Goal: Task Accomplishment & Management: Manage account settings

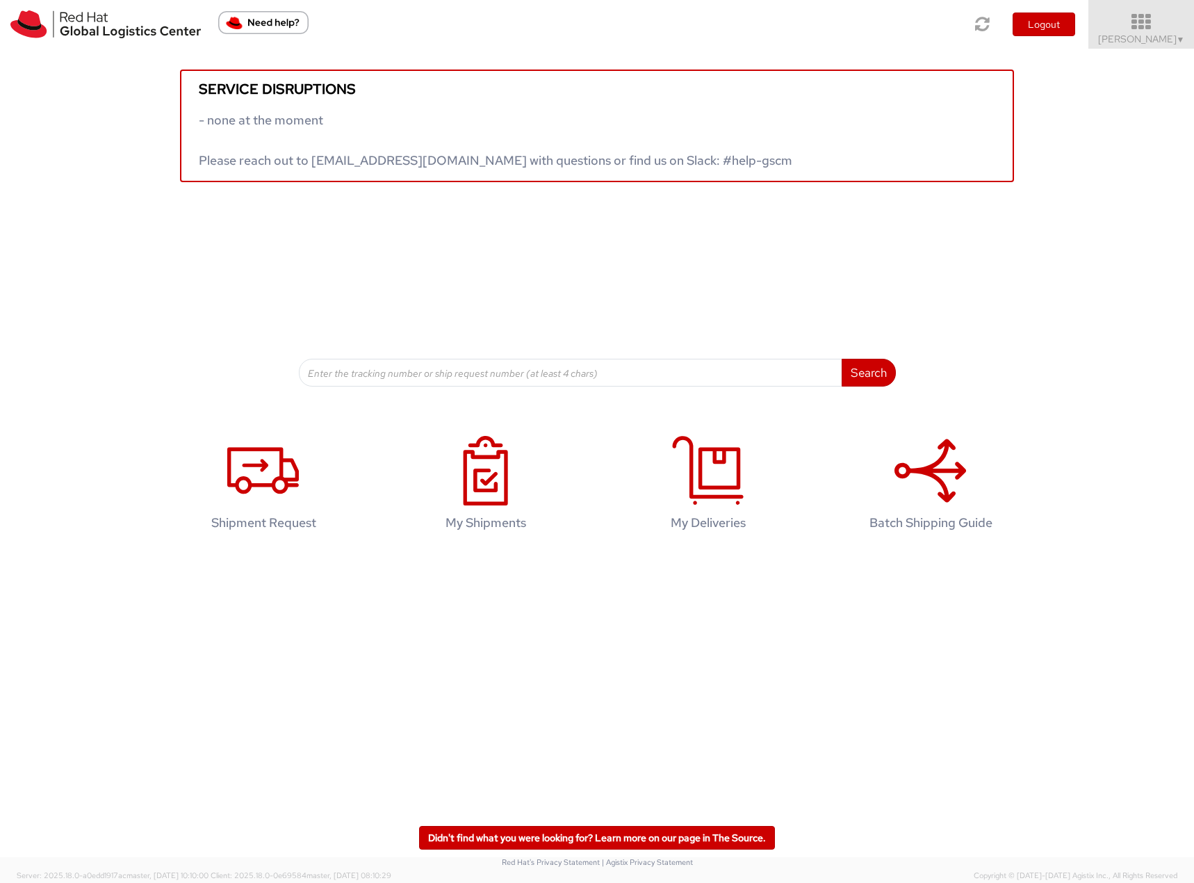
click at [1151, 26] on icon at bounding box center [1142, 22] width 122 height 19
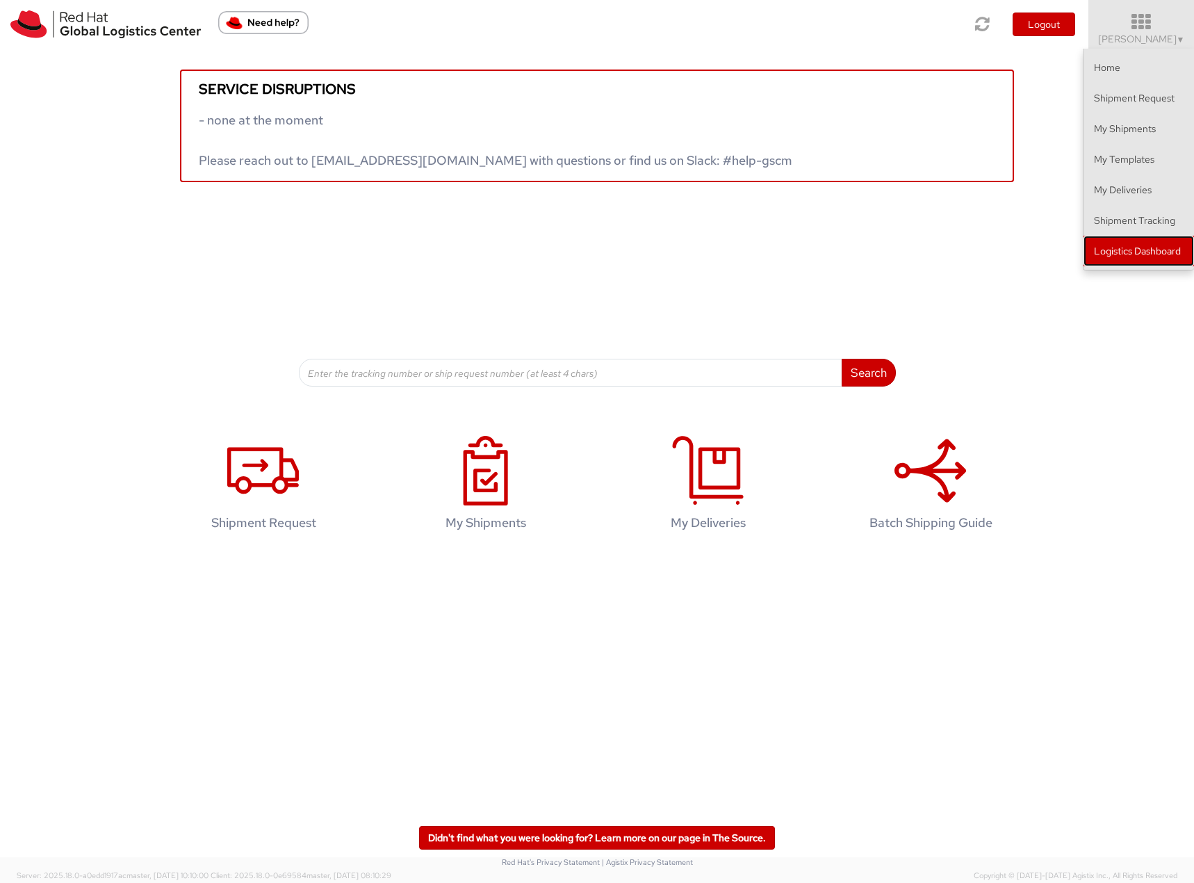
click at [1150, 245] on link "Logistics Dashboard" at bounding box center [1139, 251] width 111 height 31
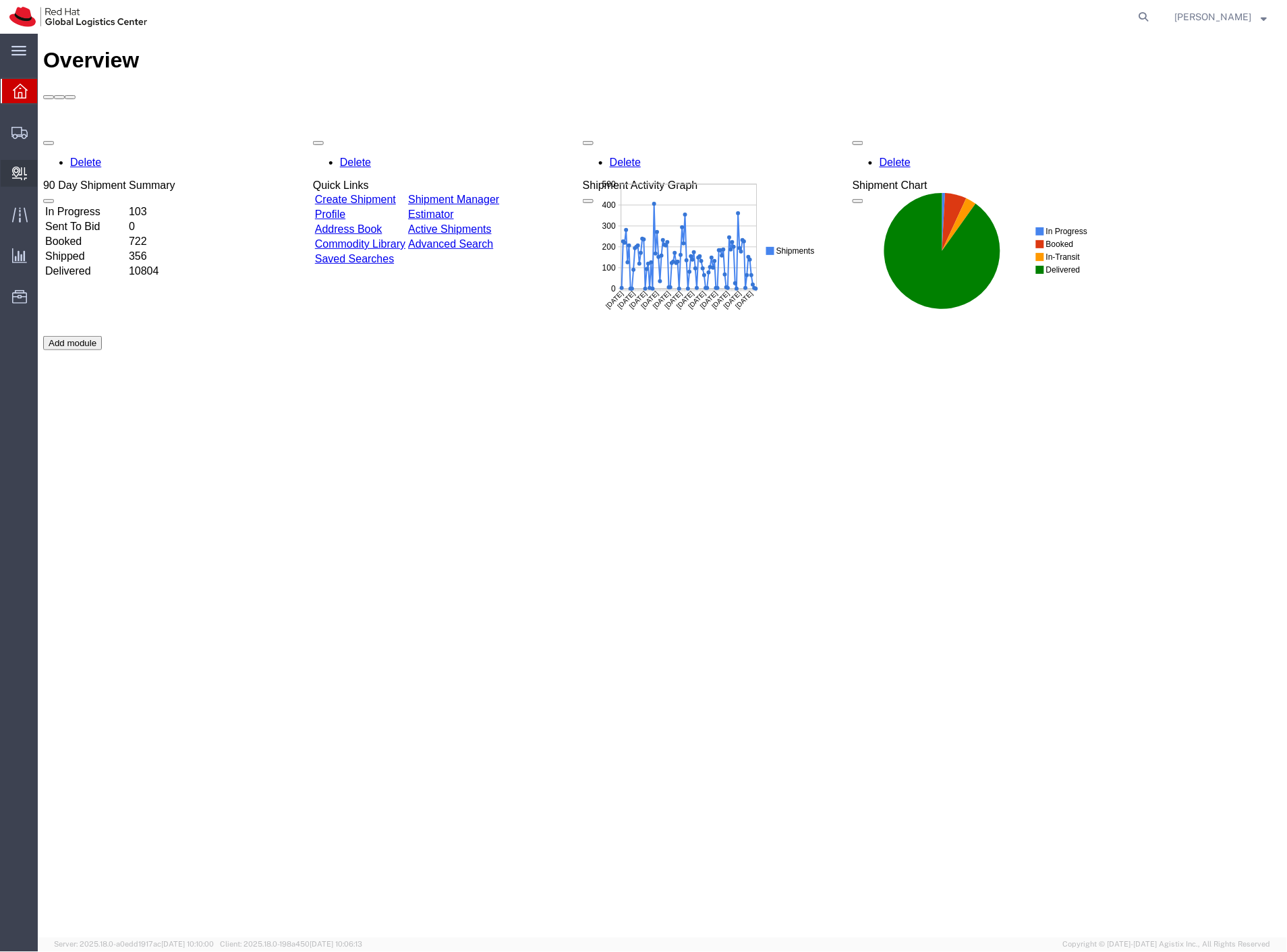
click at [0, 0] on span "Create Delivery" at bounding box center [0, 0] width 0 height 0
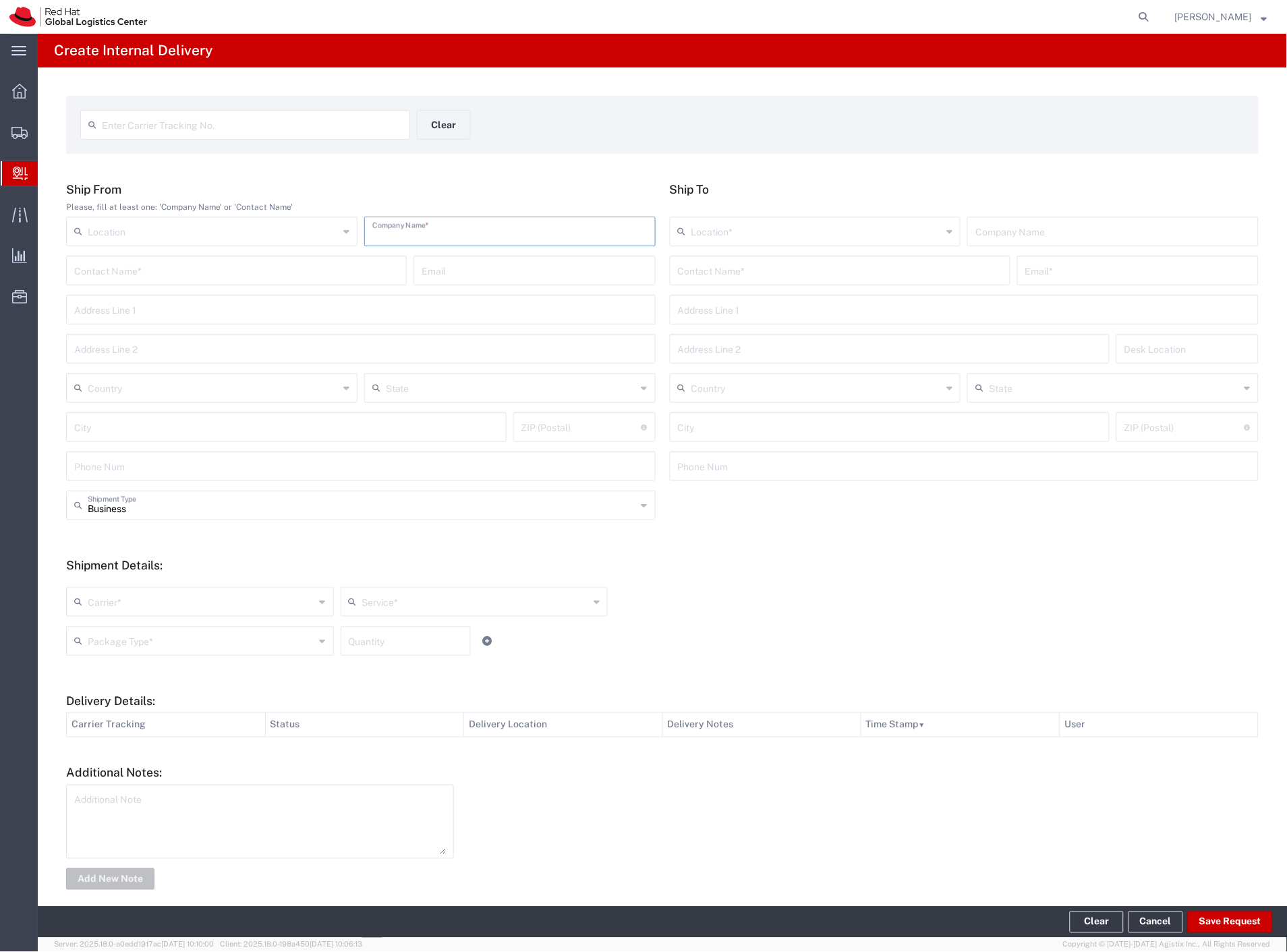
click at [450, 234] on input "text" at bounding box center [511, 230] width 276 height 23
type input "cdw order (fok smash dor)"
click at [716, 276] on input "text" at bounding box center [841, 270] width 324 height 23
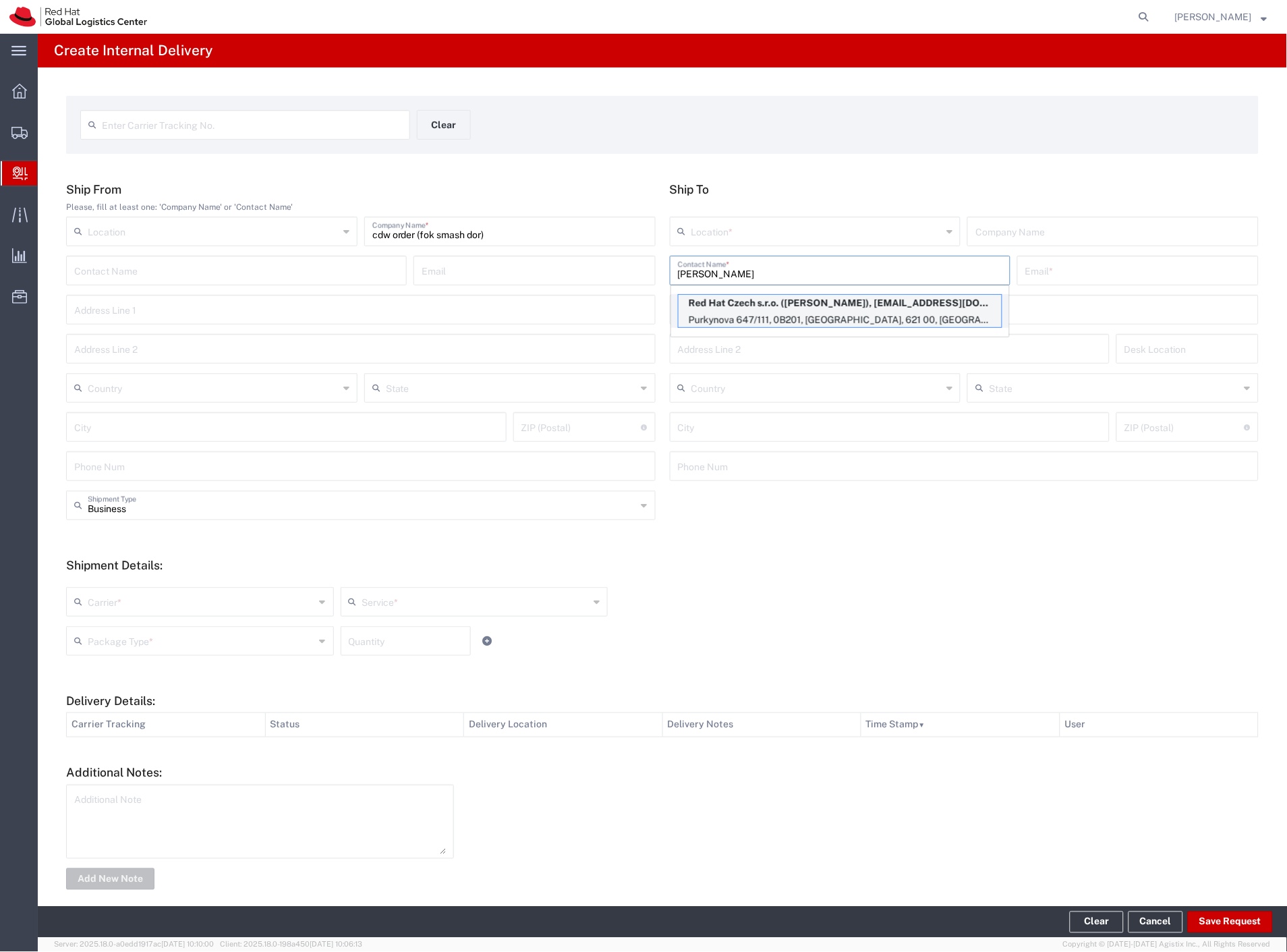
type input "[PERSON_NAME]"
click at [746, 315] on p "Purkynova 647/111, 0B201, [GEOGRAPHIC_DATA], 621 00, [GEOGRAPHIC_DATA]" at bounding box center [840, 319] width 323 height 16
type input "RH - [GEOGRAPHIC_DATA] [GEOGRAPHIC_DATA] - B"
type input "Red Hat Czech s.r.o."
type input "[PERSON_NAME]"
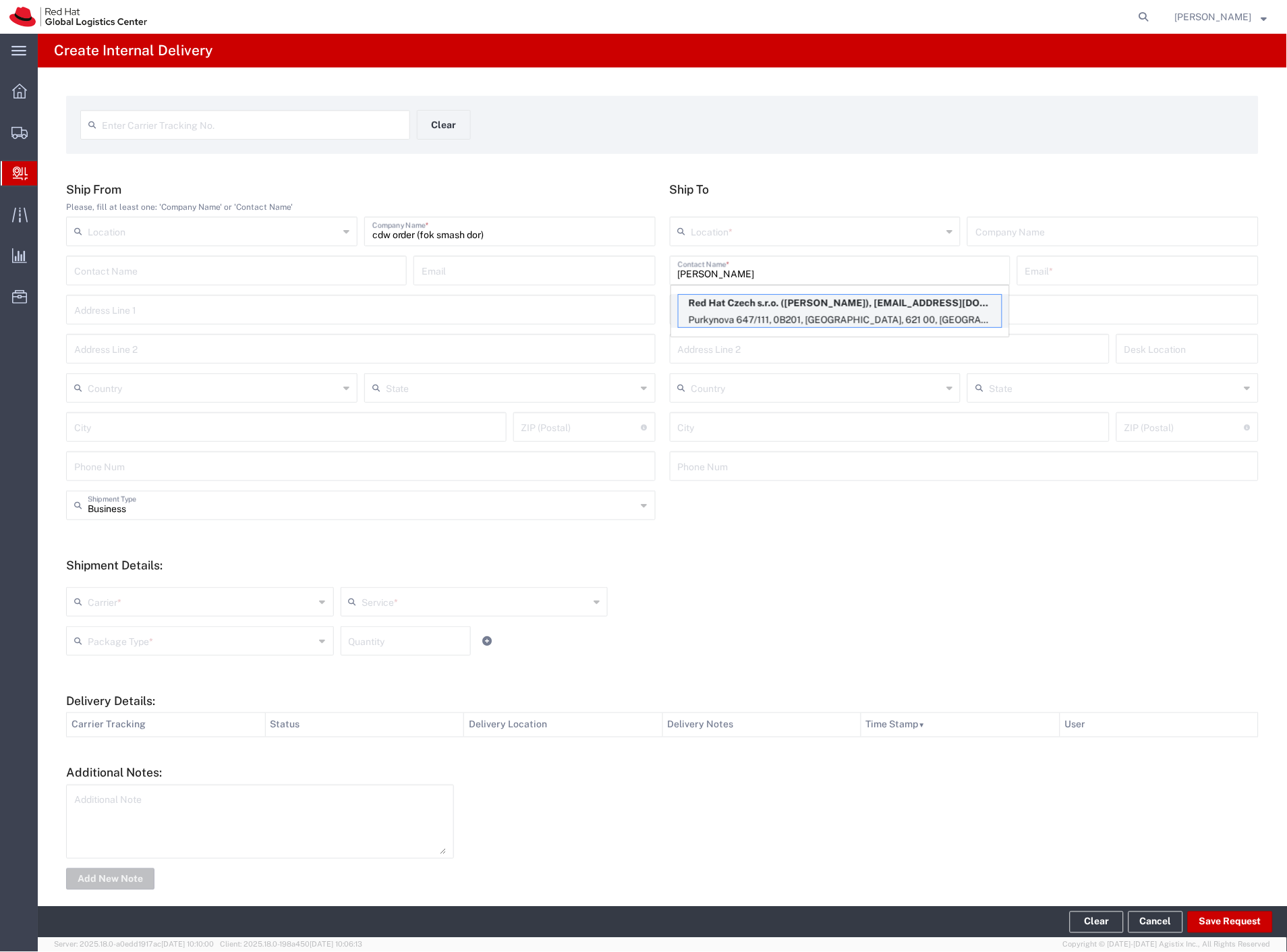
type input "[EMAIL_ADDRESS][DOMAIN_NAME]"
type input "Purkynova 647/111"
type input "0B201"
type input "Czechia"
type input "[GEOGRAPHIC_DATA]"
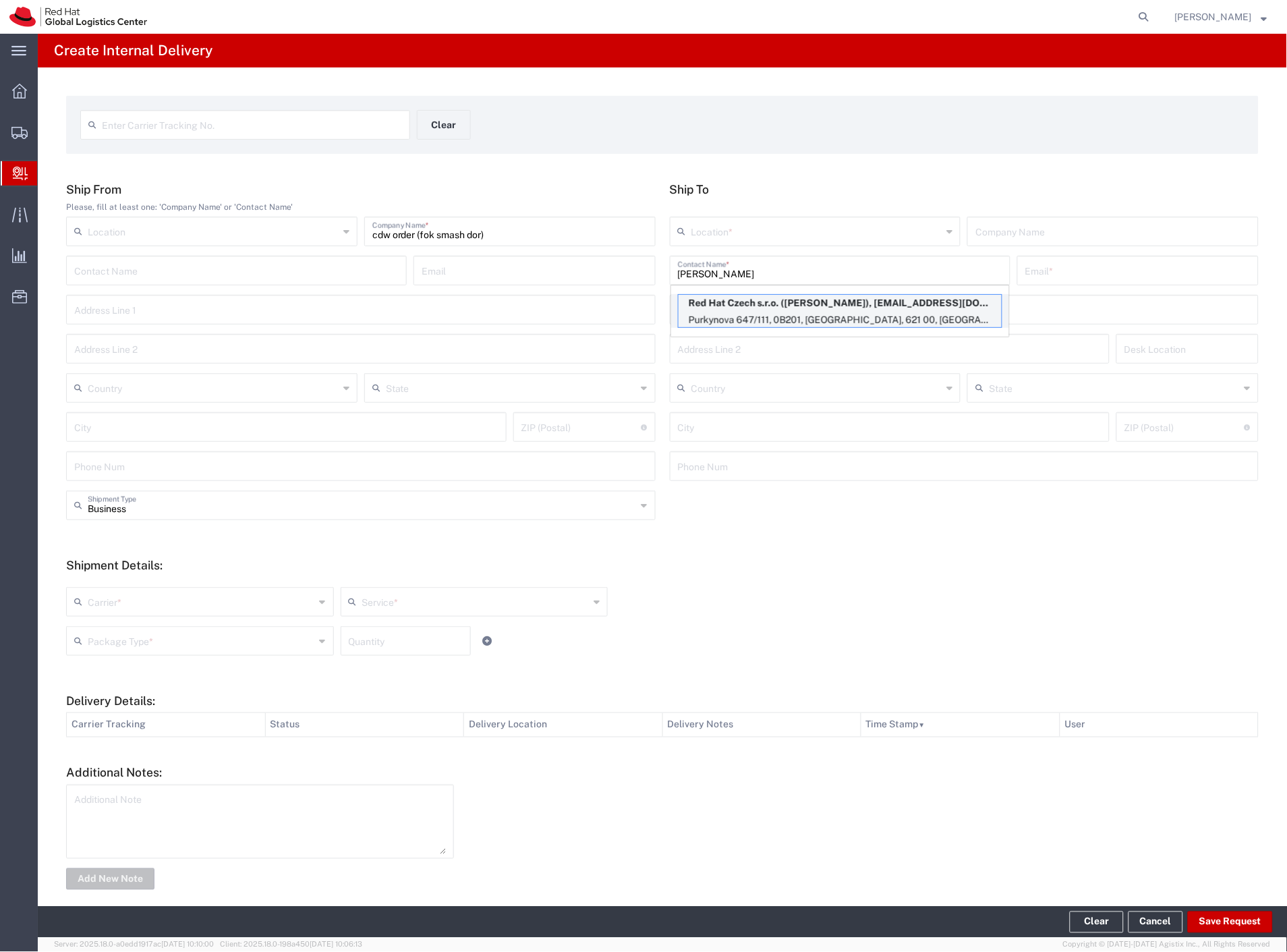
type input "621 00"
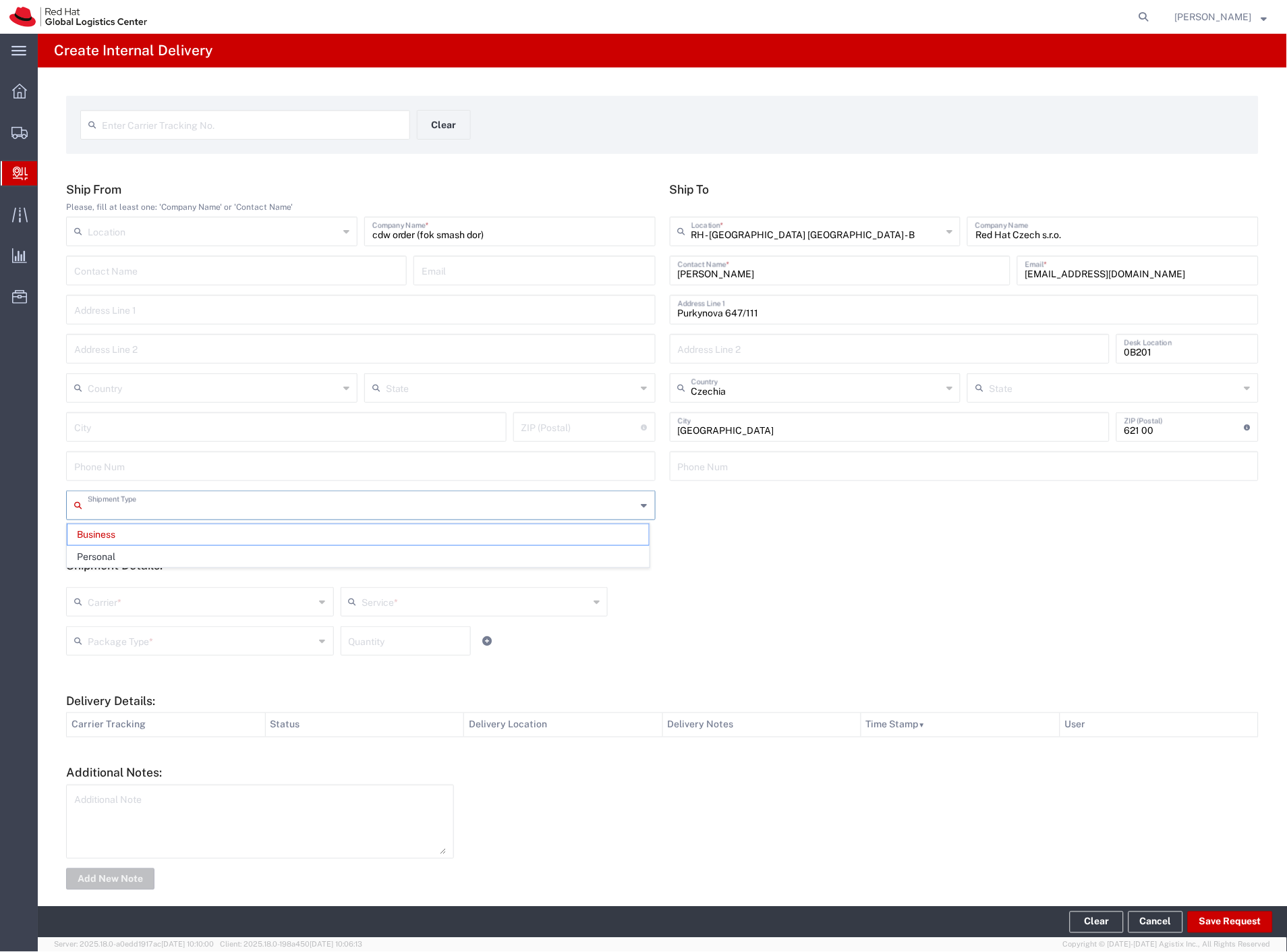
click at [179, 508] on input "text" at bounding box center [362, 504] width 549 height 23
drag, startPoint x: 115, startPoint y: 598, endPoint x: 112, endPoint y: 612, distance: 14.3
click at [112, 605] on input "text" at bounding box center [201, 601] width 227 height 23
type input "Business"
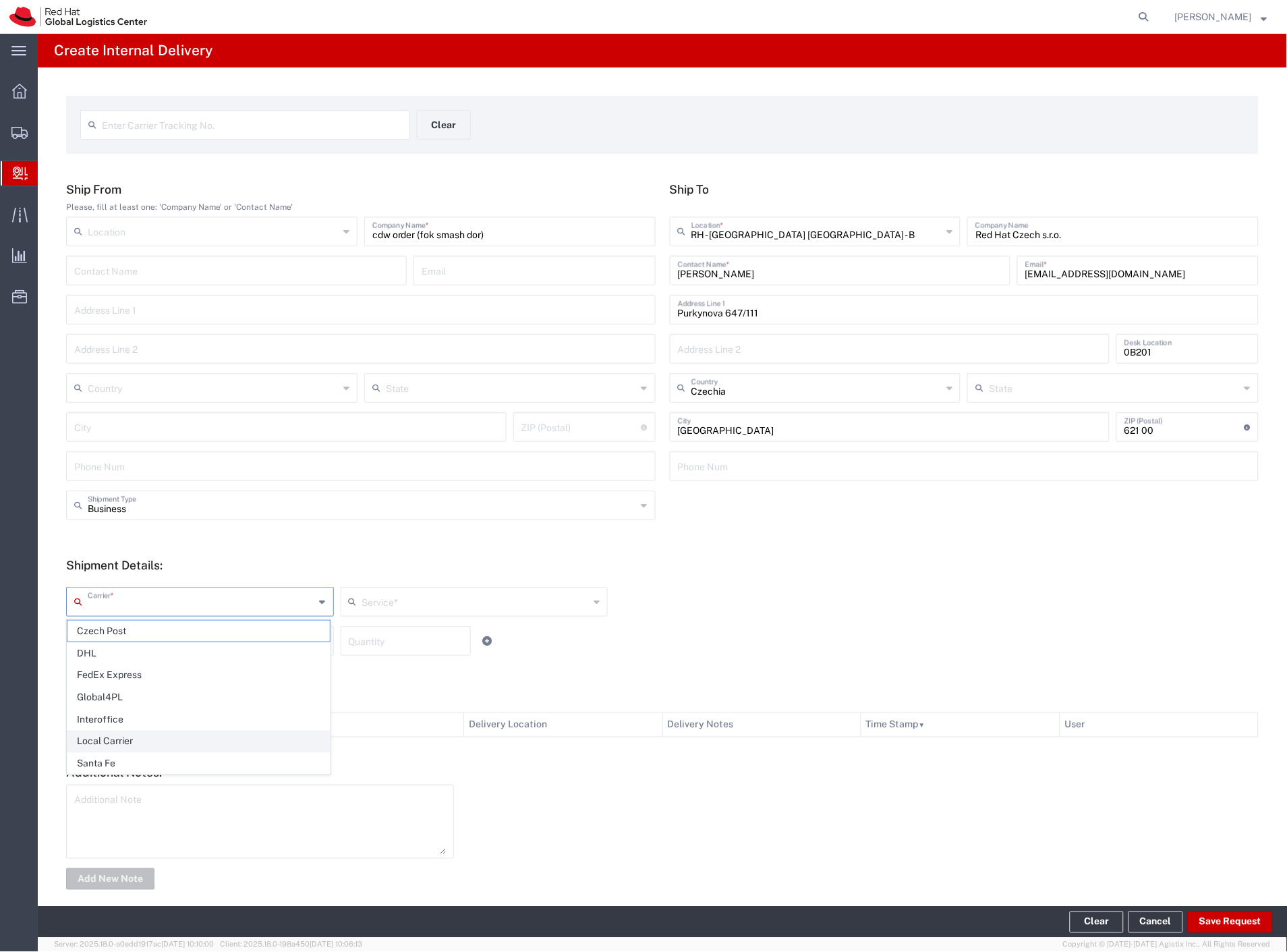
click at [113, 745] on span "Local Carrier" at bounding box center [199, 742] width 262 height 21
type input "Local Carrier"
type input "Local_Ground"
click at [129, 645] on input "text" at bounding box center [201, 640] width 227 height 23
click at [148, 739] on span "Skid(s)" at bounding box center [199, 737] width 262 height 21
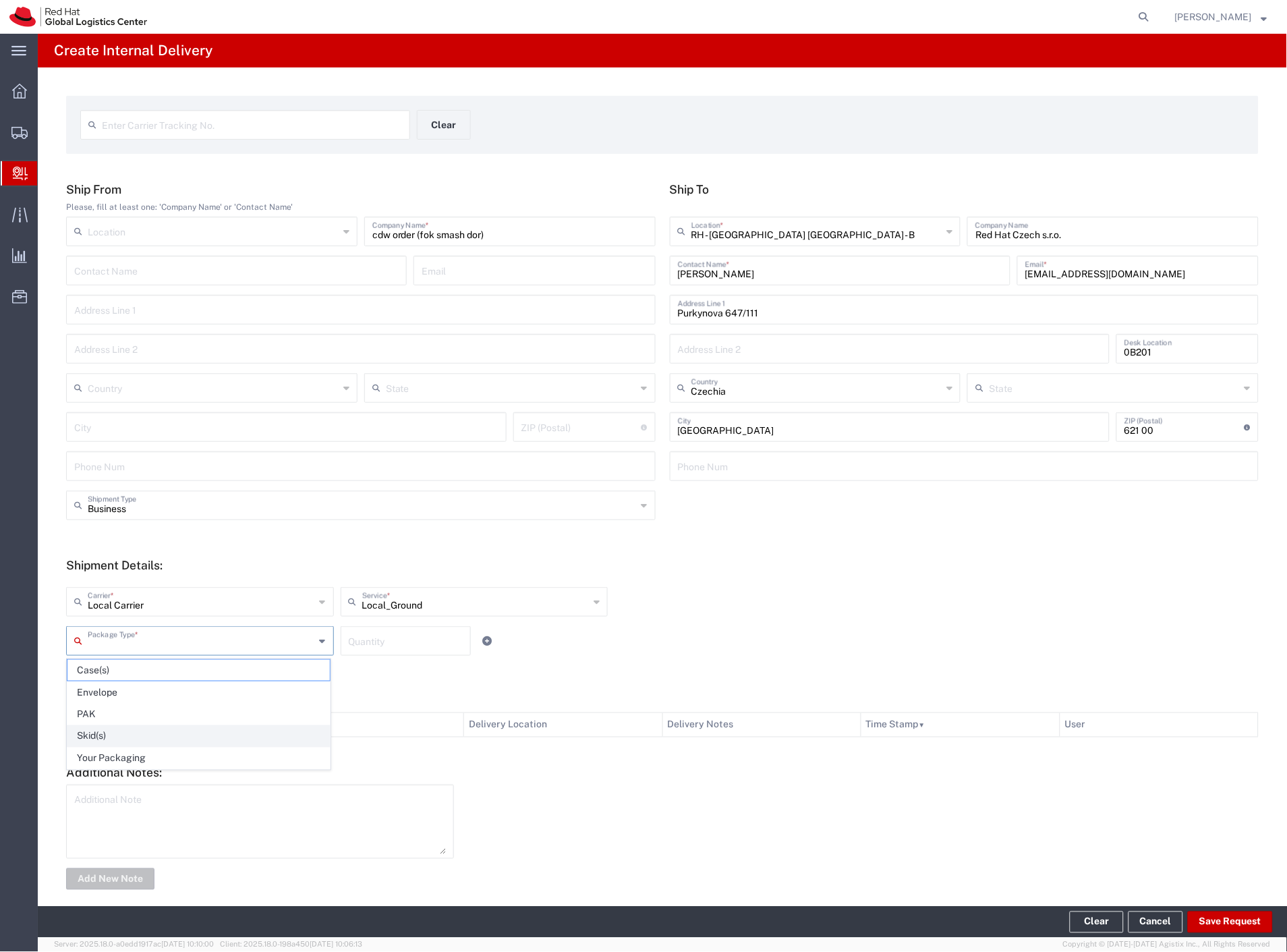
type input "Skid(s)"
click at [1202, 935] on footer "Clear Cancel Save Request" at bounding box center [662, 922] width 1249 height 31
click at [1212, 915] on button "Save Request" at bounding box center [1231, 922] width 85 height 21
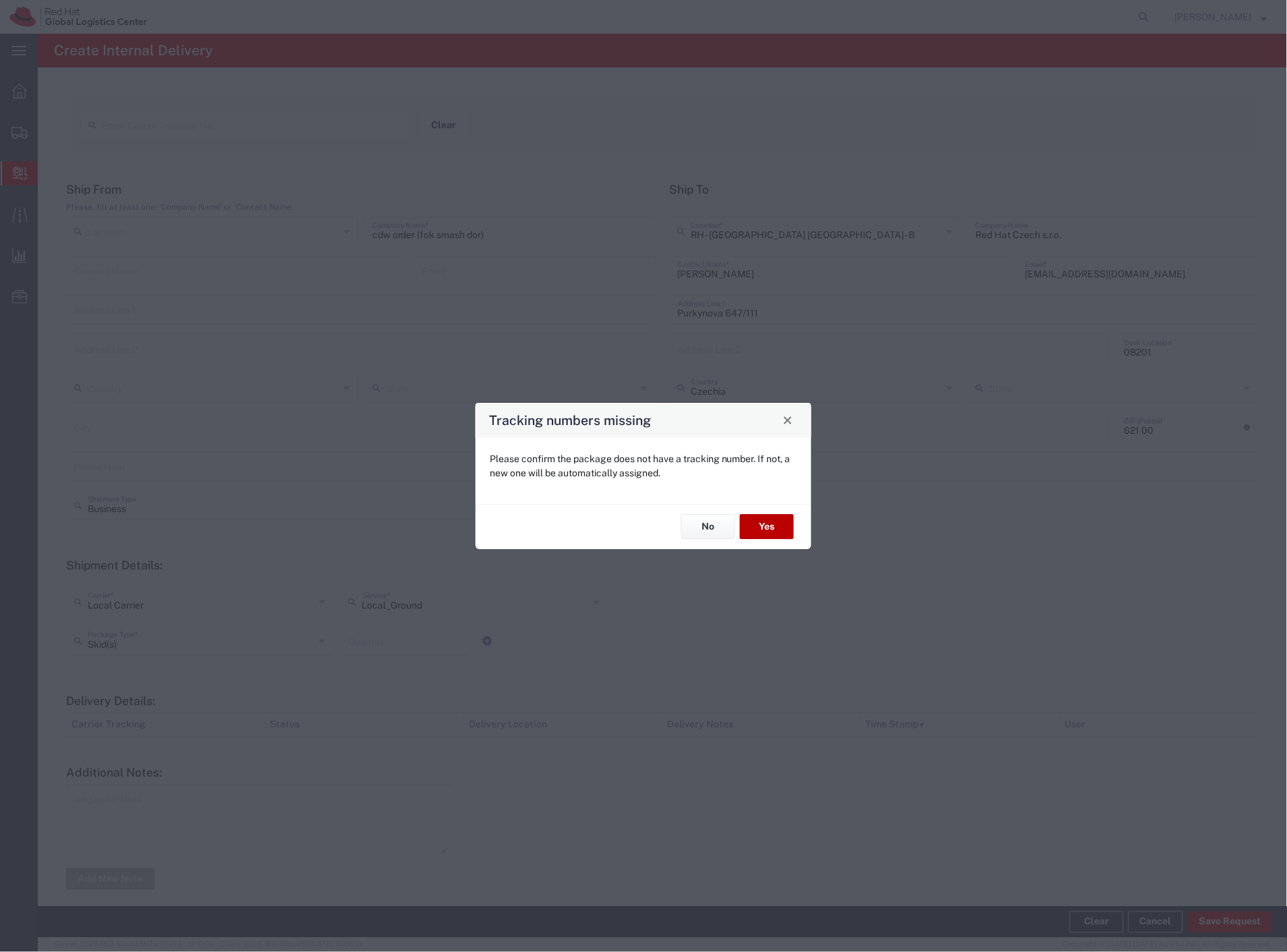
click at [773, 524] on button "Yes" at bounding box center [768, 527] width 54 height 25
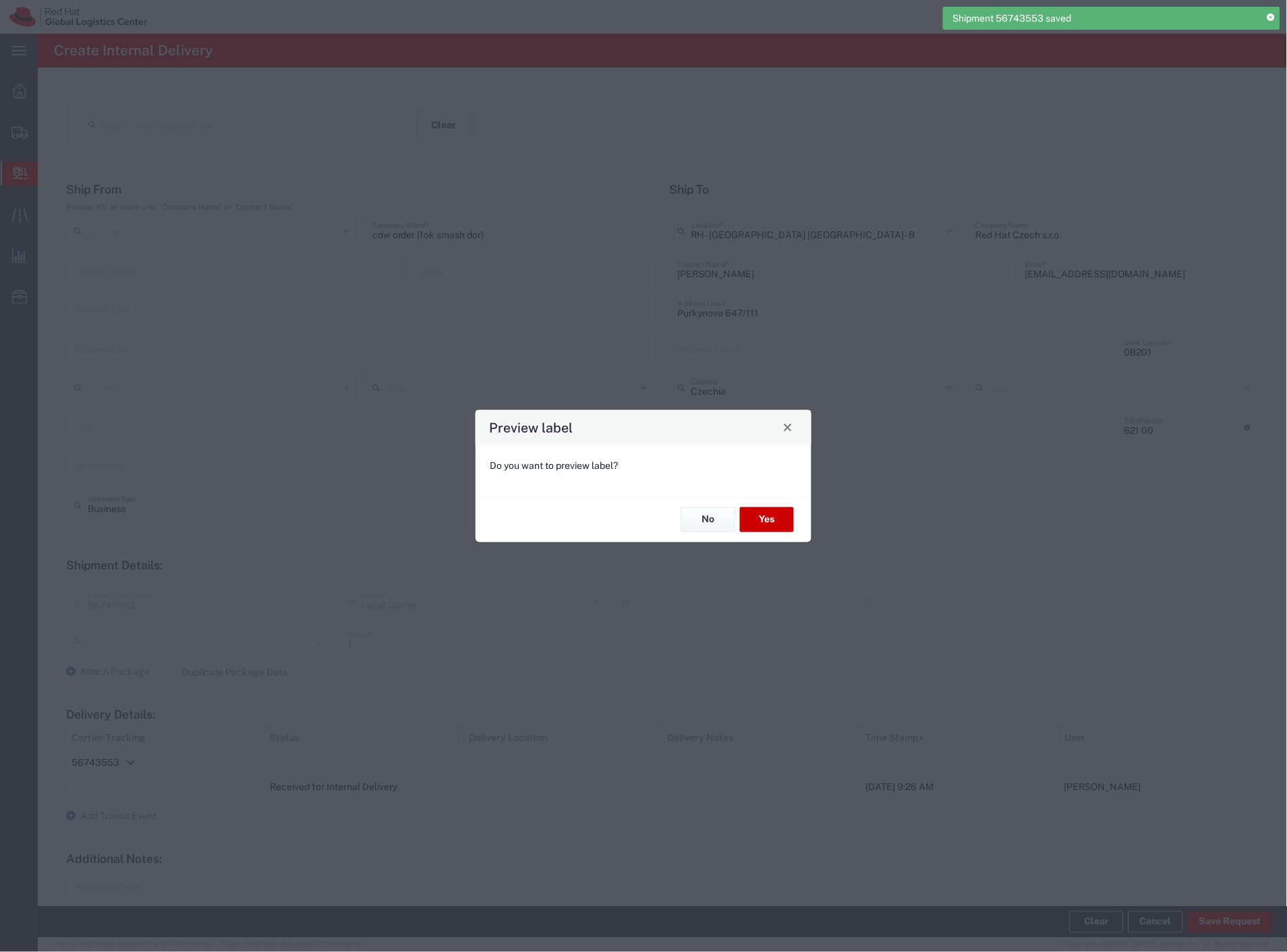
type input "Skid(s)"
type input "Local_Ground"
click at [692, 518] on button "No" at bounding box center [709, 520] width 54 height 25
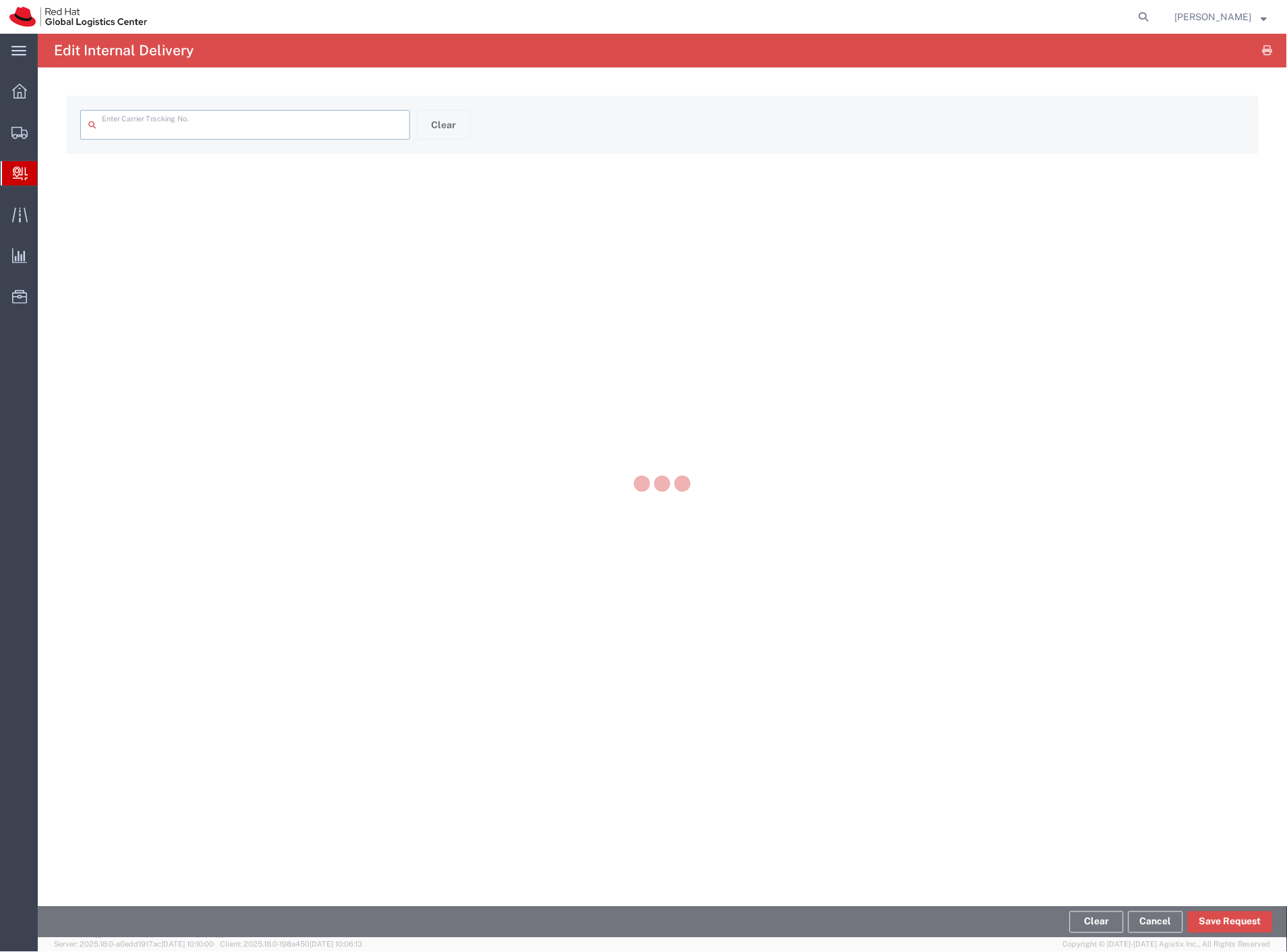
type input "56743553"
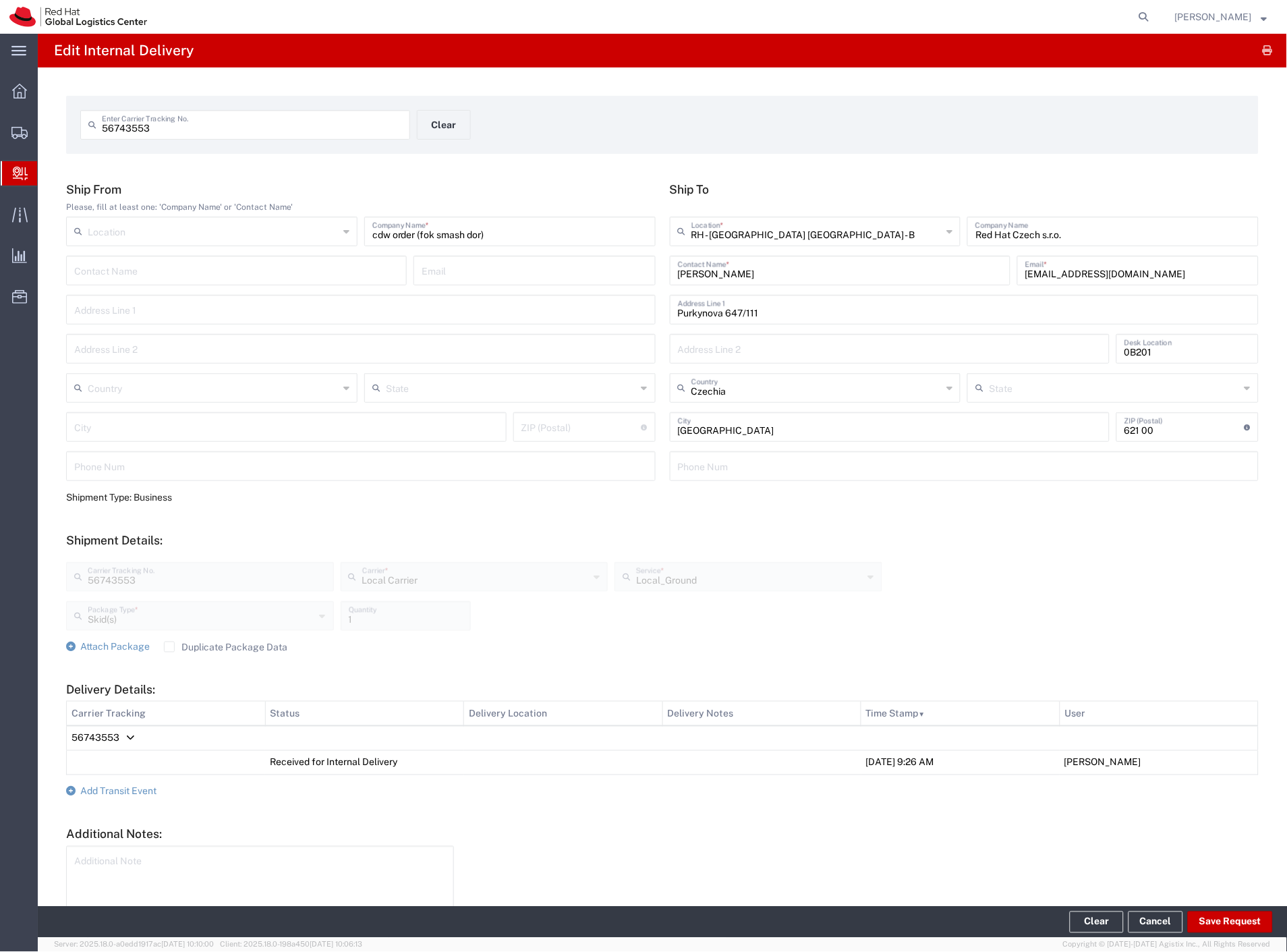
click at [134, 796] on form "Ship From Please, fill at least one: 'Company Name' or 'Contact Name' Location …" at bounding box center [662, 568] width 1193 height 771
click at [135, 792] on span "Add Transit Event" at bounding box center [118, 791] width 77 height 11
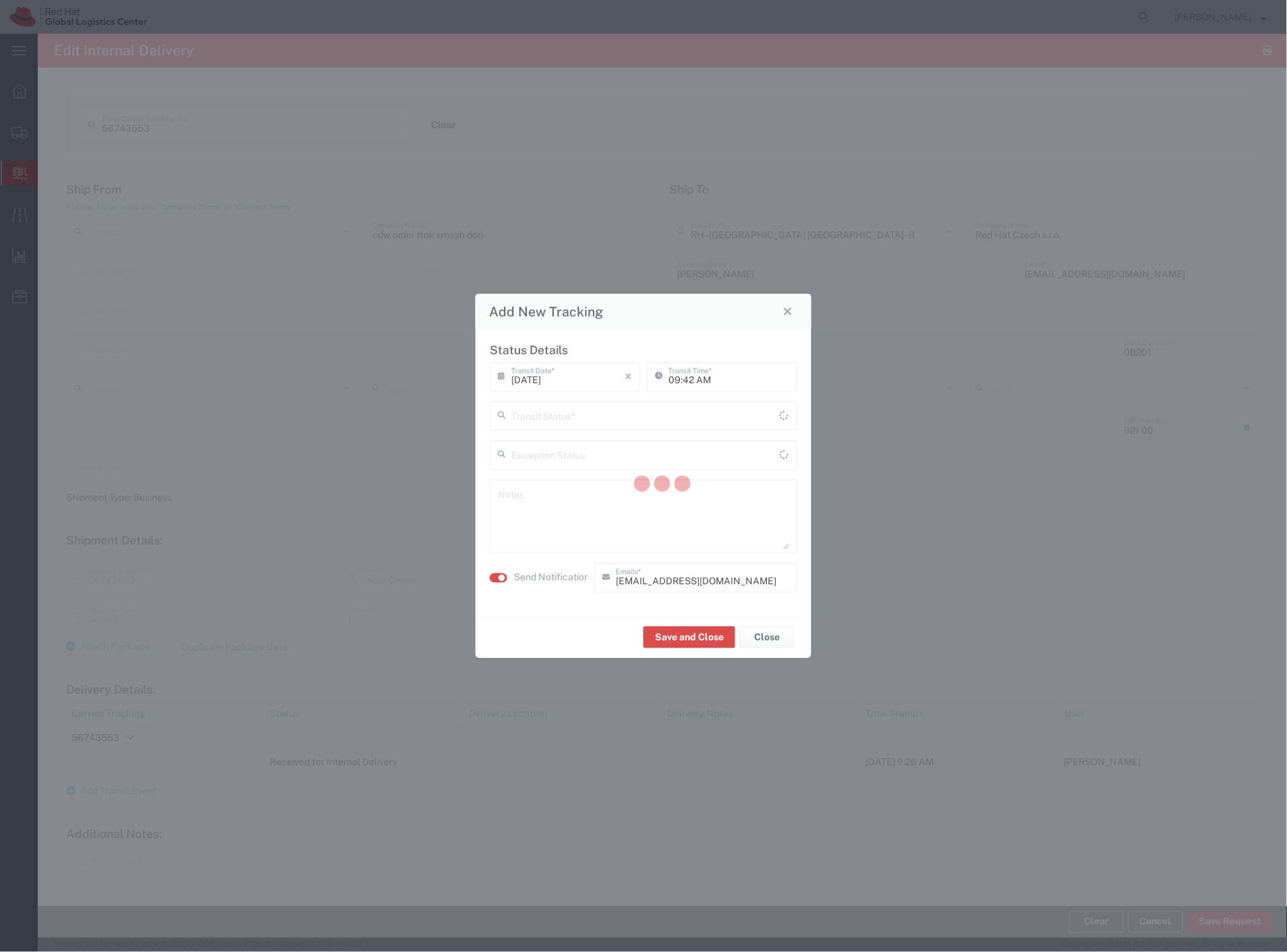
click at [537, 423] on div at bounding box center [662, 486] width 1249 height 904
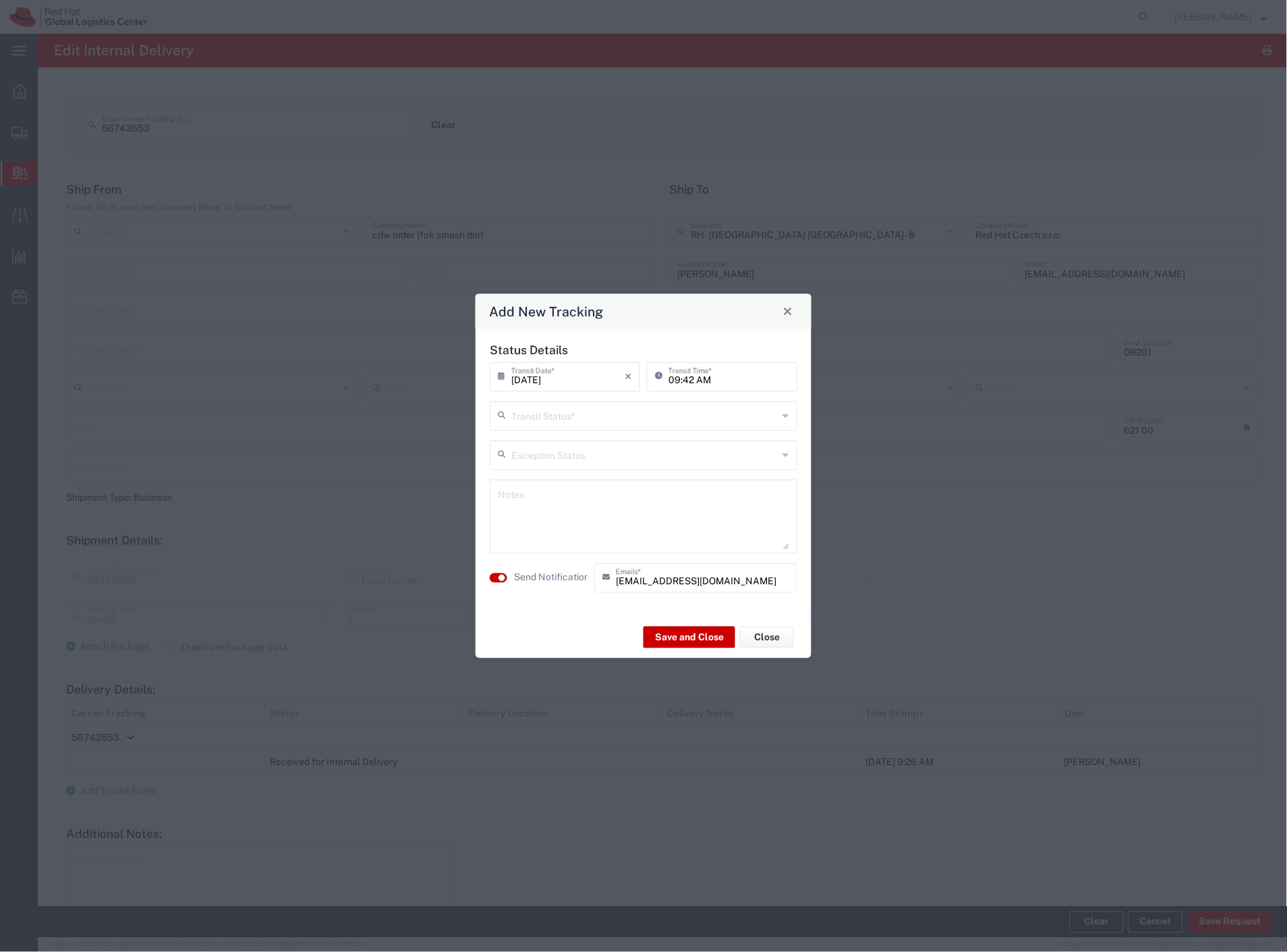
drag, startPoint x: 544, startPoint y: 424, endPoint x: 550, endPoint y: 431, distance: 9.2
click at [545, 424] on input "text" at bounding box center [644, 414] width 267 height 23
click at [557, 443] on span "Delivery Confirmation" at bounding box center [644, 445] width 305 height 21
type input "Delivery Confirmation"
click at [543, 578] on label "Send Notification" at bounding box center [552, 577] width 76 height 15
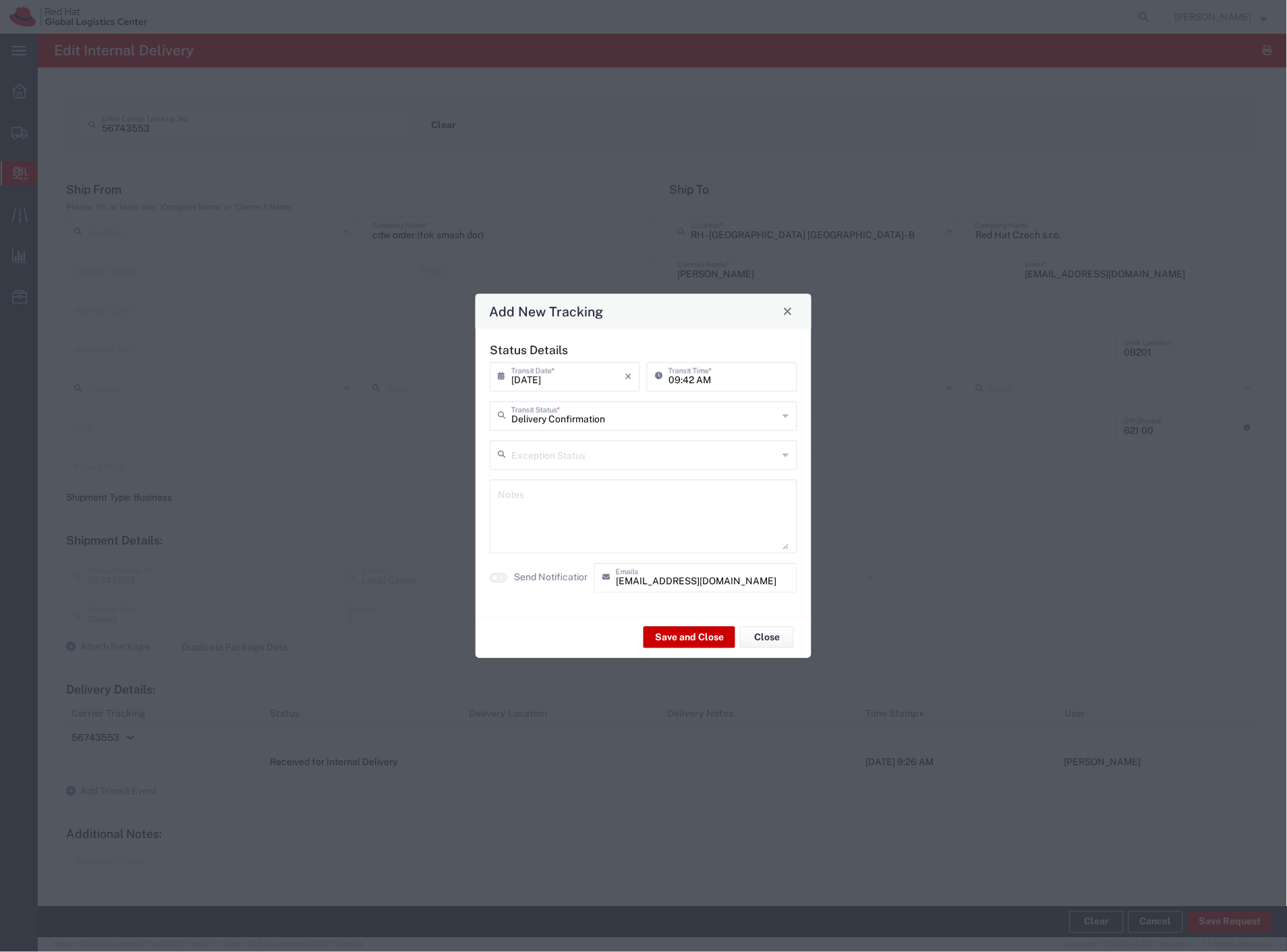
click at [662, 623] on div "Save and Close Close" at bounding box center [644, 638] width 336 height 43
click at [664, 633] on button "Save and Close" at bounding box center [689, 638] width 92 height 21
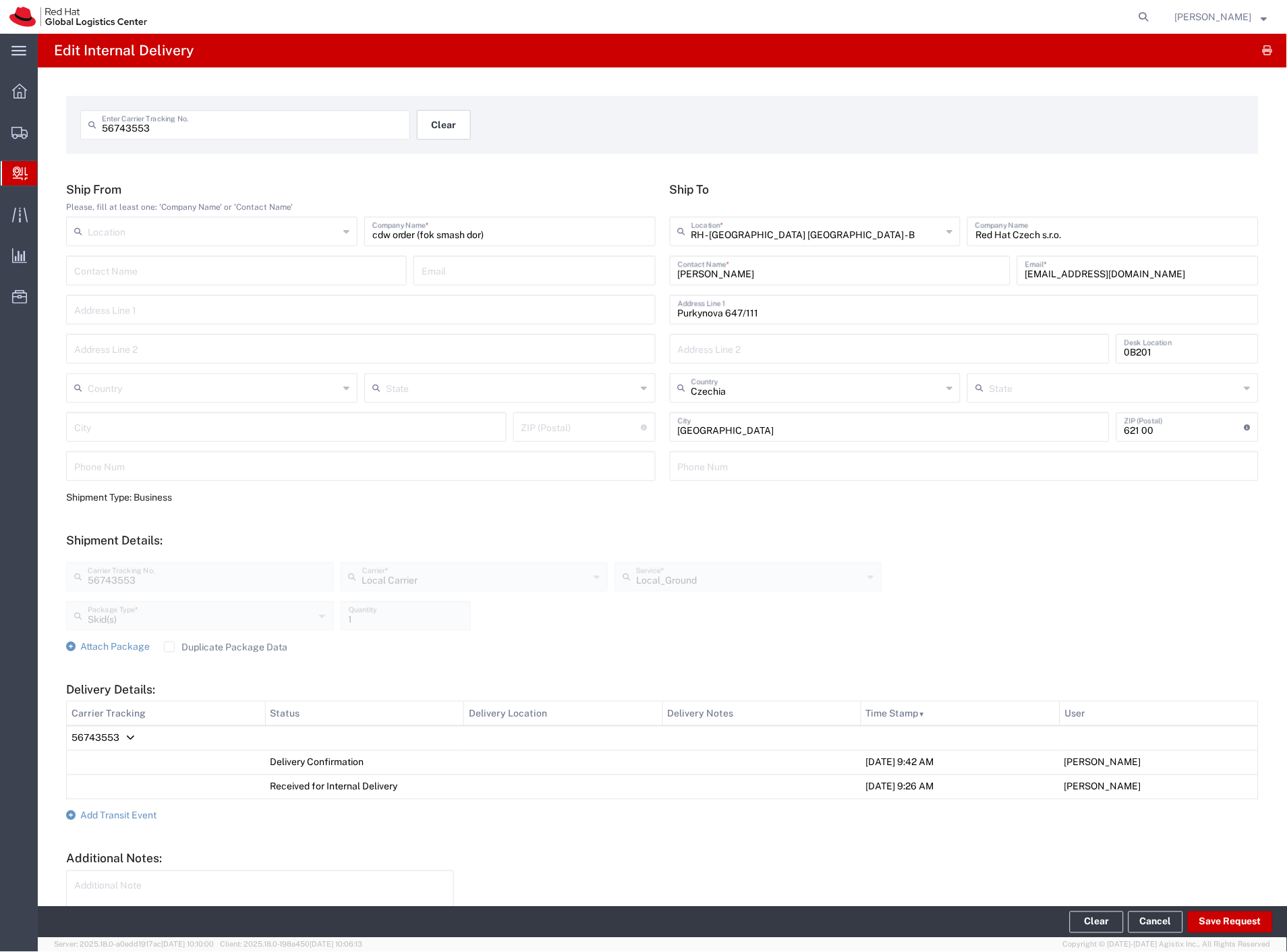
click at [426, 125] on button "Clear" at bounding box center [445, 124] width 54 height 30
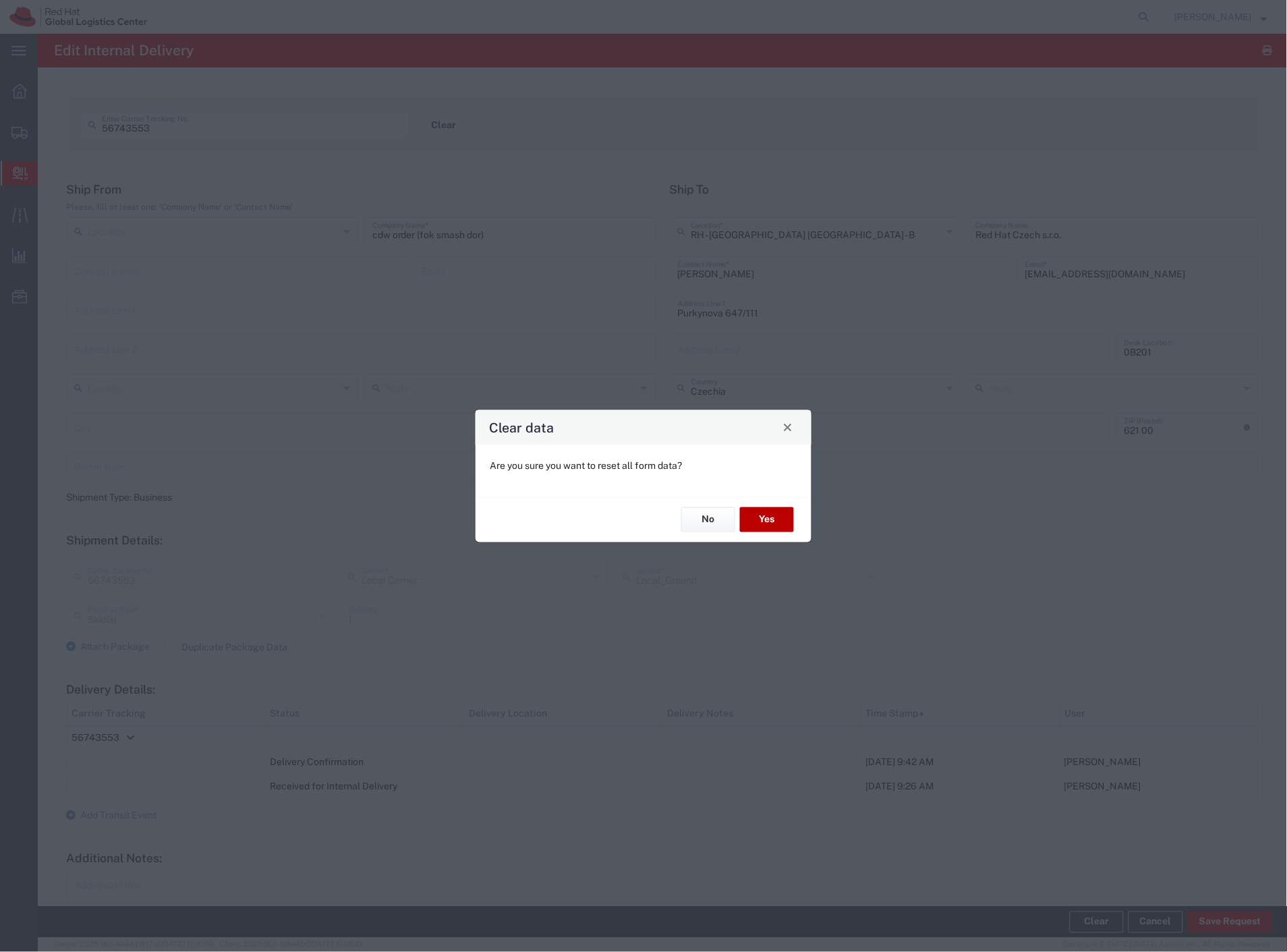
click at [781, 522] on button "Yes" at bounding box center [768, 520] width 54 height 25
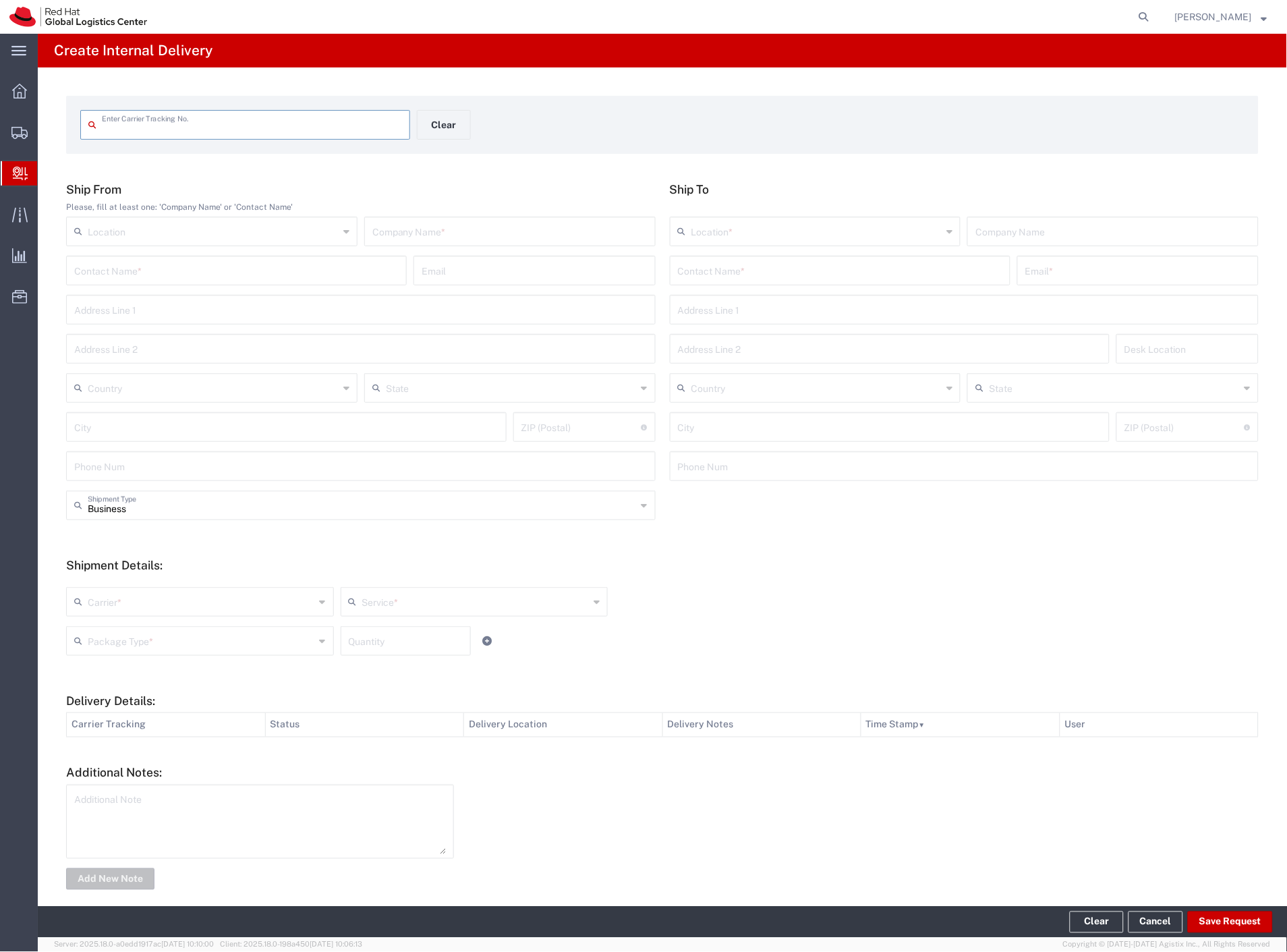
click at [417, 235] on input "text" at bounding box center [511, 230] width 276 height 23
type input "cdw (from [DATE] after hours)"
click at [705, 266] on input "text" at bounding box center [841, 270] width 324 height 23
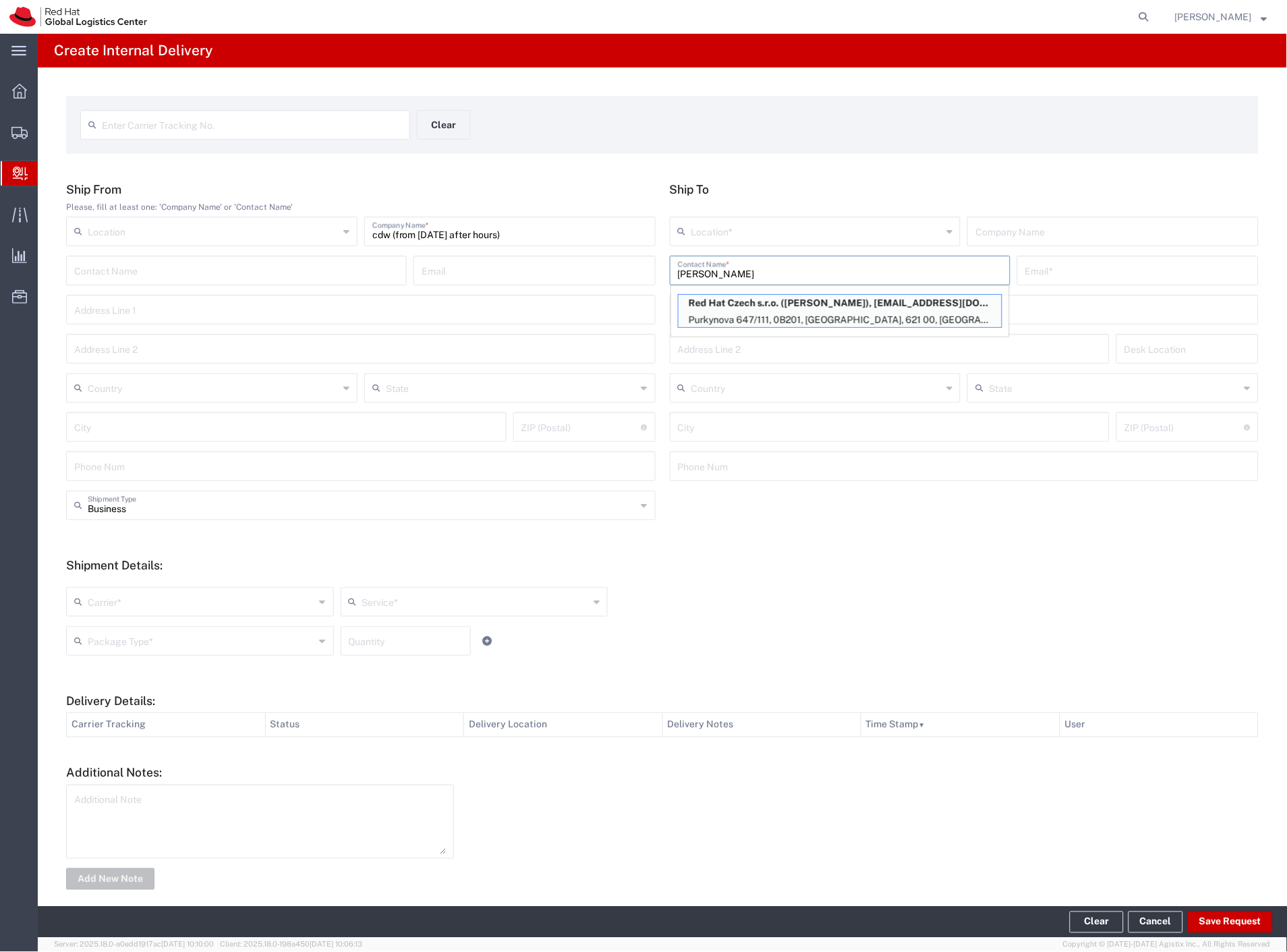
type input "[PERSON_NAME]"
click at [848, 300] on p "Red Hat Czech s.r.o. ([PERSON_NAME]), [EMAIL_ADDRESS][DOMAIN_NAME]" at bounding box center [840, 303] width 323 height 16
type input "RH - [GEOGRAPHIC_DATA] [GEOGRAPHIC_DATA] - B"
type input "Red Hat Czech s.r.o."
type input "[PERSON_NAME]"
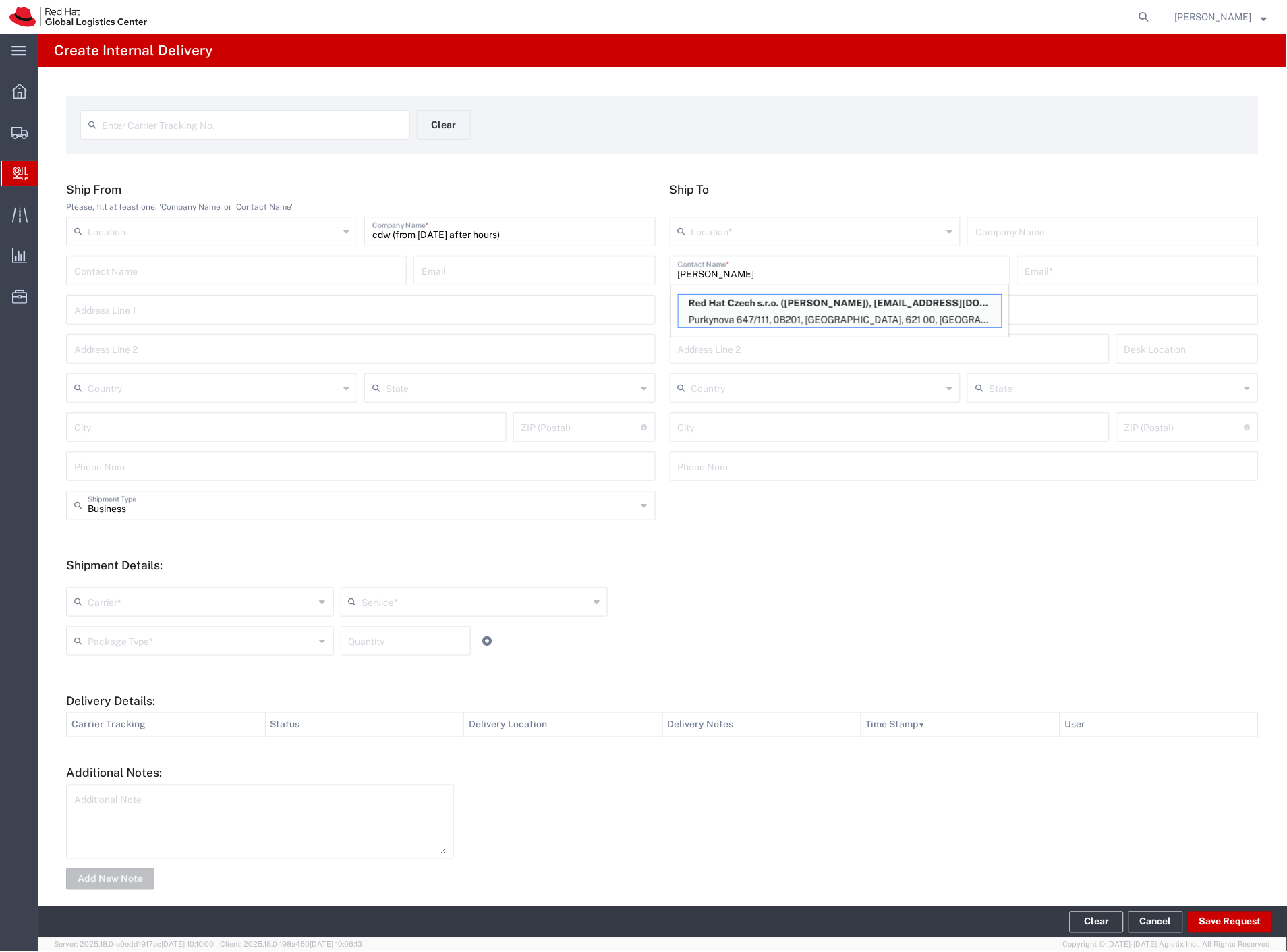
type input "[EMAIL_ADDRESS][DOMAIN_NAME]"
type input "Purkynova 647/111"
type input "0B201"
type input "Czechia"
type input "[GEOGRAPHIC_DATA]"
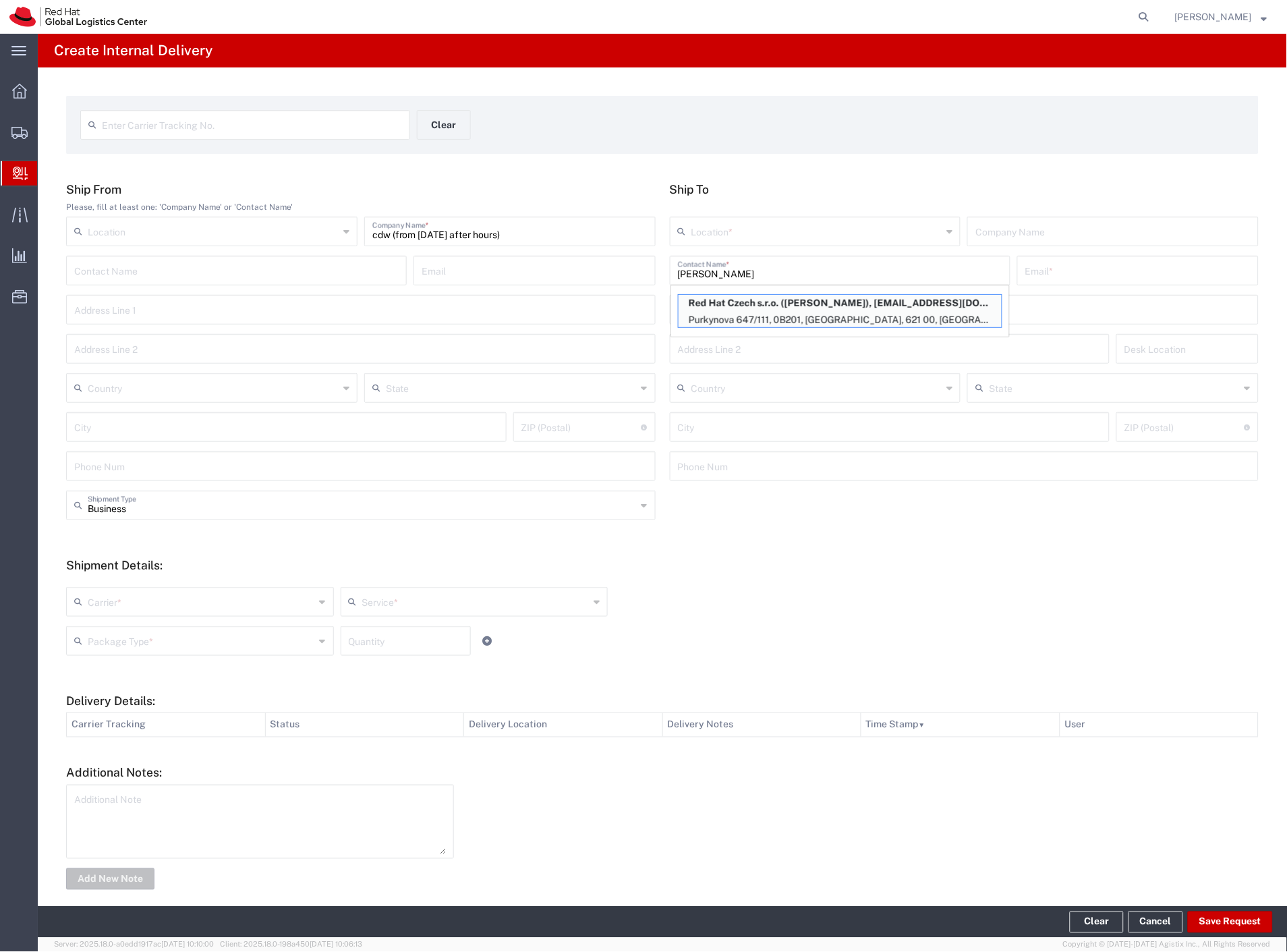
type input "621 00"
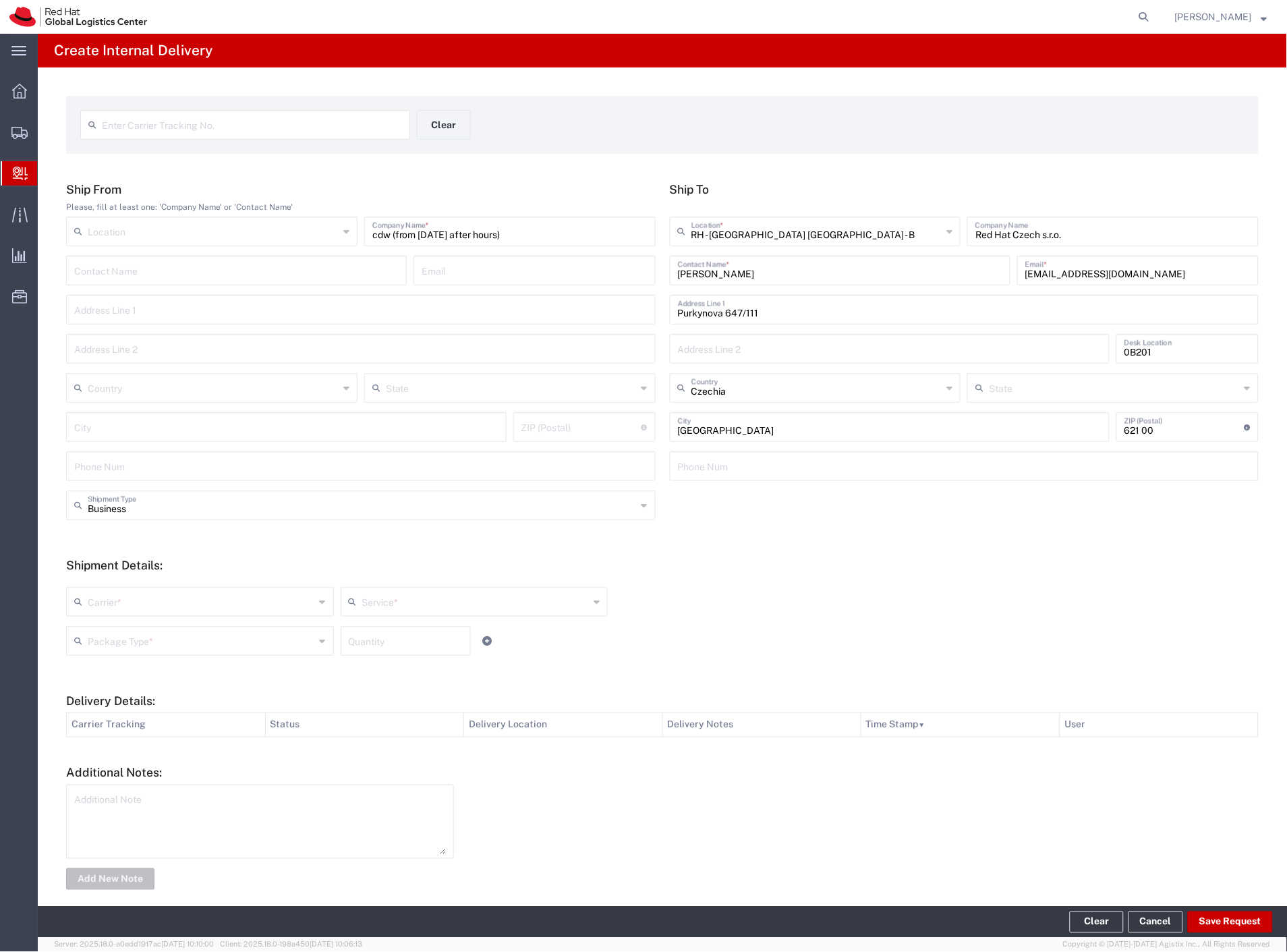
drag, startPoint x: 135, startPoint y: 594, endPoint x: 131, endPoint y: 609, distance: 15.5
click at [134, 596] on div "Carrier *" at bounding box center [200, 602] width 268 height 30
click at [121, 629] on span "Czech Post" at bounding box center [199, 632] width 262 height 21
type input "Czech Post"
drag, startPoint x: 119, startPoint y: 647, endPoint x: 124, endPoint y: 691, distance: 44.3
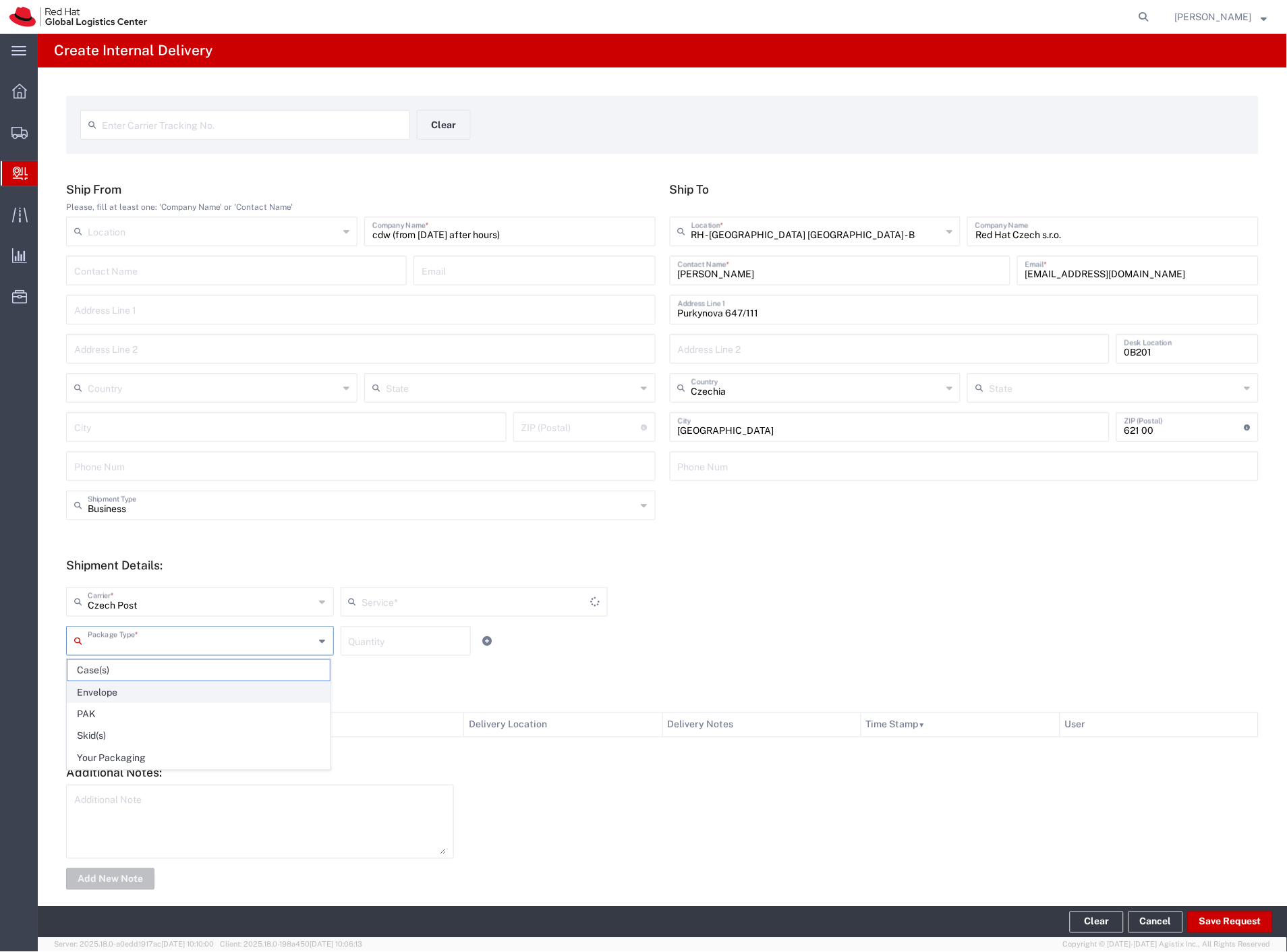
click at [119, 649] on input "text" at bounding box center [201, 640] width 227 height 23
type input "Ground"
click at [149, 730] on span "Skid(s)" at bounding box center [199, 737] width 262 height 21
type input "Skid(s)"
click at [1243, 915] on button "Save Request" at bounding box center [1231, 922] width 85 height 21
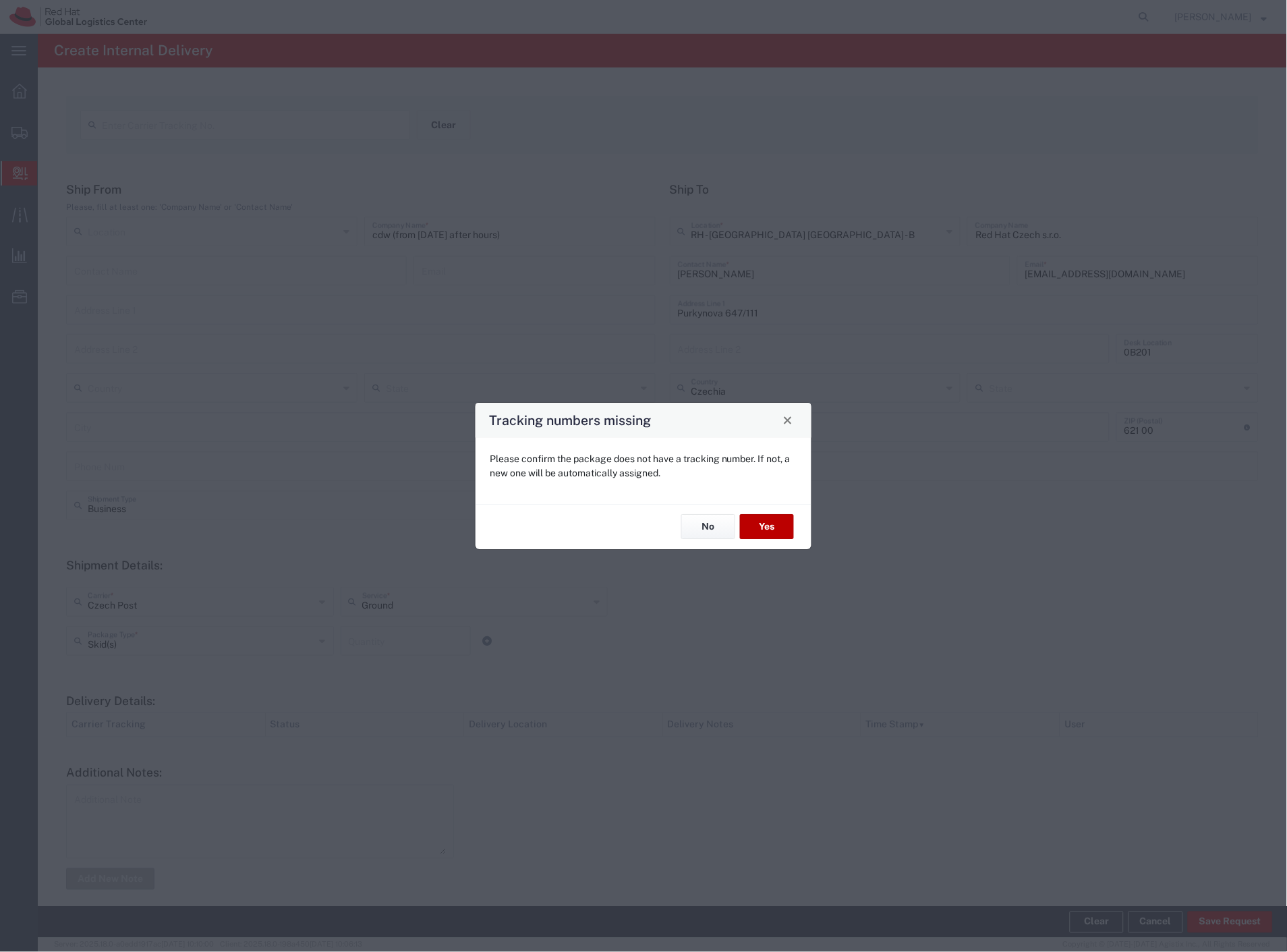
click at [783, 528] on button "Yes" at bounding box center [768, 527] width 54 height 25
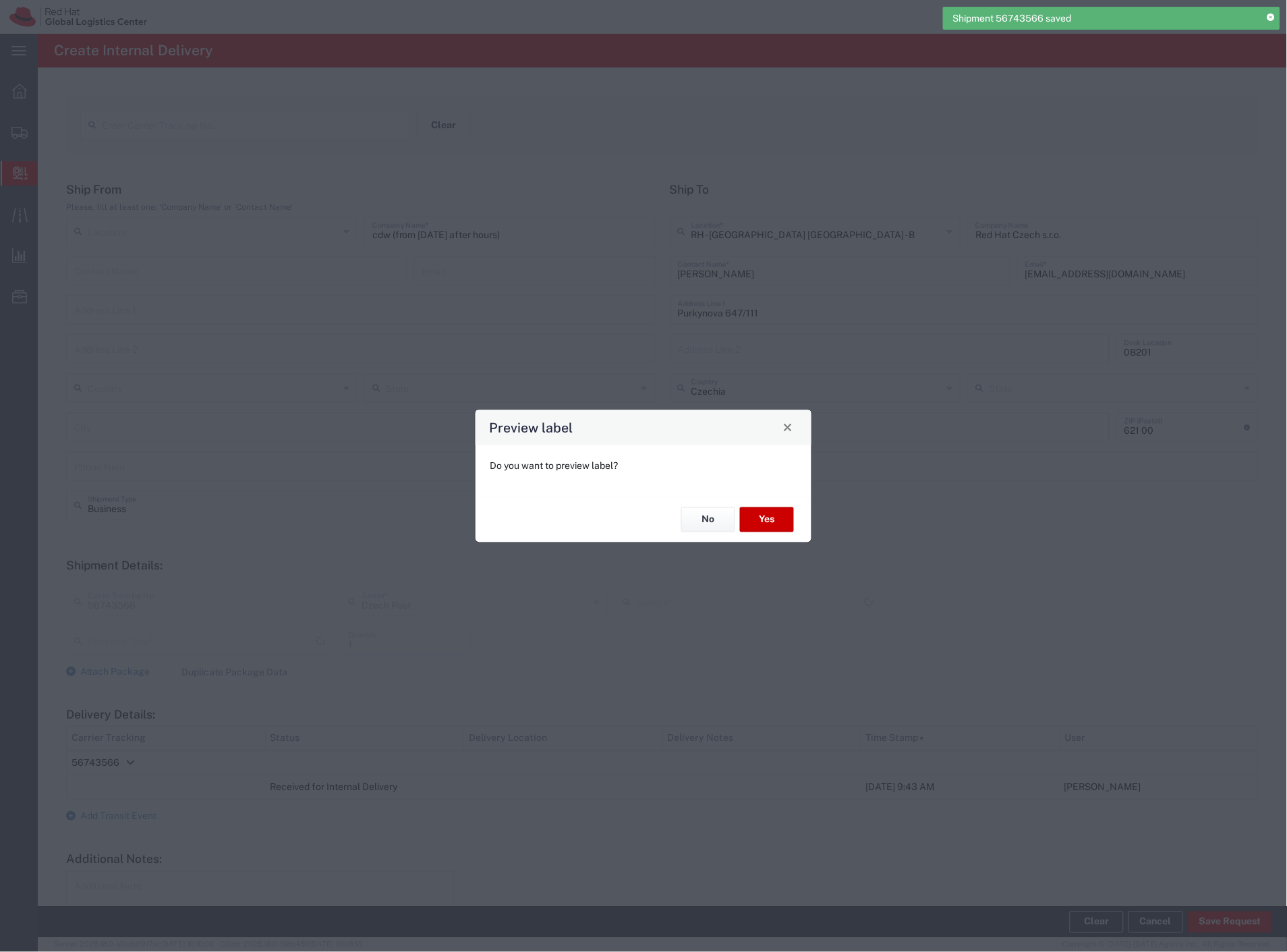
type input "Skid(s)"
type input "Ground"
click at [711, 519] on button "No" at bounding box center [709, 520] width 54 height 25
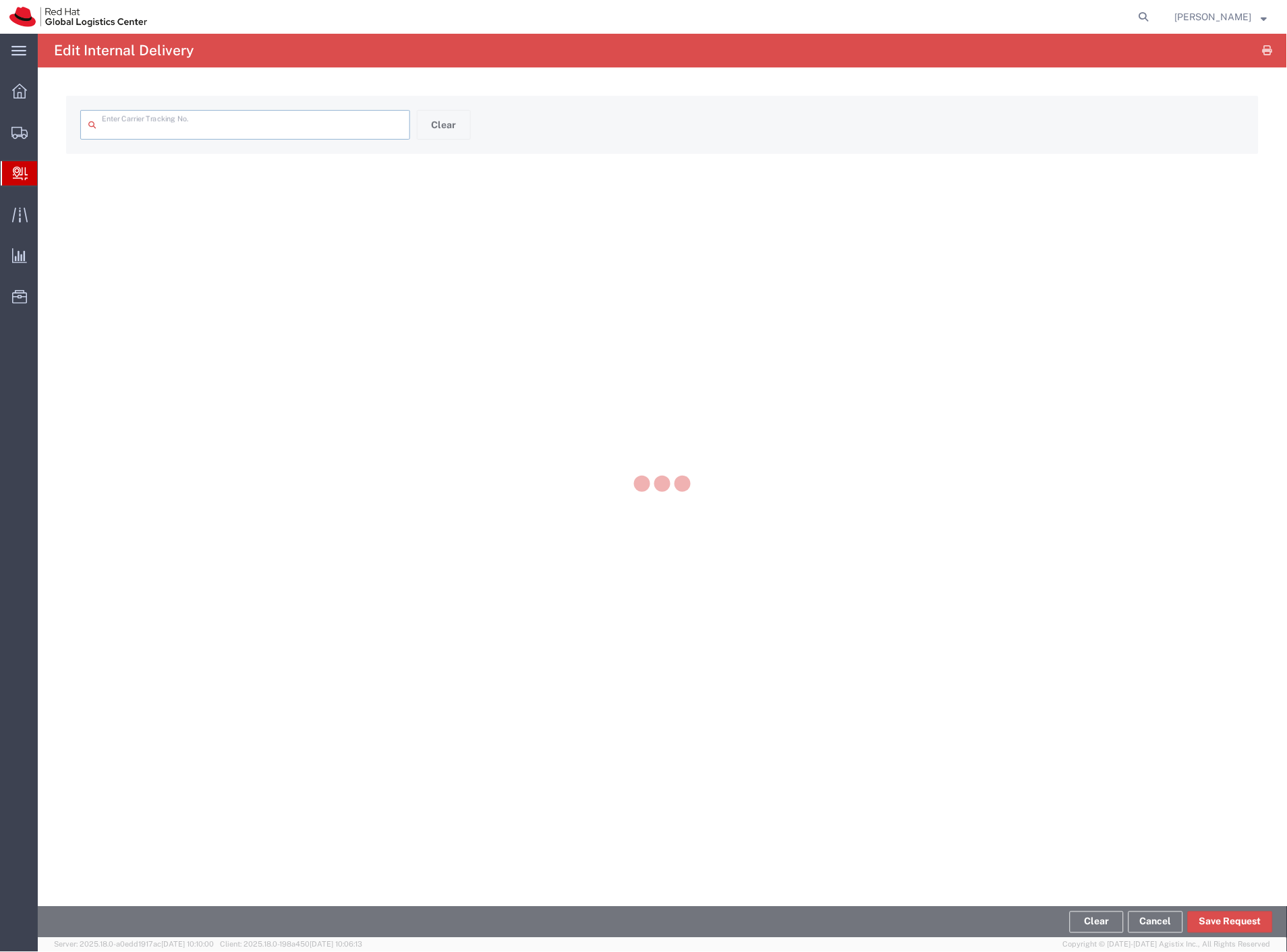
type input "56743566"
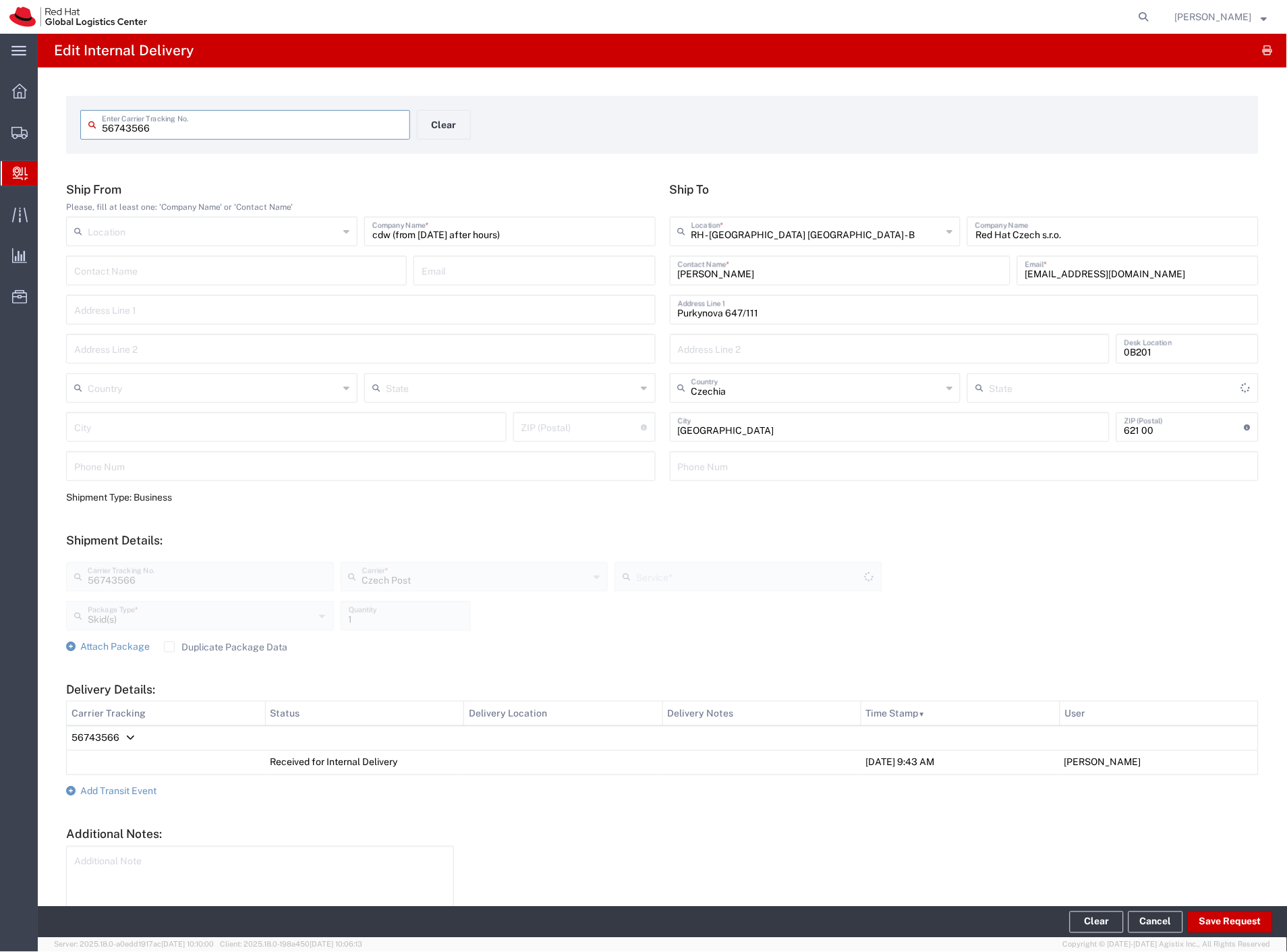
type input "Ground"
click at [143, 796] on form "Ship From Please, fill at least one: 'Company Name' or 'Contact Name' Location …" at bounding box center [662, 568] width 1193 height 771
click at [143, 793] on span "Add Transit Event" at bounding box center [118, 791] width 77 height 11
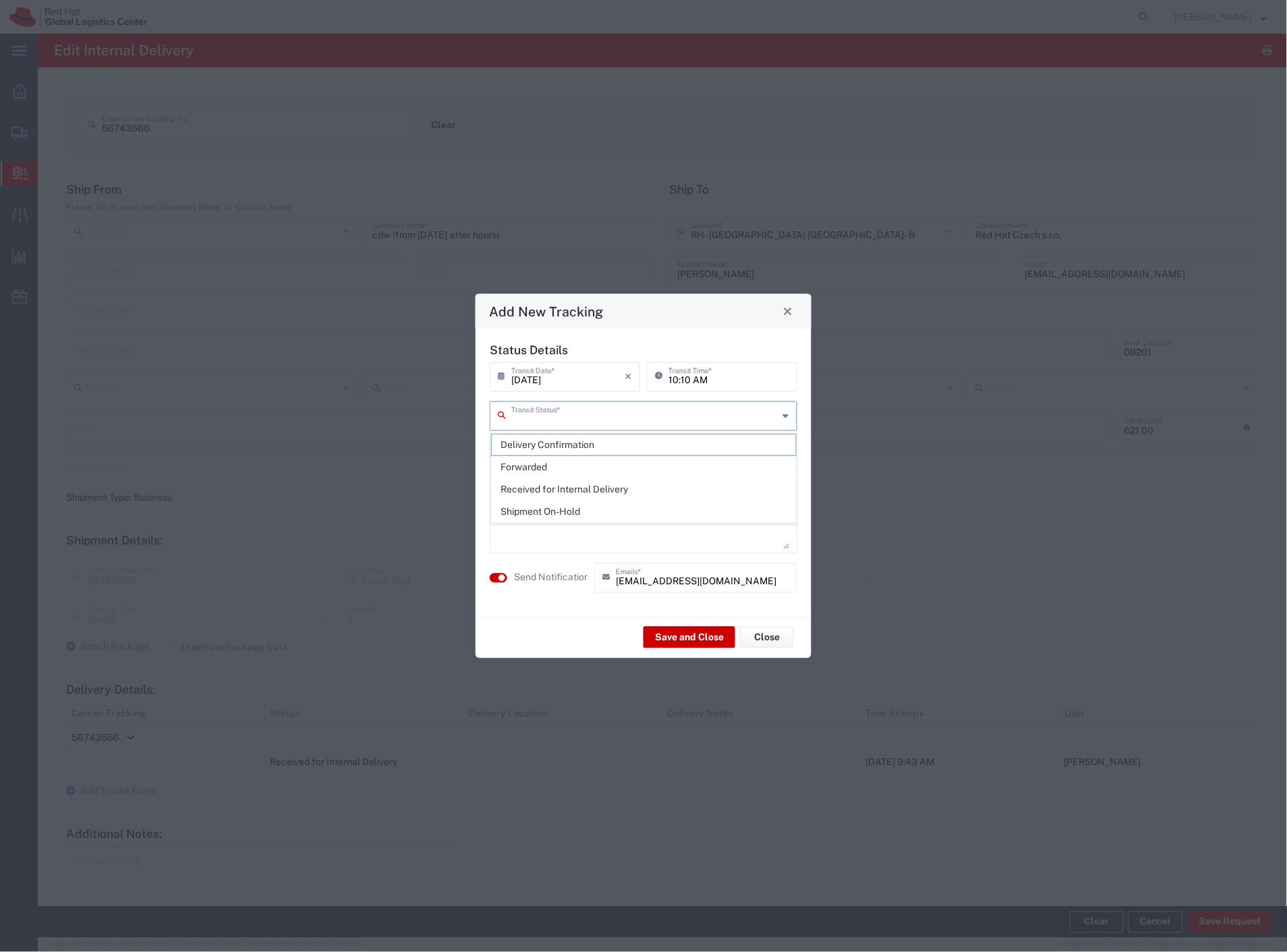
click at [599, 416] on input "text" at bounding box center [644, 414] width 267 height 23
click at [577, 442] on span "Delivery Confirmation" at bounding box center [644, 445] width 305 height 21
type input "Delivery Confirmation"
click at [512, 575] on agx-switch-control "Send Notification" at bounding box center [539, 577] width 105 height 30
click at [558, 576] on label "Send Notification" at bounding box center [552, 577] width 76 height 15
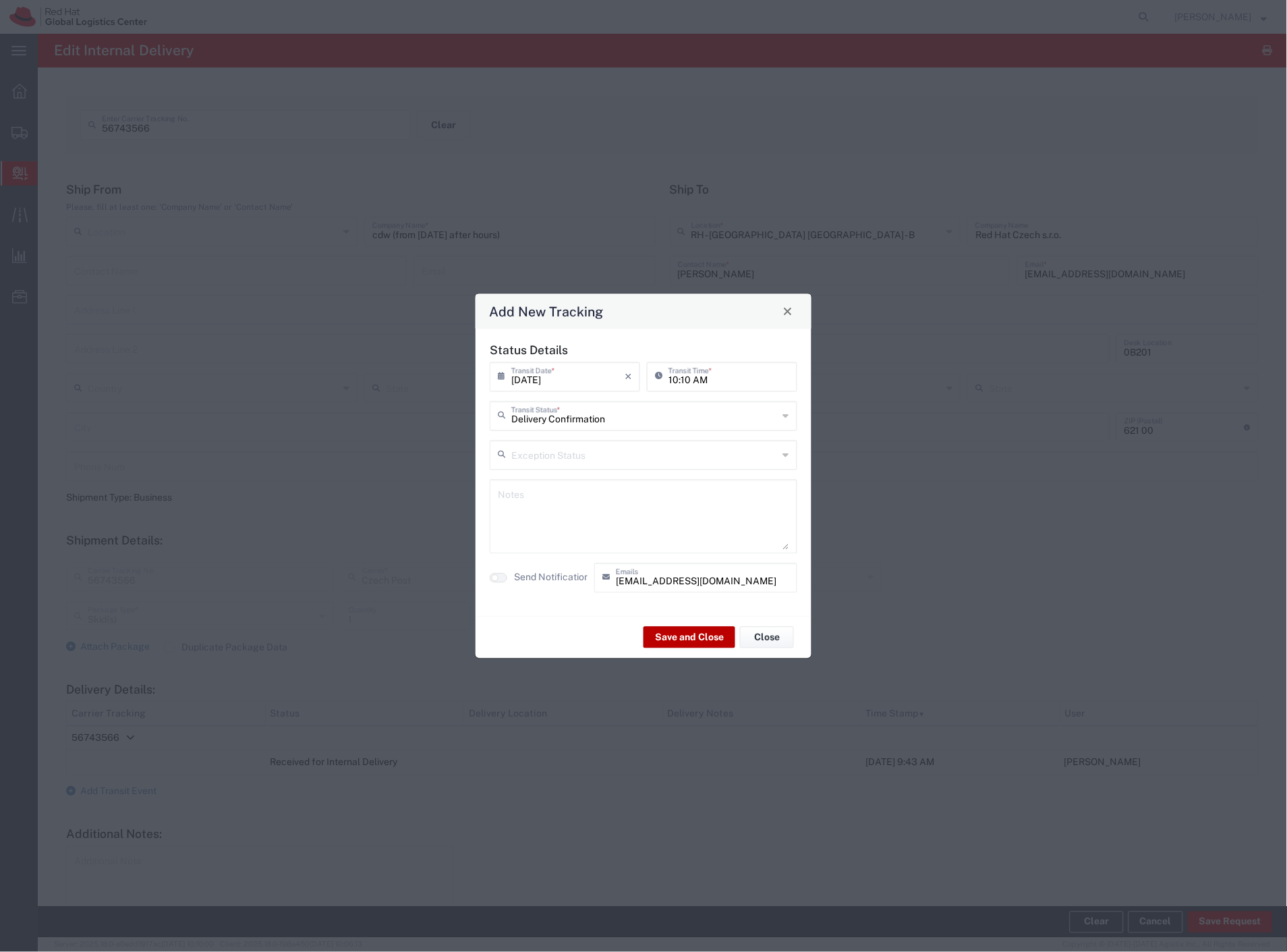
click at [683, 643] on button "Save and Close" at bounding box center [689, 638] width 92 height 21
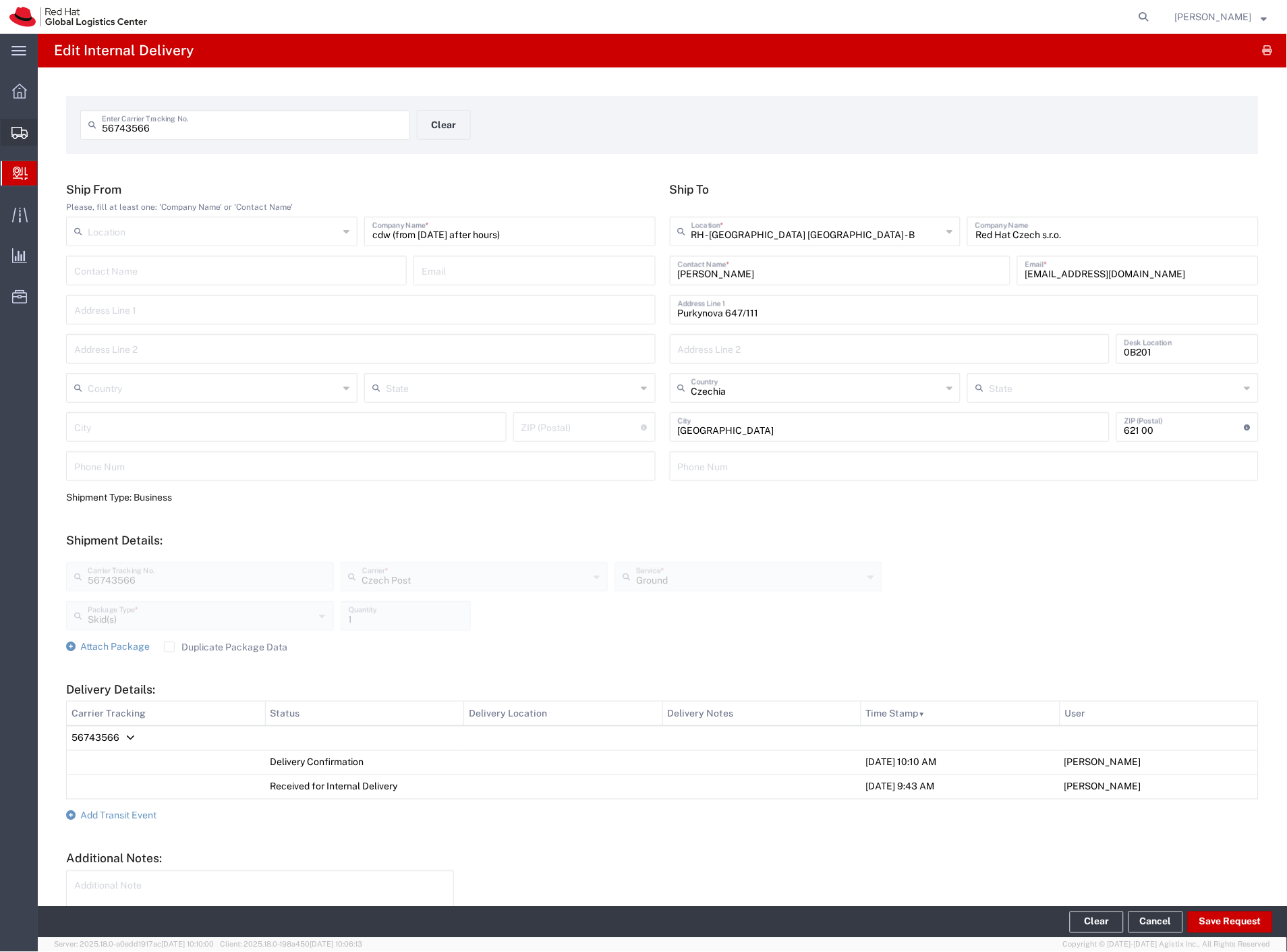
click at [0, 0] on span "Shipment Manager" at bounding box center [0, 0] width 0 height 0
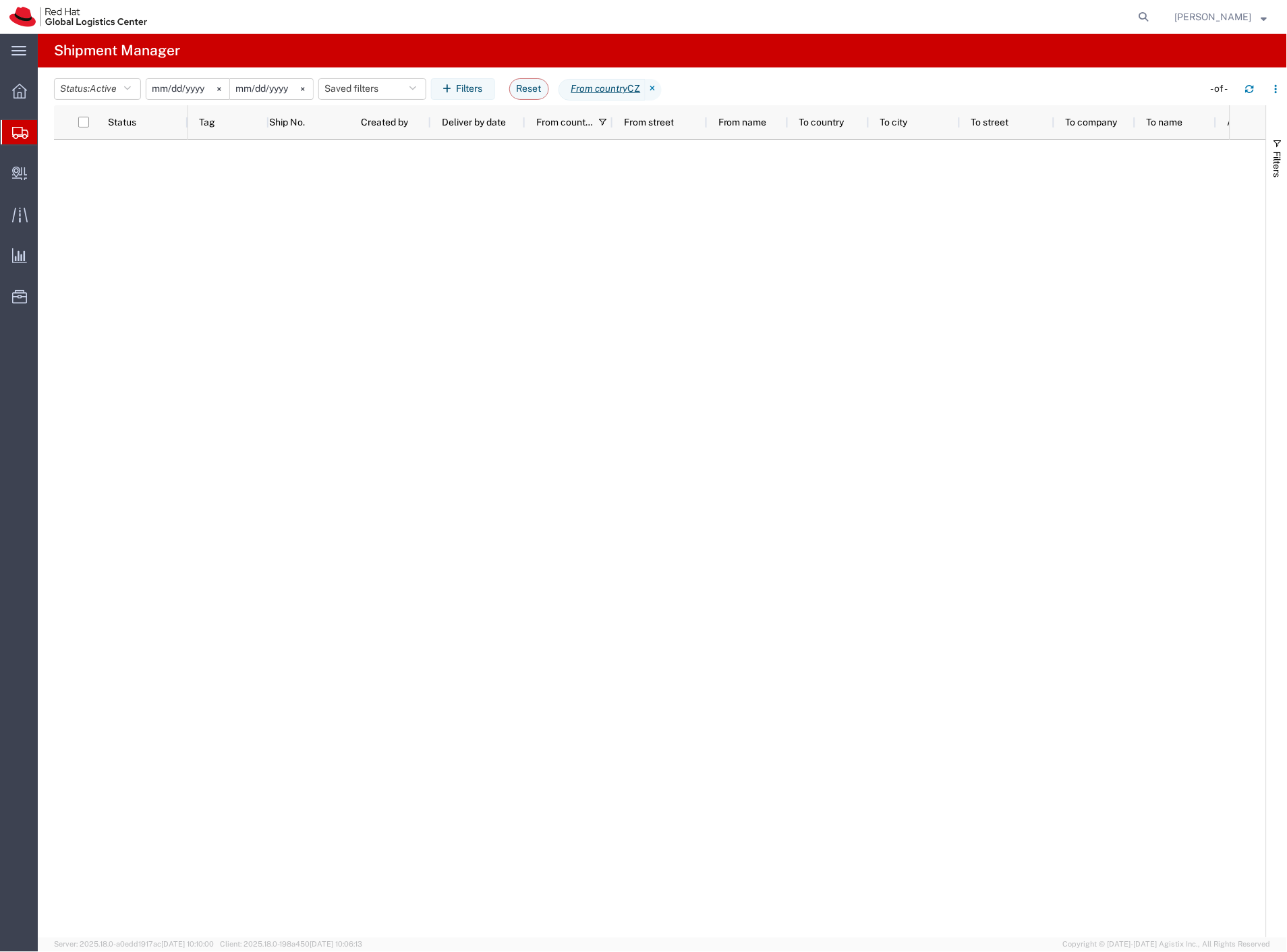
type input "[DATE]"
click at [1246, 83] on icon "button" at bounding box center [1250, 85] width 10 height 10
click at [47, 173] on span "Internal Delivery" at bounding box center [42, 174] width 10 height 27
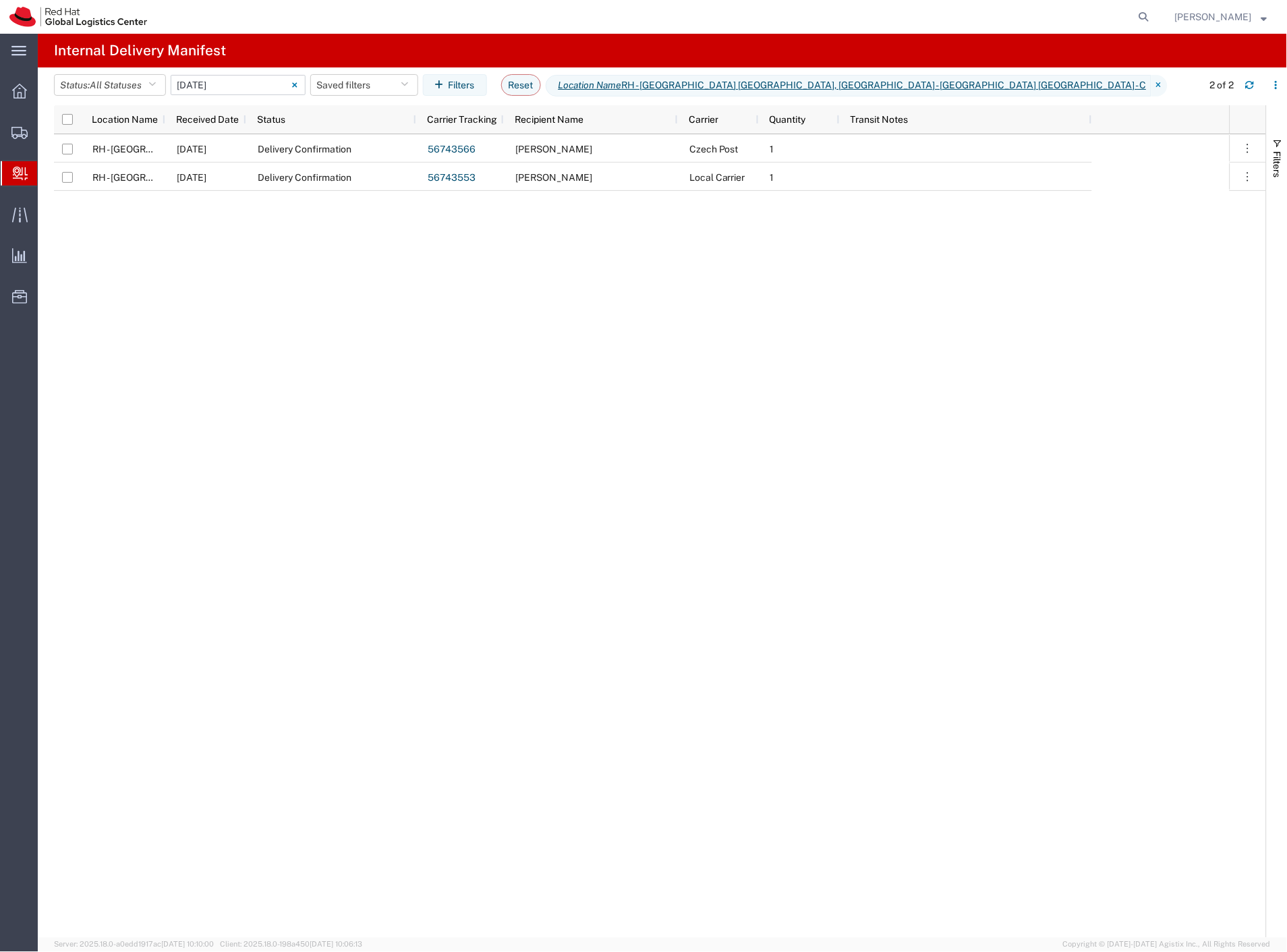
click at [257, 82] on input "[DATE] - [DATE]" at bounding box center [238, 84] width 135 height 20
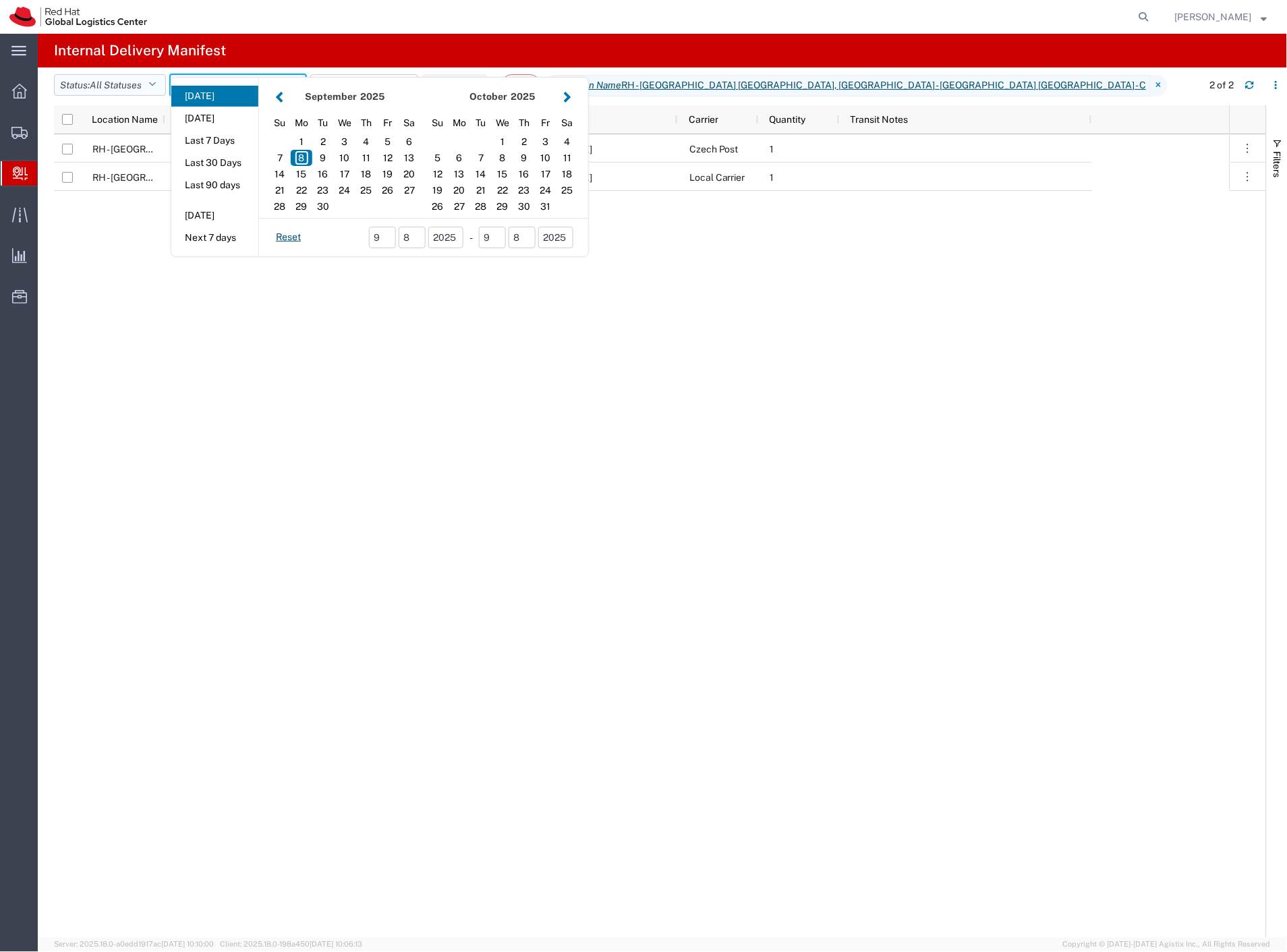
click at [116, 80] on span "All Statuses" at bounding box center [116, 84] width 52 height 11
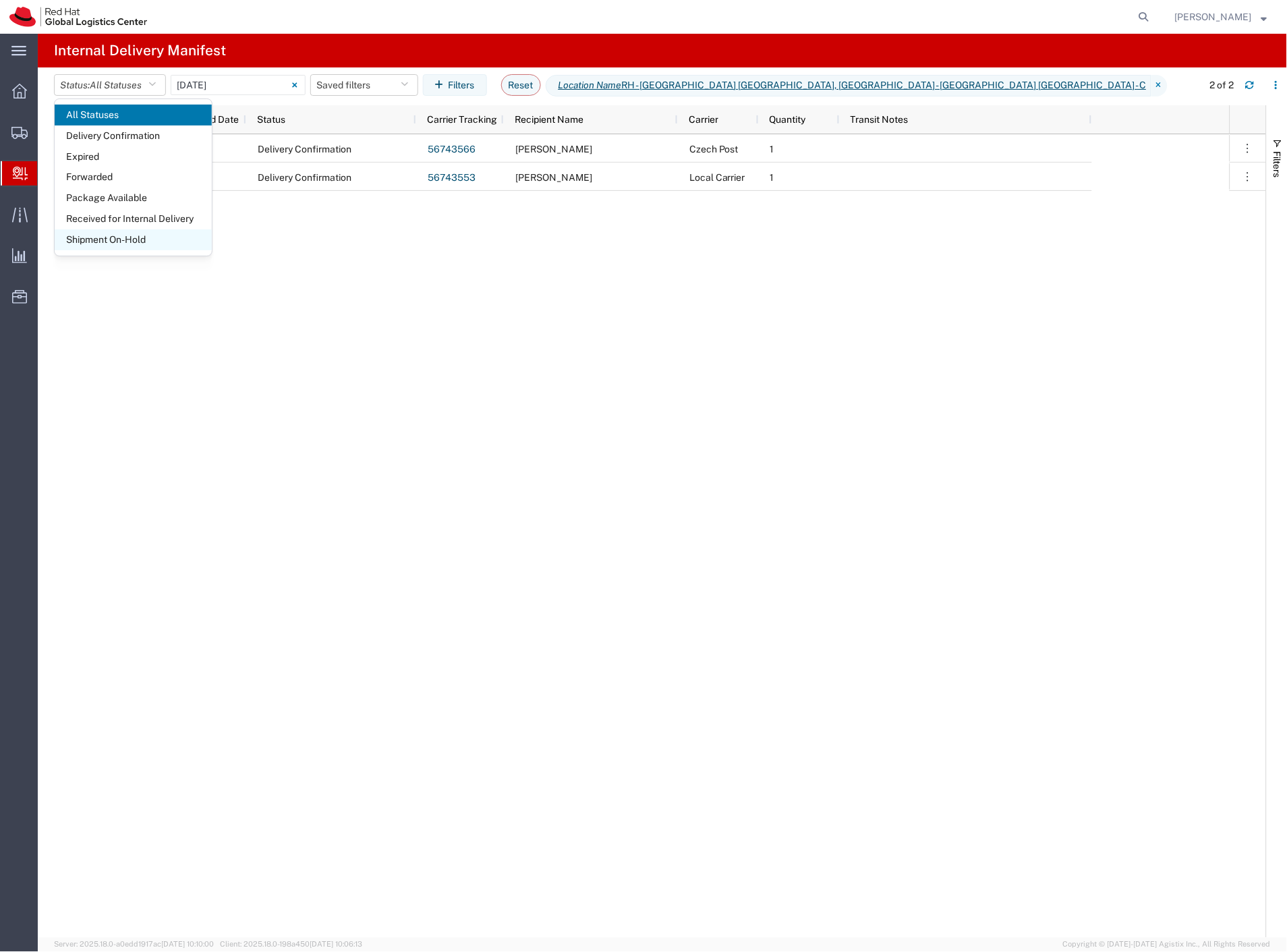
click at [115, 246] on span "Shipment On-Hold" at bounding box center [133, 240] width 157 height 21
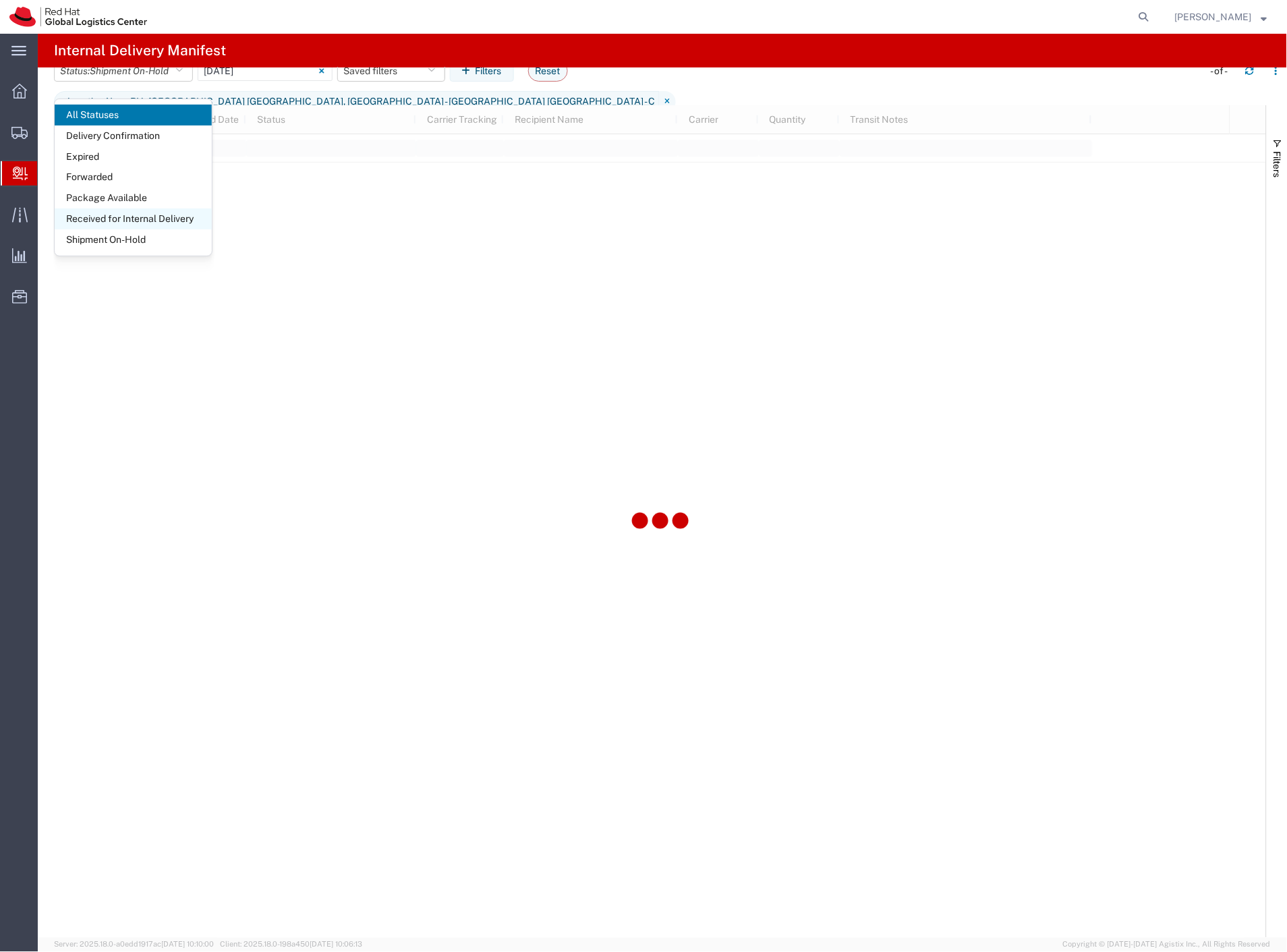
click at [123, 222] on span "Received for Internal Delivery" at bounding box center [133, 219] width 157 height 21
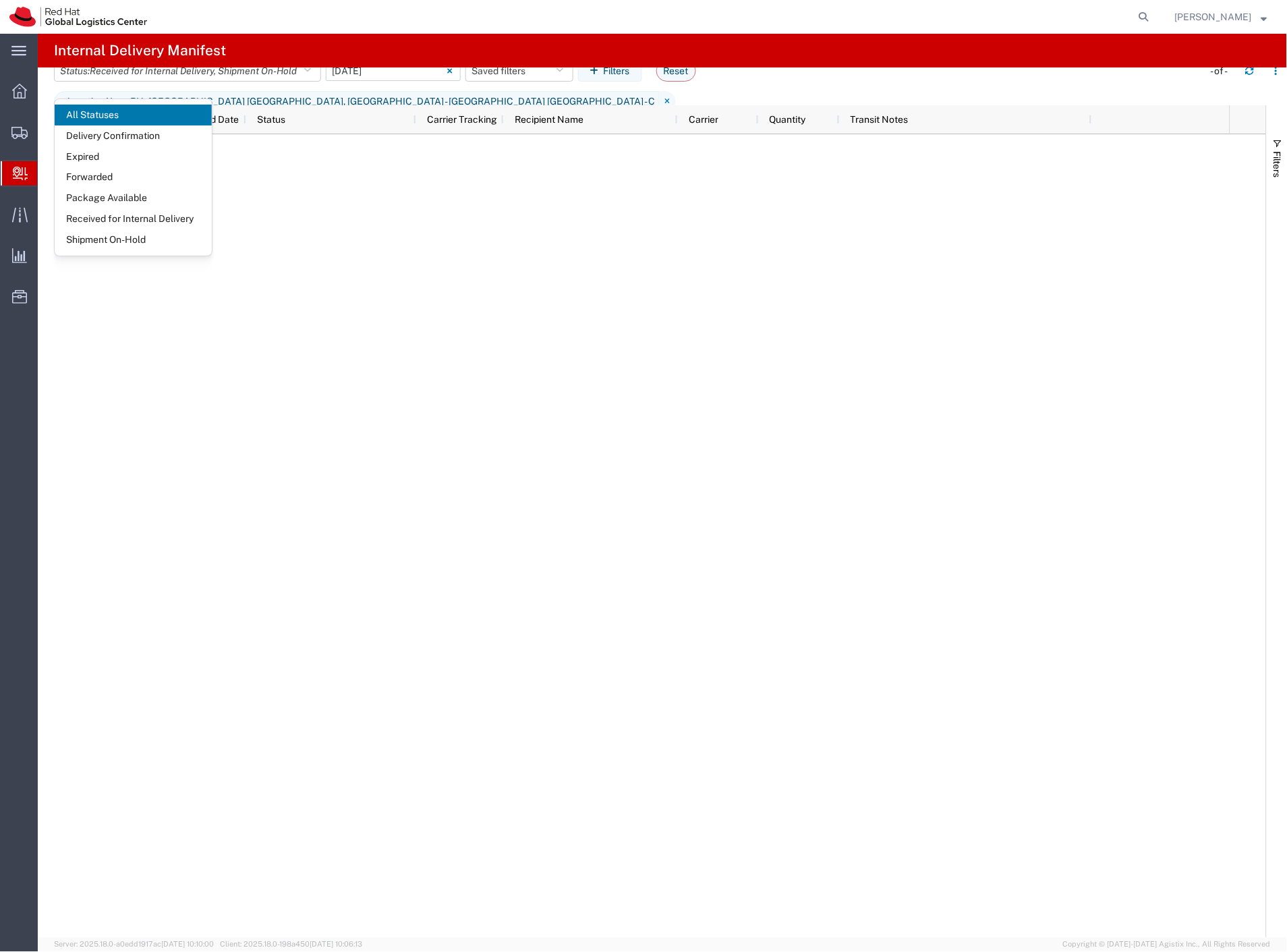
click at [400, 81] on input "[DATE] - [DATE]" at bounding box center [393, 71] width 135 height 20
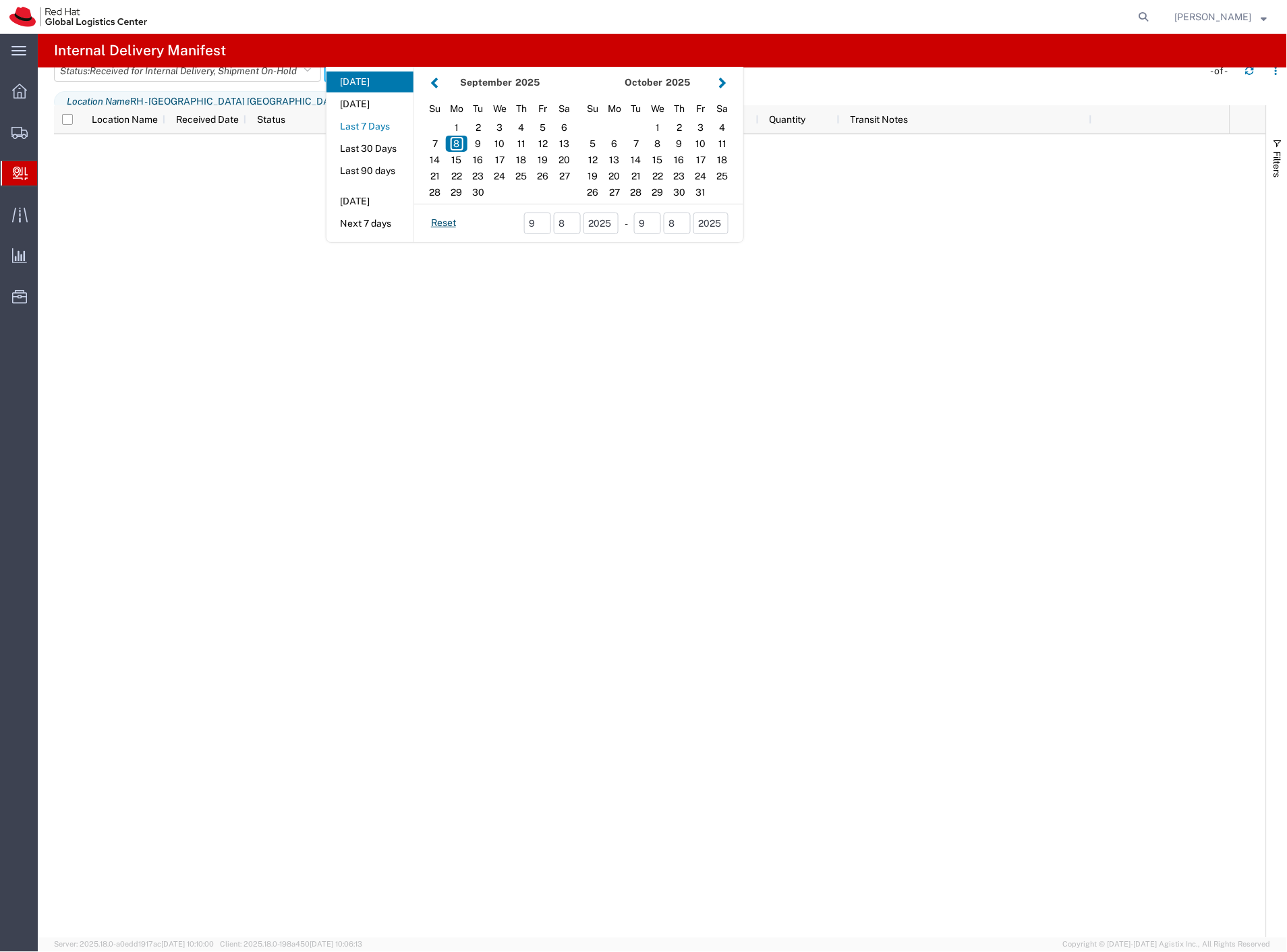
click at [397, 137] on button "Last 7 Days" at bounding box center [370, 127] width 87 height 21
type input "Last 7 Days"
type input "[DATE] - [DATE]"
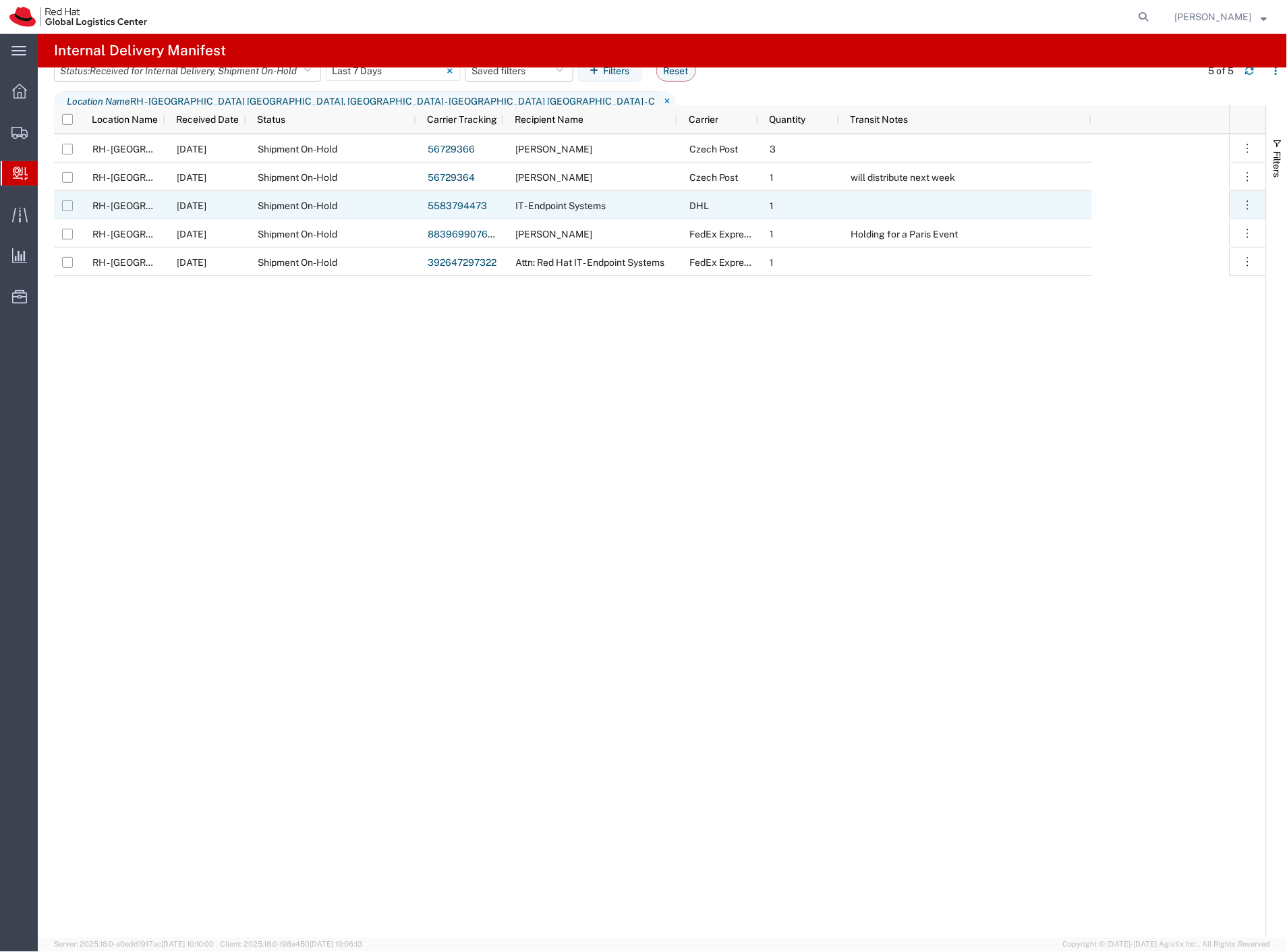
click at [68, 208] on input "Press Space to toggle row selection (unchecked)" at bounding box center [67, 205] width 11 height 11
checkbox input "true"
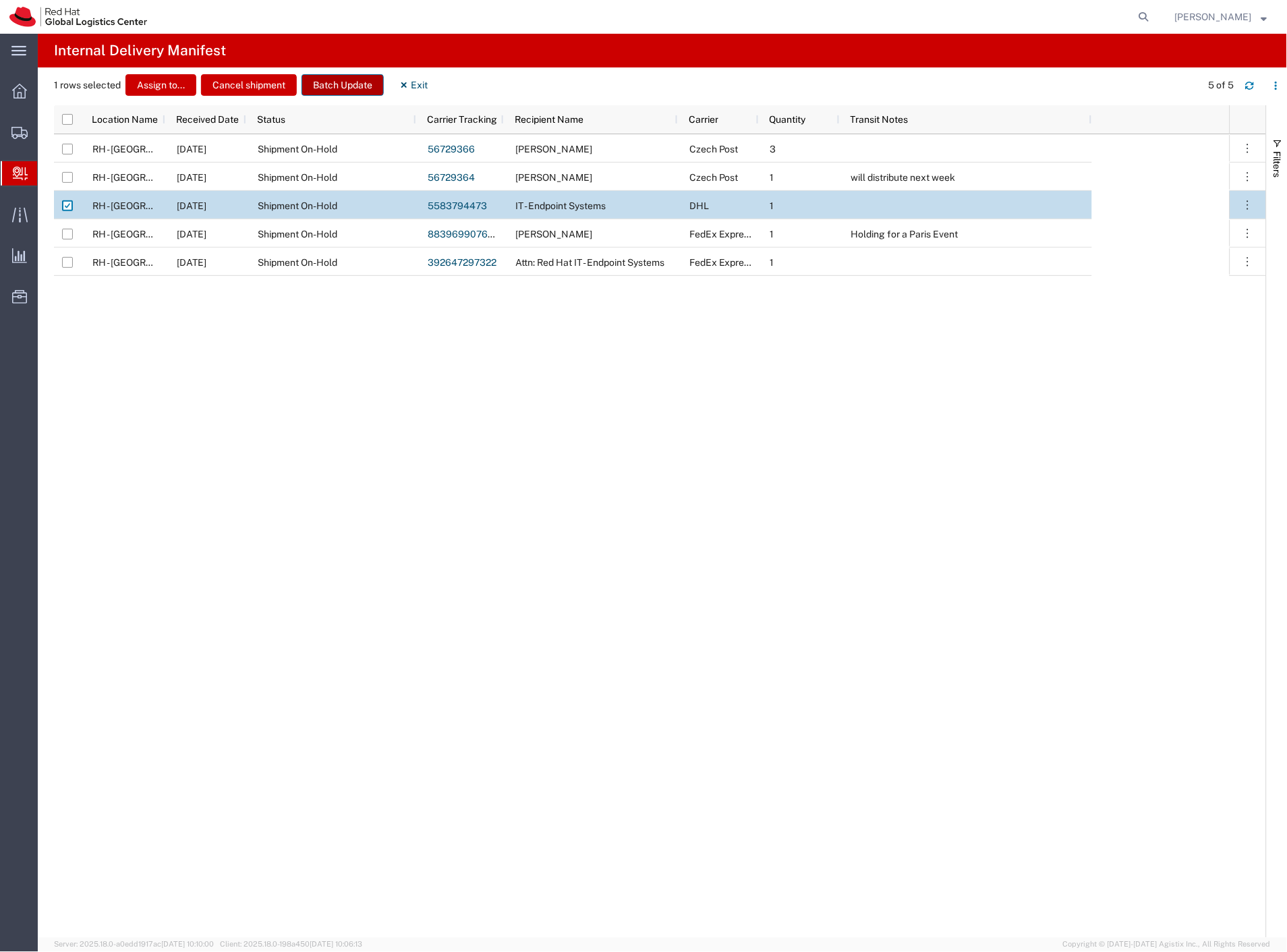
click at [352, 88] on button "Batch Update" at bounding box center [343, 84] width 82 height 21
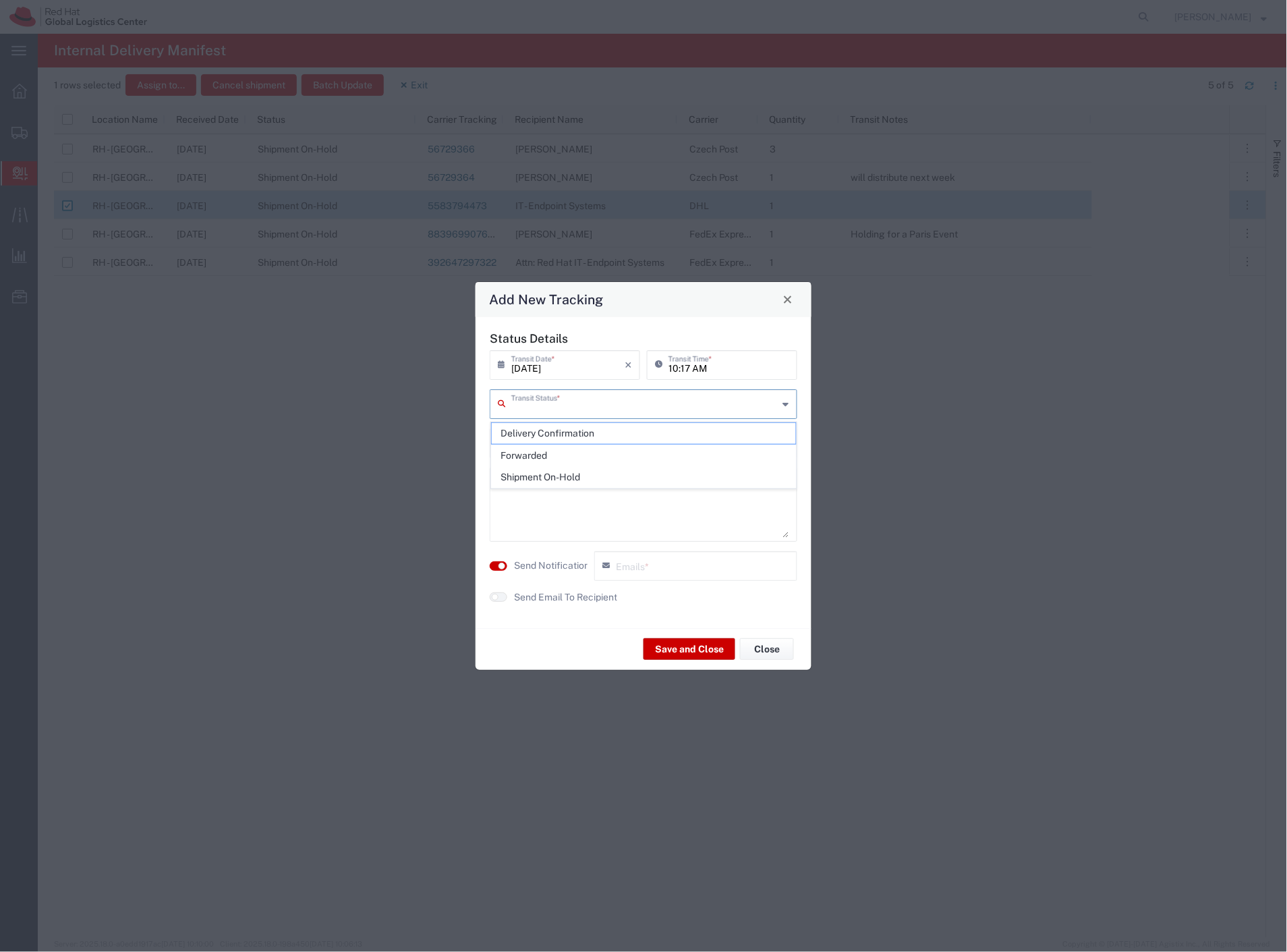
click at [570, 400] on input "text" at bounding box center [644, 403] width 267 height 23
click at [548, 432] on span "Delivery Confirmation" at bounding box center [644, 434] width 305 height 21
type input "Delivery Confirmation"
click at [524, 568] on label "Send Notification" at bounding box center [552, 566] width 76 height 15
click at [706, 643] on button "Save and Close" at bounding box center [689, 649] width 92 height 21
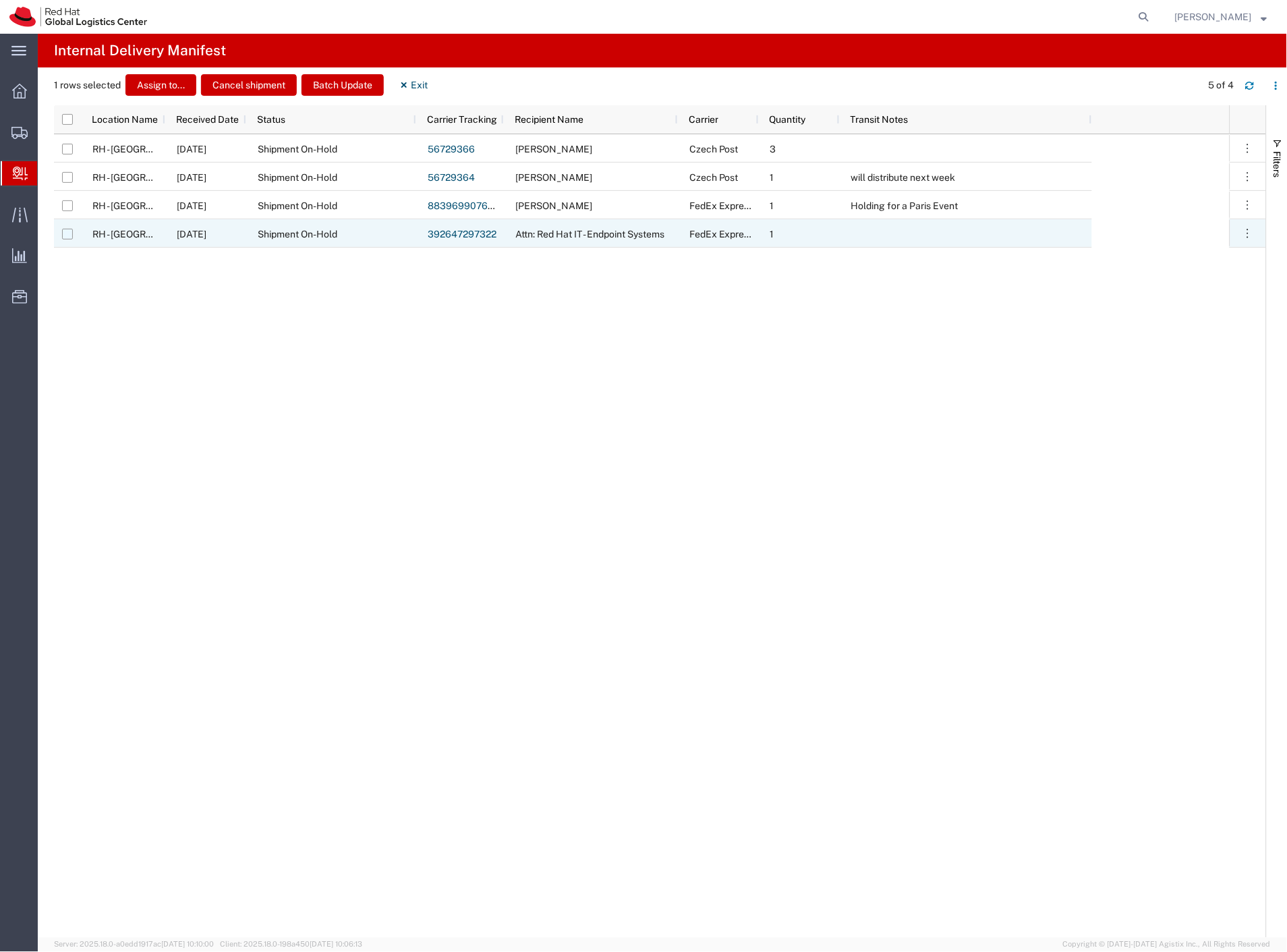
click at [65, 238] on input "Press Space to toggle row selection (unchecked)" at bounding box center [67, 234] width 11 height 11
checkbox input "true"
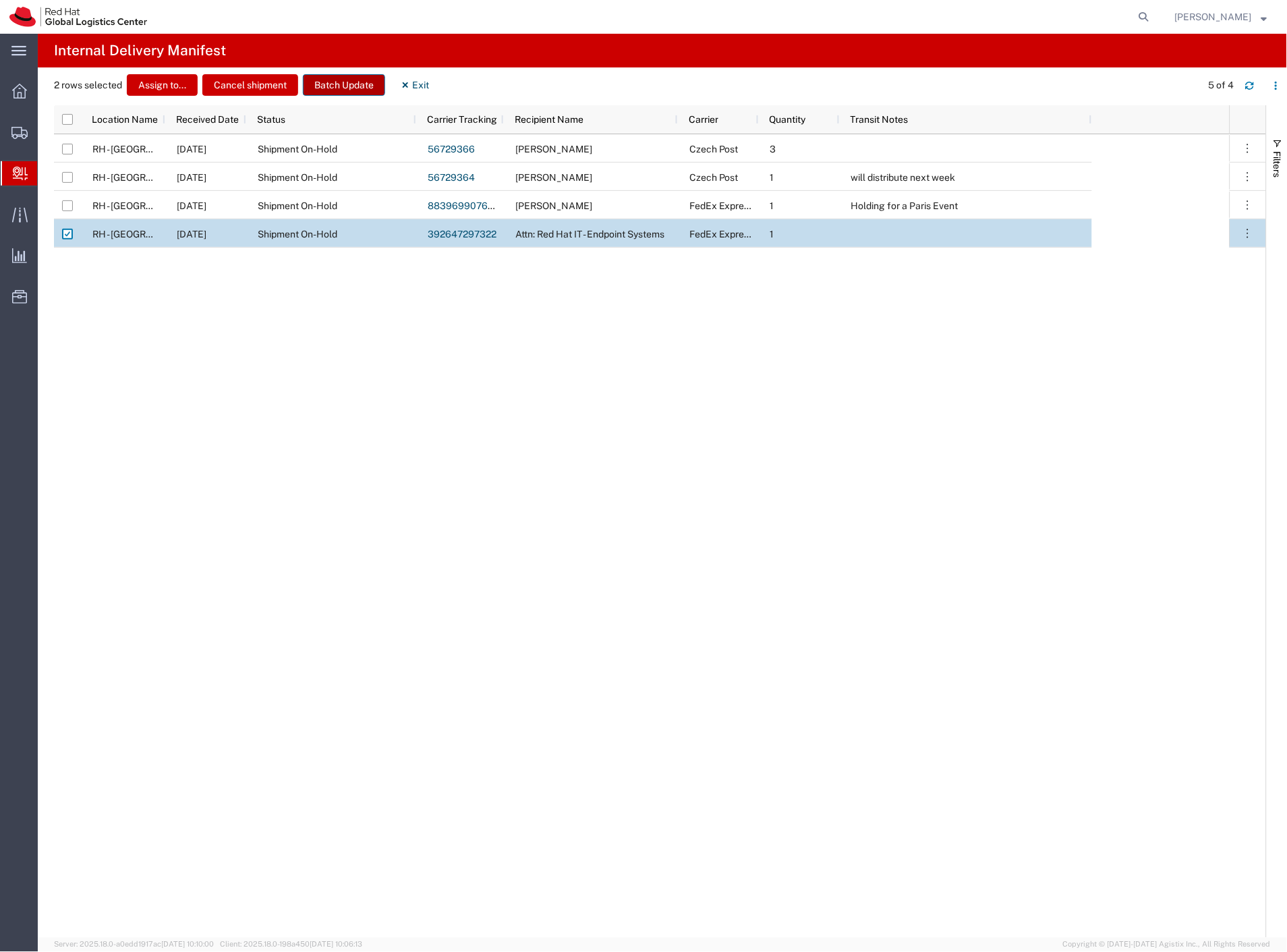
click at [333, 86] on button "Batch Update" at bounding box center [344, 84] width 82 height 21
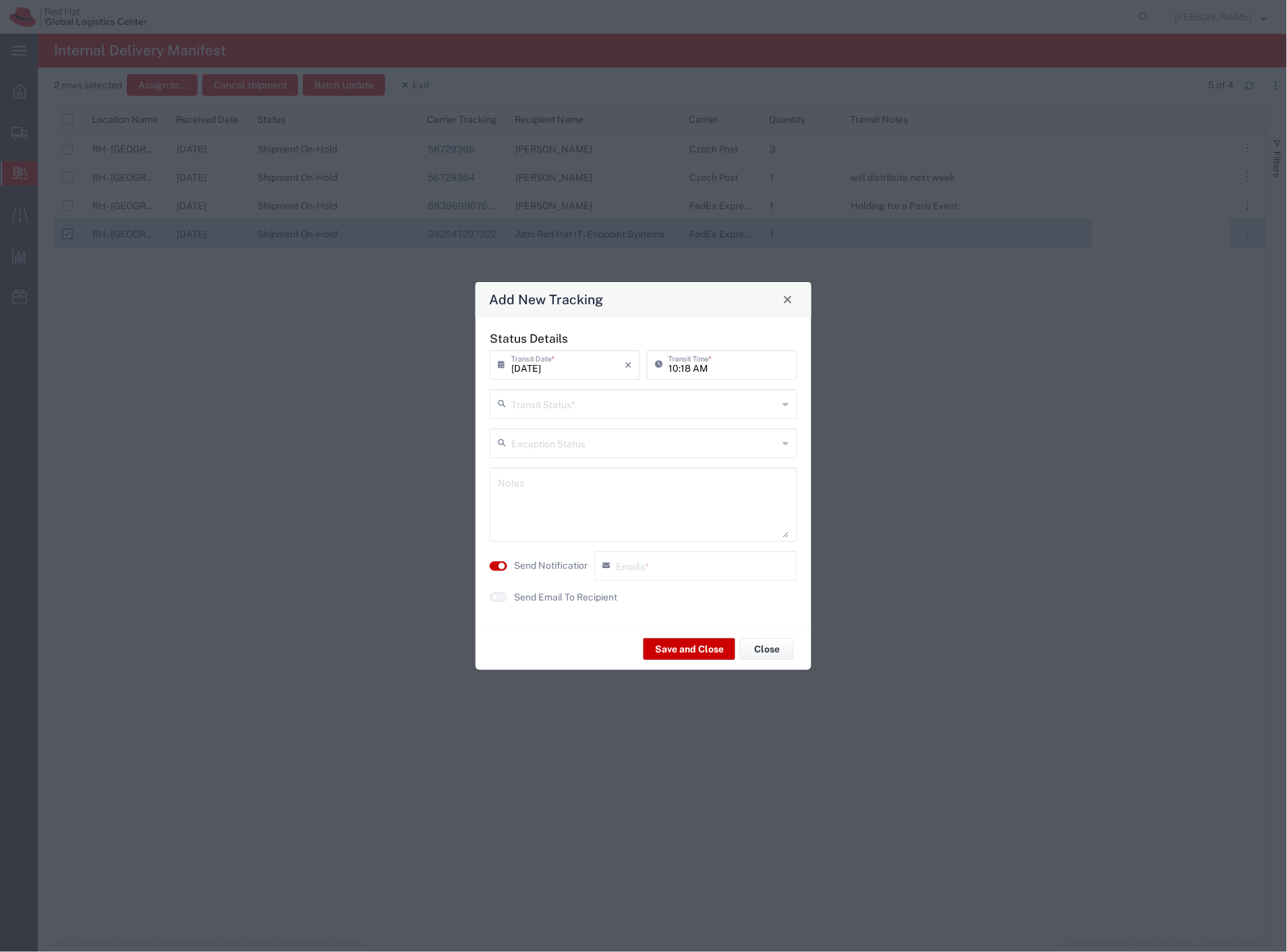
drag, startPoint x: 577, startPoint y: 398, endPoint x: 576, endPoint y: 423, distance: 25.0
click at [577, 405] on input "text" at bounding box center [644, 403] width 267 height 23
click at [571, 430] on span "Delivery Confirmation" at bounding box center [644, 434] width 305 height 21
type input "Delivery Confirmation"
click at [527, 565] on label "Send Notification" at bounding box center [552, 566] width 76 height 15
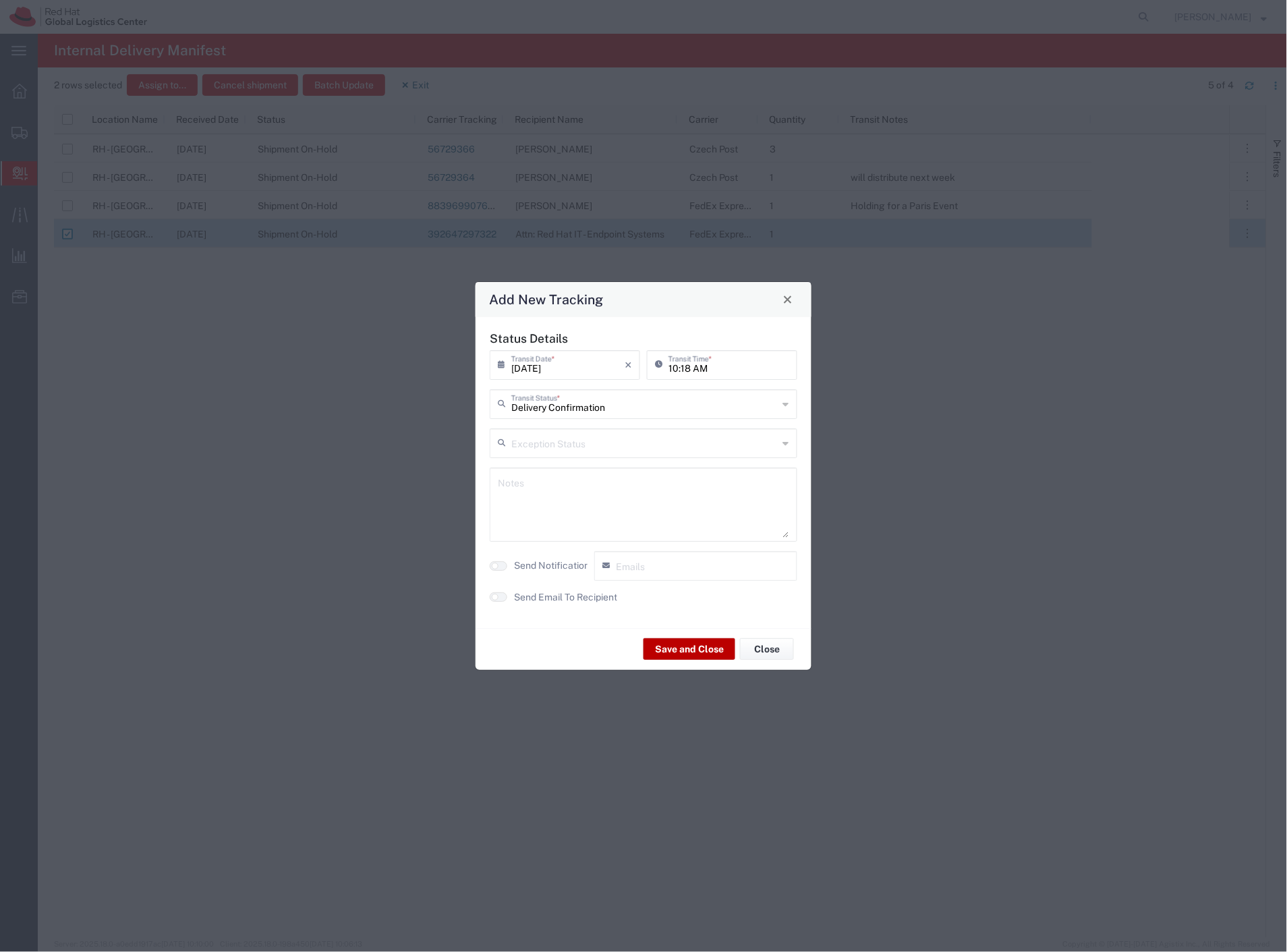
click at [692, 645] on button "Save and Close" at bounding box center [689, 649] width 92 height 21
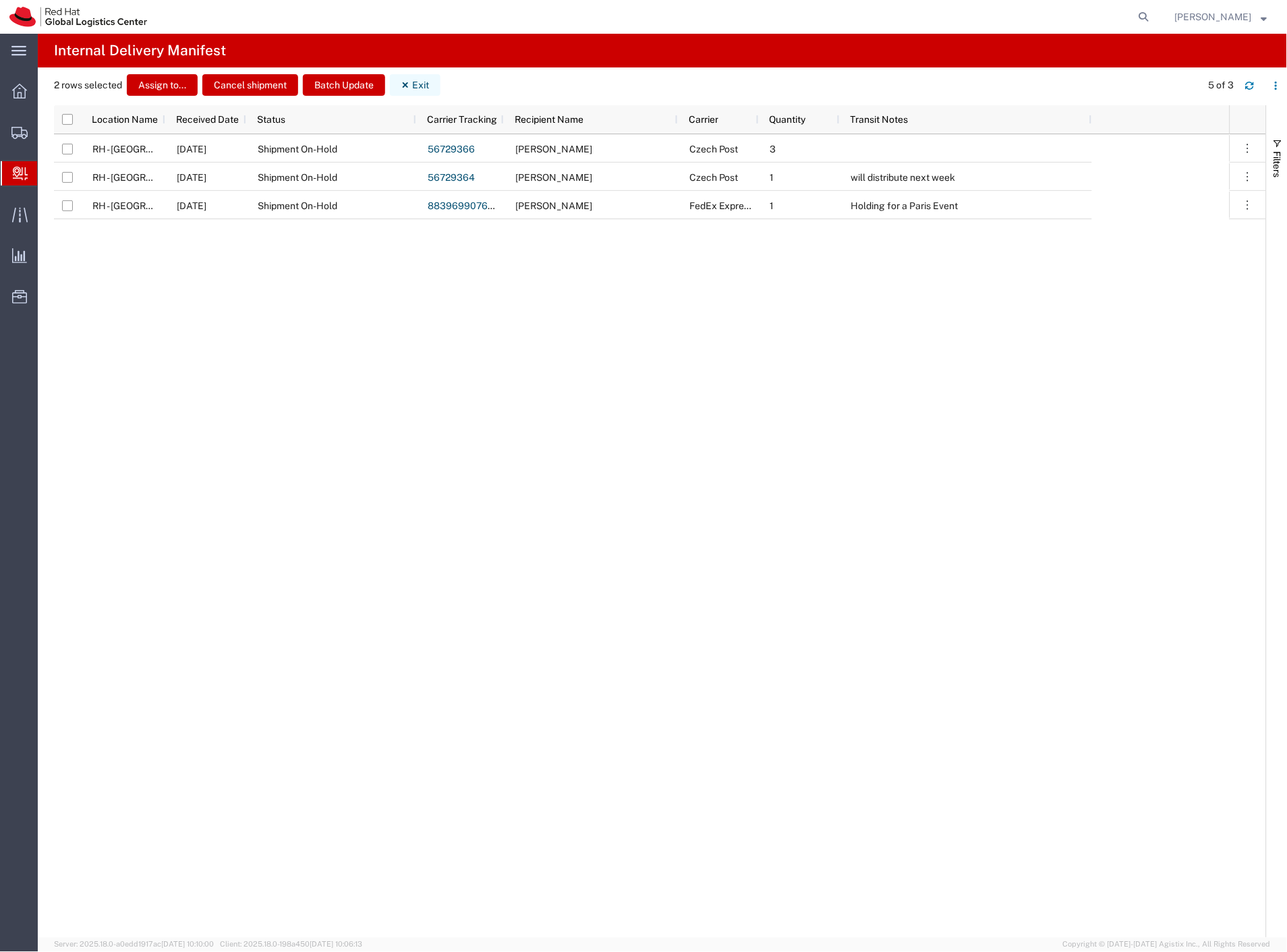
click at [412, 80] on button "Exit" at bounding box center [415, 84] width 50 height 21
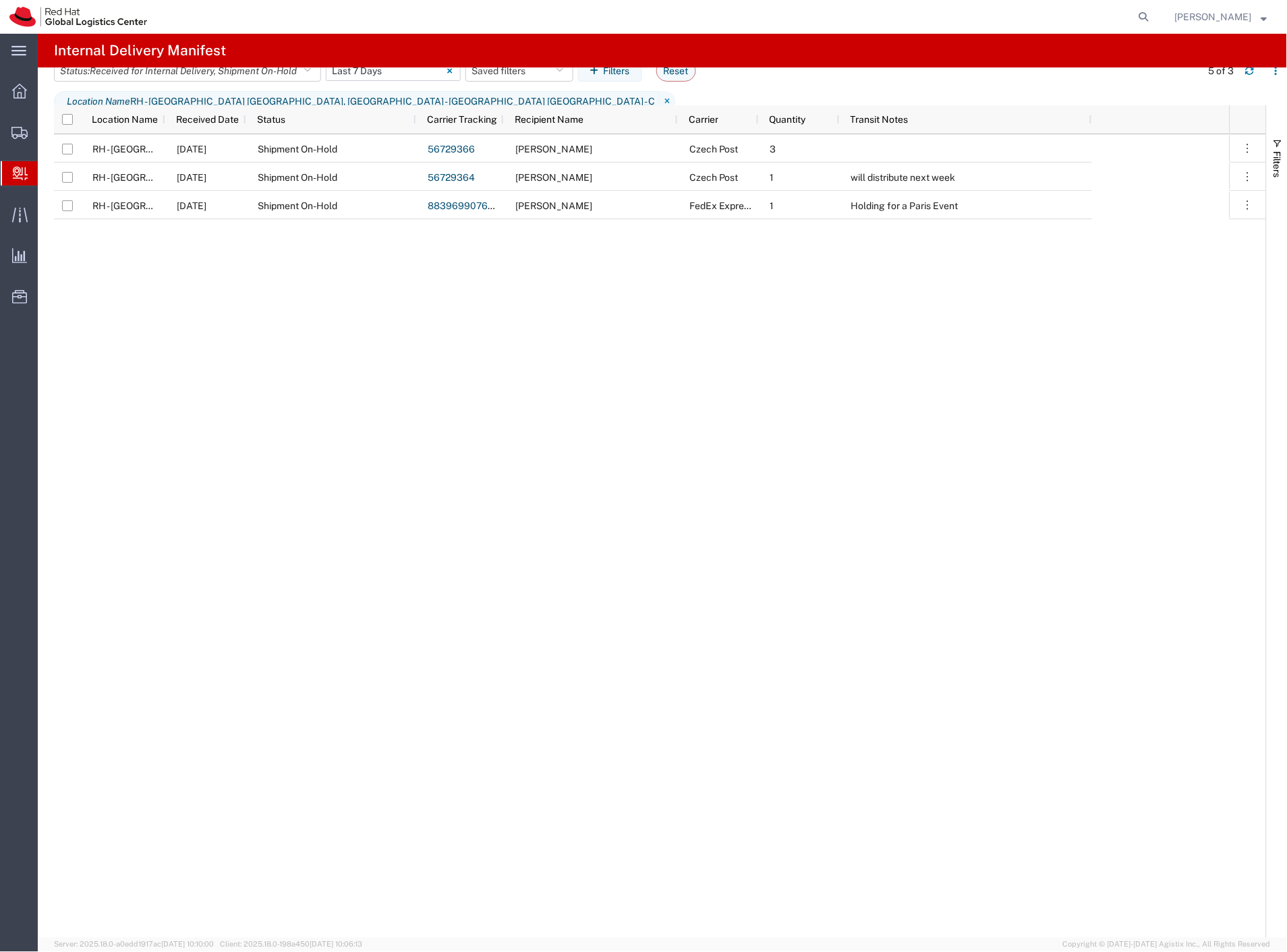
click at [402, 81] on input "[DATE] - [DATE]" at bounding box center [393, 71] width 135 height 20
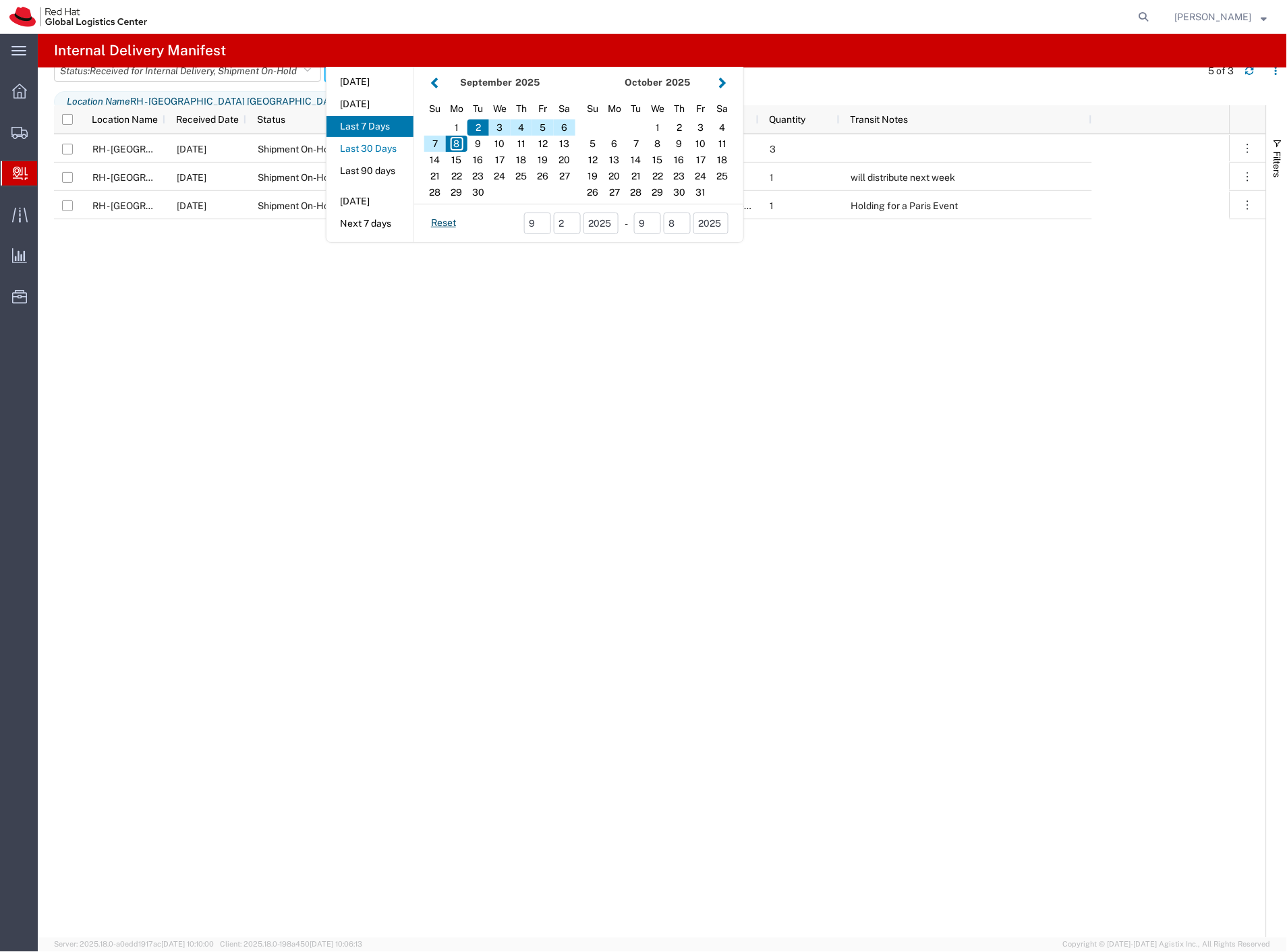
click at [396, 152] on button "Last 30 Days" at bounding box center [370, 149] width 87 height 21
type input "Last 30 Days"
type input "[DATE] - [DATE]"
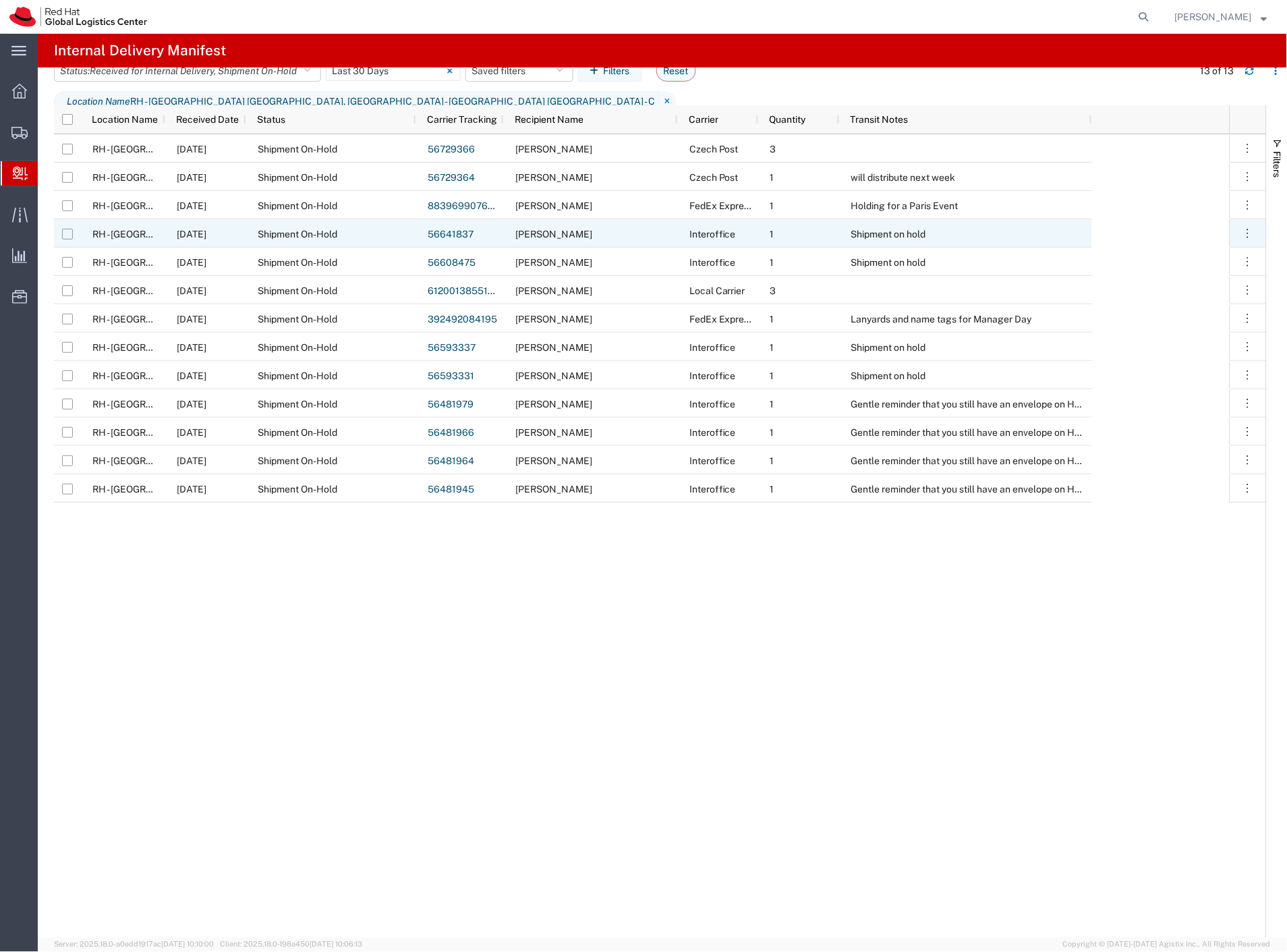
click at [70, 234] on input "Press Space to toggle row selection (unchecked)" at bounding box center [67, 234] width 11 height 11
checkbox input "true"
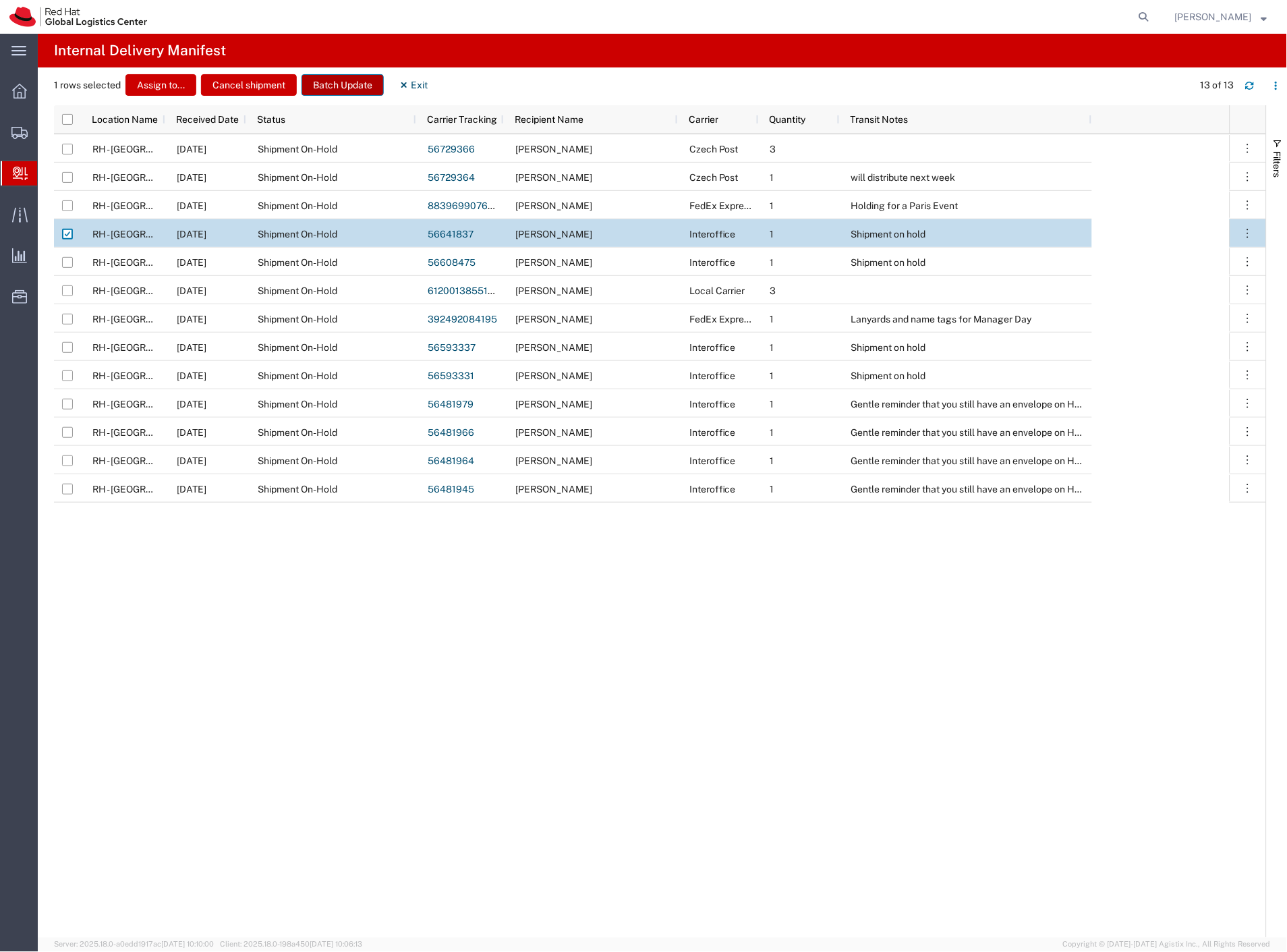
click at [340, 79] on button "Batch Update" at bounding box center [343, 84] width 82 height 21
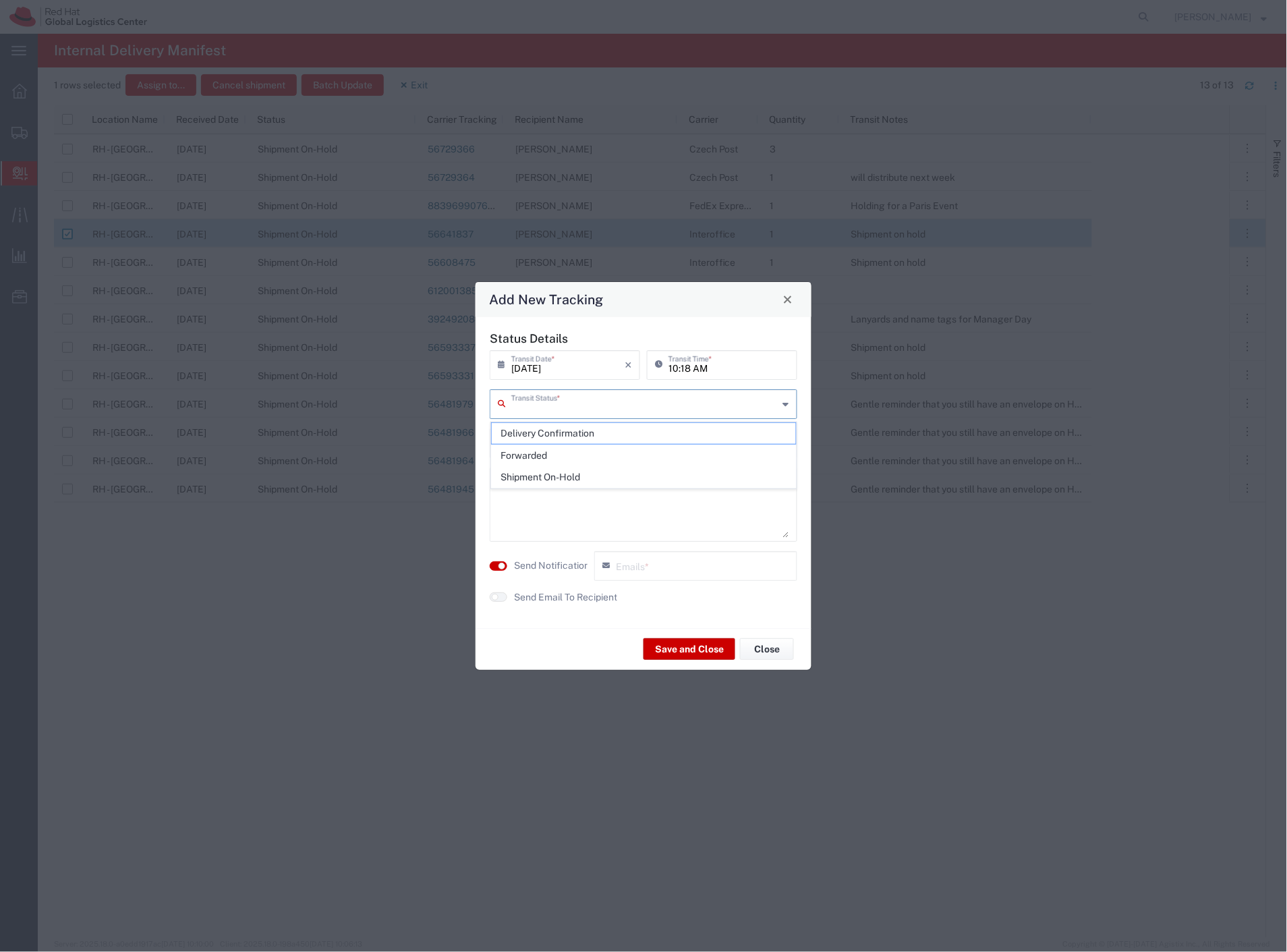
click at [585, 413] on input "text" at bounding box center [644, 403] width 267 height 23
click at [583, 426] on span "Delivery Confirmation" at bounding box center [644, 434] width 305 height 21
type input "Delivery Confirmation"
click at [553, 568] on label "Send Notification" at bounding box center [552, 566] width 76 height 15
click at [671, 642] on button "Save and Close" at bounding box center [689, 649] width 92 height 21
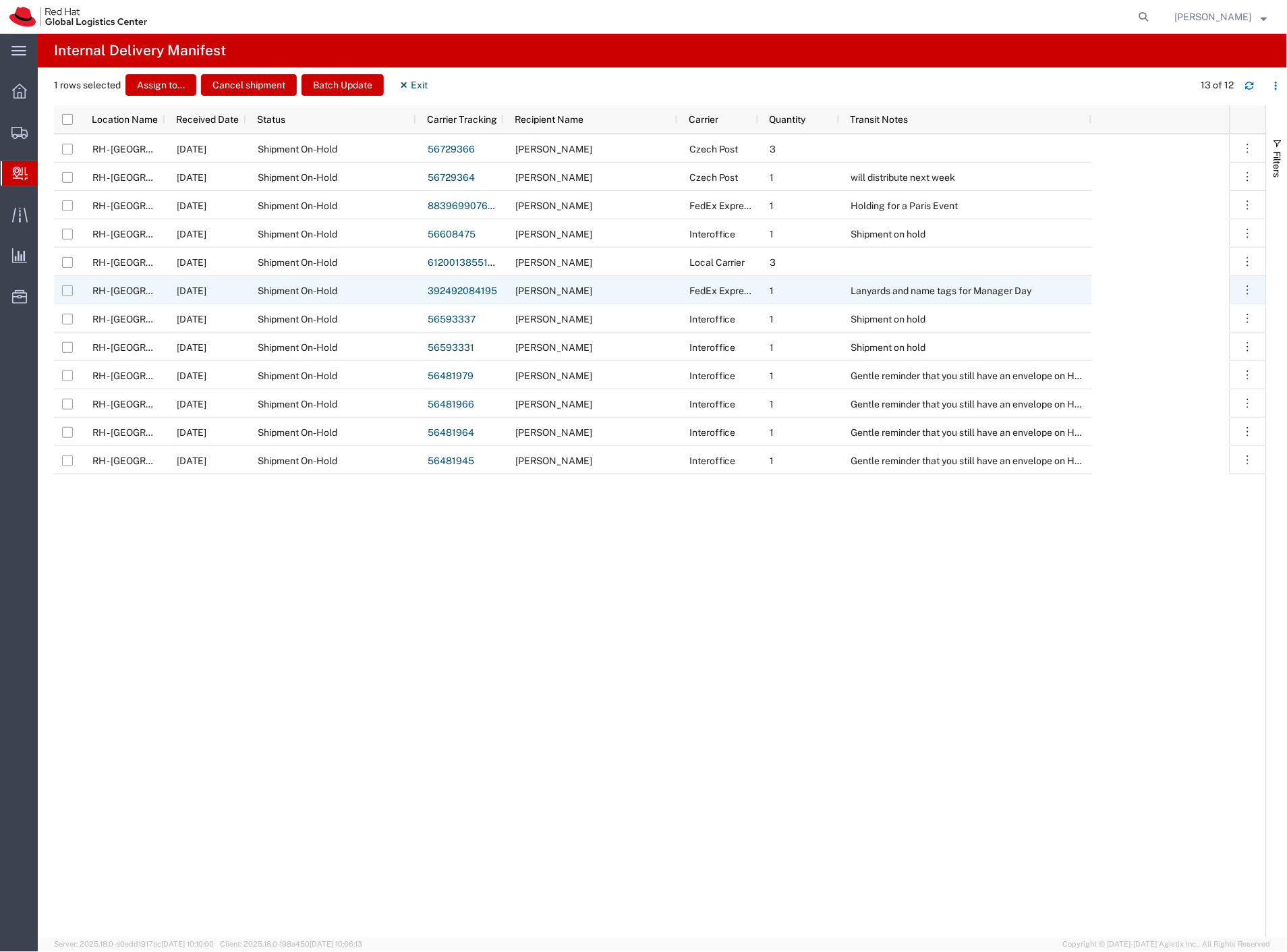
click at [70, 293] on input "Press Space to toggle row selection (unchecked)" at bounding box center [67, 290] width 11 height 11
checkbox input "true"
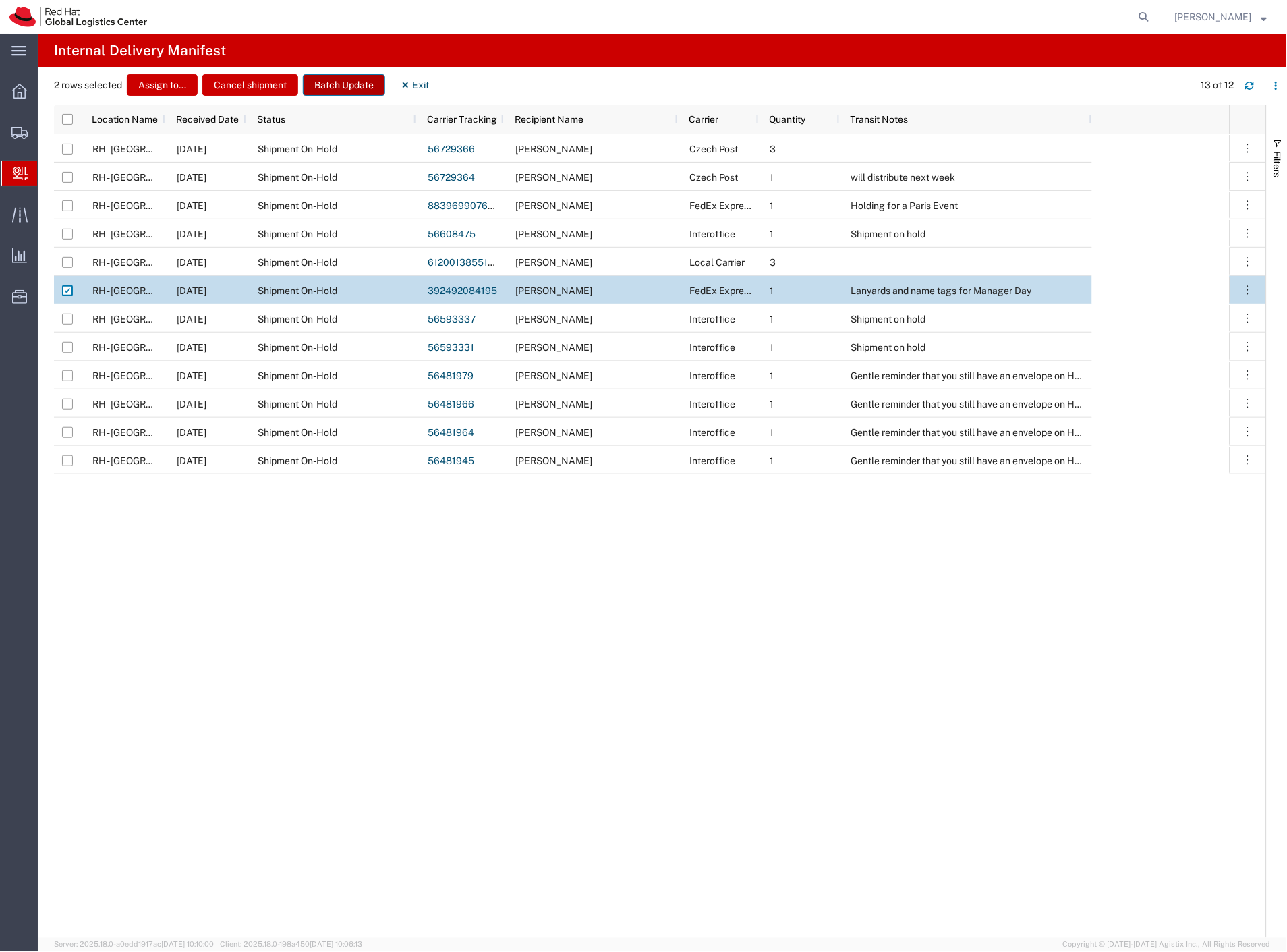
click at [331, 85] on button "Batch Update" at bounding box center [344, 84] width 82 height 21
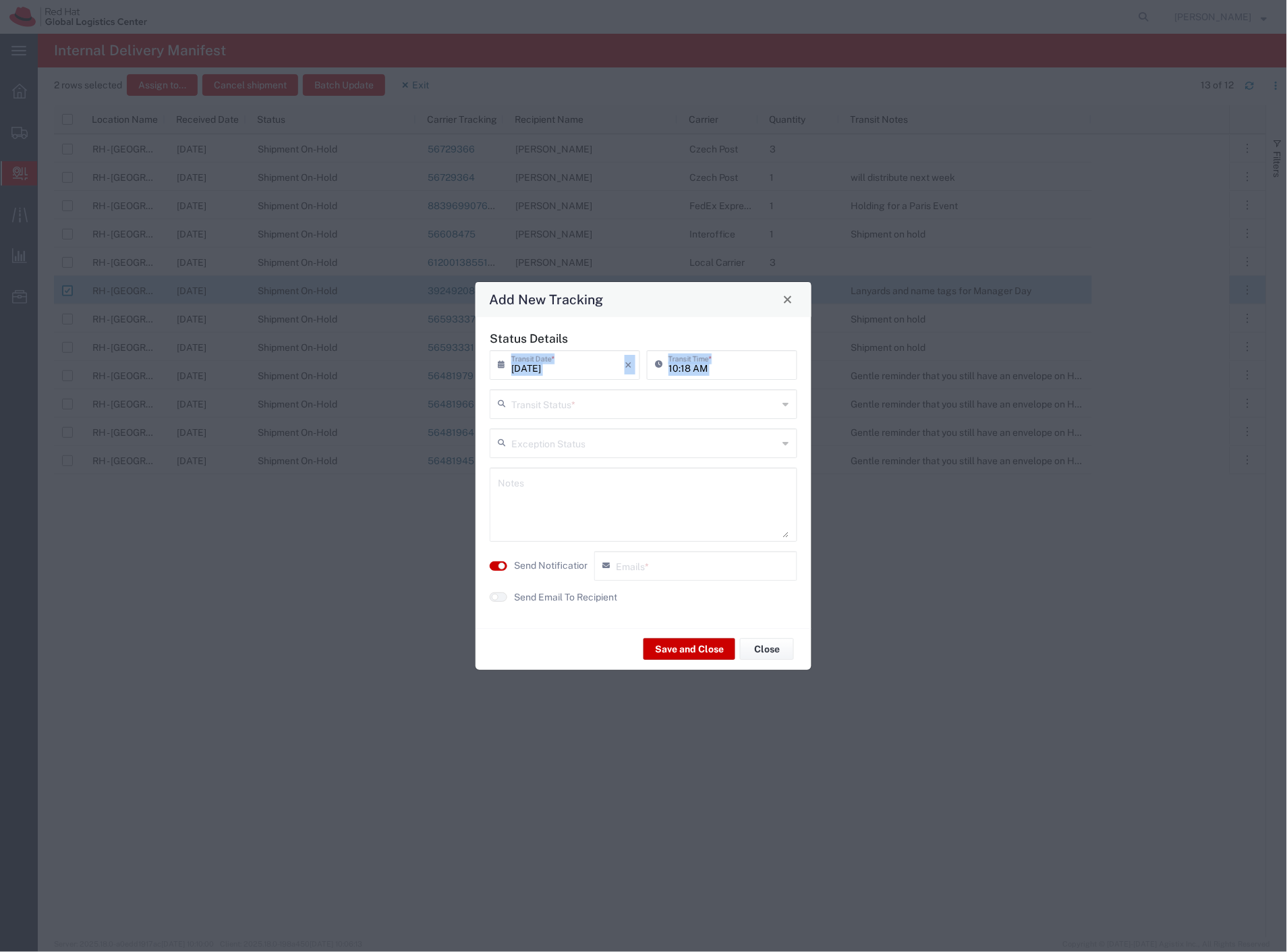
drag, startPoint x: 588, startPoint y: 388, endPoint x: 582, endPoint y: 399, distance: 12.5
click at [588, 390] on div "Status Details [DATE] × Transit Date * Cancel Apply 10:18 AM Transit Time * Tra…" at bounding box center [644, 472] width 322 height 282
click at [575, 409] on input "text" at bounding box center [644, 403] width 267 height 23
click at [562, 435] on span "Delivery Confirmation" at bounding box center [644, 434] width 305 height 21
type input "Delivery Confirmation"
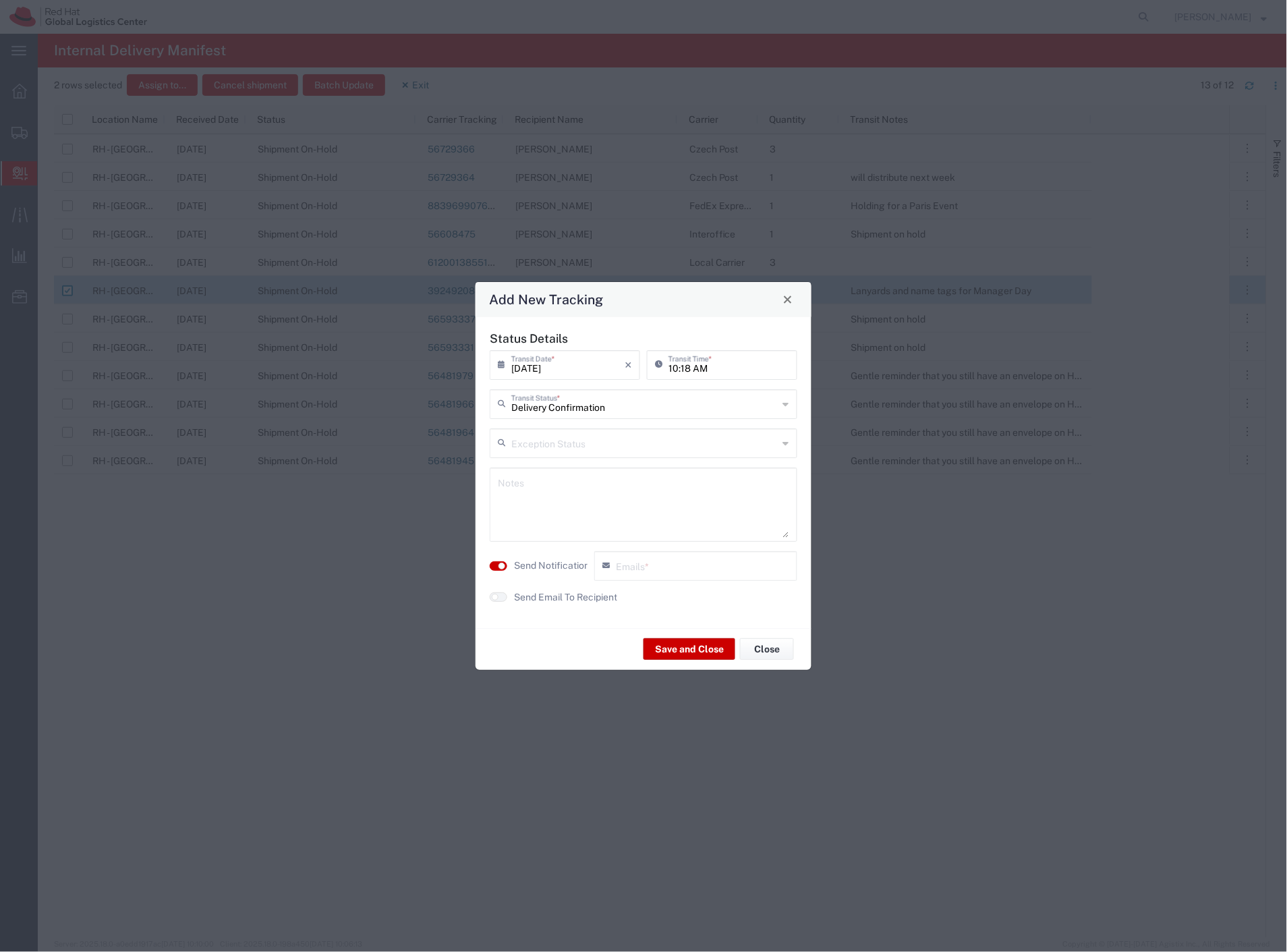
click at [547, 566] on label "Send Notification" at bounding box center [552, 566] width 76 height 15
click at [667, 639] on button "Save and Close" at bounding box center [689, 649] width 92 height 21
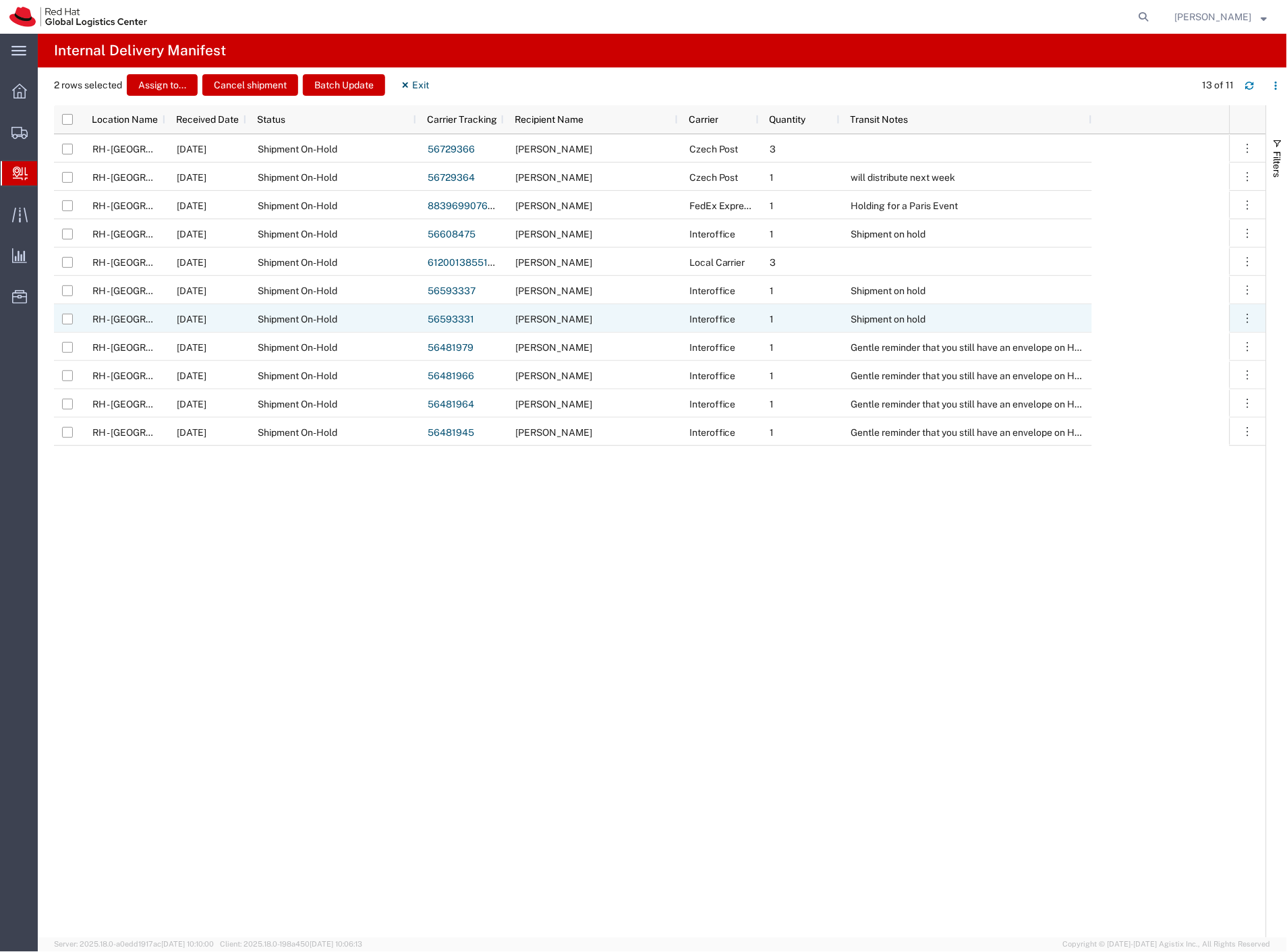
click at [908, 326] on div "Shipment on hold" at bounding box center [967, 318] width 252 height 28
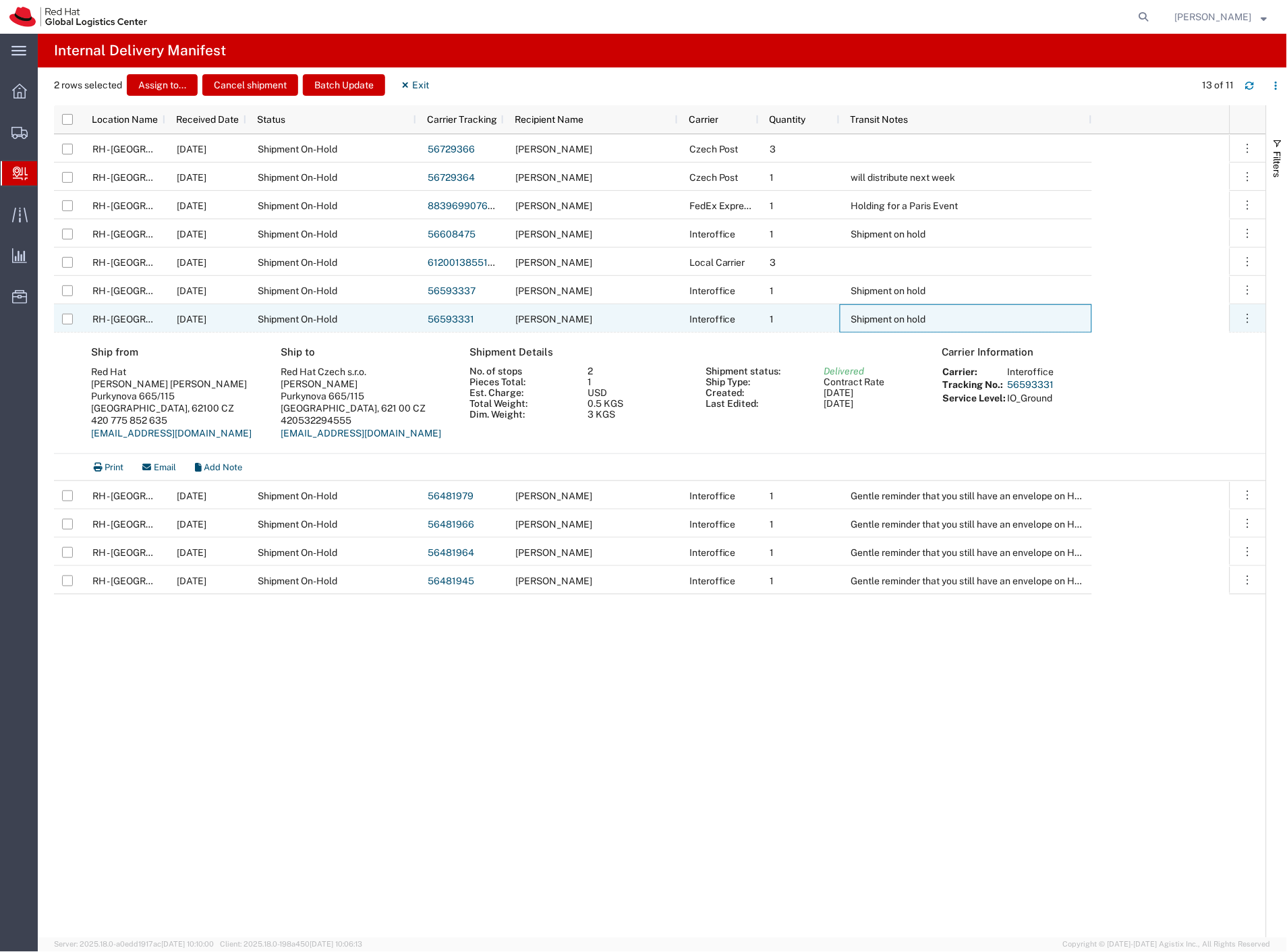
click at [908, 326] on div "Shipment on hold" at bounding box center [967, 318] width 252 height 28
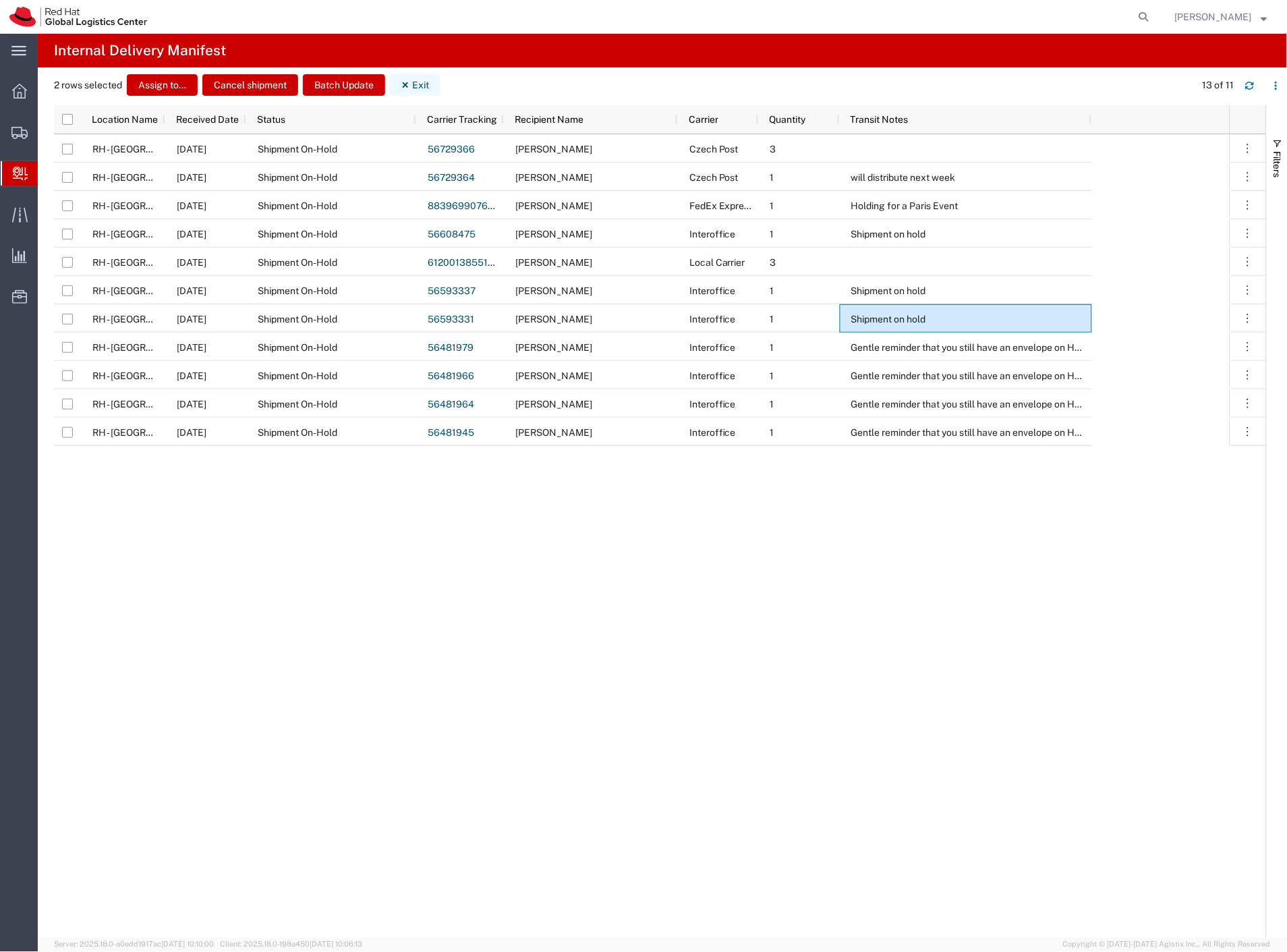
click at [430, 84] on button "Exit" at bounding box center [415, 84] width 50 height 21
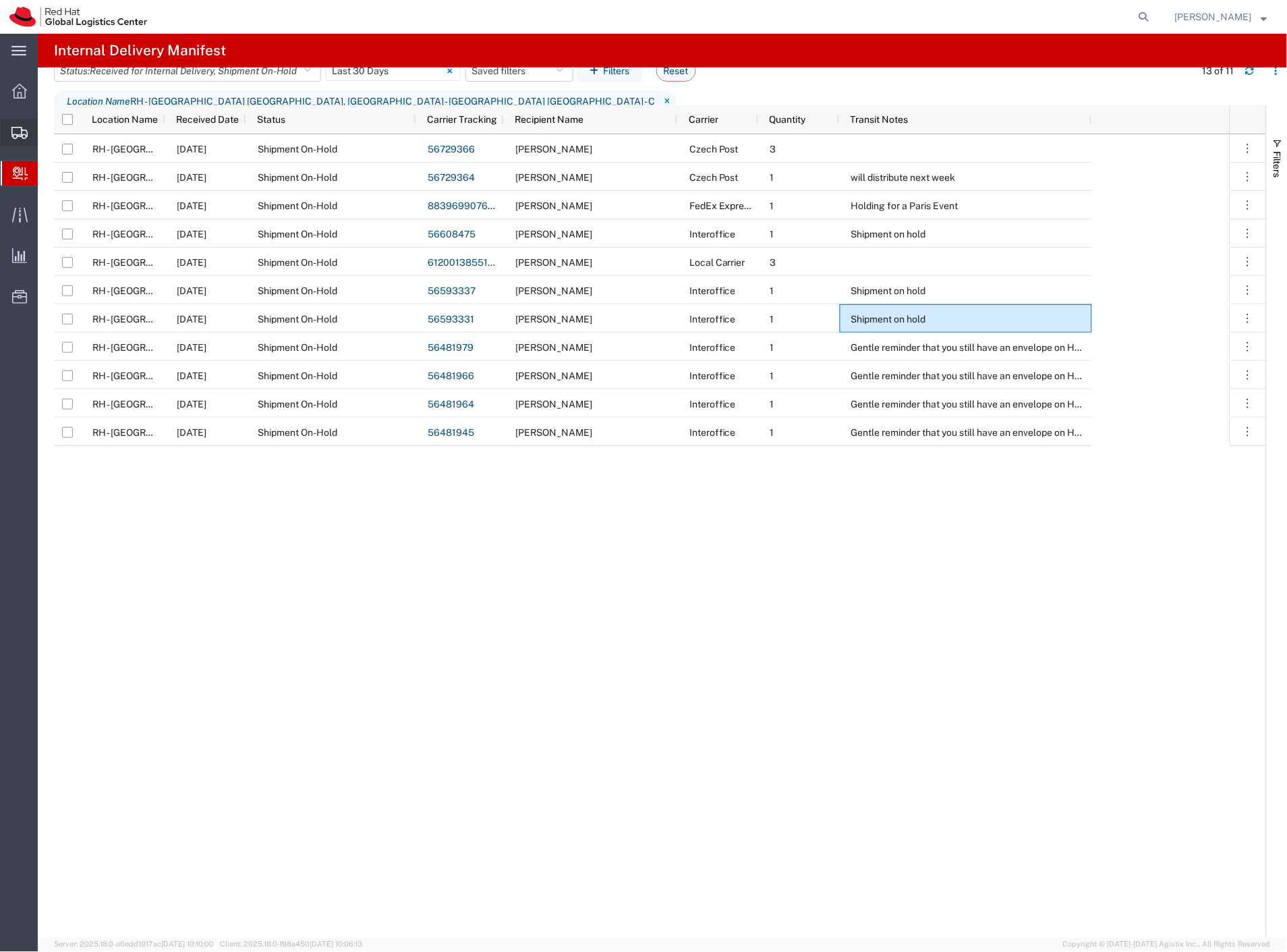
click at [0, 0] on span "Shipment Manager" at bounding box center [0, 0] width 0 height 0
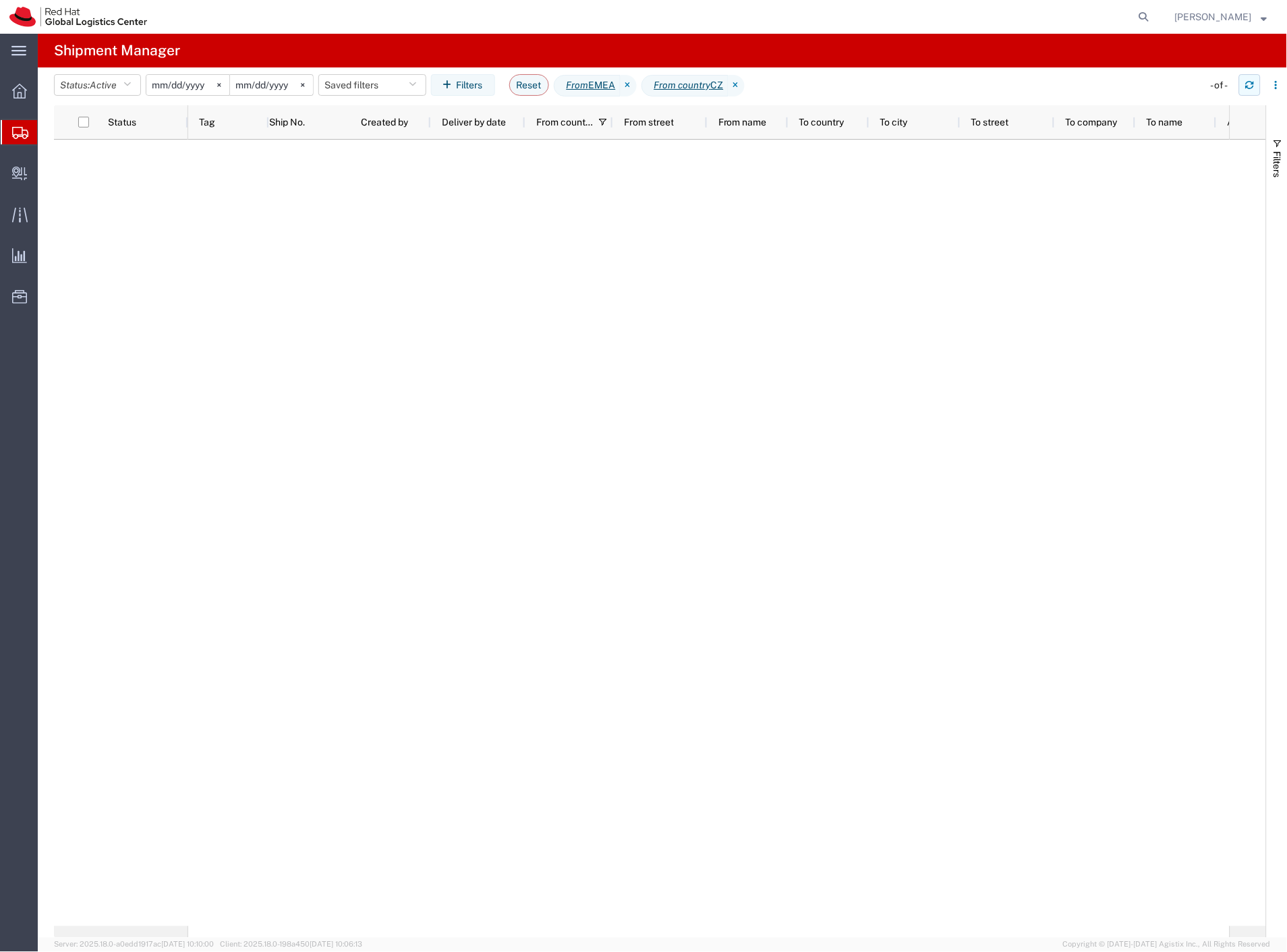
click at [1255, 90] on button "button" at bounding box center [1250, 84] width 21 height 21
click at [1252, 89] on icon "button" at bounding box center [1250, 85] width 10 height 10
click at [1252, 91] on button "button" at bounding box center [1250, 84] width 21 height 21
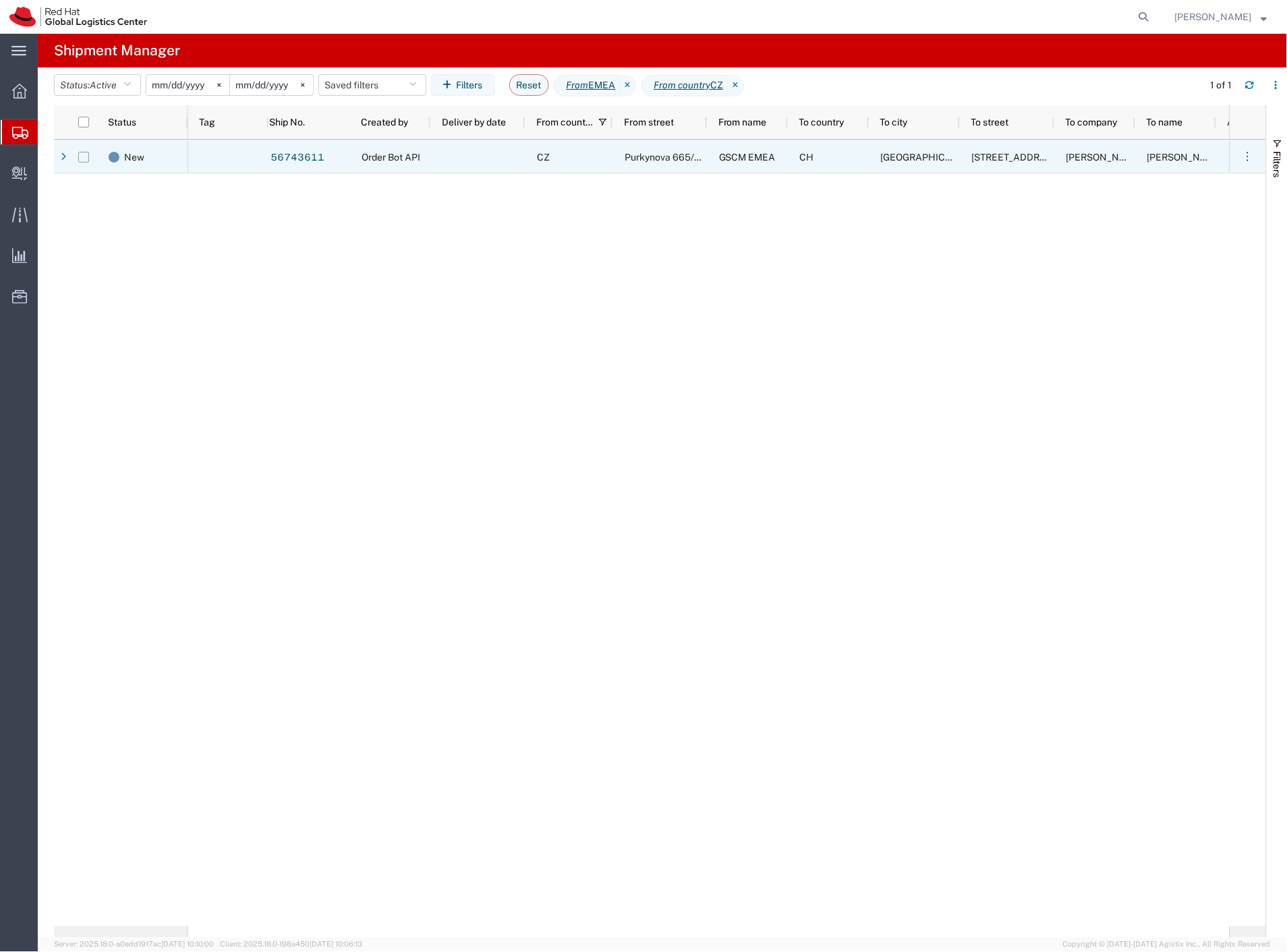
click at [83, 156] on input "Press Space to toggle row selection (unchecked)" at bounding box center [83, 156] width 11 height 11
checkbox input "true"
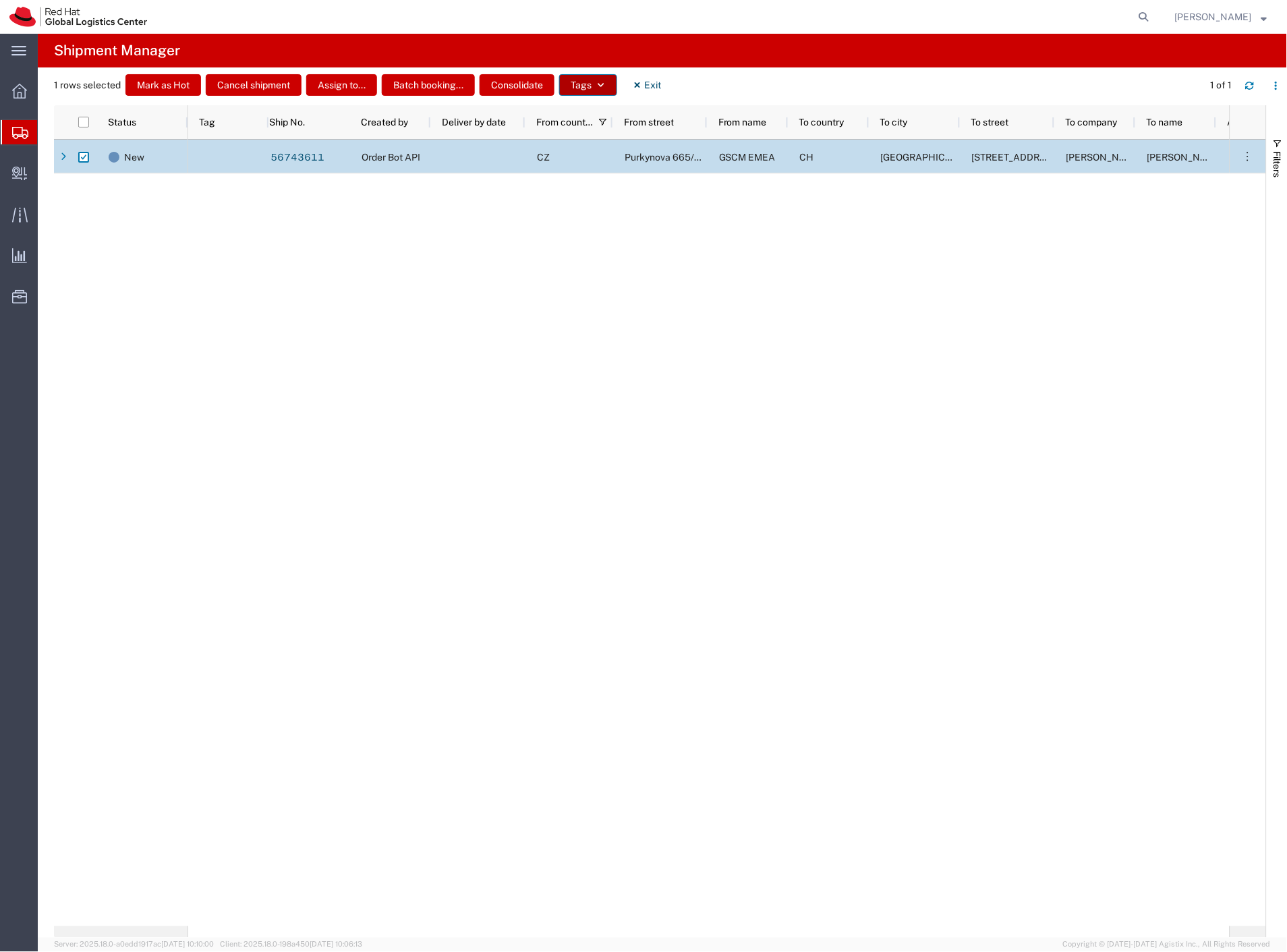
click at [597, 82] on button "Tags" at bounding box center [588, 84] width 58 height 21
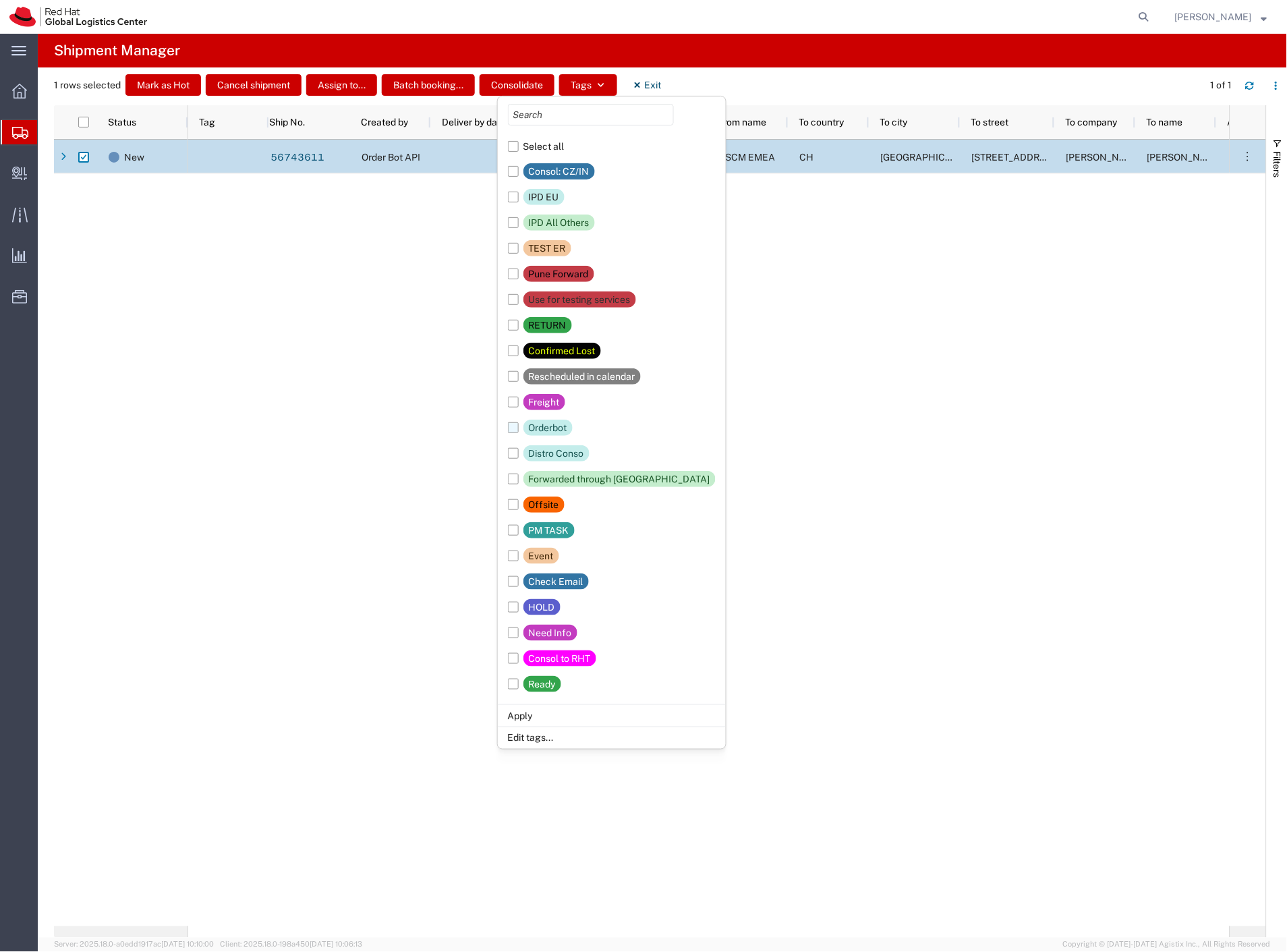
click at [556, 426] on div "Orderbot" at bounding box center [548, 427] width 39 height 16
click at [0, 0] on input "Orderbot" at bounding box center [0, 0] width 0 height 0
click at [545, 676] on div "Ready" at bounding box center [543, 684] width 27 height 16
click at [0, 0] on input "Ready" at bounding box center [0, 0] width 0 height 0
click at [540, 716] on li "Apply" at bounding box center [611, 715] width 228 height 22
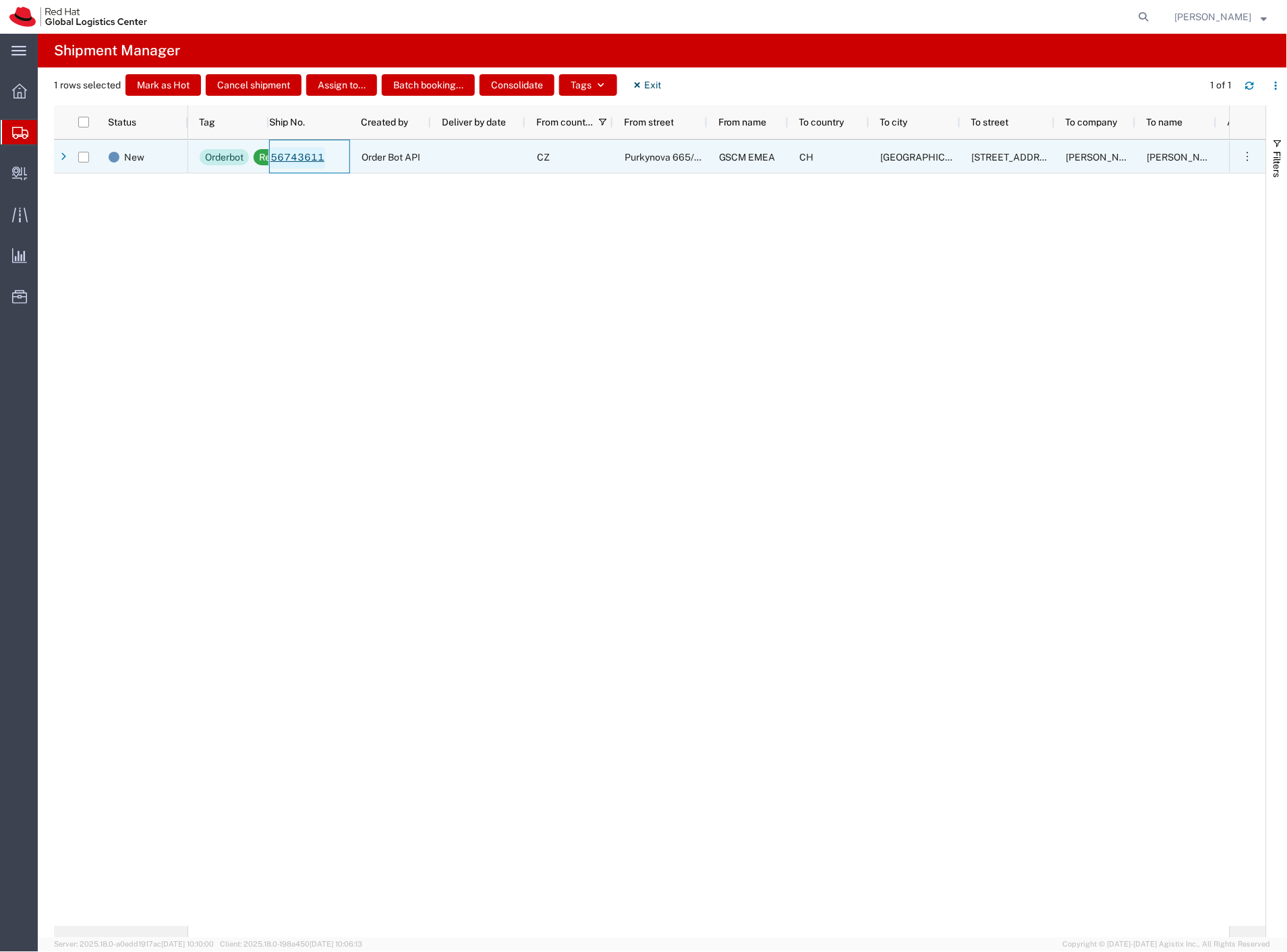
click at [293, 160] on link "56743611" at bounding box center [297, 158] width 55 height 21
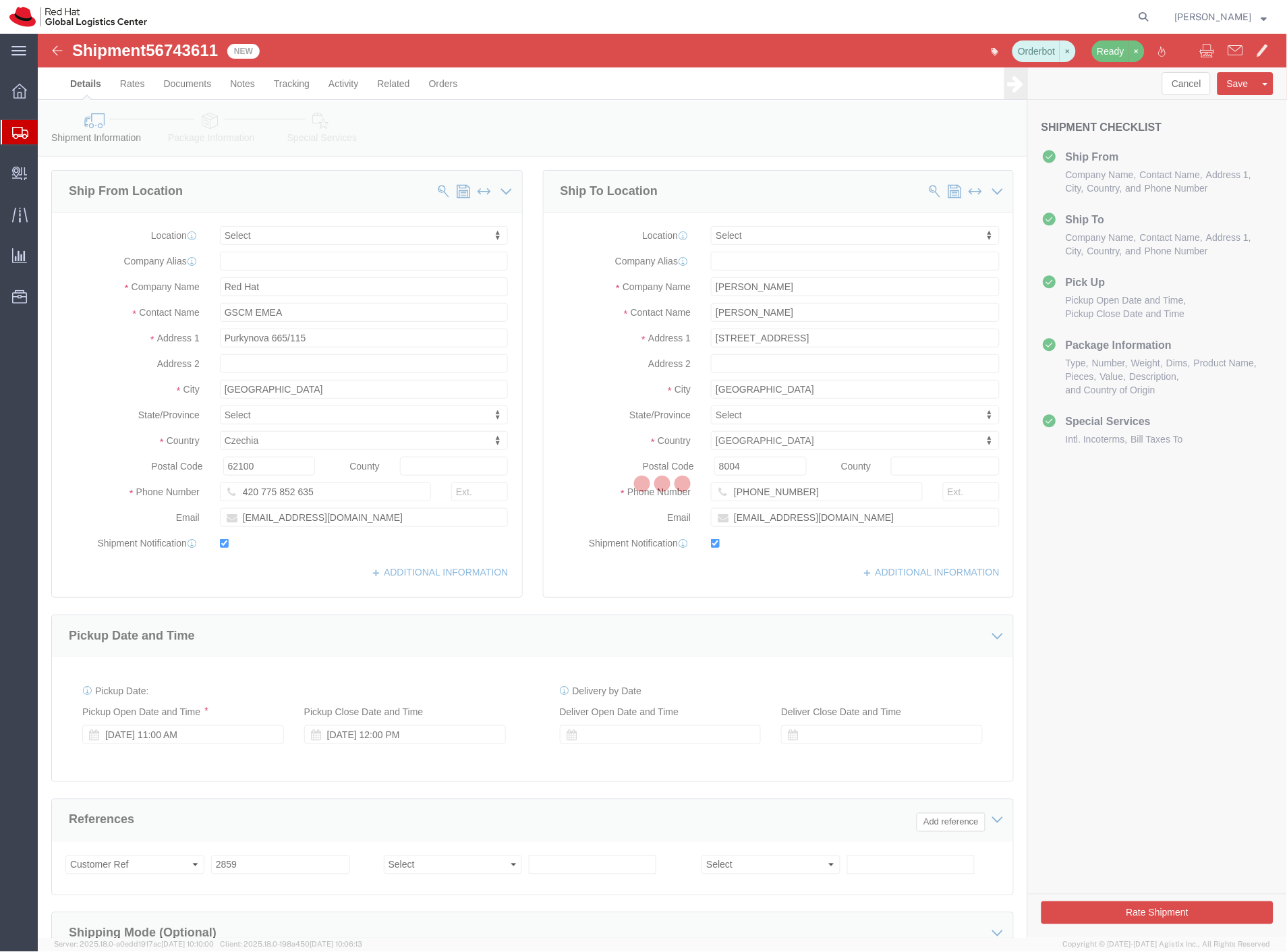
select select
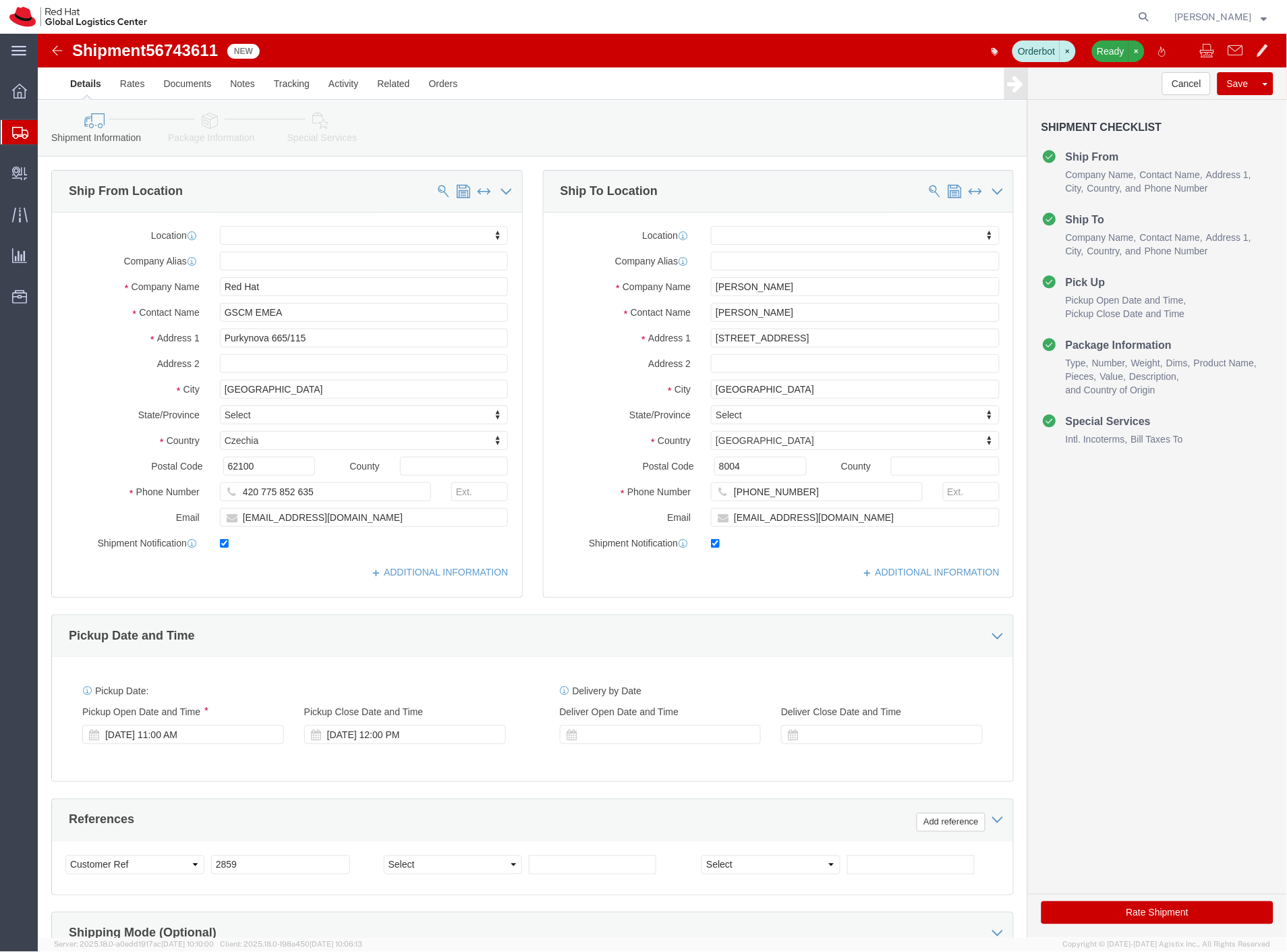
click icon
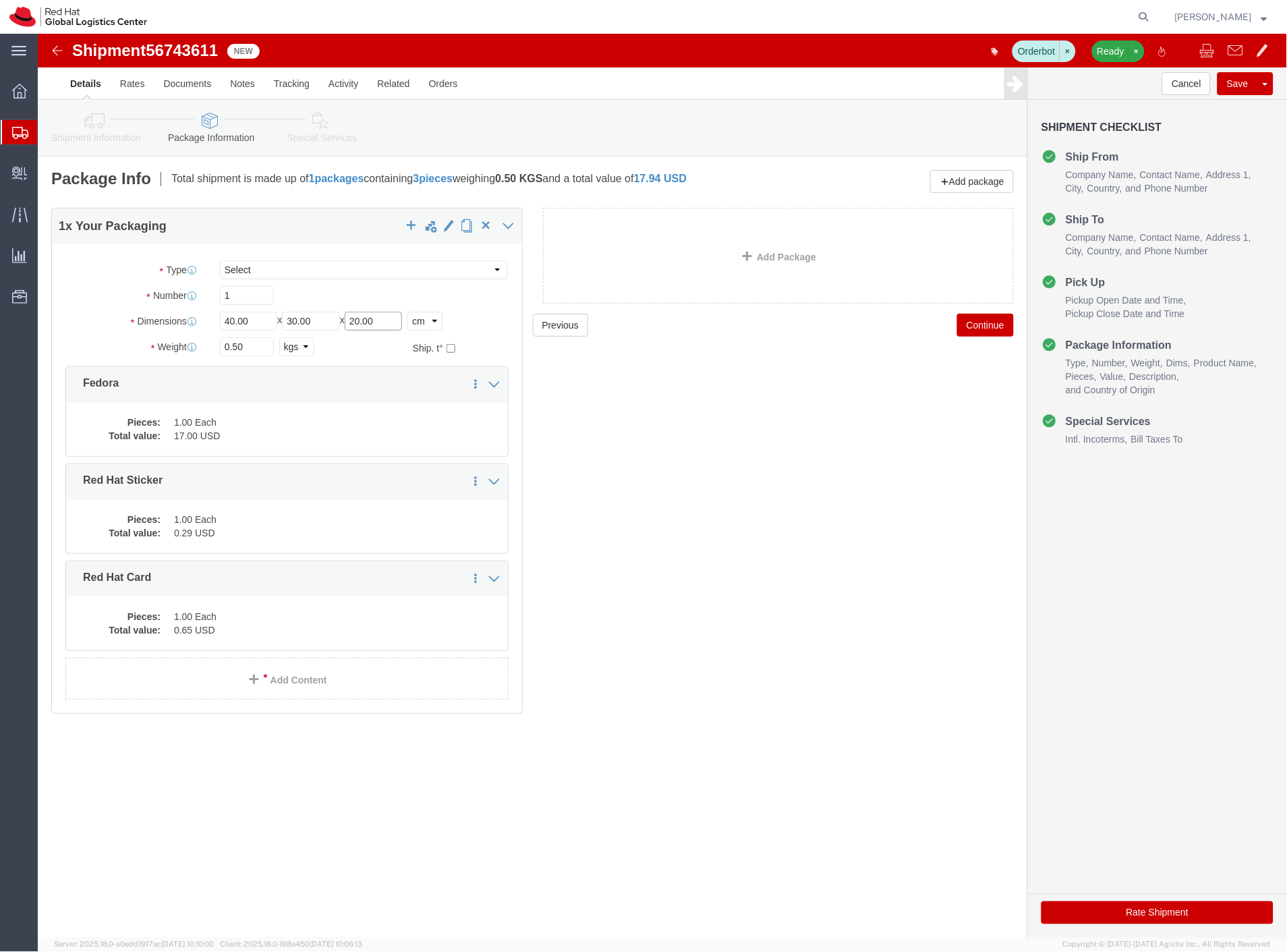
drag, startPoint x: 361, startPoint y: 280, endPoint x: 327, endPoint y: 320, distance: 52.5
click div "Length 40.00 x Width 30.00 x Height 20.00 Select cm ft in"
type input "15"
click div "Previous Continue"
click button "Save"
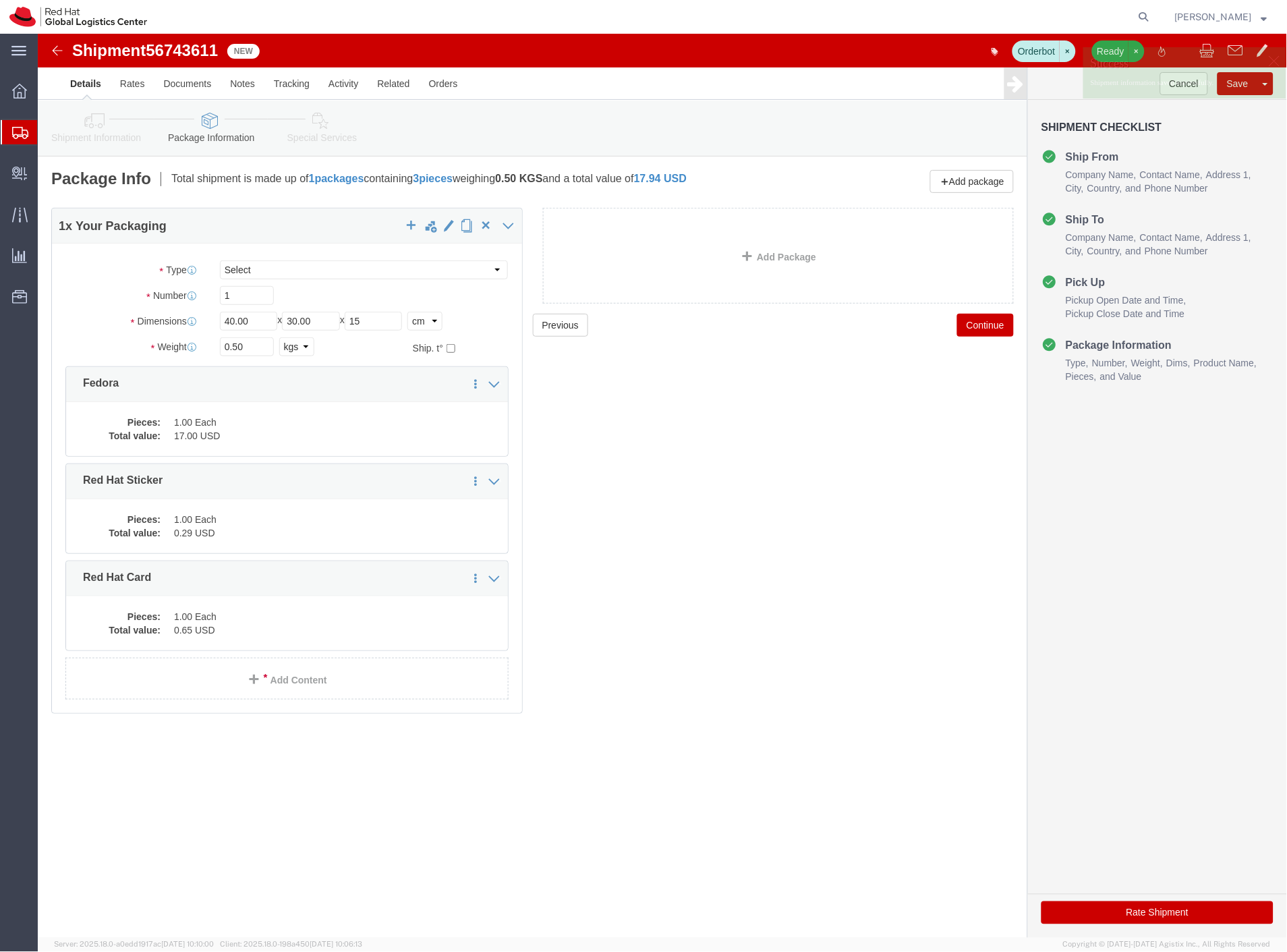
click span "56743611"
copy span "56743611"
click at [0, 0] on span "Create Delivery" at bounding box center [0, 0] width 0 height 0
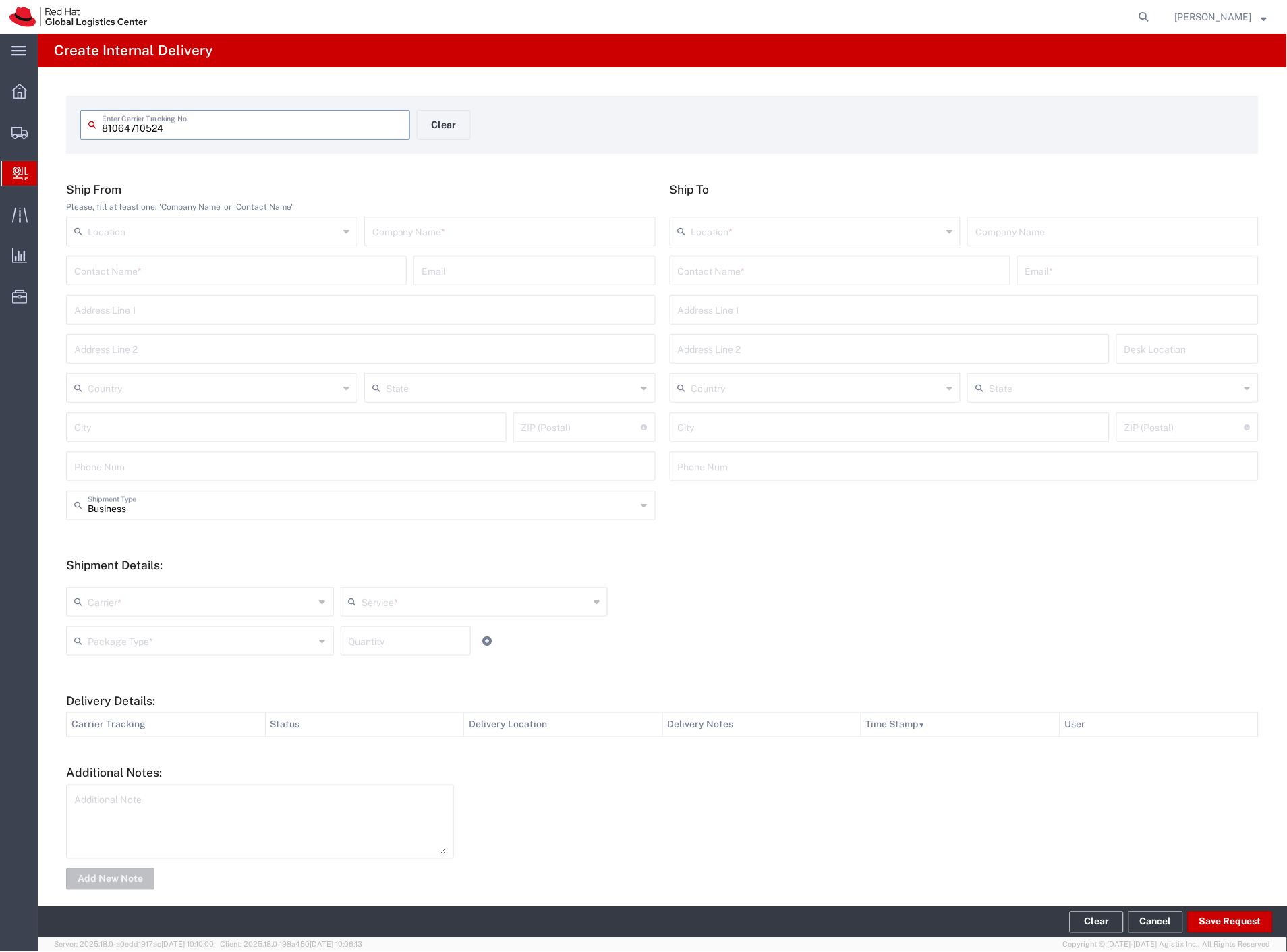
type input "81064710524"
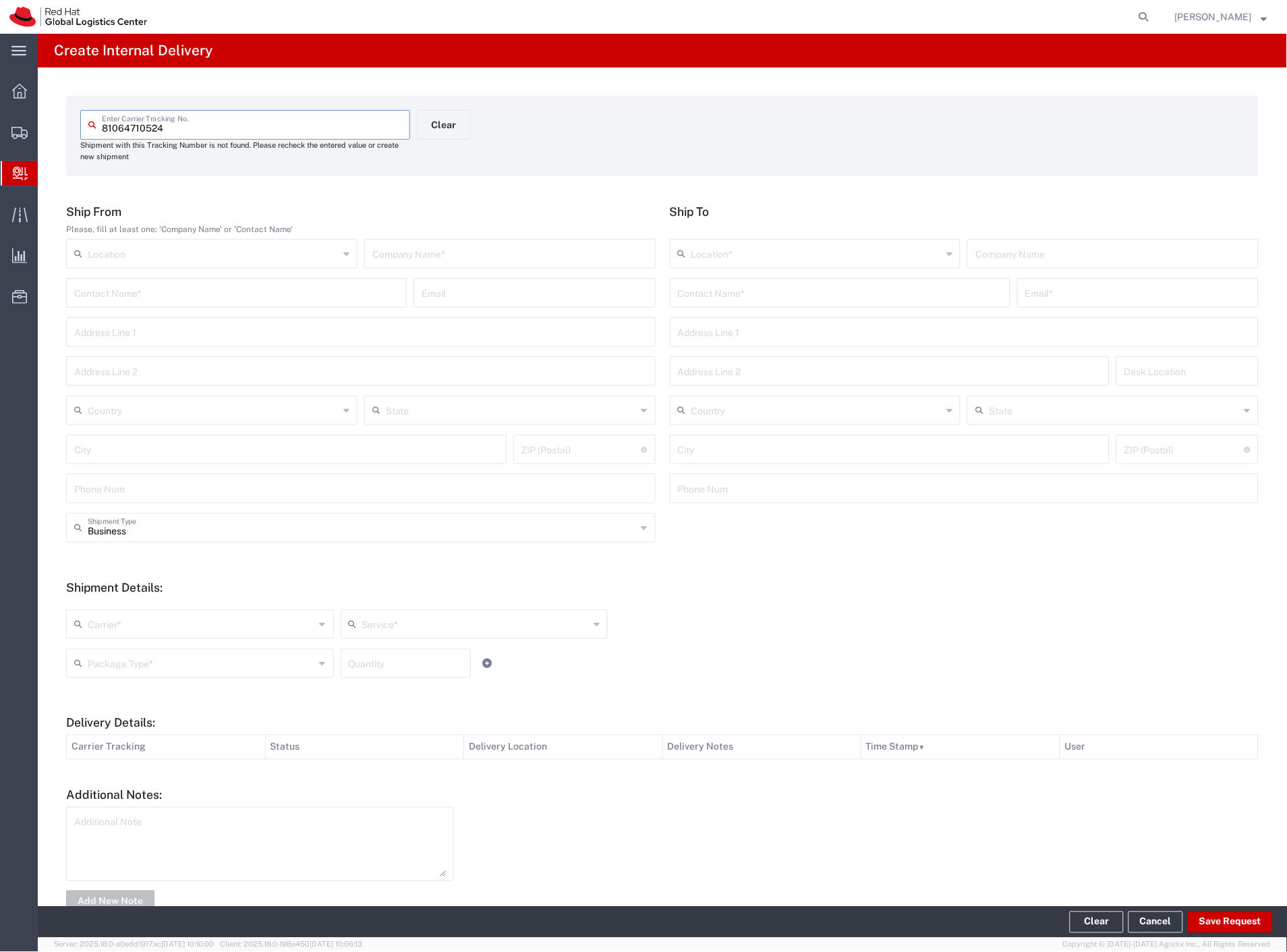
click at [381, 245] on input "text" at bounding box center [511, 252] width 276 height 23
type input "alza"
click at [716, 287] on input "text" at bounding box center [841, 292] width 324 height 23
type input "psotkova"
click at [747, 339] on p "Purkynova 665/115, 0D325, [GEOGRAPHIC_DATA], 621 00, [GEOGRAPHIC_DATA]" at bounding box center [840, 342] width 323 height 16
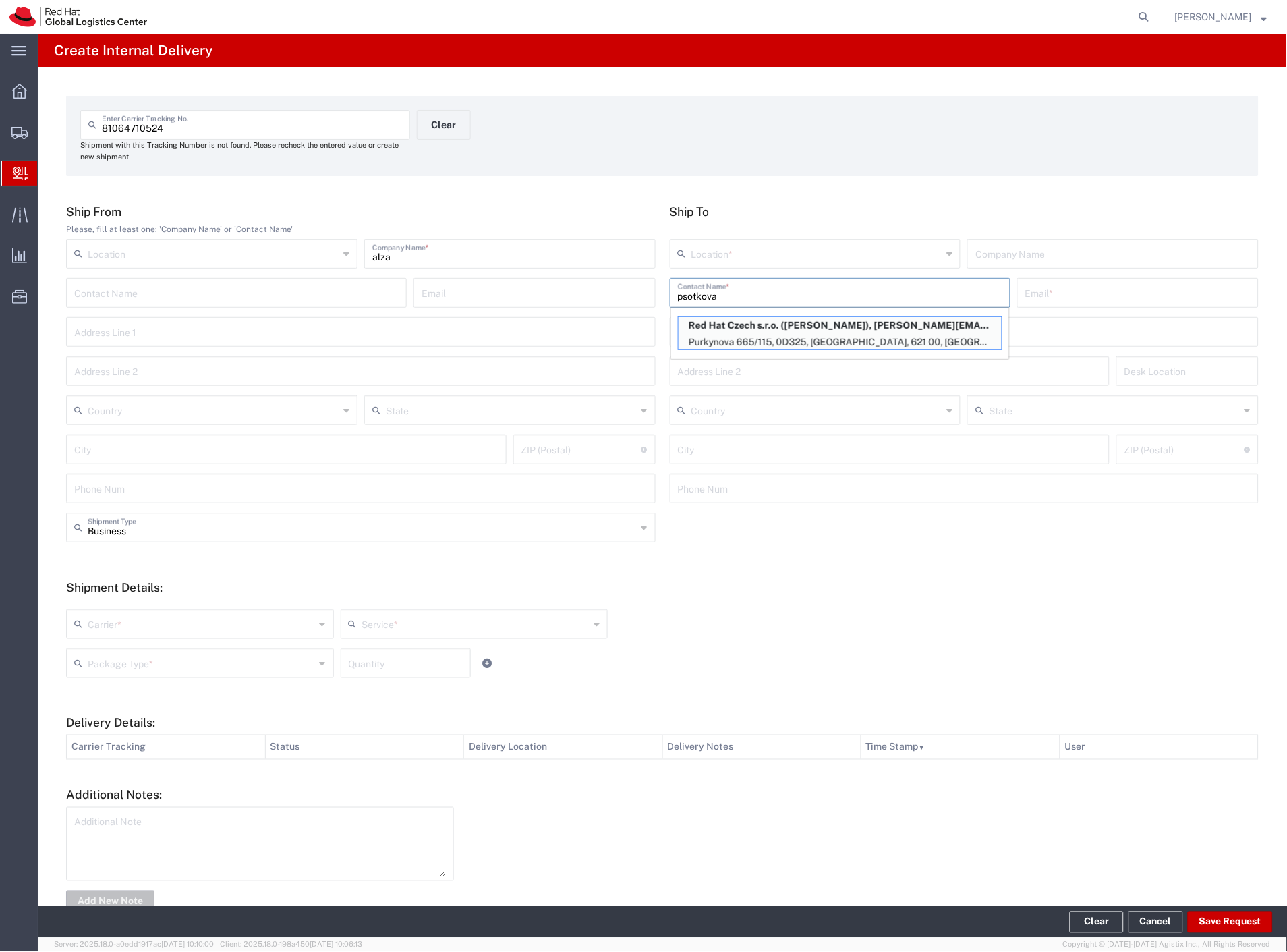
type input "RH - [GEOGRAPHIC_DATA] [GEOGRAPHIC_DATA] - C"
type input "Red Hat Czech s.r.o."
type input "[PERSON_NAME]"
type input "[EMAIL_ADDRESS][DOMAIN_NAME]"
type input "Purkynova 665/115"
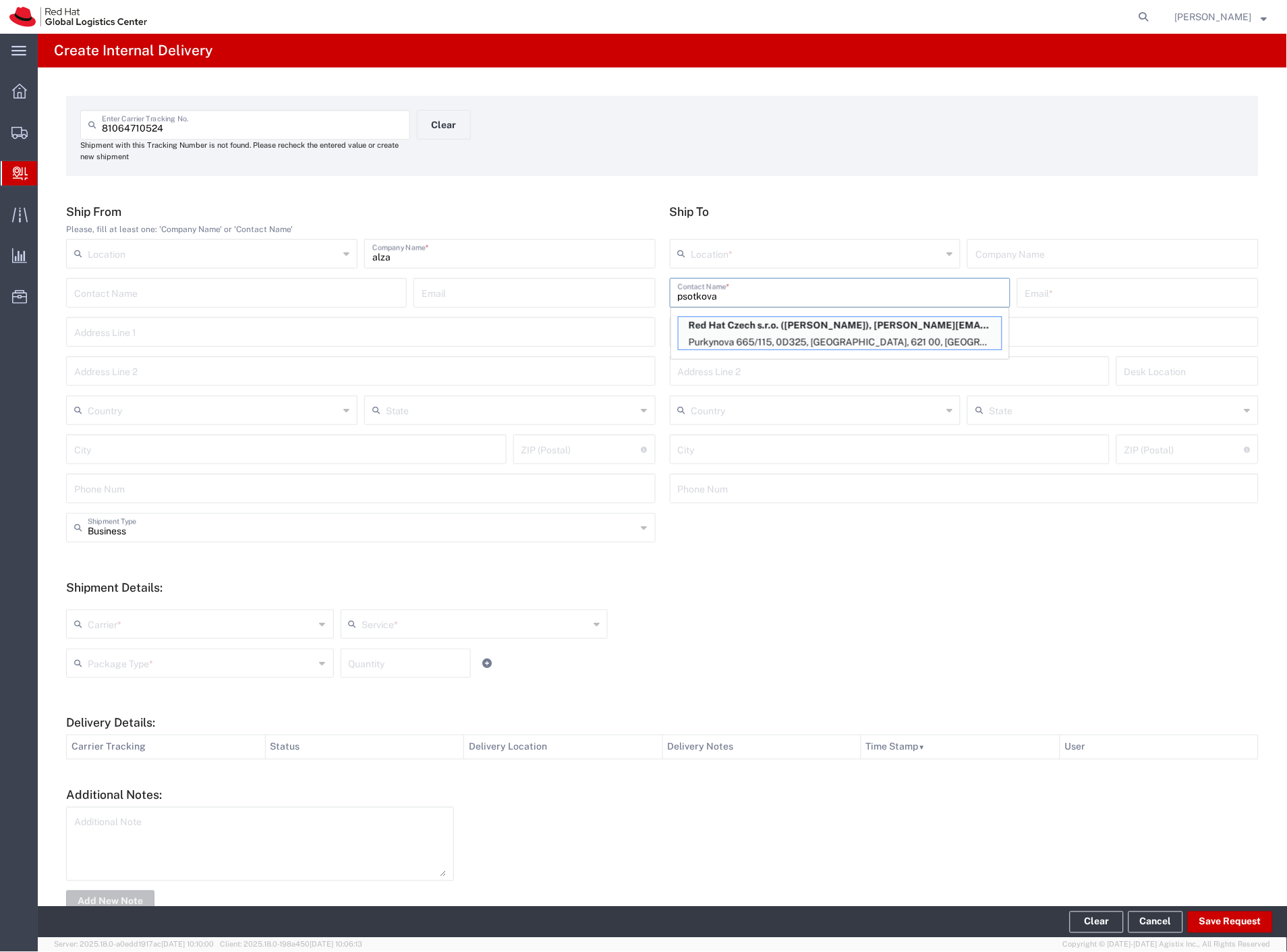
type input "0D325"
type input "Czechia"
type input "[GEOGRAPHIC_DATA]"
type input "621 00"
type input "420532294119"
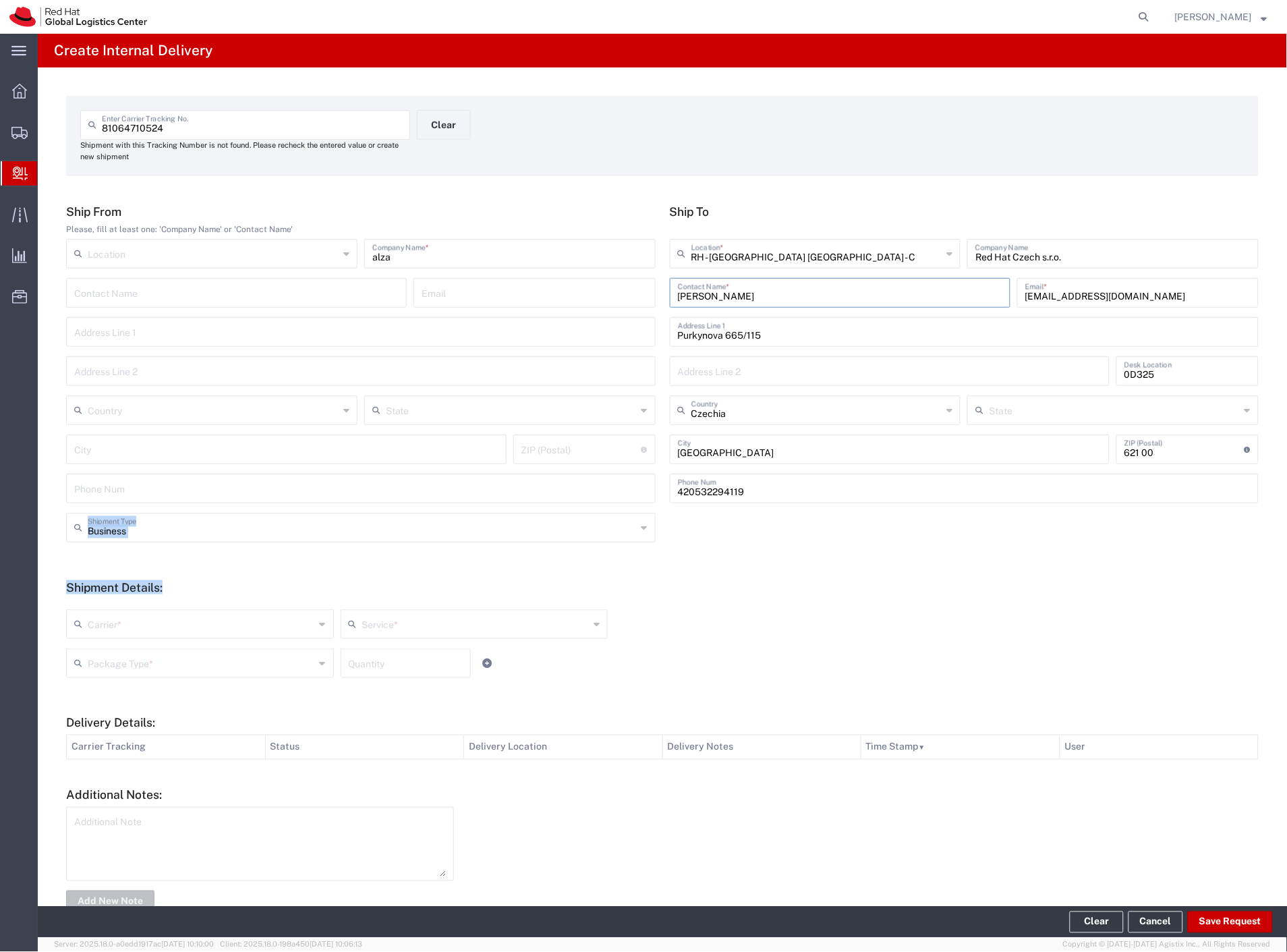
drag, startPoint x: 200, startPoint y: 551, endPoint x: 189, endPoint y: 531, distance: 22.8
click at [194, 551] on div "Business Shipment Type Business Personal" at bounding box center [663, 532] width 1207 height 39
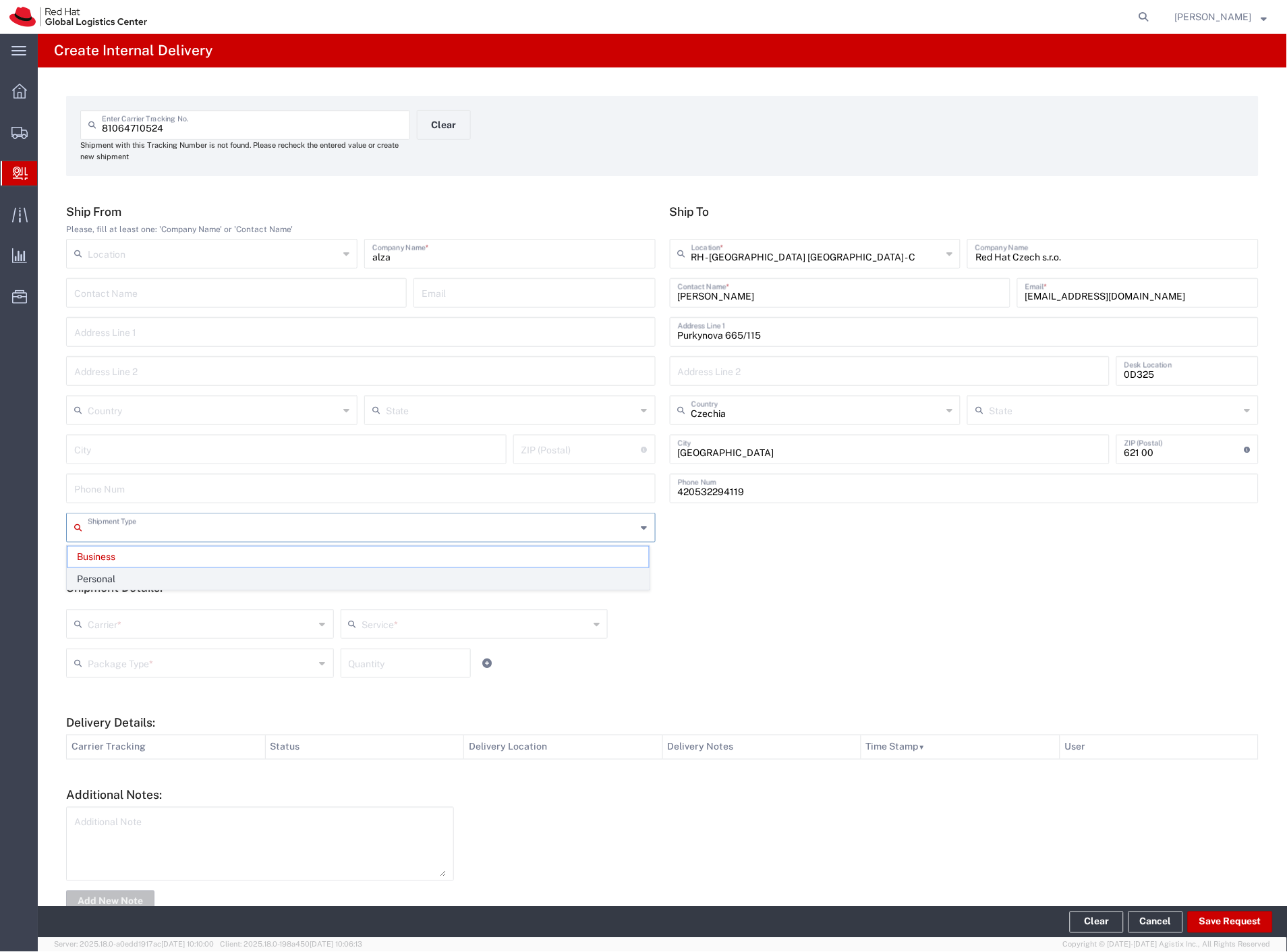
drag, startPoint x: 189, startPoint y: 531, endPoint x: 165, endPoint y: 570, distance: 45.8
click at [187, 534] on input "text" at bounding box center [362, 526] width 549 height 23
drag, startPoint x: 139, startPoint y: 625, endPoint x: 125, endPoint y: 658, distance: 35.8
click at [139, 630] on input "text" at bounding box center [201, 623] width 227 height 23
type input "Business"
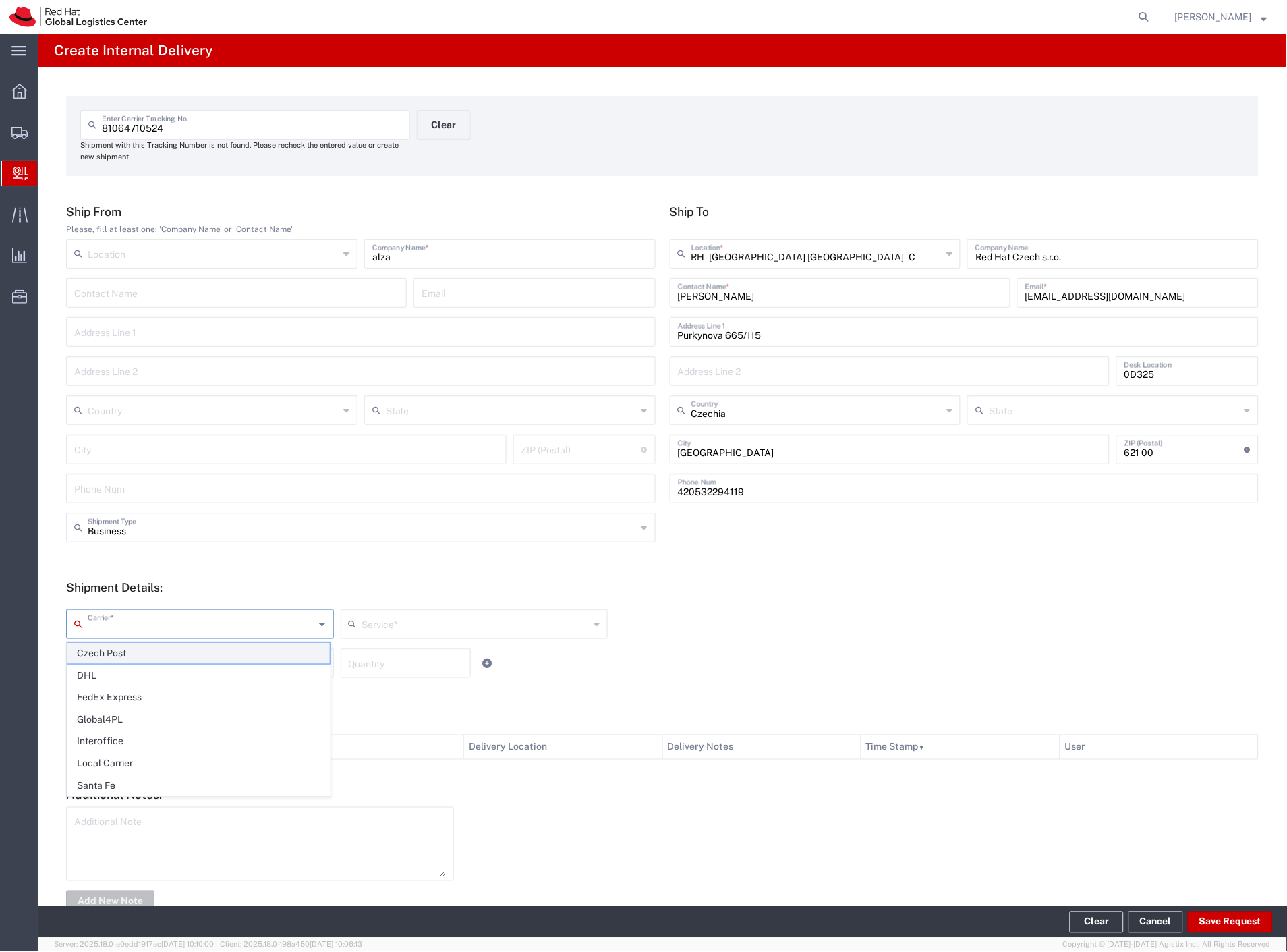
click at [125, 658] on span "Czech Post" at bounding box center [199, 654] width 262 height 21
type input "Czech Post"
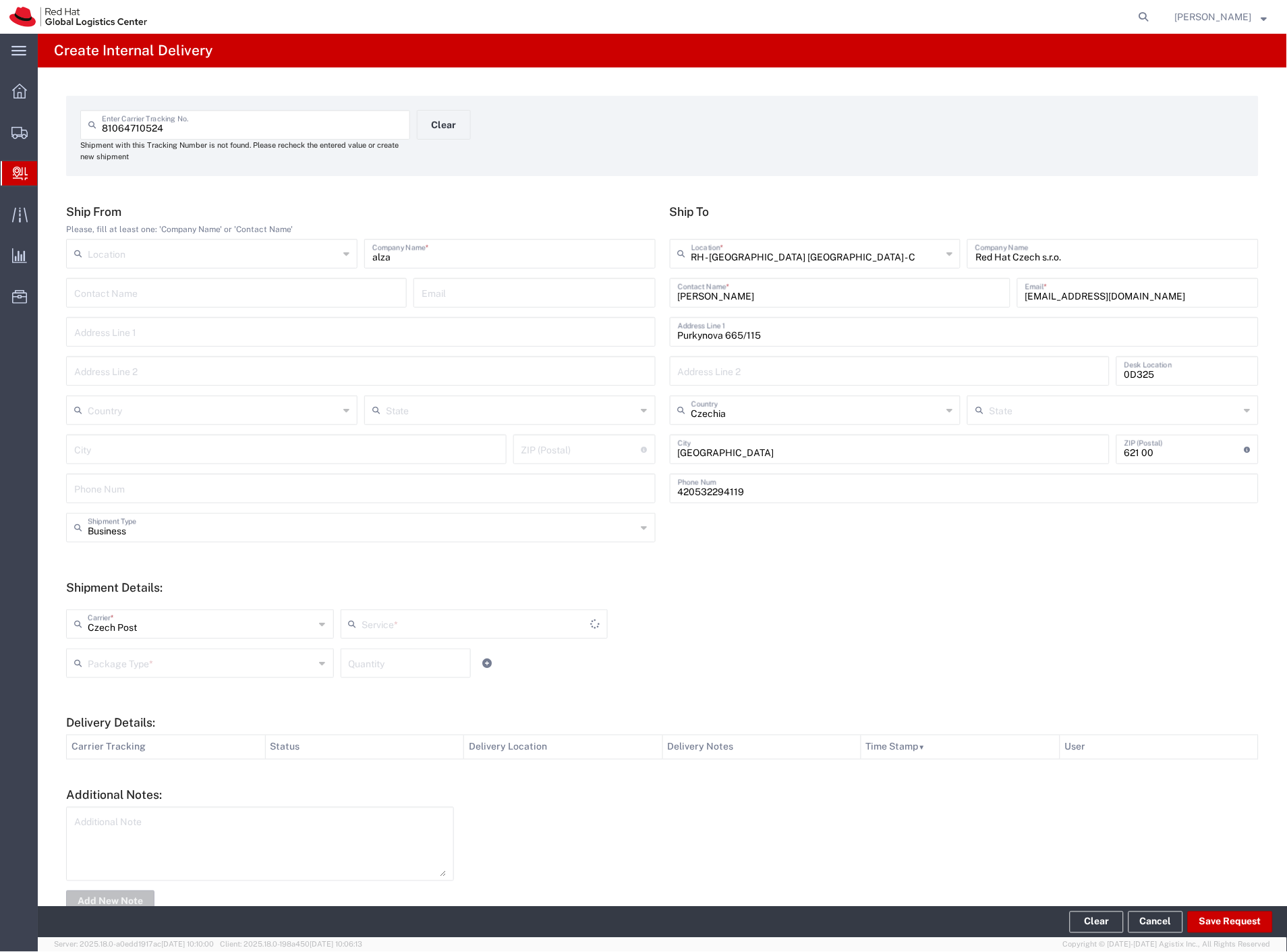
drag, startPoint x: 123, startPoint y: 670, endPoint x: 122, endPoint y: 695, distance: 25.0
click at [123, 672] on input "text" at bounding box center [201, 662] width 227 height 23
type input "Ground"
click at [129, 785] on span "Your Packaging" at bounding box center [199, 781] width 262 height 21
type input "Your Packaging"
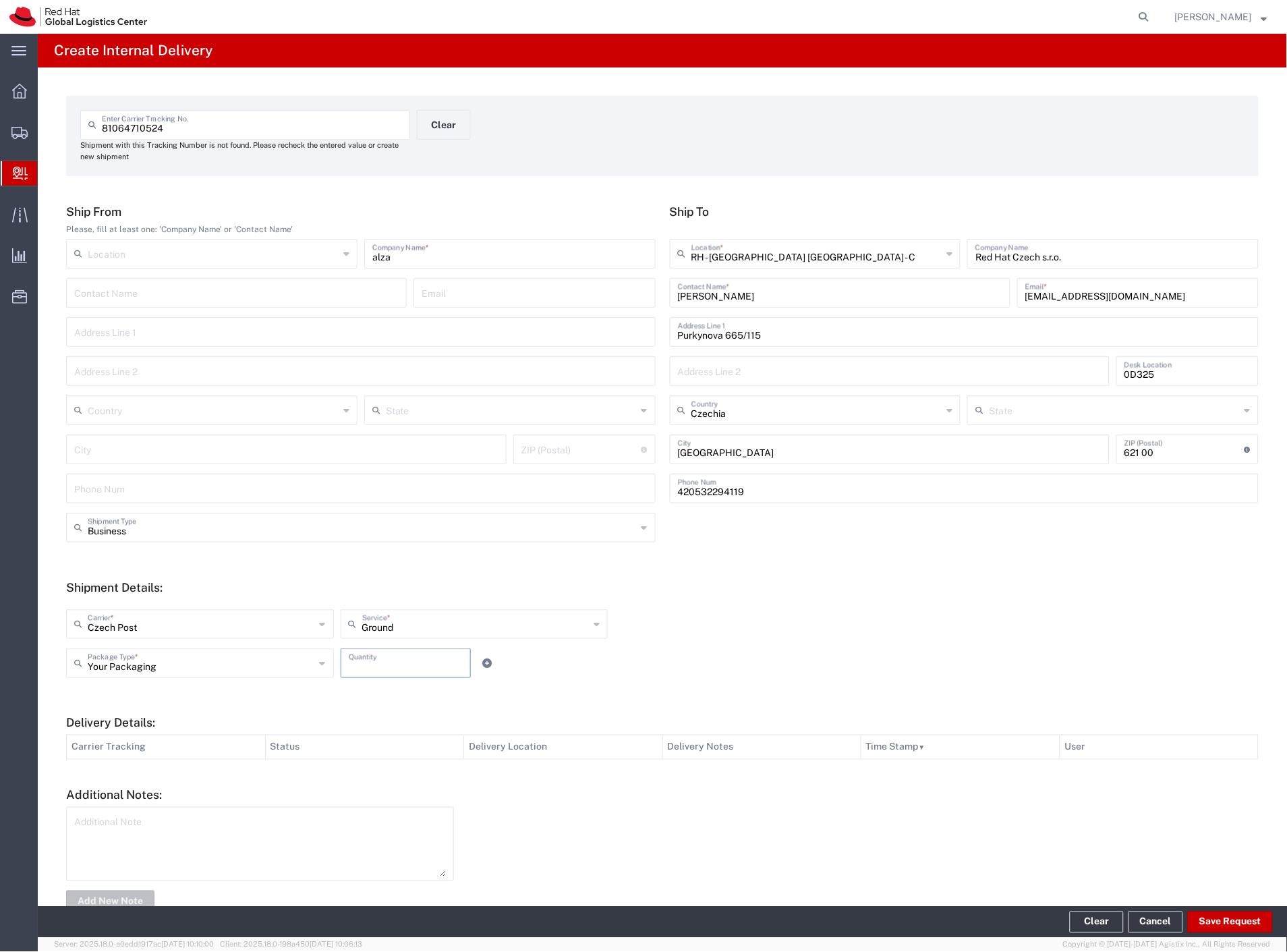
click at [392, 664] on input "number" at bounding box center [405, 662] width 114 height 23
type input "2"
click at [676, 682] on div "Your Packaging Package Type * Case(s) Envelope PAK Skid(s) Your Packaging 2 Qua…" at bounding box center [475, 668] width 823 height 39
click at [1246, 923] on button "Save Request" at bounding box center [1231, 922] width 85 height 21
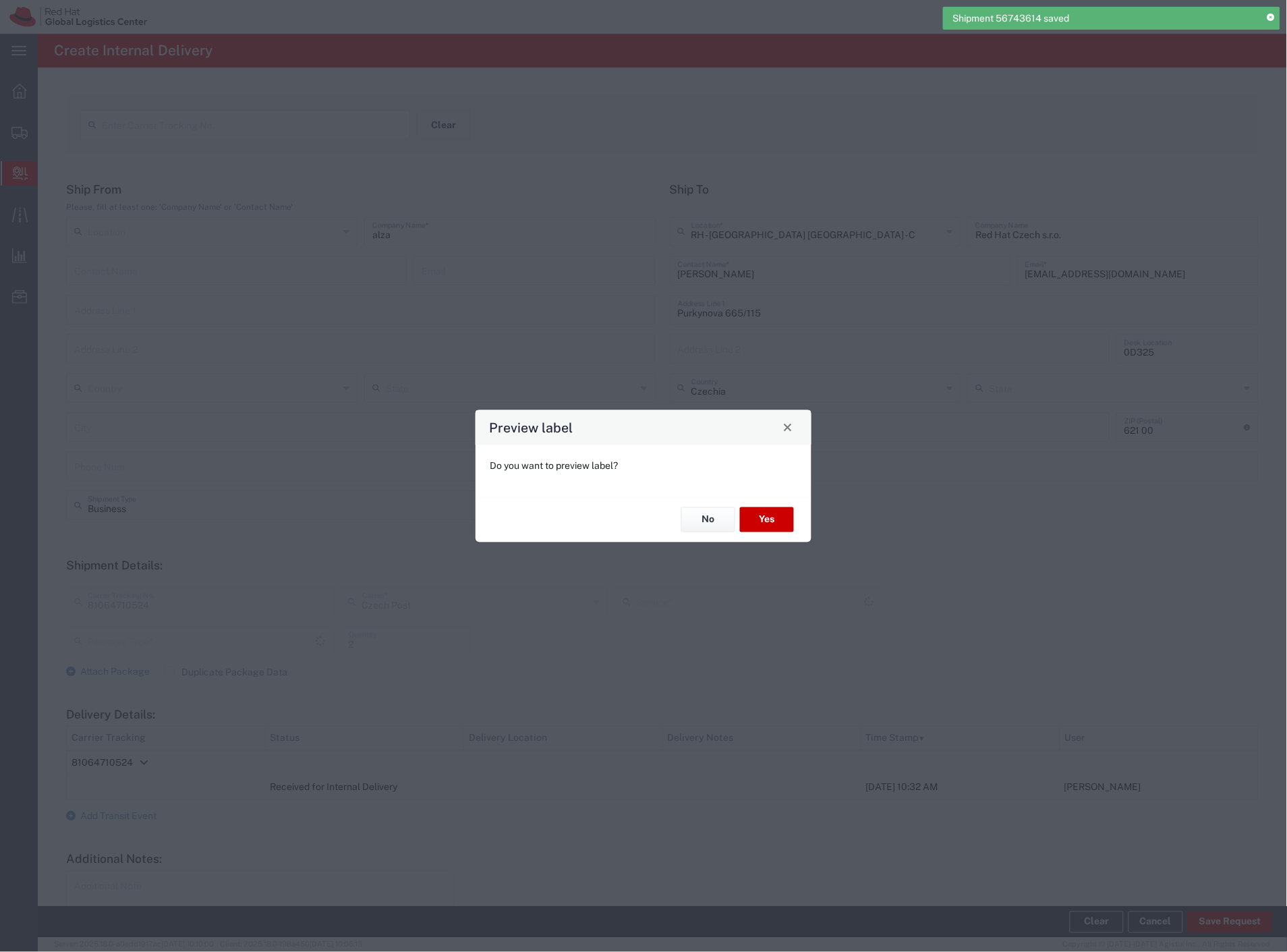
type input "Your Packaging"
type input "Ground"
click at [718, 517] on button "No" at bounding box center [709, 520] width 54 height 25
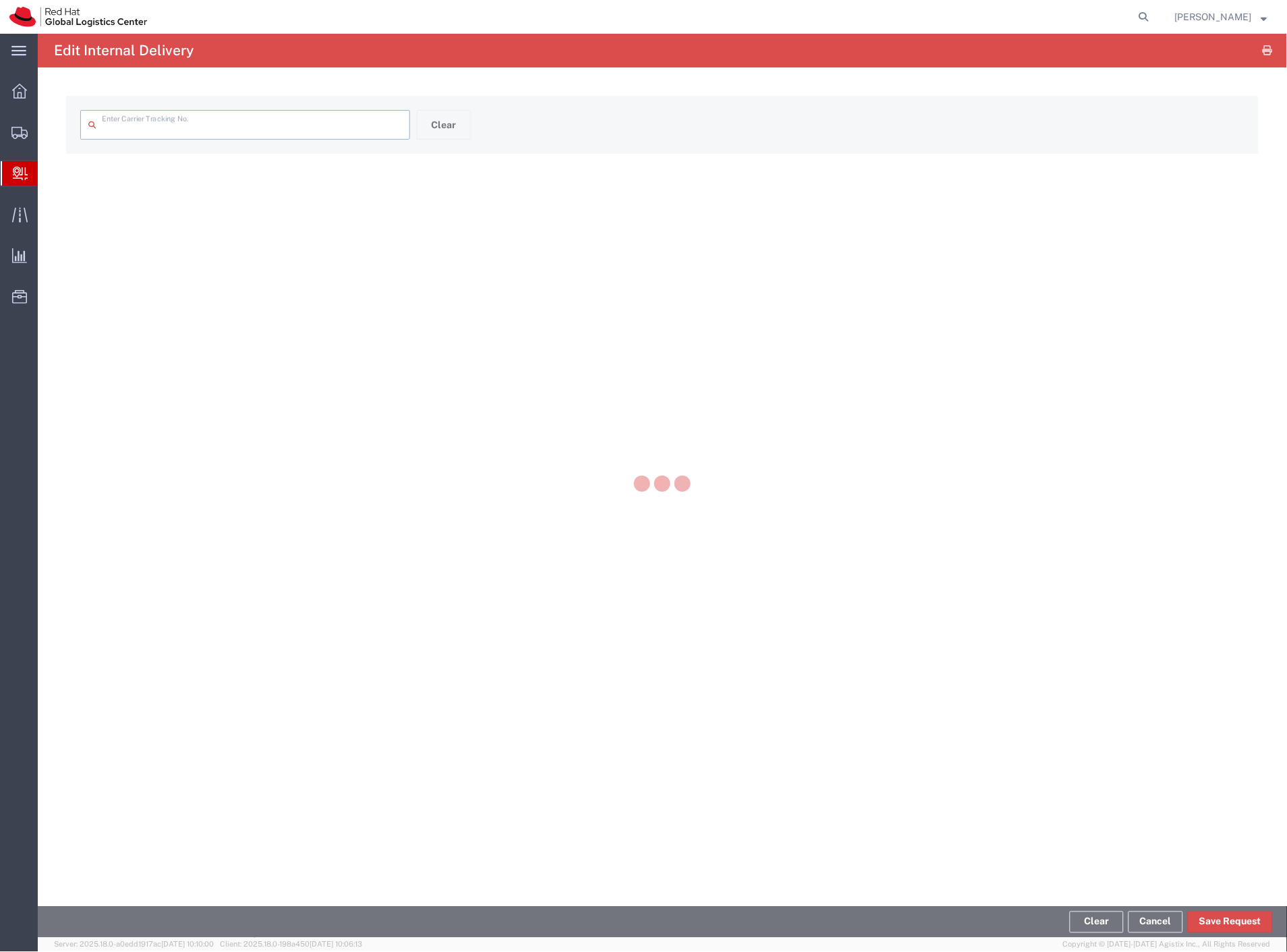
type input "81064710524"
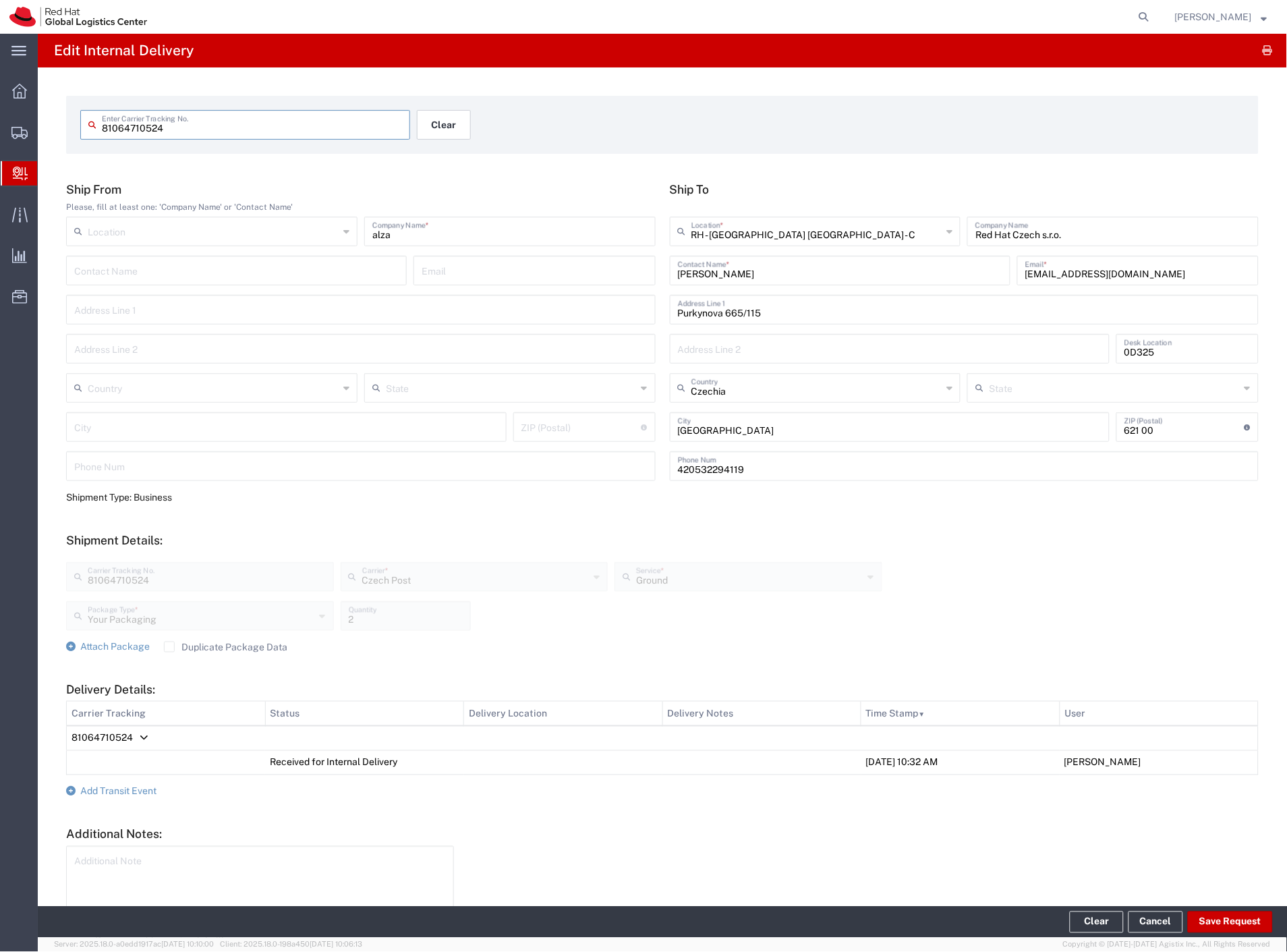
click at [435, 129] on button "Clear" at bounding box center [445, 124] width 54 height 30
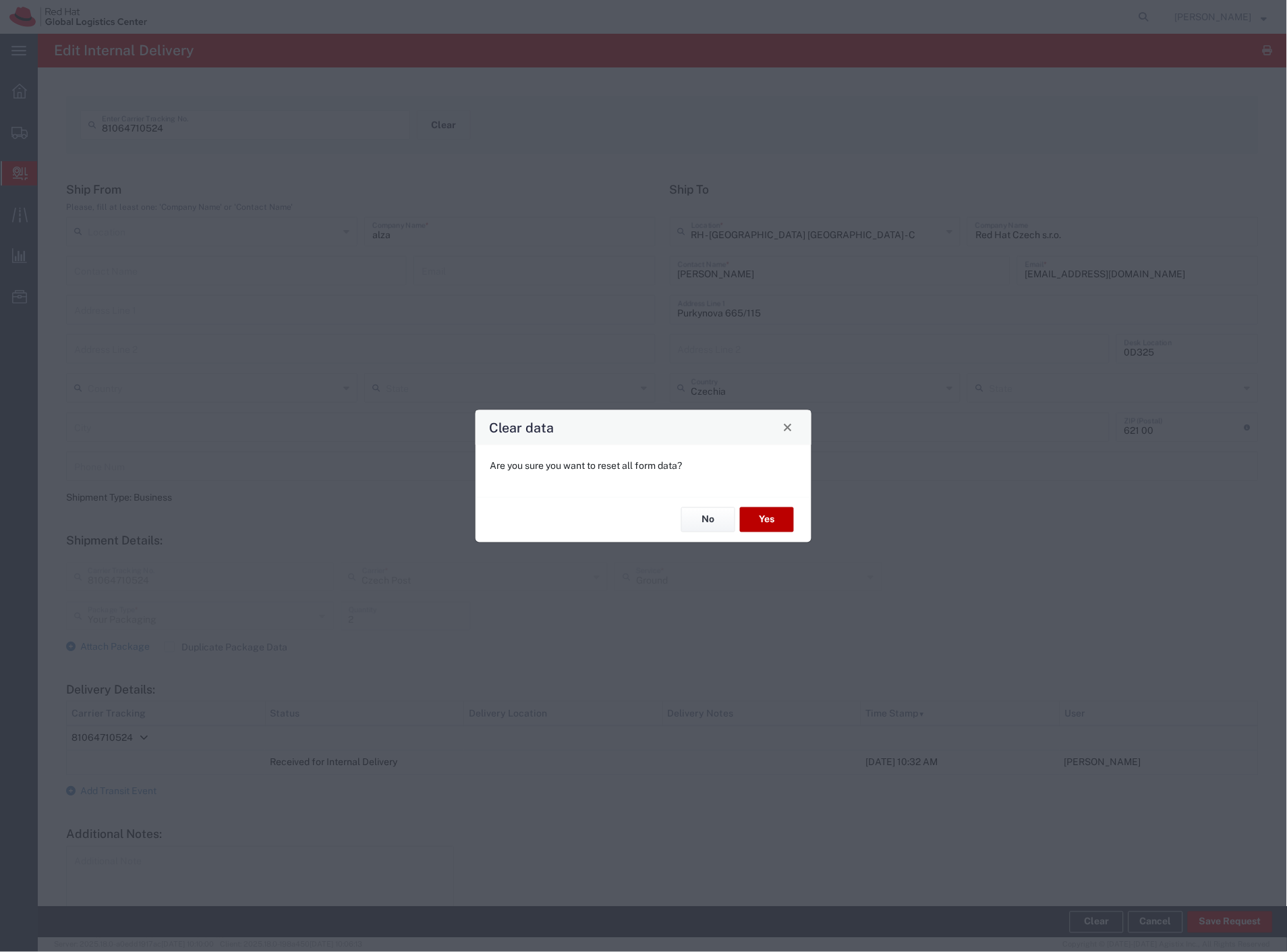
click at [773, 512] on button "Yes" at bounding box center [768, 520] width 54 height 25
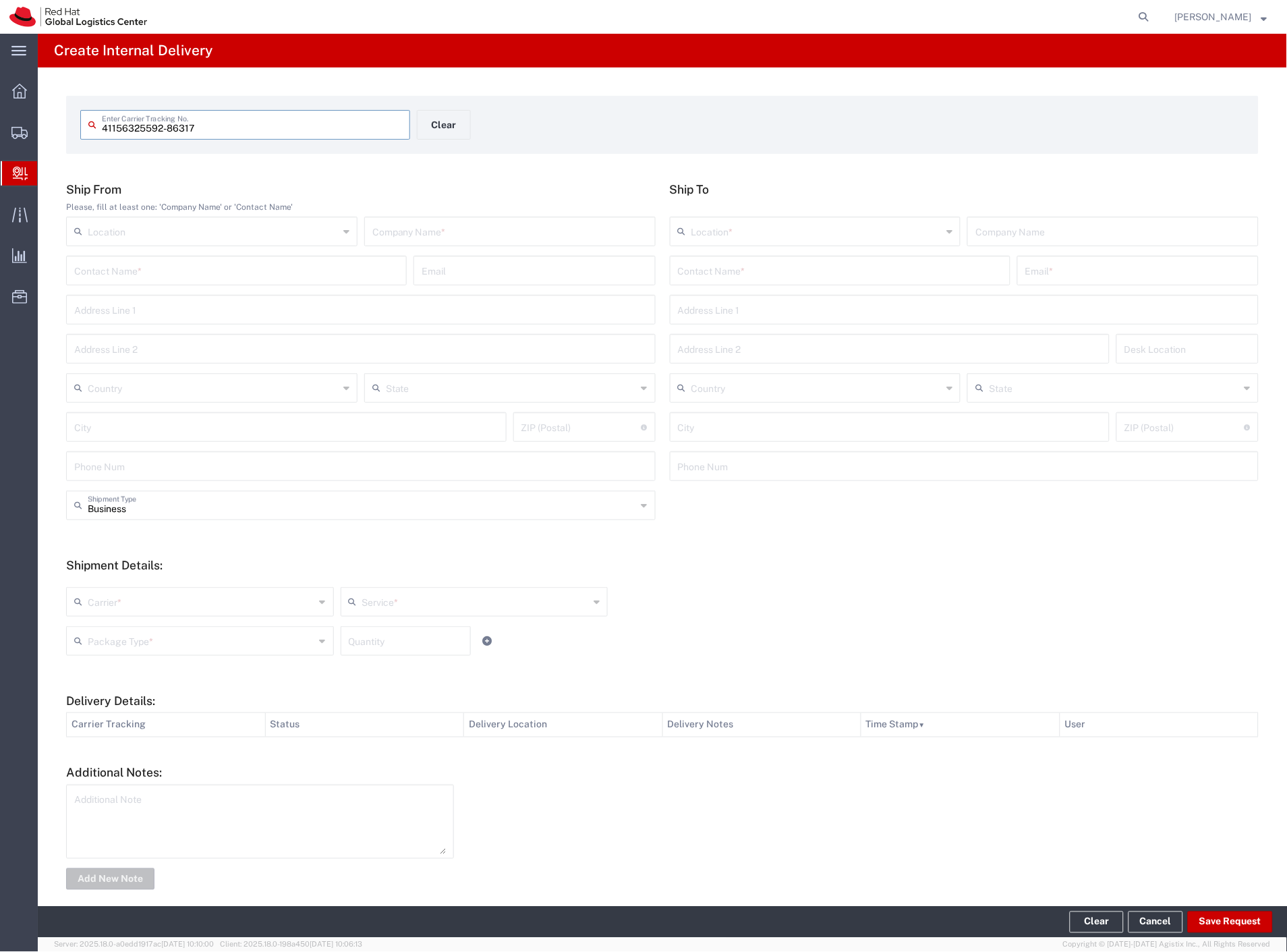
type input "41156325592-86317"
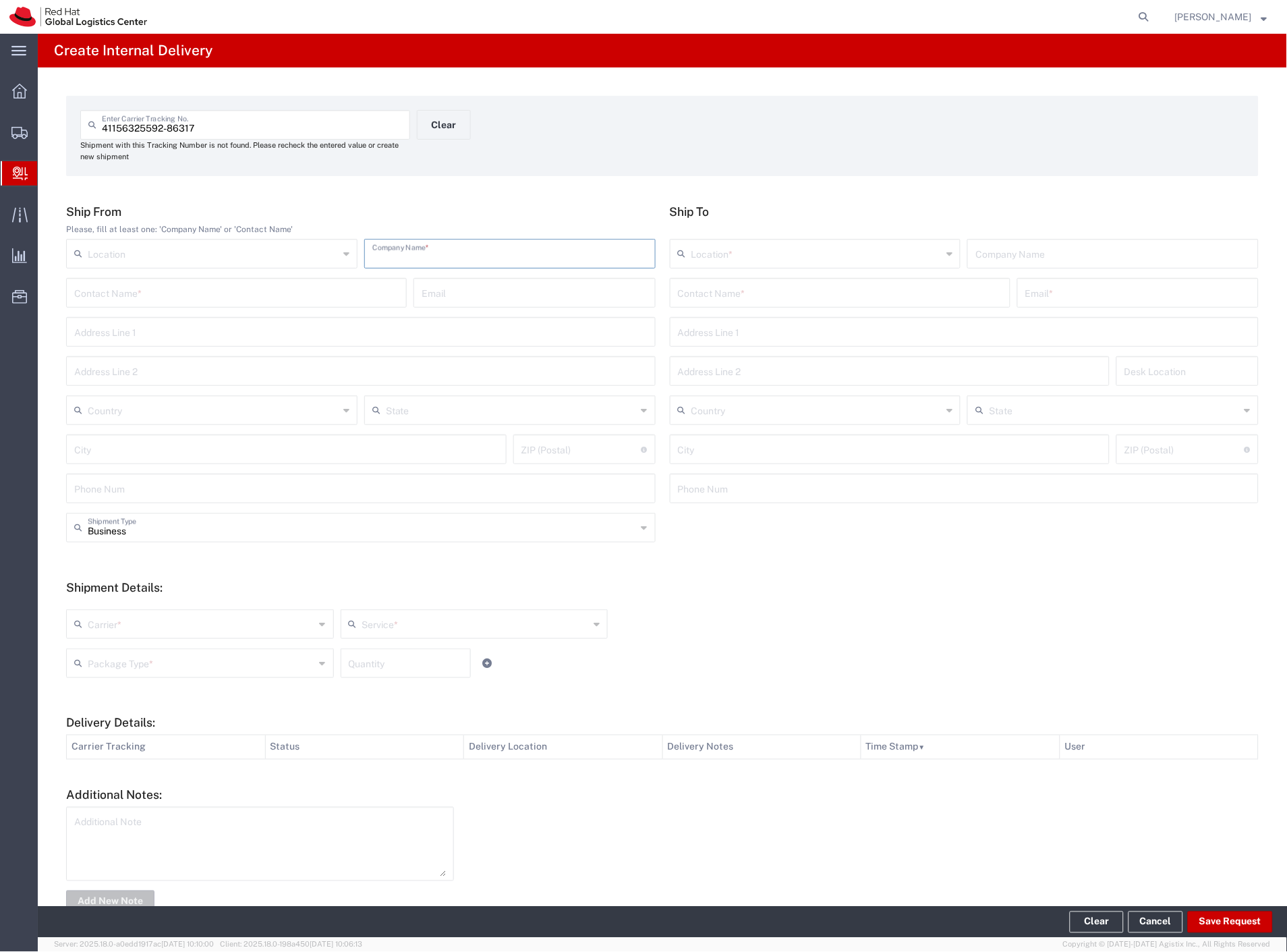
click at [508, 258] on input "text" at bounding box center [511, 252] width 276 height 23
type input "ppl"
click at [710, 290] on input "text" at bounding box center [841, 292] width 324 height 23
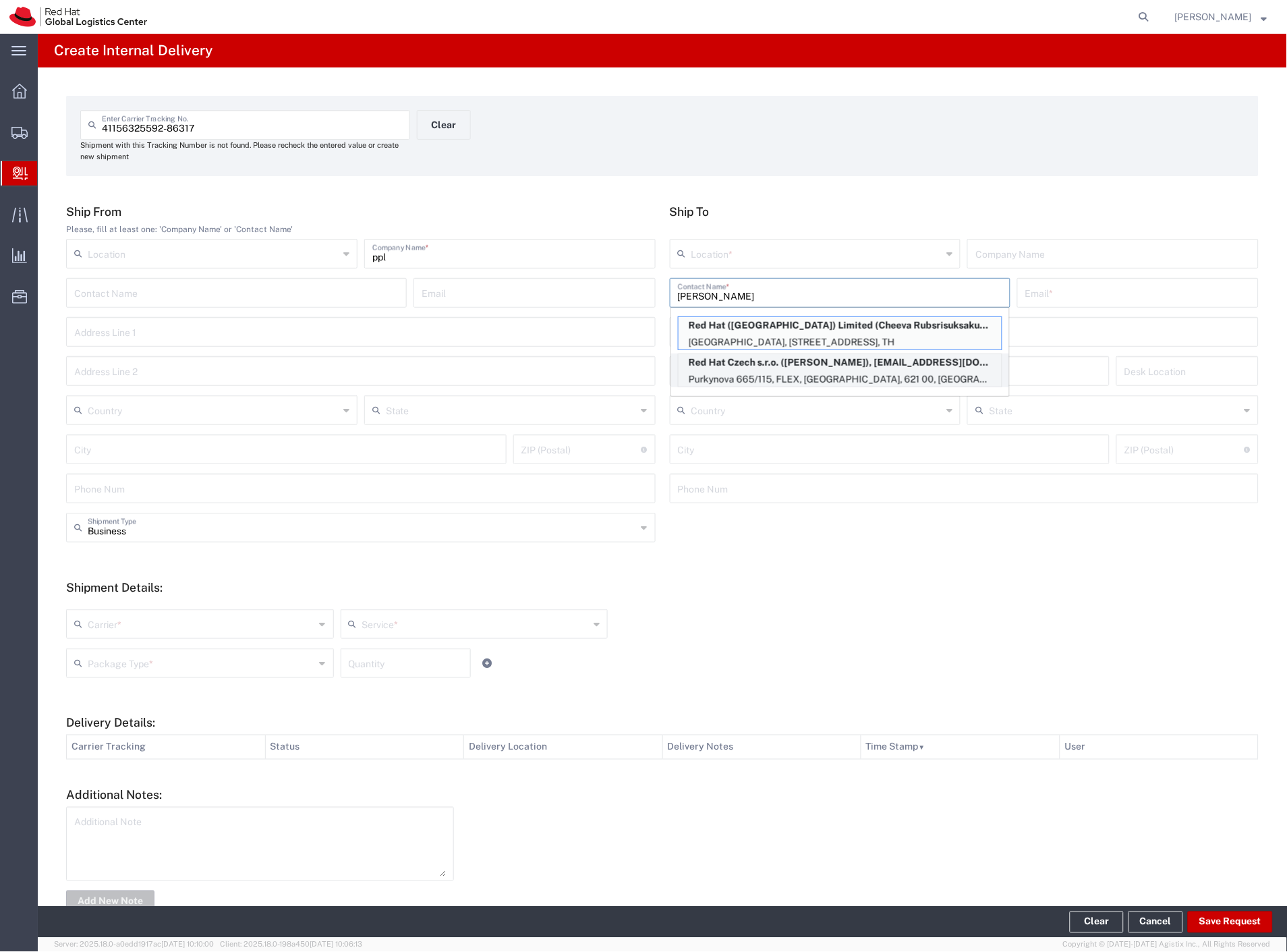
type input "[PERSON_NAME]"
click at [765, 356] on p "Red Hat Czech s.r.o. ([PERSON_NAME]), [EMAIL_ADDRESS][DOMAIN_NAME]" at bounding box center [840, 362] width 323 height 16
type input "RH - [GEOGRAPHIC_DATA] [GEOGRAPHIC_DATA] - C"
type input "Red Hat Czech s.r.o."
type input "[PERSON_NAME]"
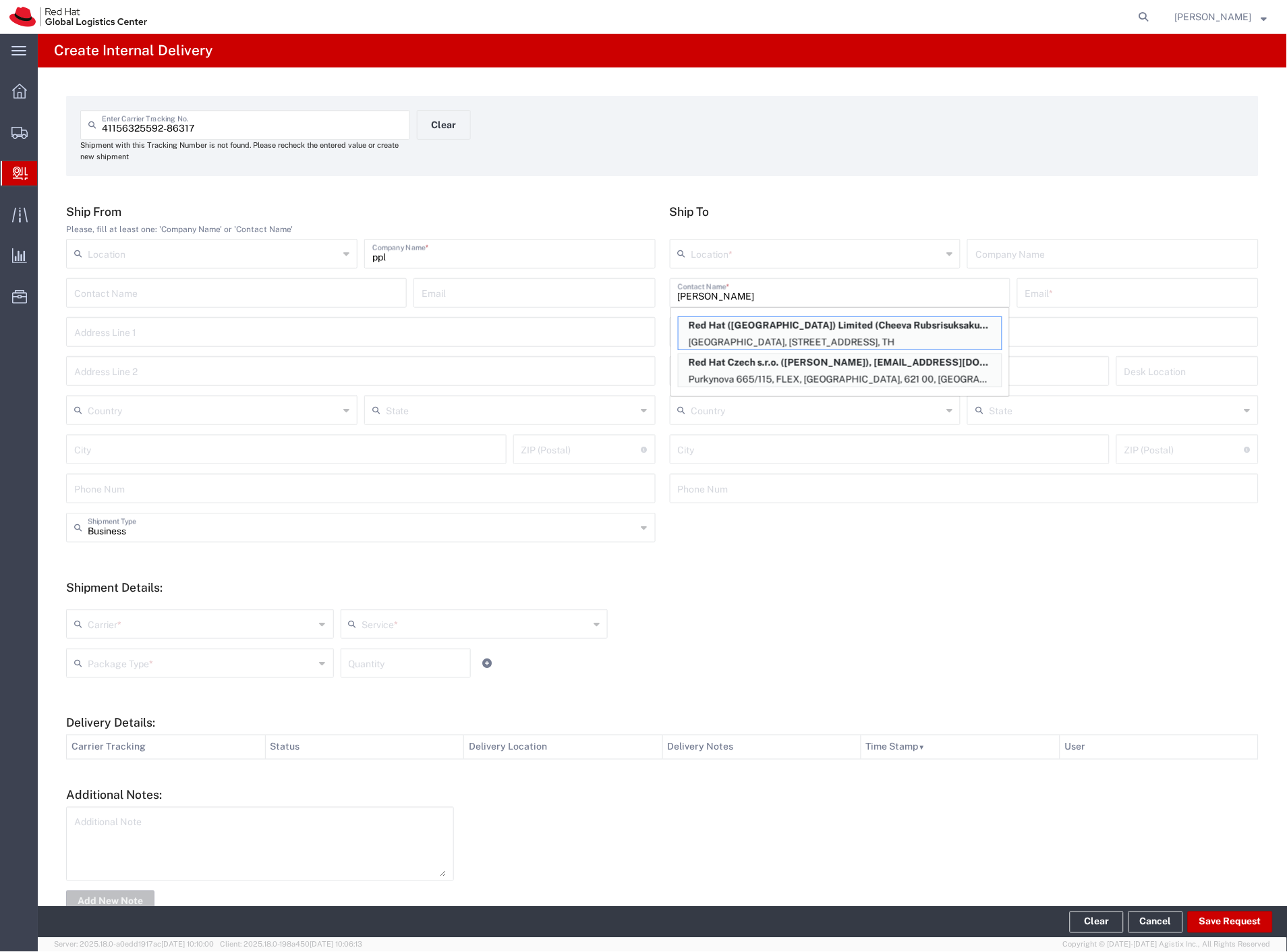
type input "[EMAIL_ADDRESS][DOMAIN_NAME]"
type input "Purkynova 665/115"
type input "FLEX"
type input "Czechia"
type input "[GEOGRAPHIC_DATA]"
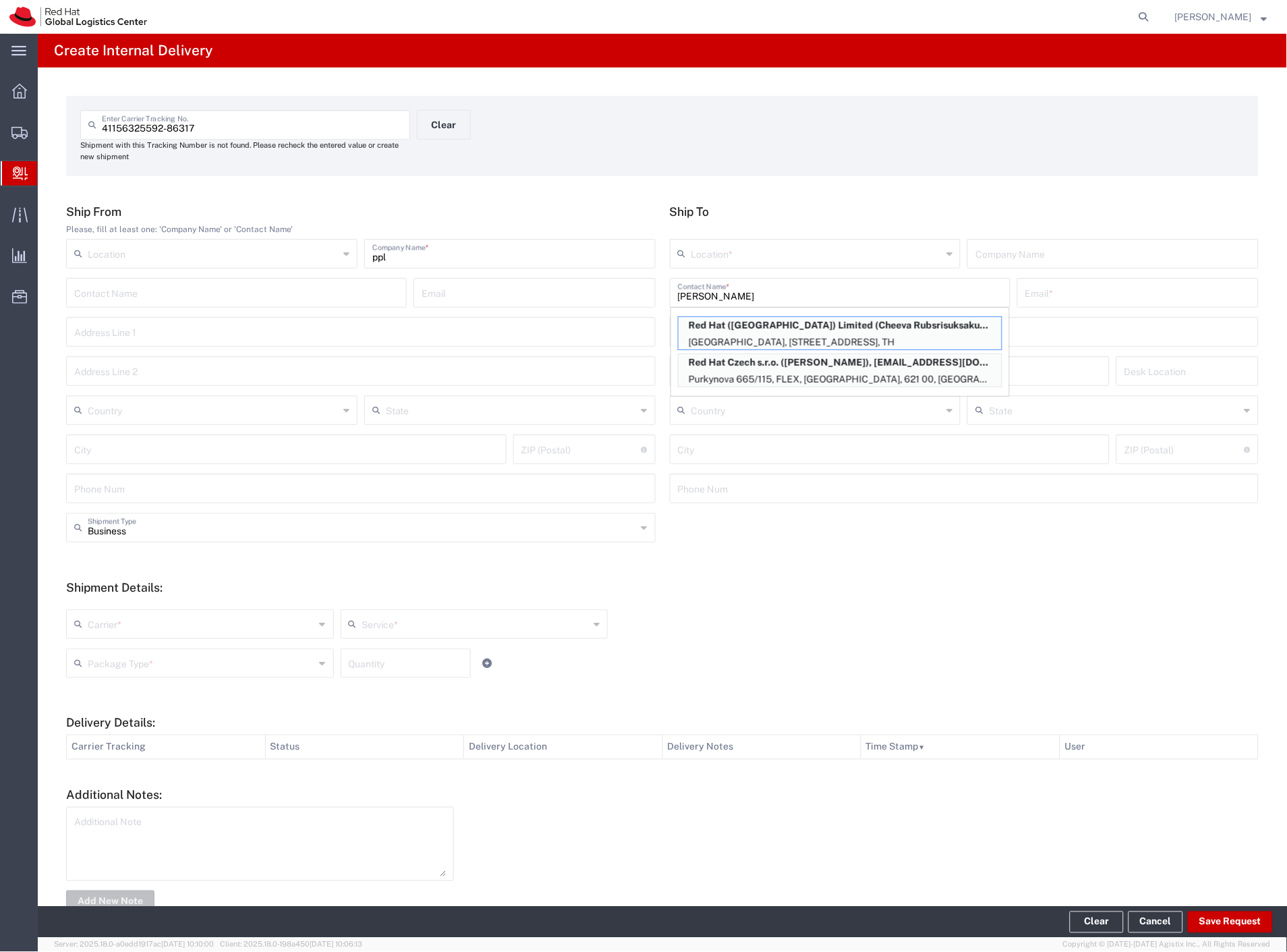
type input "621 00"
type input "420722077148"
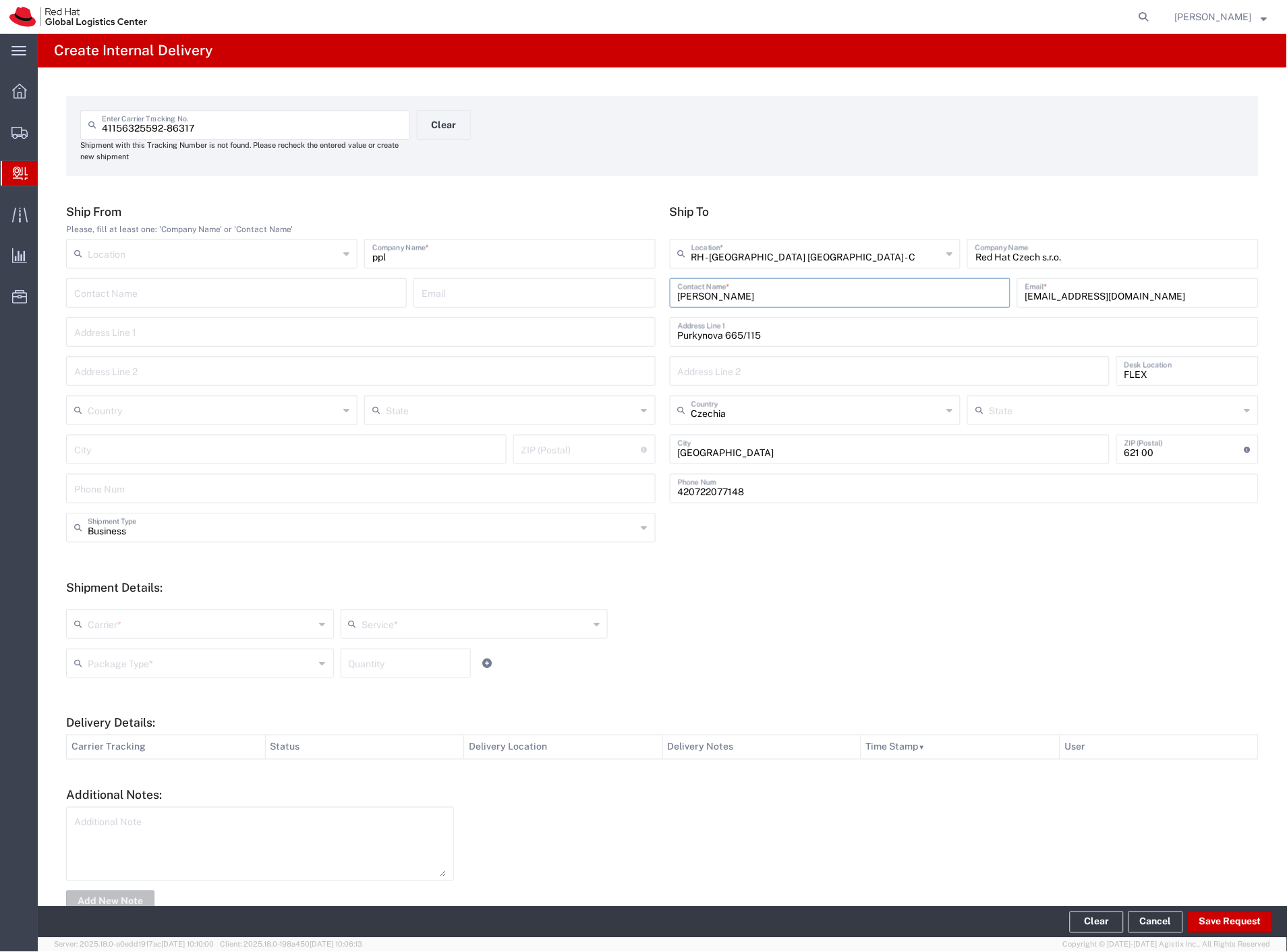
click at [156, 540] on div "Business Shipment Type" at bounding box center [361, 527] width 590 height 30
drag, startPoint x: 148, startPoint y: 583, endPoint x: 151, endPoint y: 598, distance: 15.3
click at [149, 583] on span "Personal" at bounding box center [358, 579] width 581 height 21
type input "Personal"
click at [146, 632] on input "text" at bounding box center [201, 623] width 227 height 23
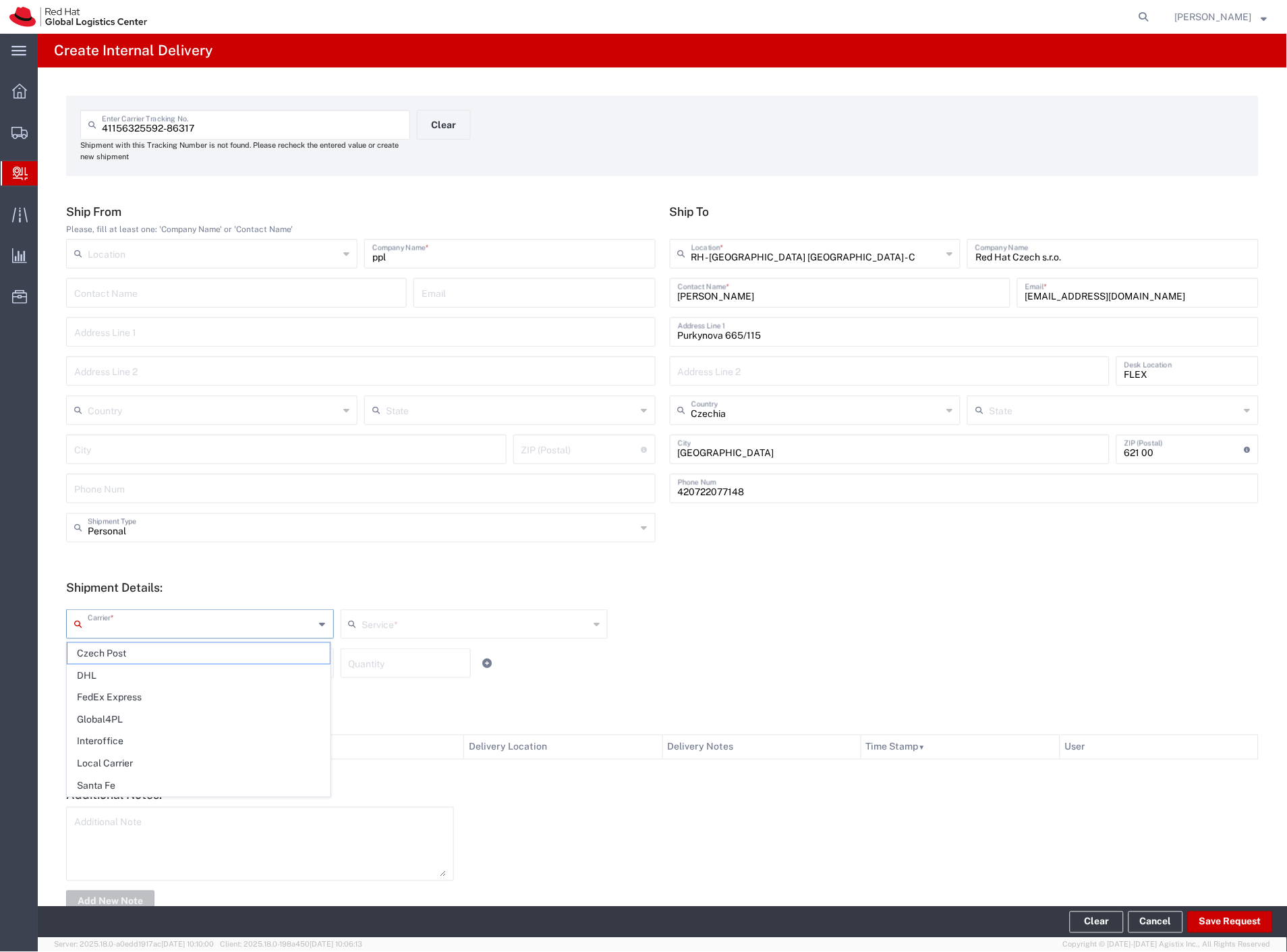
click at [145, 649] on span "Czech Post" at bounding box center [199, 654] width 262 height 21
type input "Czech Post"
type input "Ground"
drag, startPoint x: 152, startPoint y: 658, endPoint x: 159, endPoint y: 683, distance: 26.0
click at [154, 663] on input "text" at bounding box center [201, 662] width 227 height 23
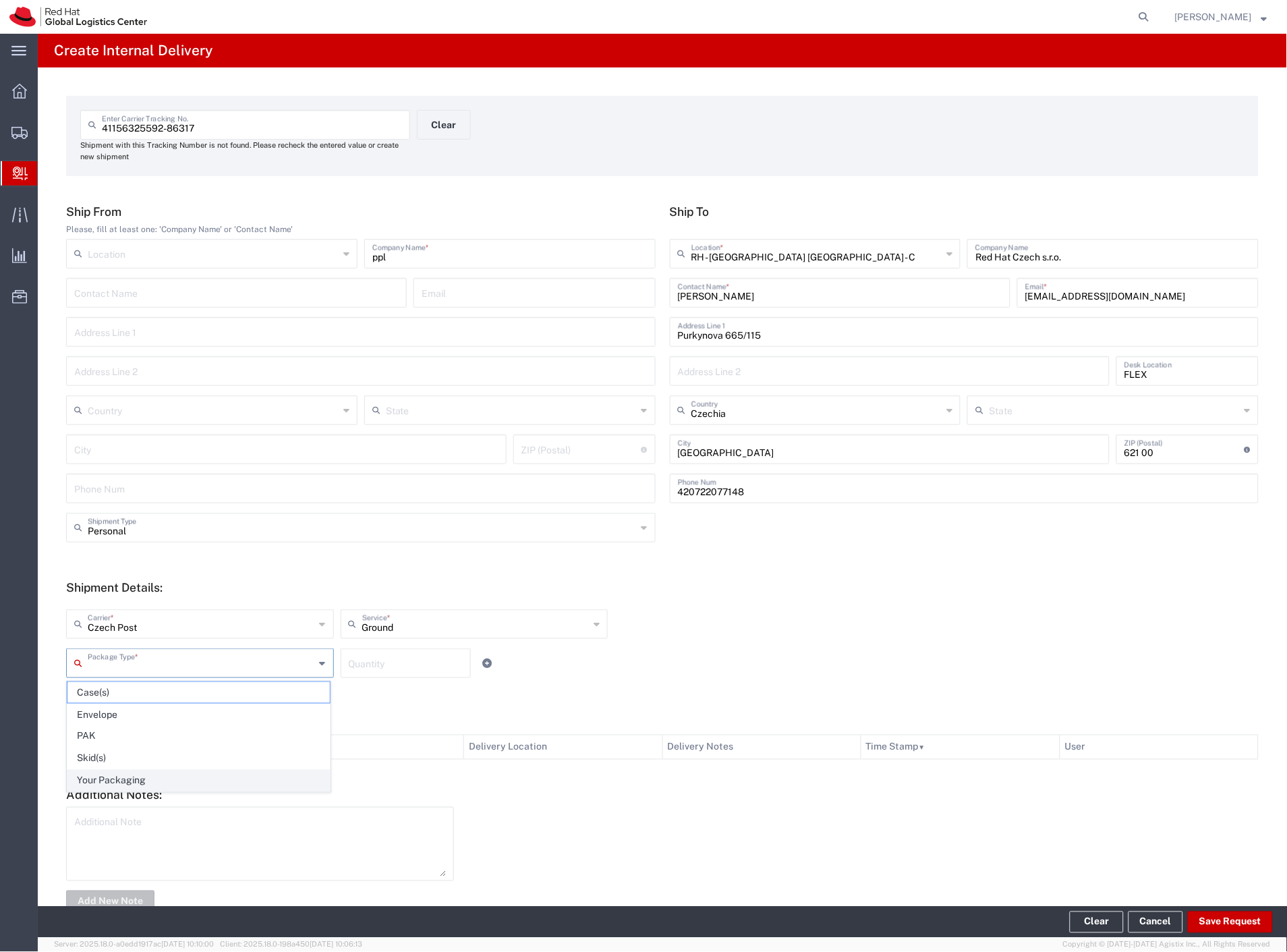
click at [164, 776] on span "Your Packaging" at bounding box center [199, 781] width 262 height 21
type input "Your Packaging"
click at [1232, 932] on button "Save Request" at bounding box center [1231, 922] width 85 height 21
type input "Personal"
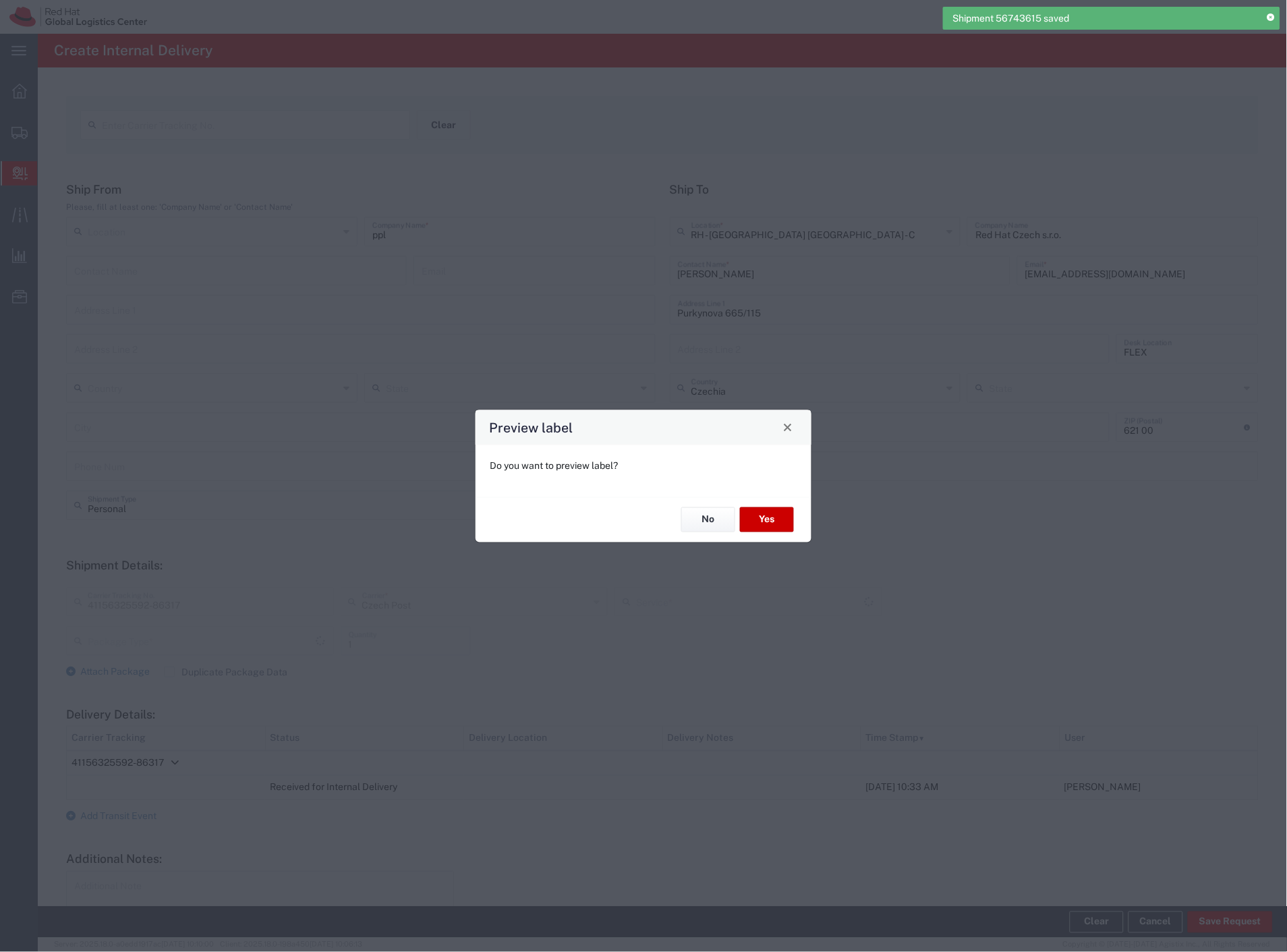
type input "Your Packaging"
type input "Ground"
click at [701, 529] on button "No" at bounding box center [709, 520] width 54 height 25
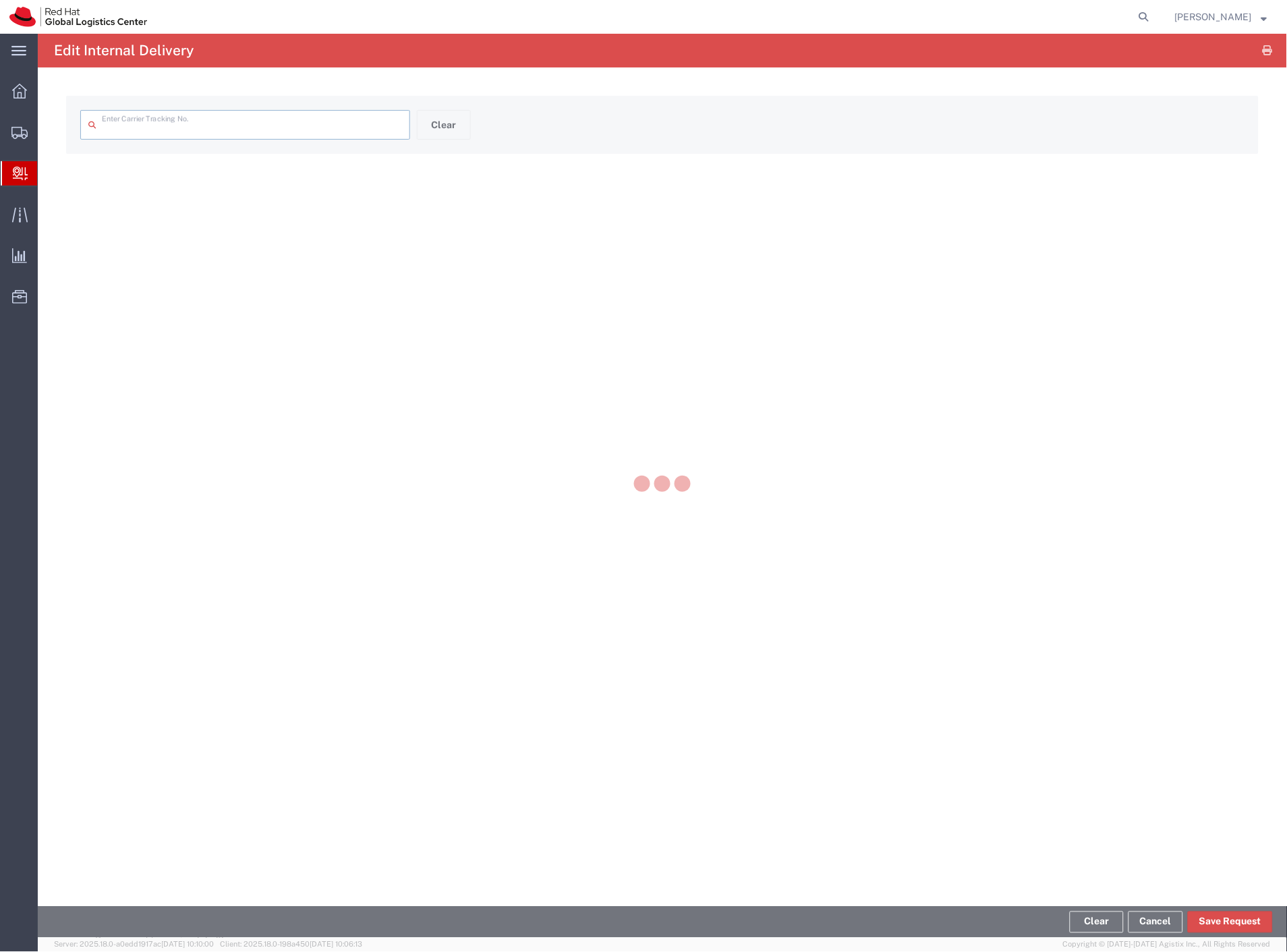
type input "41156325592-86317"
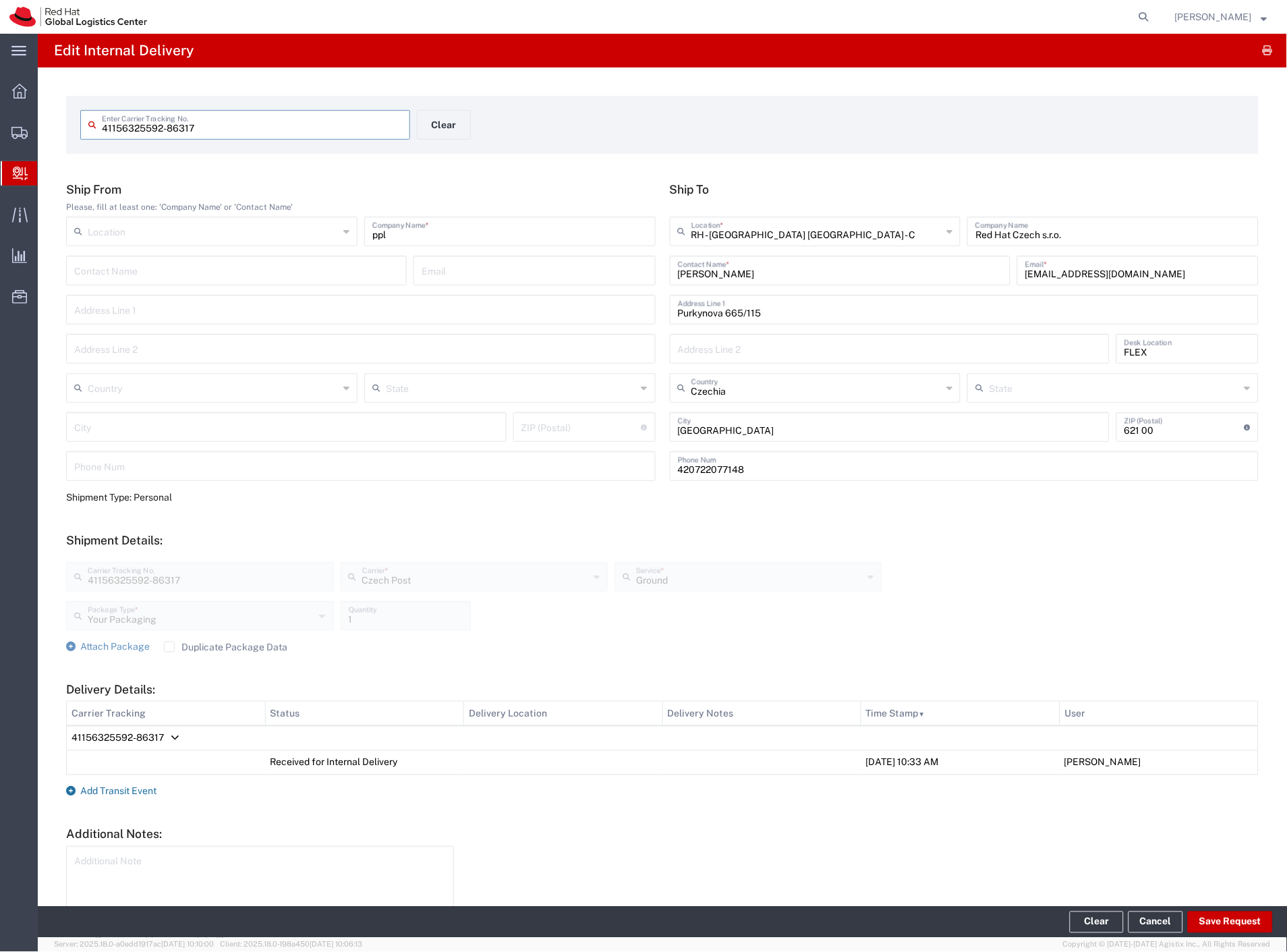
click at [145, 788] on span "Add Transit Event" at bounding box center [118, 791] width 77 height 11
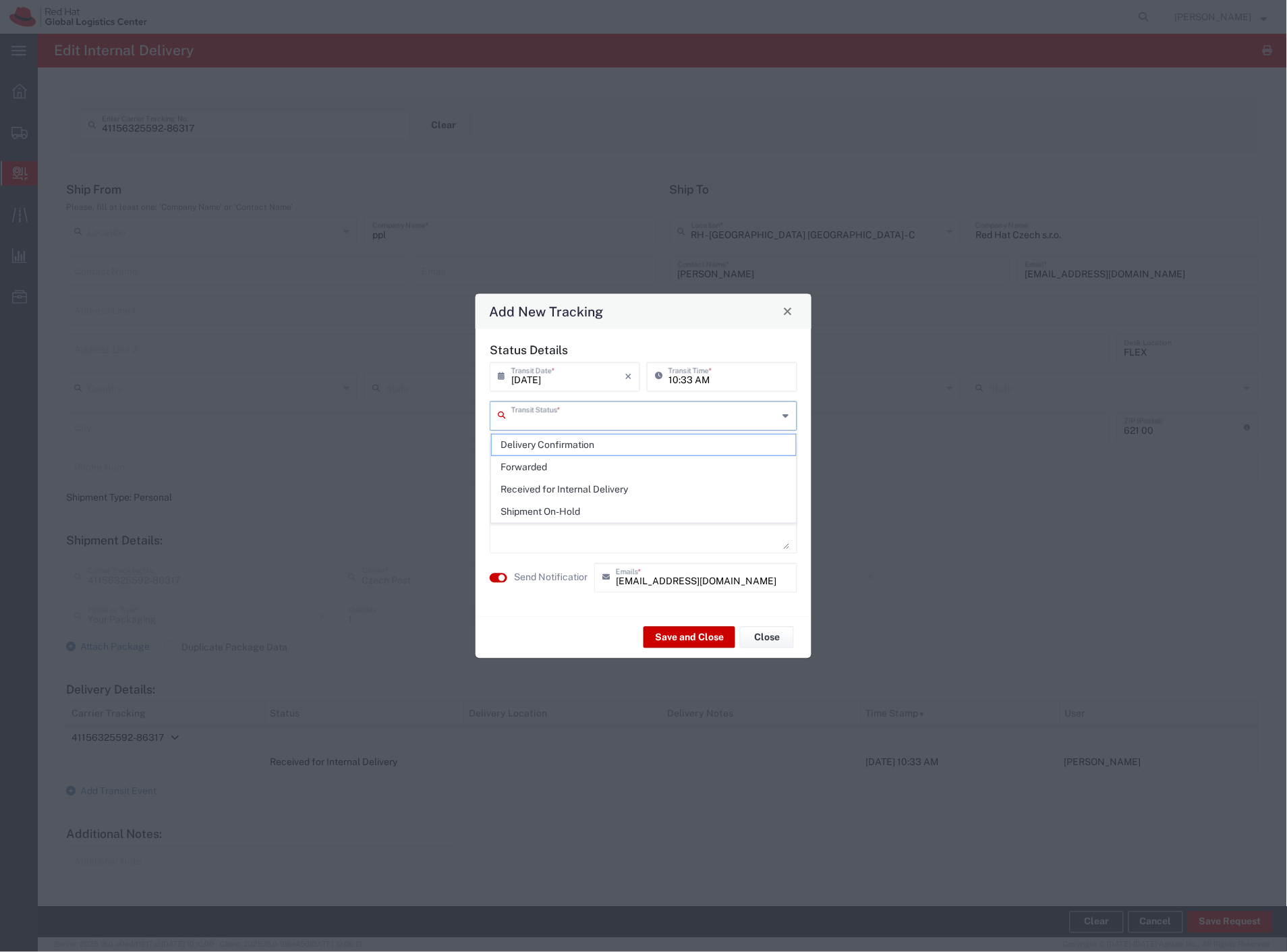
click at [610, 412] on input "text" at bounding box center [644, 414] width 267 height 23
click at [552, 460] on span "Forwarded" at bounding box center [644, 468] width 305 height 21
type input "Forwarded"
click at [555, 422] on input "Forwarded" at bounding box center [644, 414] width 267 height 23
click at [555, 442] on span "Forwarded" at bounding box center [644, 445] width 305 height 21
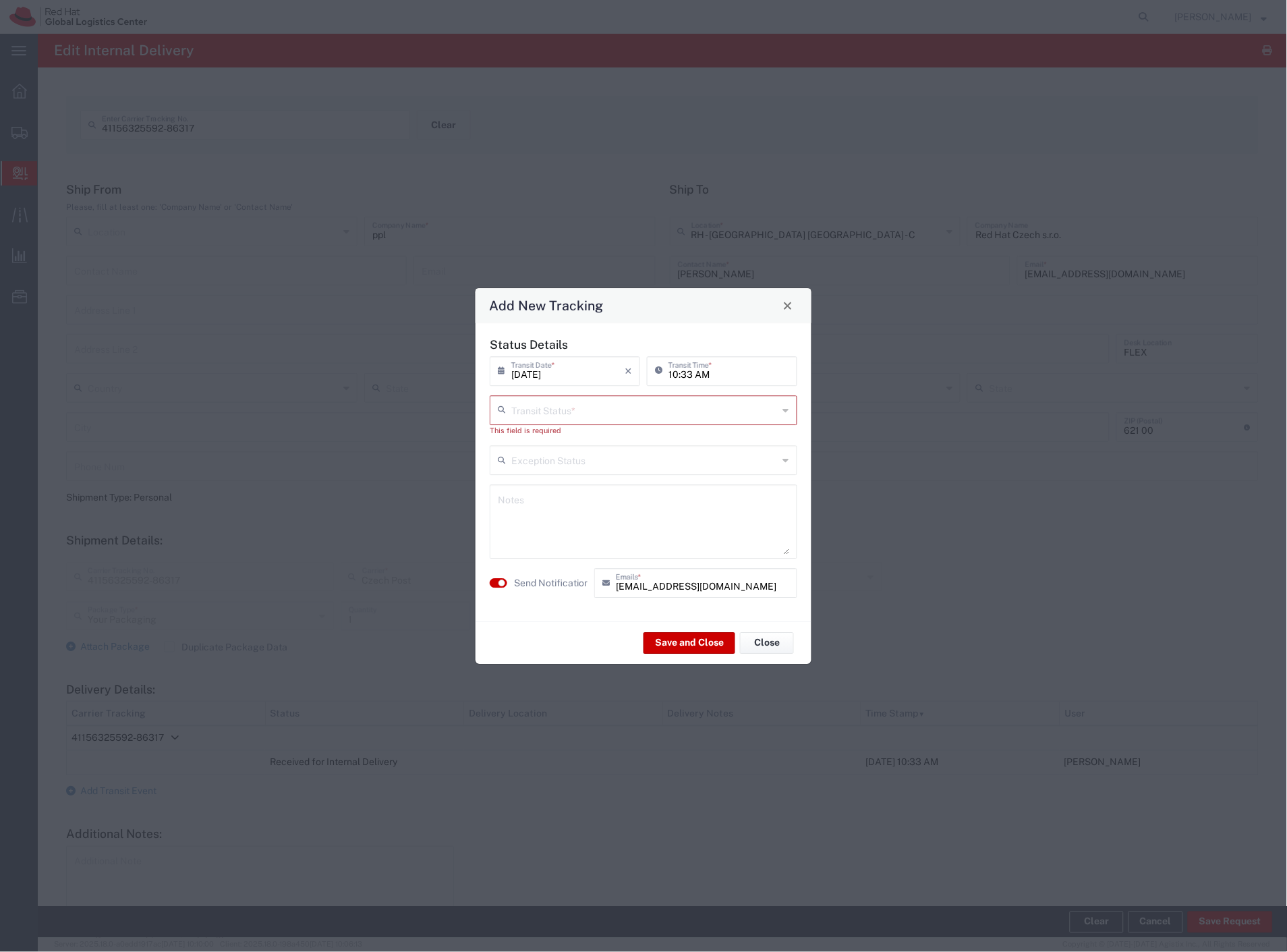
click at [566, 410] on input "text" at bounding box center [644, 409] width 267 height 23
click at [561, 448] on span "Delivery Confirmation" at bounding box center [644, 440] width 305 height 21
type input "Delivery Confirmation"
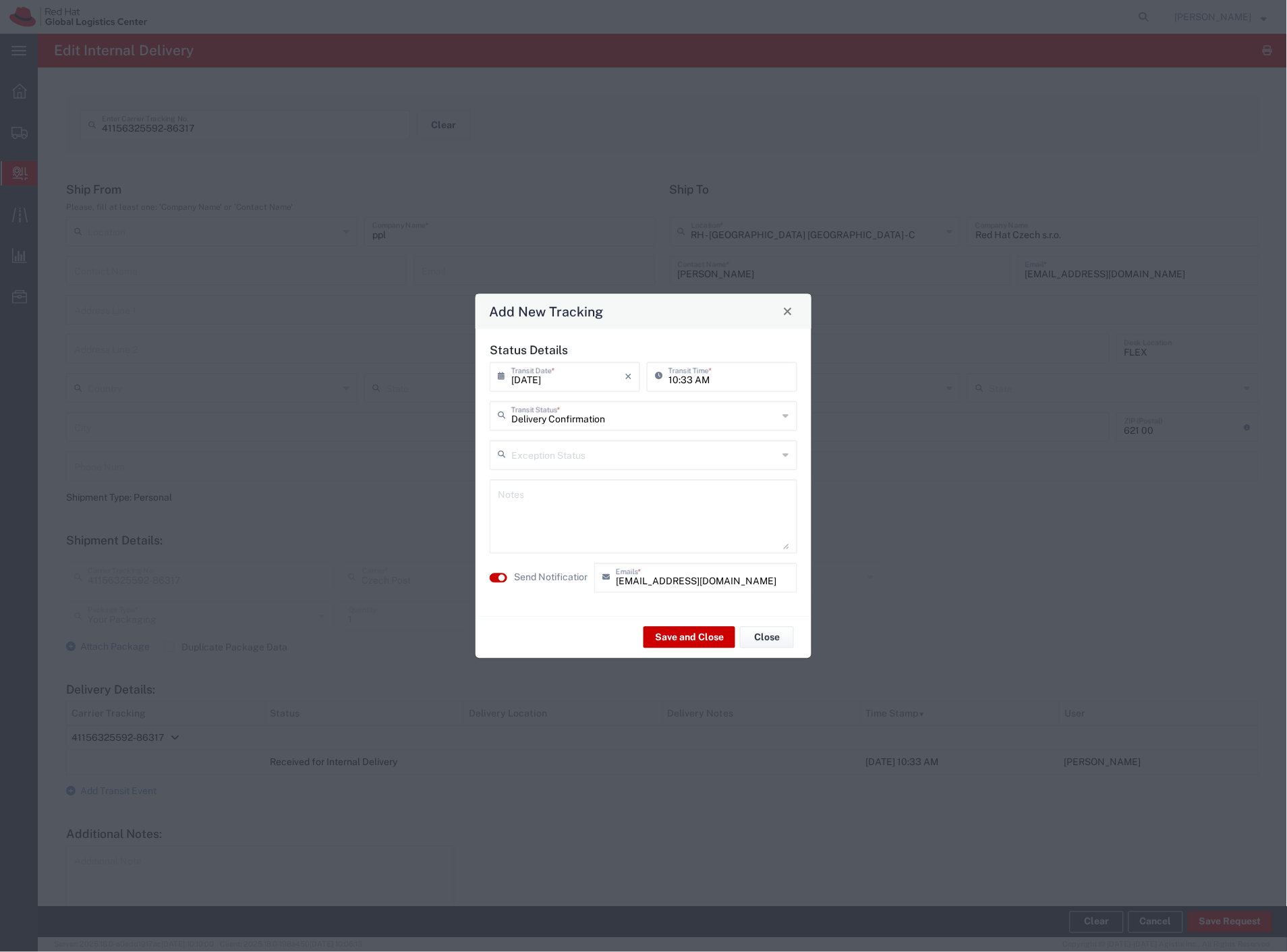
click at [554, 505] on textarea at bounding box center [644, 516] width 291 height 66
type textarea "sklad"
click at [552, 571] on label "Send Notification" at bounding box center [552, 577] width 76 height 15
click at [652, 627] on button "Save and Close" at bounding box center [689, 638] width 92 height 21
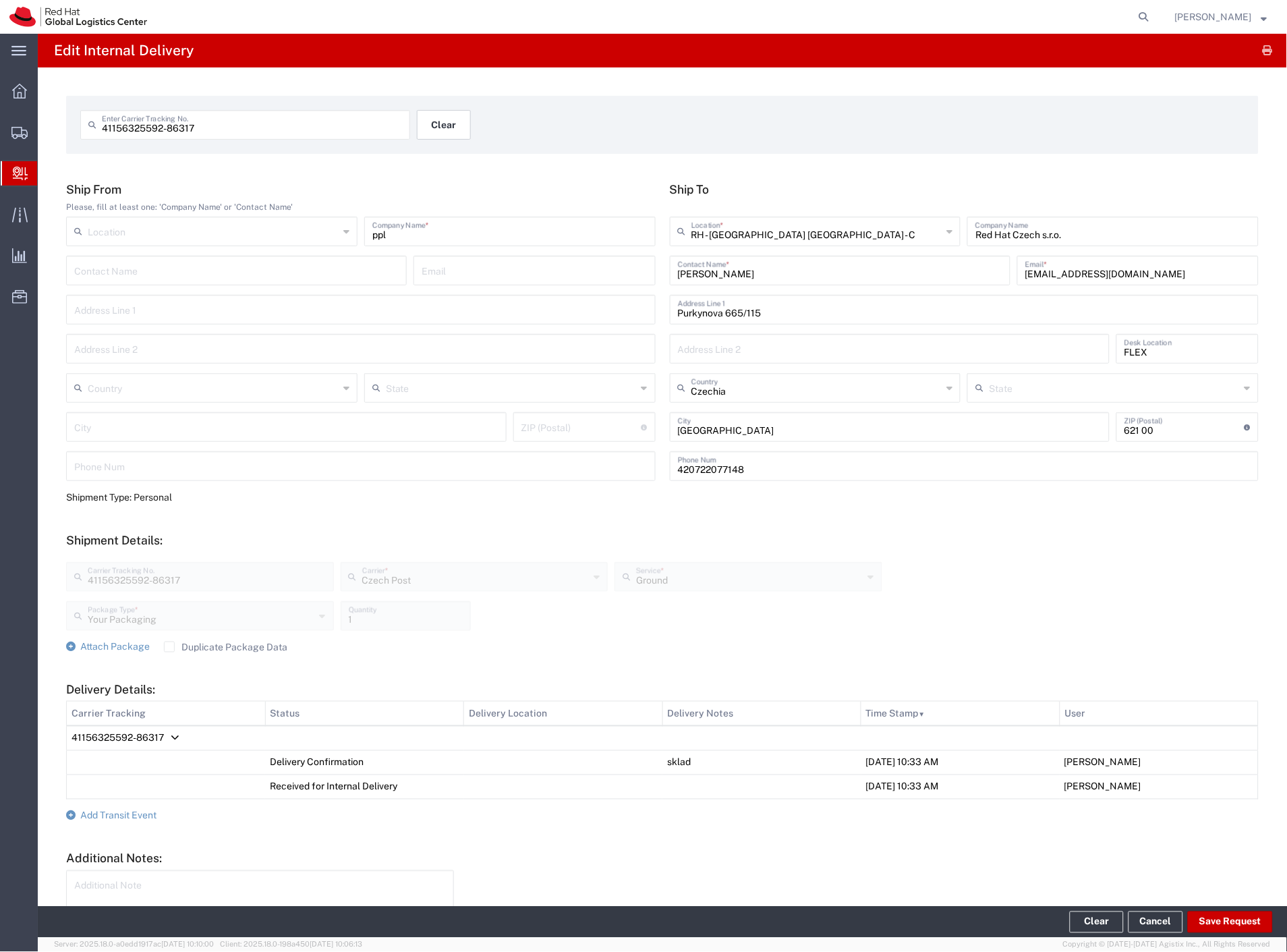
click at [442, 128] on button "Clear" at bounding box center [445, 124] width 54 height 30
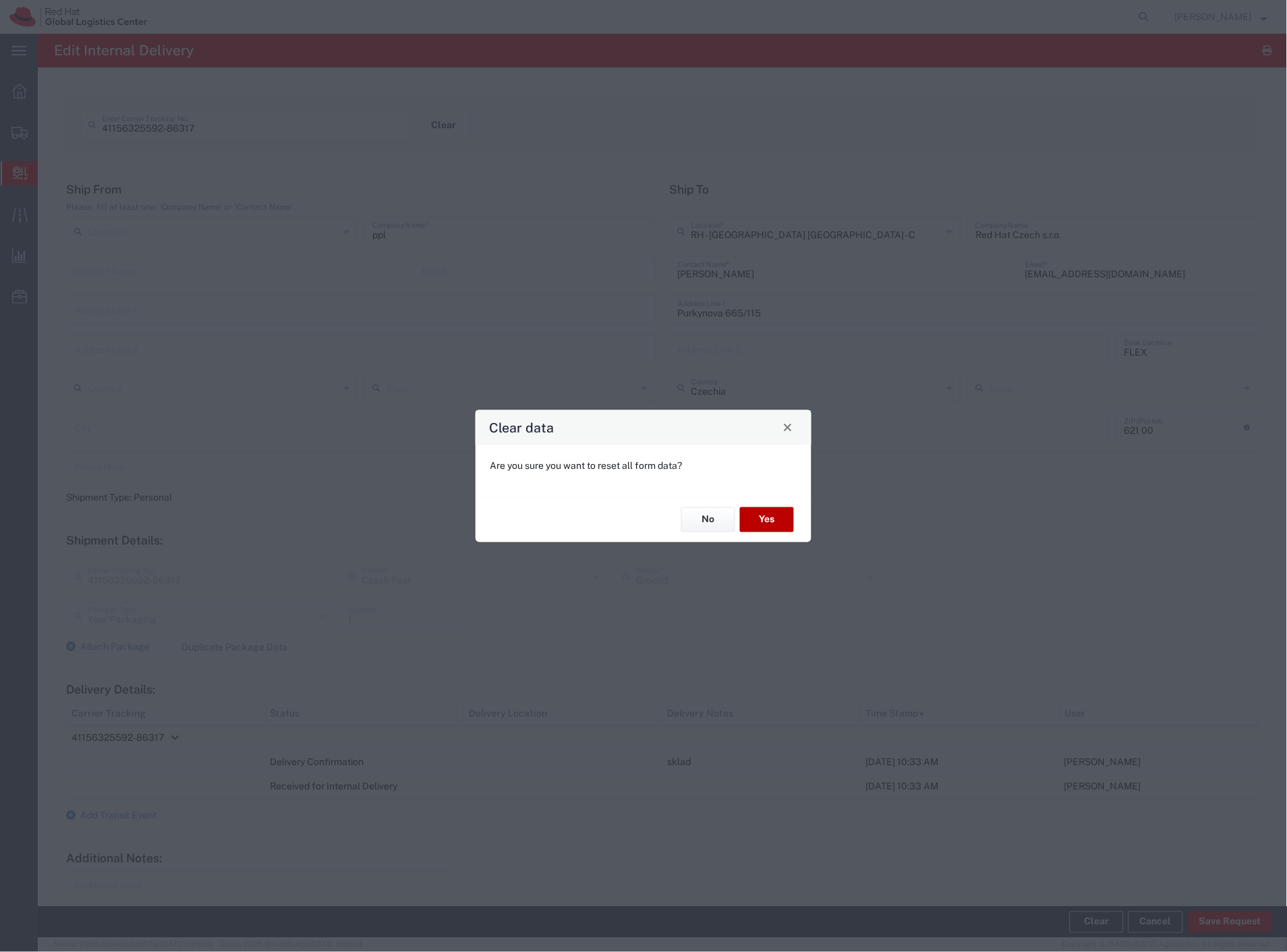
click at [765, 512] on button "Yes" at bounding box center [768, 520] width 54 height 25
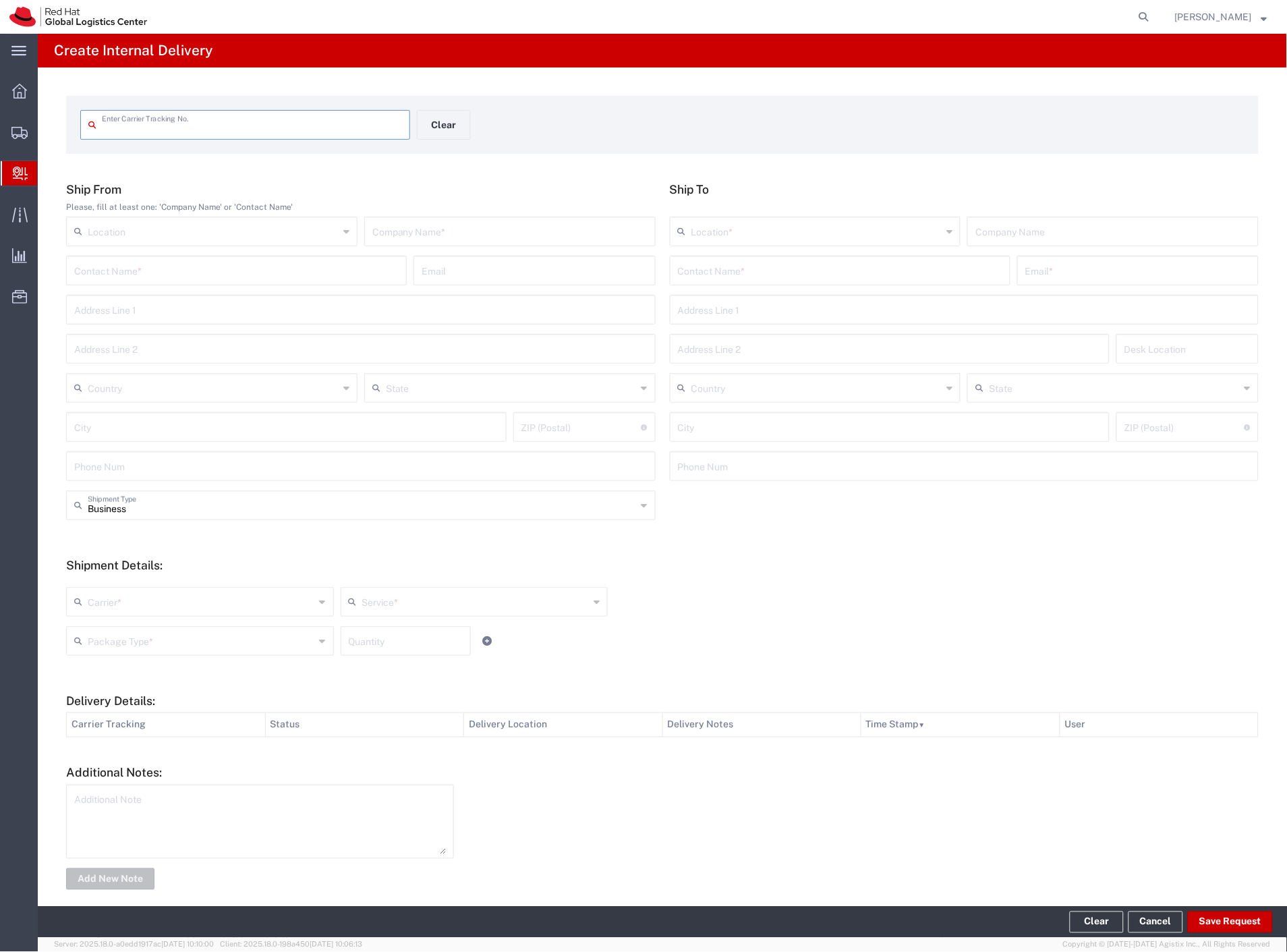
click at [219, 119] on input "text" at bounding box center [251, 123] width 300 height 23
type input "6689572610"
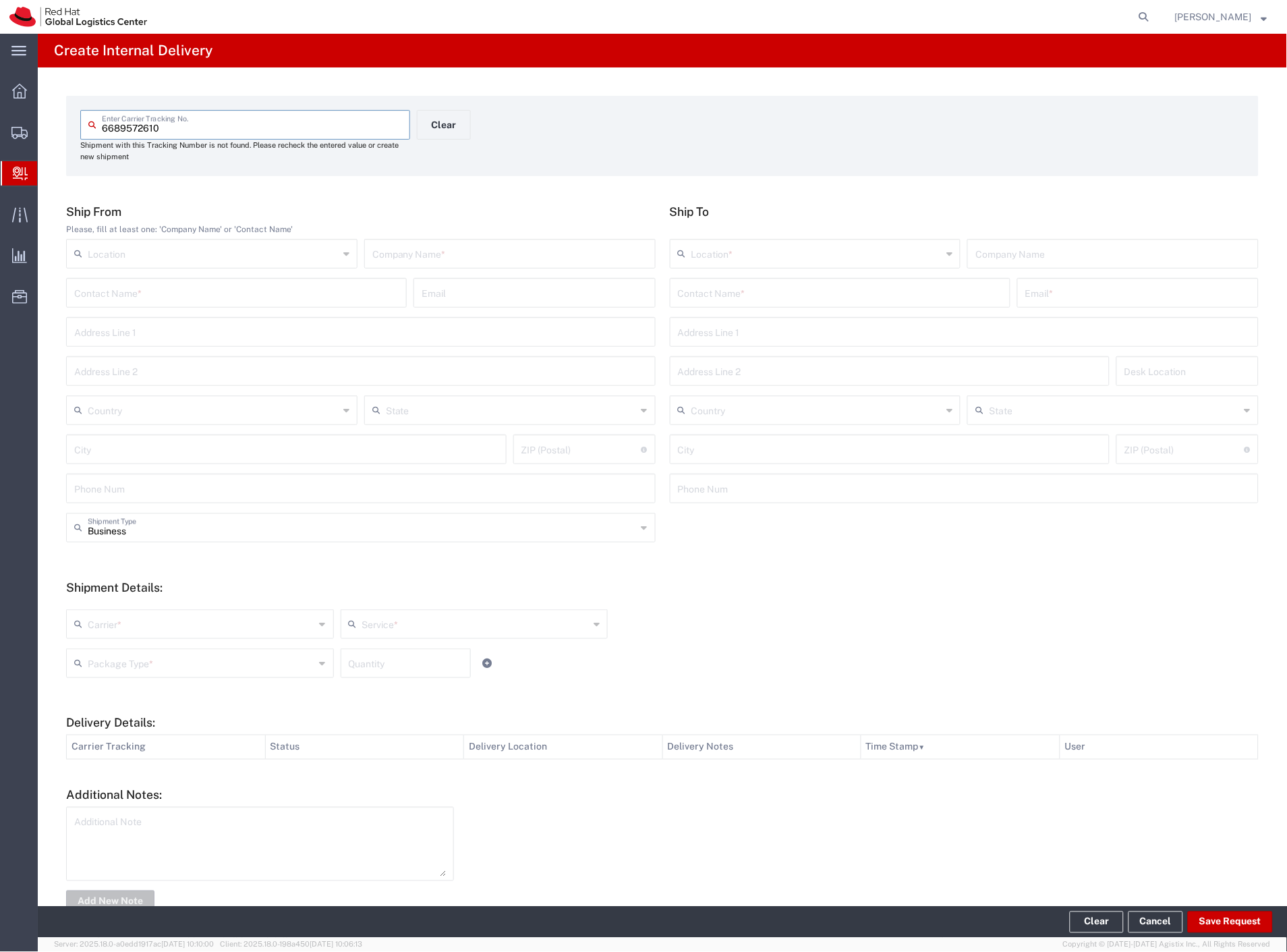
click at [435, 258] on input "text" at bounding box center [511, 252] width 276 height 23
type input "moonraker"
click at [708, 289] on input "text" at bounding box center [841, 292] width 324 height 23
type input "skarvada"
click at [860, 334] on p "Purkynova 665/115, 1D201, [GEOGRAPHIC_DATA], 621 00, [GEOGRAPHIC_DATA]" at bounding box center [840, 342] width 323 height 16
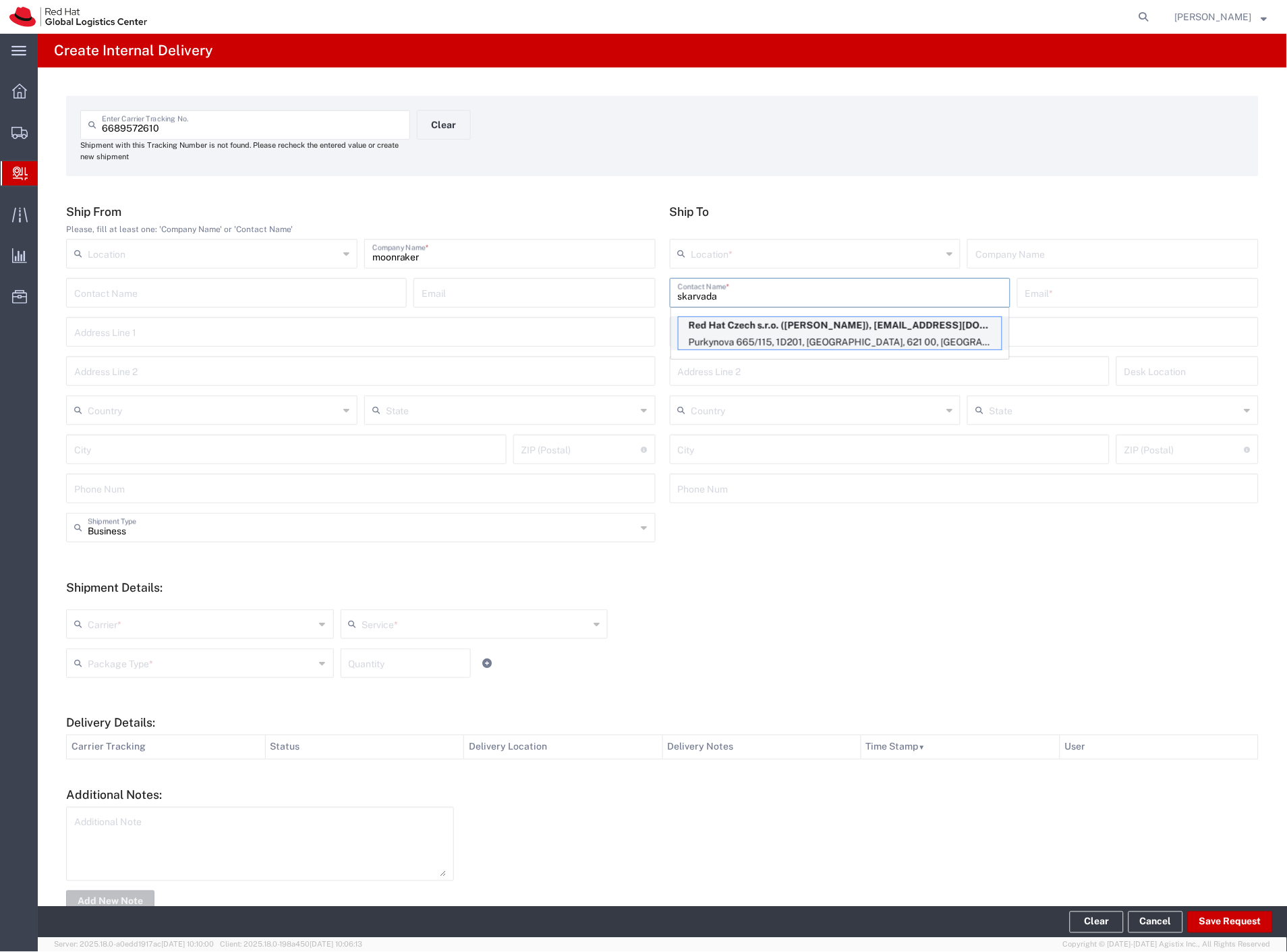
type input "RH - [GEOGRAPHIC_DATA] [GEOGRAPHIC_DATA] - C"
type input "Red Hat Czech s.r.o."
type input "[PERSON_NAME]"
type input "[EMAIL_ADDRESS][DOMAIN_NAME]"
type input "Purkynova 665/115"
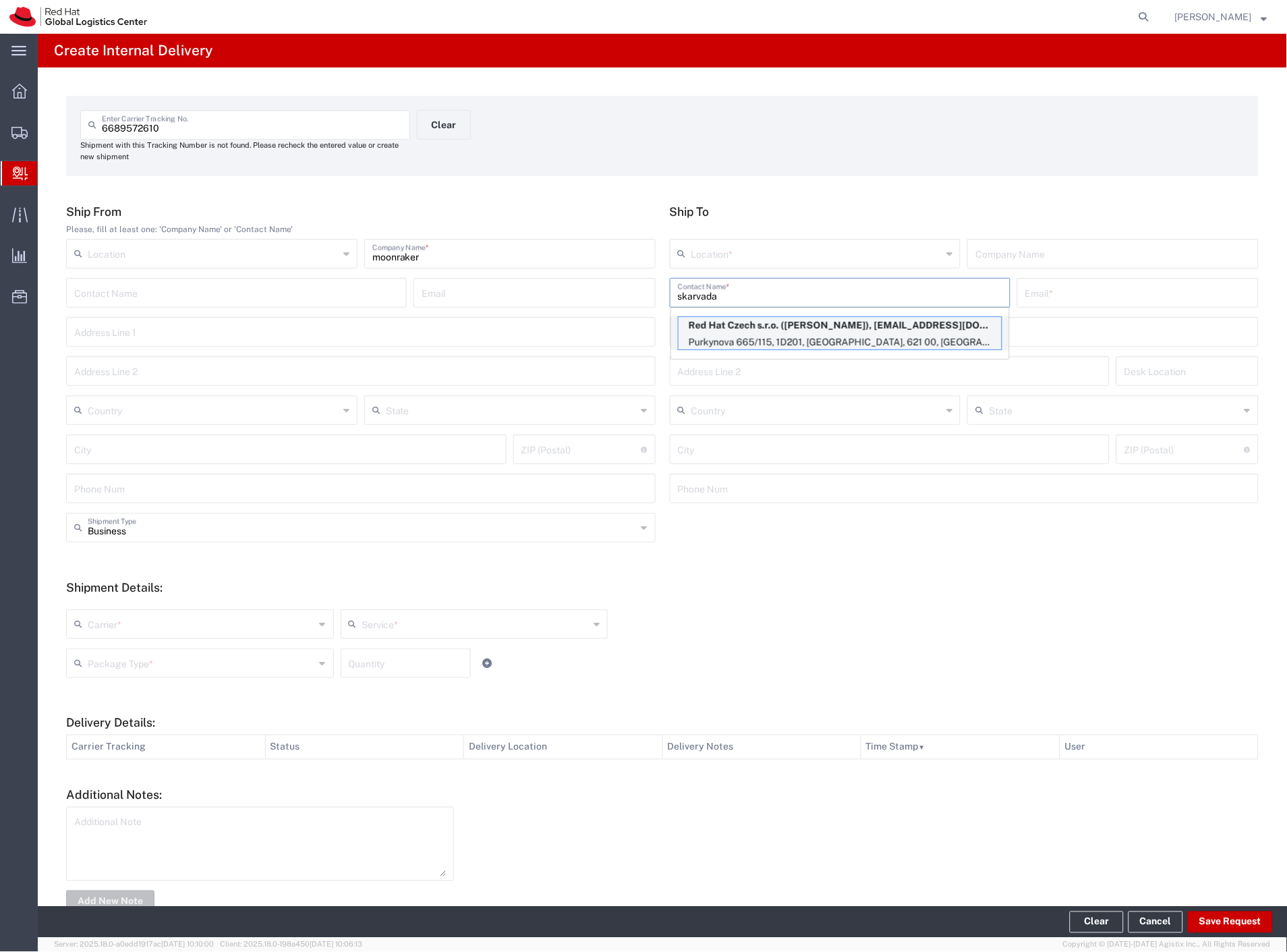
type input "1D201"
type input "Czechia"
type input "[GEOGRAPHIC_DATA]"
type input "621 00"
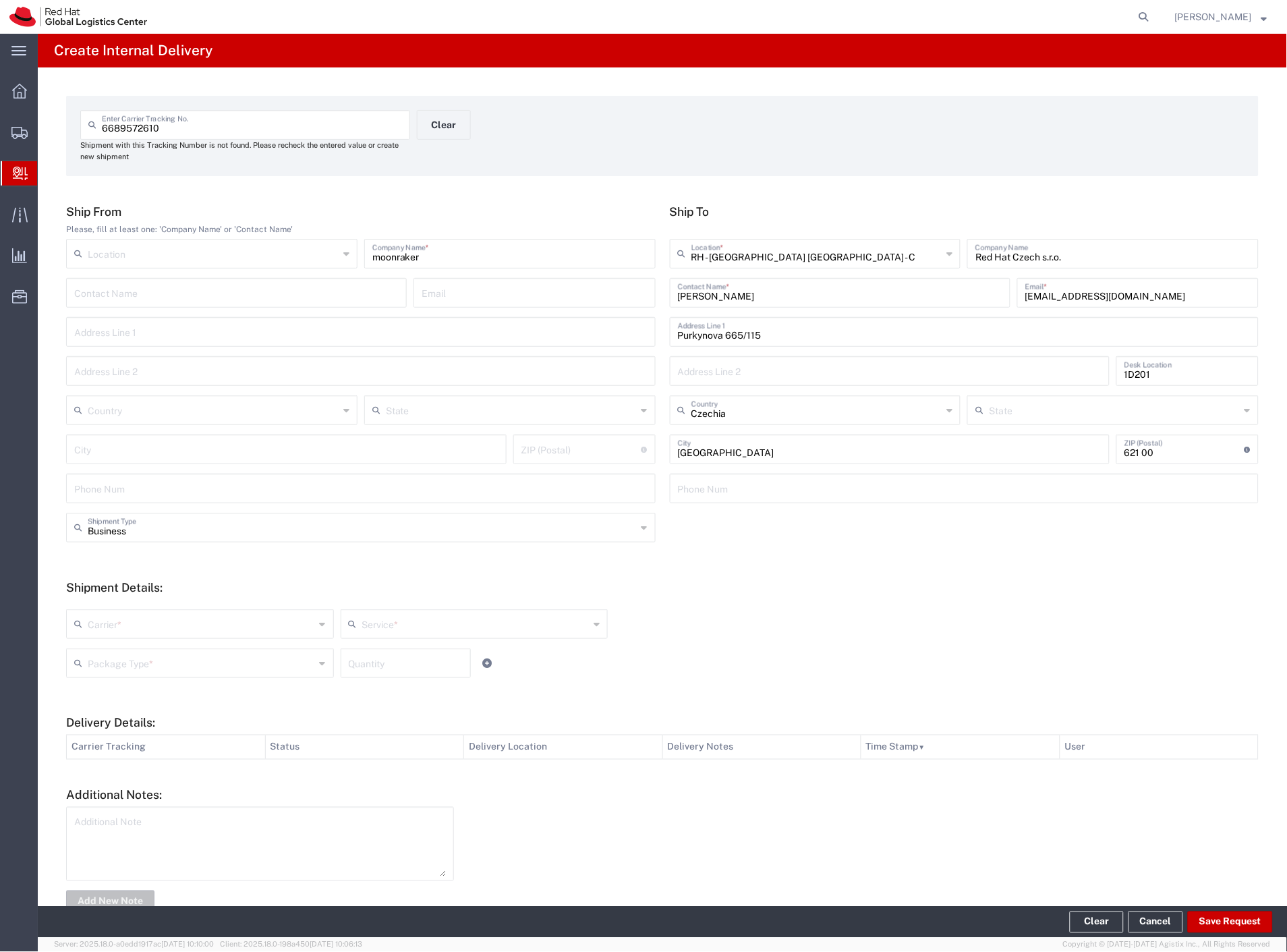
drag, startPoint x: 143, startPoint y: 532, endPoint x: 136, endPoint y: 561, distance: 29.8
click at [143, 532] on input "Business" at bounding box center [362, 526] width 549 height 23
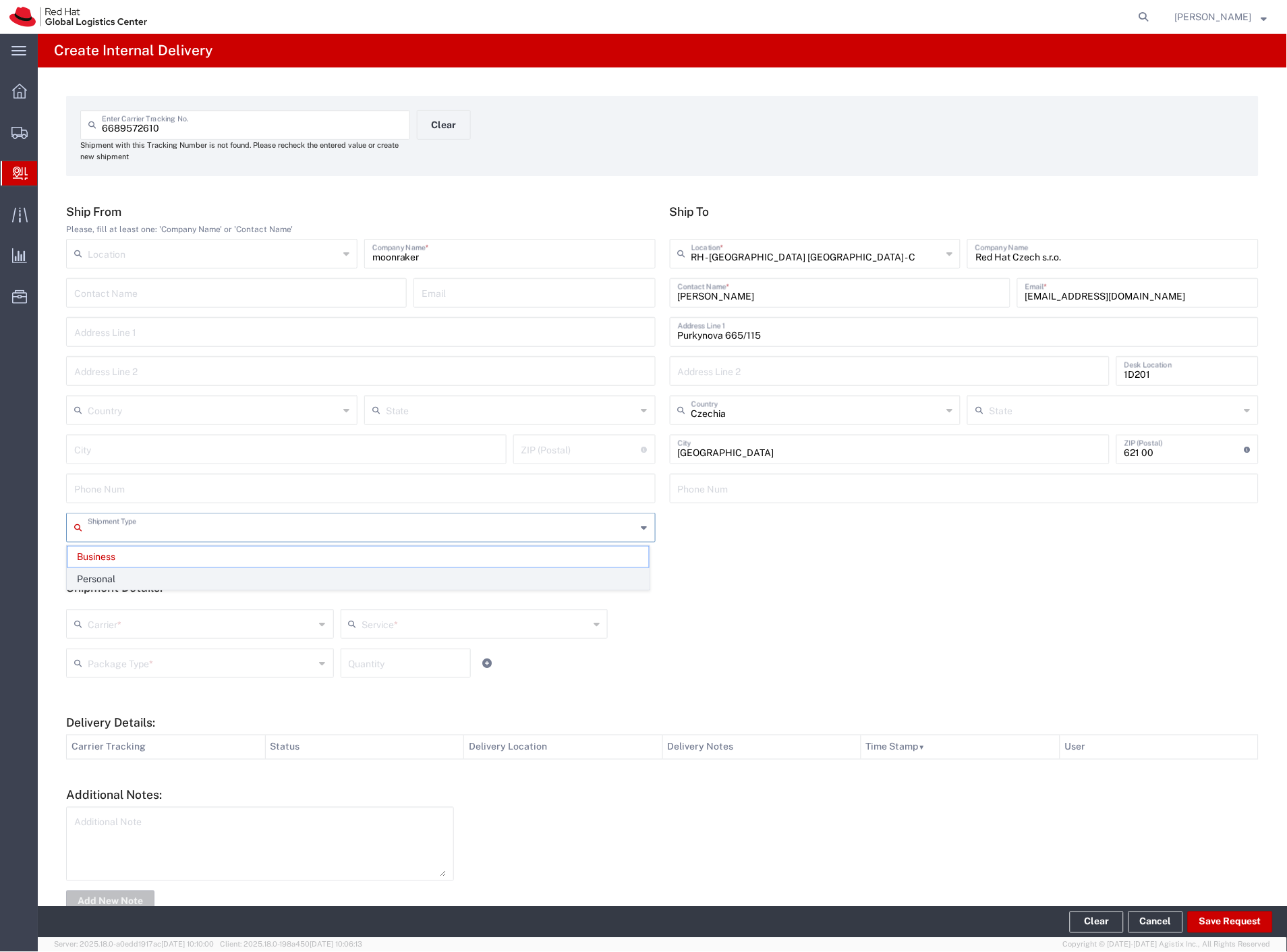
click at [130, 576] on span "Personal" at bounding box center [358, 579] width 581 height 21
type input "Personal"
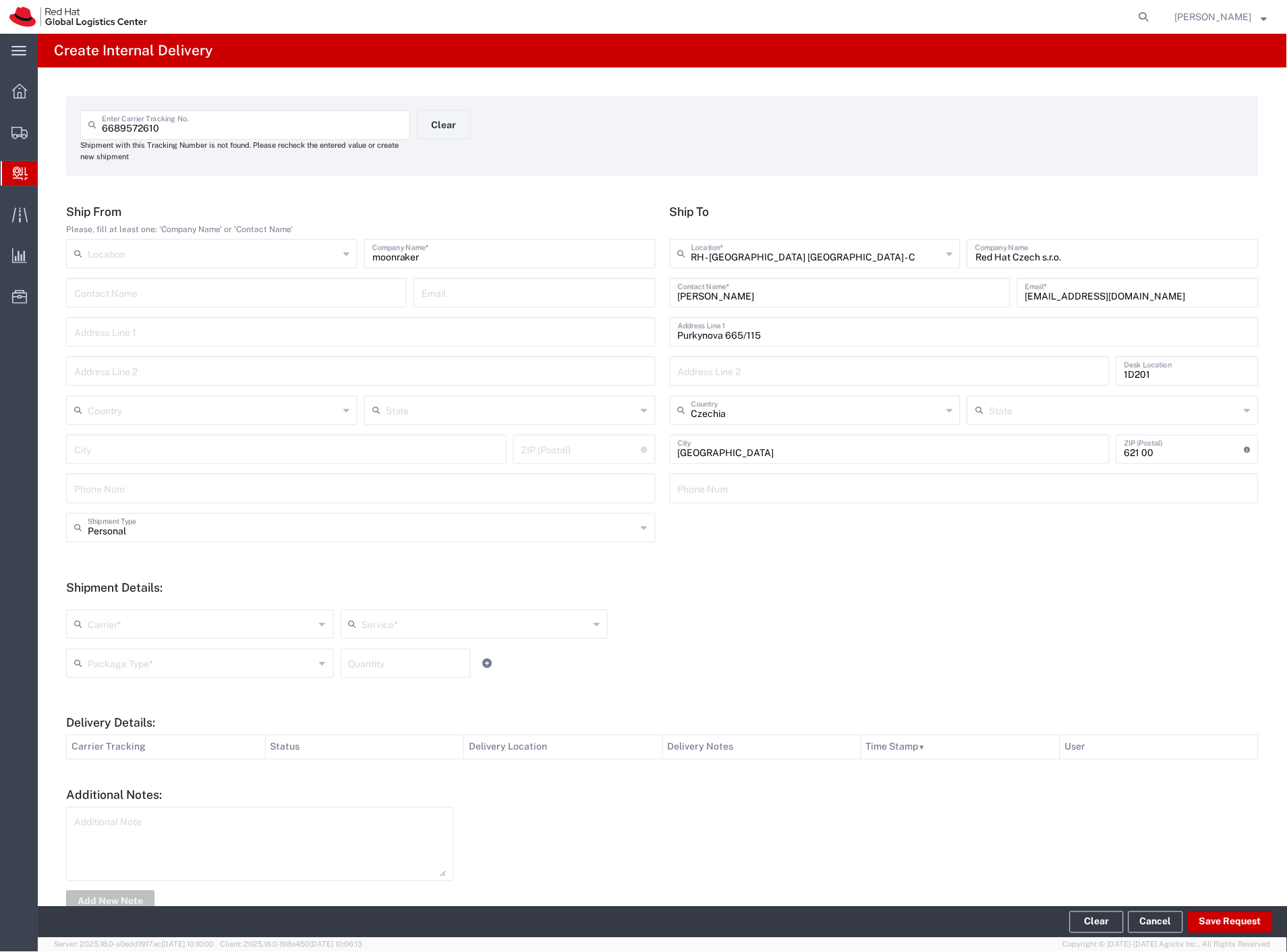
click at [116, 632] on input "text" at bounding box center [201, 623] width 227 height 23
click at [109, 677] on span "DHL" at bounding box center [199, 675] width 262 height 21
type input "DHL"
click at [109, 671] on input "text" at bounding box center [201, 662] width 227 height 23
click at [138, 774] on span "Your Packaging" at bounding box center [199, 781] width 262 height 21
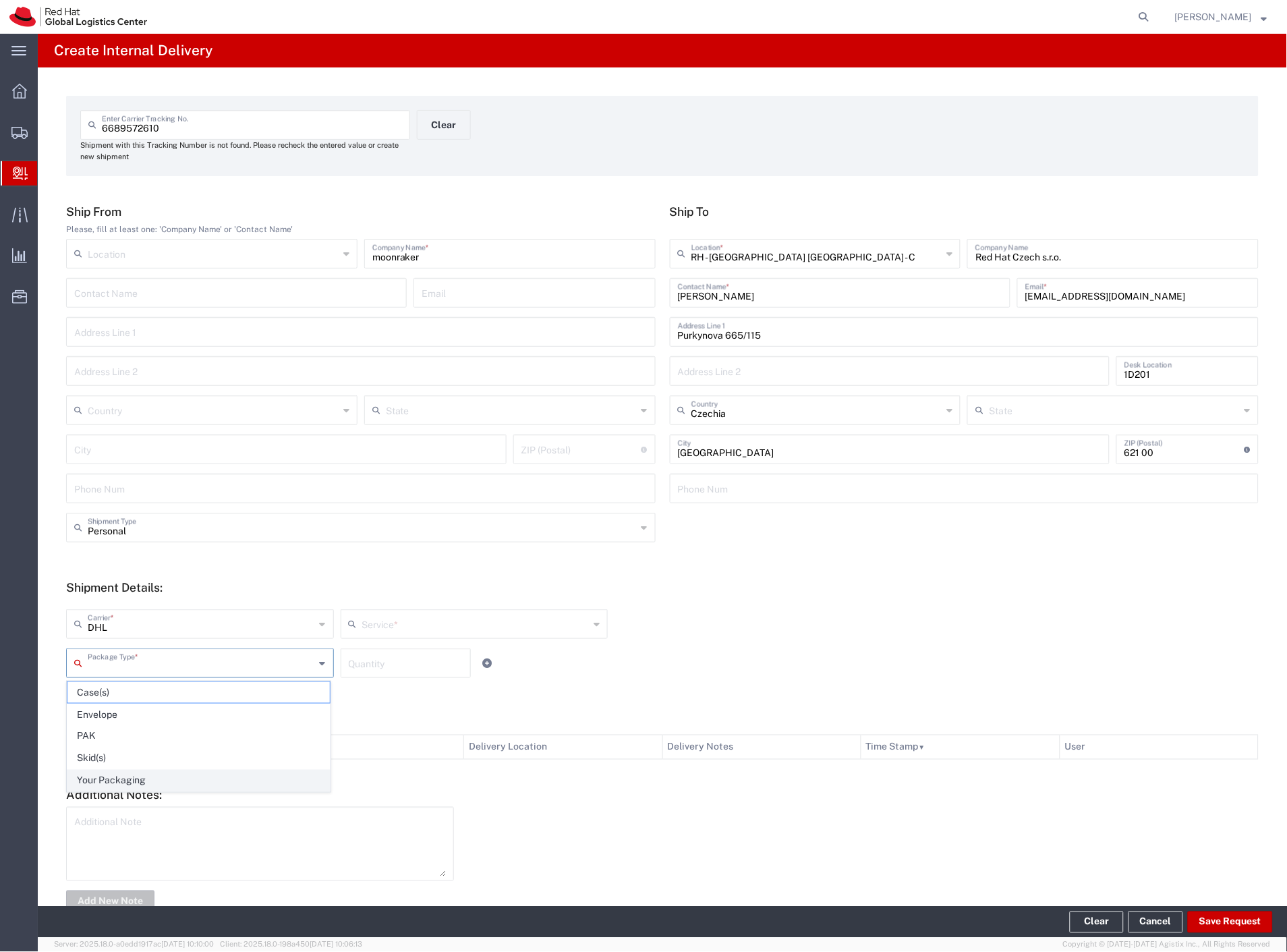
type input "Your Packaging"
click at [1247, 914] on button "Save Request" at bounding box center [1231, 922] width 85 height 21
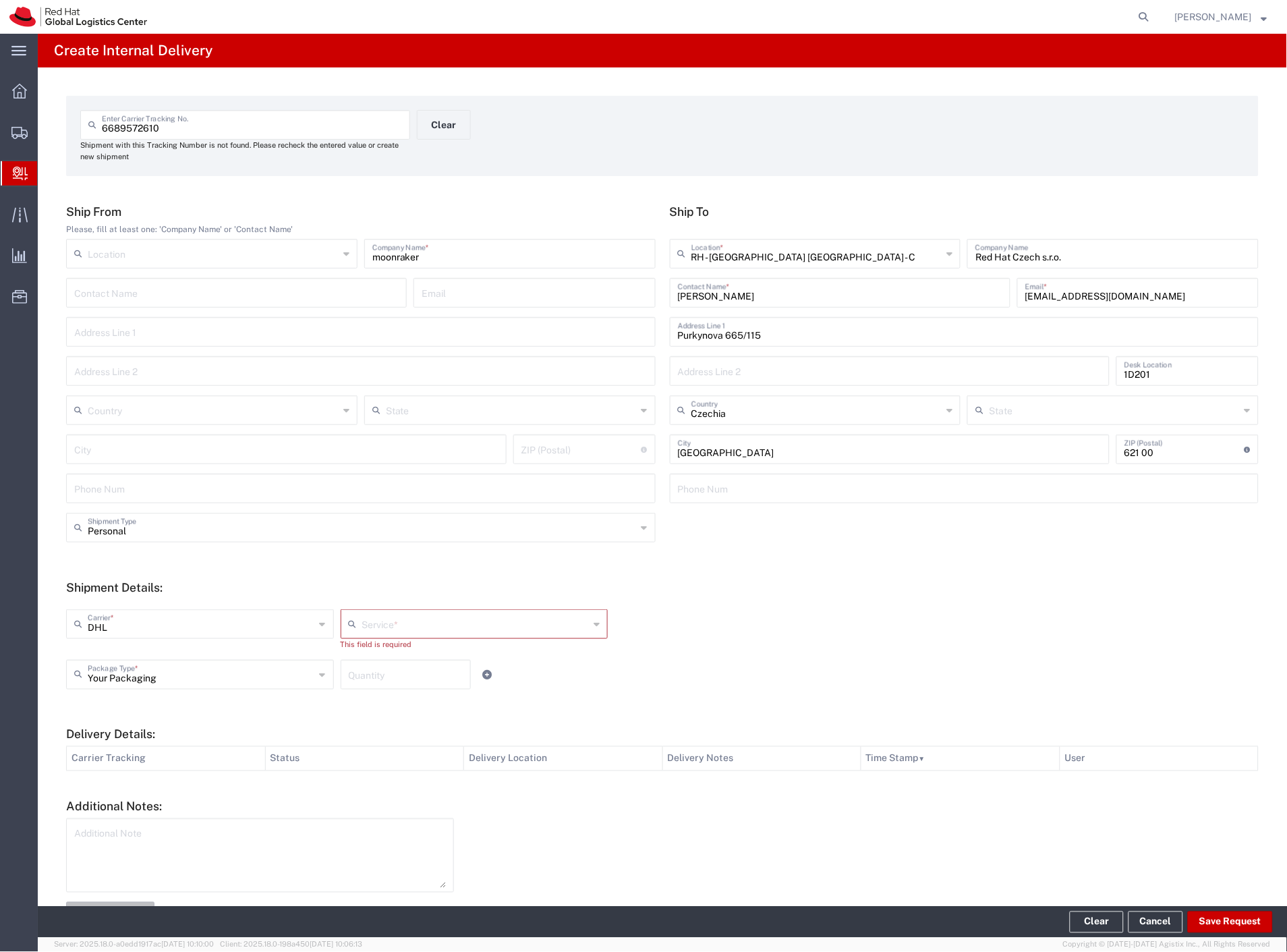
click at [461, 624] on input "text" at bounding box center [476, 623] width 227 height 23
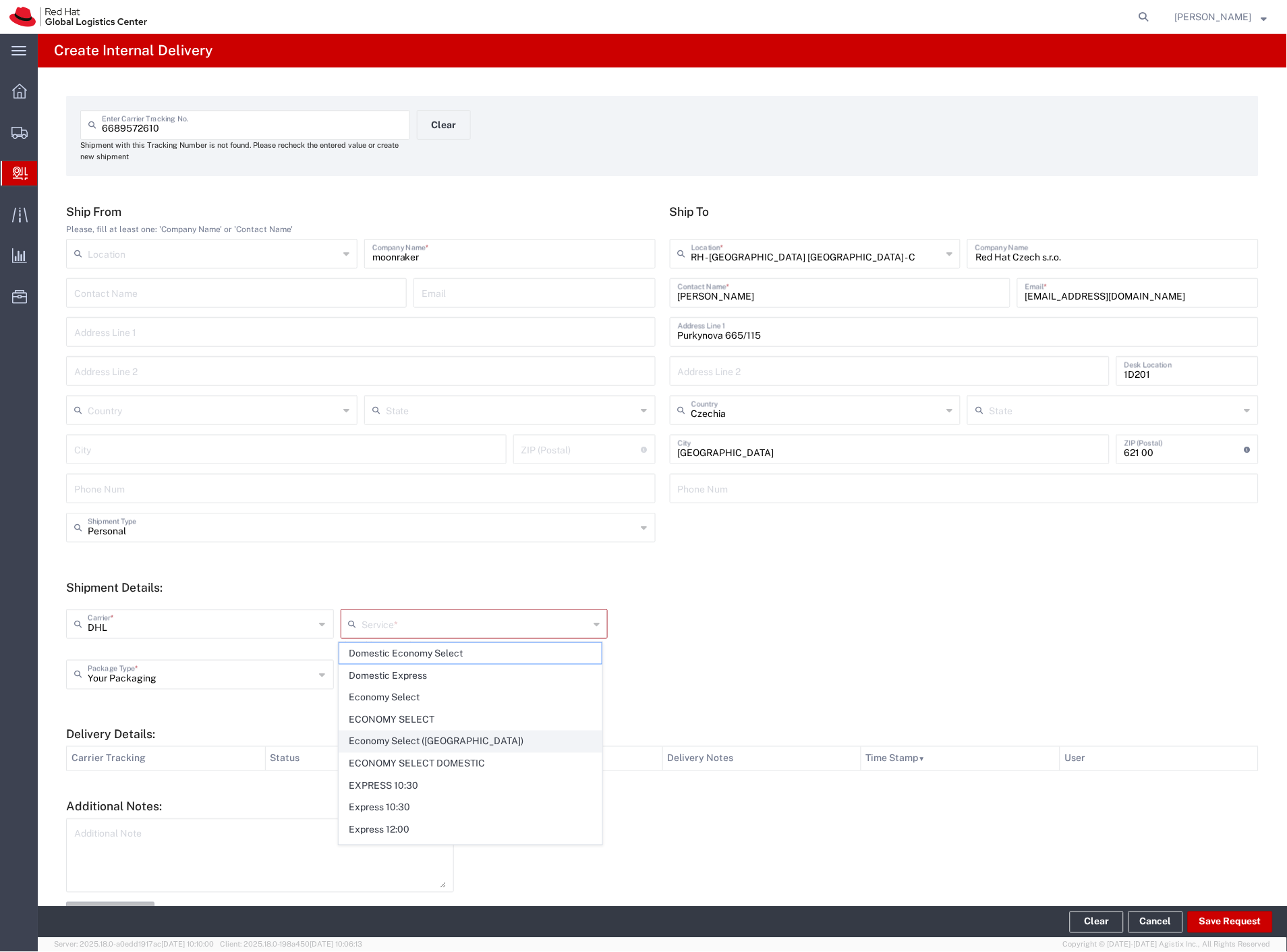
click at [452, 740] on span "Economy Select ([GEOGRAPHIC_DATA])" at bounding box center [471, 742] width 262 height 21
type input "Economy Select ([GEOGRAPHIC_DATA])"
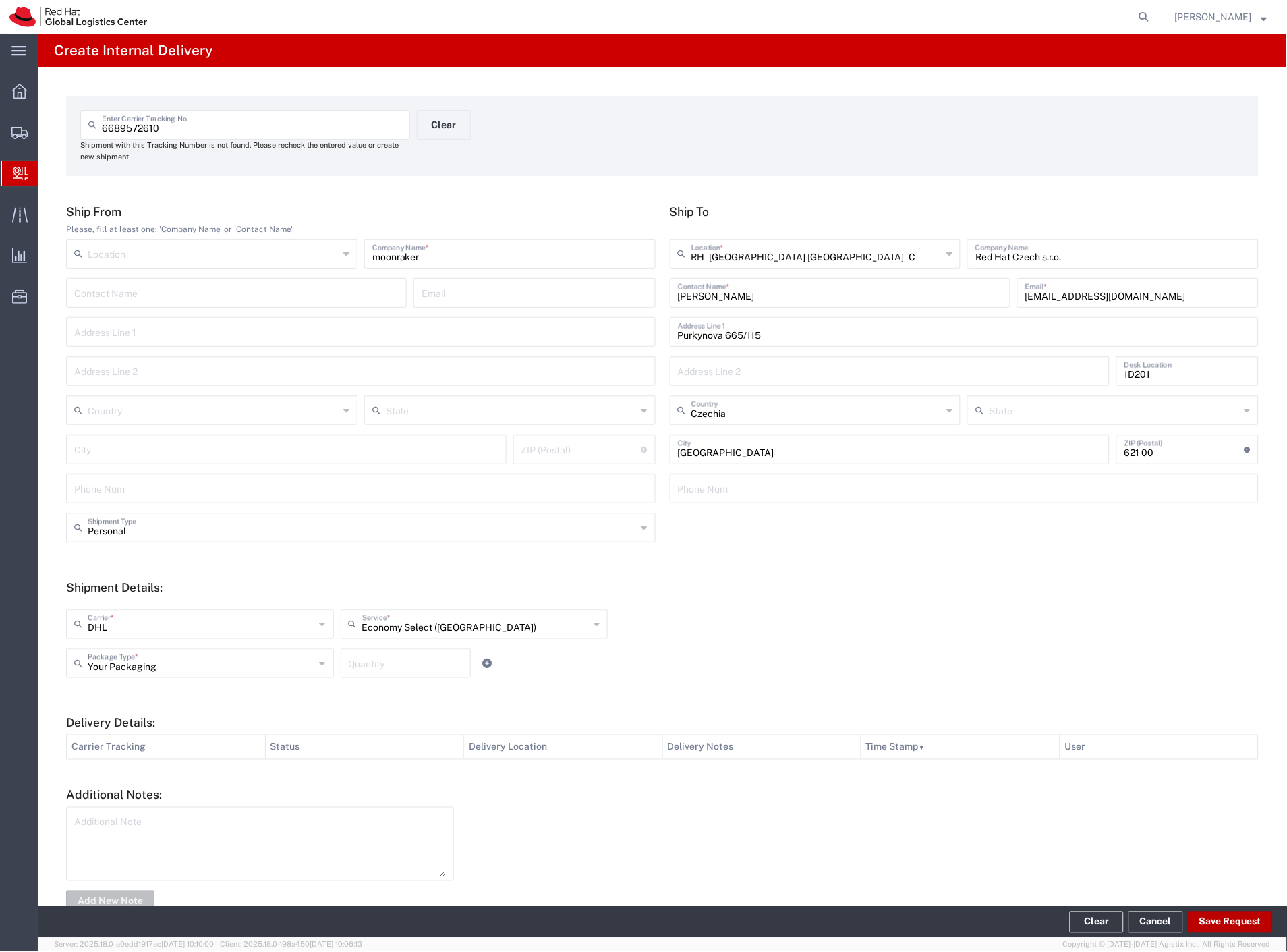
click at [1208, 912] on footer "Clear Cancel Save Request" at bounding box center [662, 922] width 1249 height 31
click at [1216, 920] on button "Save Request" at bounding box center [1231, 922] width 85 height 21
type input "[GEOGRAPHIC_DATA]"
type input "Personal"
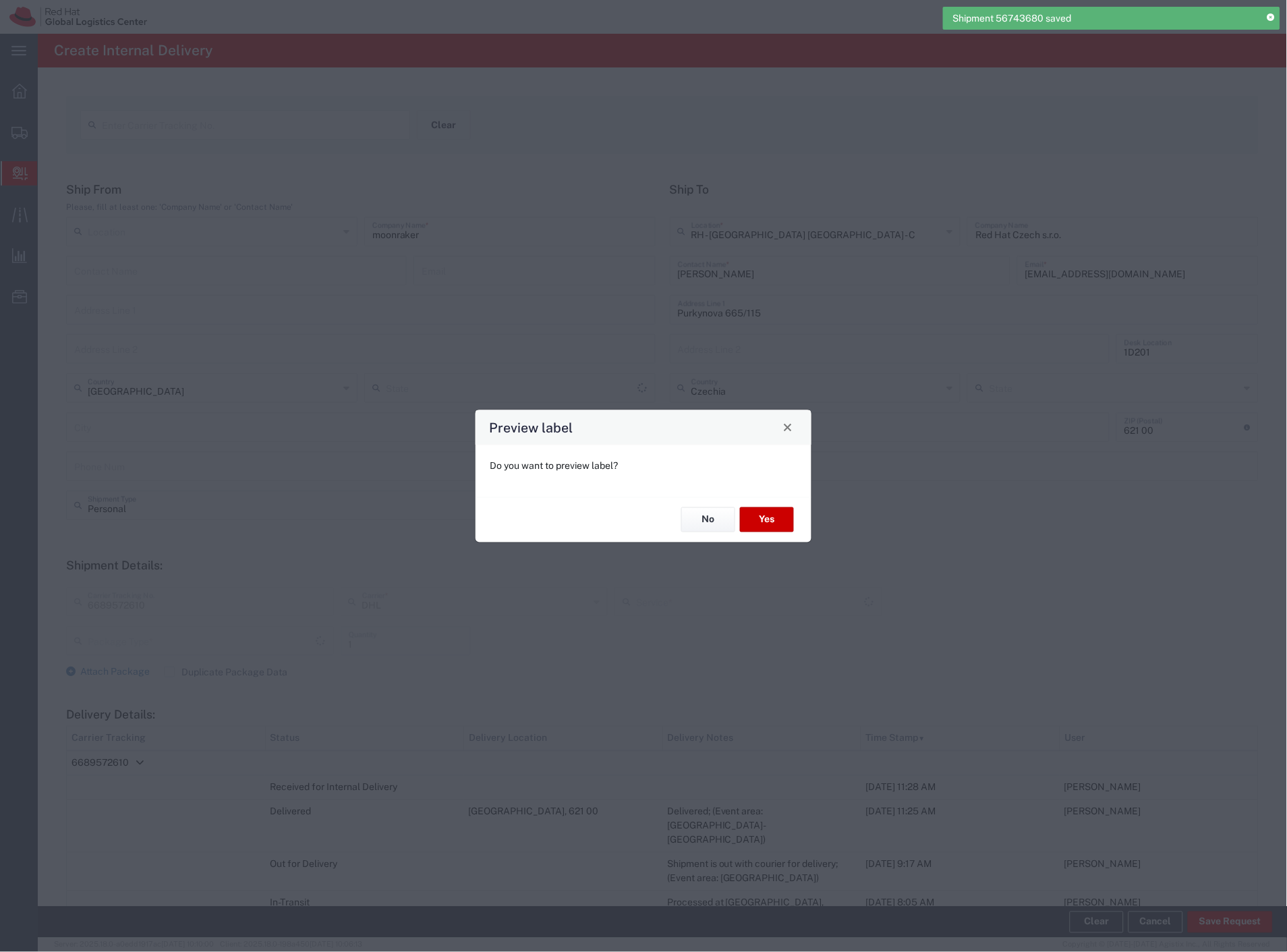
type input "ECONOMY SELECT"
type input "Your Packaging"
click at [773, 524] on button "Yes" at bounding box center [768, 520] width 54 height 25
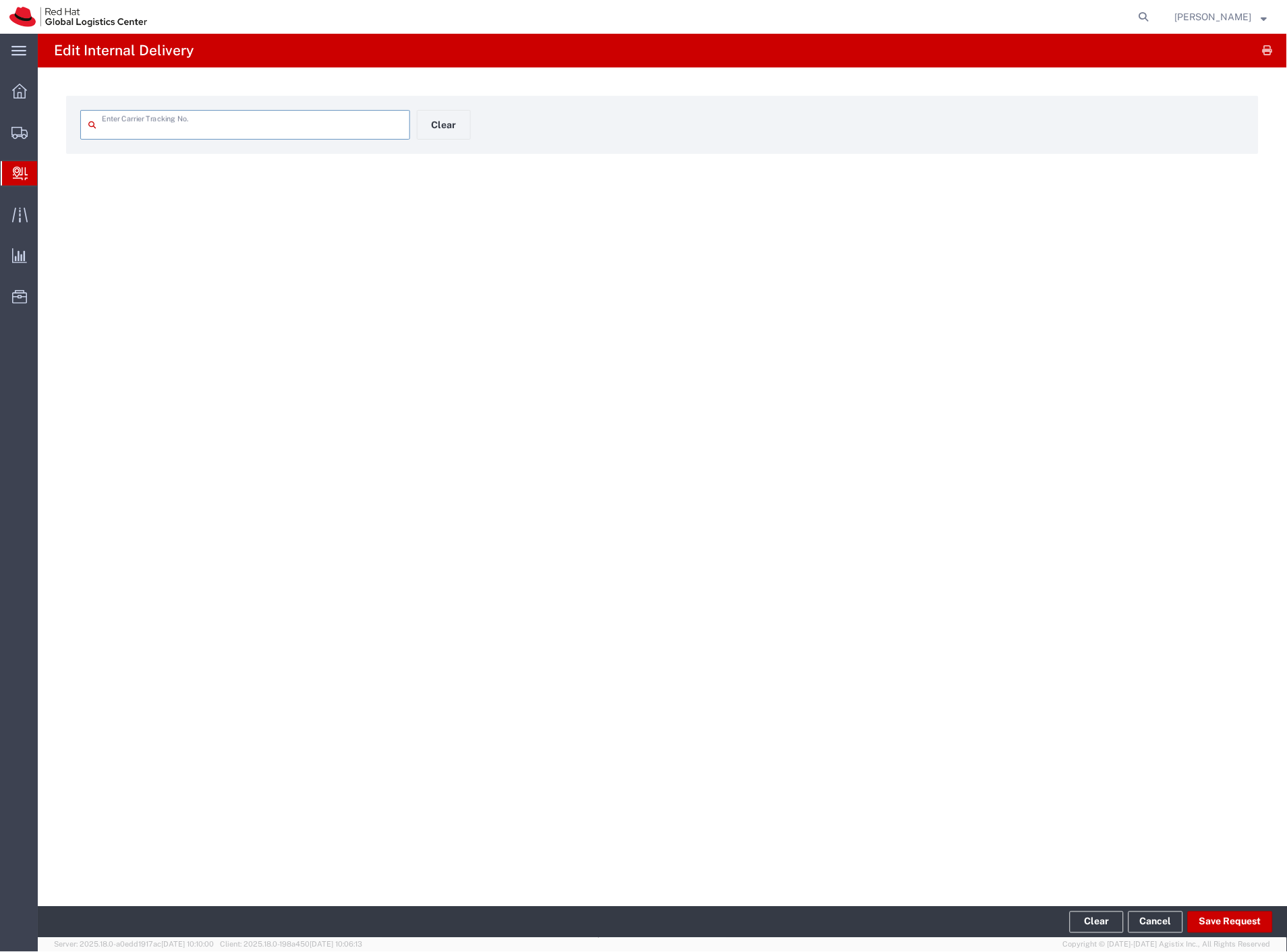
type input "6689572610"
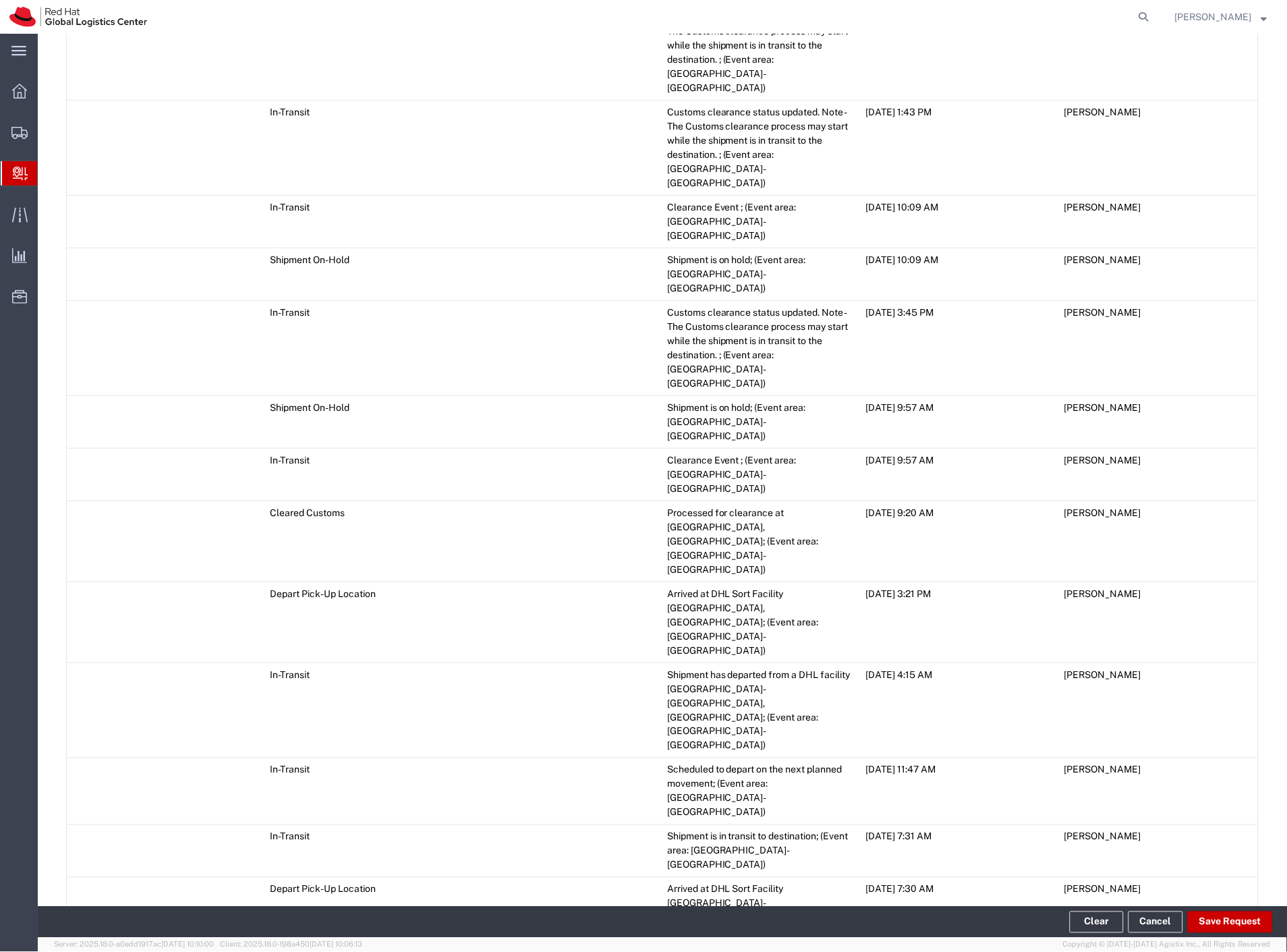
scroll to position [1390, 0]
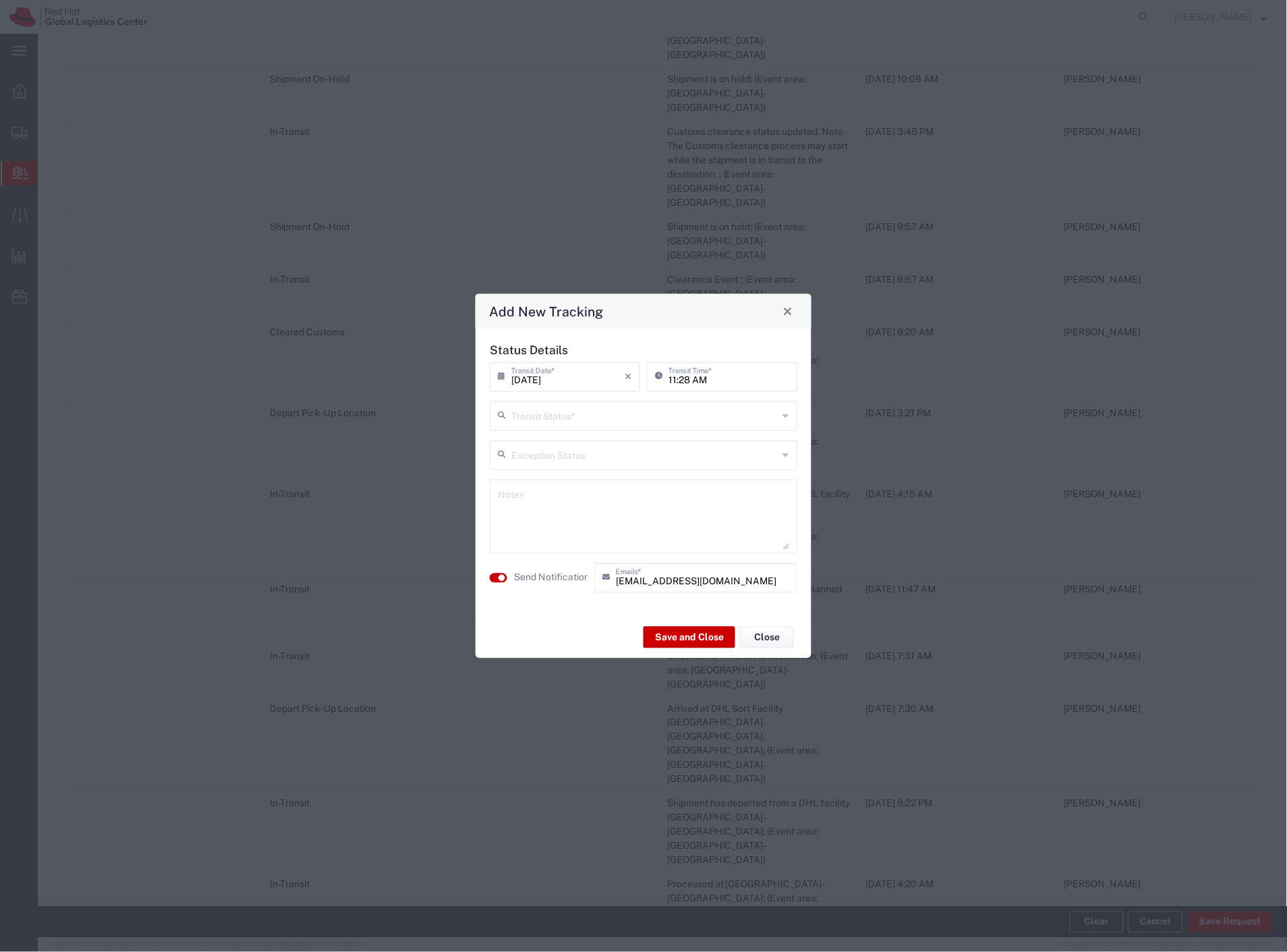
click at [606, 408] on input "text" at bounding box center [644, 414] width 267 height 23
click at [588, 509] on span "Shipment On-Hold" at bounding box center [644, 512] width 305 height 21
type input "Shipment On-Hold"
click at [591, 521] on textarea at bounding box center [644, 516] width 291 height 66
type textarea "Oversized, pick up at @RH brno post"
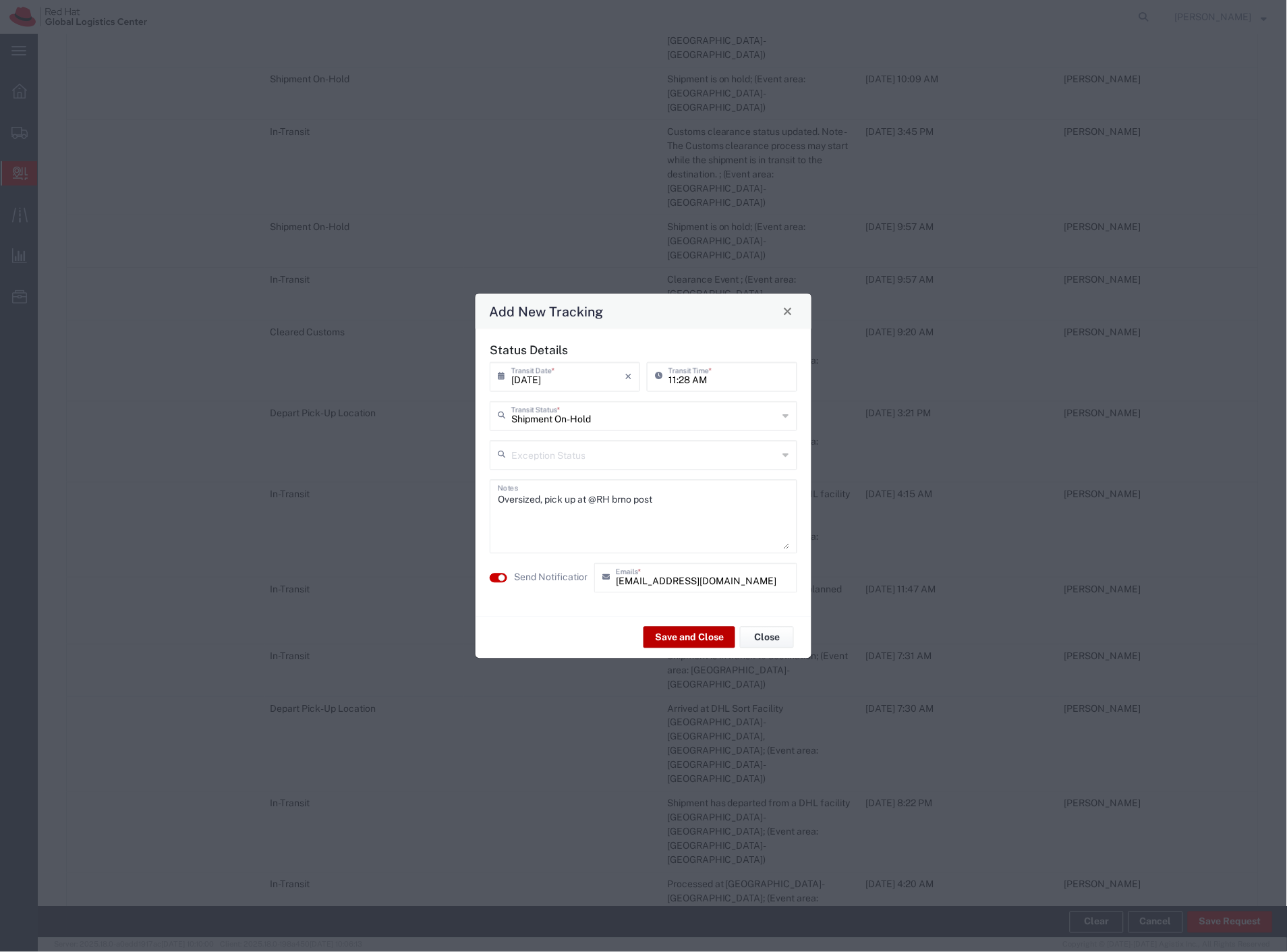
click at [710, 634] on button "Save and Close" at bounding box center [689, 638] width 92 height 21
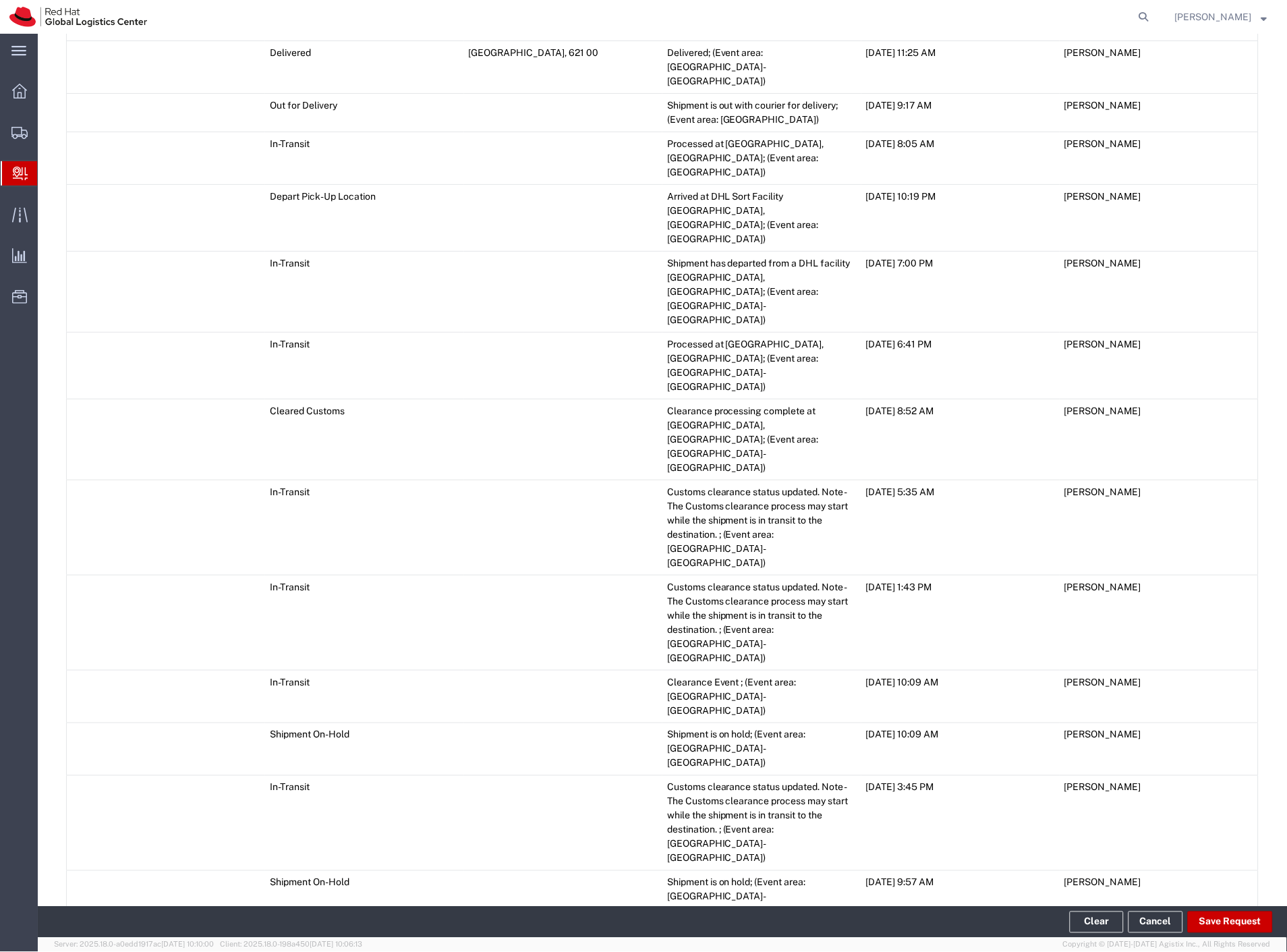
scroll to position [514, 0]
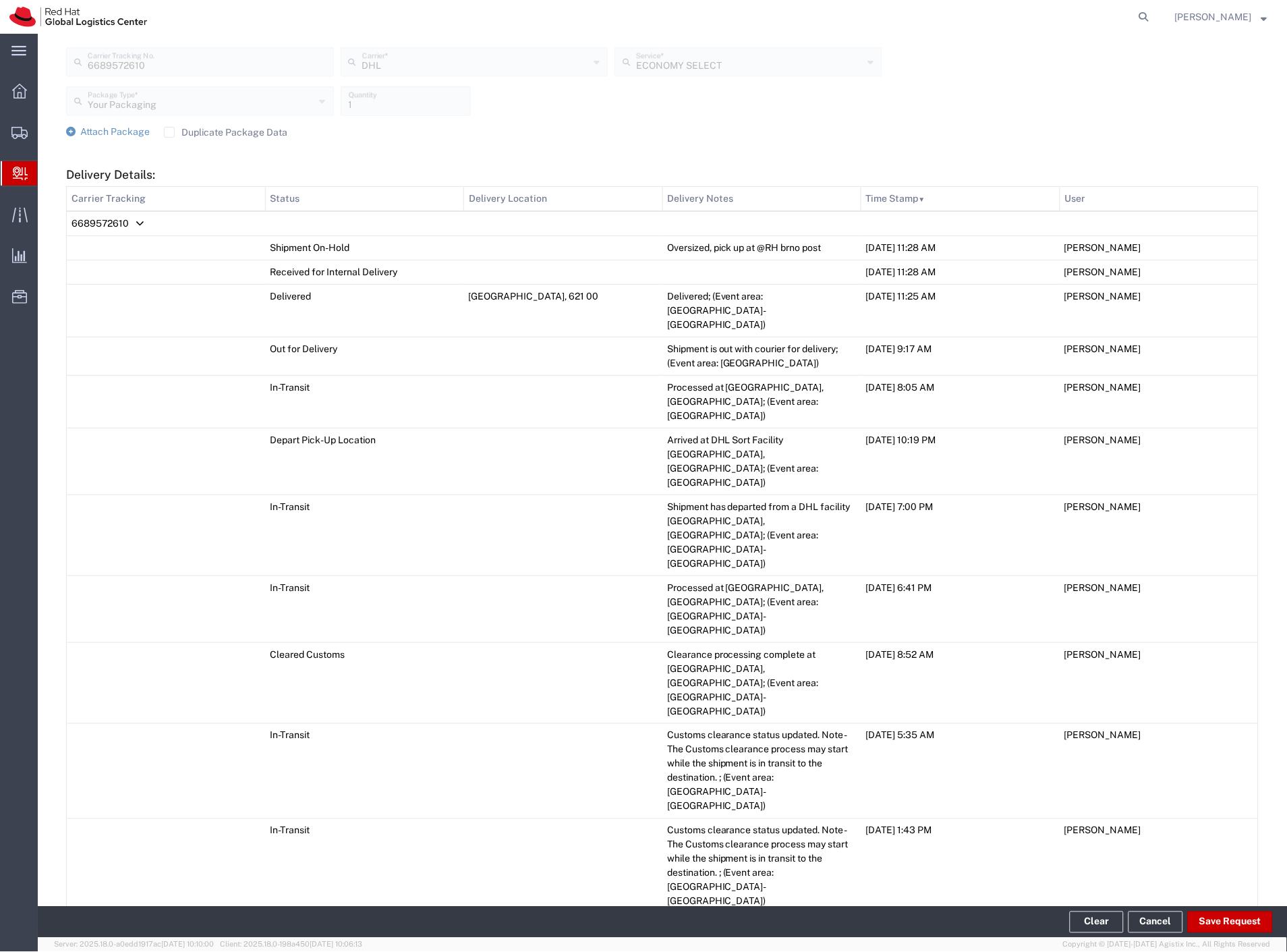
click at [123, 213] on td "6689572610" at bounding box center [663, 224] width 1192 height 25
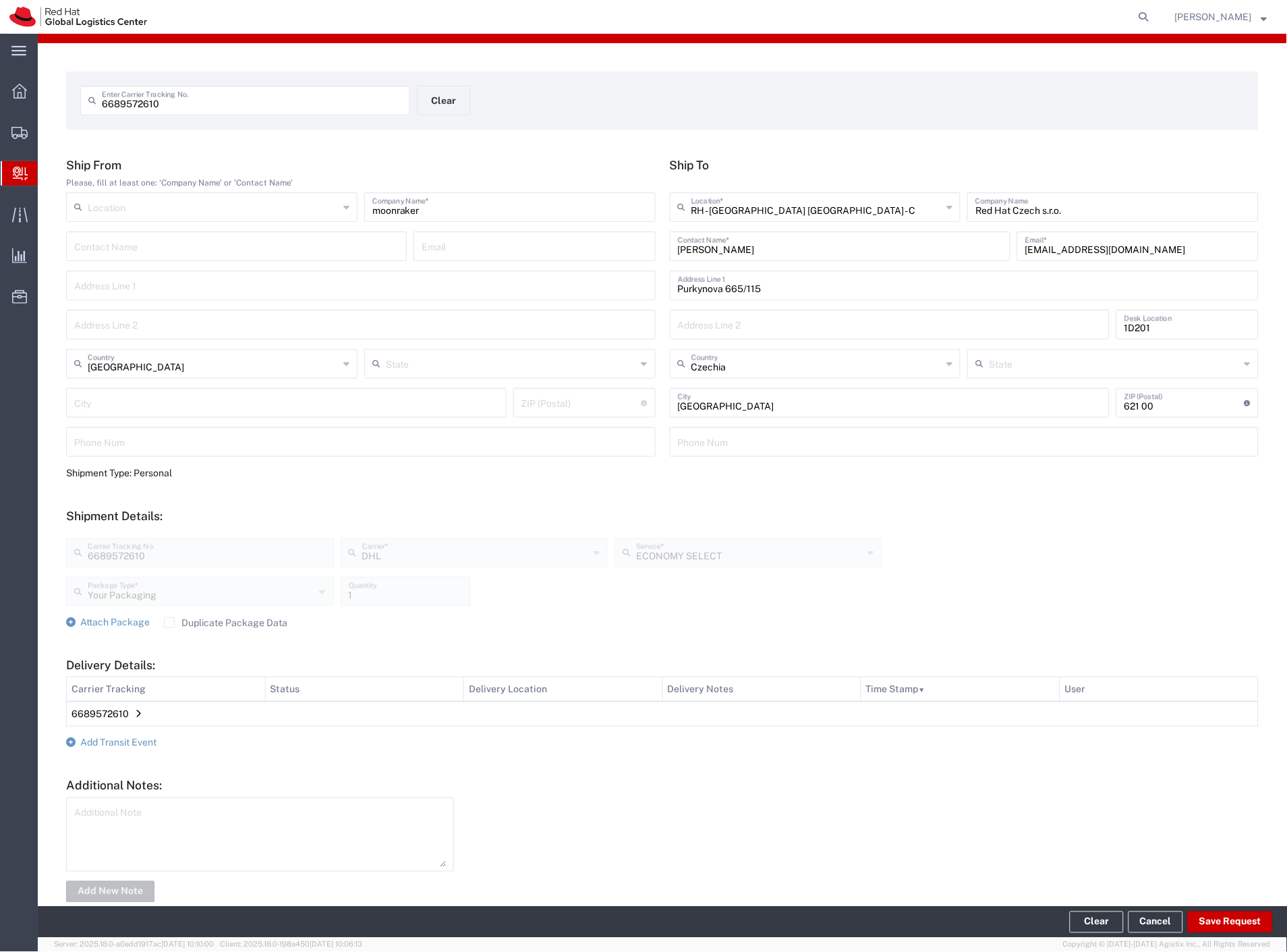
scroll to position [0, 0]
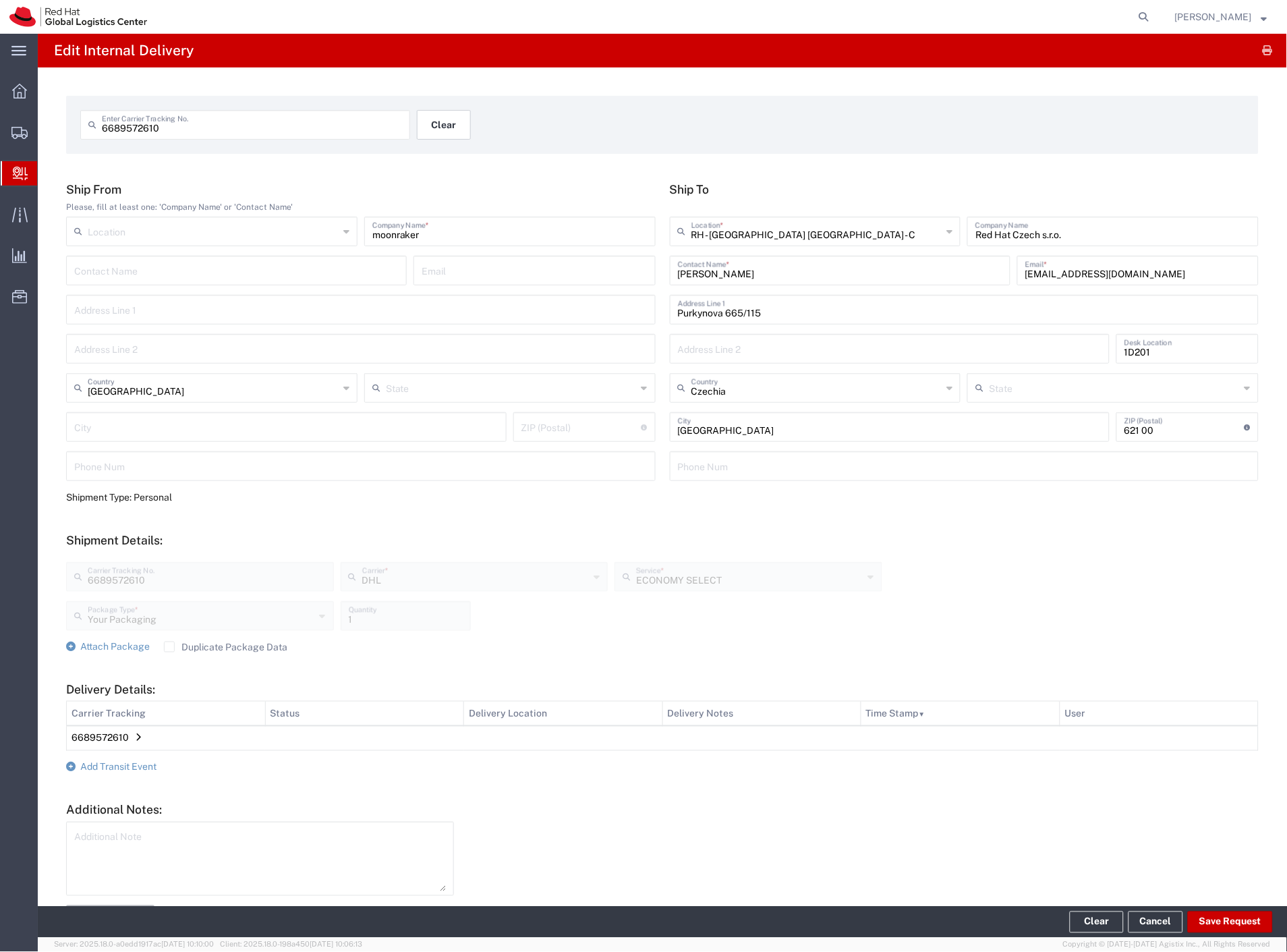
click at [452, 124] on button "Clear" at bounding box center [445, 124] width 54 height 30
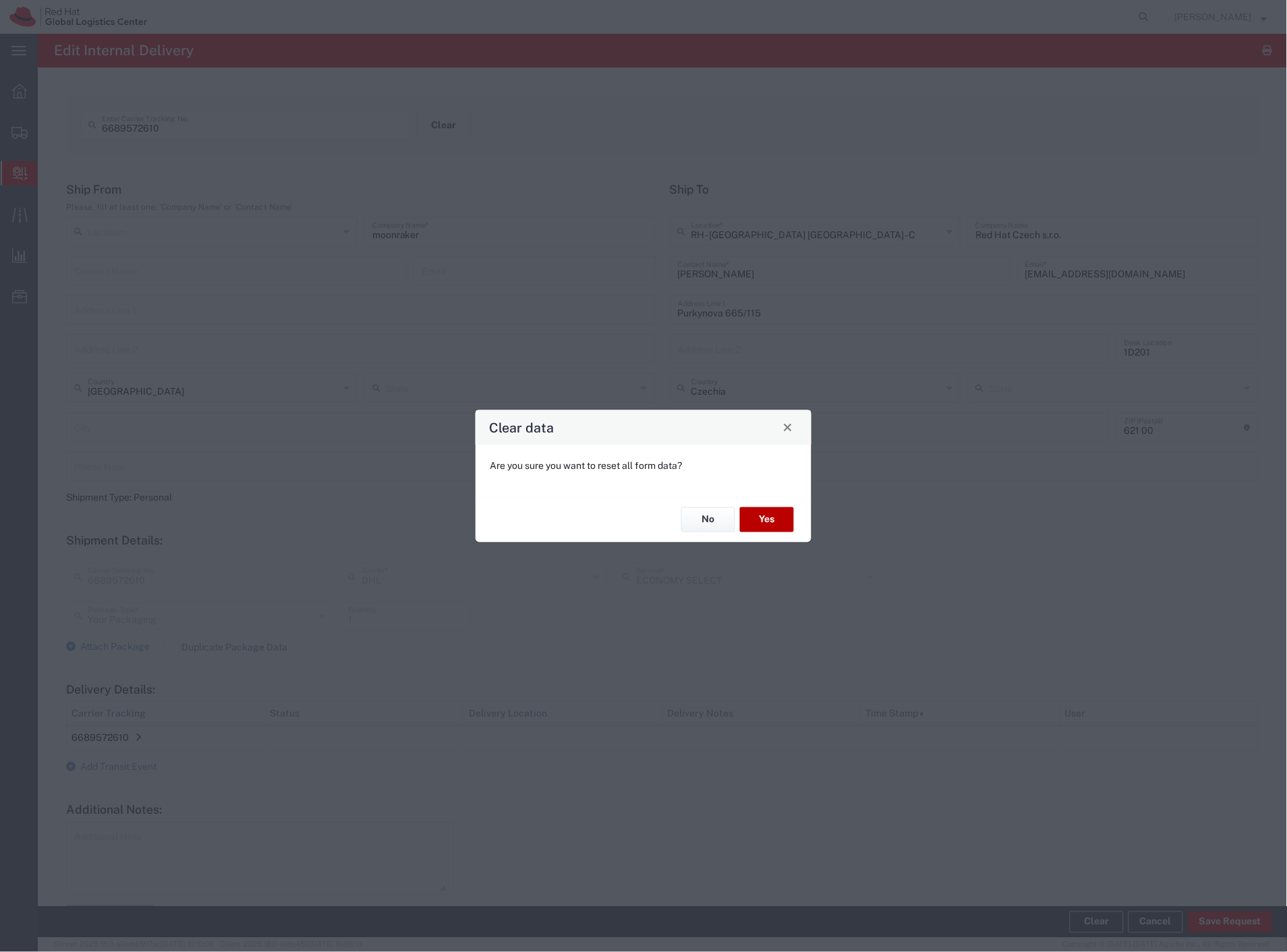
click at [776, 522] on button "Yes" at bounding box center [768, 520] width 54 height 25
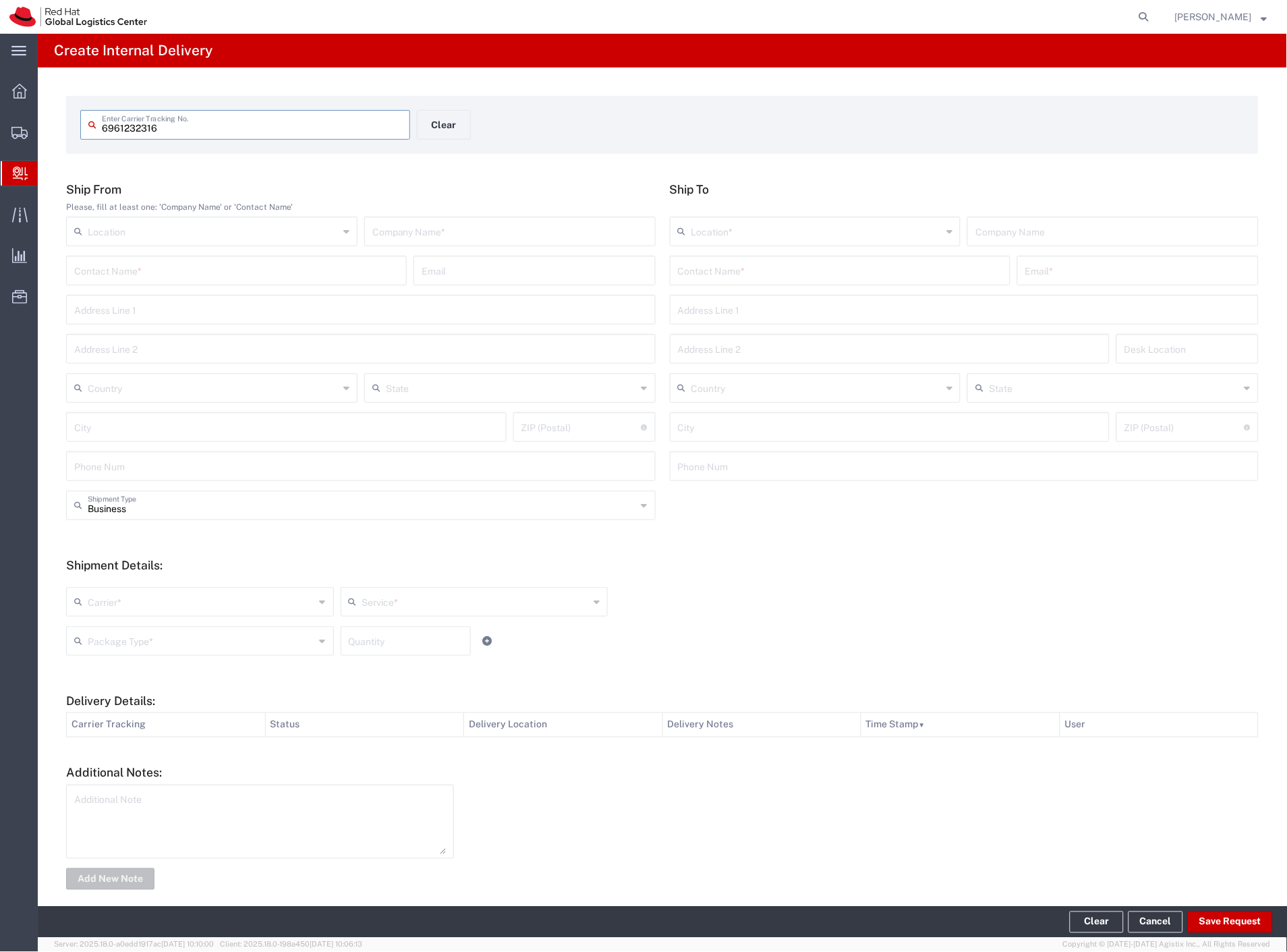
type input "6961232316"
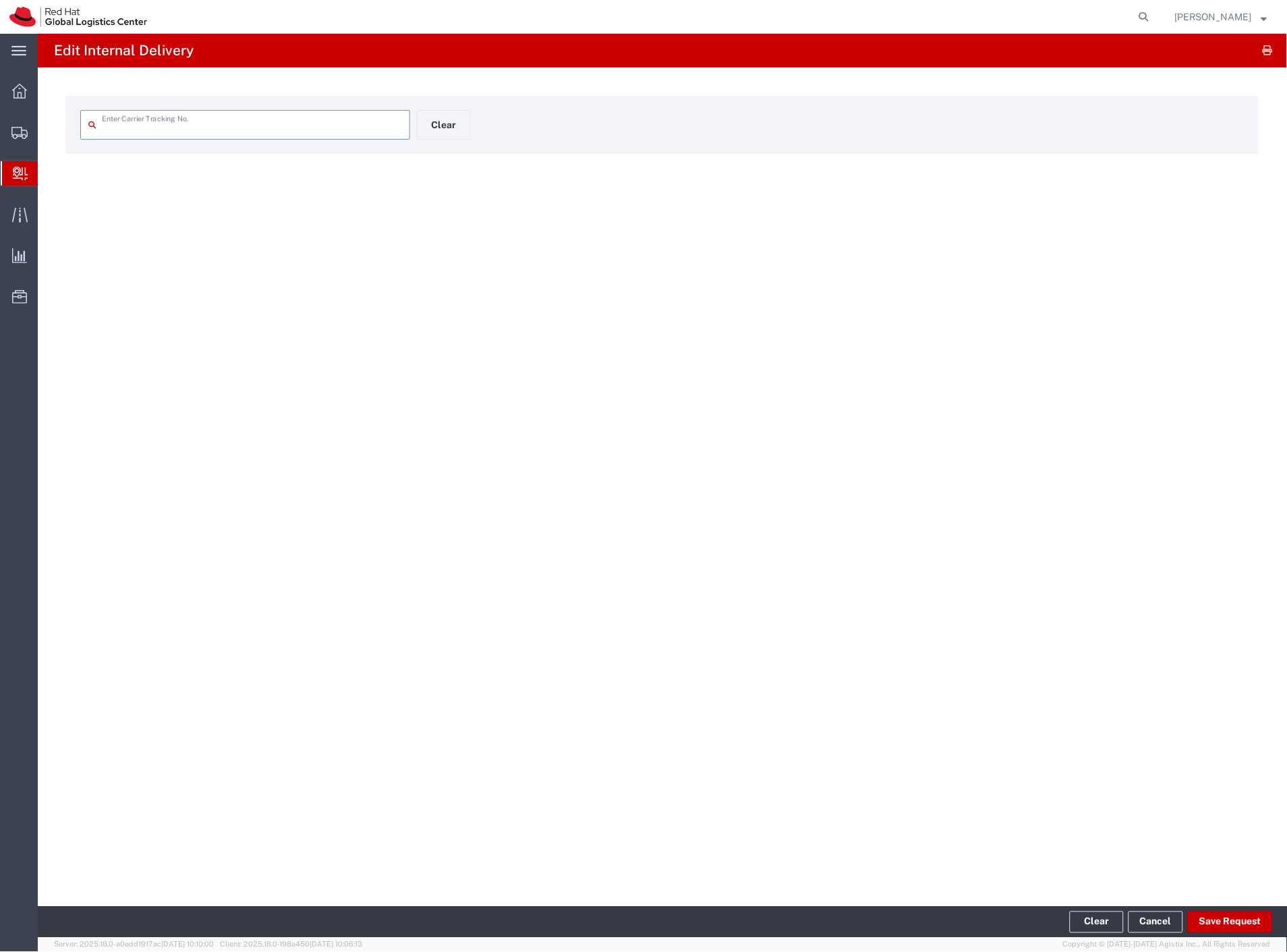
type input "6961232316"
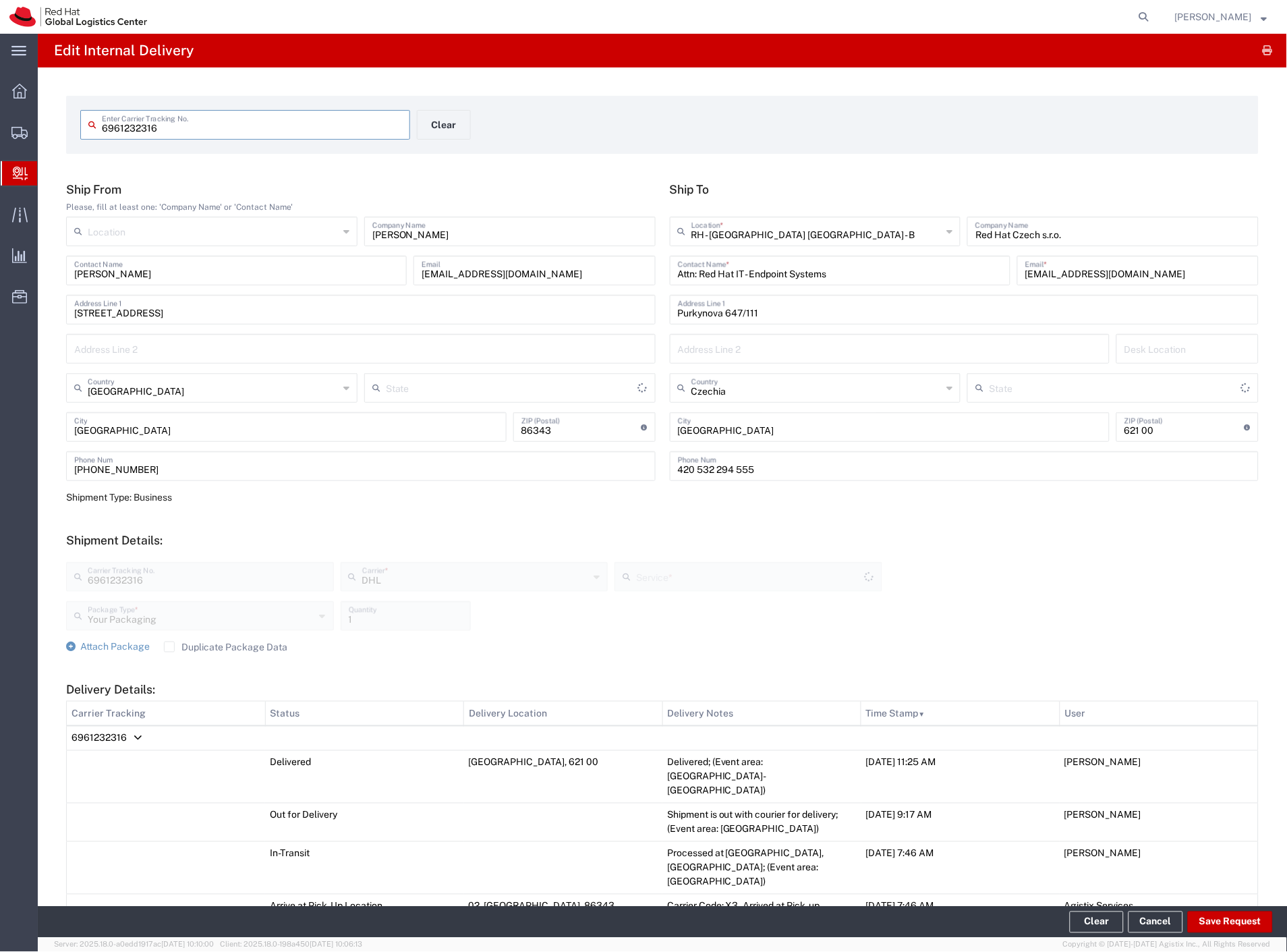
type input "Economy Select"
type input "[GEOGRAPHIC_DATA]"
click at [1225, 916] on button "Save Request" at bounding box center [1231, 922] width 85 height 21
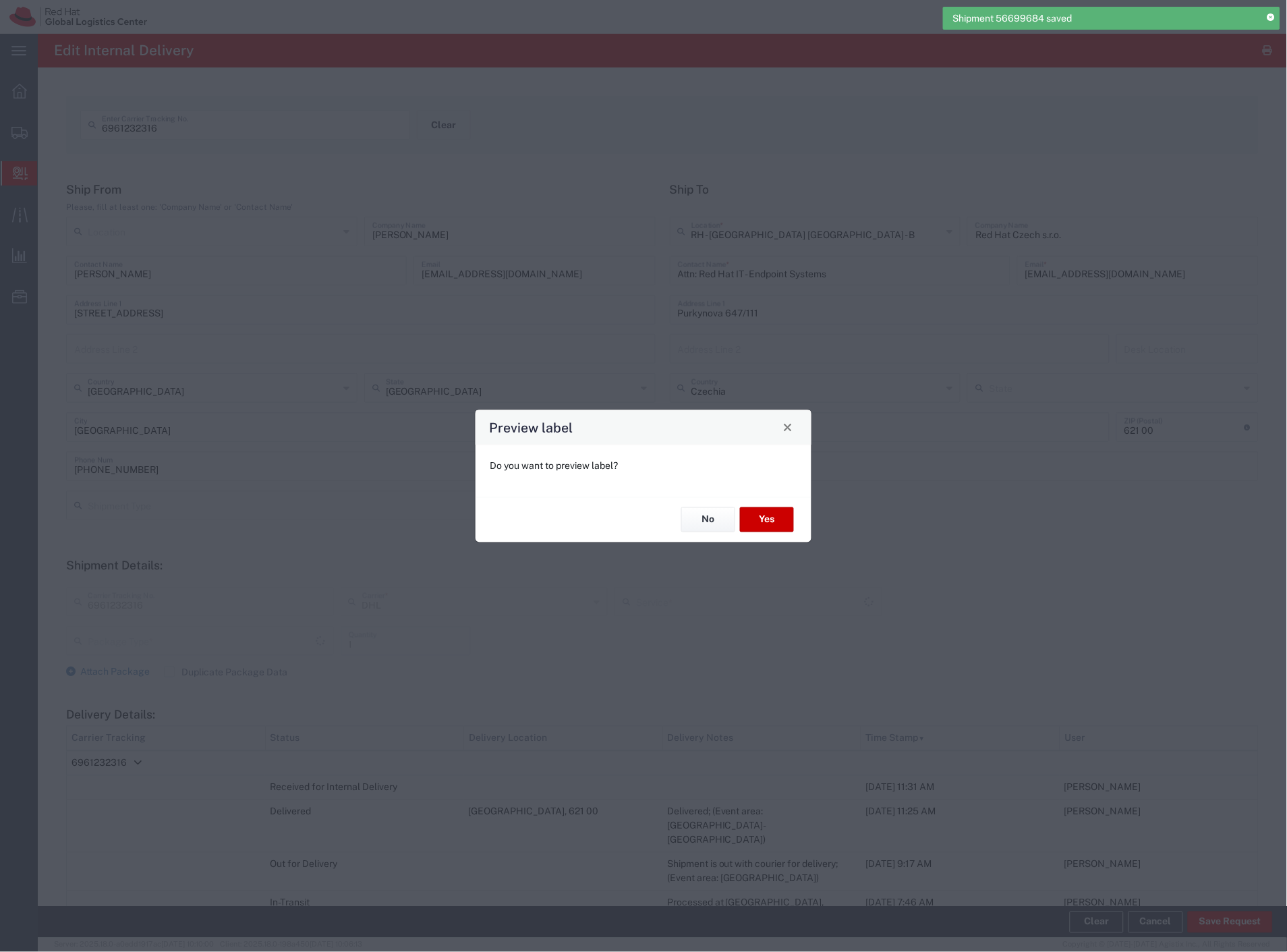
type input "Your Packaging"
type input "Economy Select"
click at [710, 522] on button "No" at bounding box center [709, 520] width 54 height 25
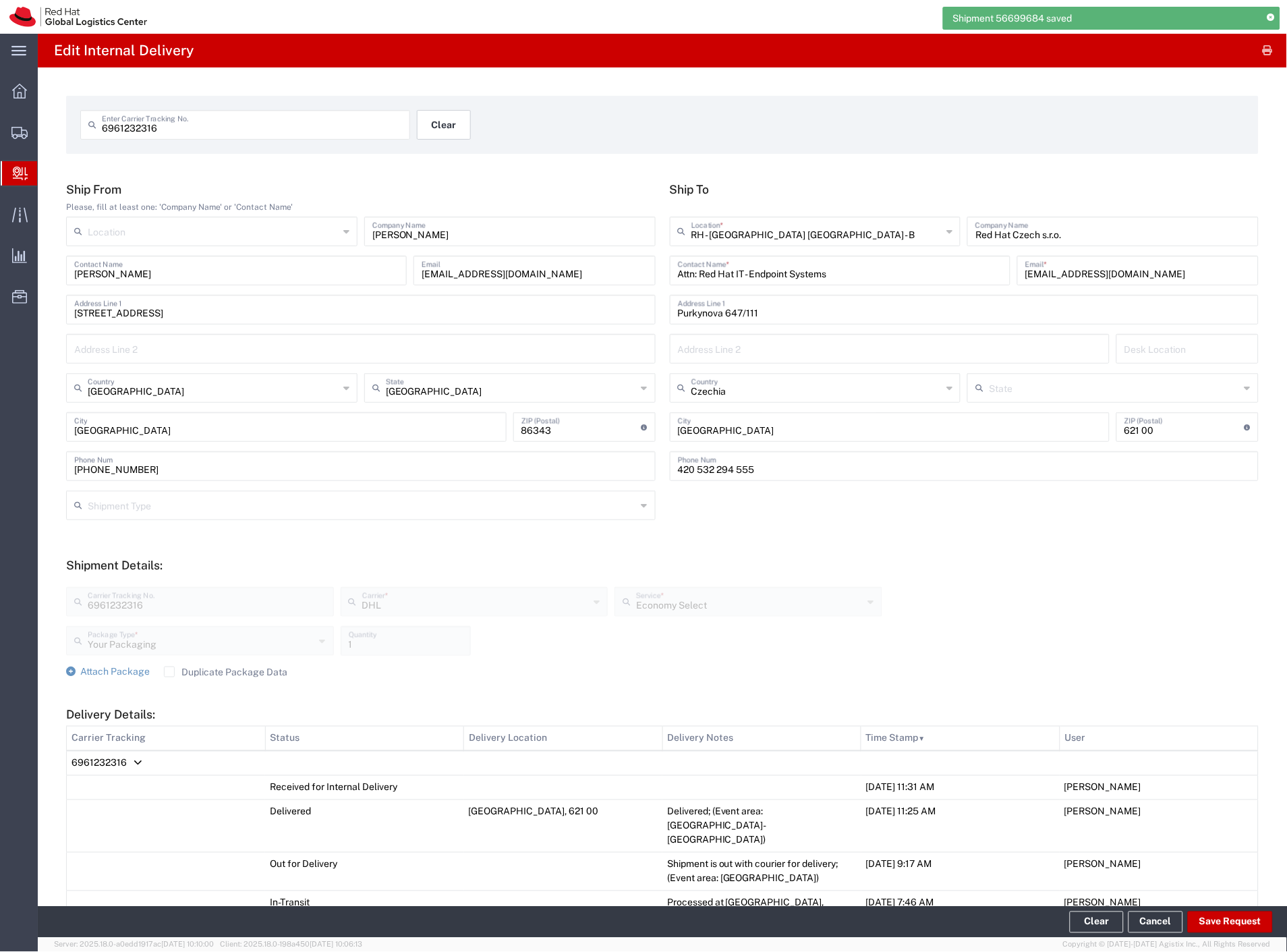
click at [422, 117] on button "Clear" at bounding box center [445, 124] width 54 height 30
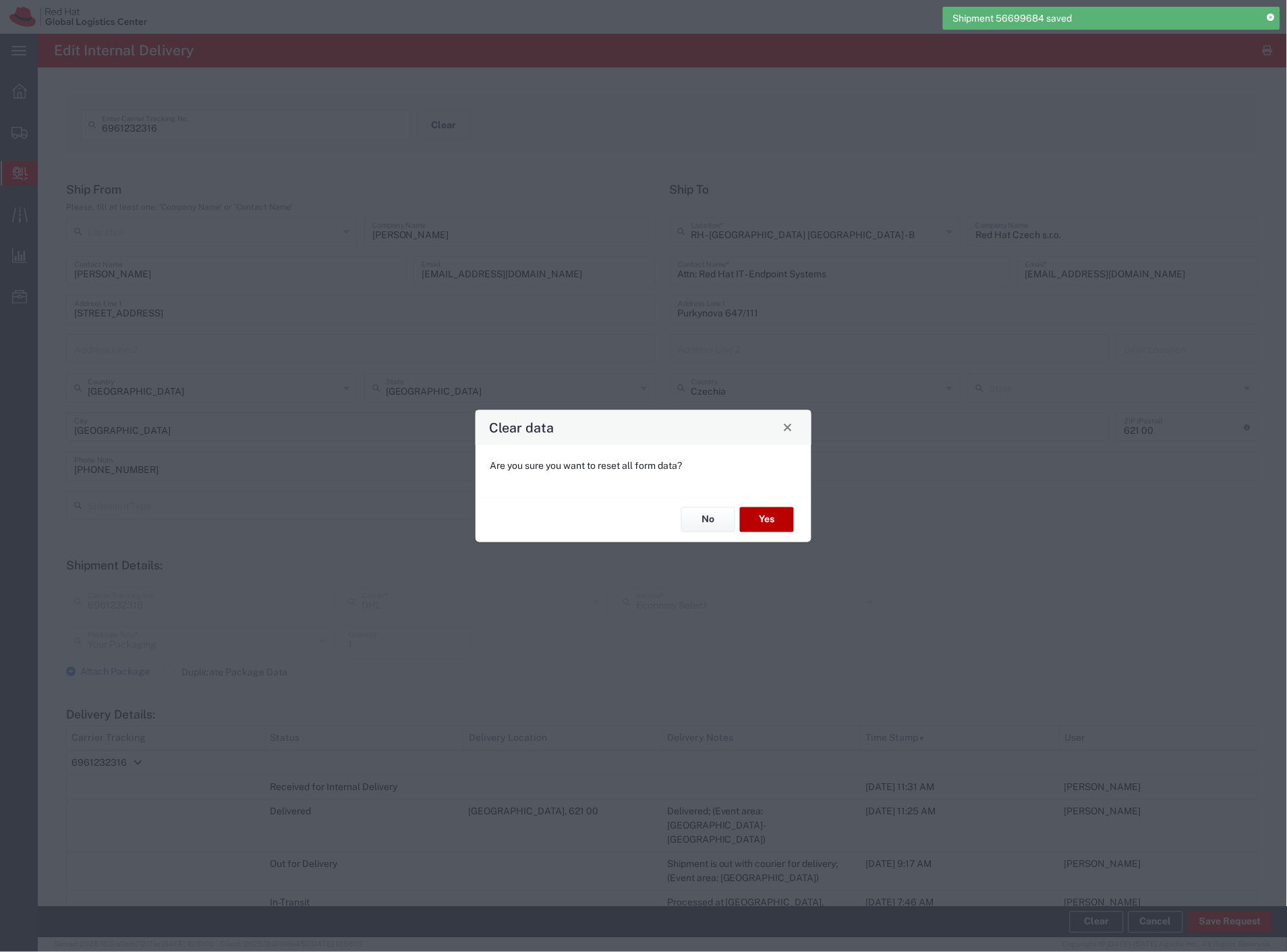
click at [787, 523] on button "Yes" at bounding box center [768, 520] width 54 height 25
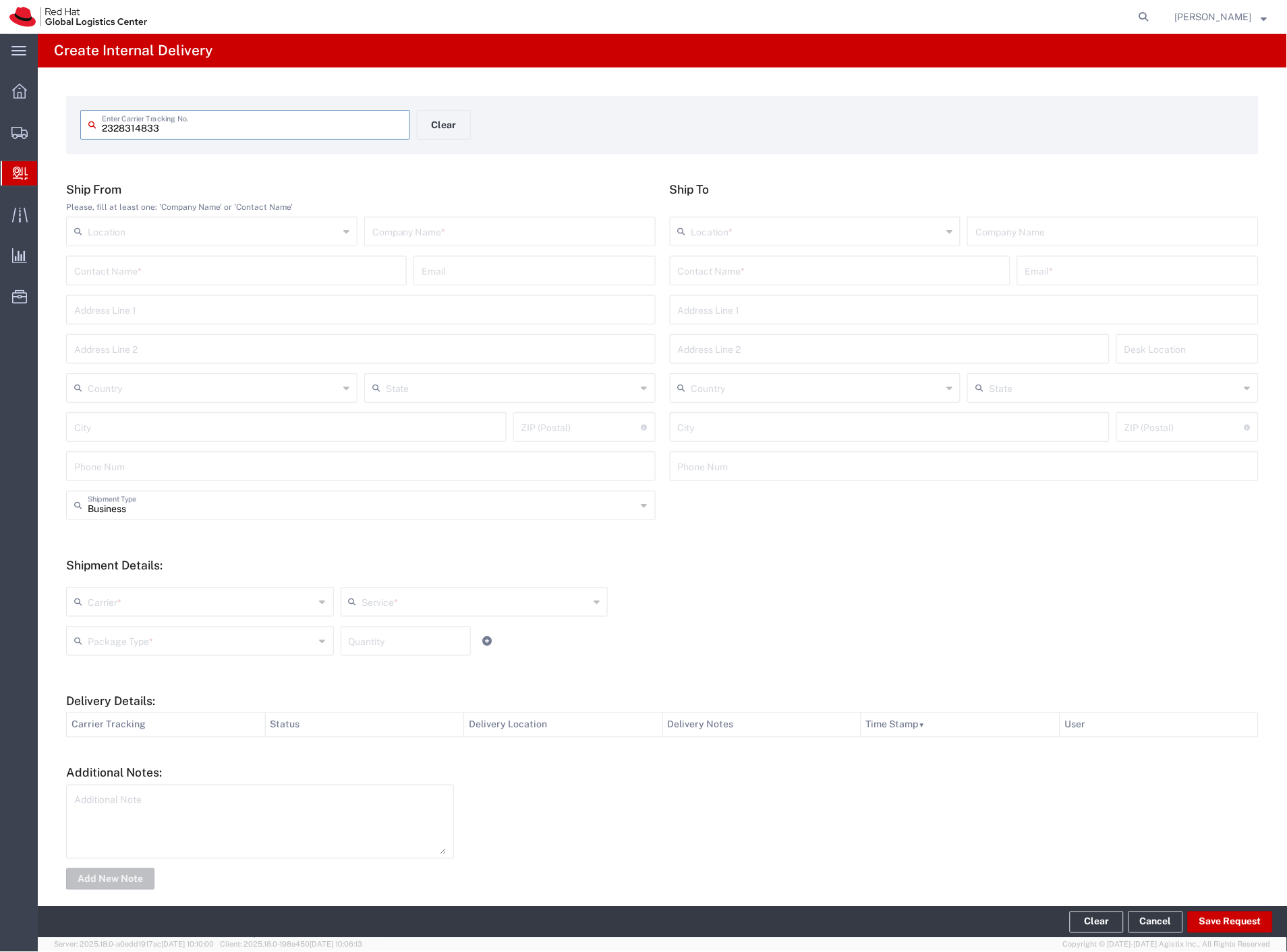
type input "2328314833"
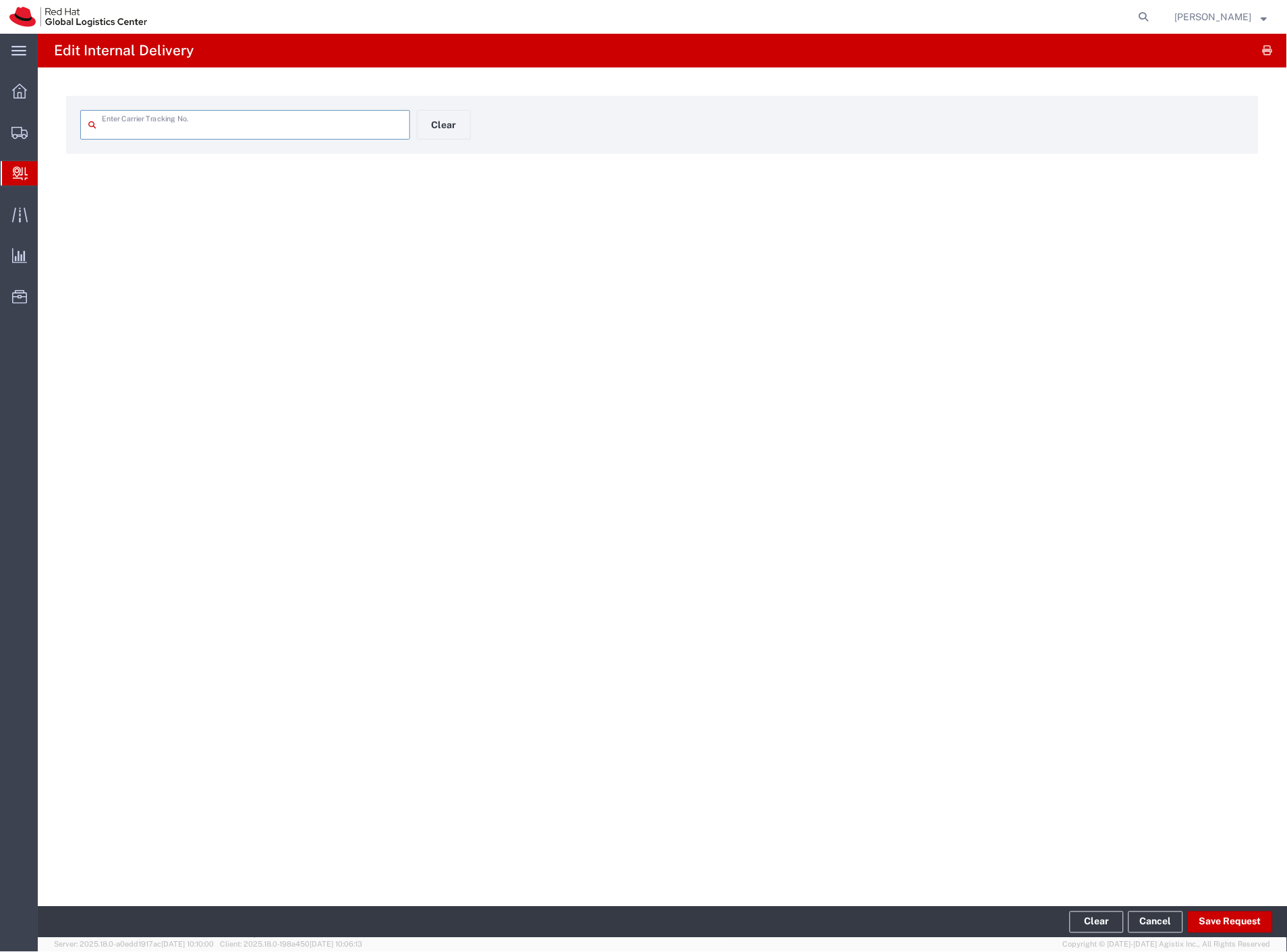
type input "2328314833"
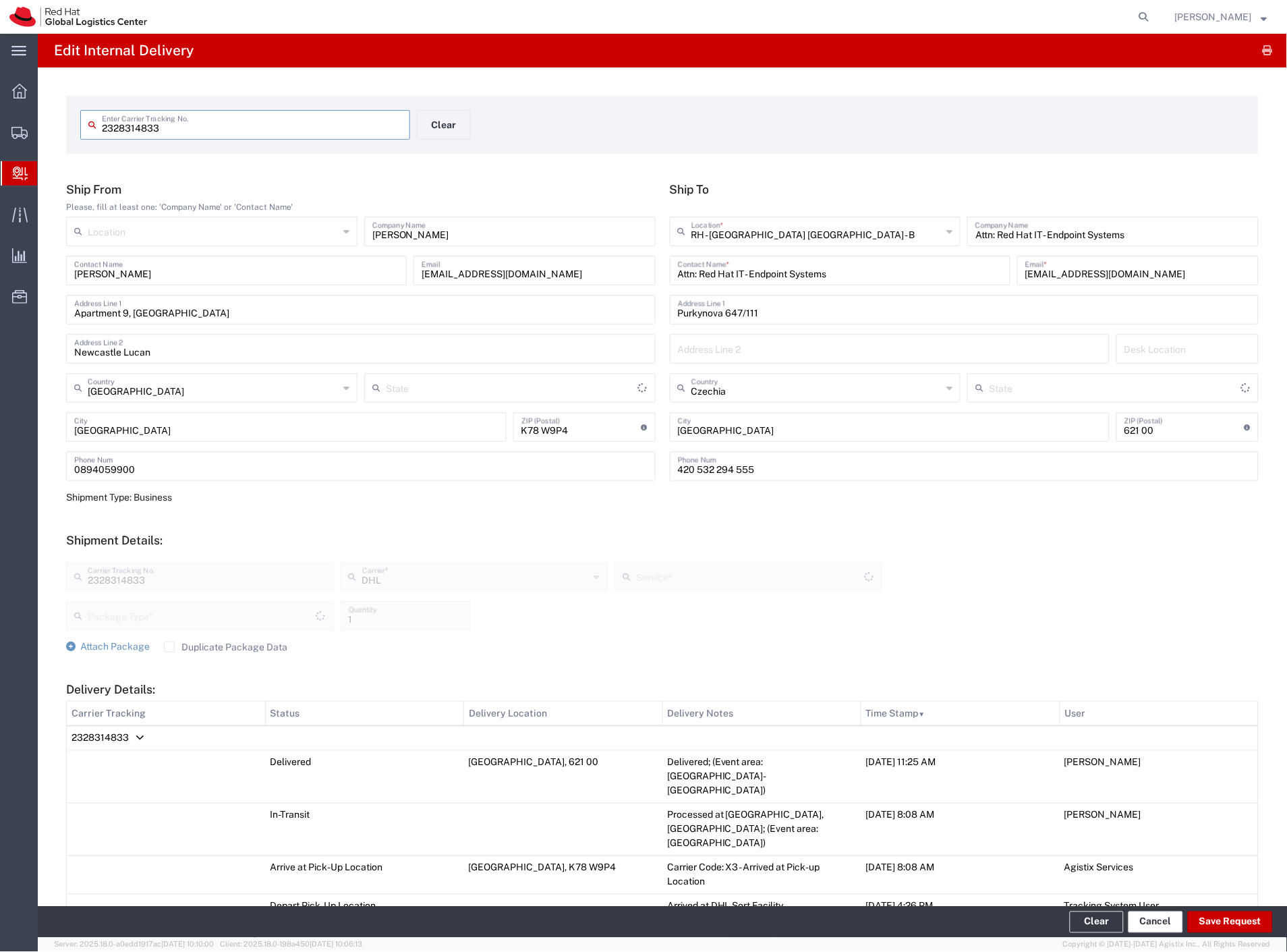
type input "Your Packaging"
type input "Economy Select"
click at [1237, 925] on button "Save Request" at bounding box center [1231, 922] width 85 height 21
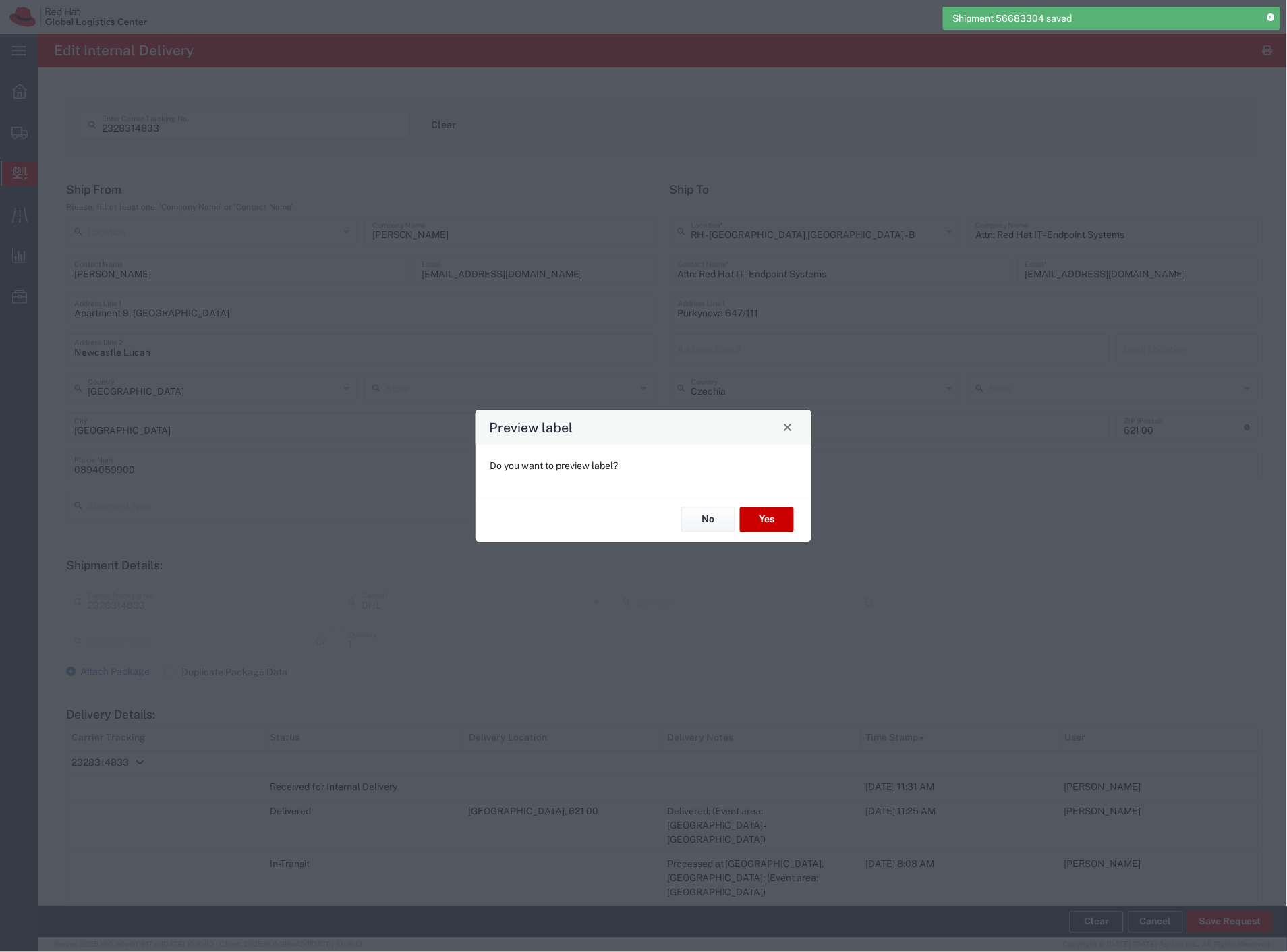
type input "Your Packaging"
type input "Economy Select"
click at [719, 523] on button "No" at bounding box center [709, 520] width 54 height 25
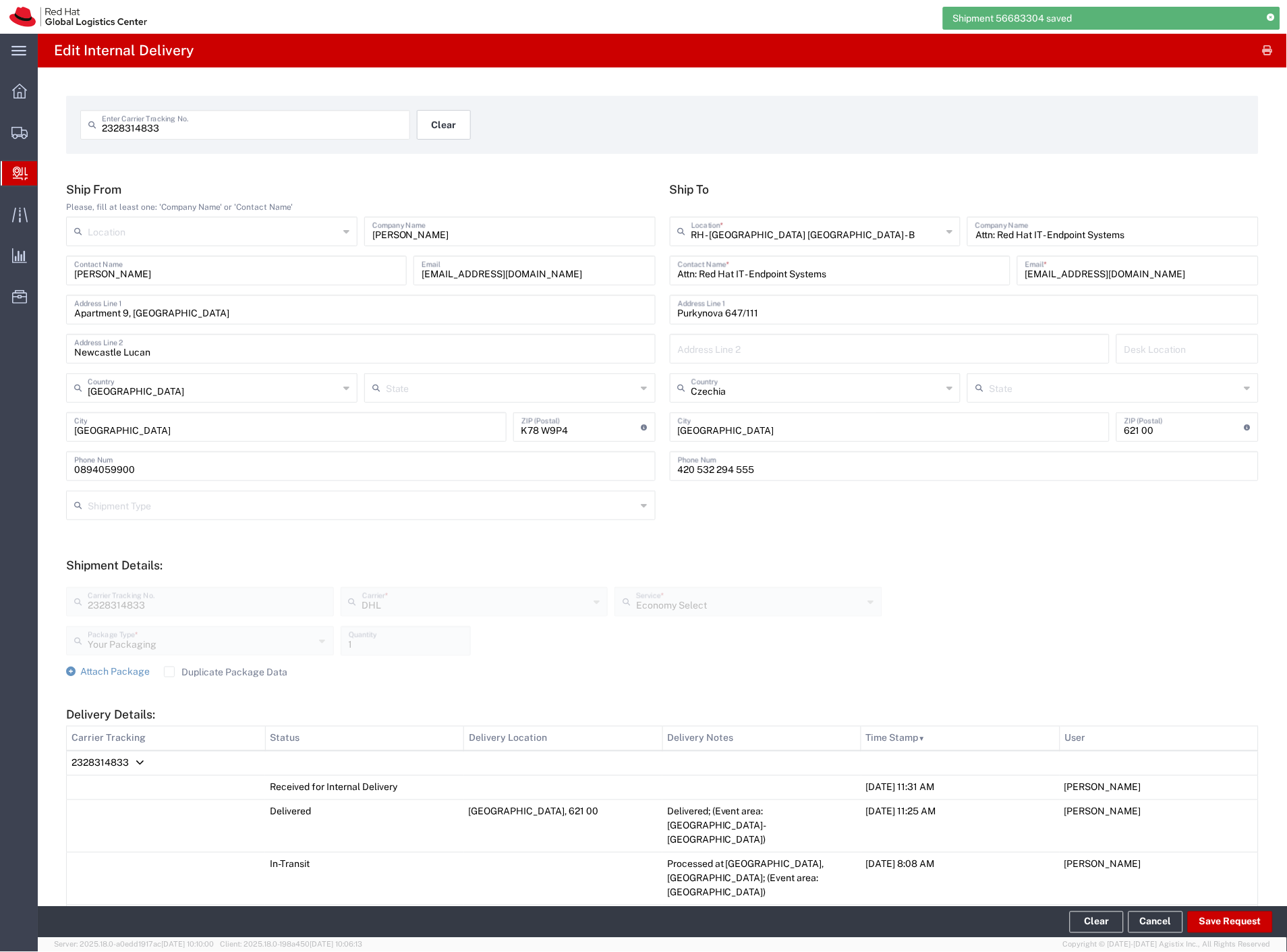
click at [429, 130] on button "Clear" at bounding box center [445, 124] width 54 height 30
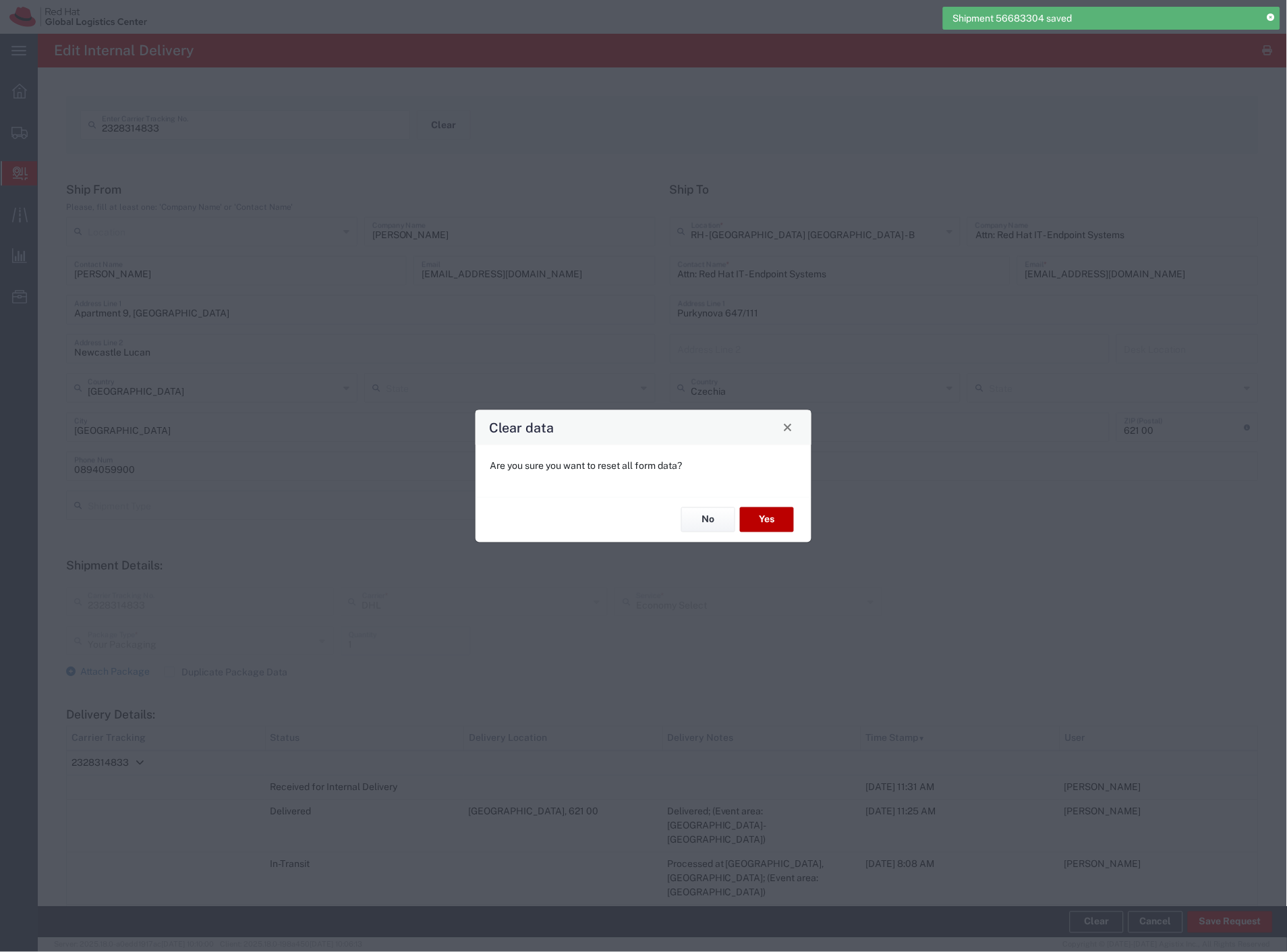
click at [773, 521] on button "Yes" at bounding box center [768, 520] width 54 height 25
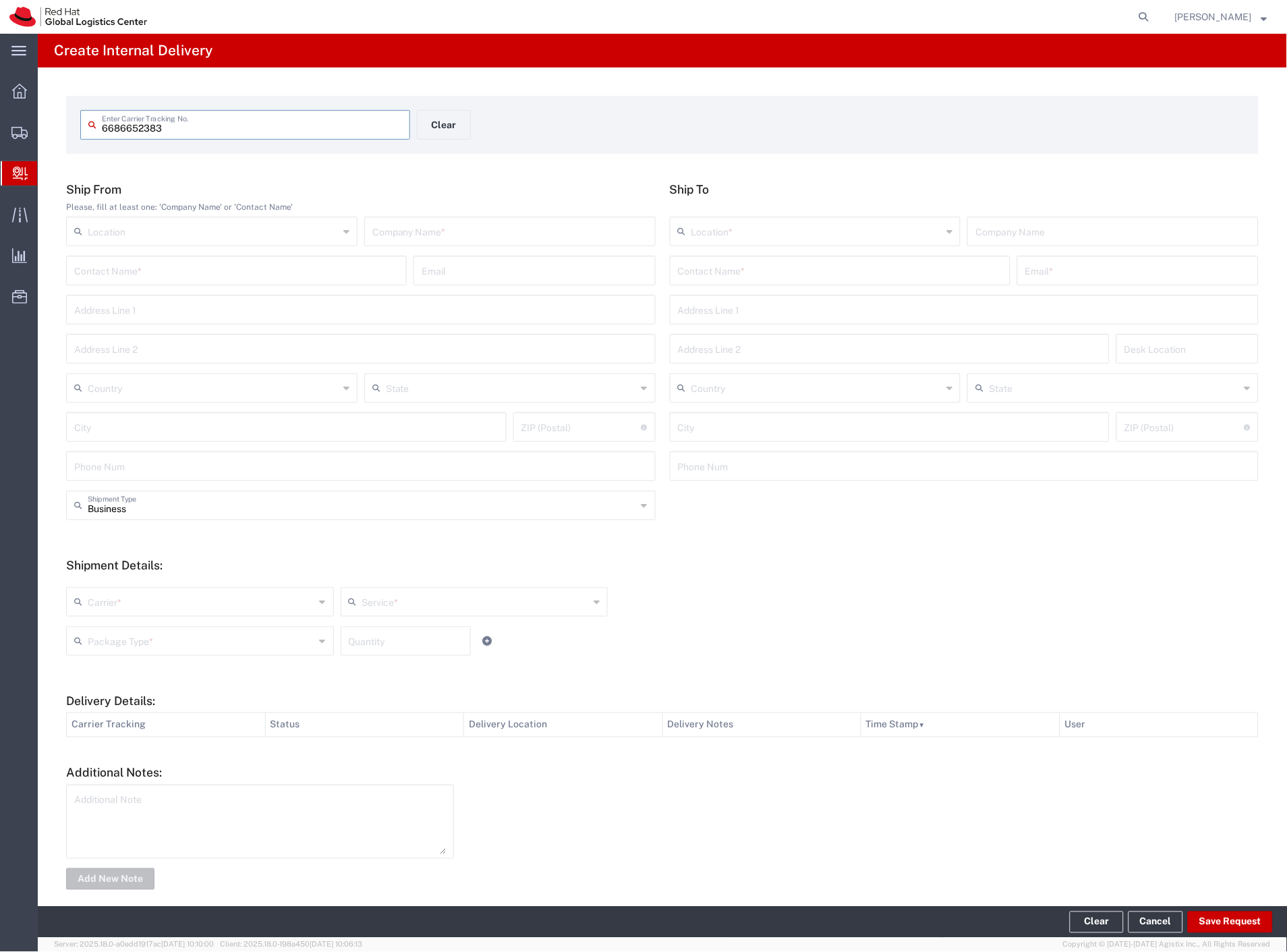
type input "6686652383"
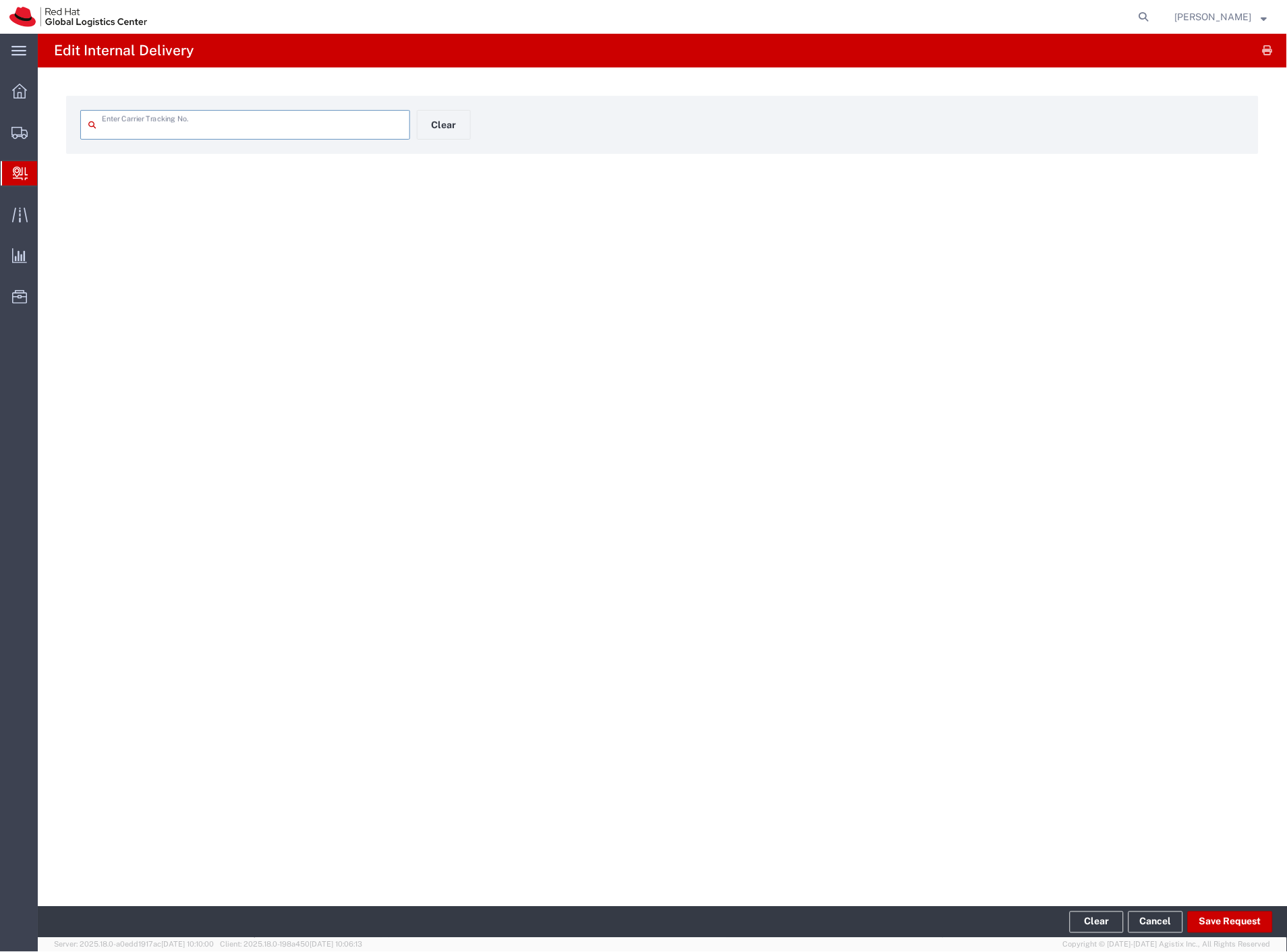
type input "6686652383"
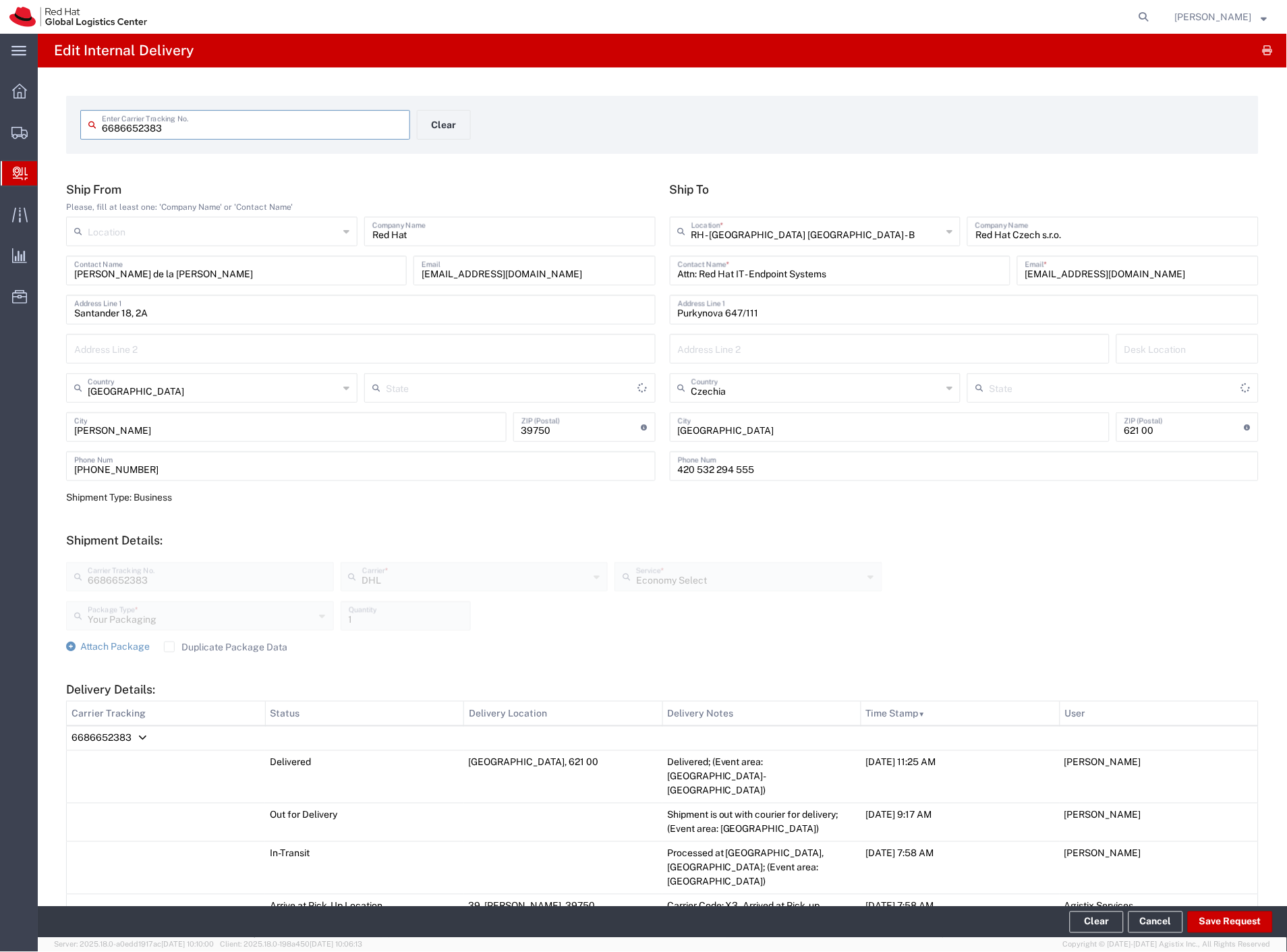
type input "[GEOGRAPHIC_DATA]"
click at [1210, 925] on button "Save Request" at bounding box center [1231, 922] width 85 height 21
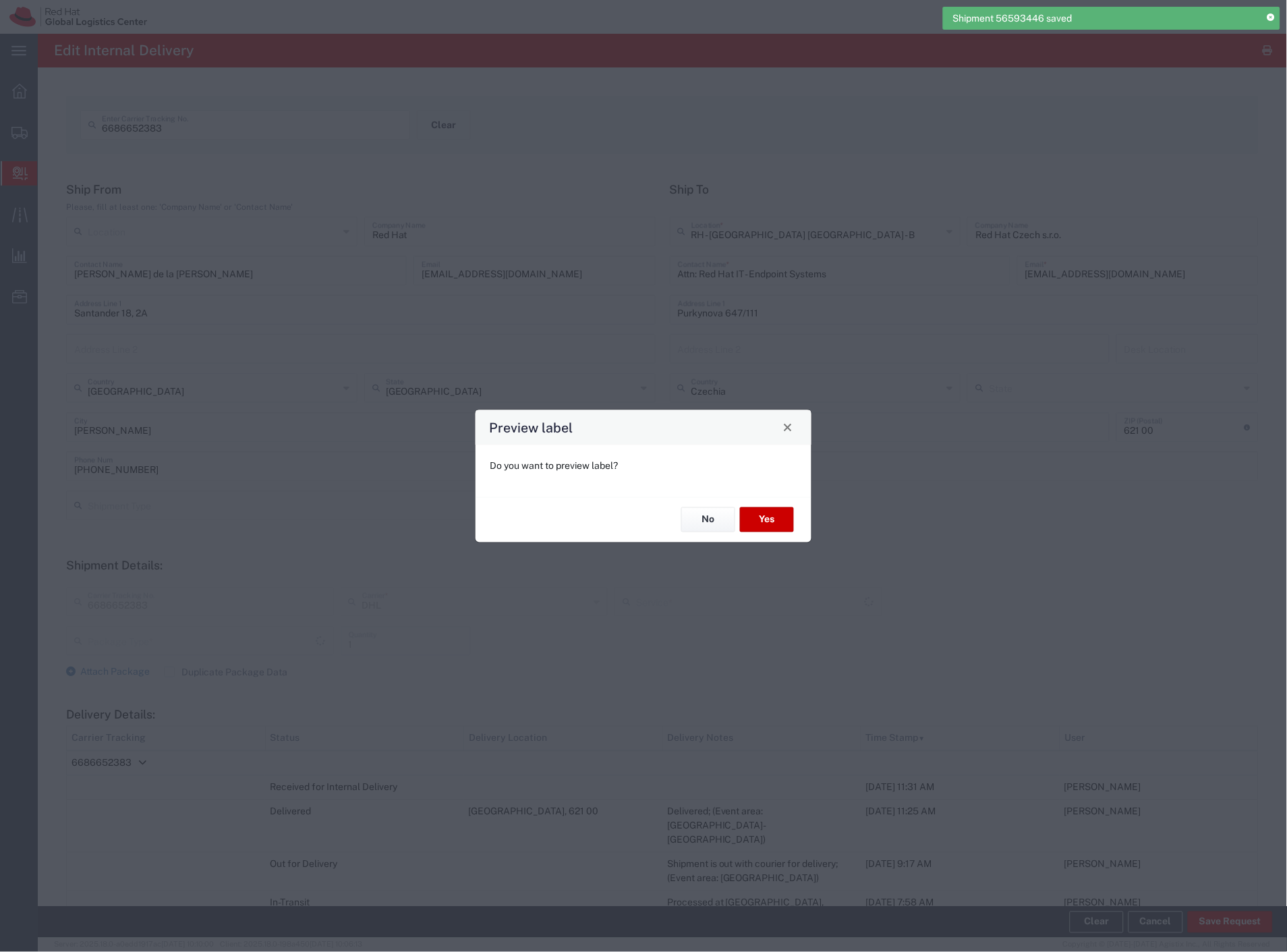
type input "Your Packaging"
type input "Economy Select"
click at [703, 521] on button "No" at bounding box center [709, 520] width 54 height 25
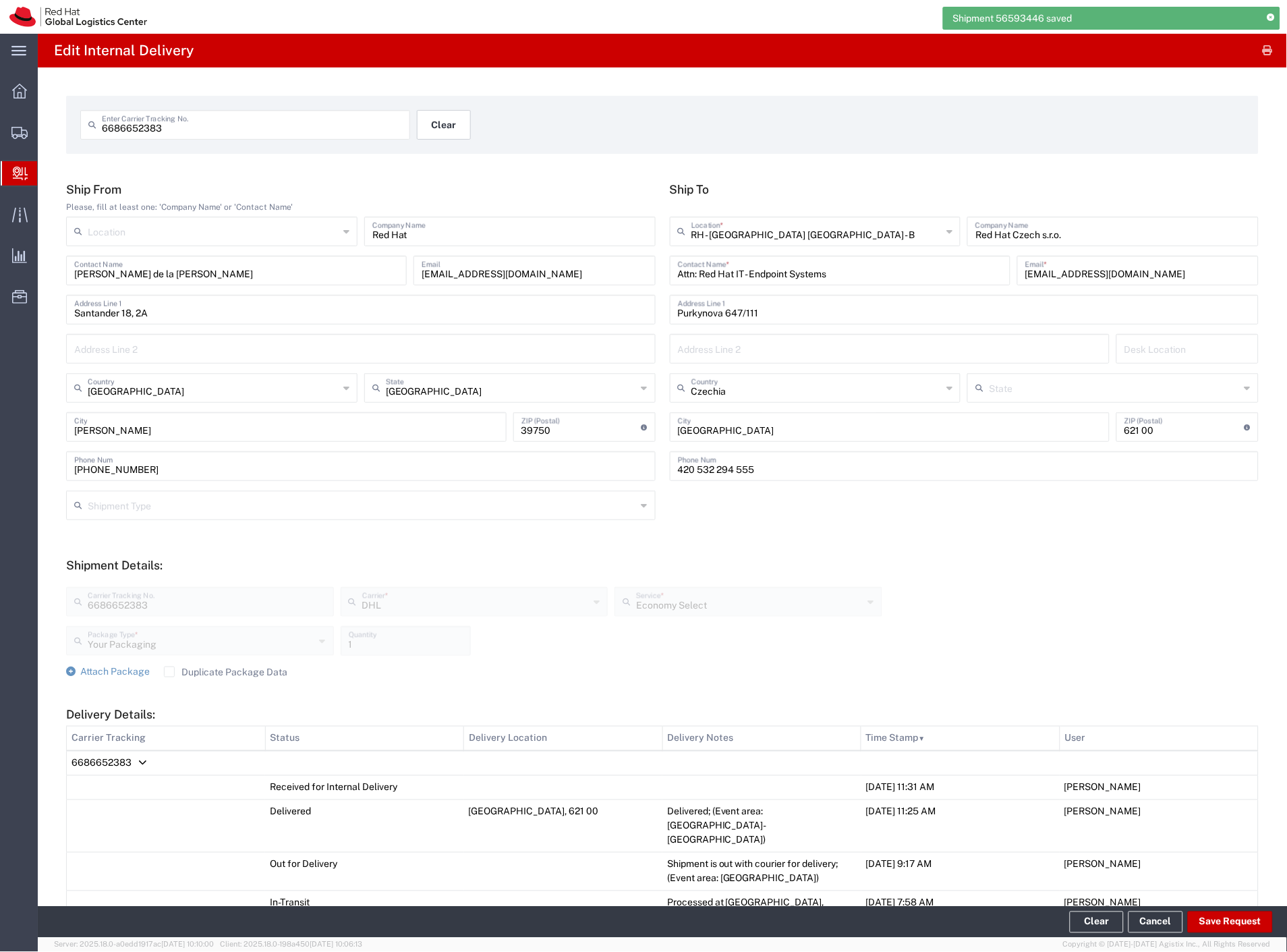
click at [440, 125] on button "Clear" at bounding box center [445, 124] width 54 height 30
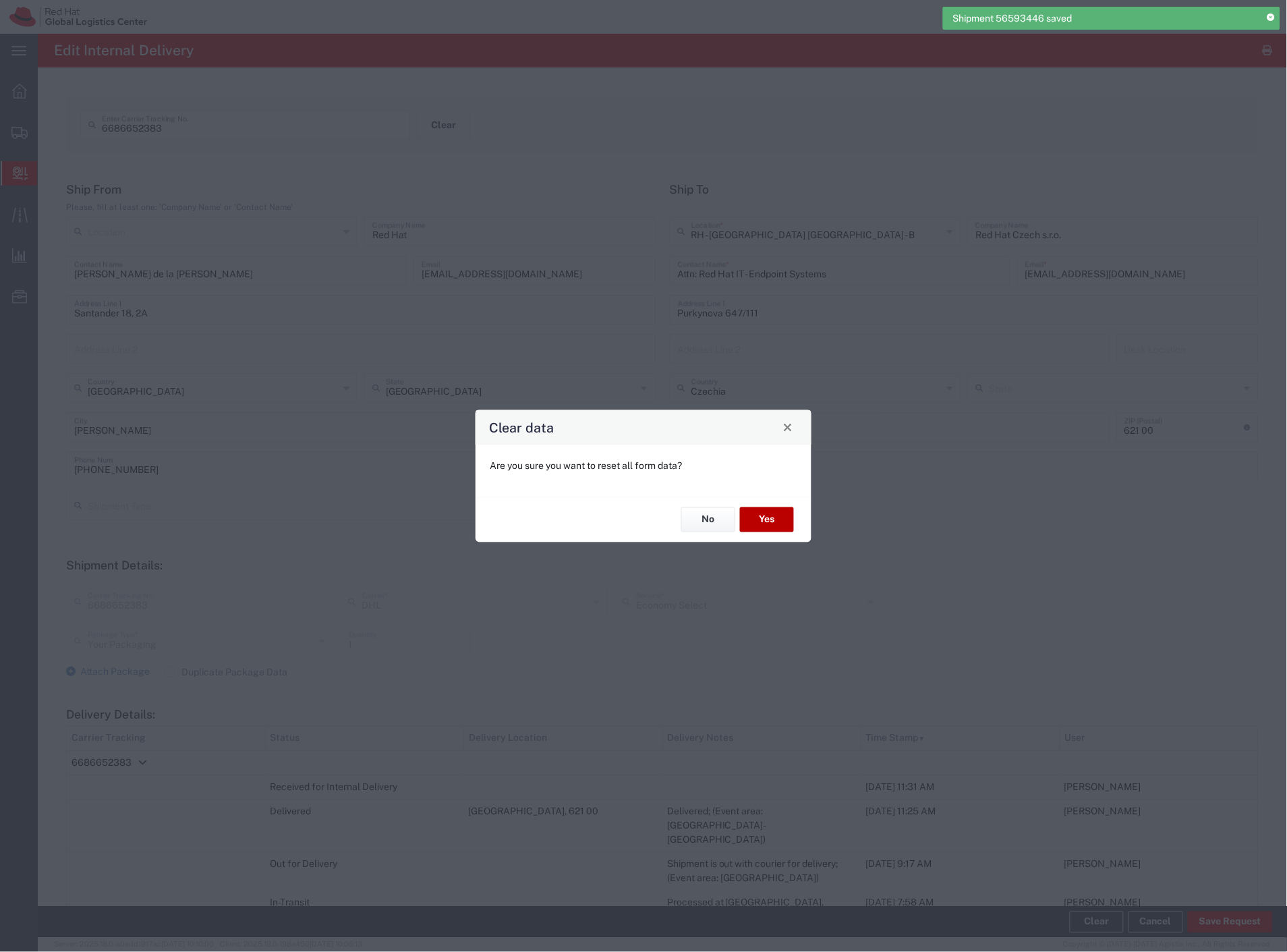
click at [774, 528] on button "Yes" at bounding box center [768, 520] width 54 height 25
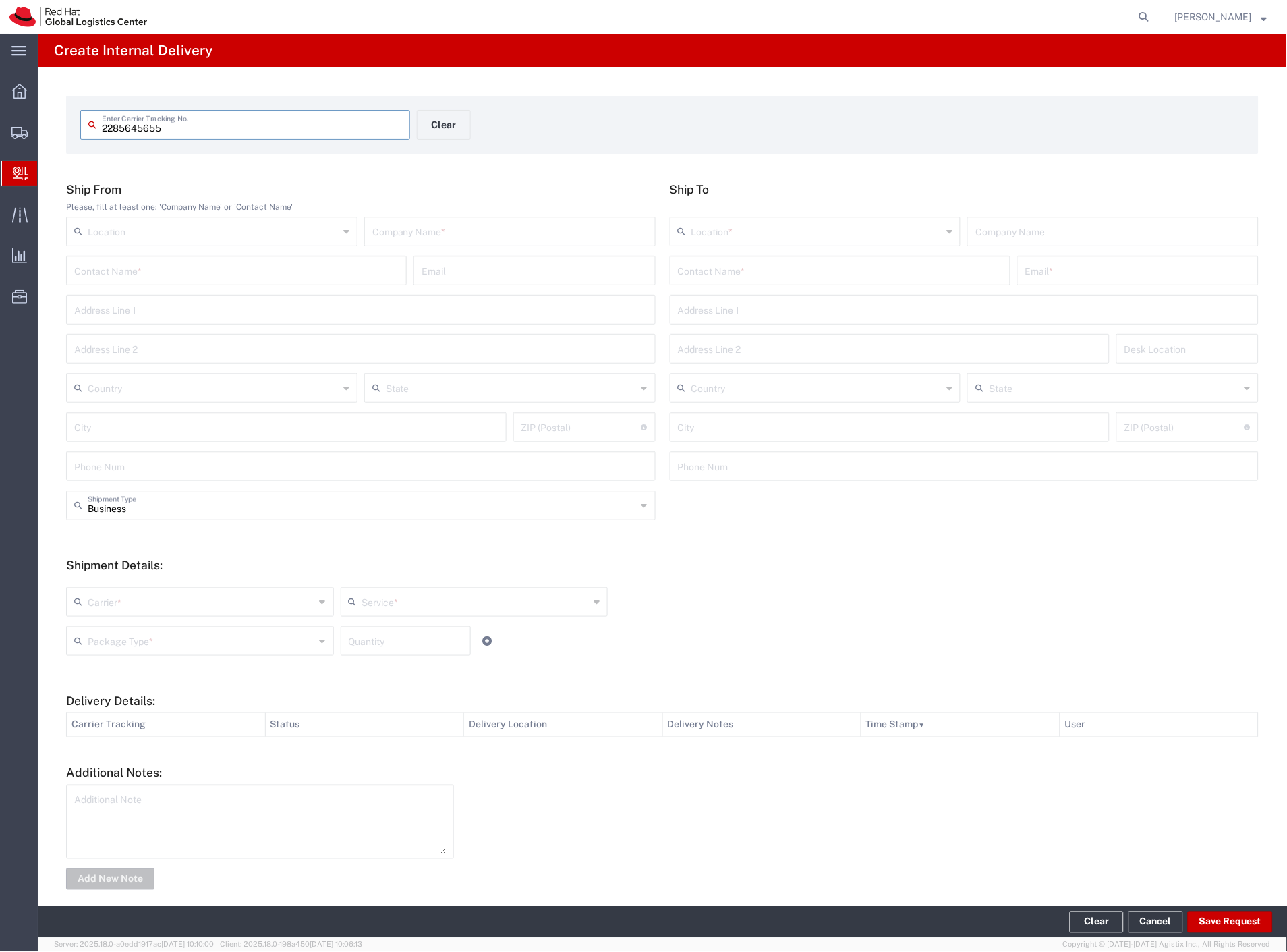
type input "2285645655"
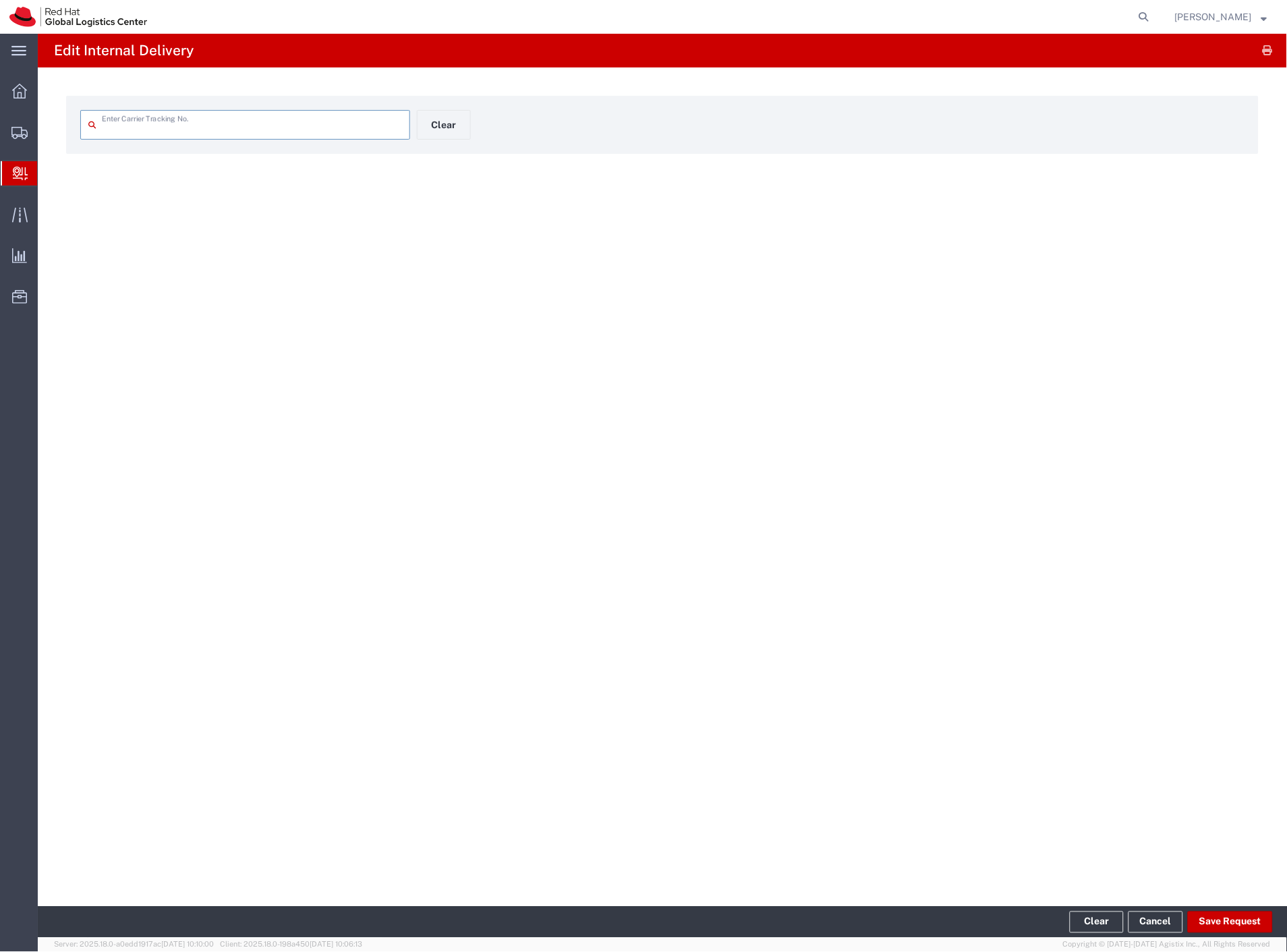
type input "2285645655"
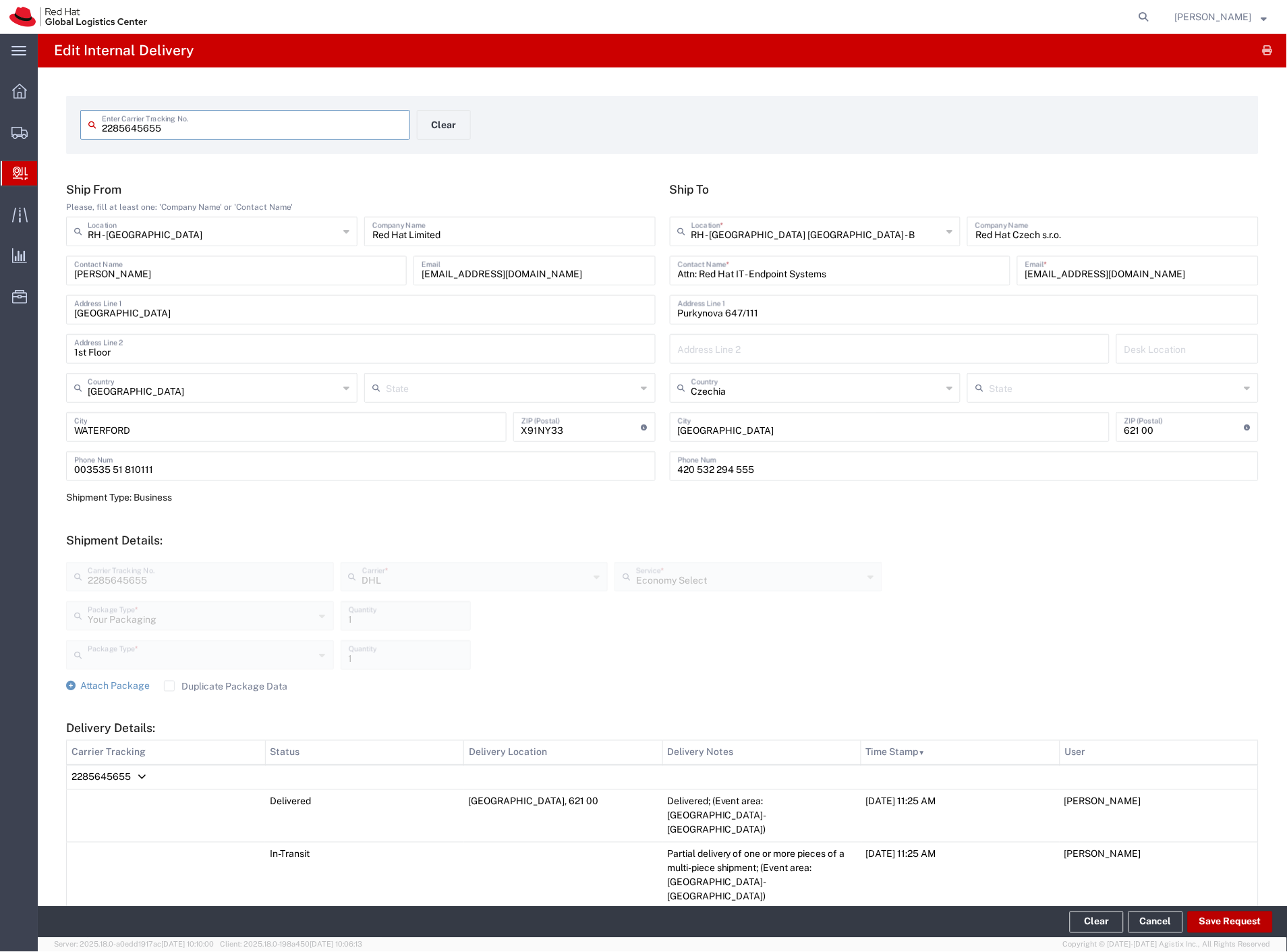
type input "Your Packaging"
click at [1216, 926] on button "Save Request" at bounding box center [1231, 922] width 85 height 21
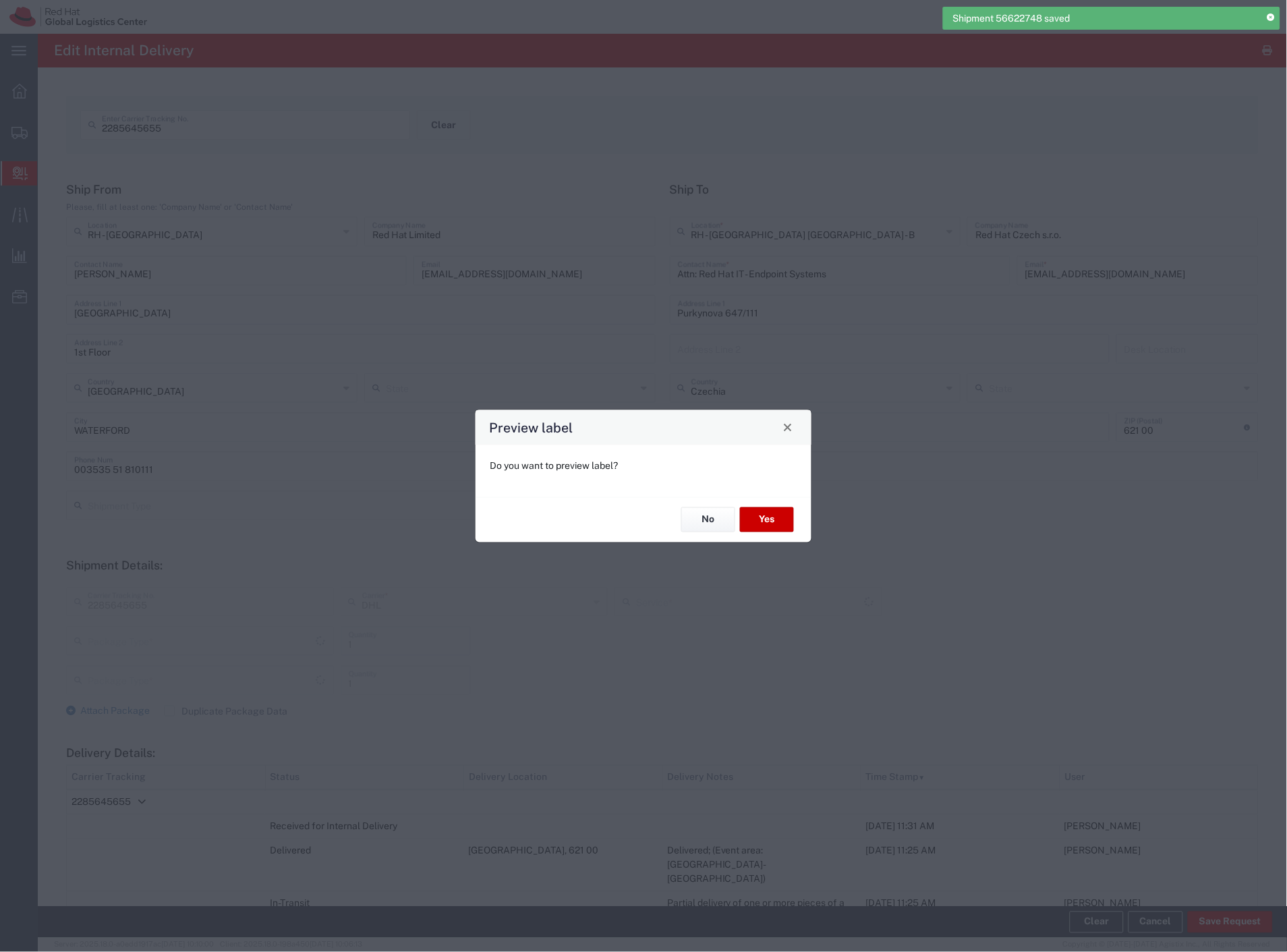
type input "Your Packaging"
type input "Economy Select"
type input "Your Packaging"
click at [714, 522] on button "No" at bounding box center [709, 520] width 54 height 25
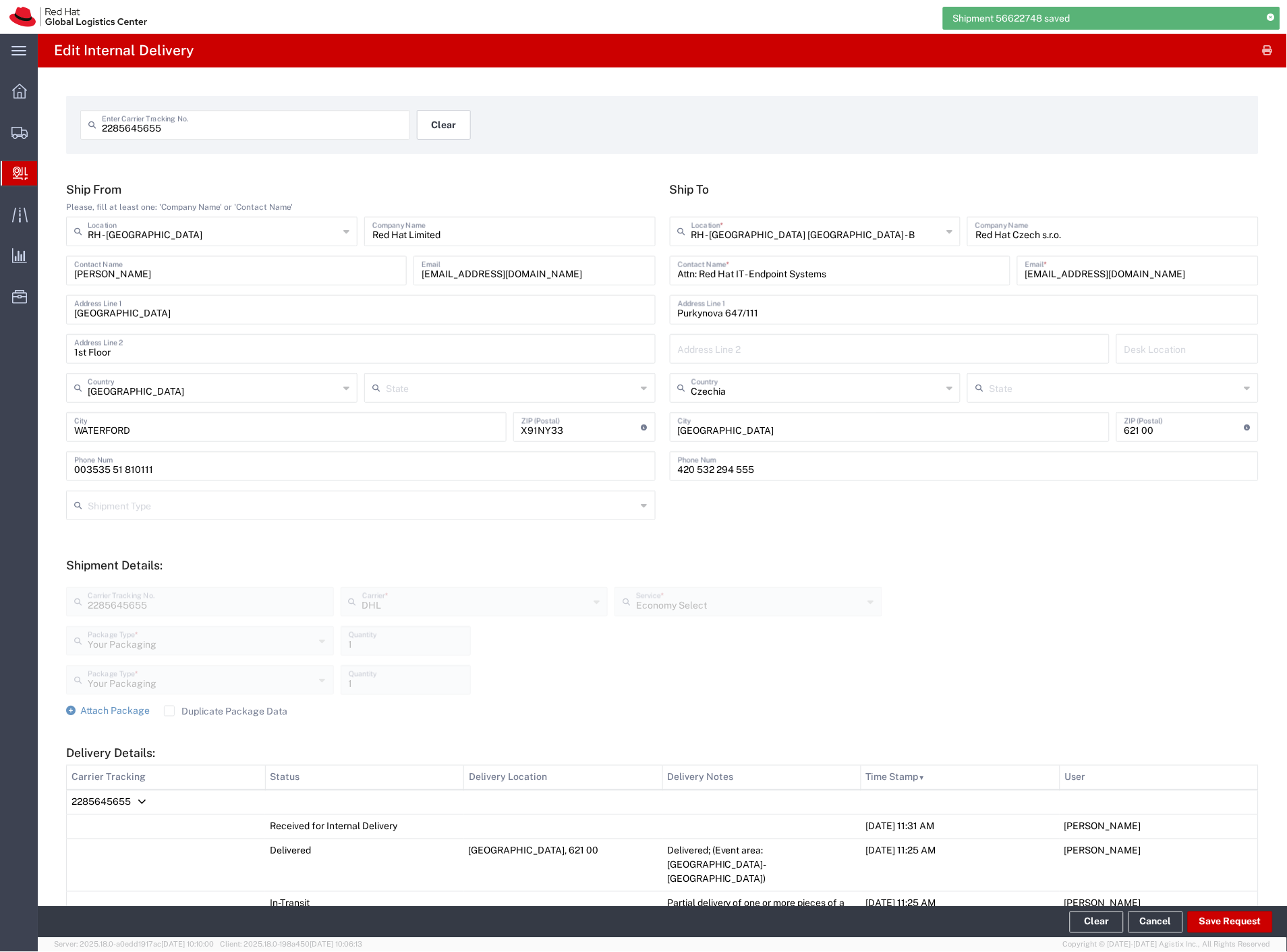
click at [430, 124] on button "Clear" at bounding box center [445, 124] width 54 height 30
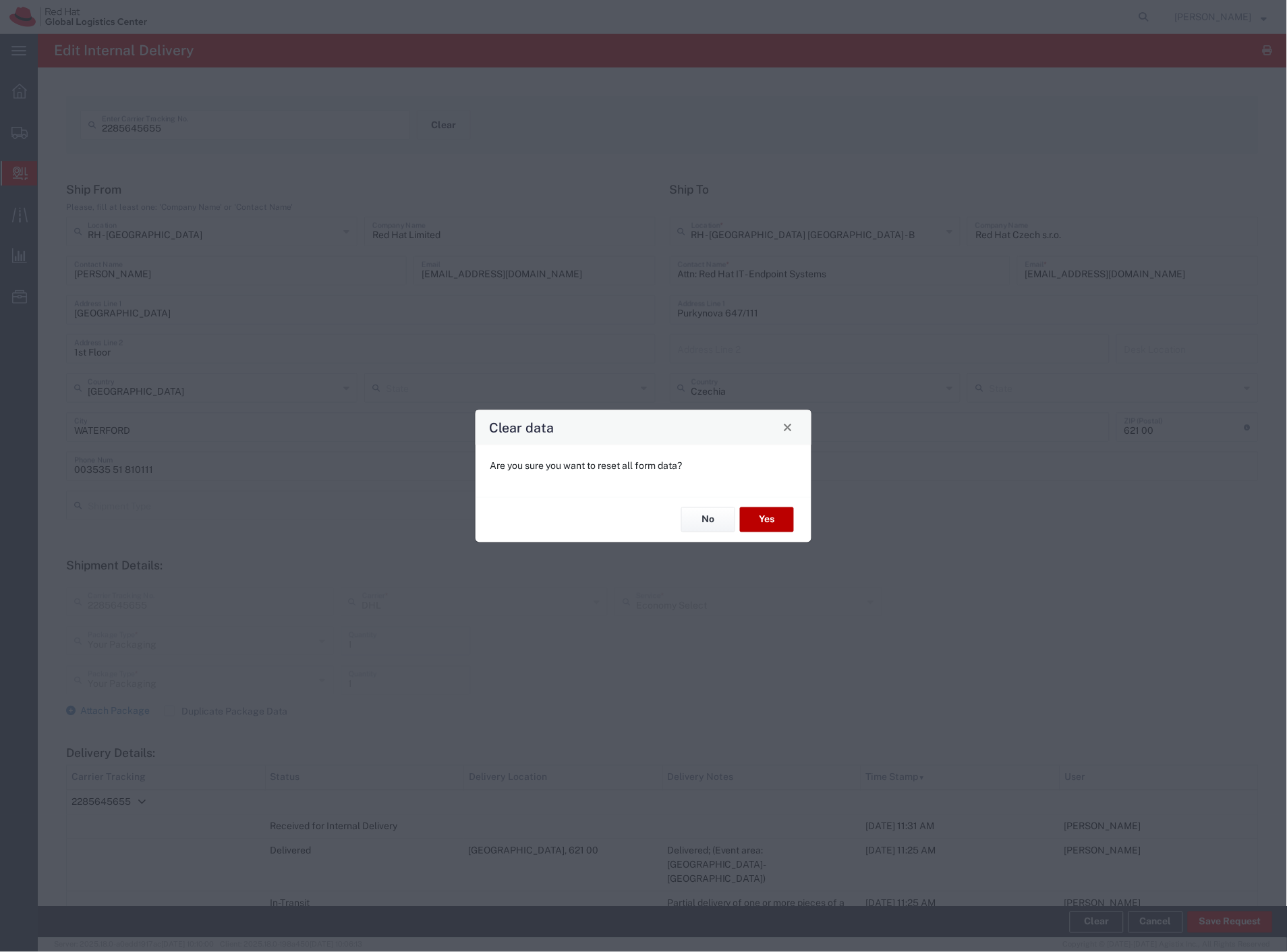
click at [779, 531] on button "Yes" at bounding box center [768, 520] width 54 height 25
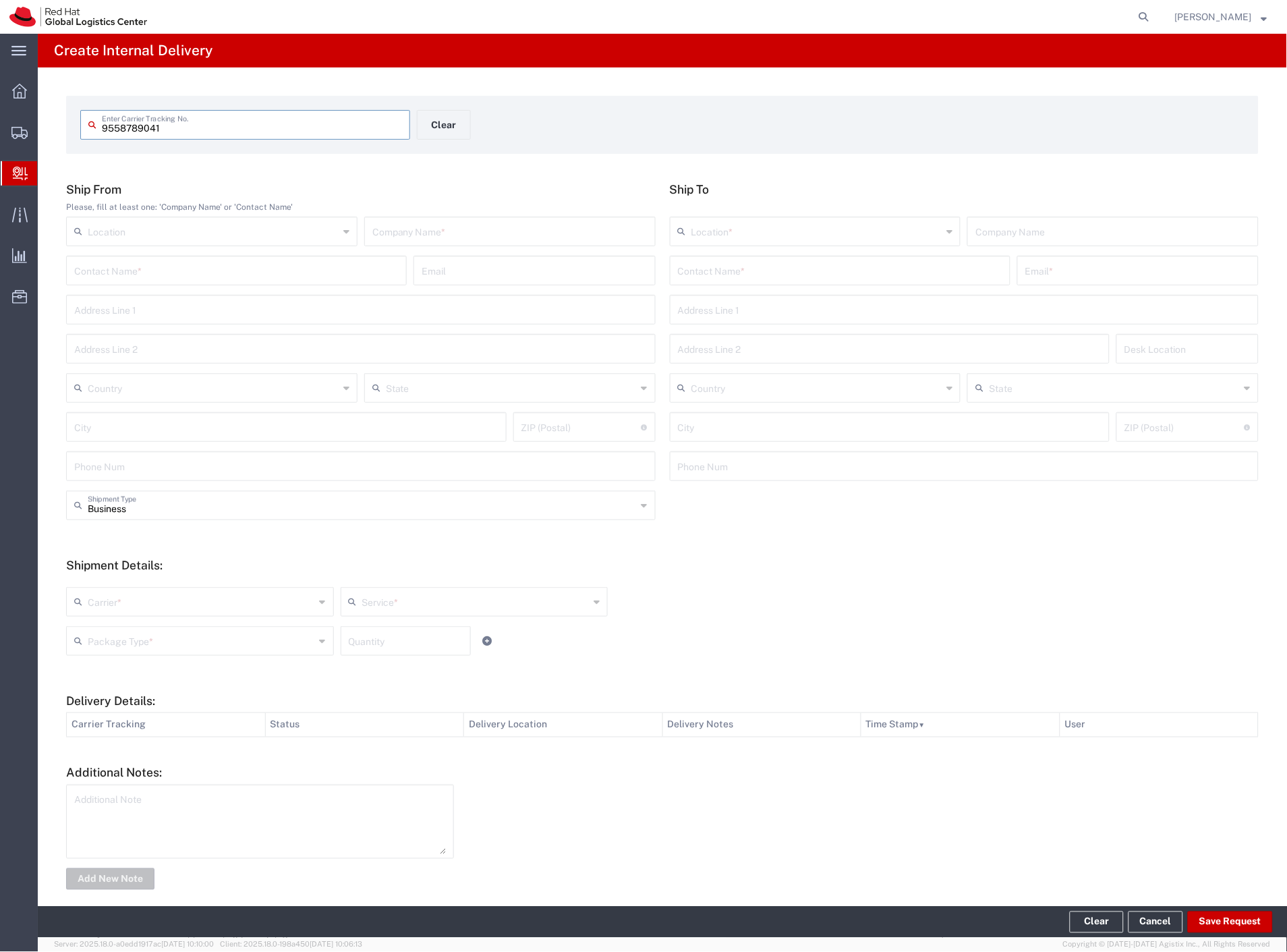
type input "9558789041"
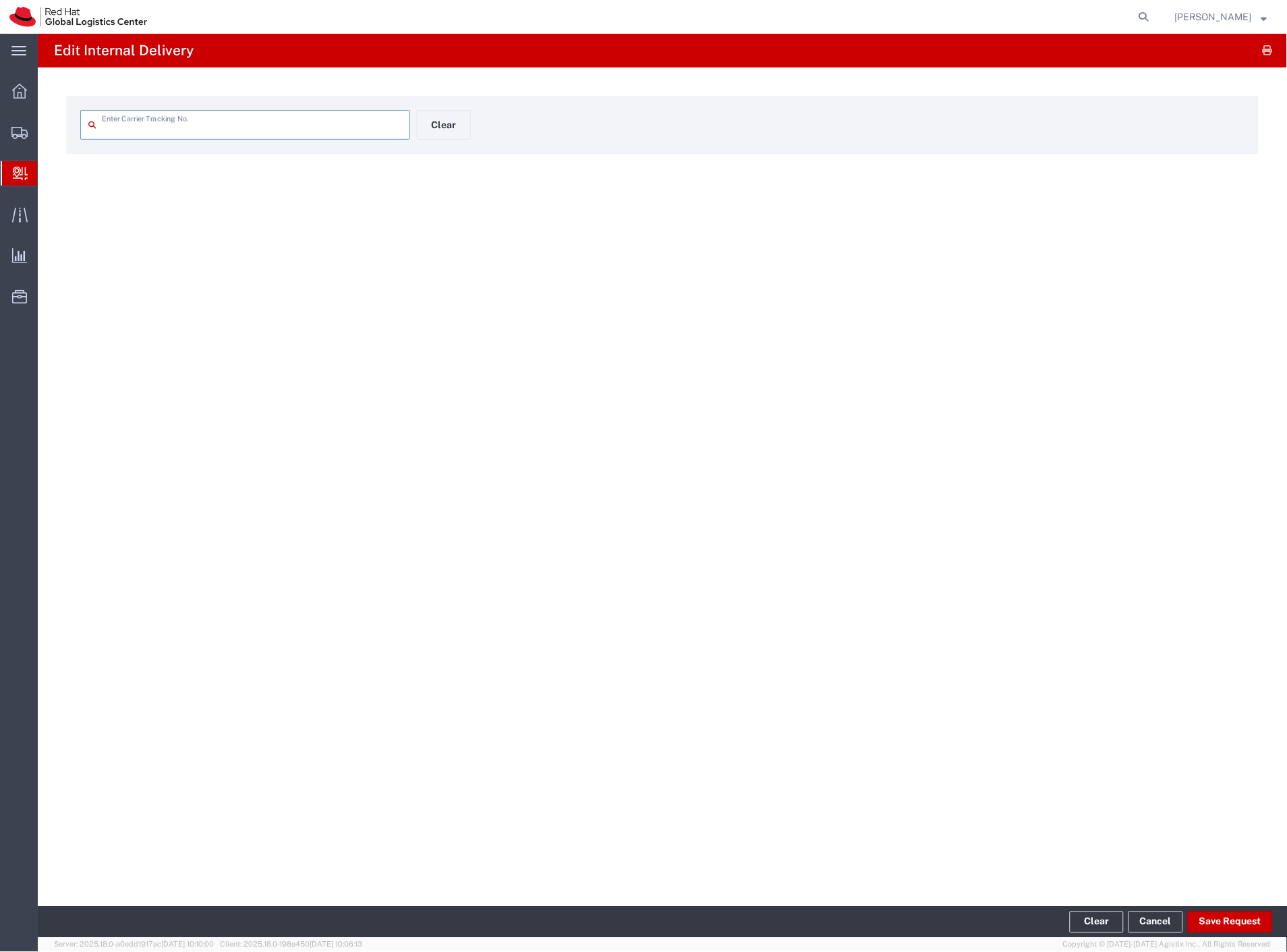
type input "9558789041"
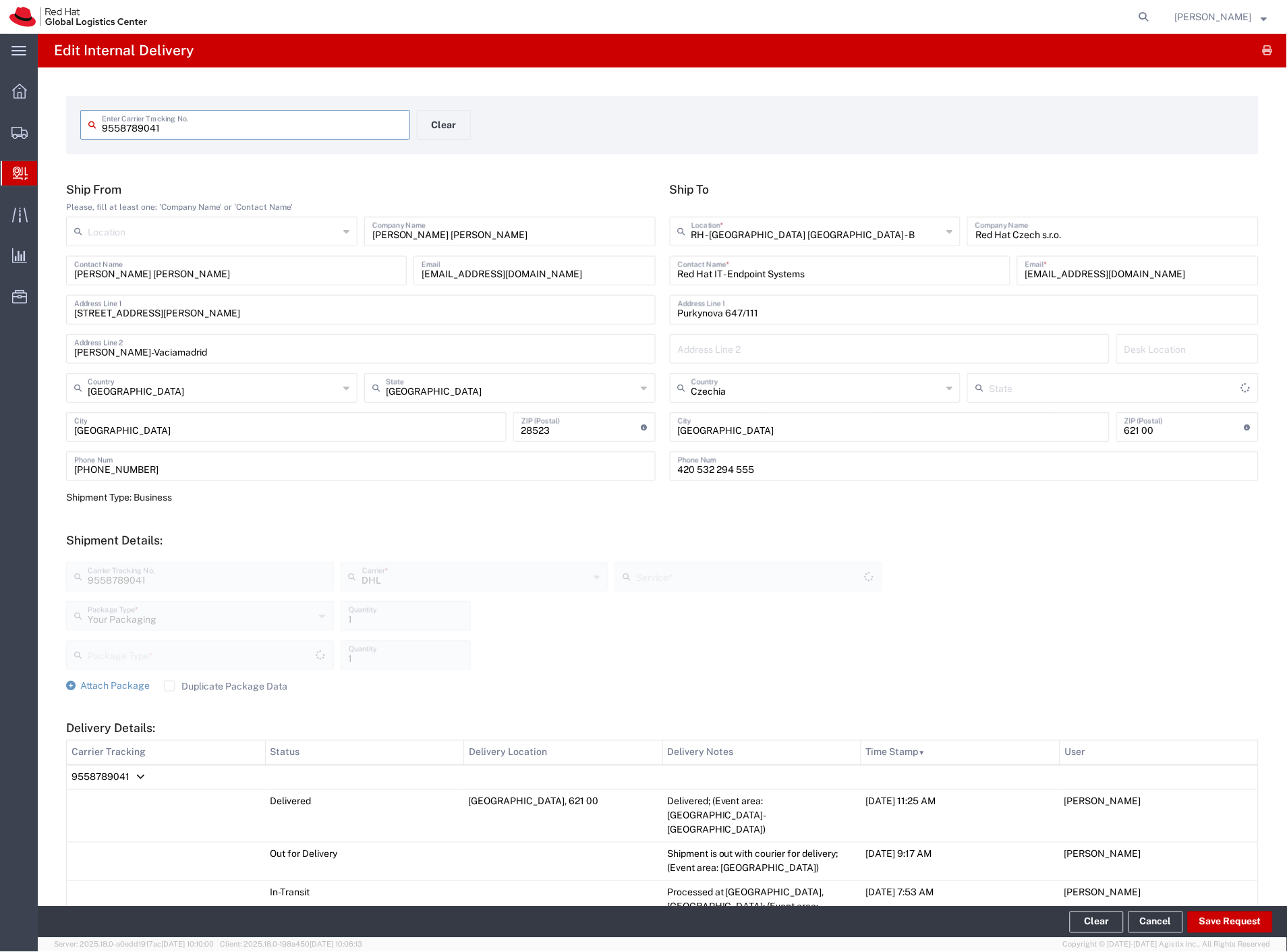
type input "Economy Select"
type input "Your Packaging"
click at [1226, 915] on button "Save Request" at bounding box center [1231, 922] width 85 height 21
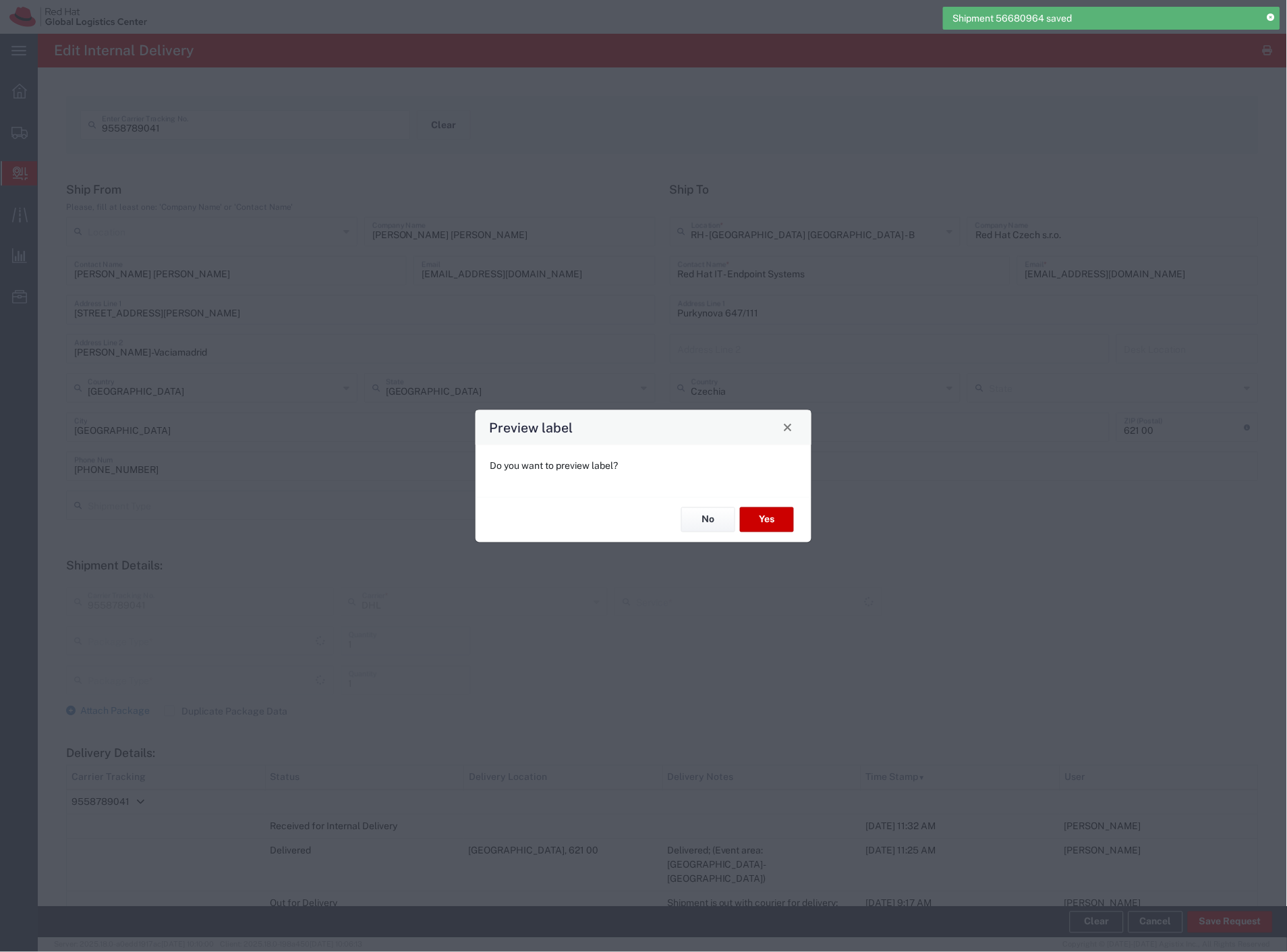
type input "Your Packaging"
type input "Economy Select"
type input "Your Packaging"
click at [709, 522] on button "No" at bounding box center [709, 520] width 54 height 25
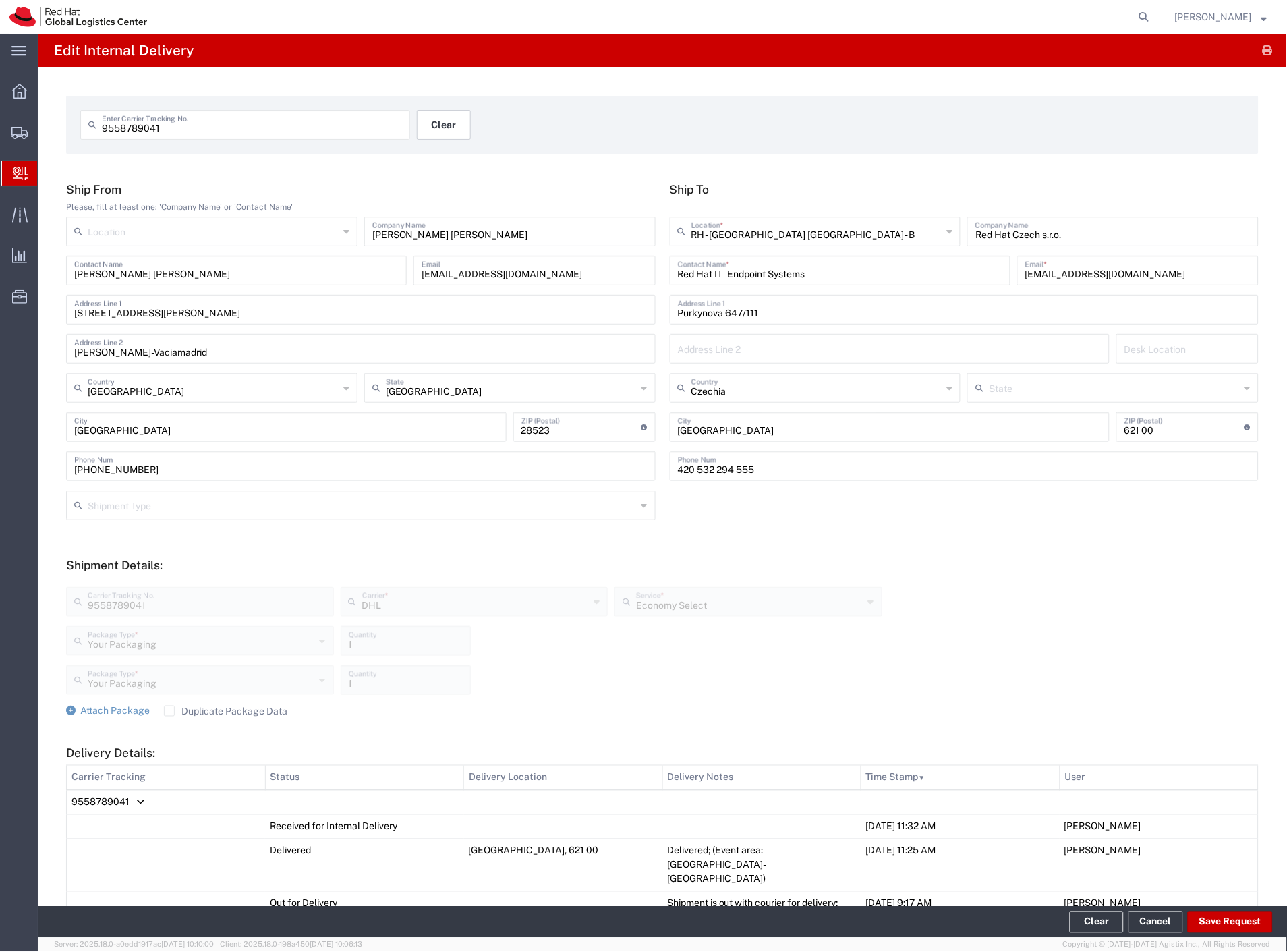
click at [452, 116] on button "Clear" at bounding box center [445, 124] width 54 height 30
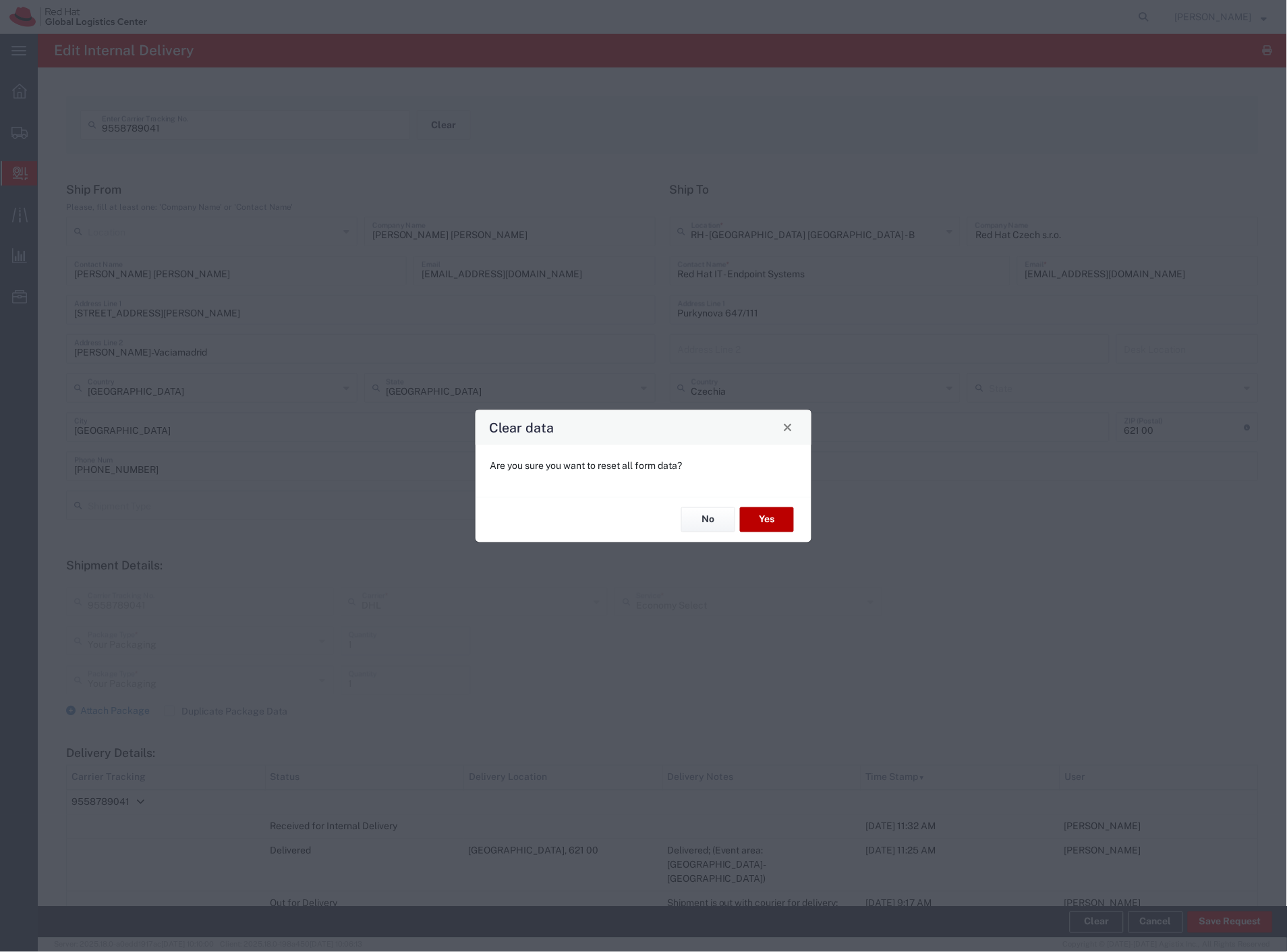
click at [784, 521] on button "Yes" at bounding box center [768, 520] width 54 height 25
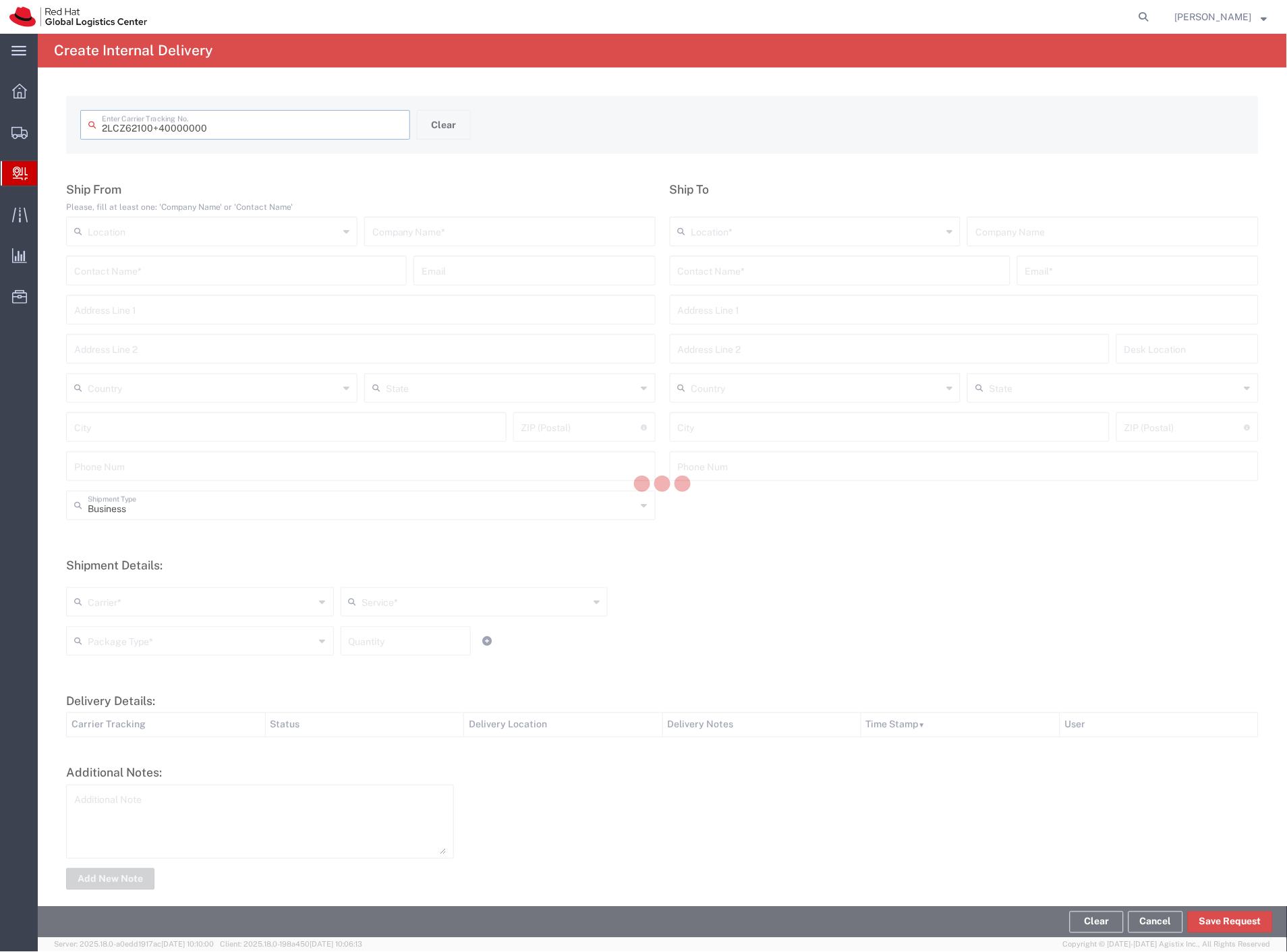
type input "2LCZ62100 40000000"
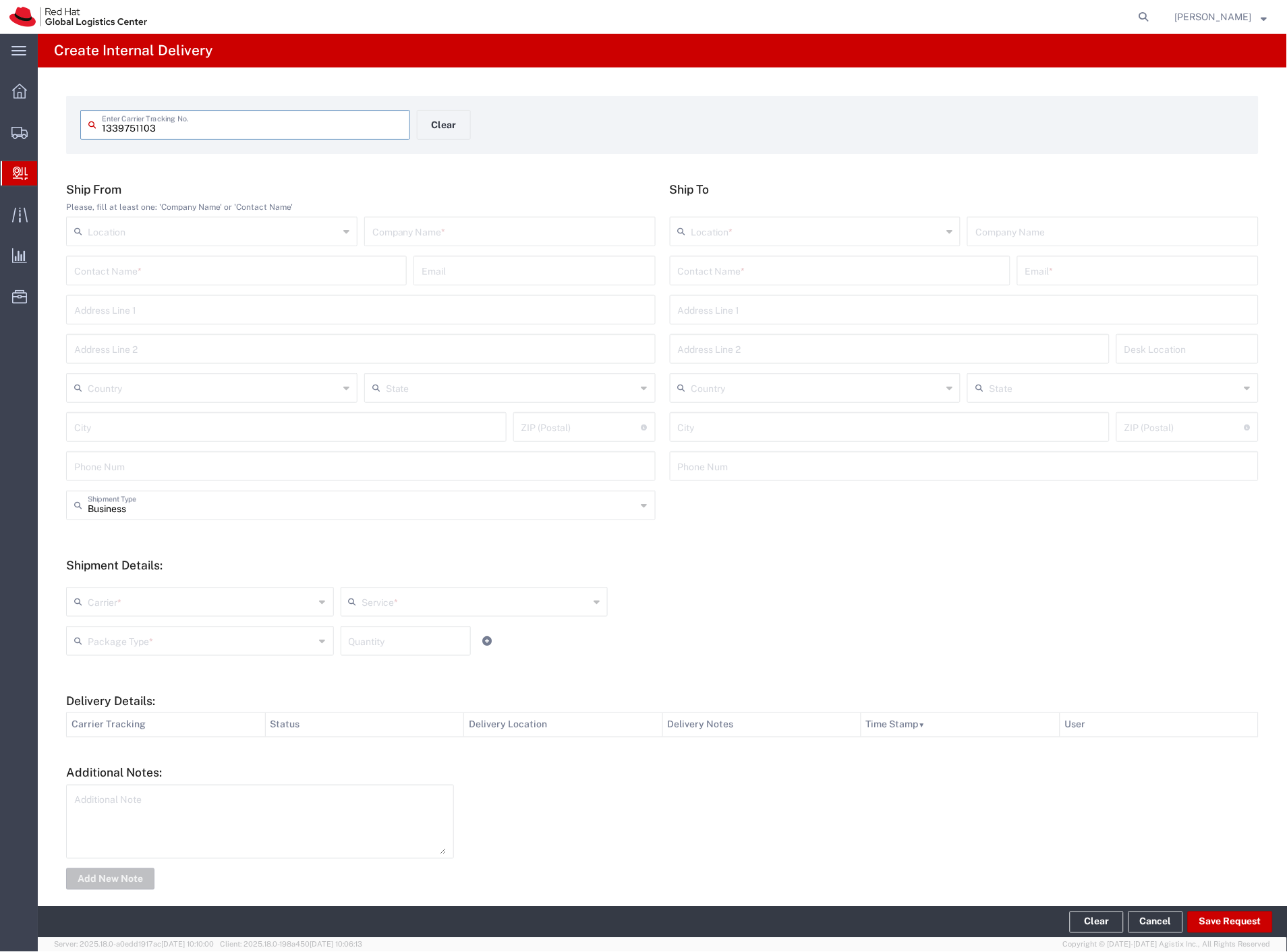
type input "1339751103"
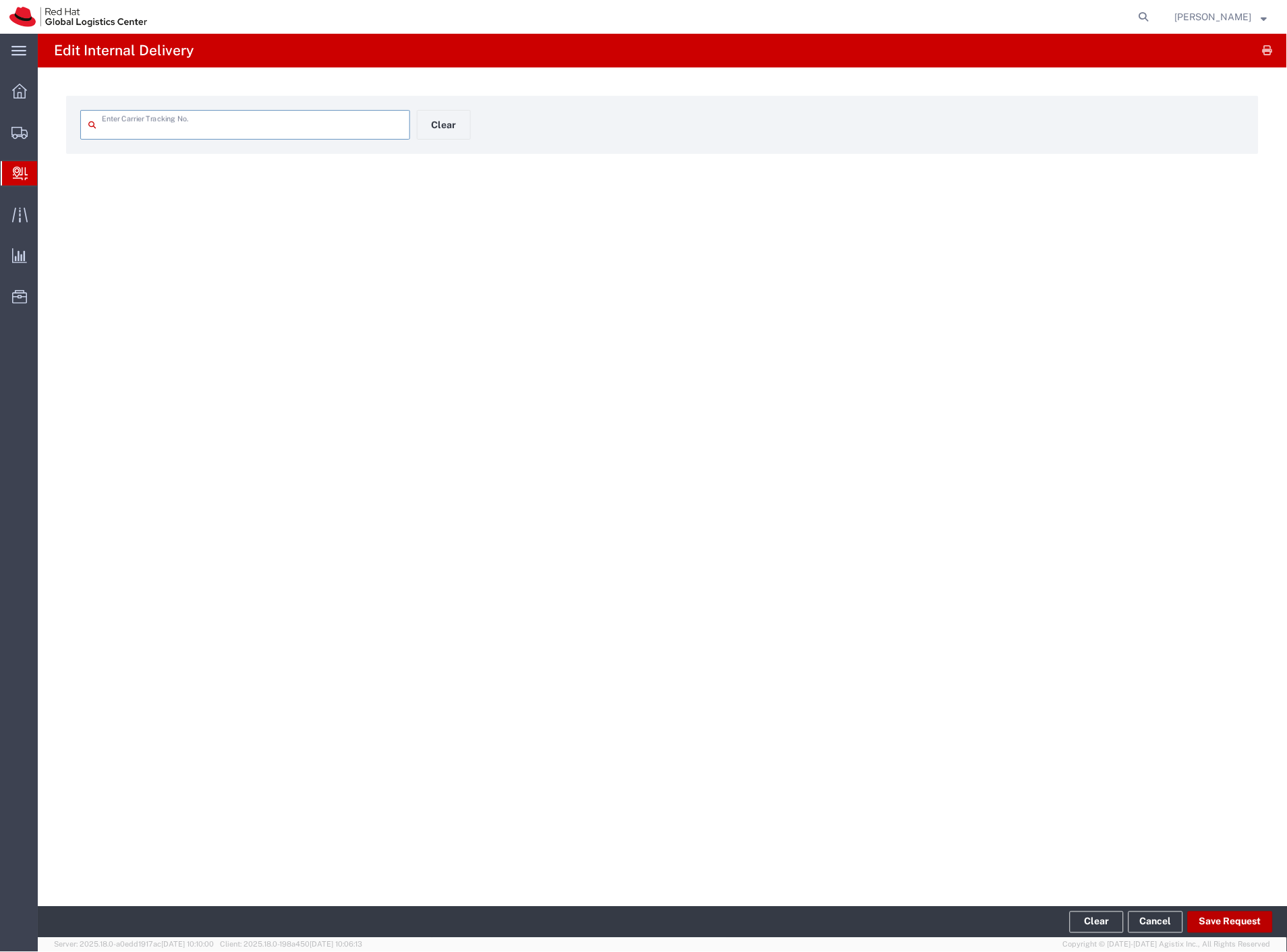
type input "1339751103"
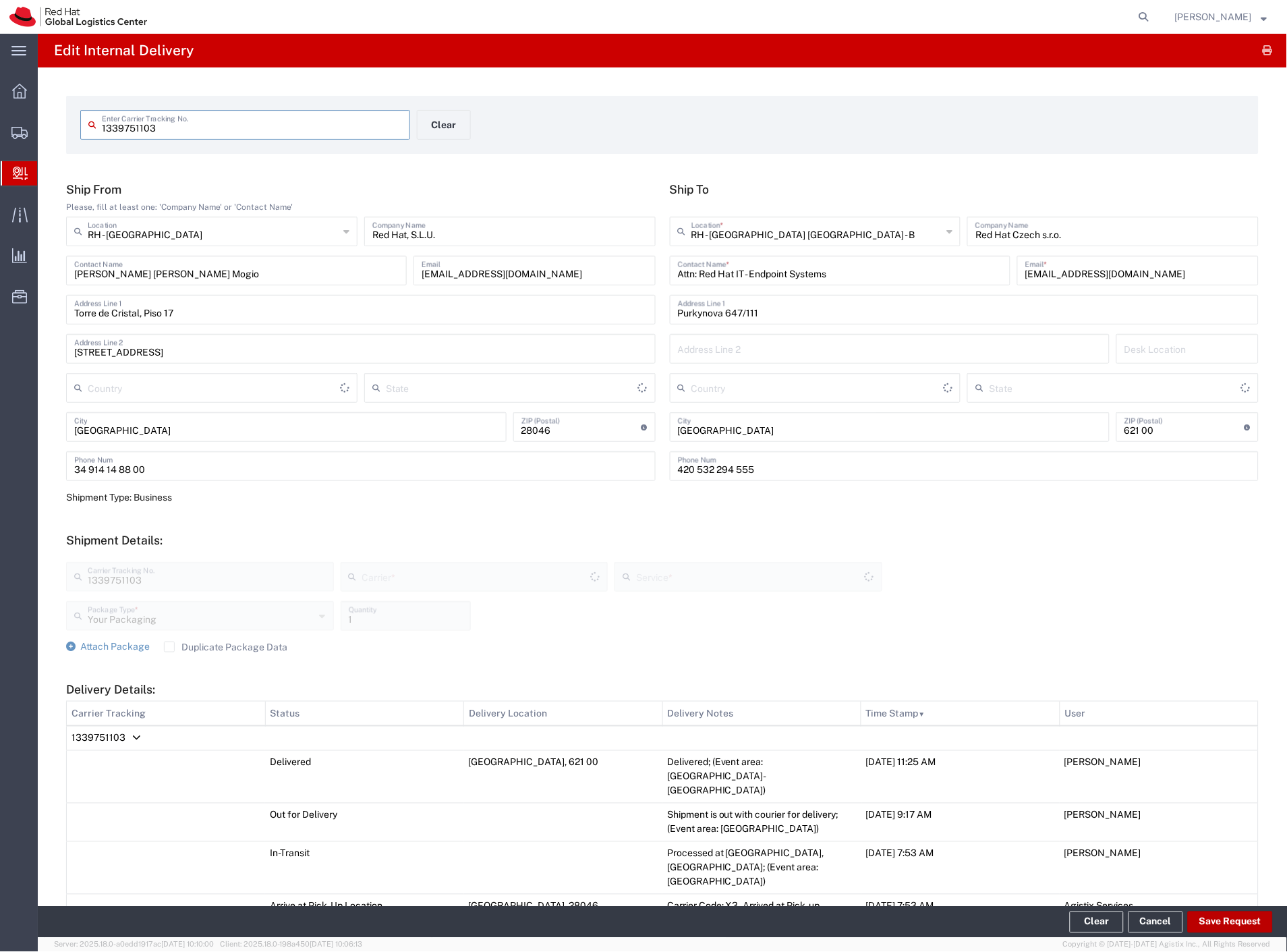
type input "Economy Select"
type input "[GEOGRAPHIC_DATA]"
type input "DHL"
type input "Czechia"
click at [1208, 920] on button "Save Request" at bounding box center [1231, 922] width 85 height 21
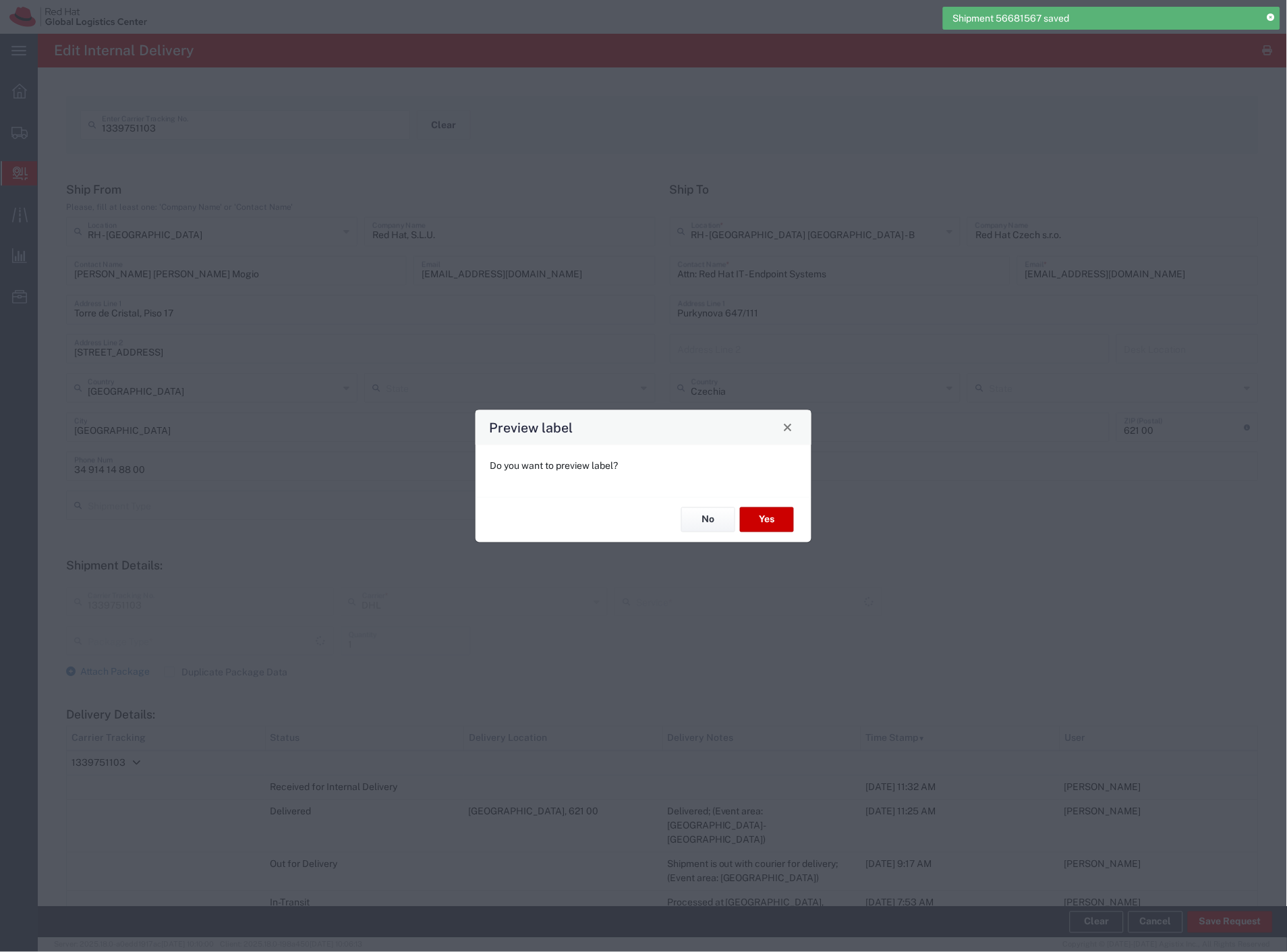
type input "Your Packaging"
type input "Economy Select"
click at [710, 513] on button "No" at bounding box center [709, 520] width 54 height 25
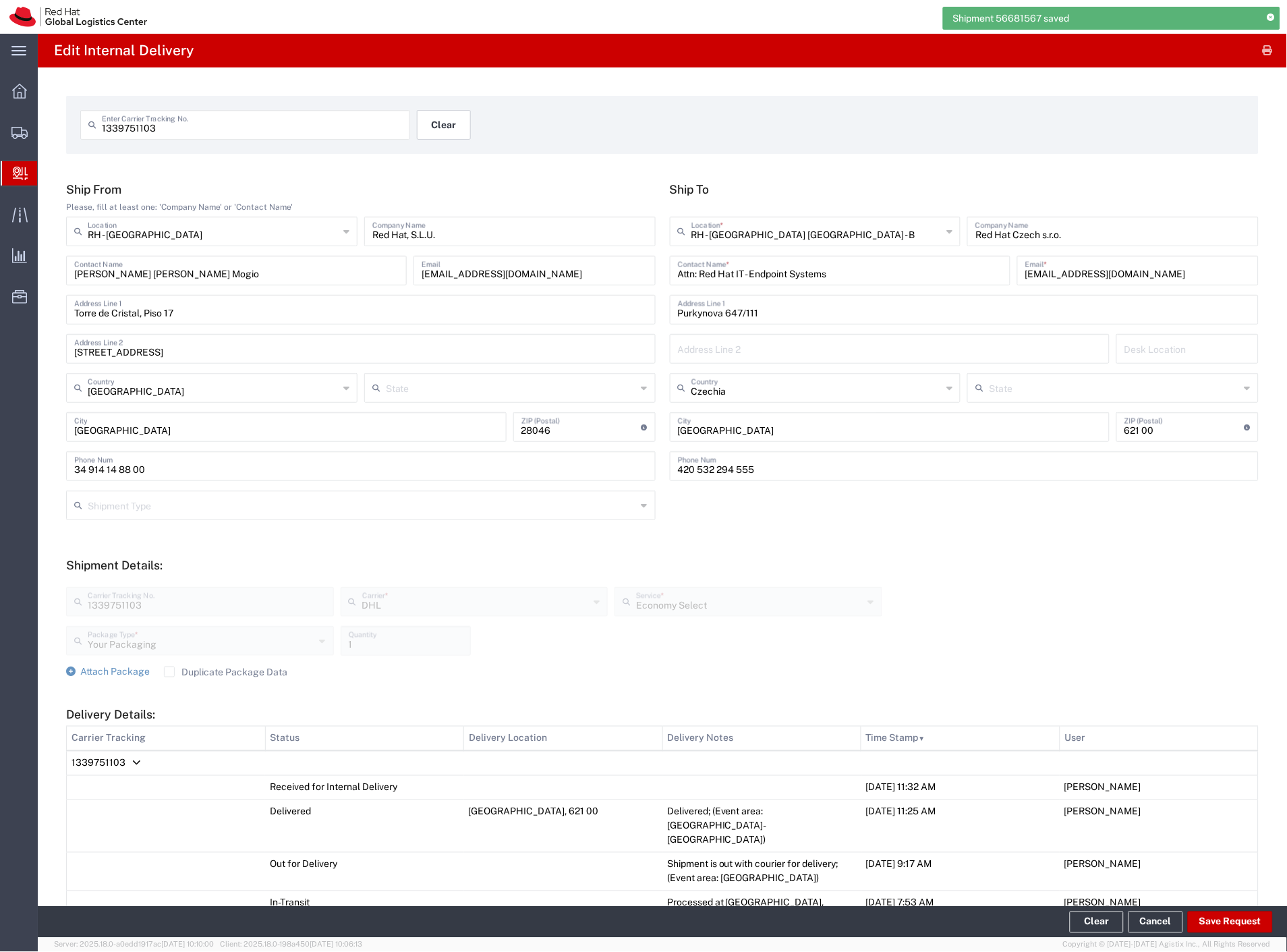
click at [433, 138] on button "Clear" at bounding box center [445, 124] width 54 height 30
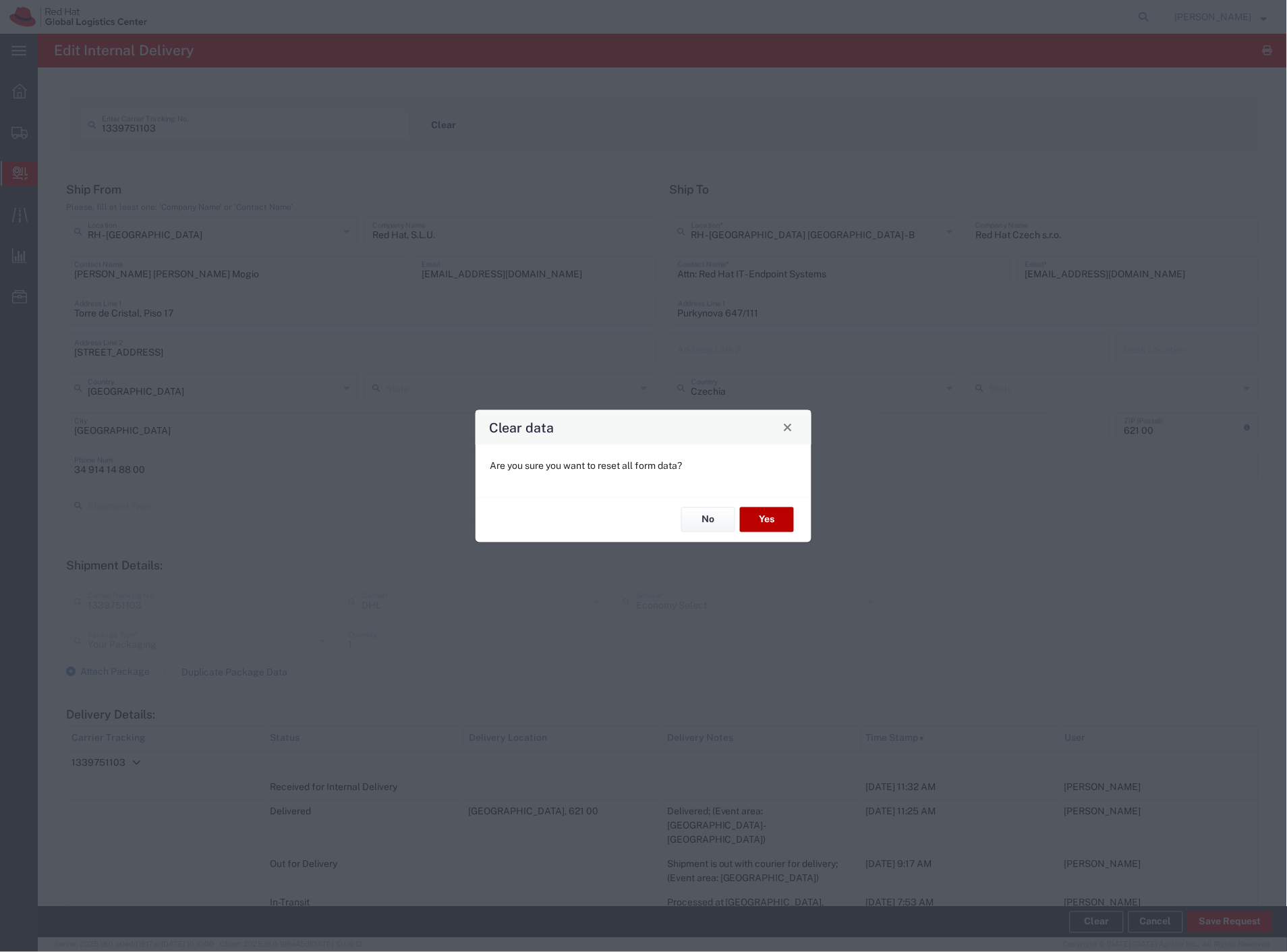
click at [790, 522] on button "Yes" at bounding box center [768, 520] width 54 height 25
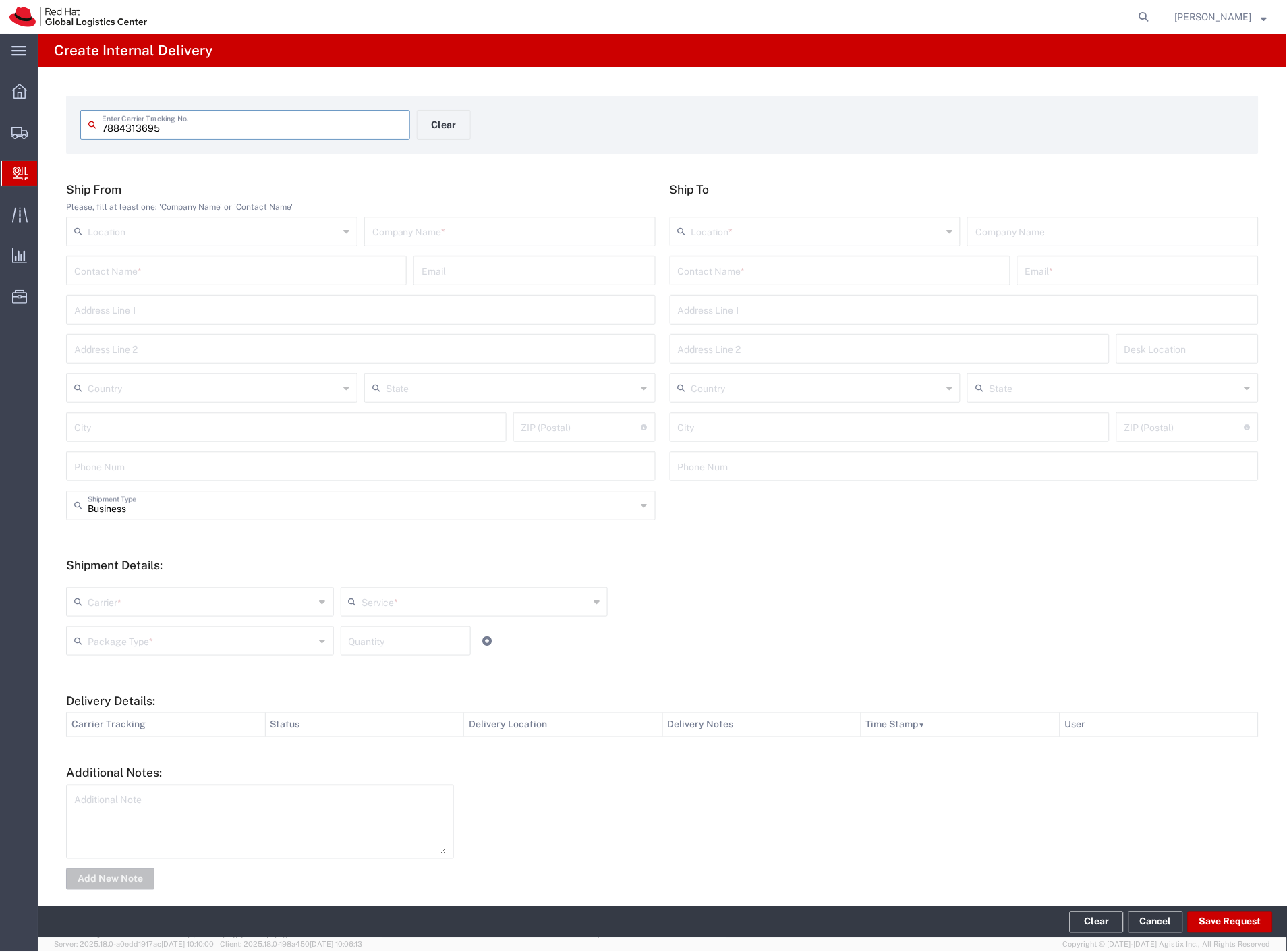
type input "7884313695"
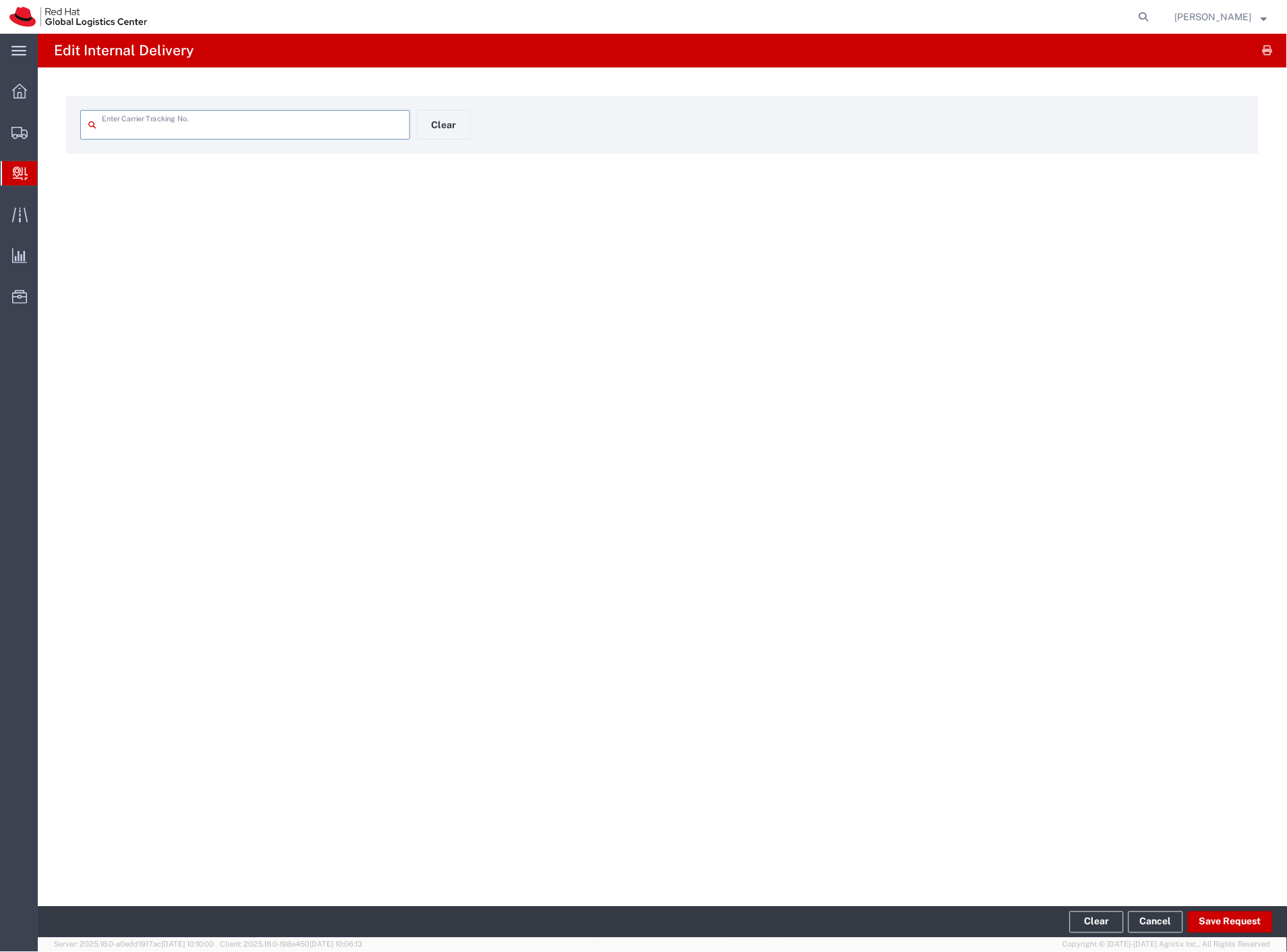
type input "7884313695"
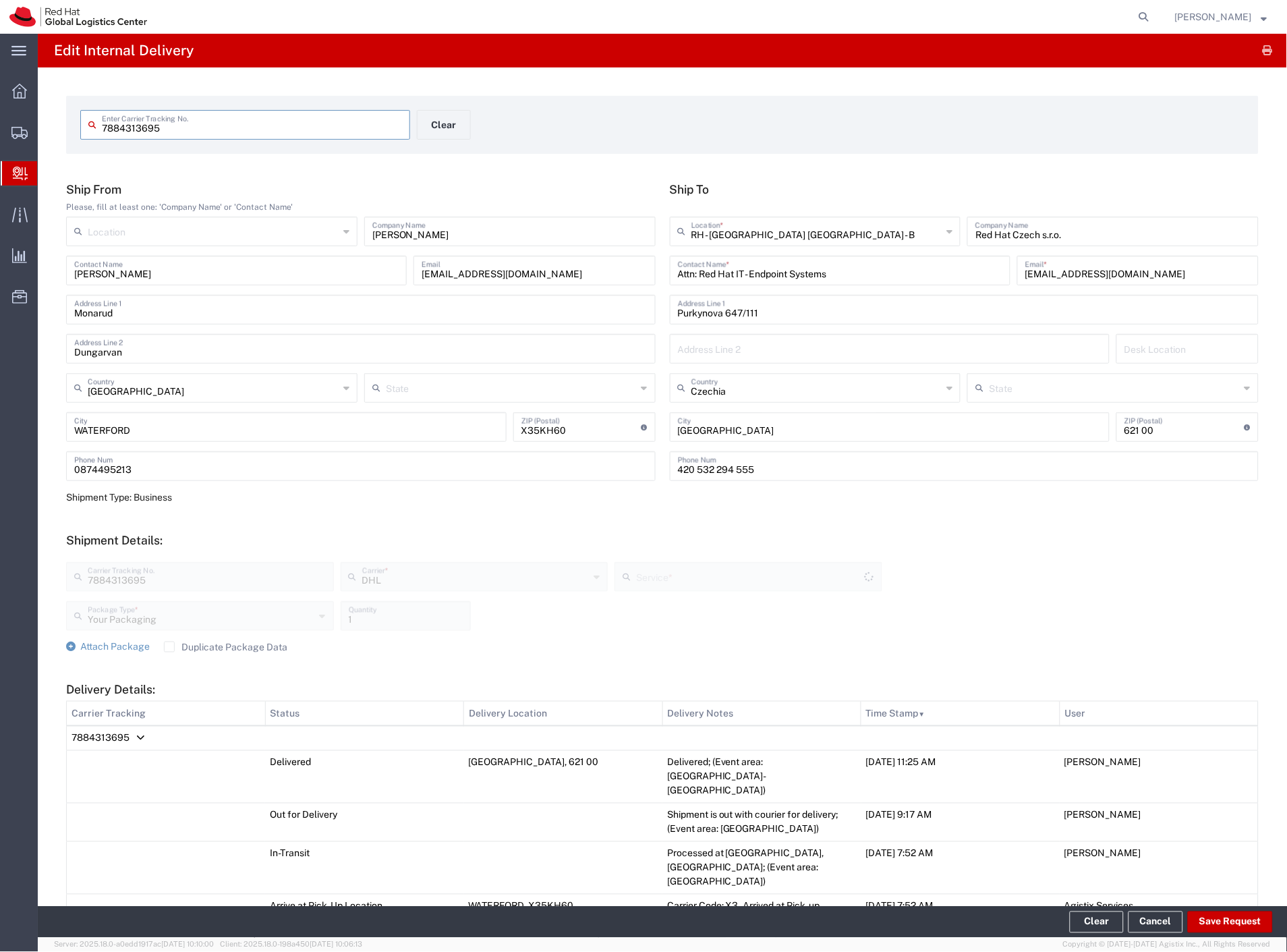
type input "Economy Select"
click at [1234, 916] on button "Save Request" at bounding box center [1231, 922] width 85 height 21
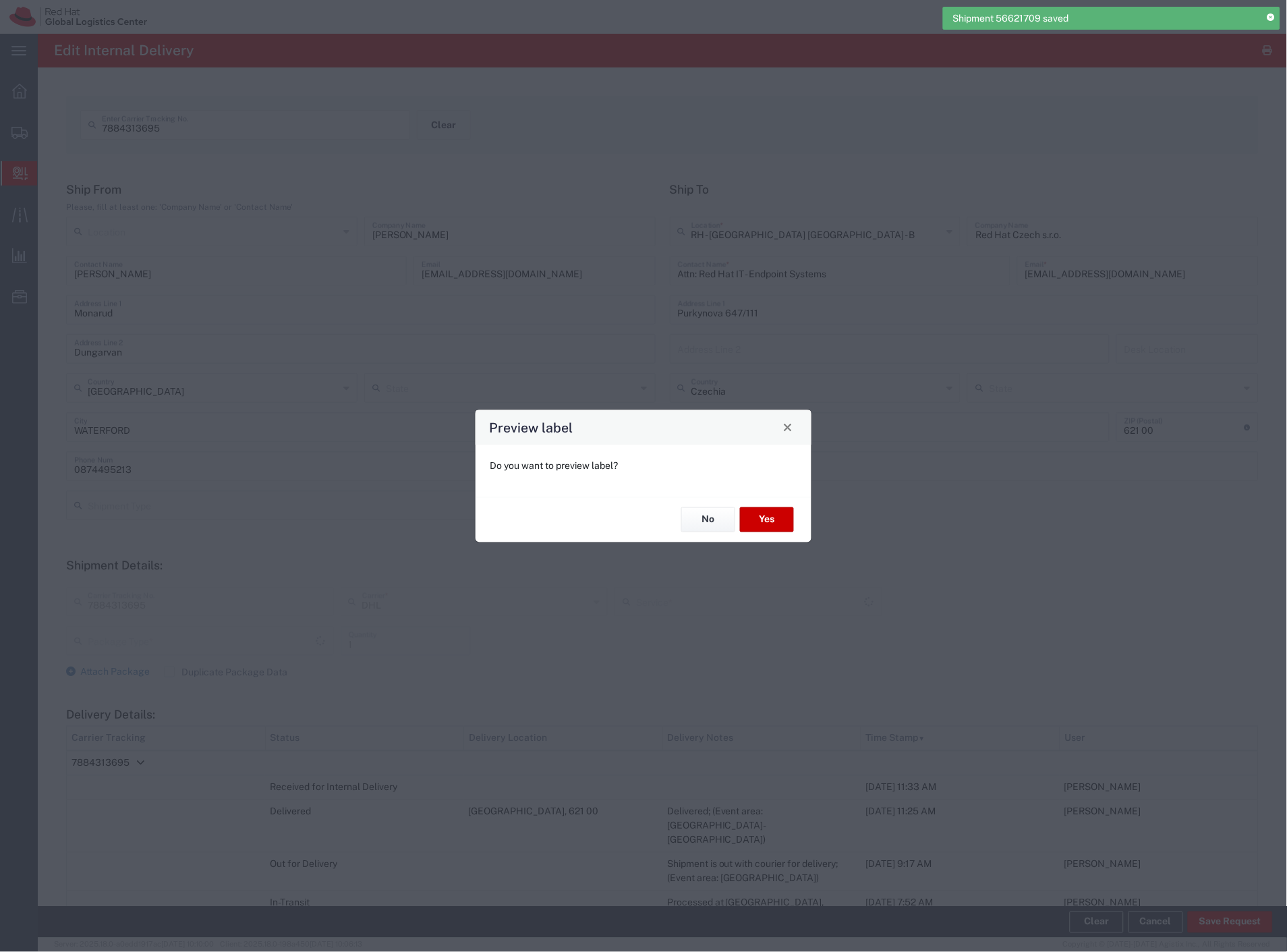
type input "Your Packaging"
type input "Economy Select"
click at [700, 524] on button "No" at bounding box center [709, 520] width 54 height 25
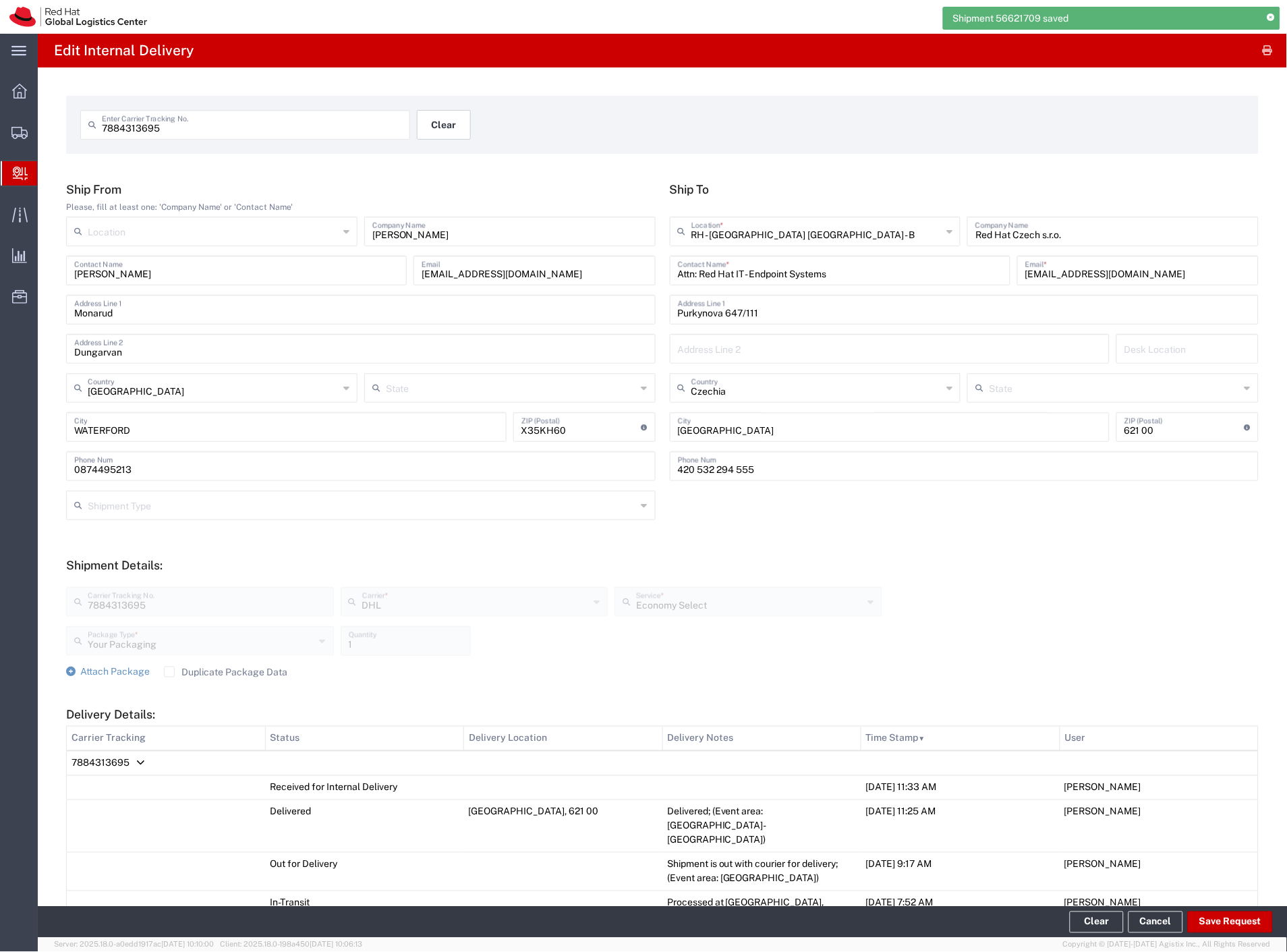
click at [446, 127] on button "Clear" at bounding box center [445, 124] width 54 height 30
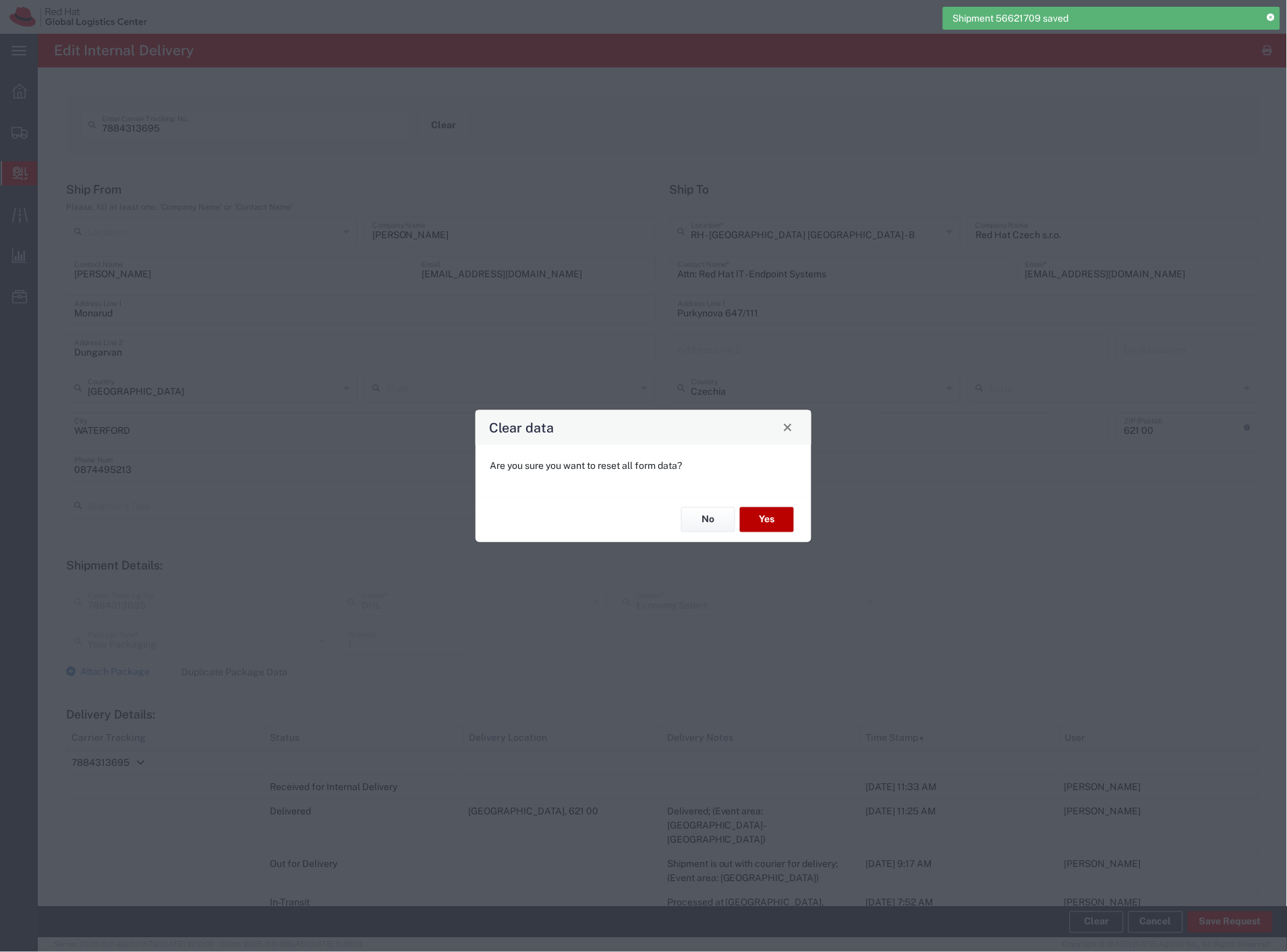
click at [781, 515] on button "Yes" at bounding box center [768, 520] width 54 height 25
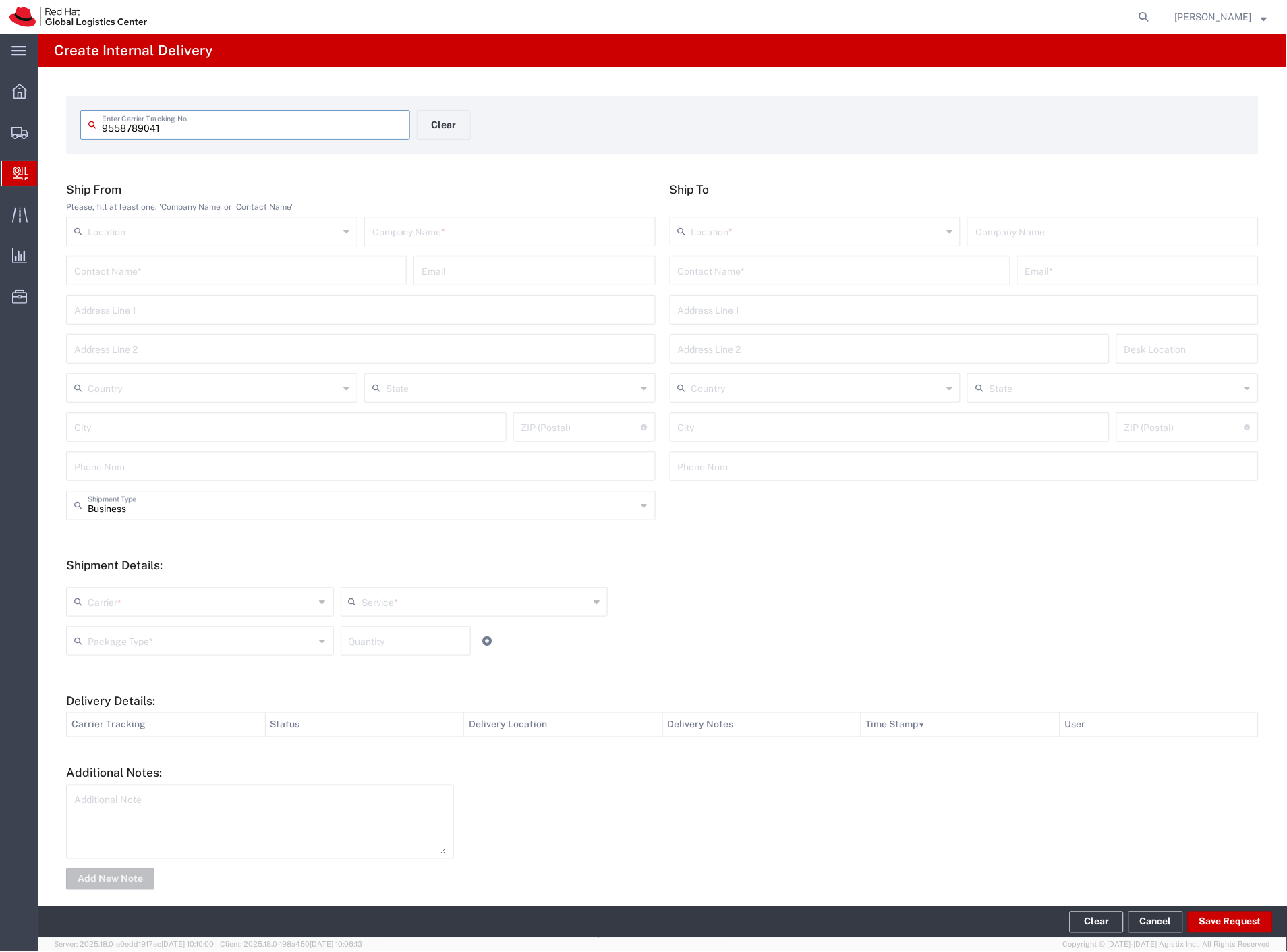
type input "9558789041"
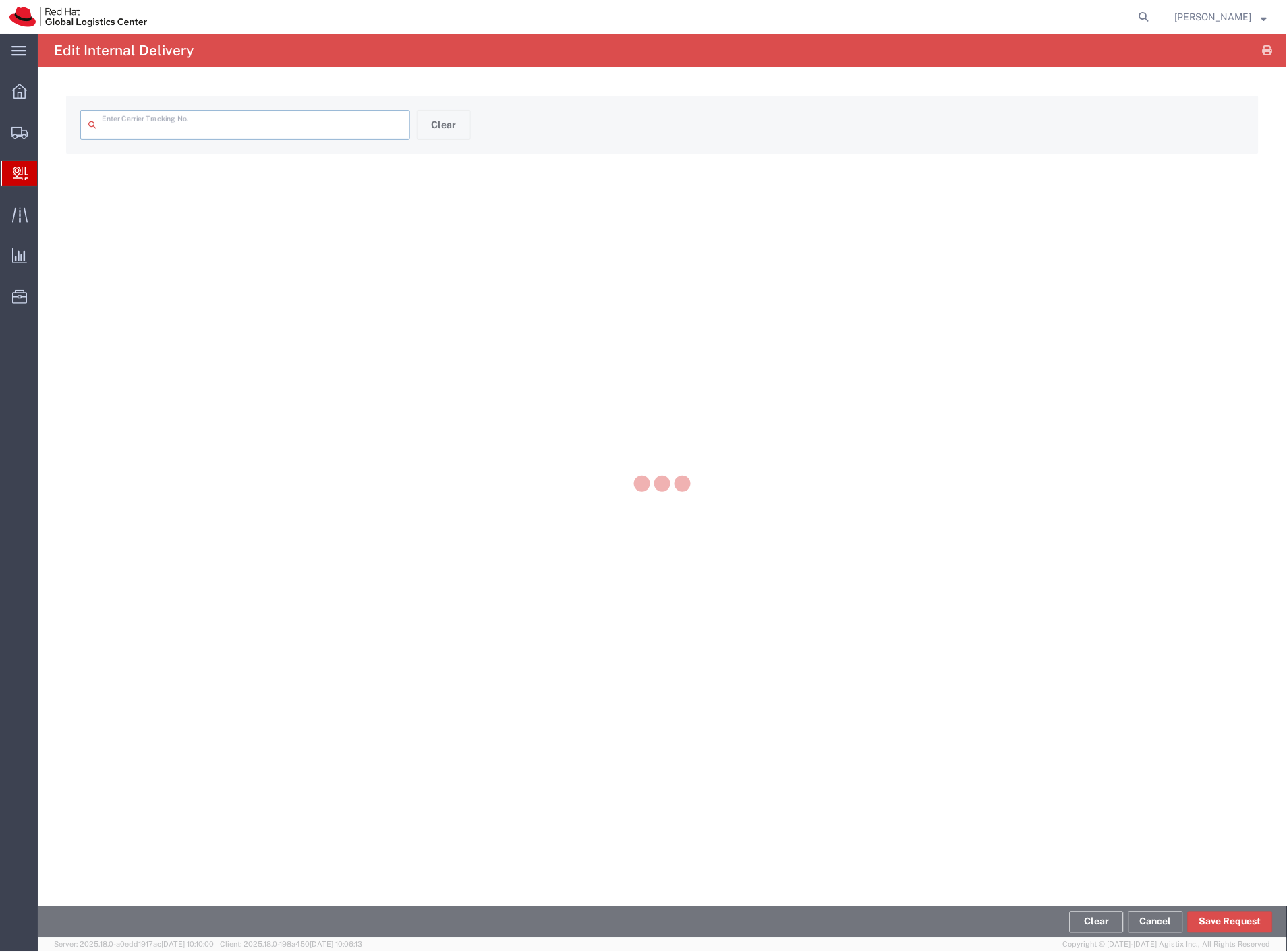
type input "9558789041"
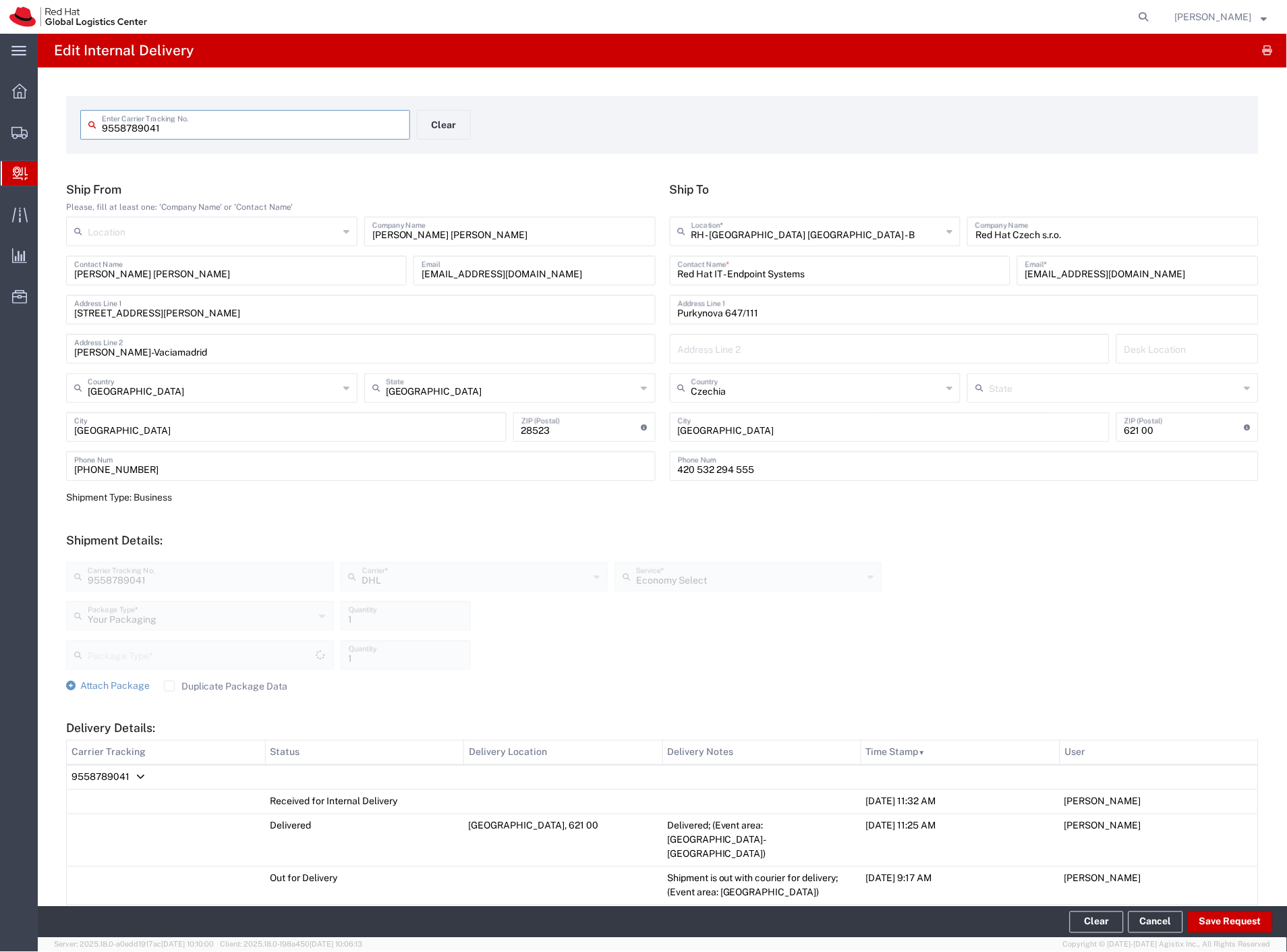
type input "Your Packaging"
click at [1233, 922] on button "Save Request" at bounding box center [1231, 922] width 85 height 21
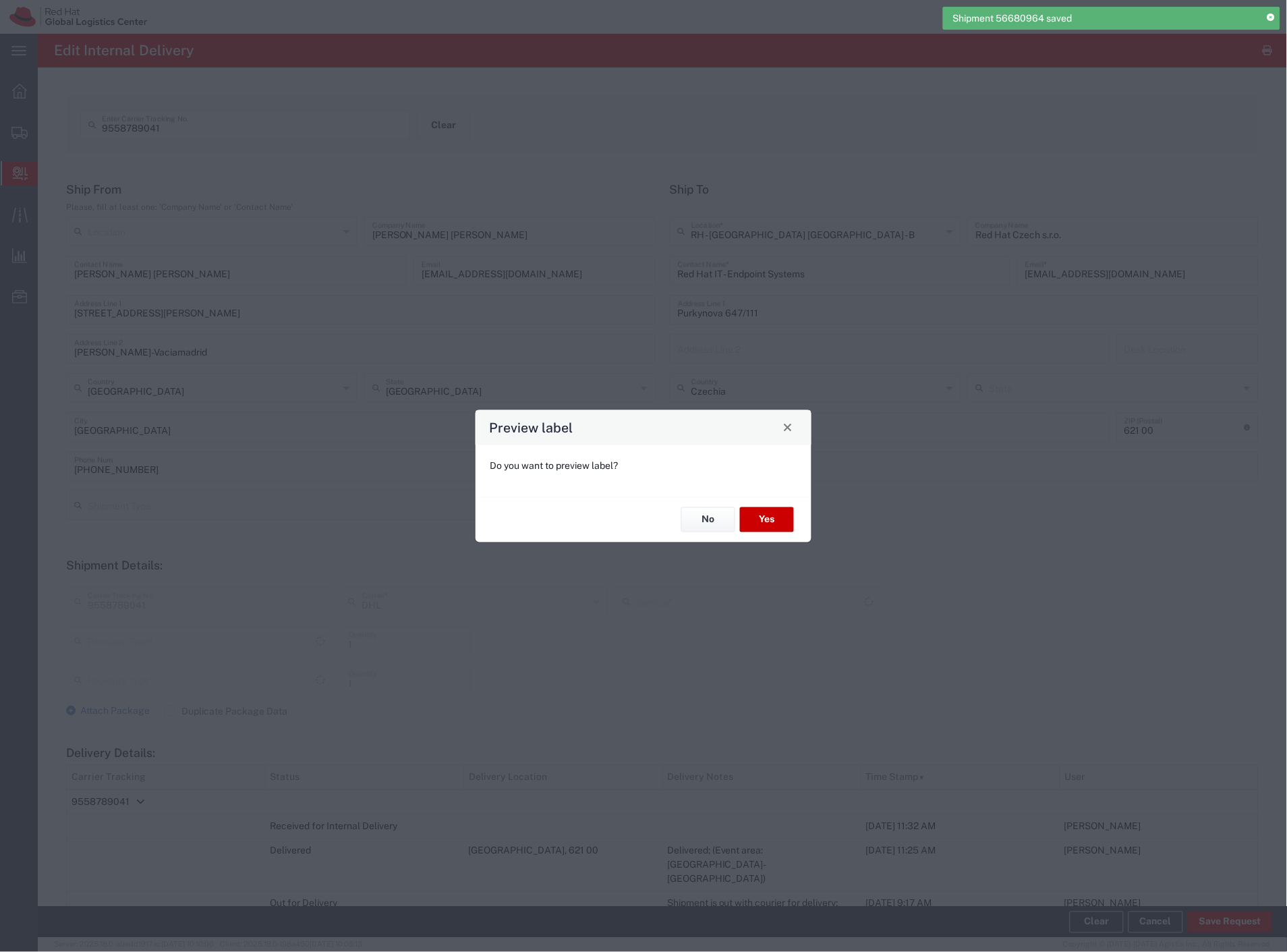
type input "Your Packaging"
type input "Economy Select"
type input "Your Packaging"
click at [710, 514] on button "No" at bounding box center [709, 520] width 54 height 25
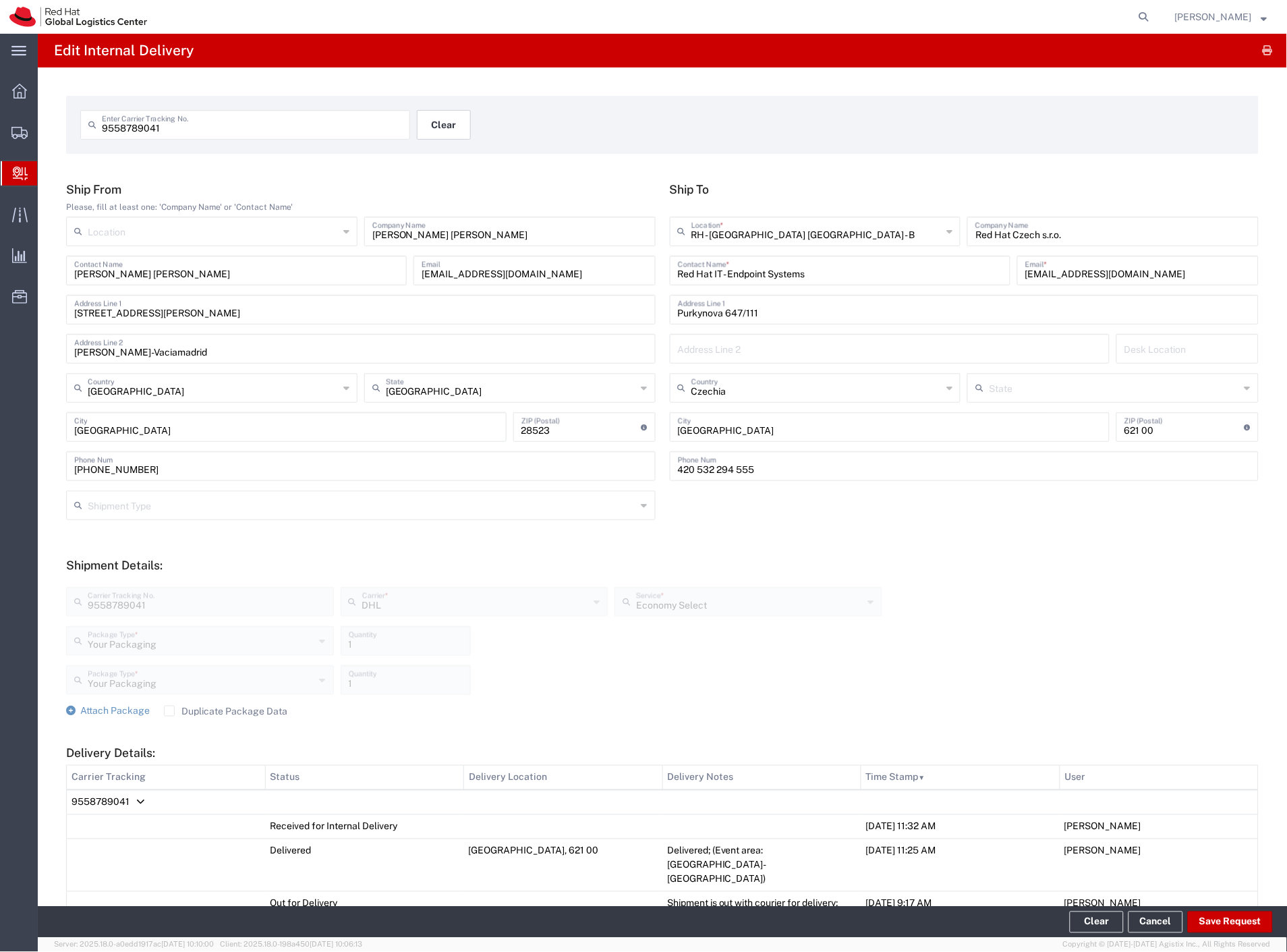
click at [433, 129] on button "Clear" at bounding box center [445, 124] width 54 height 30
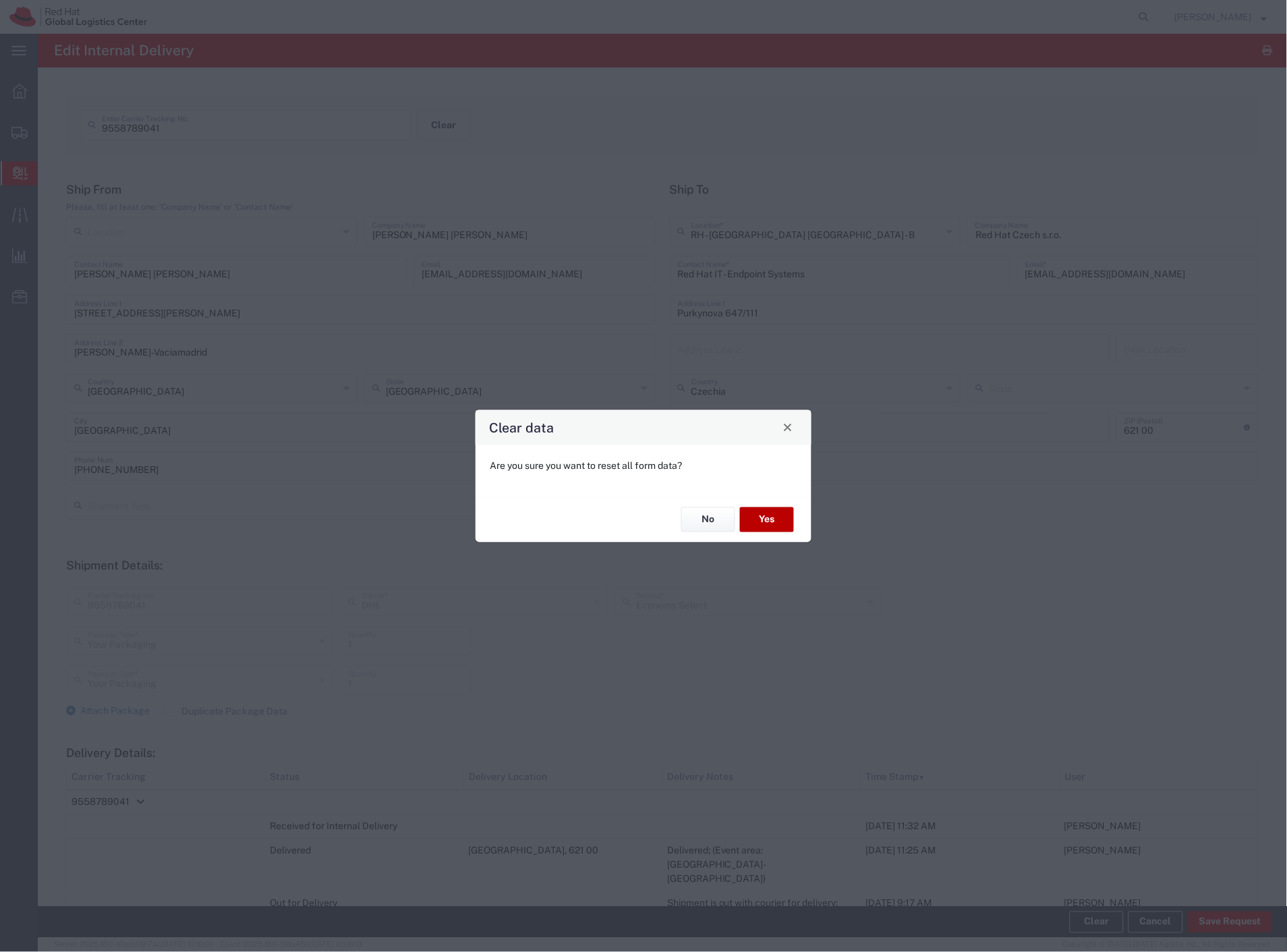
click at [770, 514] on button "Yes" at bounding box center [768, 520] width 54 height 25
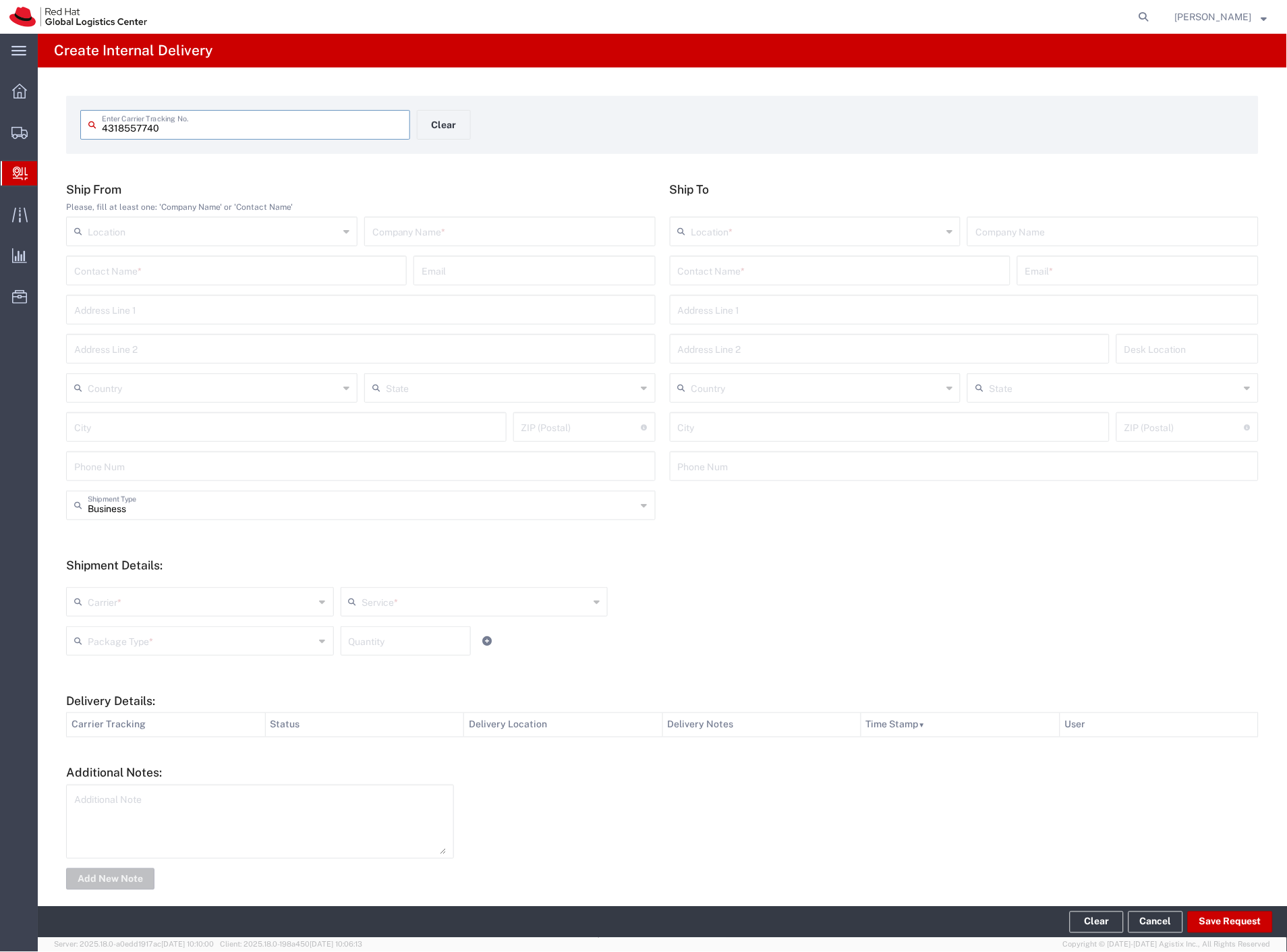
type input "4318557740"
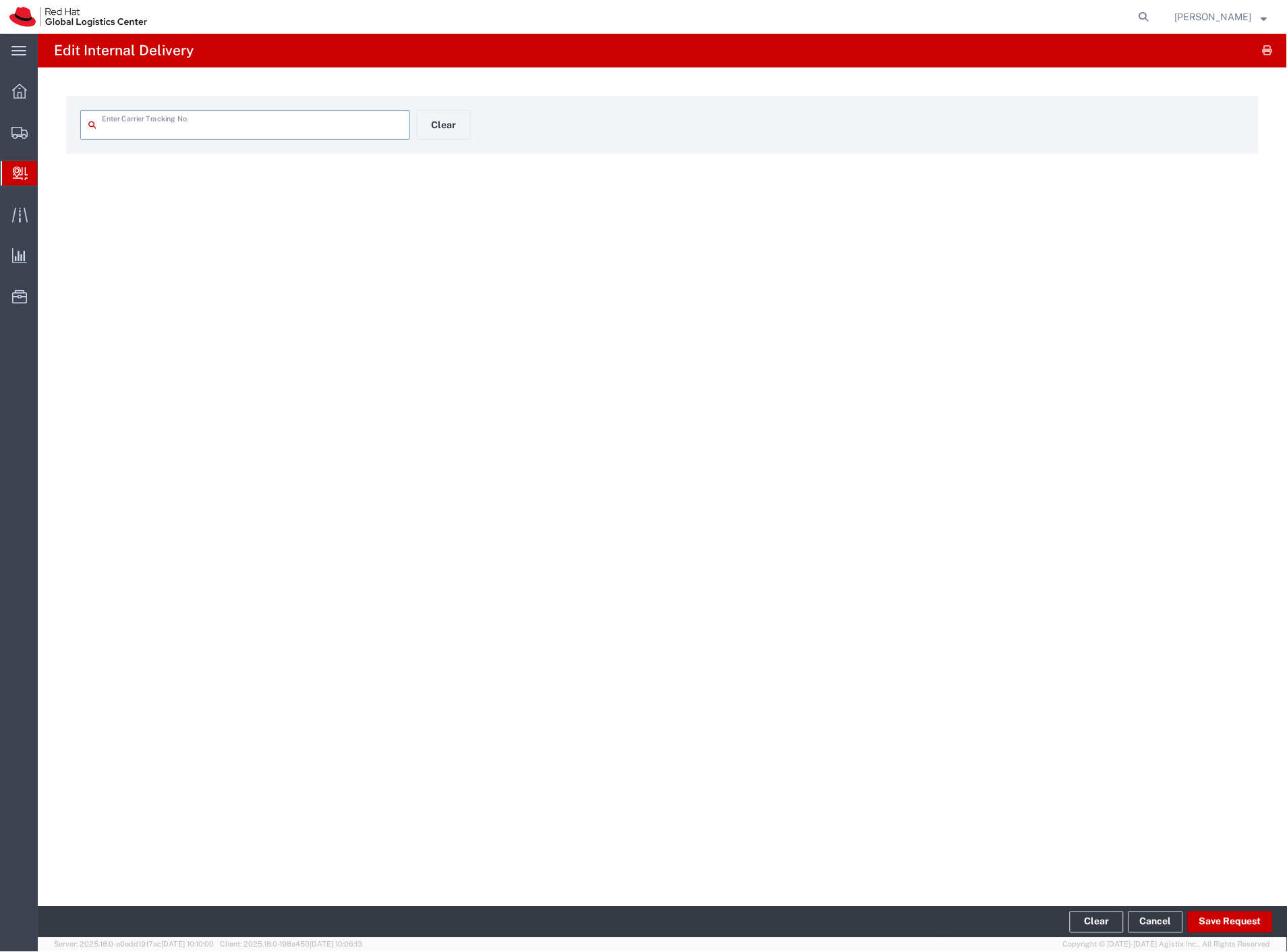
type input "4318557740"
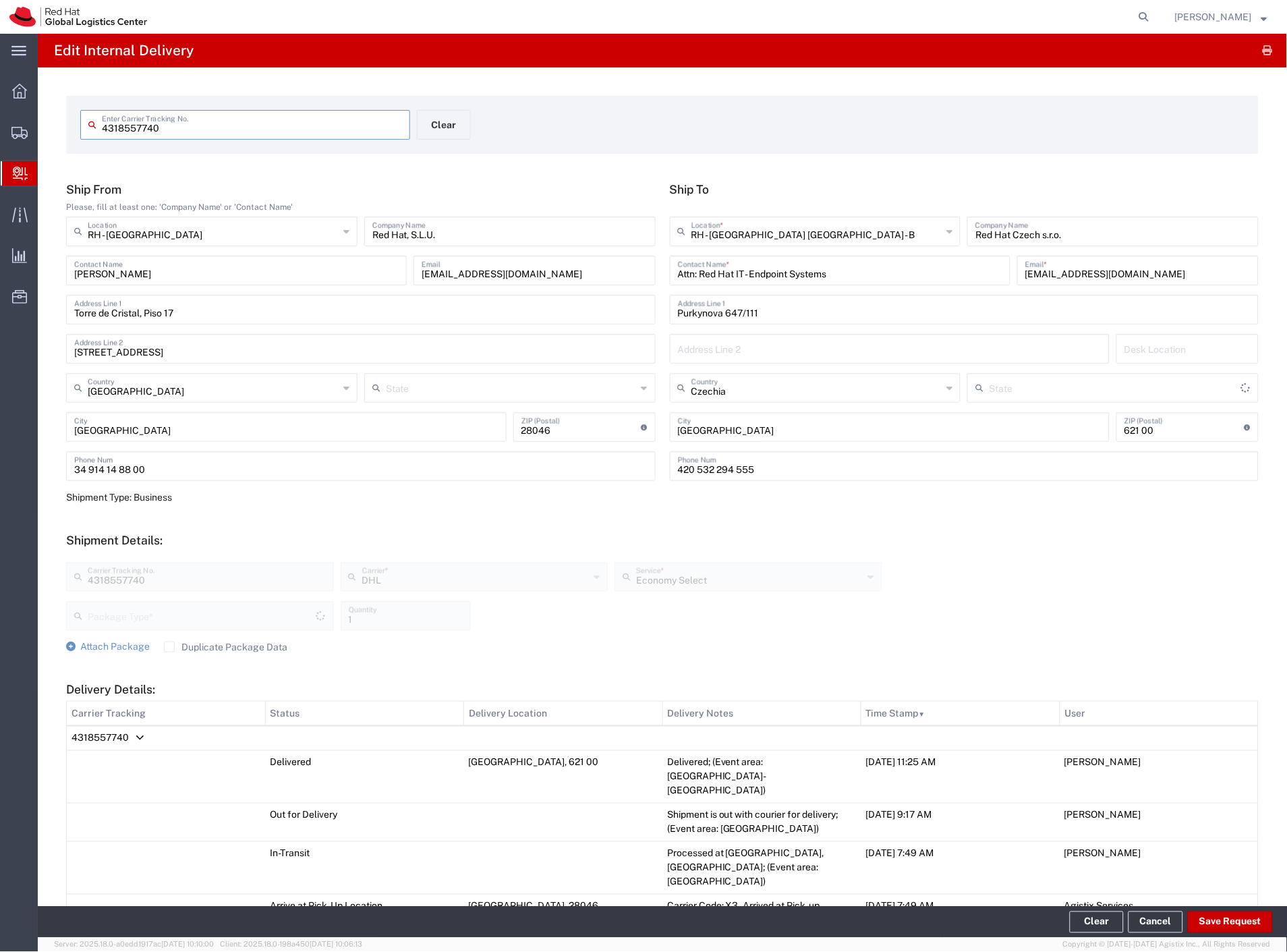
type input "Your Packaging"
click at [1226, 916] on button "Save Request" at bounding box center [1231, 922] width 85 height 21
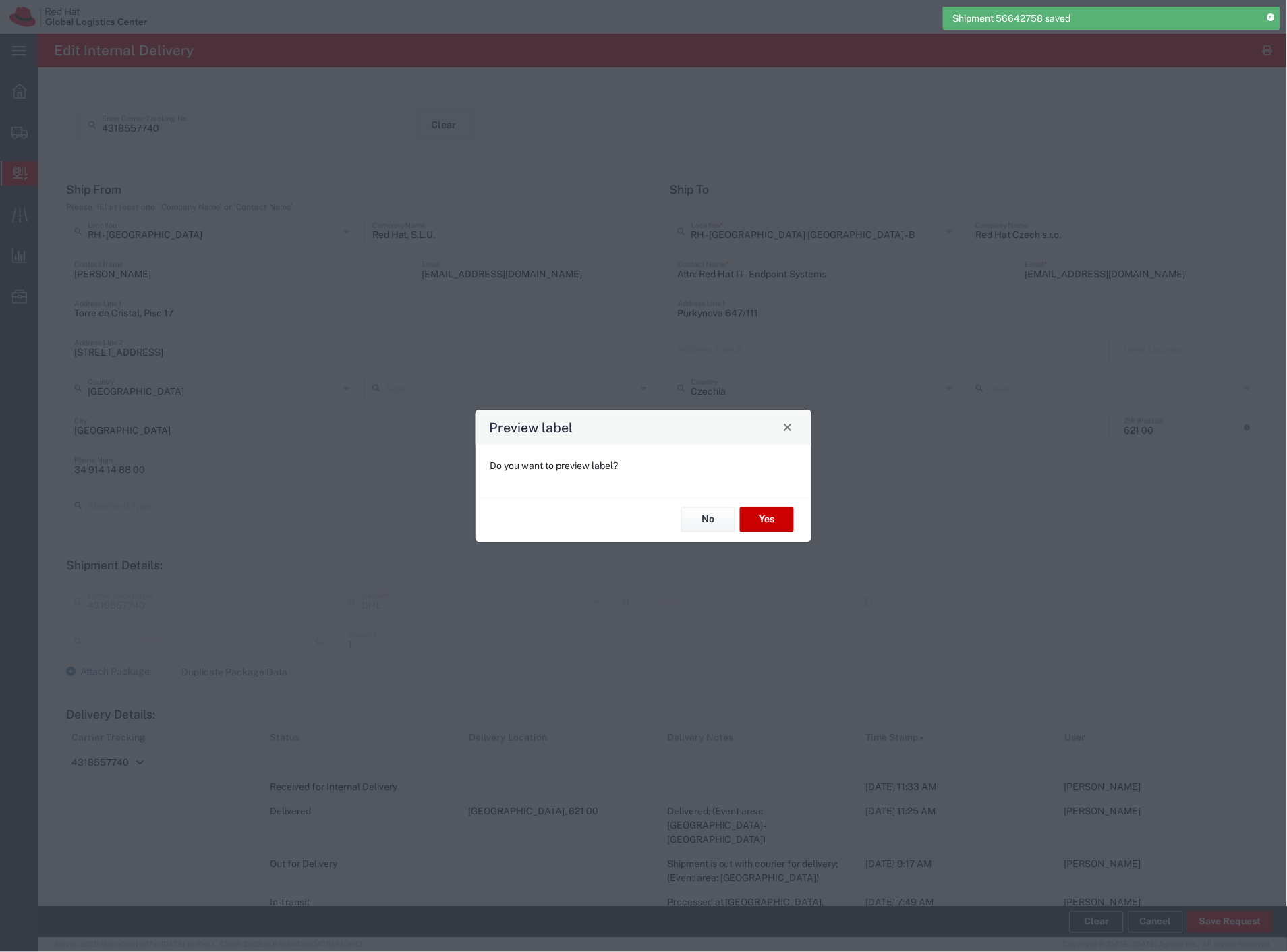
type input "Your Packaging"
type input "Economy Select"
click at [720, 517] on button "No" at bounding box center [709, 520] width 54 height 25
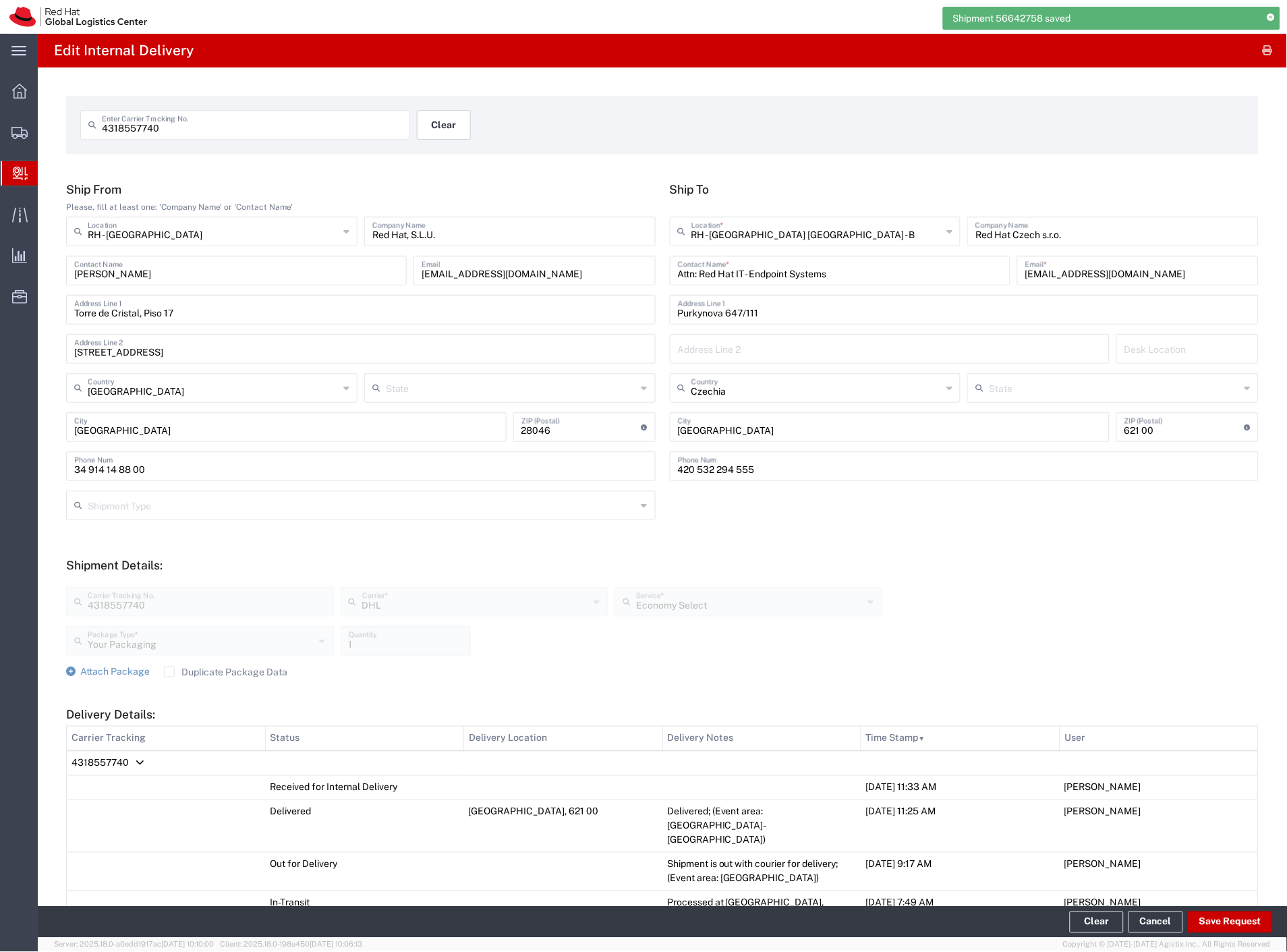
click at [446, 124] on button "Clear" at bounding box center [445, 124] width 54 height 30
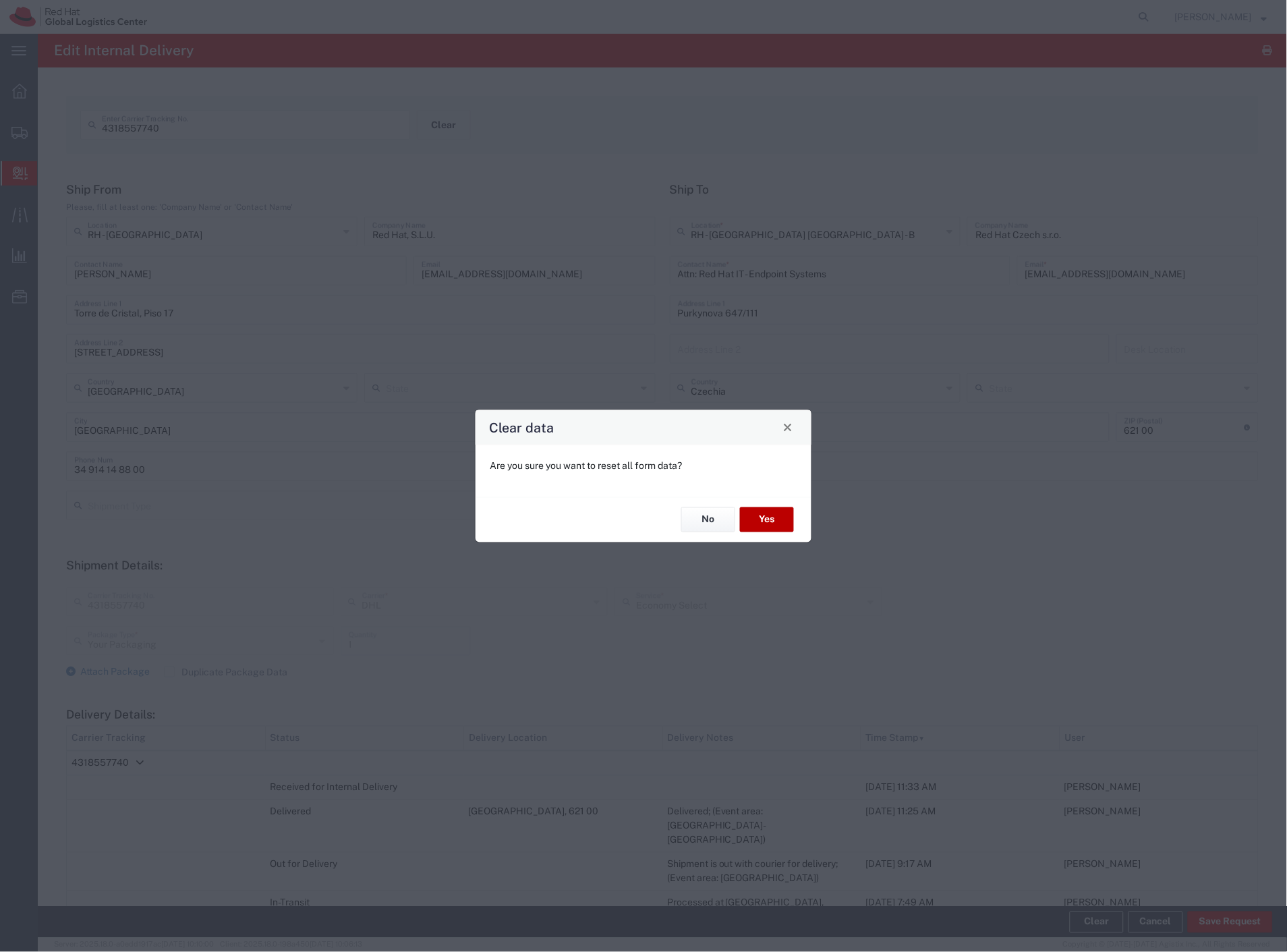
click at [767, 517] on button "Yes" at bounding box center [768, 520] width 54 height 25
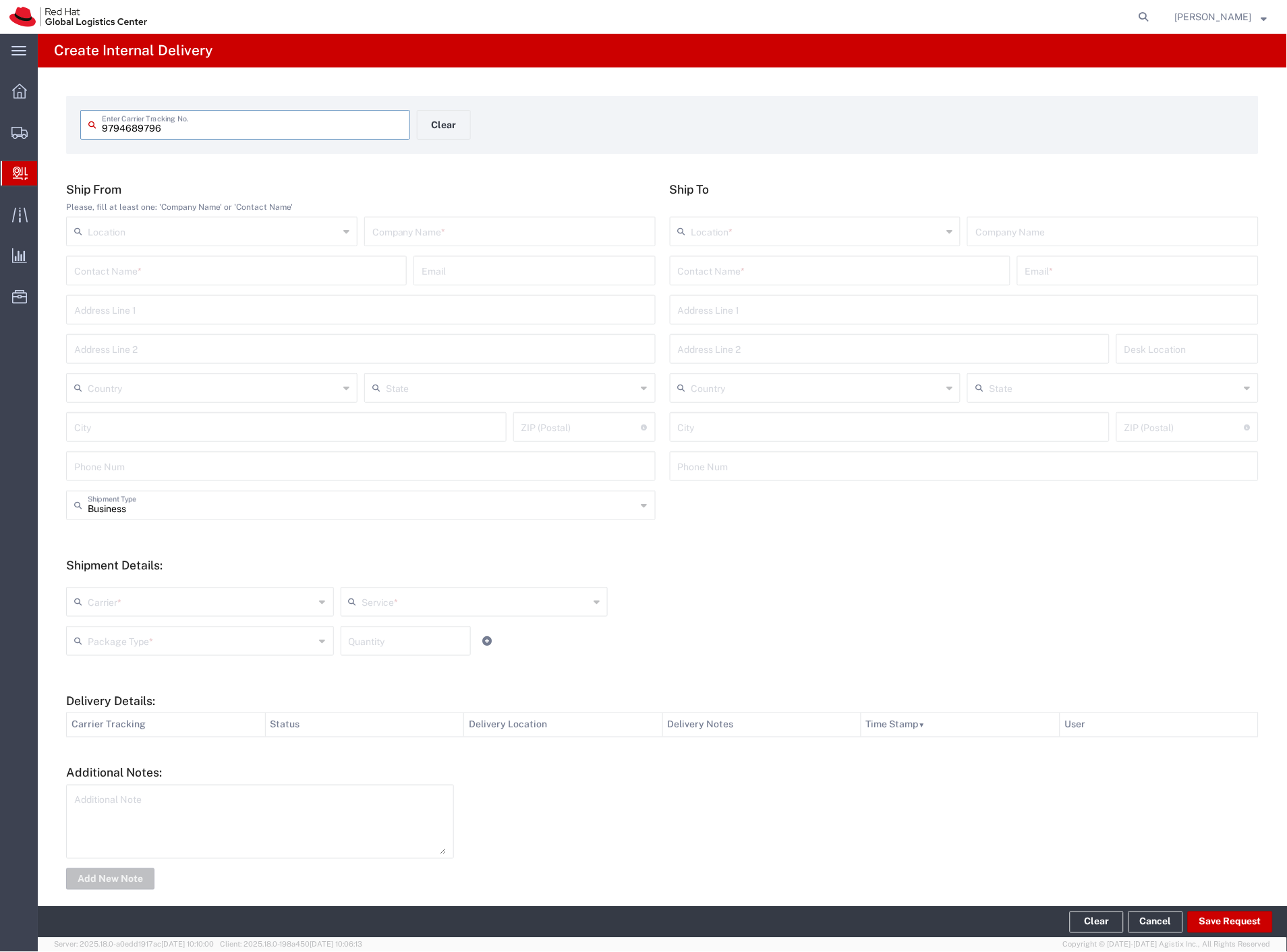
type input "9794689796"
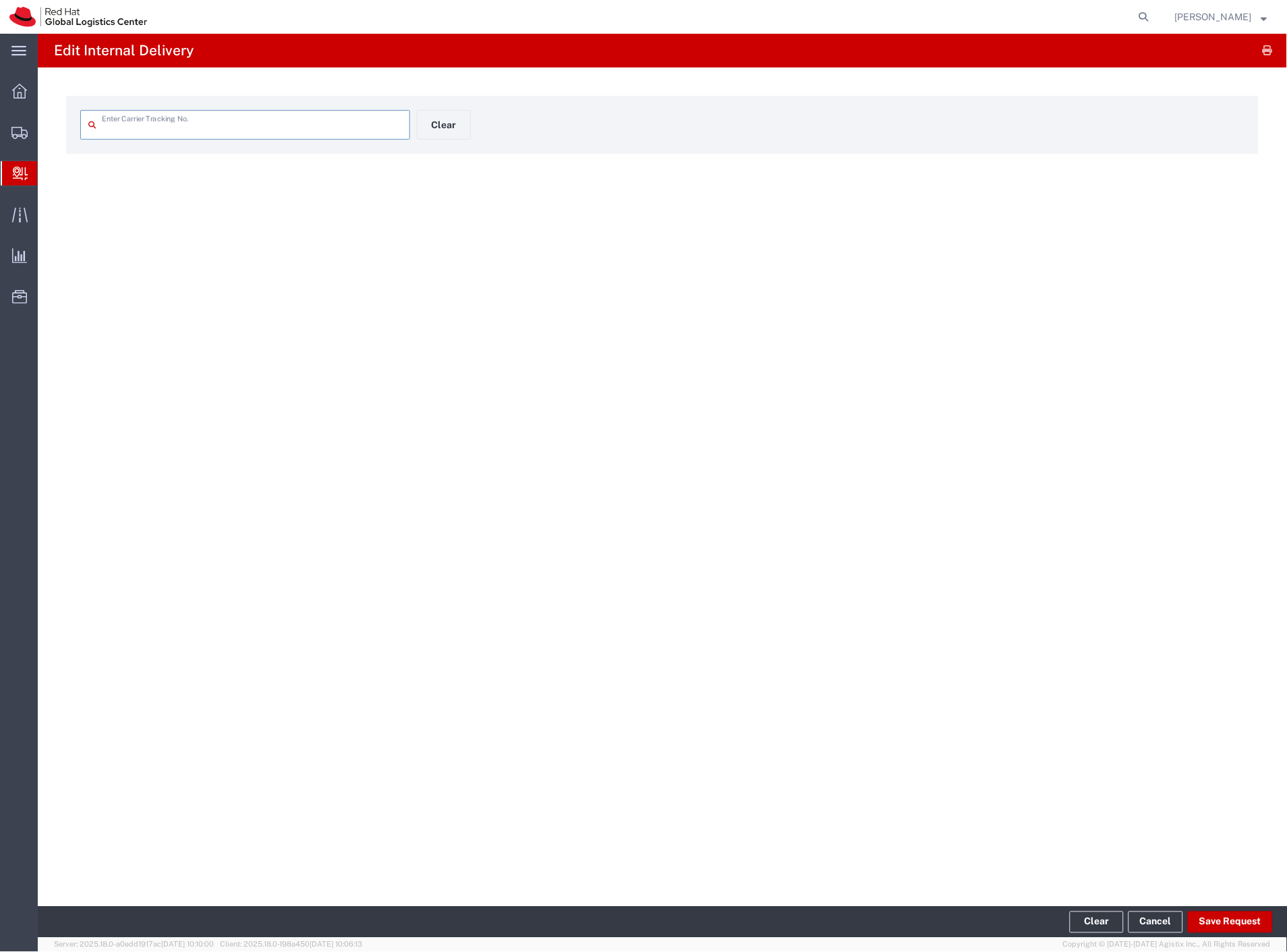
type input "9794689796"
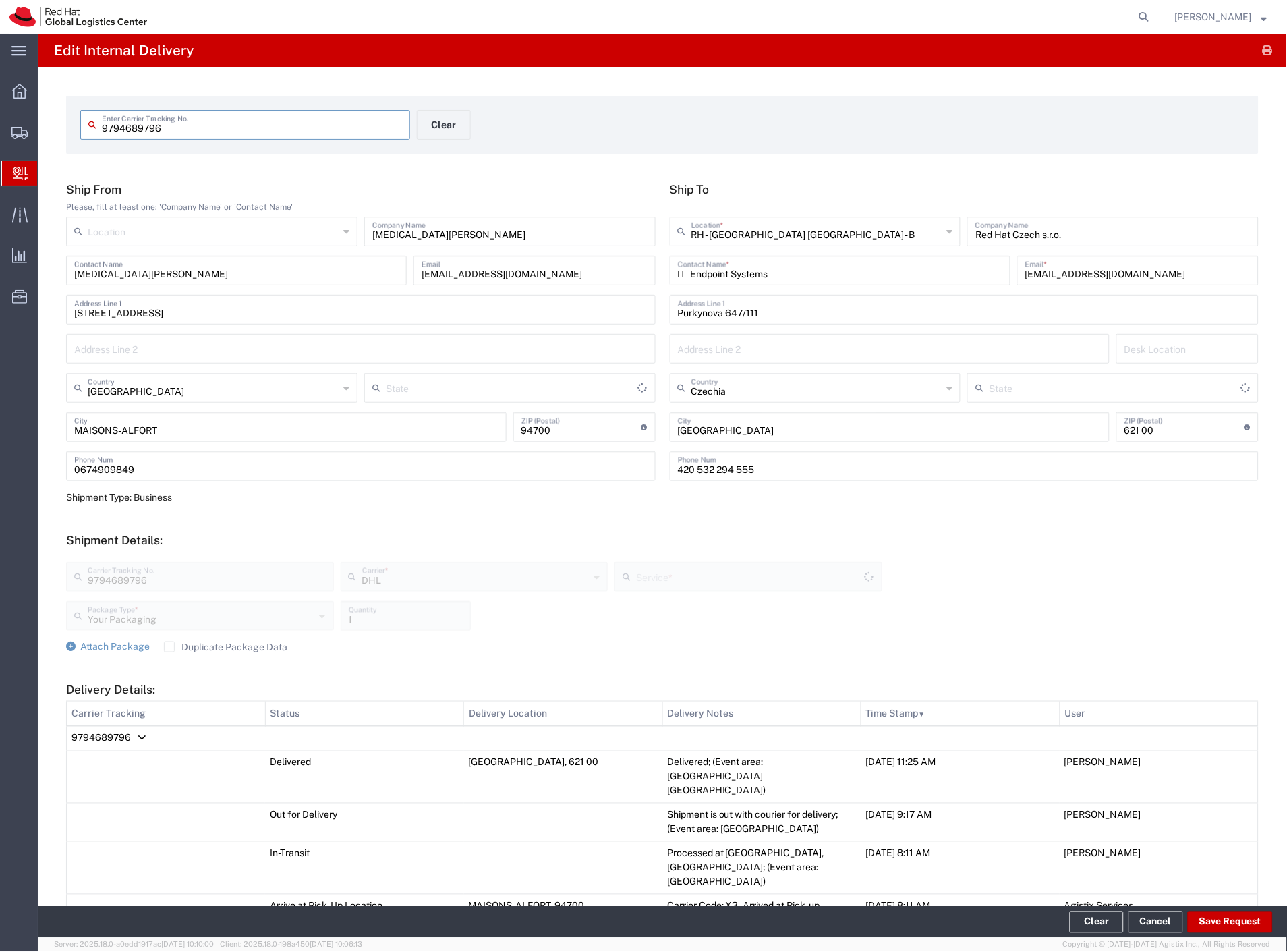
type input "Economy Select"
click at [1208, 926] on button "Save Request" at bounding box center [1231, 922] width 85 height 21
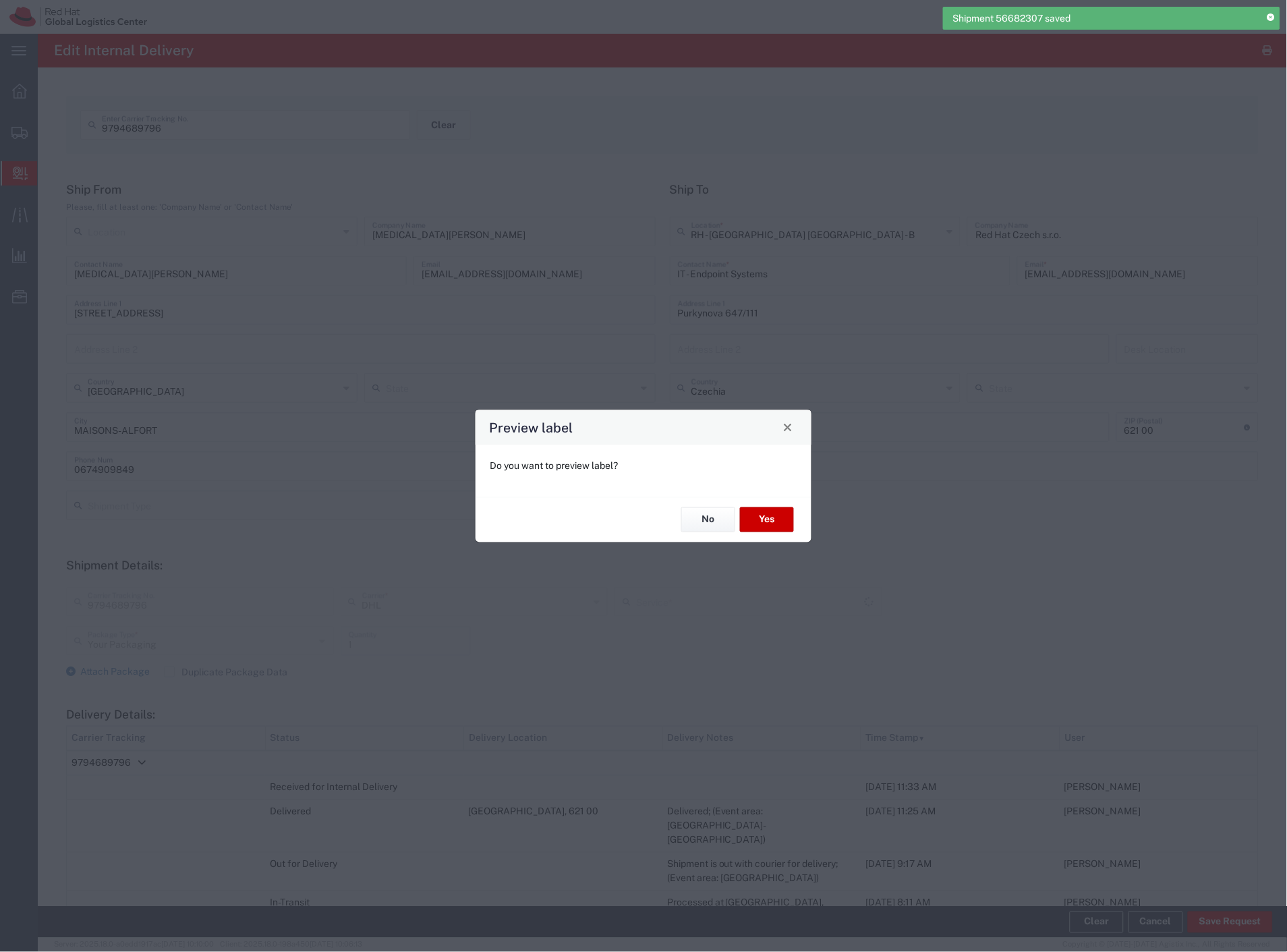
type input "Economy Select"
click at [725, 519] on button "No" at bounding box center [709, 520] width 54 height 25
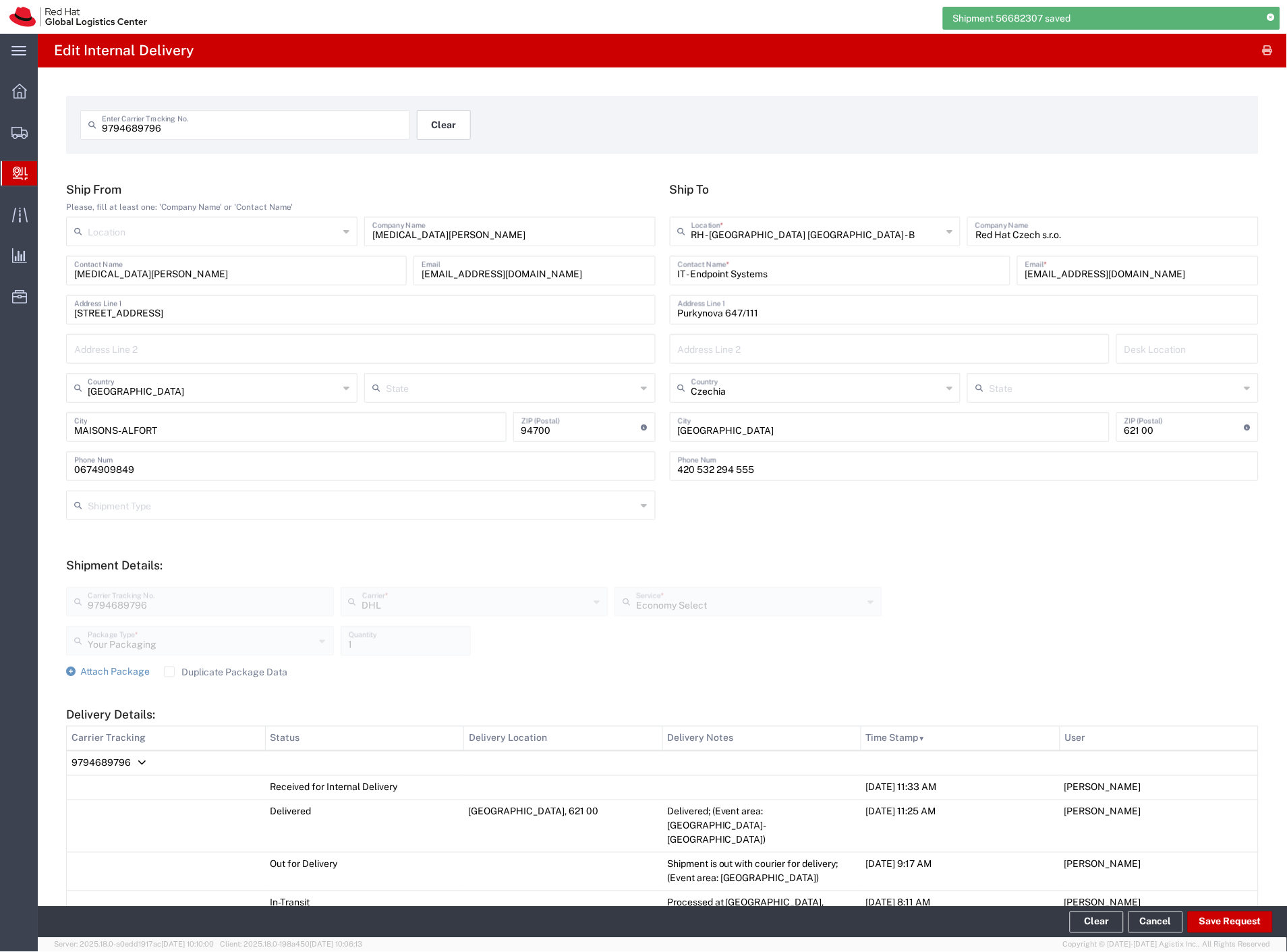
click at [447, 123] on button "Clear" at bounding box center [445, 124] width 54 height 30
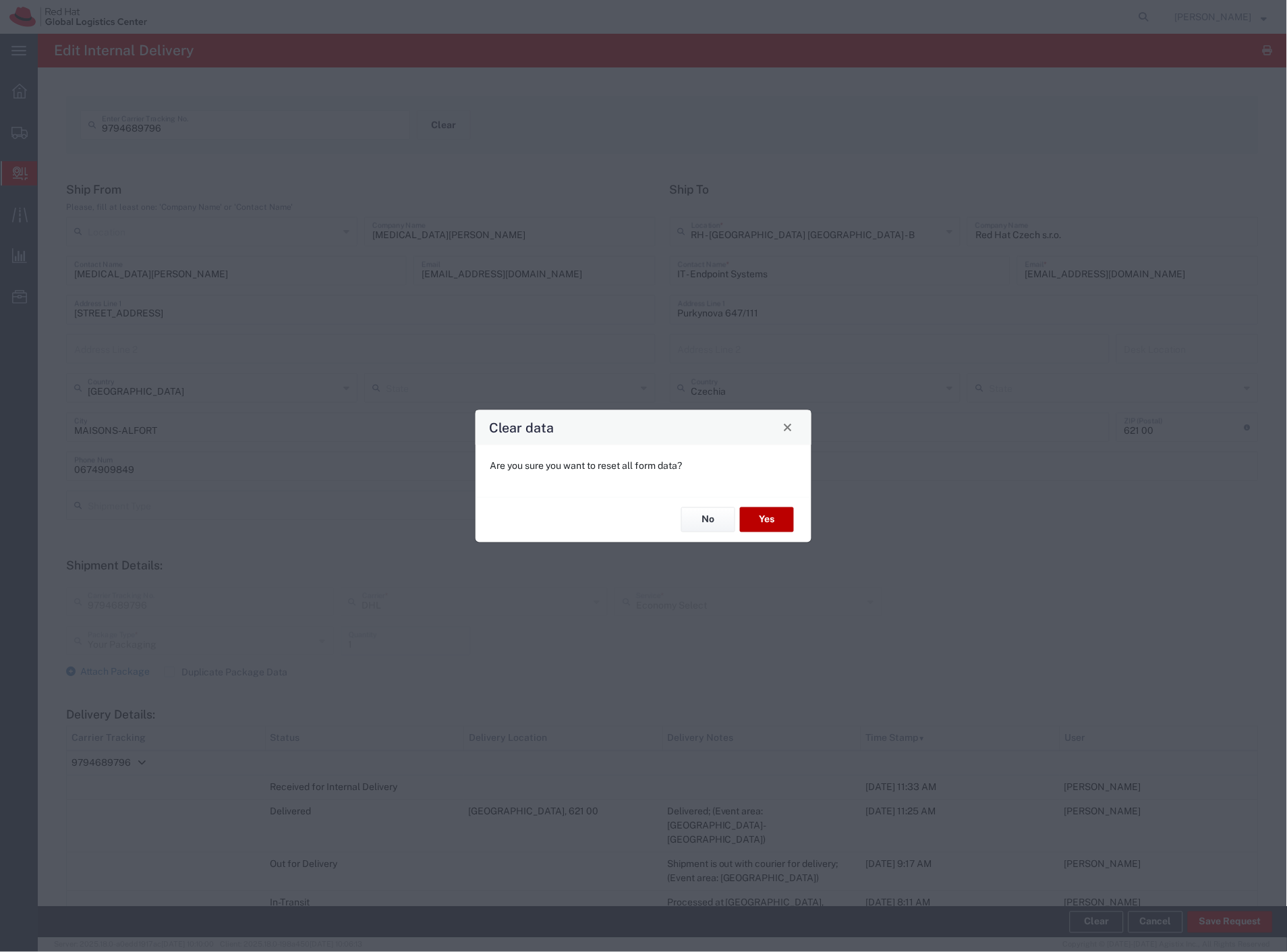
click at [758, 528] on button "Yes" at bounding box center [768, 520] width 54 height 25
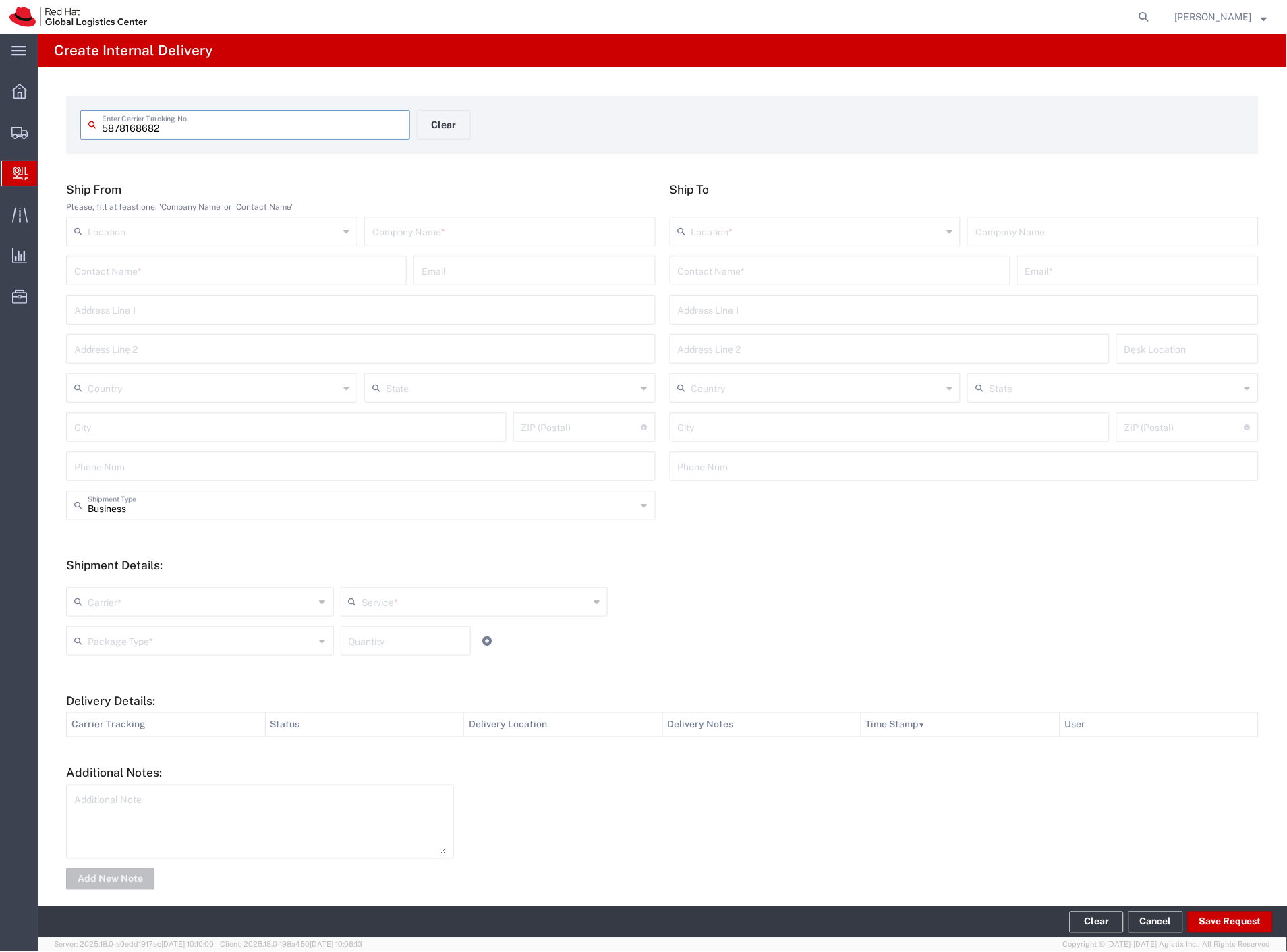
type input "5878168682"
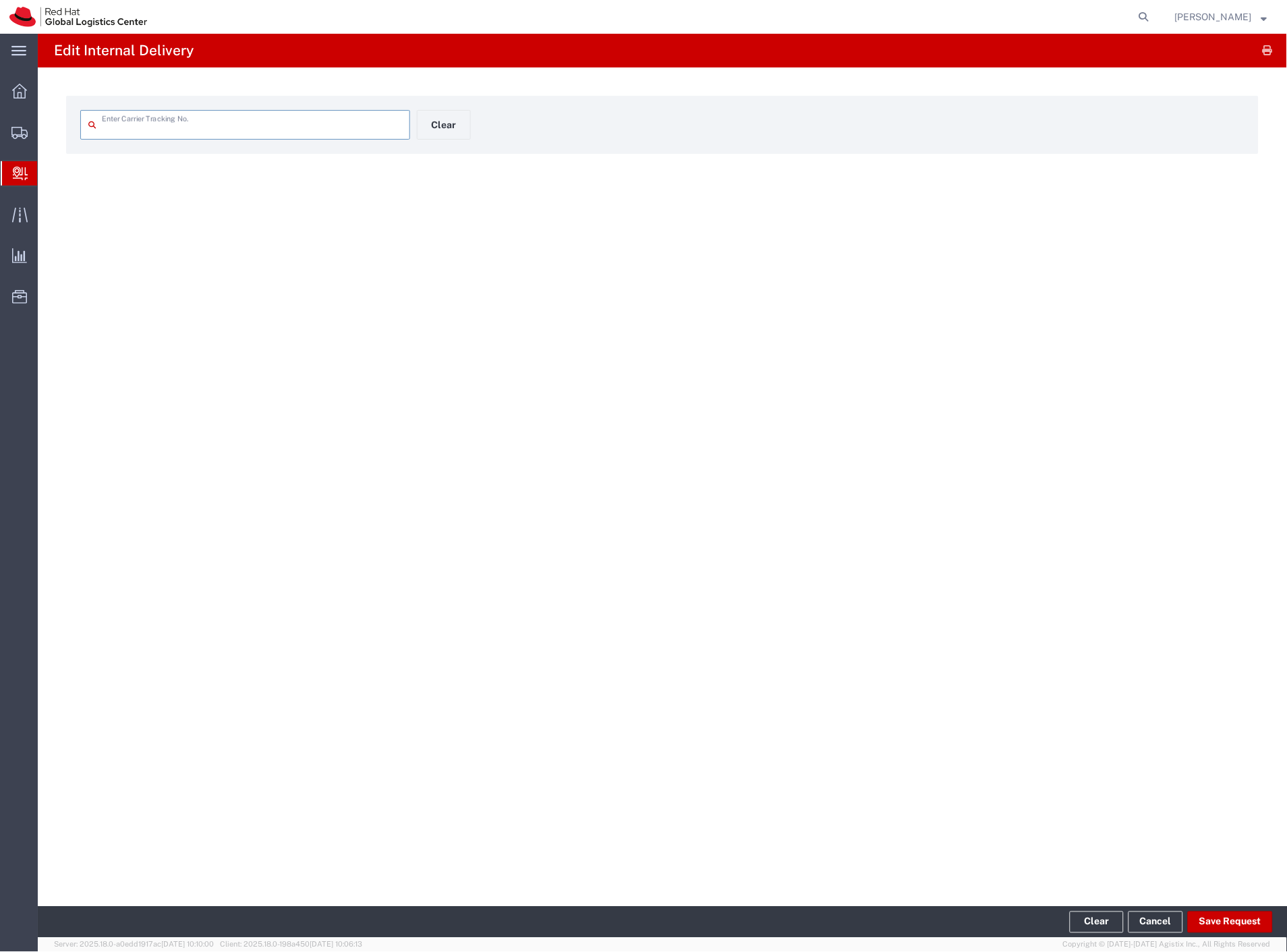
type input "5878168682"
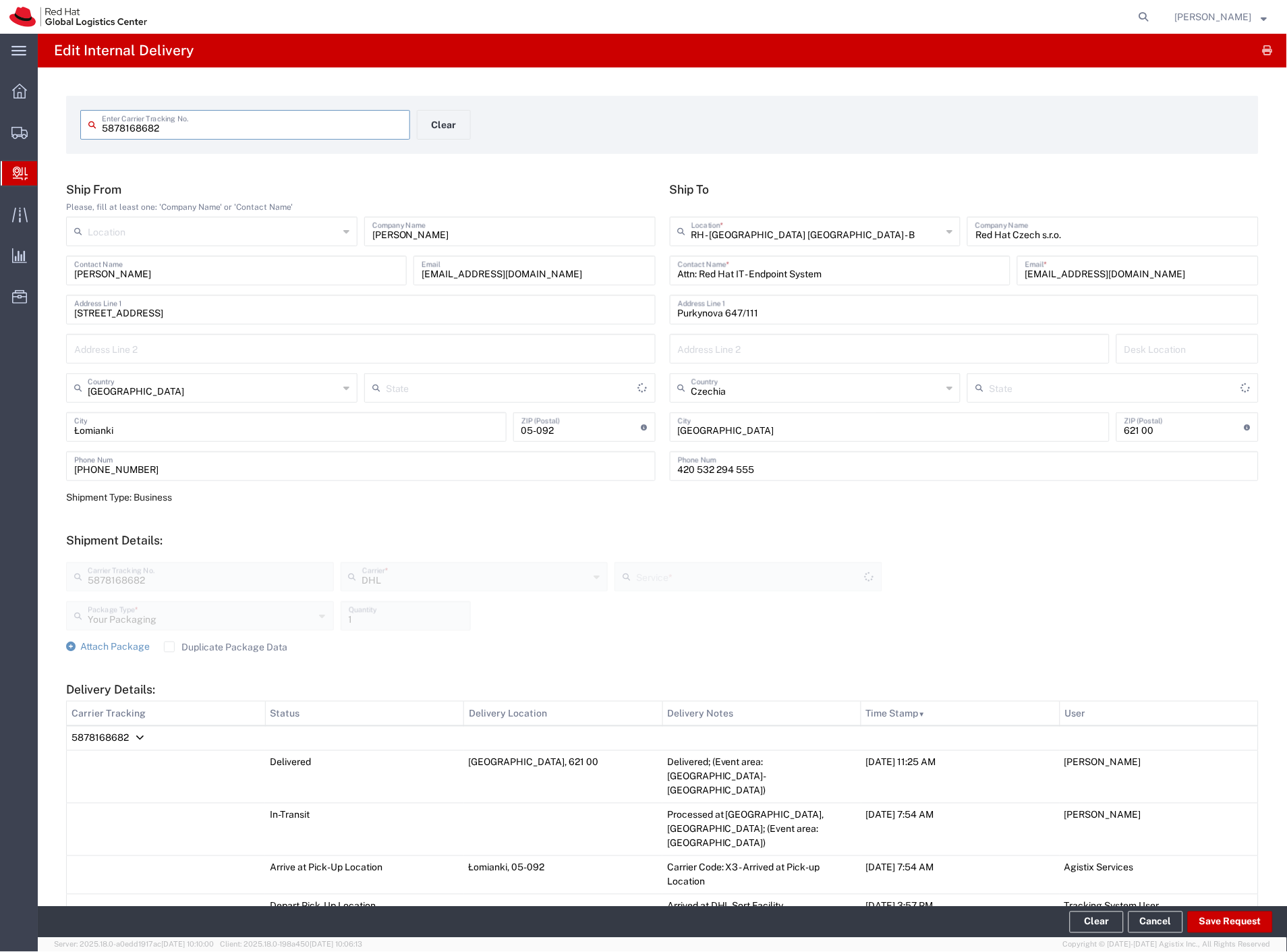
type input "Economy Select"
click at [1269, 925] on button "Save Request" at bounding box center [1231, 922] width 85 height 21
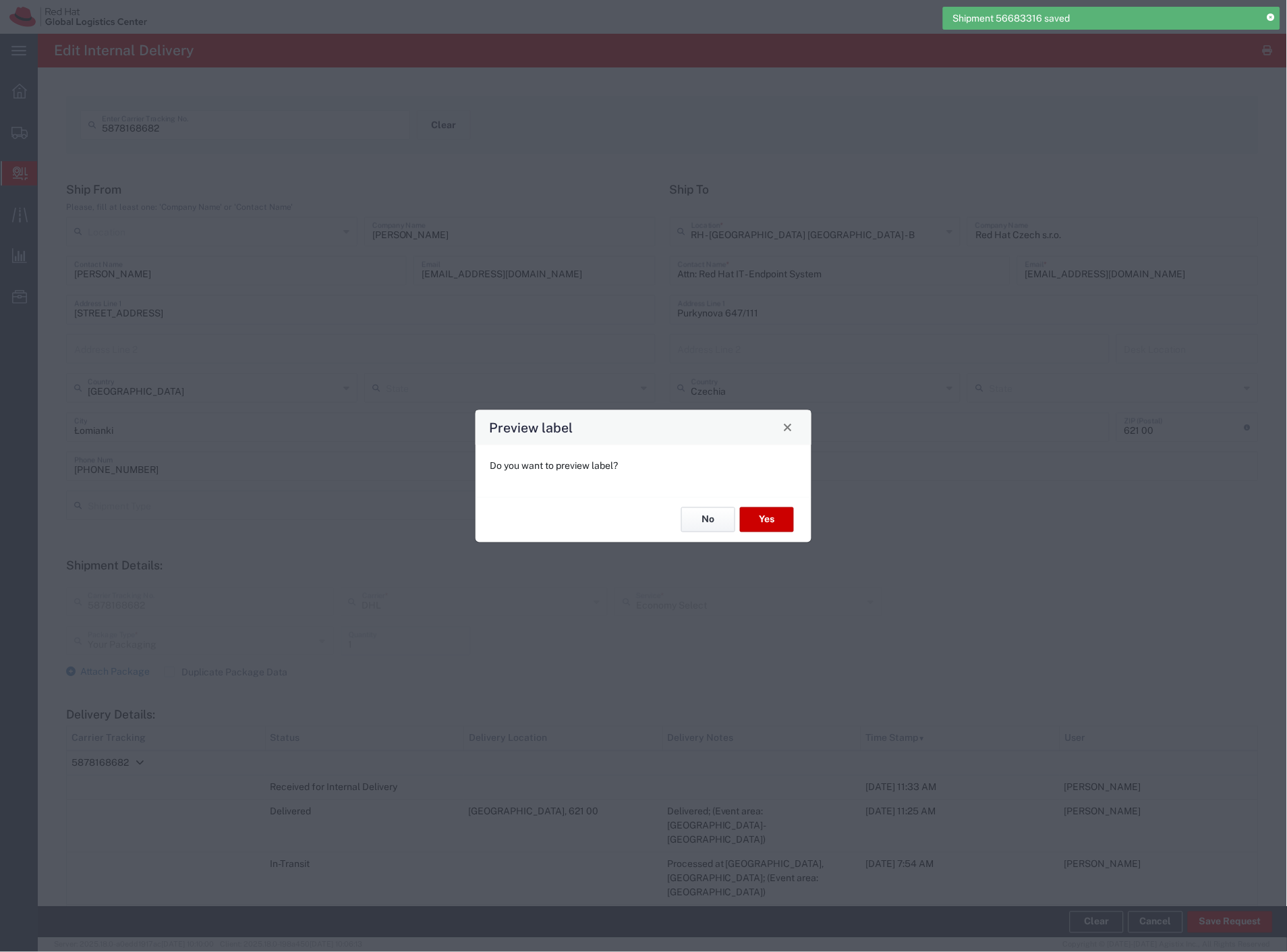
click at [722, 514] on button "No" at bounding box center [709, 520] width 54 height 25
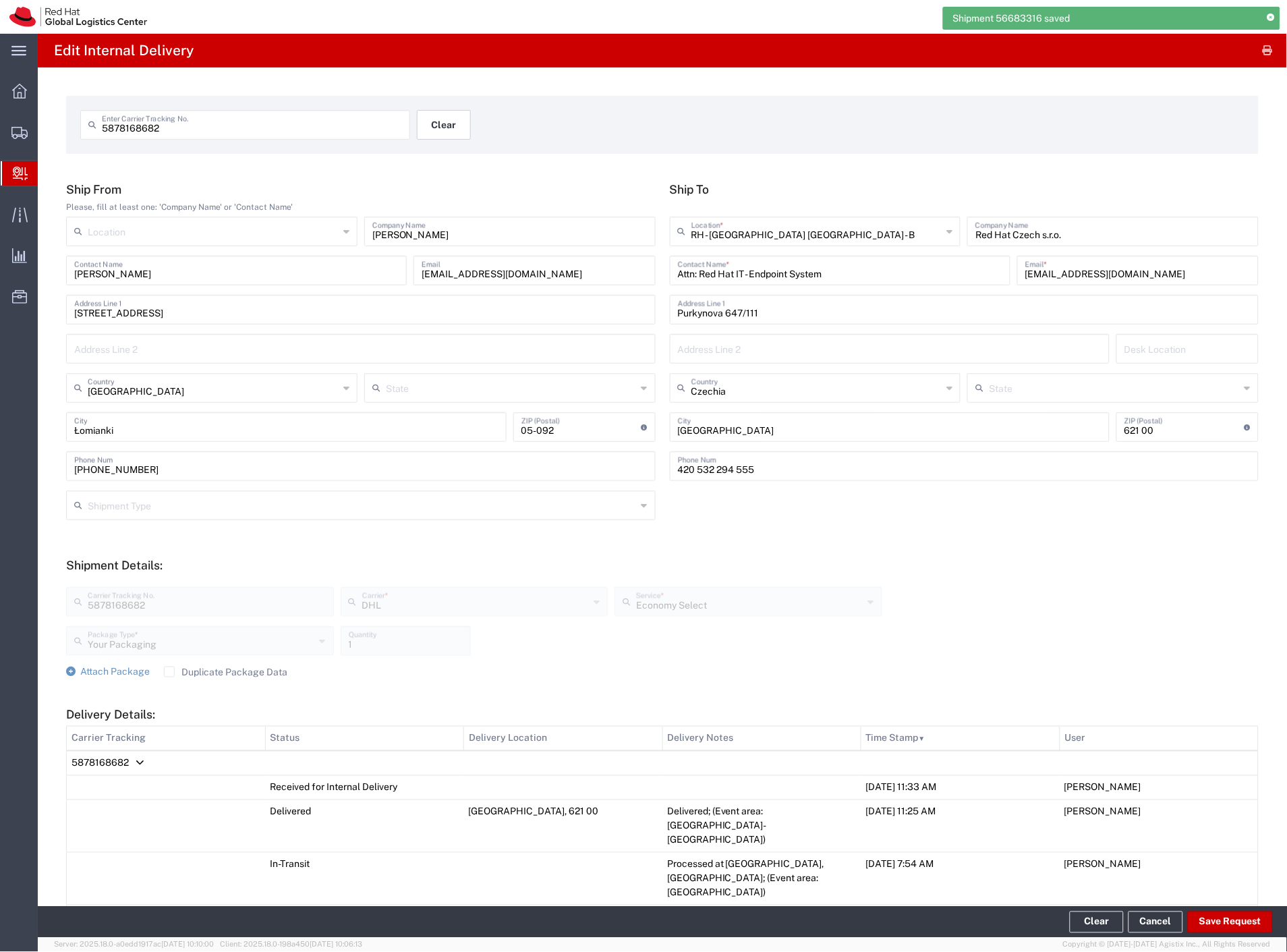
click at [444, 123] on button "Clear" at bounding box center [445, 124] width 54 height 30
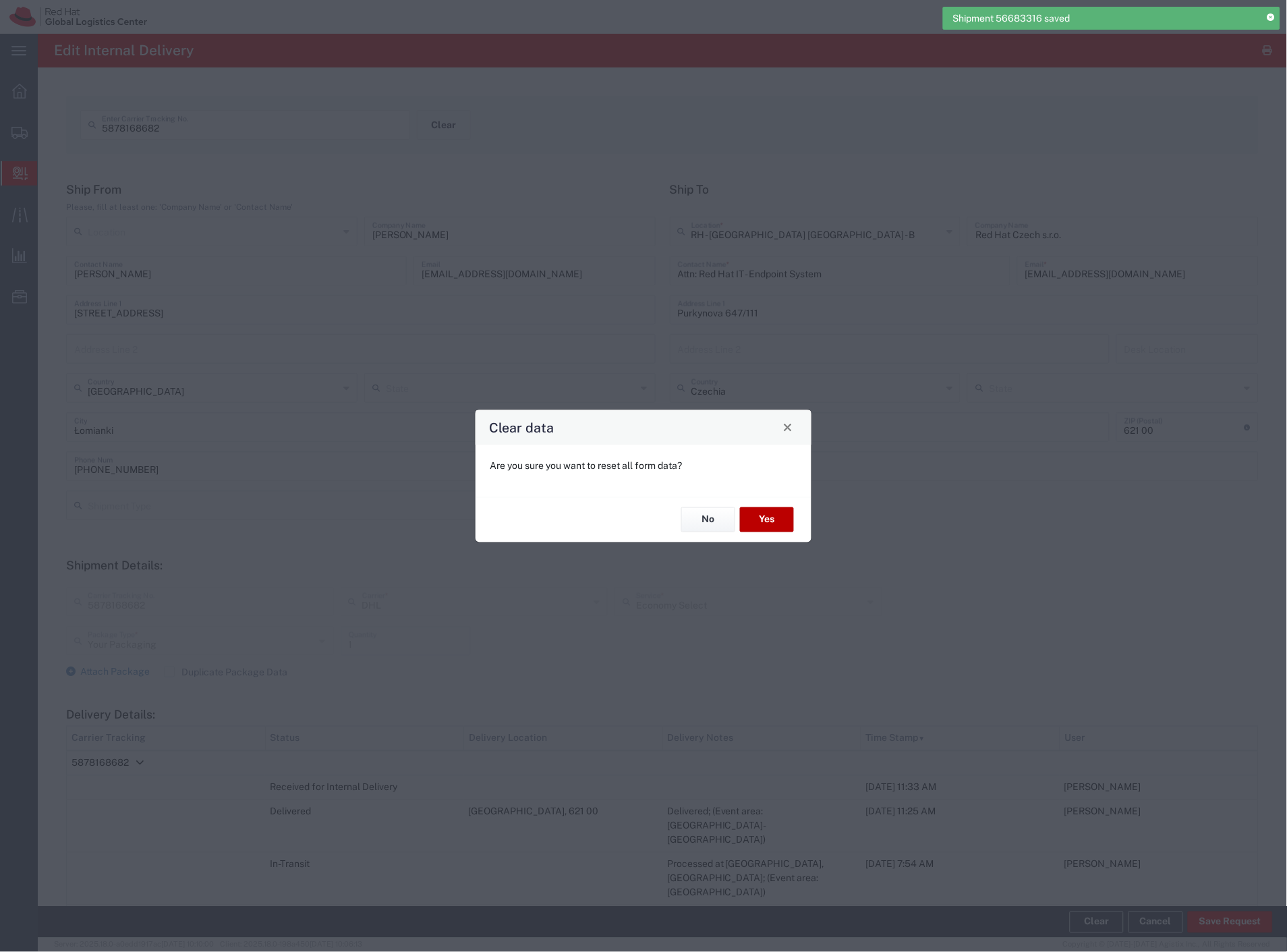
click at [780, 523] on button "Yes" at bounding box center [768, 520] width 54 height 25
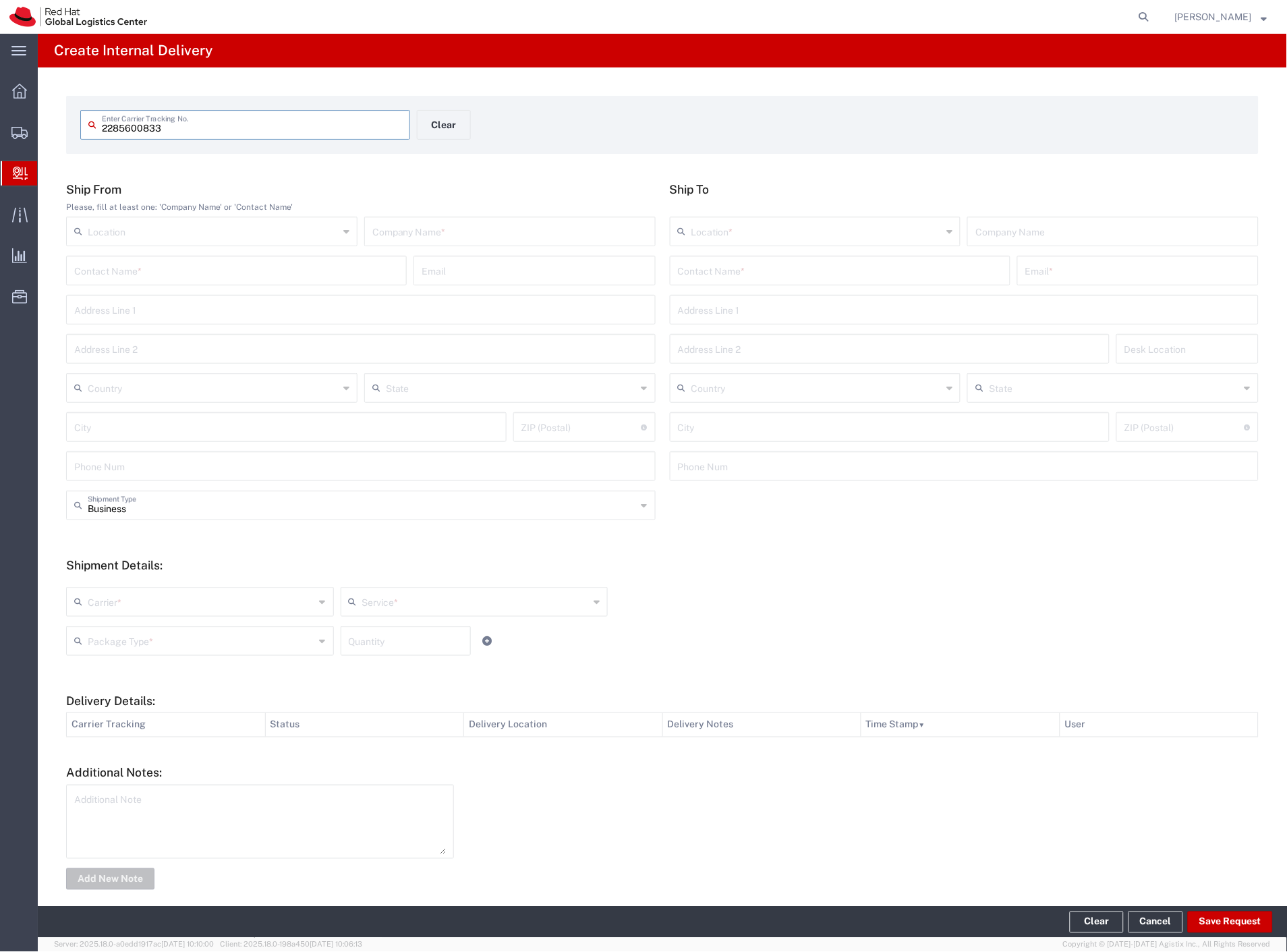
type input "2285600833"
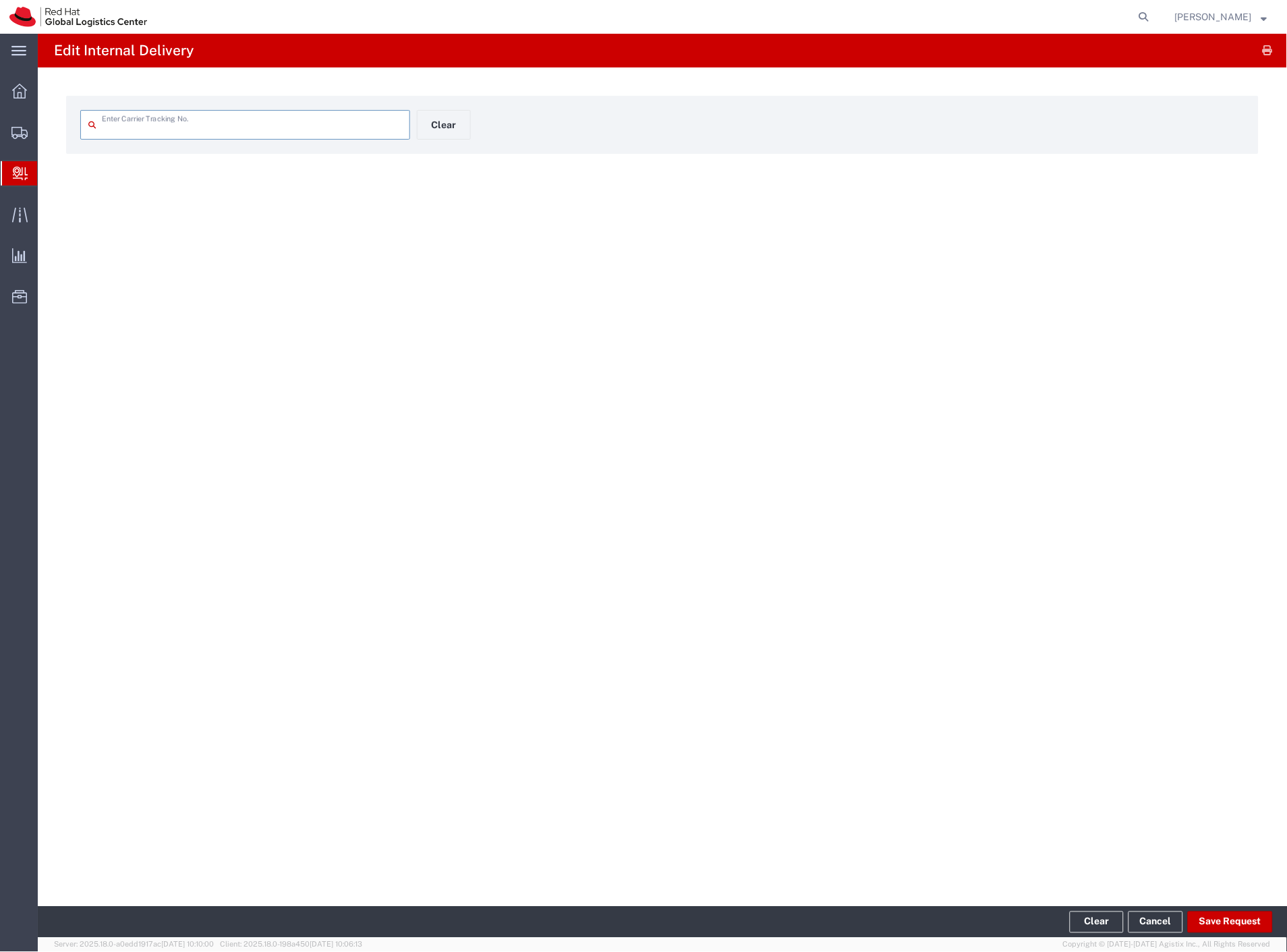
type input "2285600833"
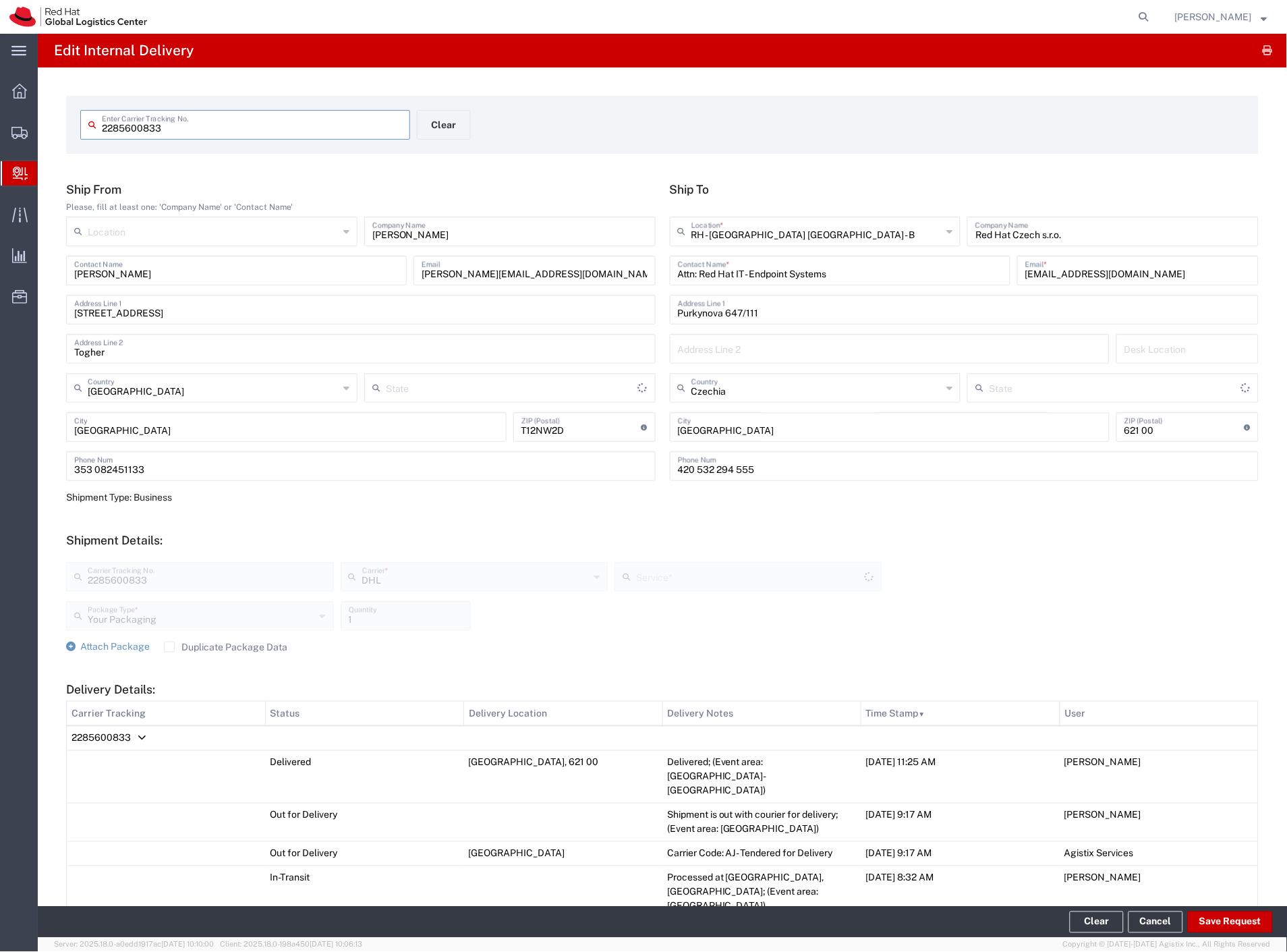
type input "Economy Select"
click at [1226, 920] on button "Save Request" at bounding box center [1231, 922] width 85 height 21
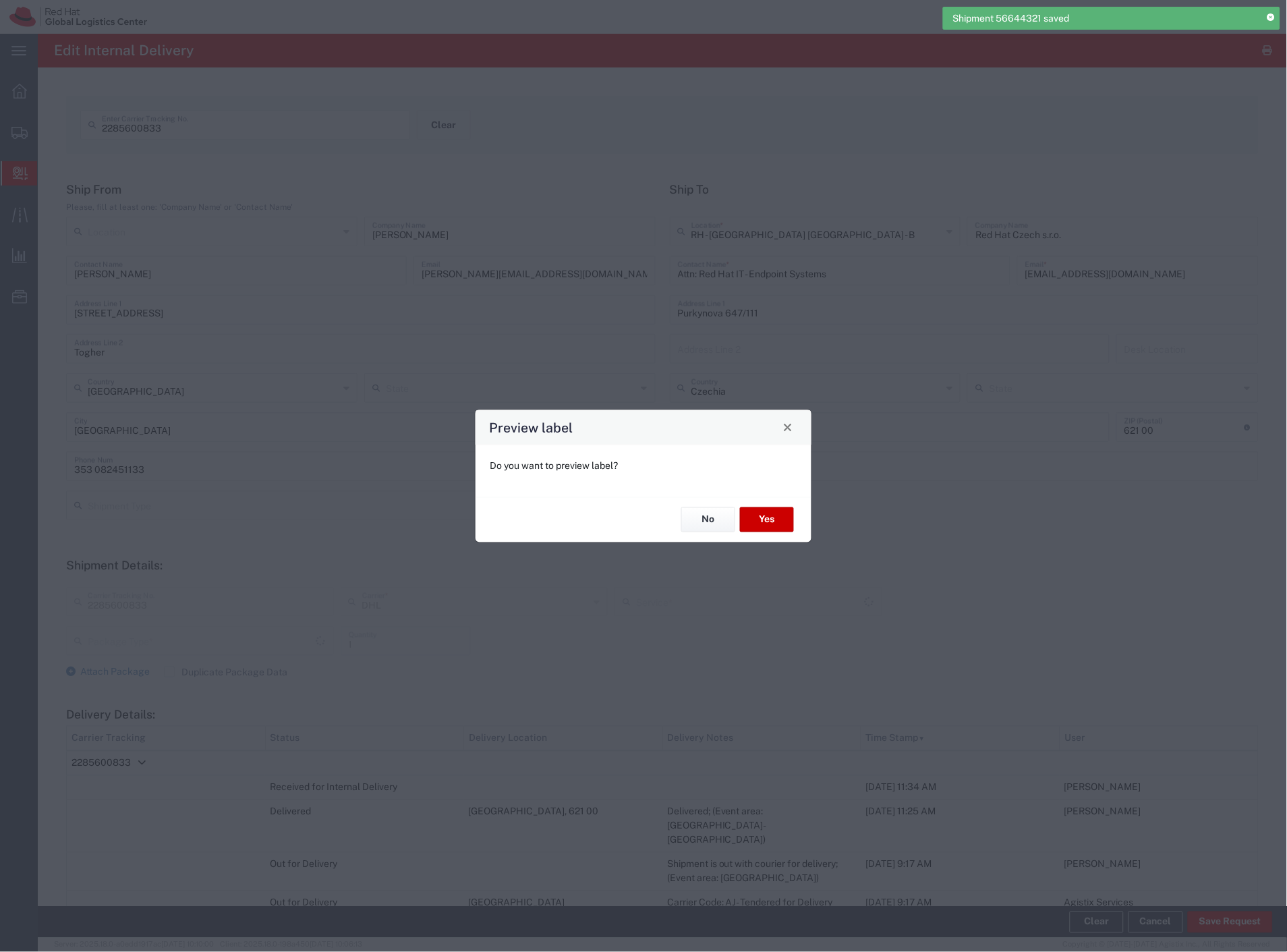
type input "Your Packaging"
type input "Economy Select"
click at [711, 528] on button "No" at bounding box center [709, 520] width 54 height 25
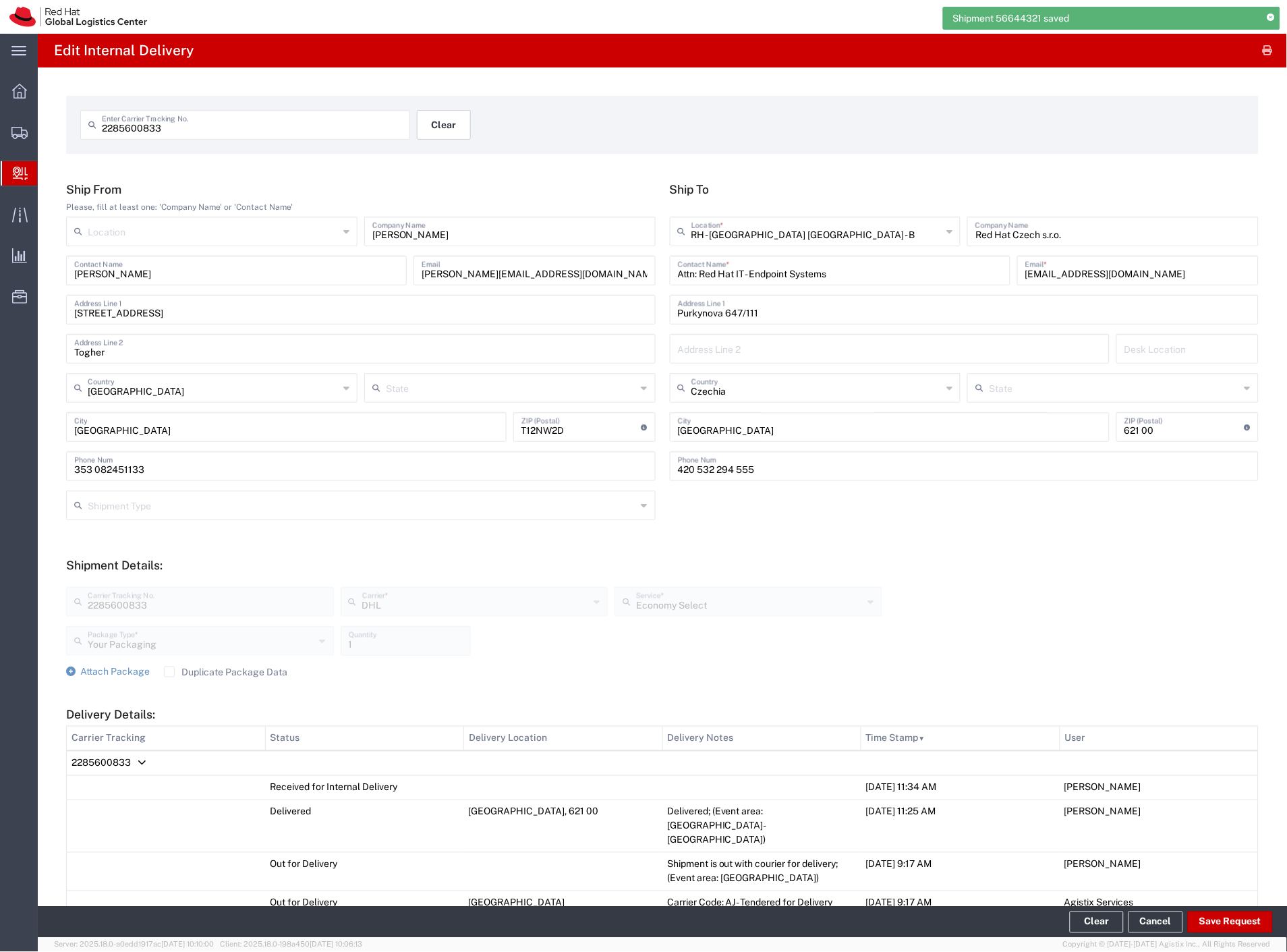
click at [439, 127] on button "Clear" at bounding box center [445, 124] width 54 height 30
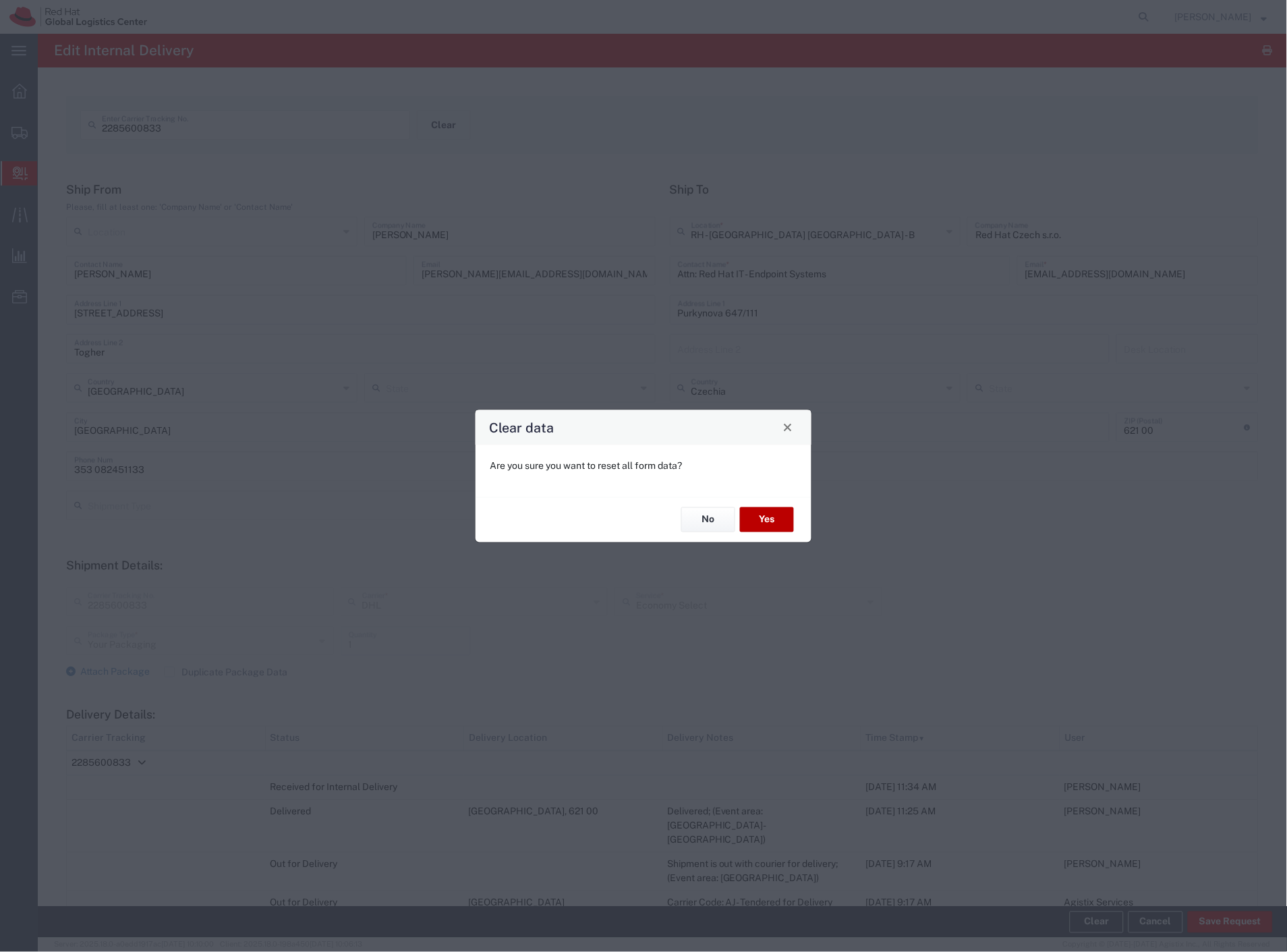
click at [763, 528] on button "Yes" at bounding box center [768, 520] width 54 height 25
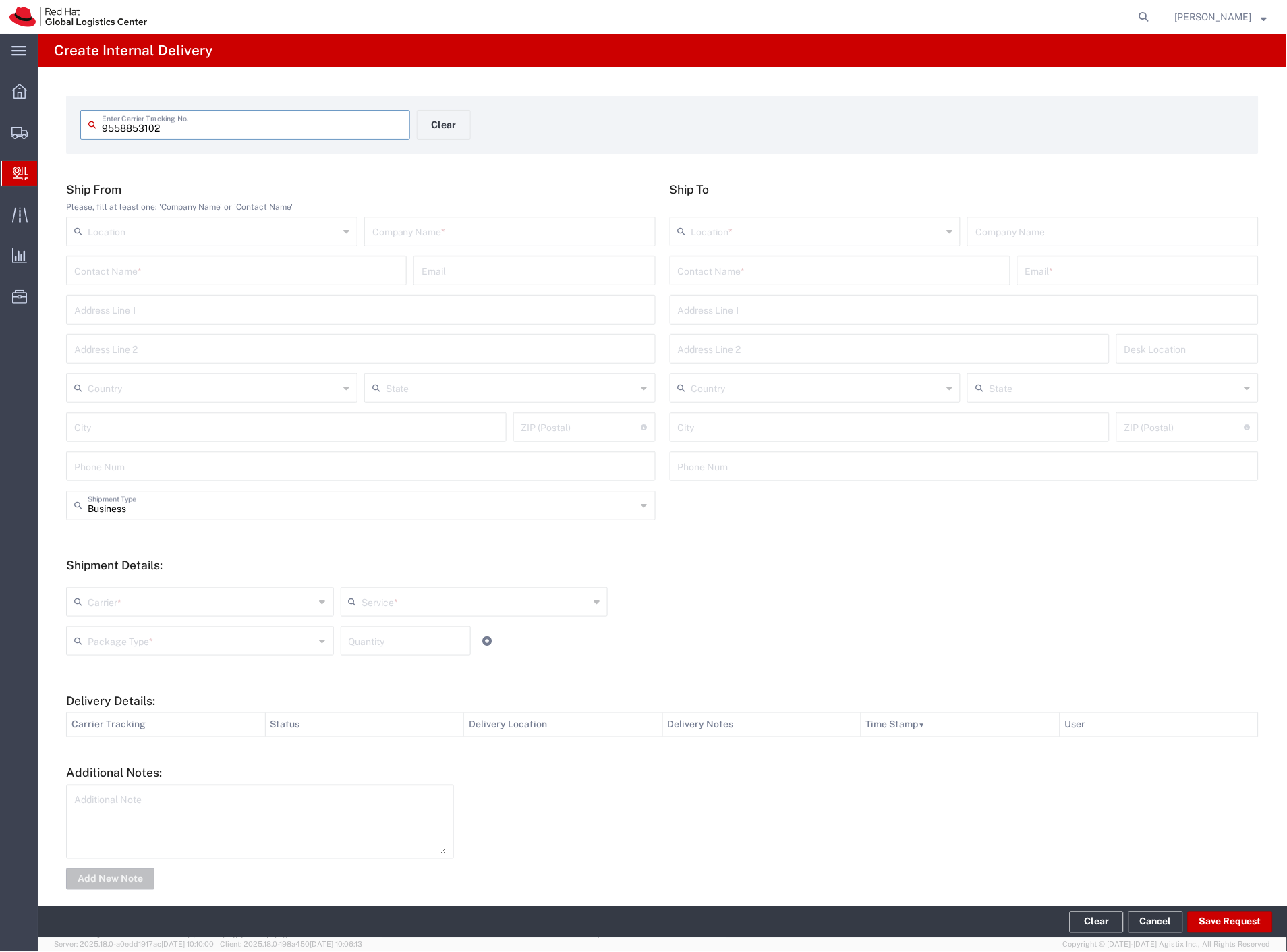
type input "9558853102"
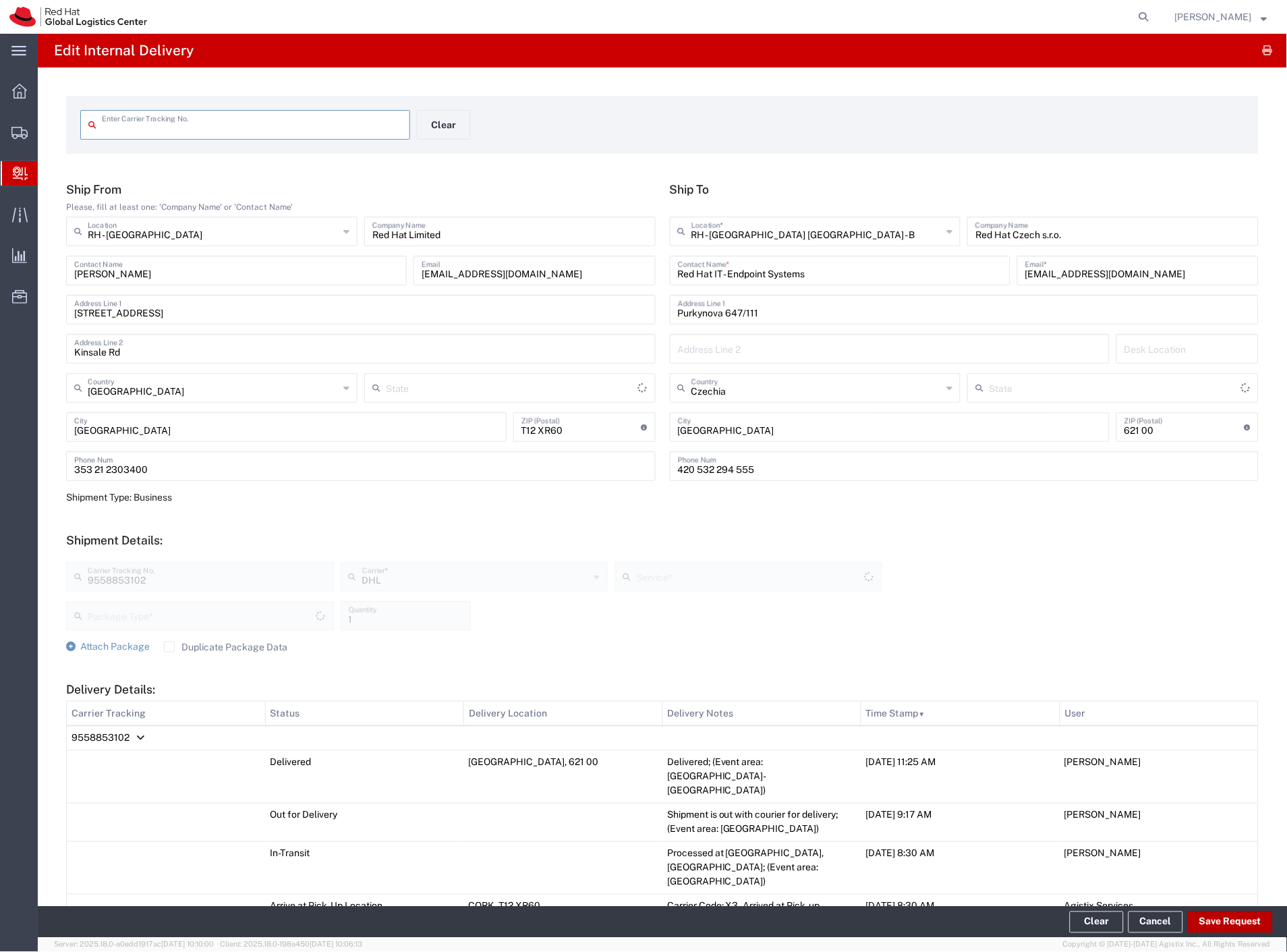
type input "9558853102"
type input "Economy Select"
type input "Your Packaging"
click at [1204, 926] on button "Save Request" at bounding box center [1231, 922] width 85 height 21
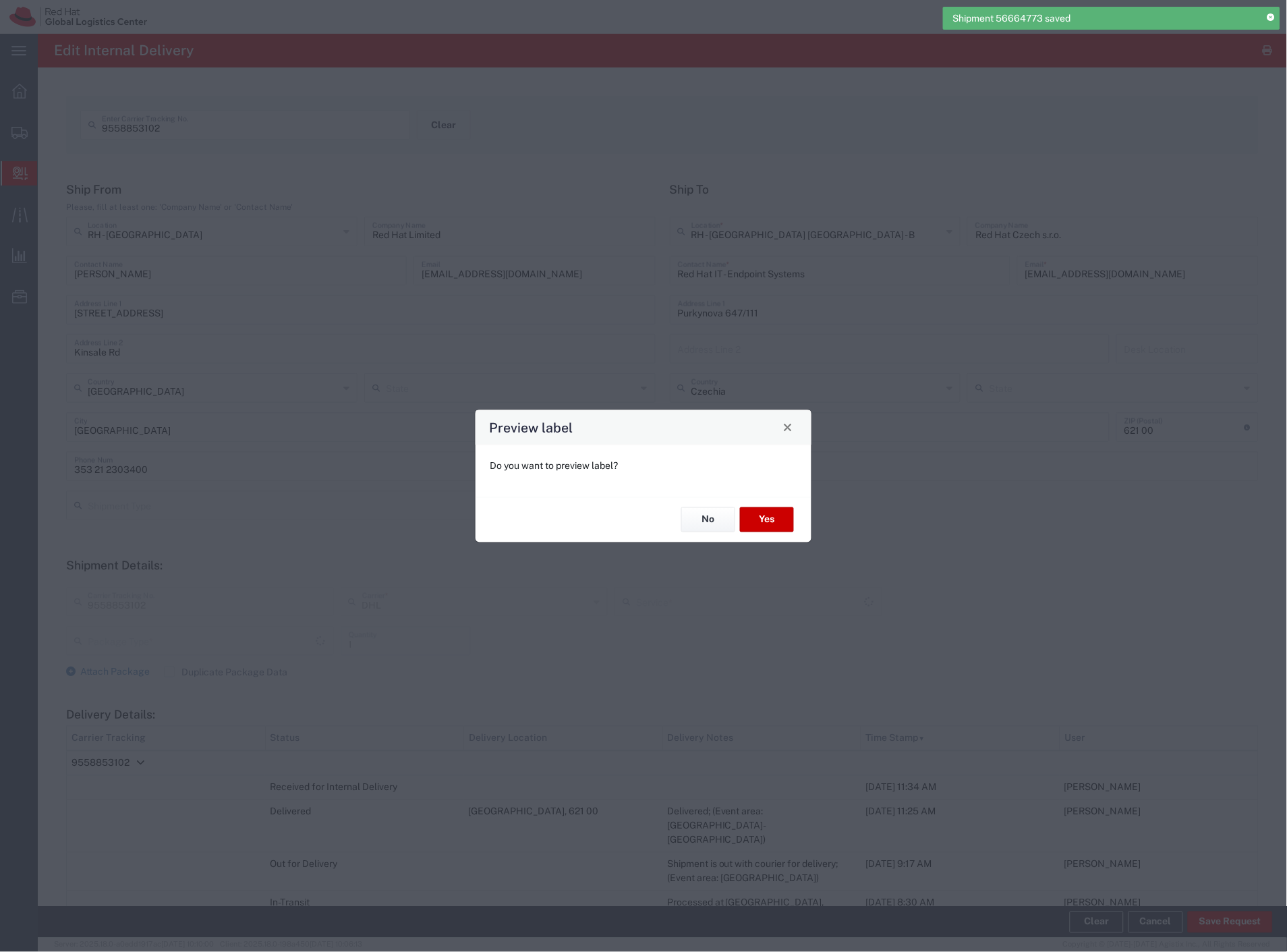
type input "Your Packaging"
click at [710, 513] on button "No" at bounding box center [709, 520] width 54 height 25
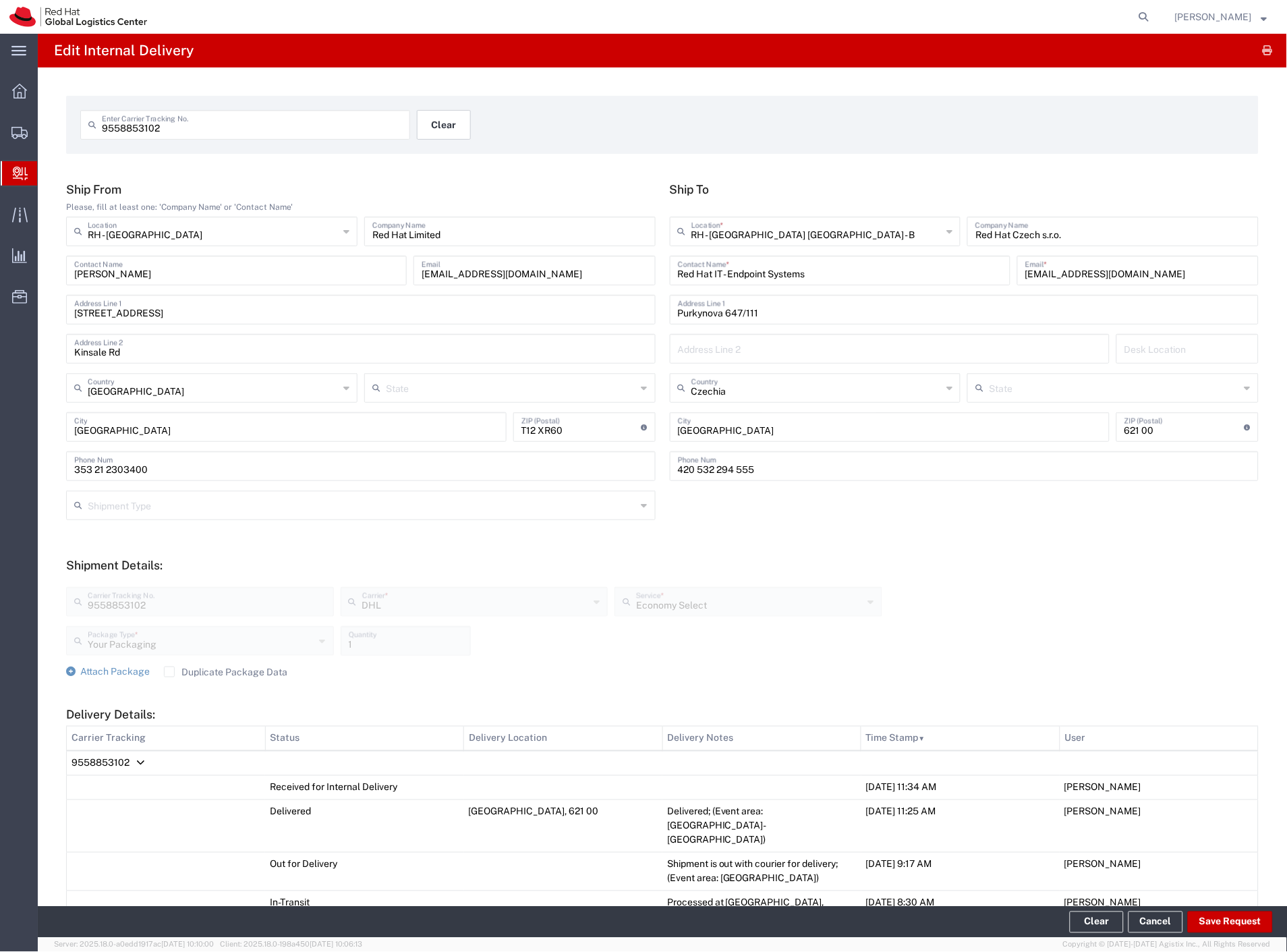
click at [446, 135] on button "Clear" at bounding box center [445, 124] width 54 height 30
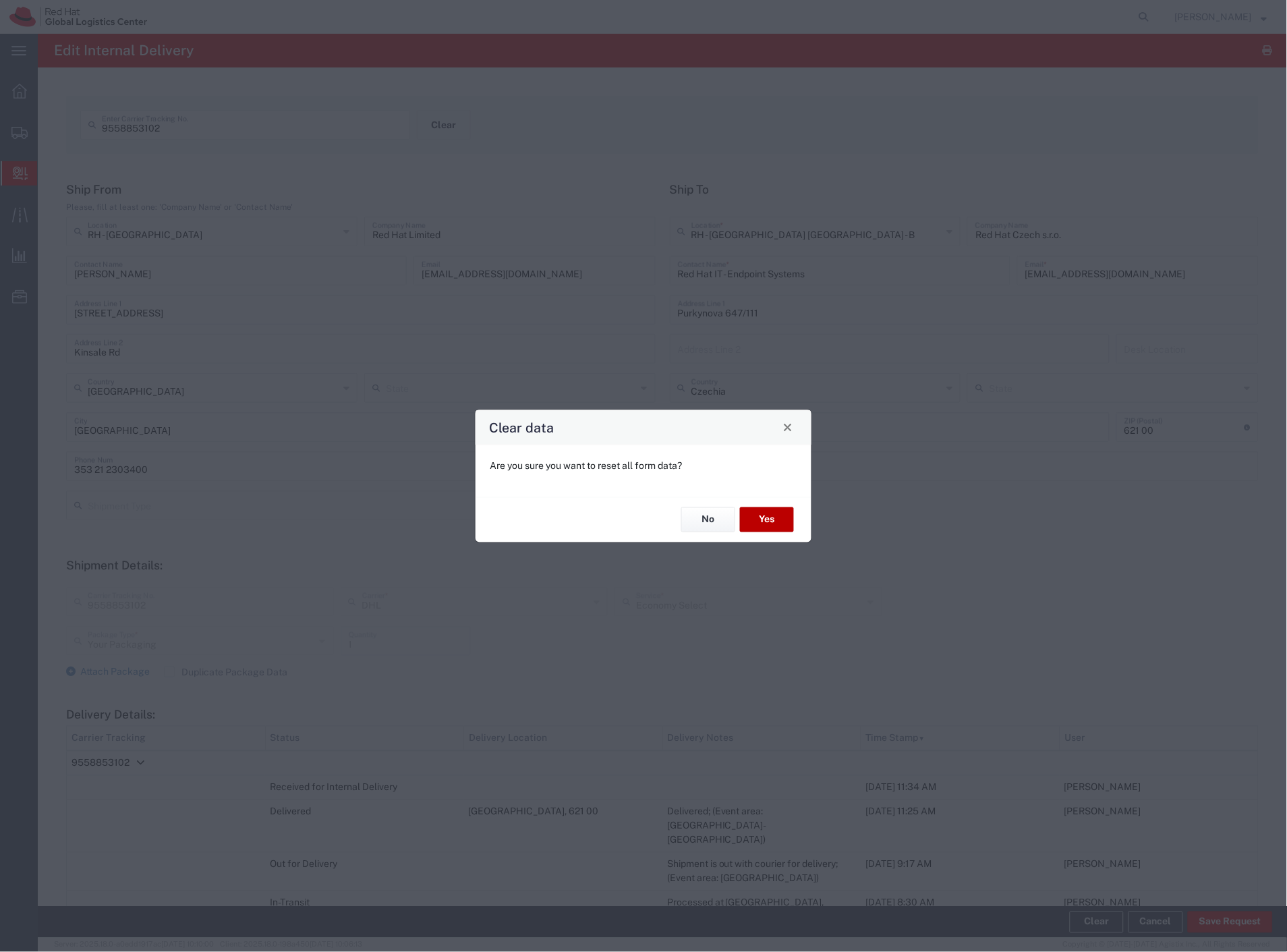
click at [754, 508] on button "Yes" at bounding box center [768, 520] width 54 height 25
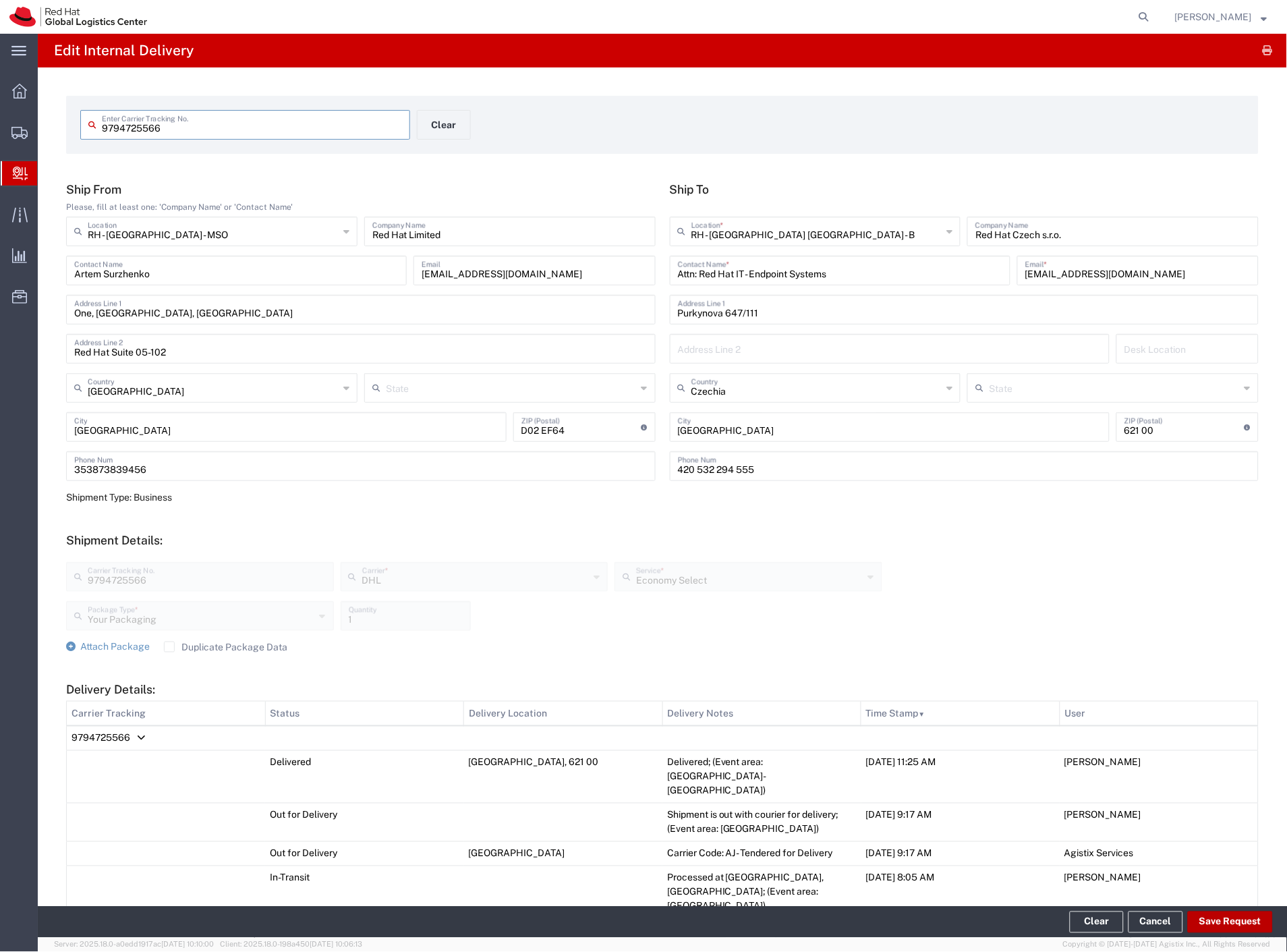
click at [1252, 928] on button "Save Request" at bounding box center [1231, 922] width 85 height 21
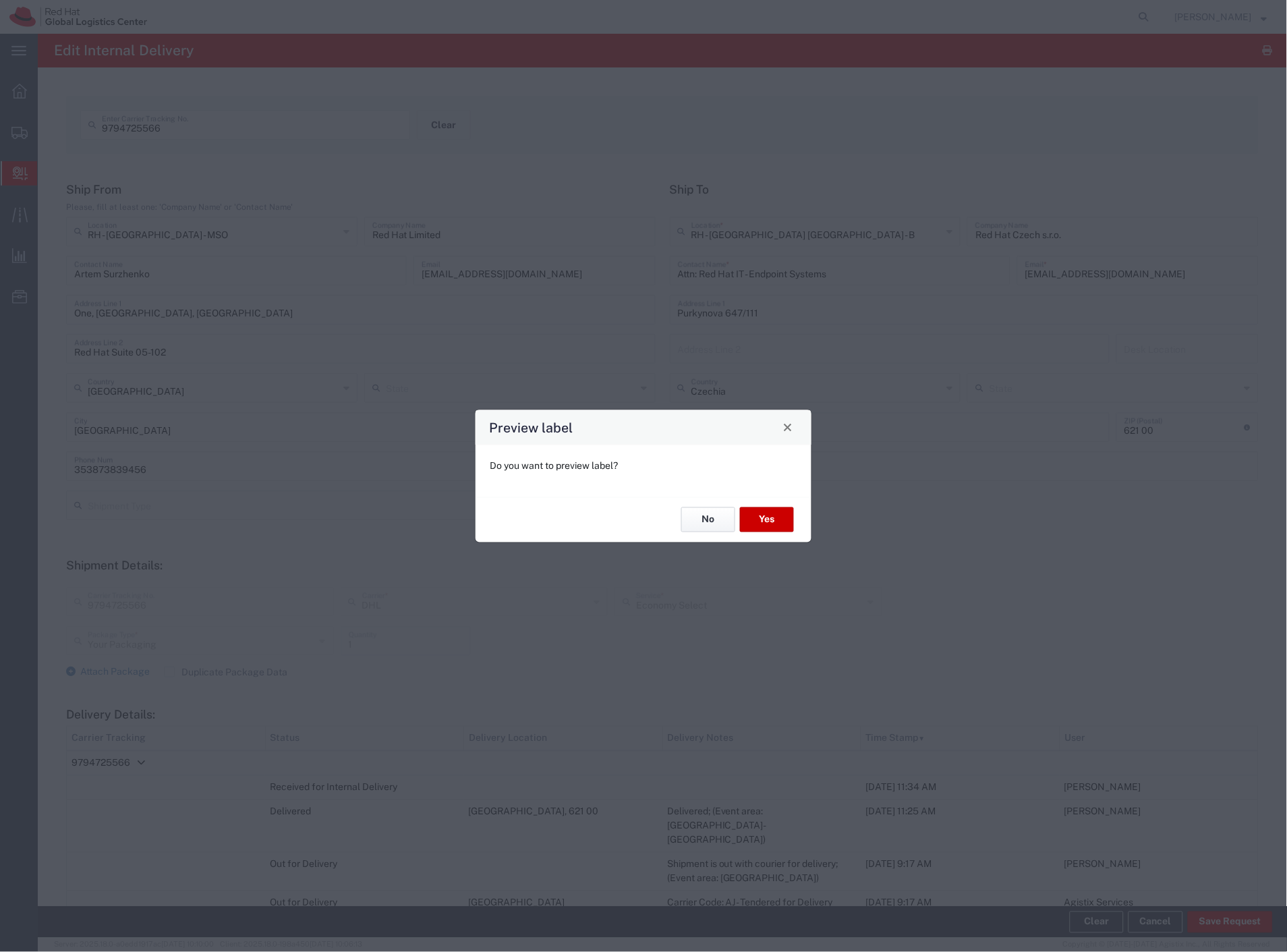
click at [713, 528] on button "No" at bounding box center [709, 520] width 54 height 25
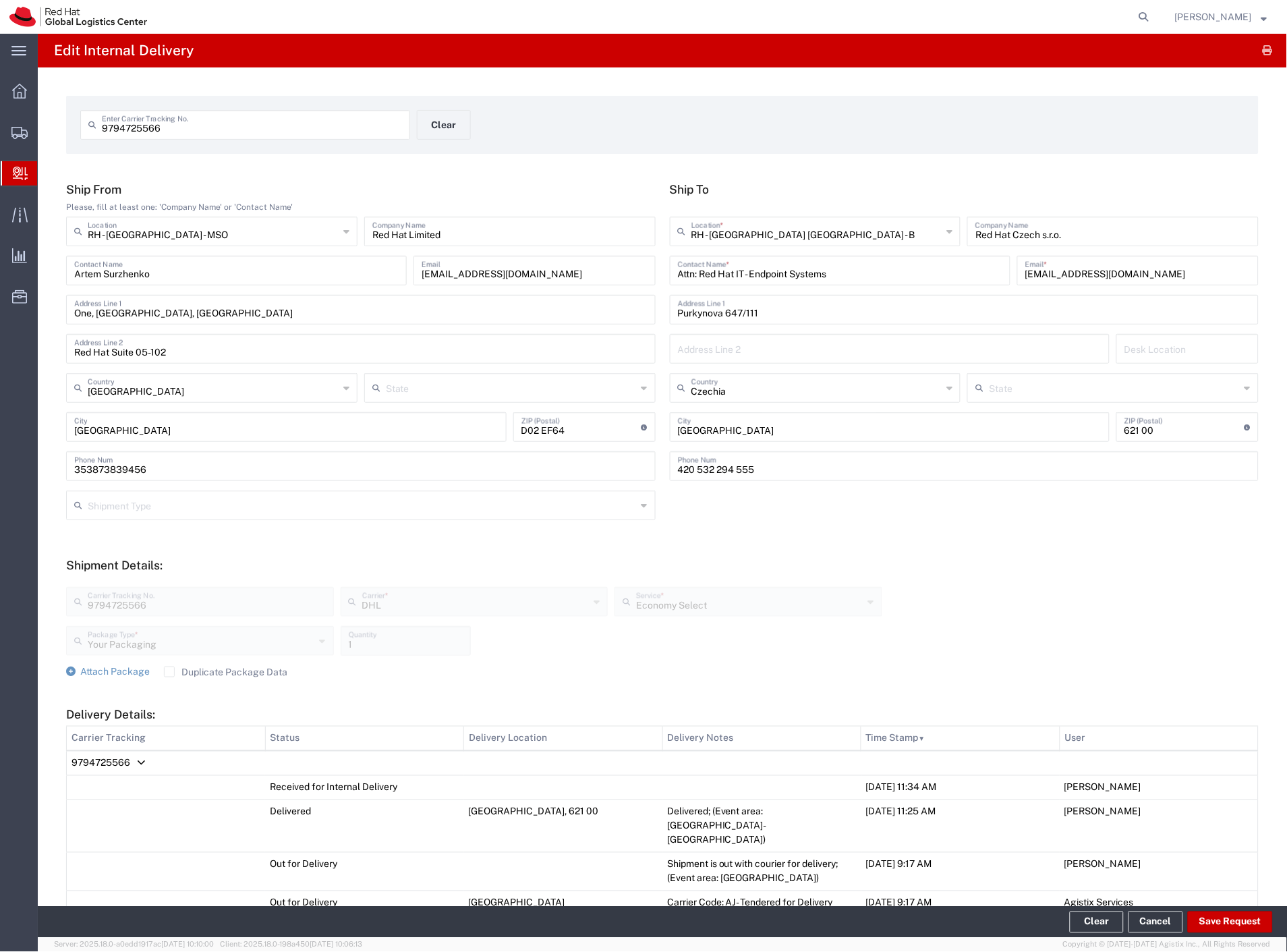
click at [48, 176] on span "Internal Delivery" at bounding box center [42, 174] width 11 height 27
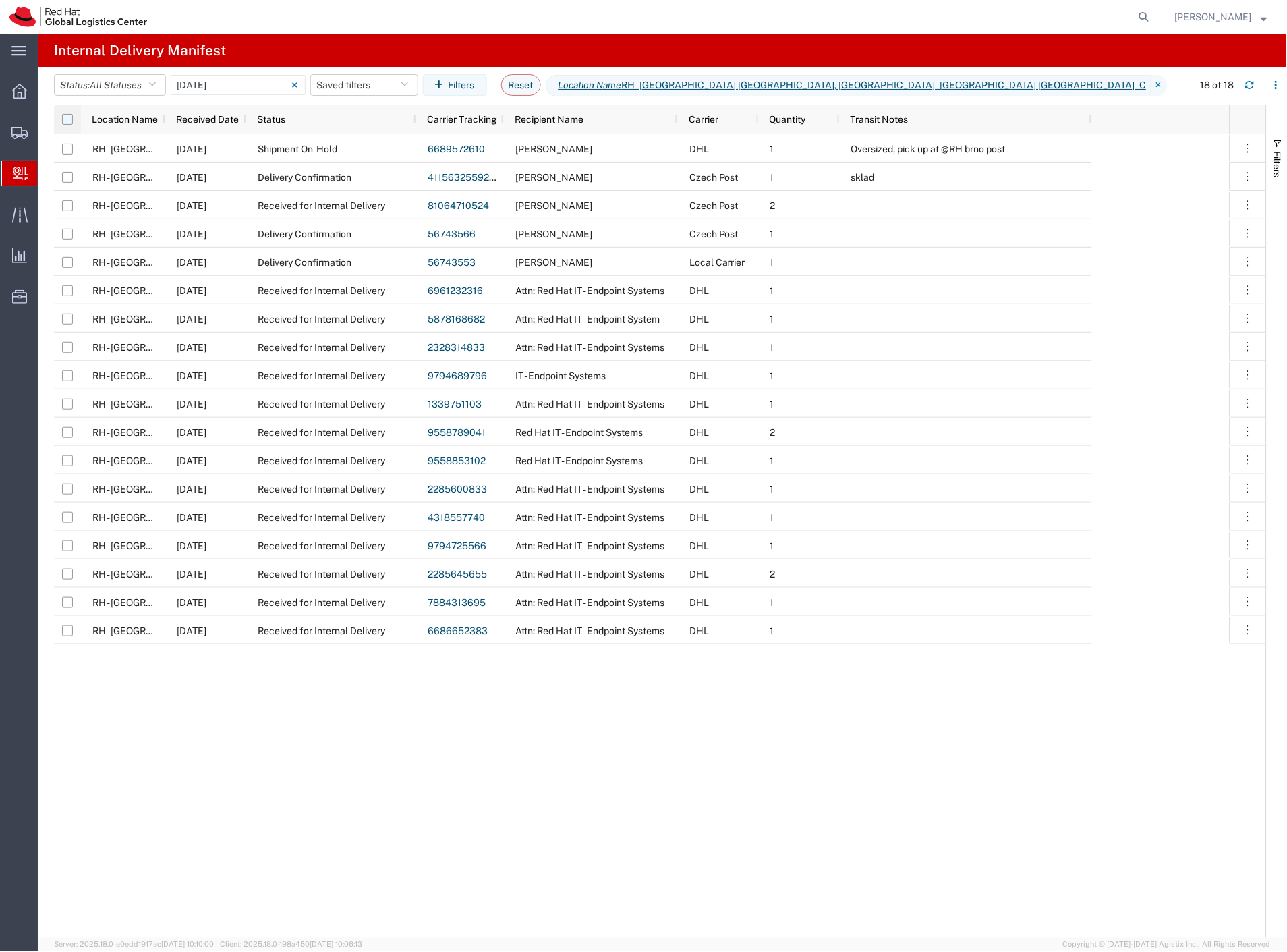
click at [63, 120] on input "checkbox" at bounding box center [67, 118] width 11 height 11
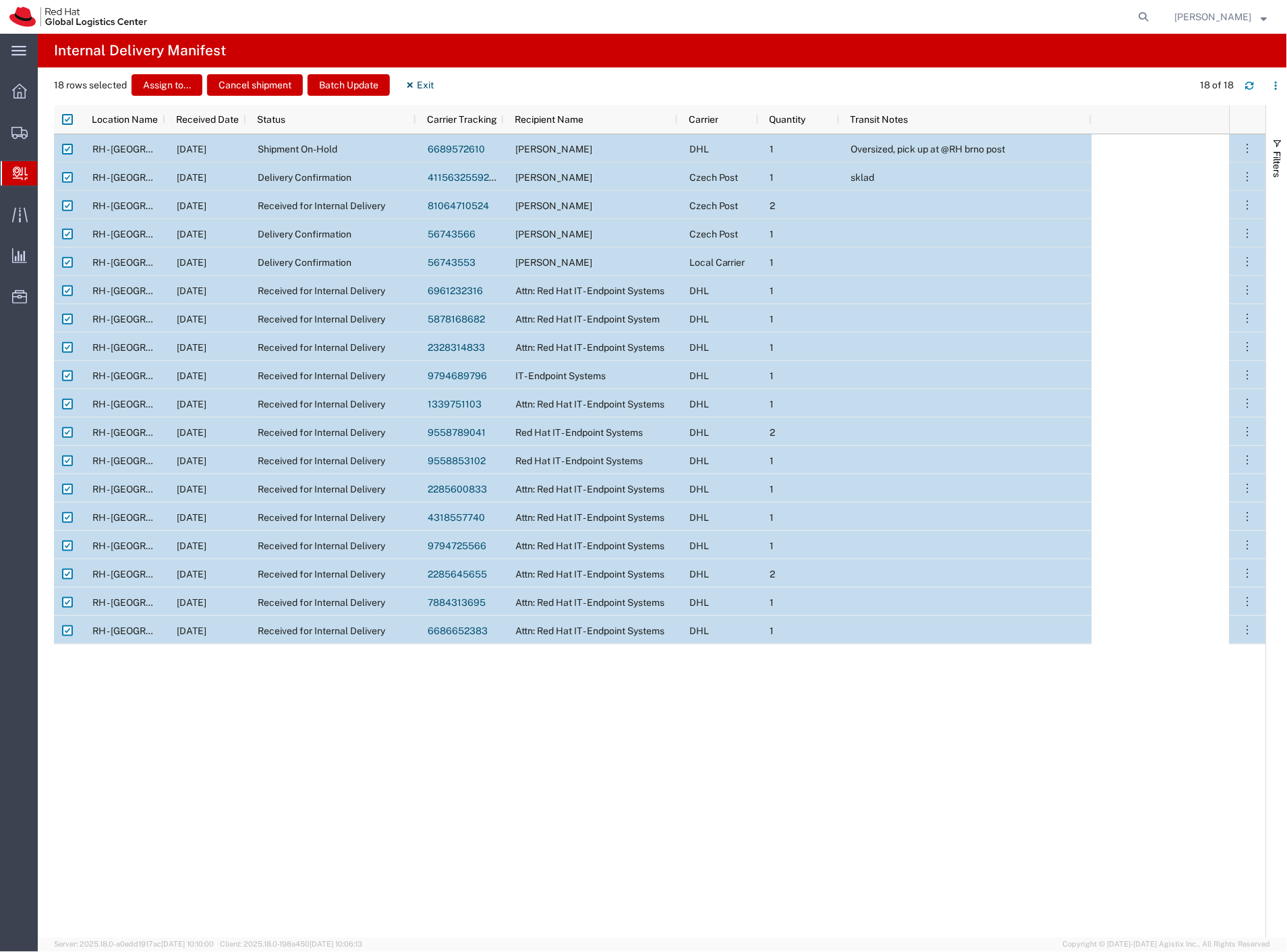
click at [66, 148] on input "Press Space to toggle row selection (checked)" at bounding box center [67, 148] width 11 height 11
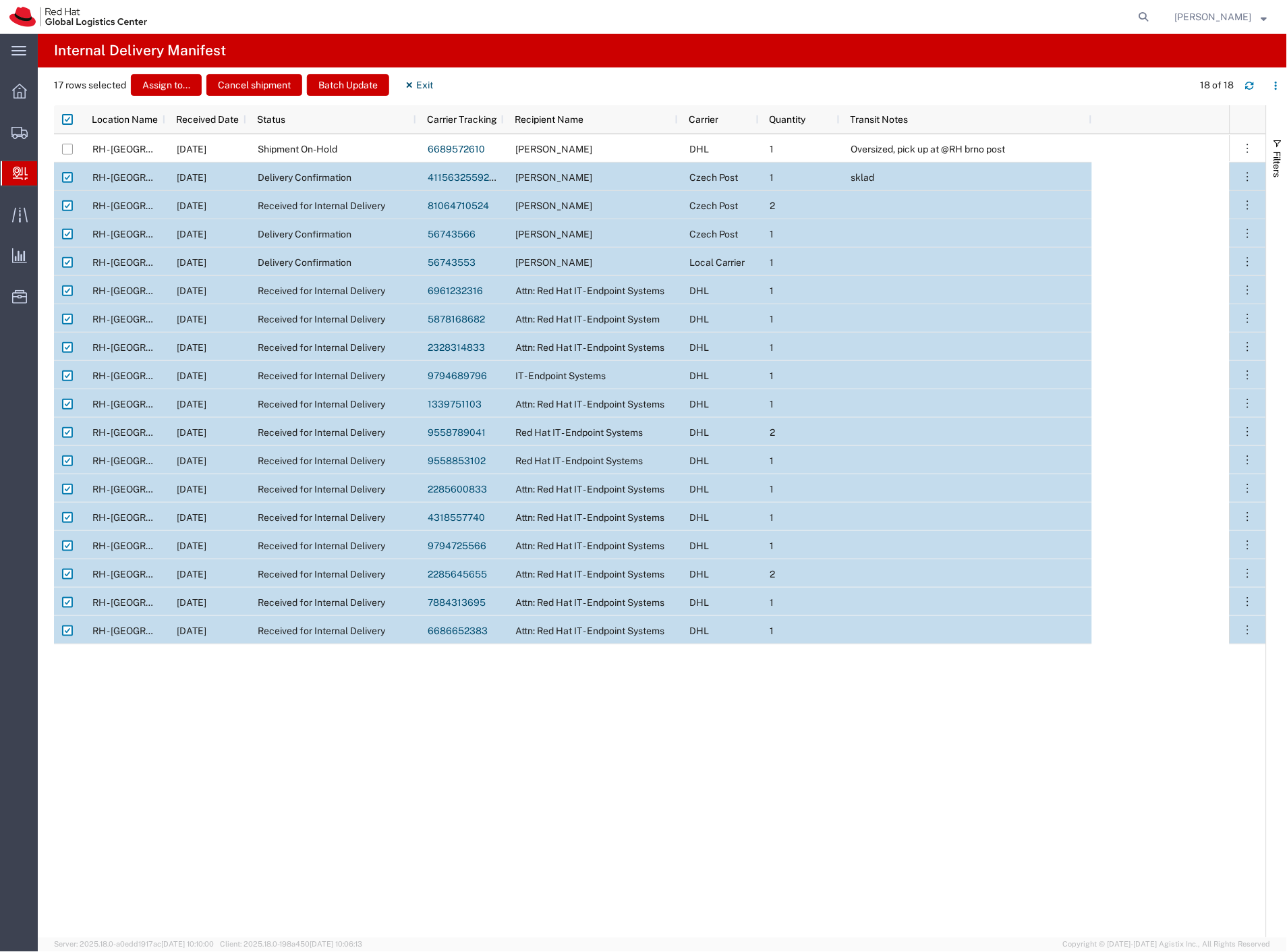
click at [65, 179] on input "Press Space to toggle row selection (checked)" at bounding box center [67, 177] width 11 height 11
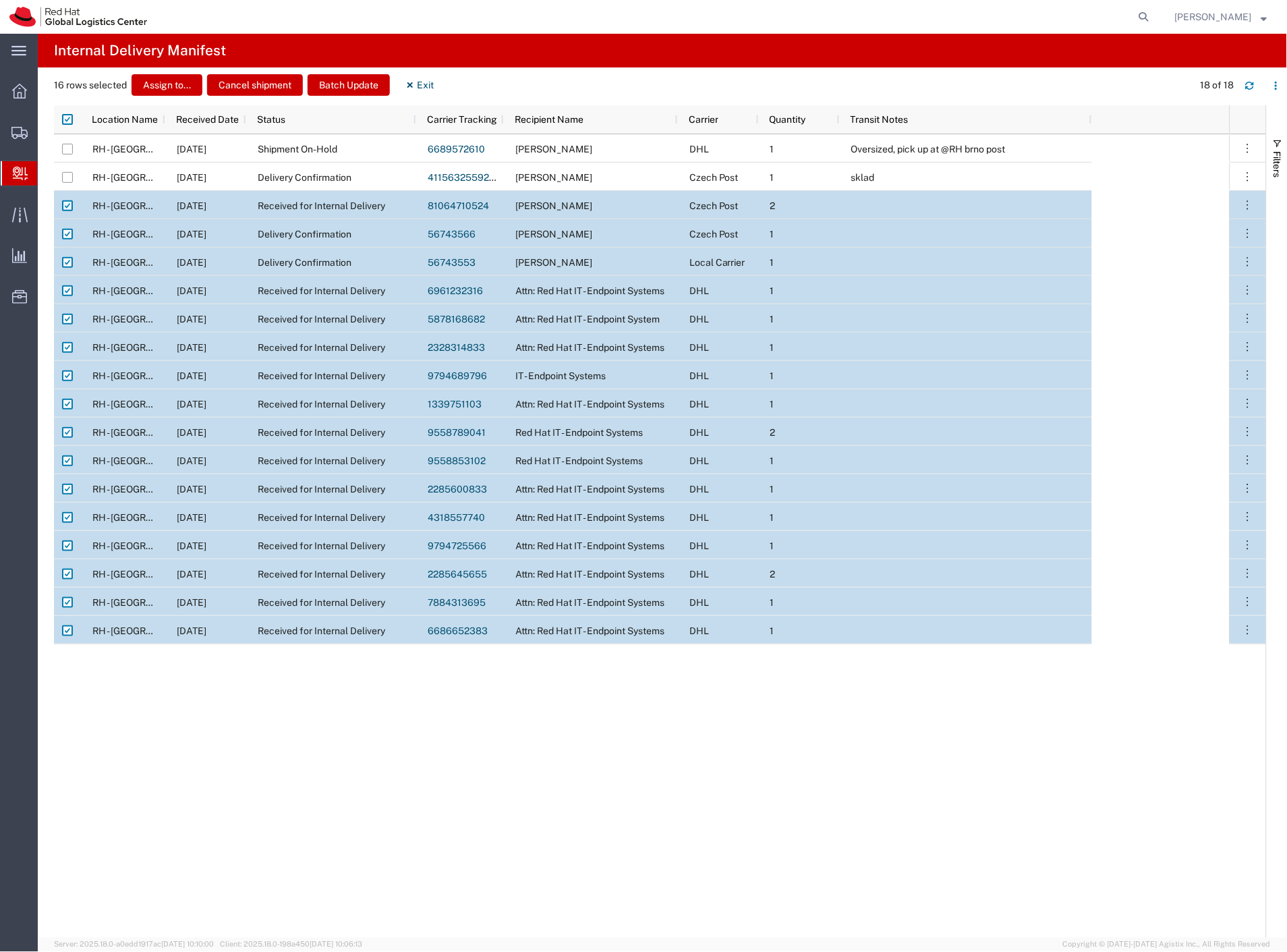
click at [63, 205] on input "Press Space to toggle row selection (checked)" at bounding box center [67, 205] width 11 height 11
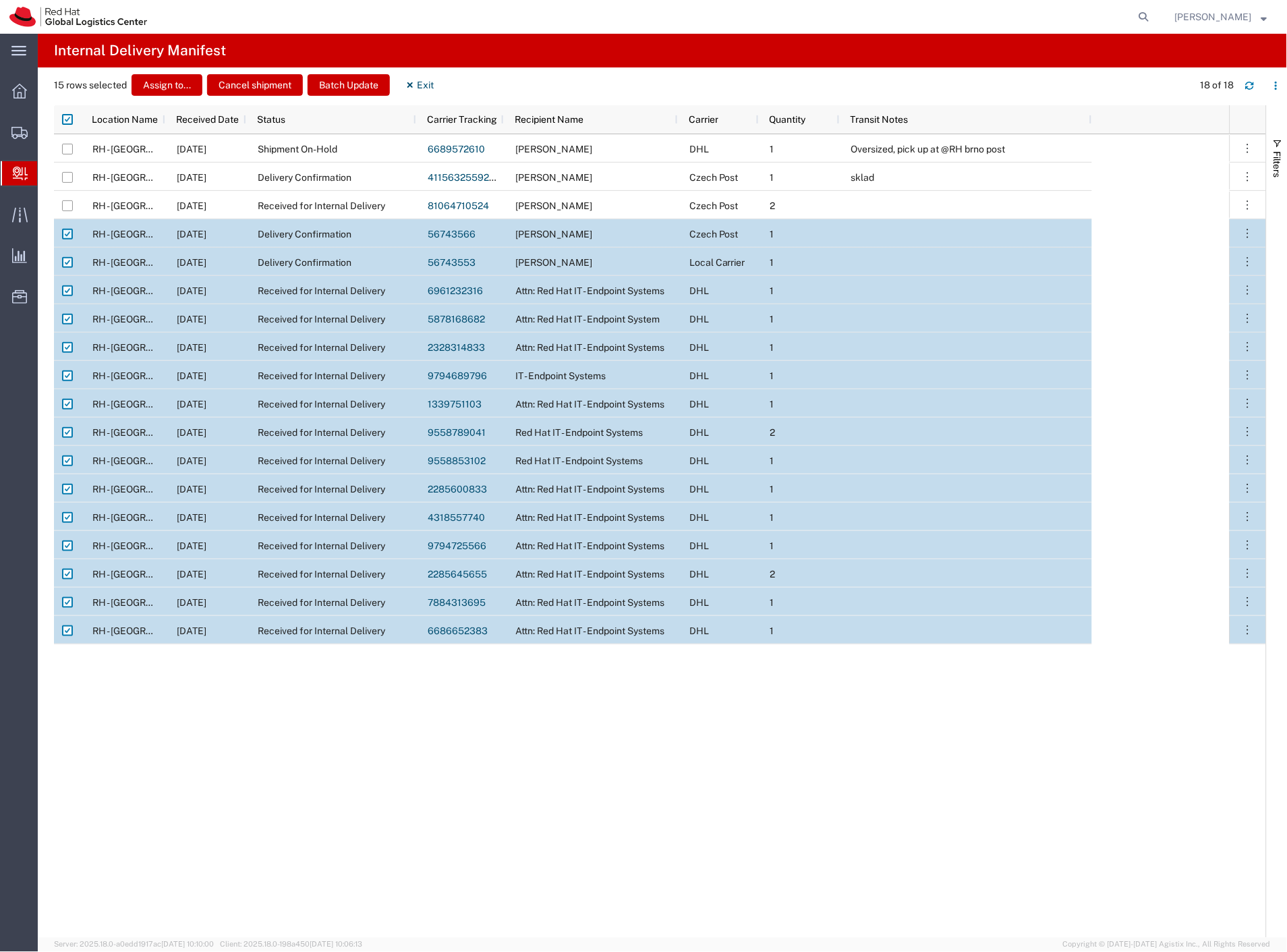
click at [65, 238] on input "Press Space to toggle row selection (checked)" at bounding box center [67, 234] width 11 height 11
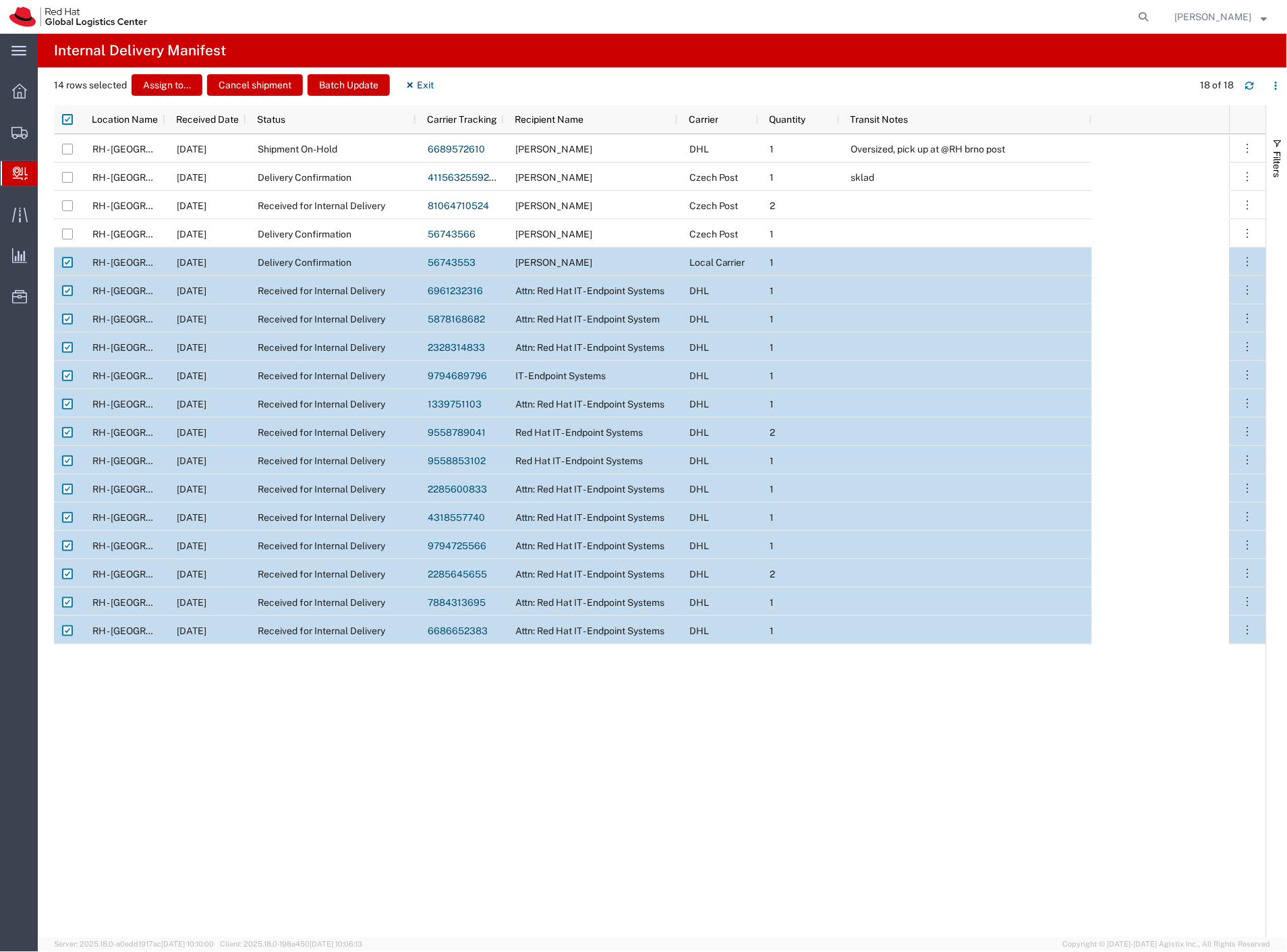
click at [69, 261] on input "Press Space to toggle row selection (checked)" at bounding box center [67, 262] width 11 height 11
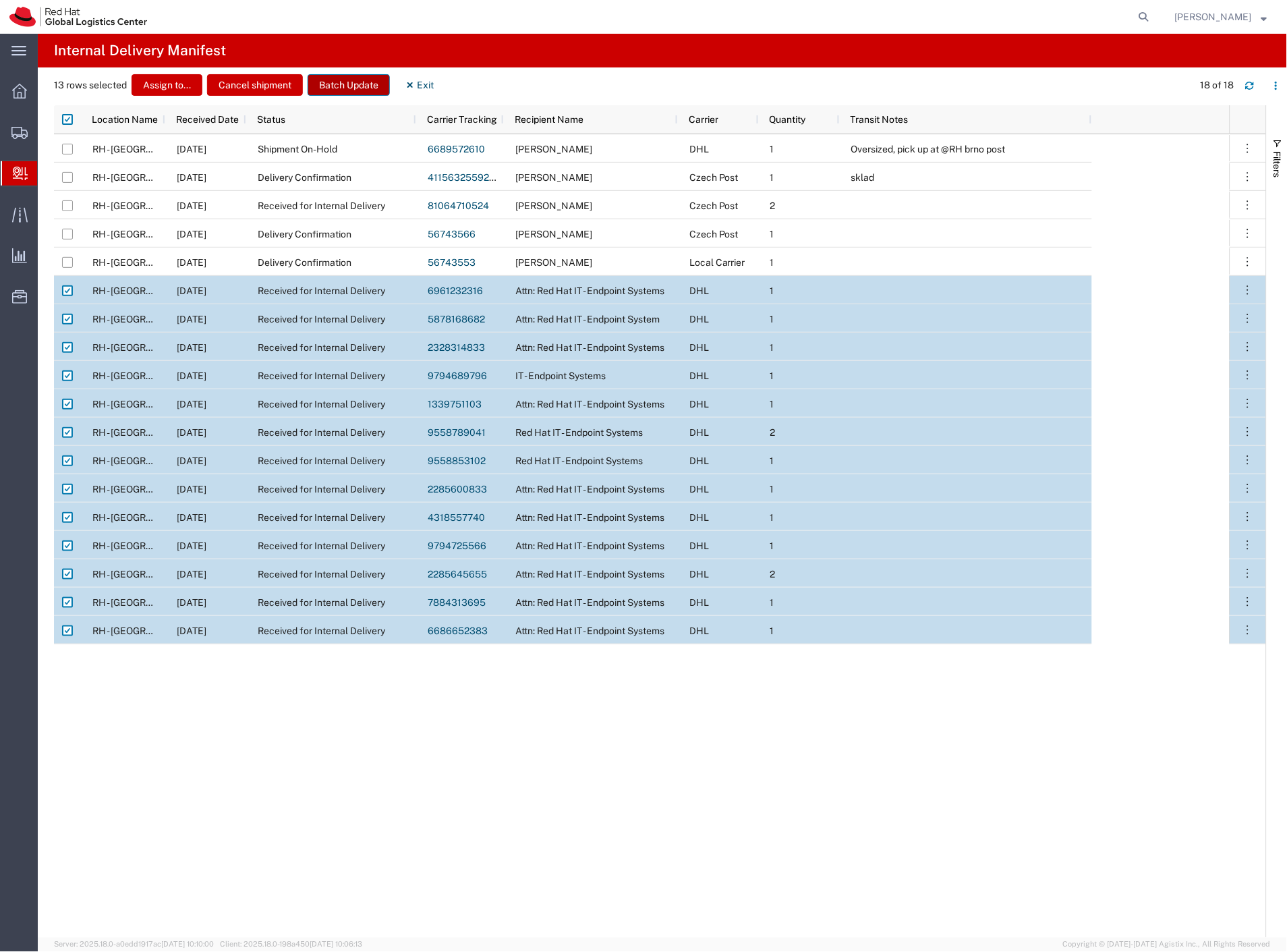
click at [353, 88] on button "Batch Update" at bounding box center [348, 84] width 82 height 21
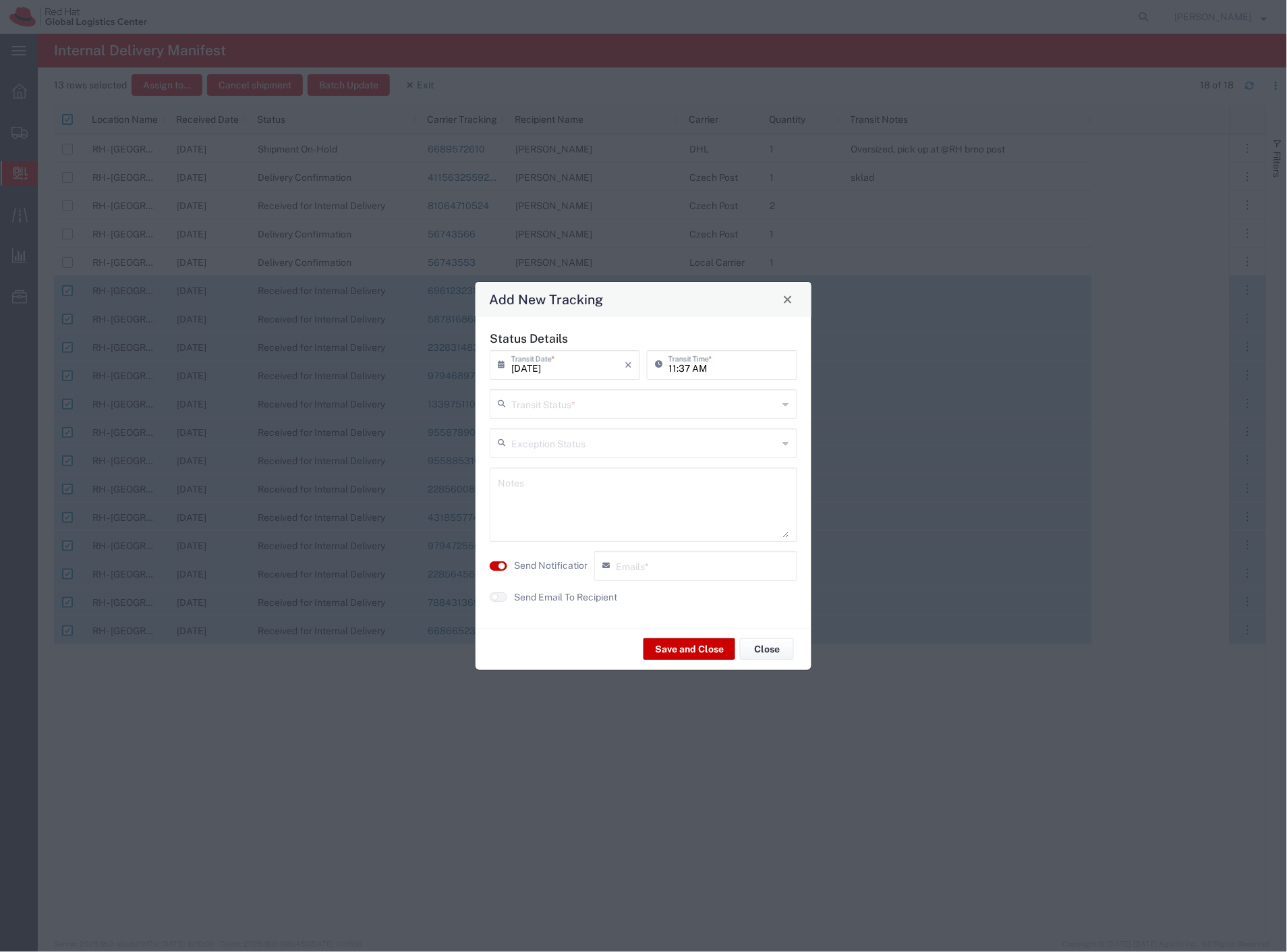
click at [588, 405] on input "text" at bounding box center [644, 403] width 267 height 23
click at [570, 433] on span "Delivery Confirmation" at bounding box center [644, 434] width 305 height 21
click at [535, 564] on label "Send Notification" at bounding box center [552, 566] width 76 height 15
click at [663, 650] on button "Save and Close" at bounding box center [689, 649] width 92 height 21
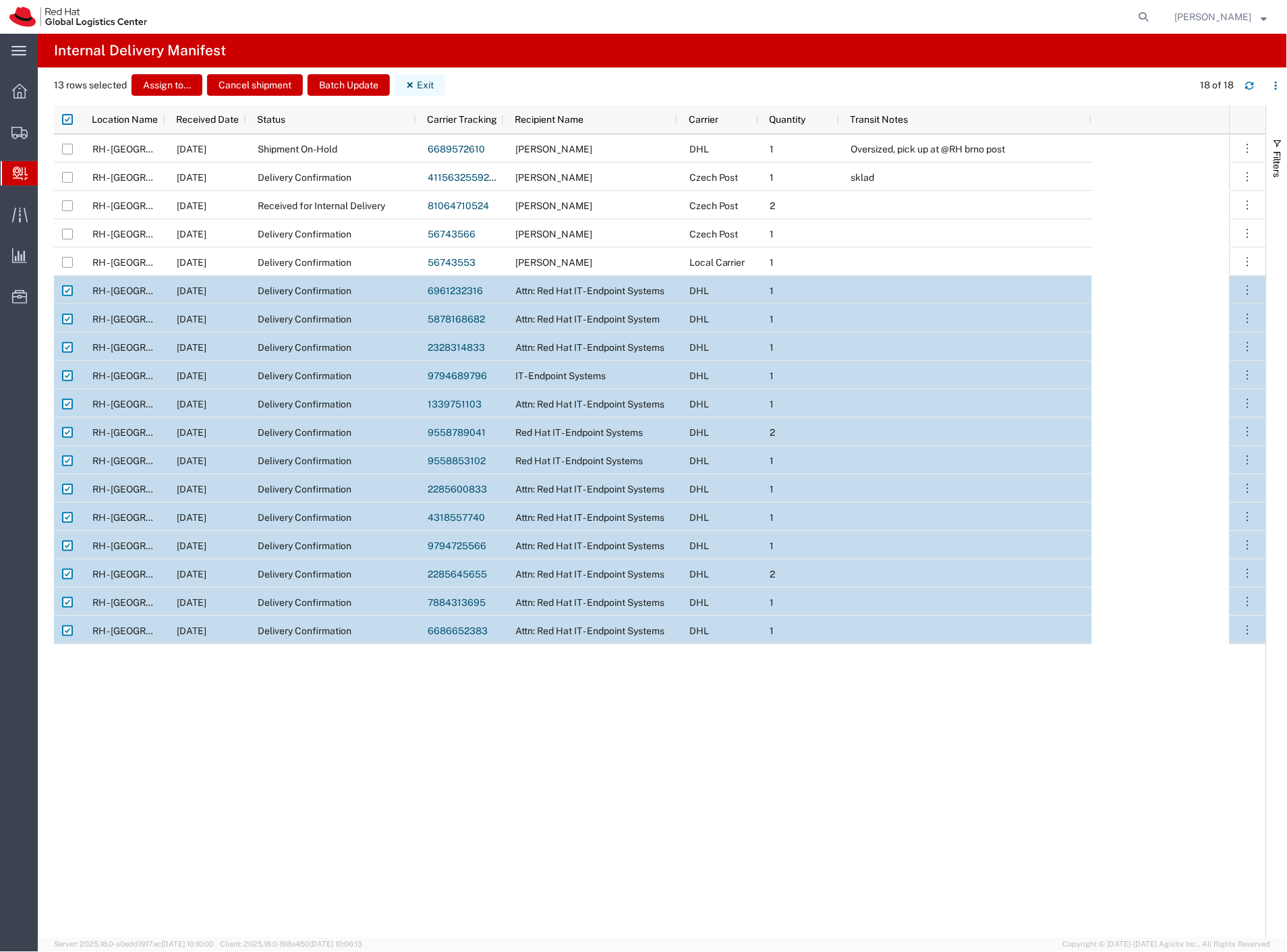
click at [426, 82] on button "Exit" at bounding box center [420, 84] width 50 height 21
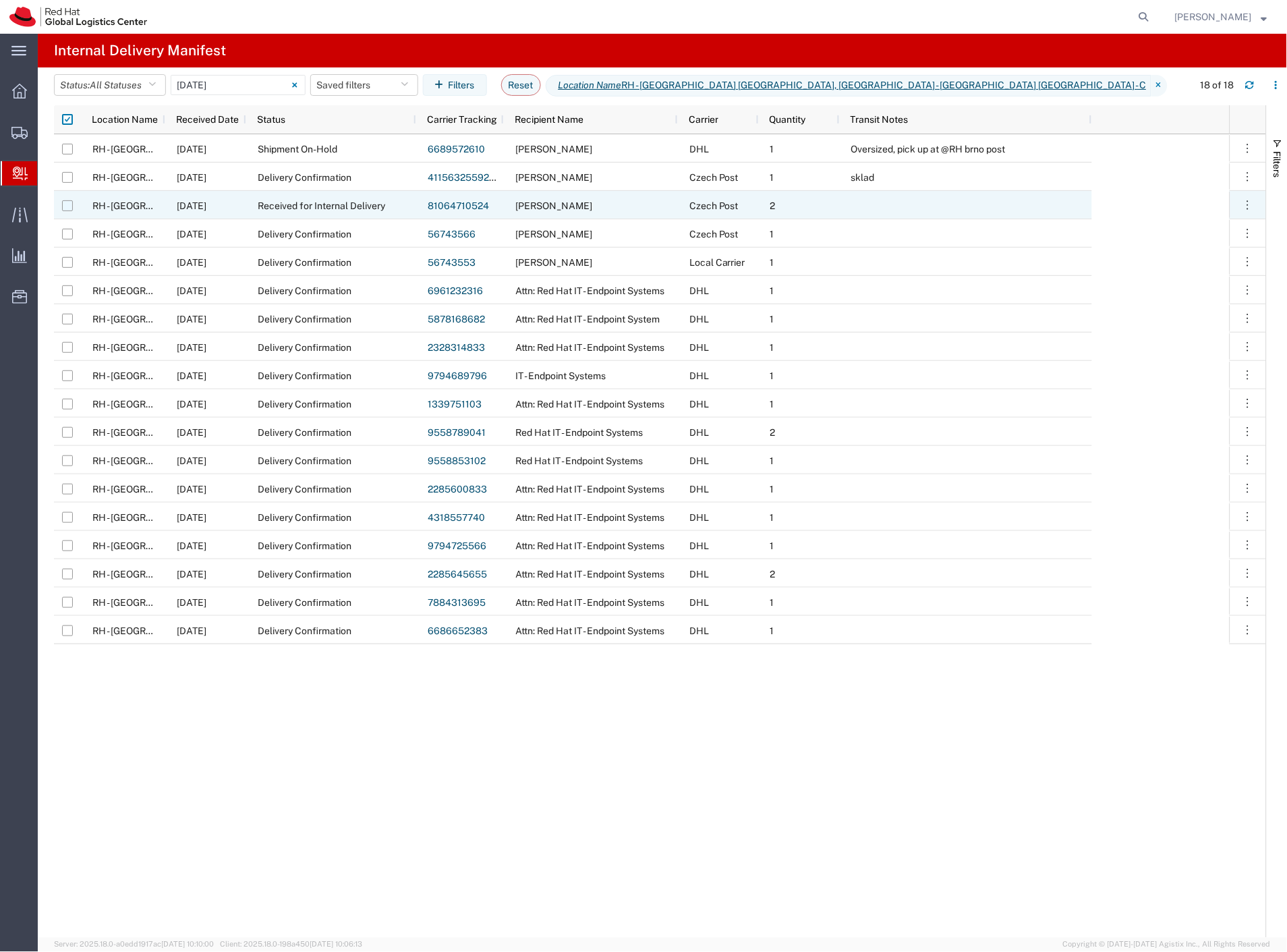
click at [70, 205] on input "Press Space to toggle row selection (unchecked)" at bounding box center [67, 205] width 11 height 11
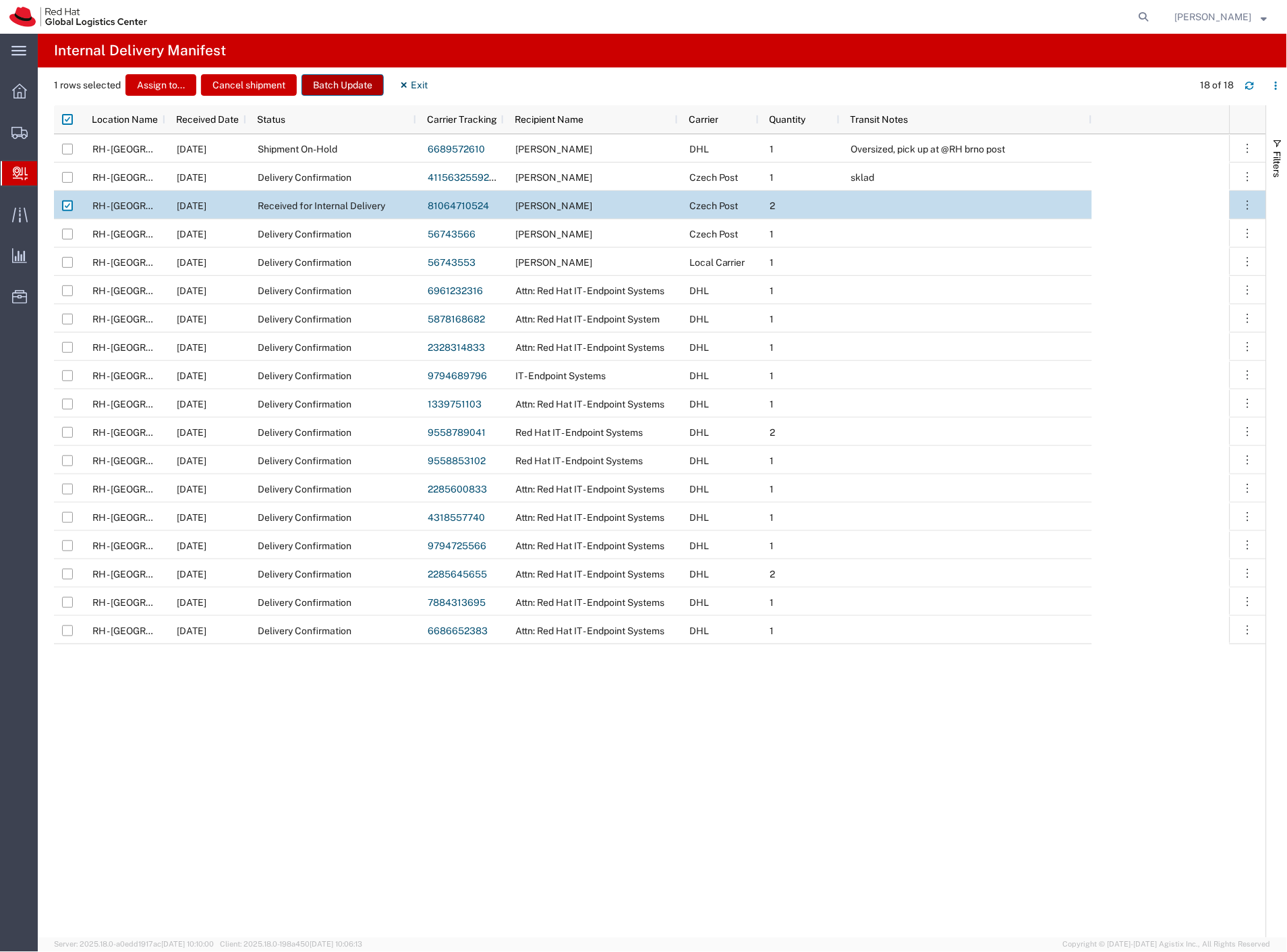
click at [328, 86] on button "Batch Update" at bounding box center [343, 84] width 82 height 21
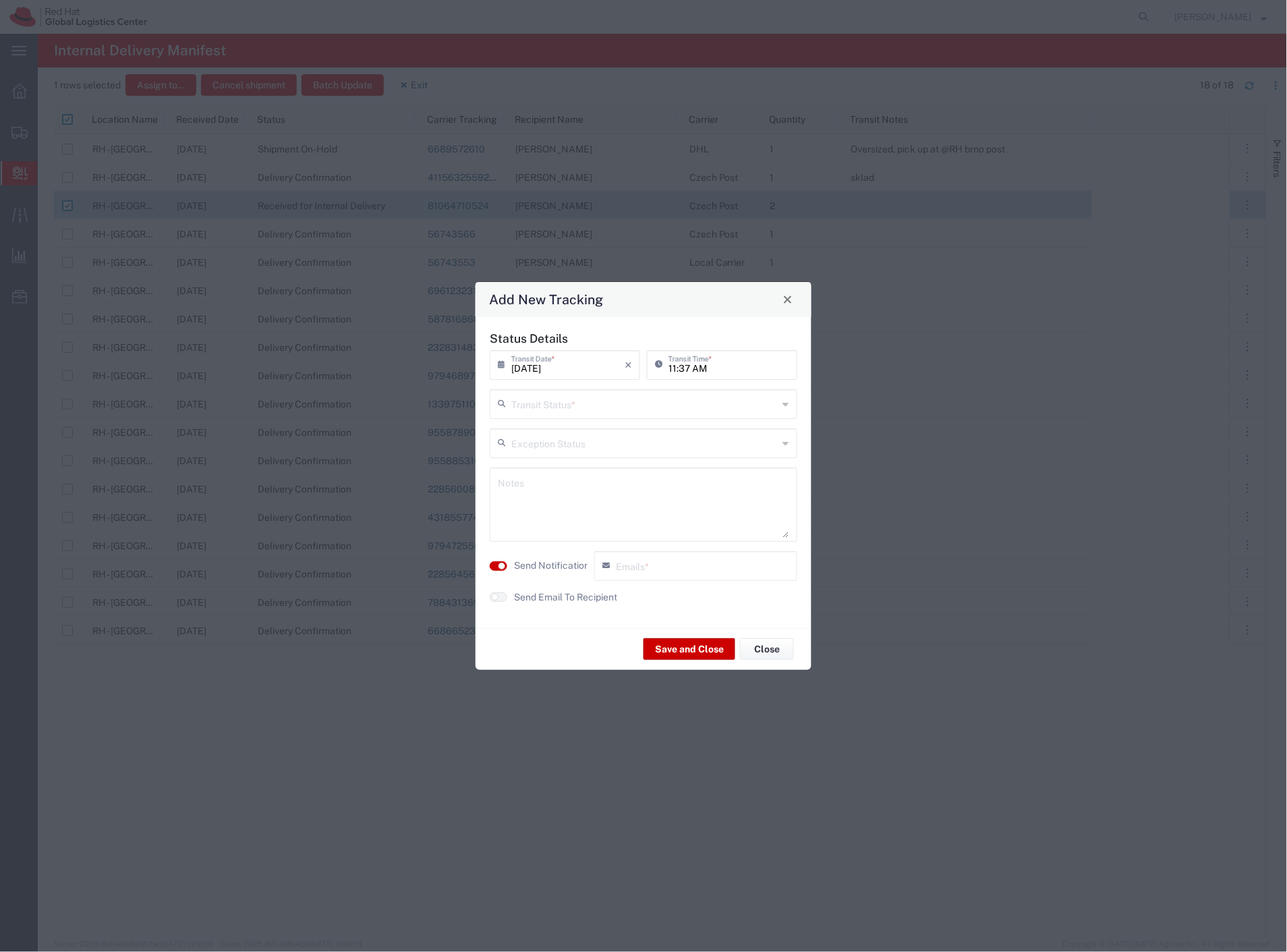
drag, startPoint x: 537, startPoint y: 407, endPoint x: 544, endPoint y: 435, distance: 28.9
click at [538, 407] on input "text" at bounding box center [644, 403] width 267 height 23
click at [549, 437] on span "Delivery Confirmation" at bounding box center [644, 434] width 305 height 21
click at [556, 566] on label "Send Notification" at bounding box center [552, 566] width 76 height 15
click at [662, 655] on button "Save and Close" at bounding box center [689, 649] width 92 height 21
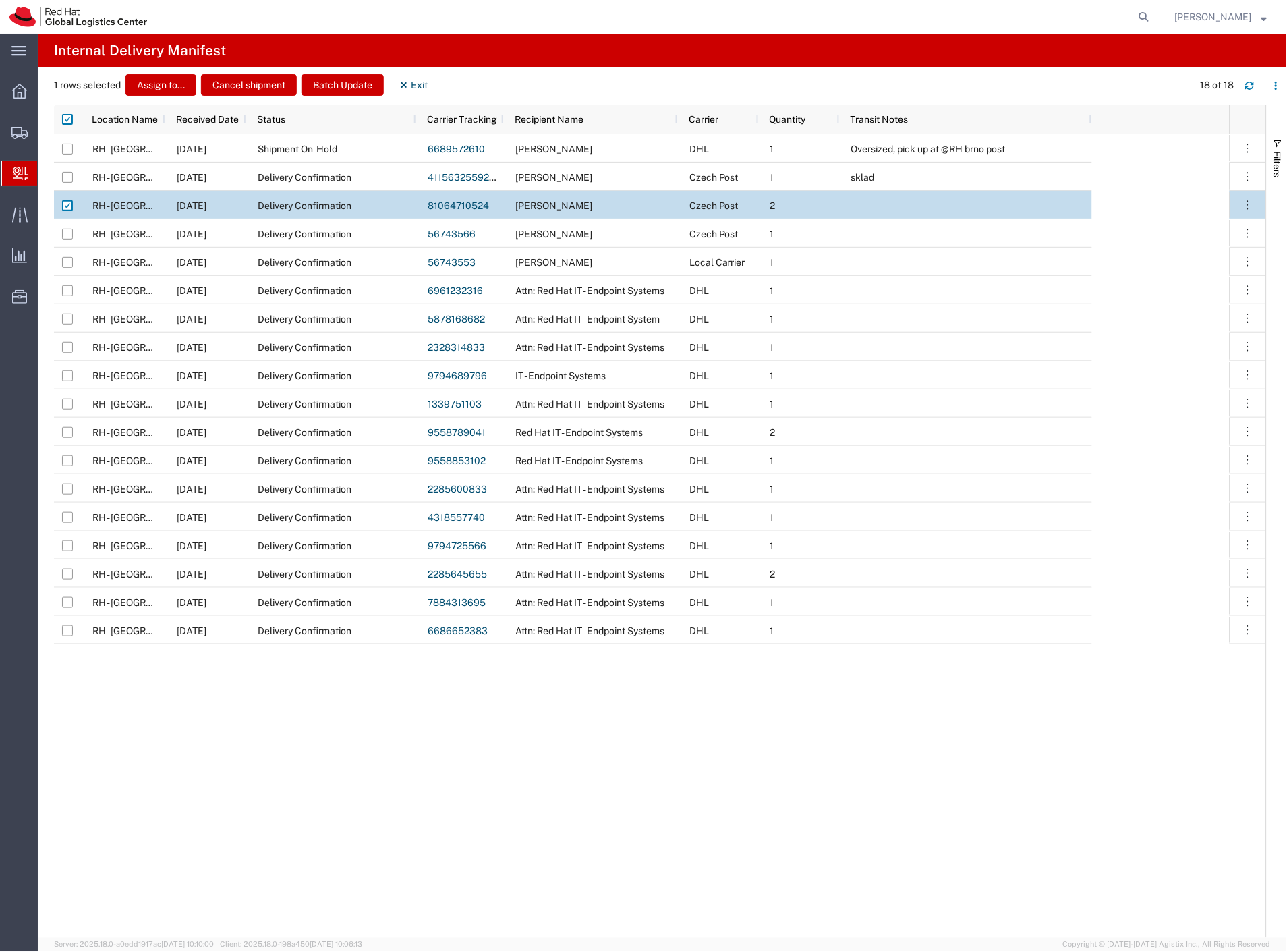
click at [0, 0] on span "Create Delivery" at bounding box center [0, 0] width 0 height 0
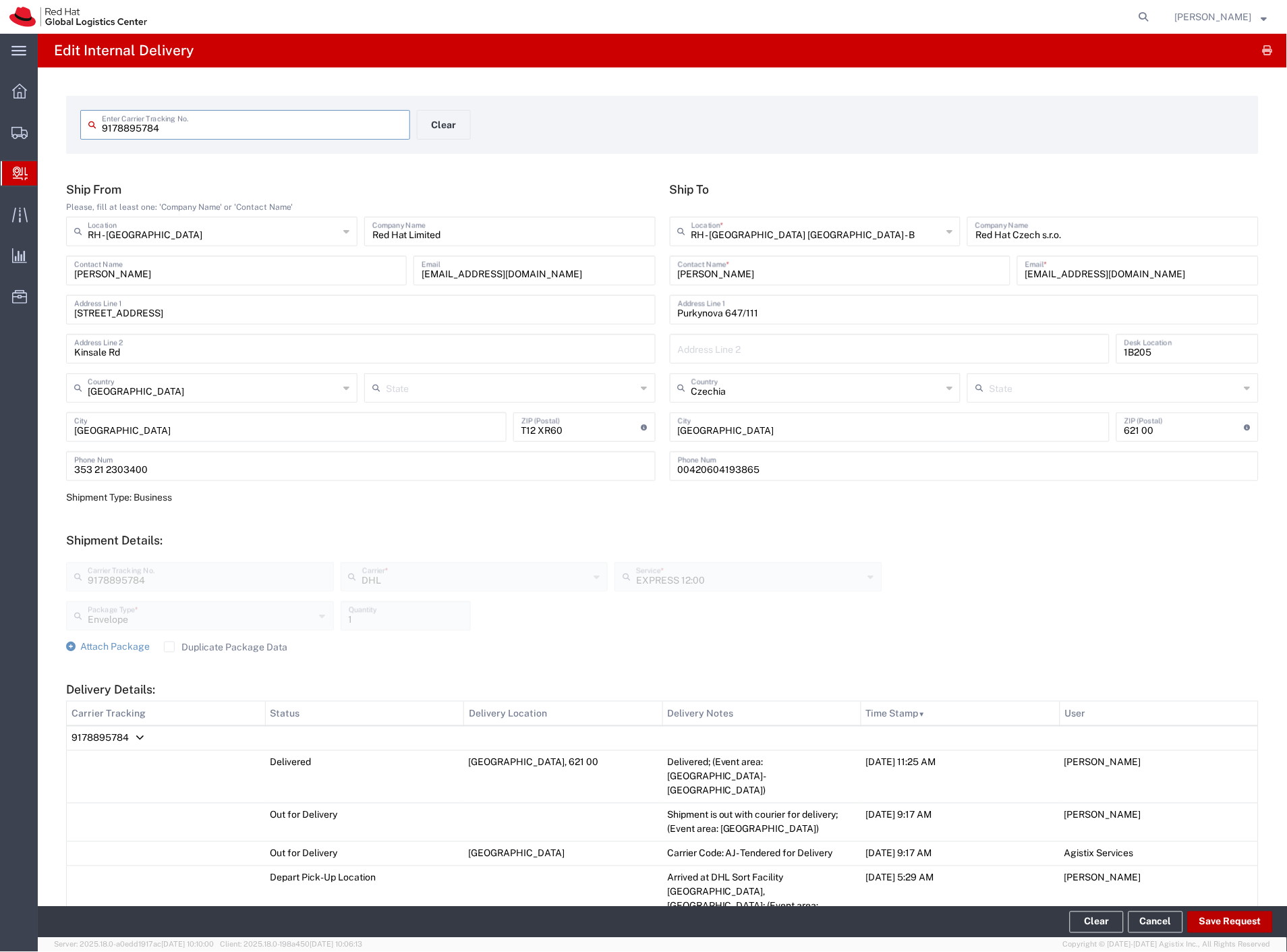
click at [1230, 918] on button "Save Request" at bounding box center [1231, 922] width 85 height 21
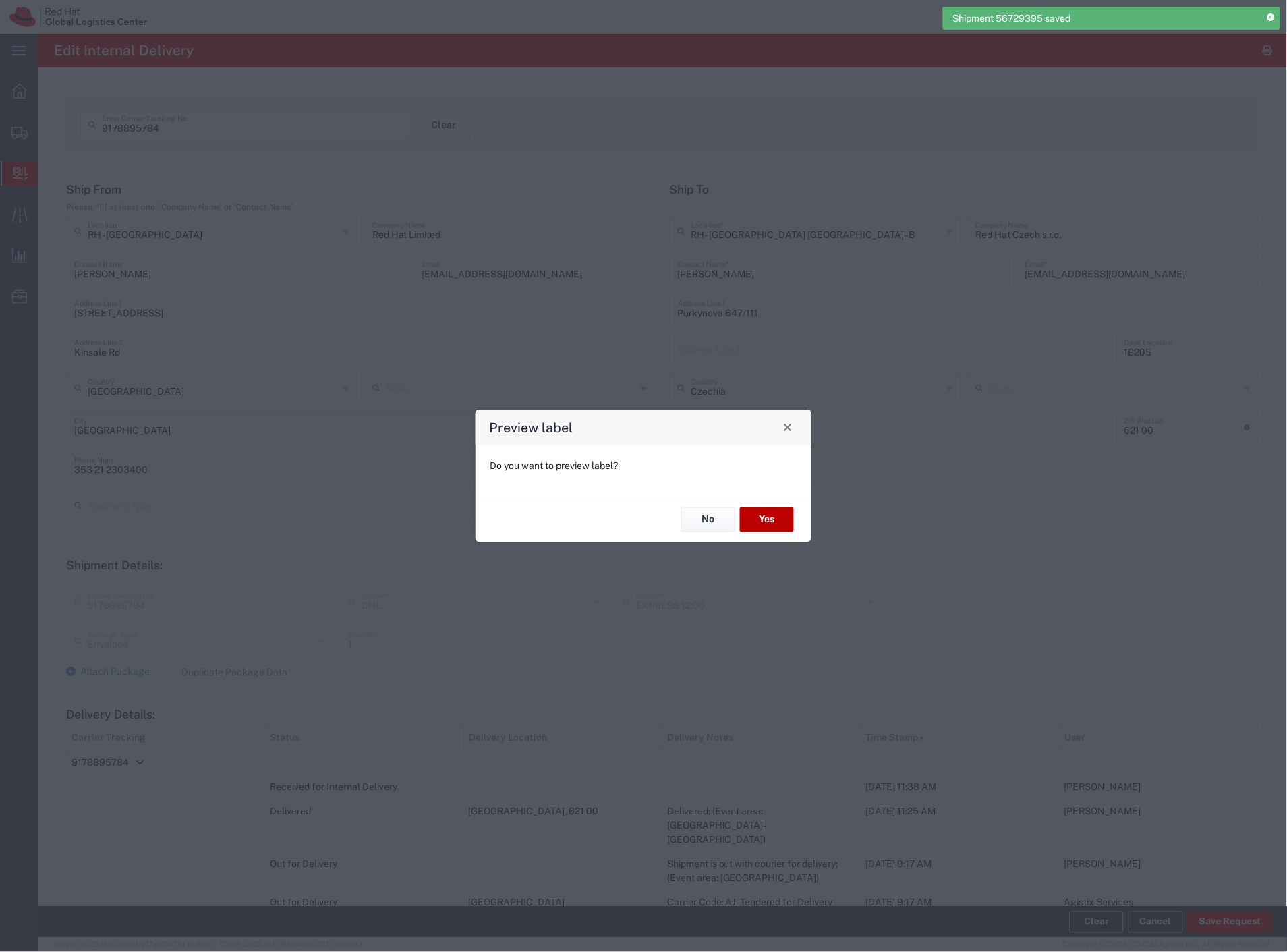
click at [767, 520] on button "Yes" at bounding box center [768, 520] width 54 height 25
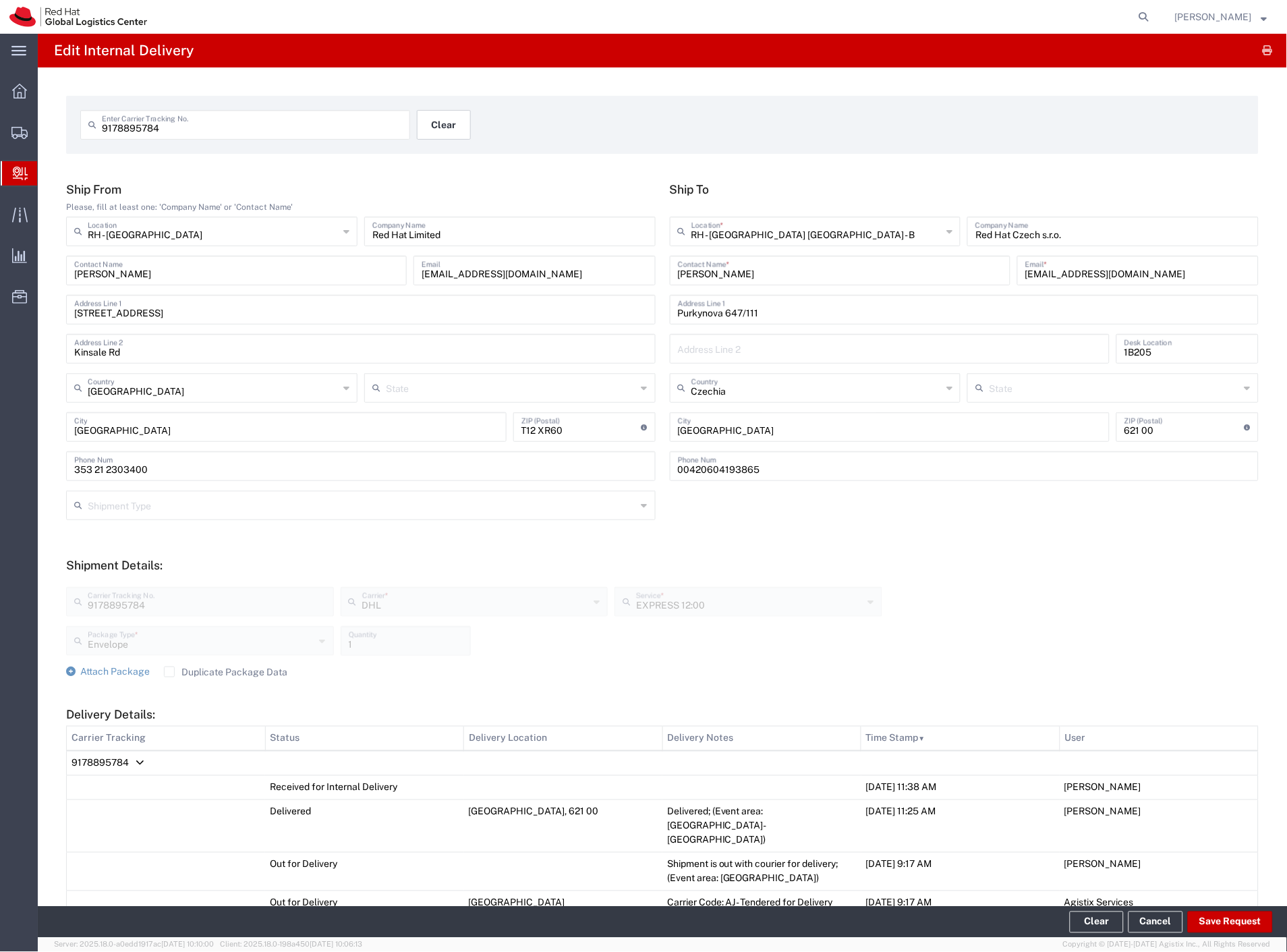
click at [446, 135] on button "Clear" at bounding box center [445, 124] width 54 height 30
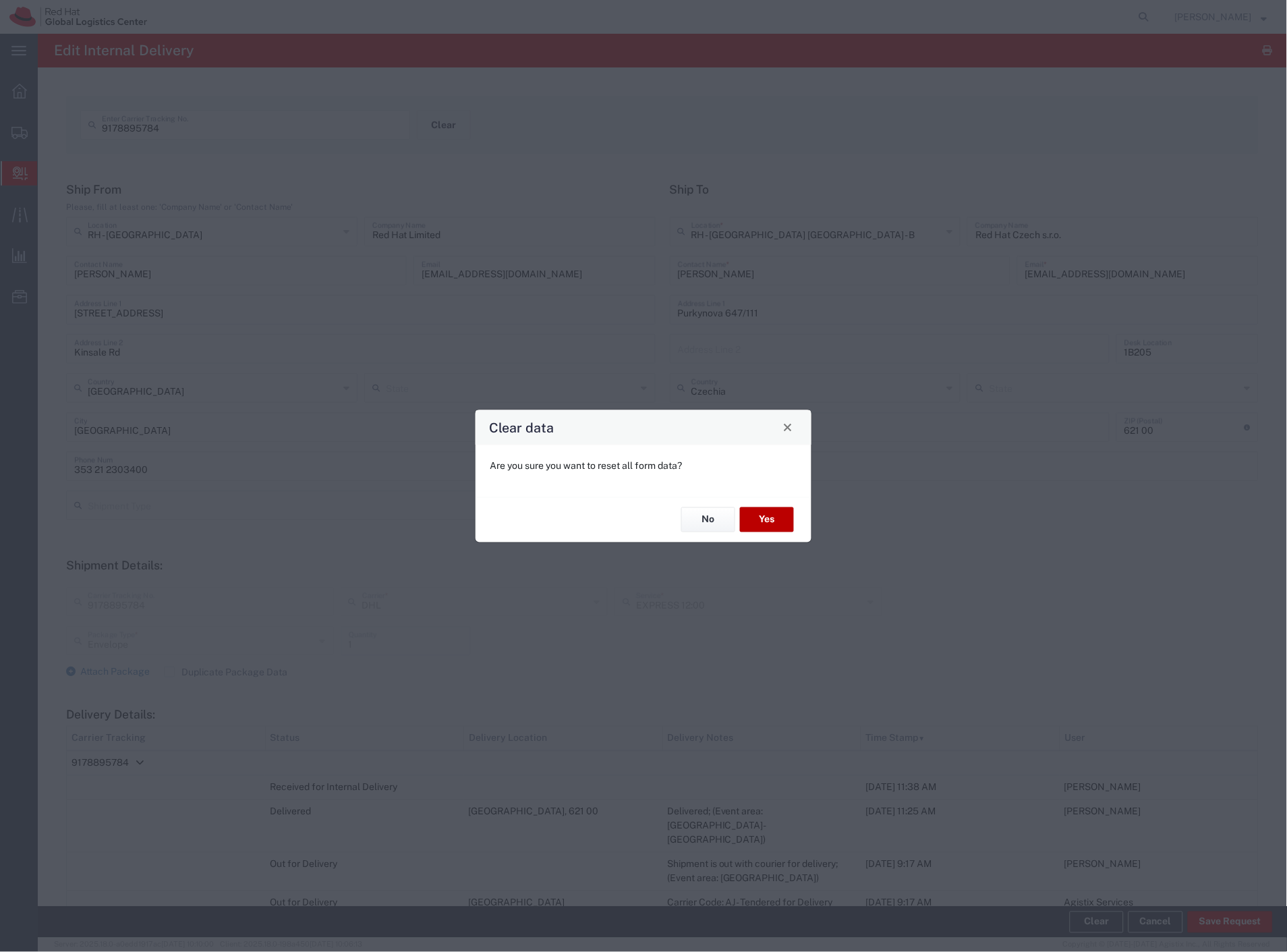
click at [780, 523] on button "Yes" at bounding box center [768, 520] width 54 height 25
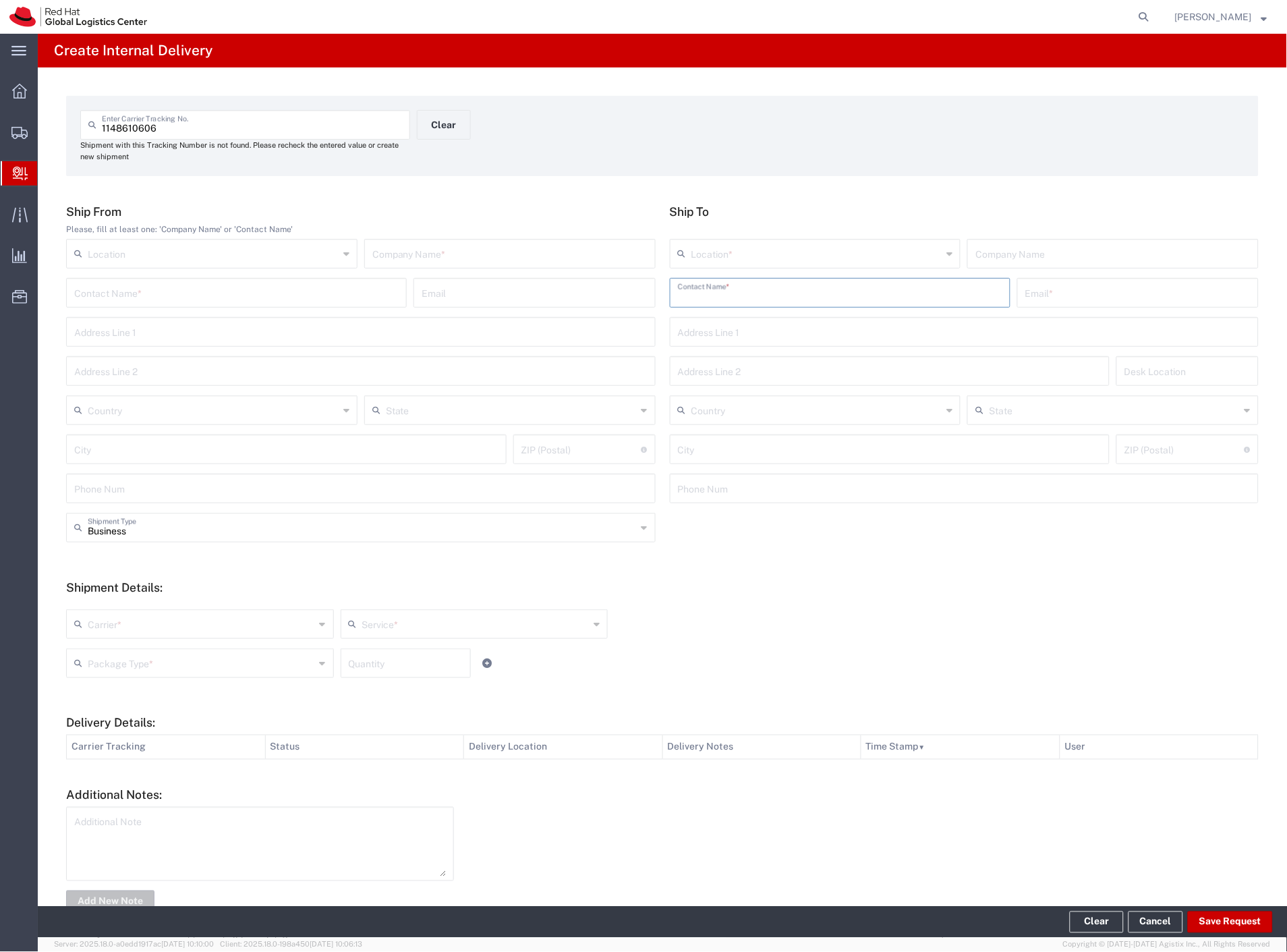
click at [767, 297] on input "text" at bounding box center [841, 292] width 324 height 23
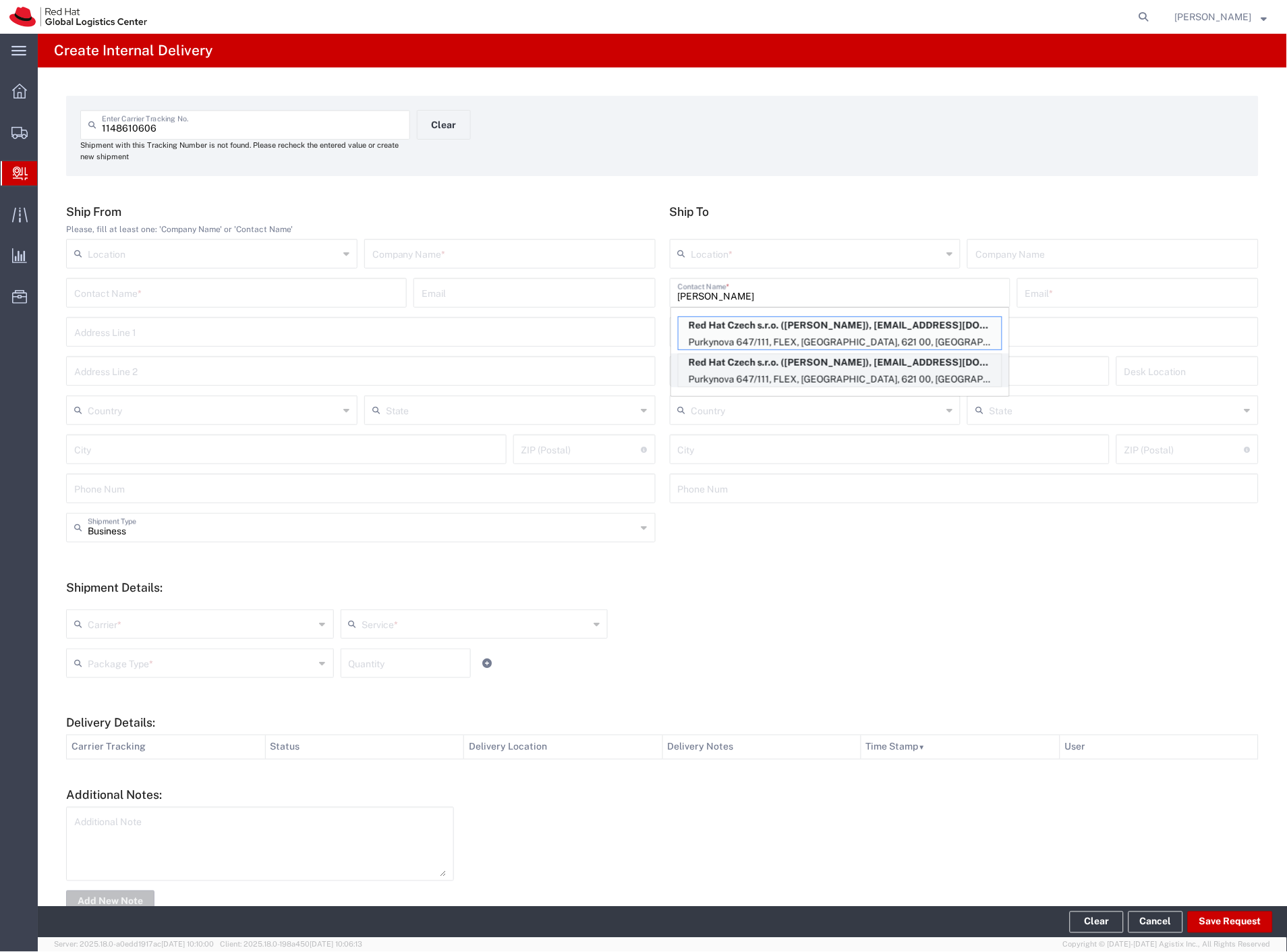
click at [800, 355] on p "Red Hat Czech s.r.o. ([PERSON_NAME]), [EMAIL_ADDRESS][DOMAIN_NAME]" at bounding box center [840, 362] width 323 height 16
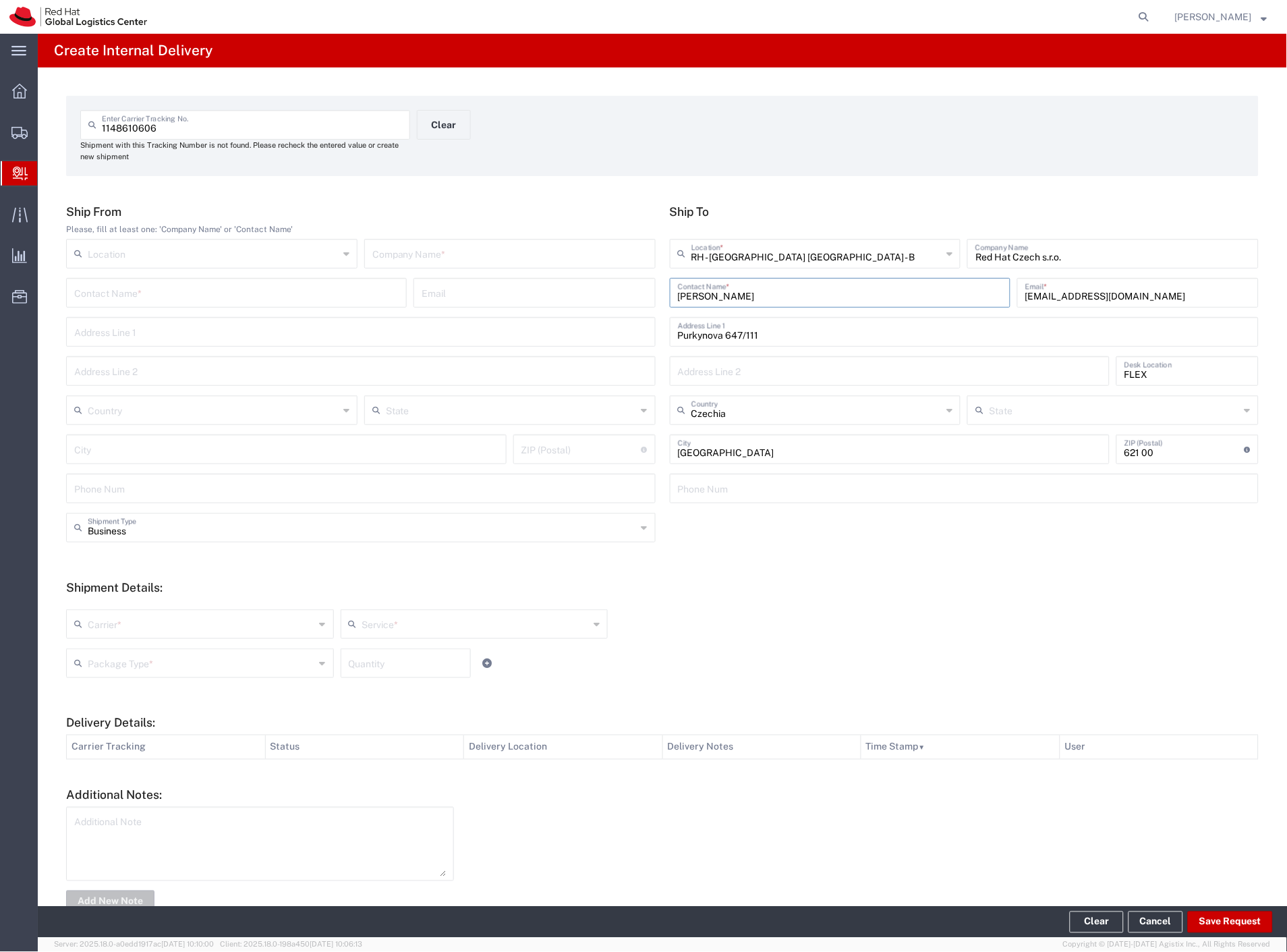
click at [461, 258] on input "text" at bounding box center [511, 252] width 276 height 23
click at [98, 632] on input "text" at bounding box center [201, 623] width 227 height 23
click at [116, 665] on span "DHL" at bounding box center [199, 675] width 262 height 21
click at [120, 661] on input "text" at bounding box center [201, 662] width 227 height 23
click at [426, 616] on input "text" at bounding box center [477, 623] width 229 height 23
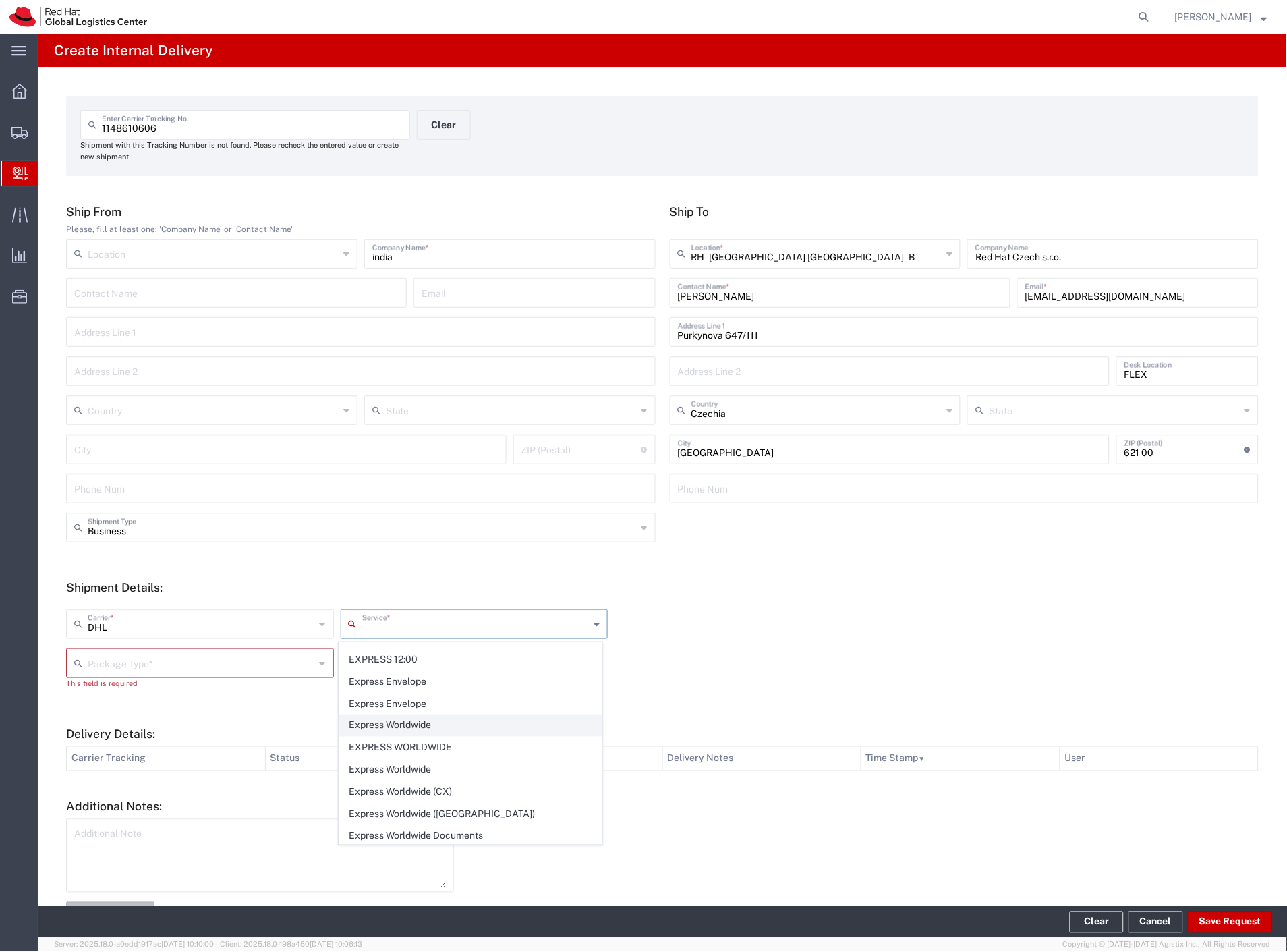
scroll to position [198, 0]
click at [487, 705] on span "Express Envelope" at bounding box center [471, 702] width 262 height 21
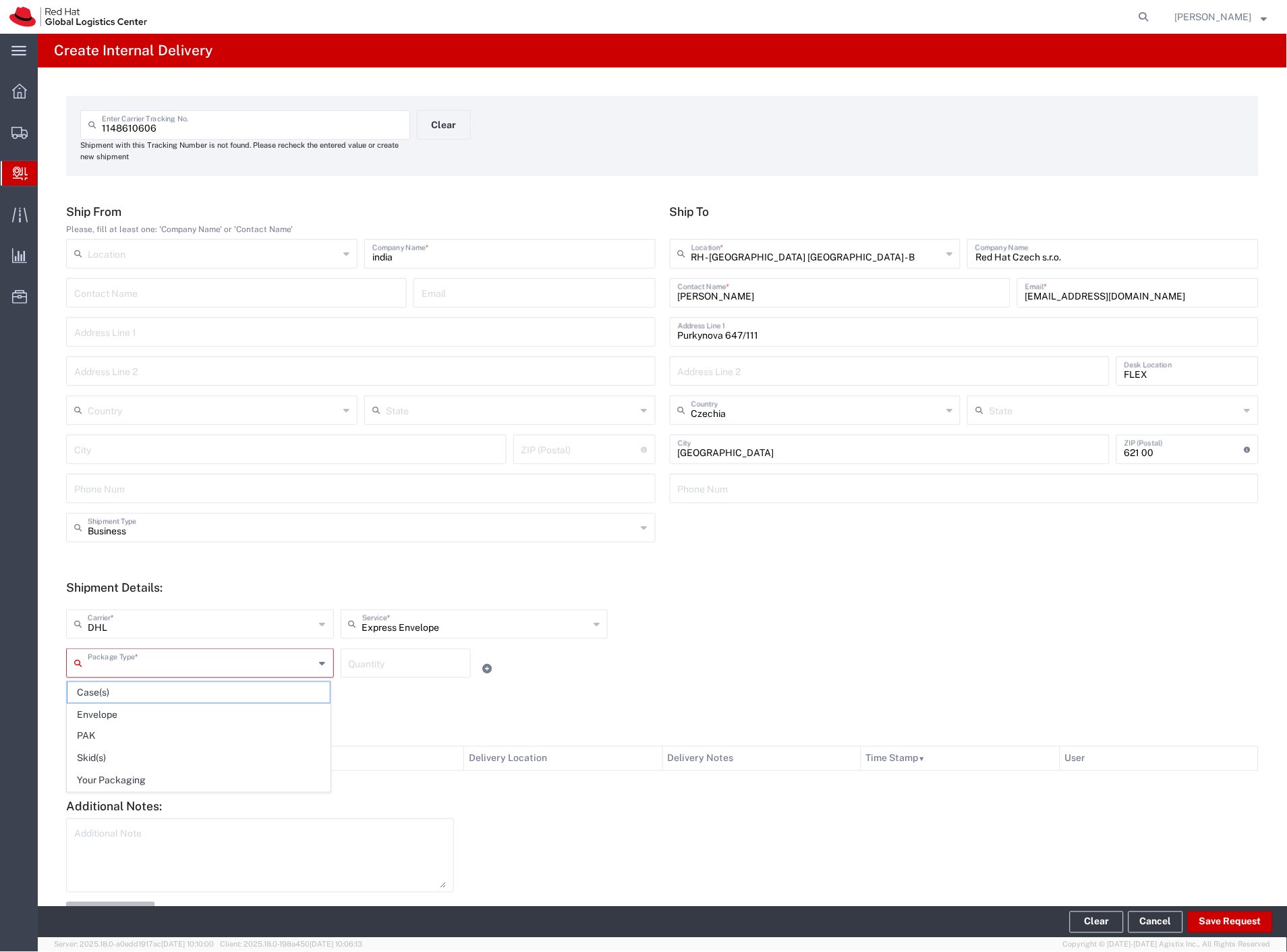
click at [275, 665] on input "text" at bounding box center [201, 662] width 227 height 23
click at [192, 714] on span "Envelope" at bounding box center [199, 715] width 262 height 21
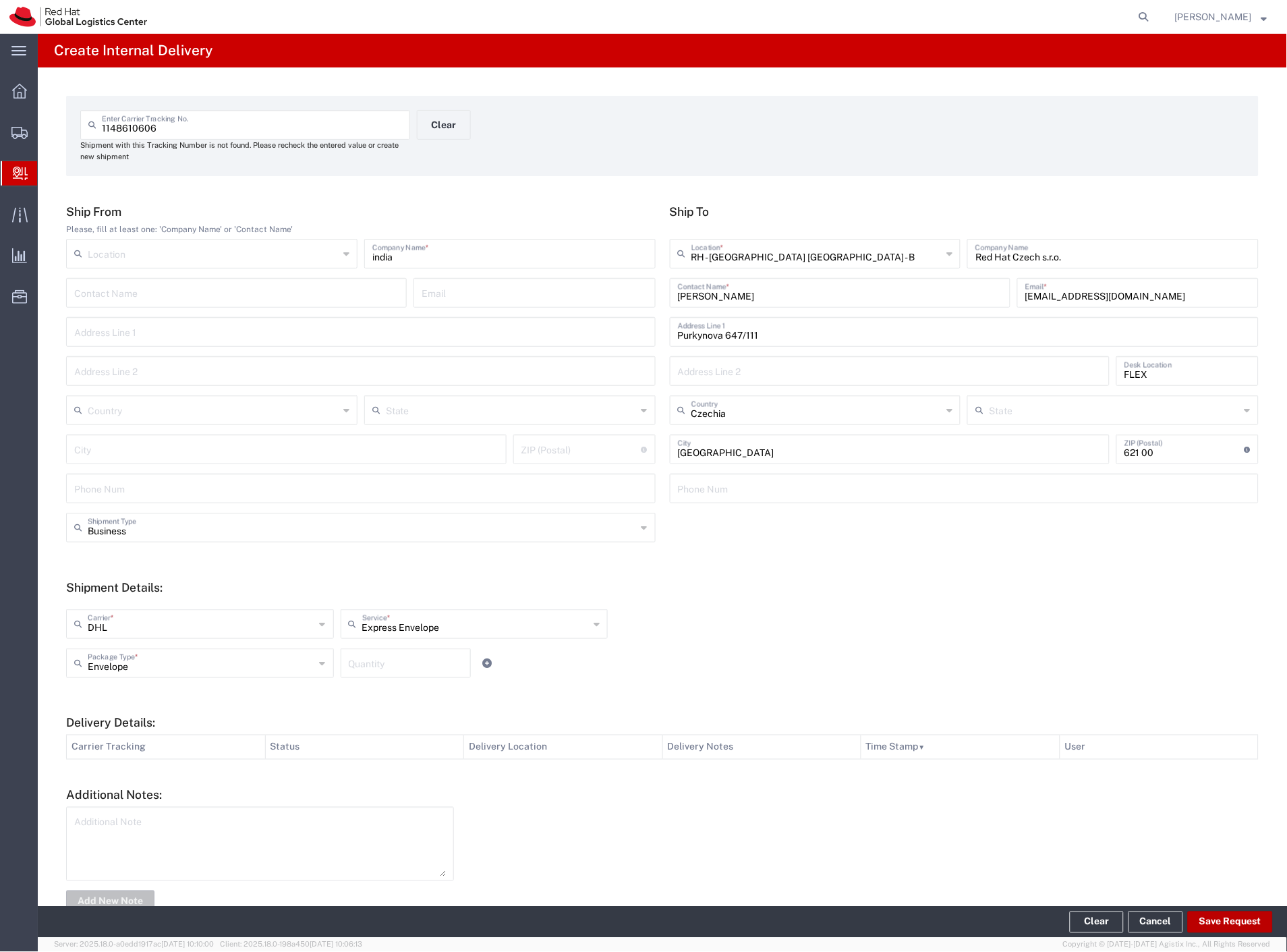
click at [1219, 913] on button "Save Request" at bounding box center [1231, 922] width 85 height 21
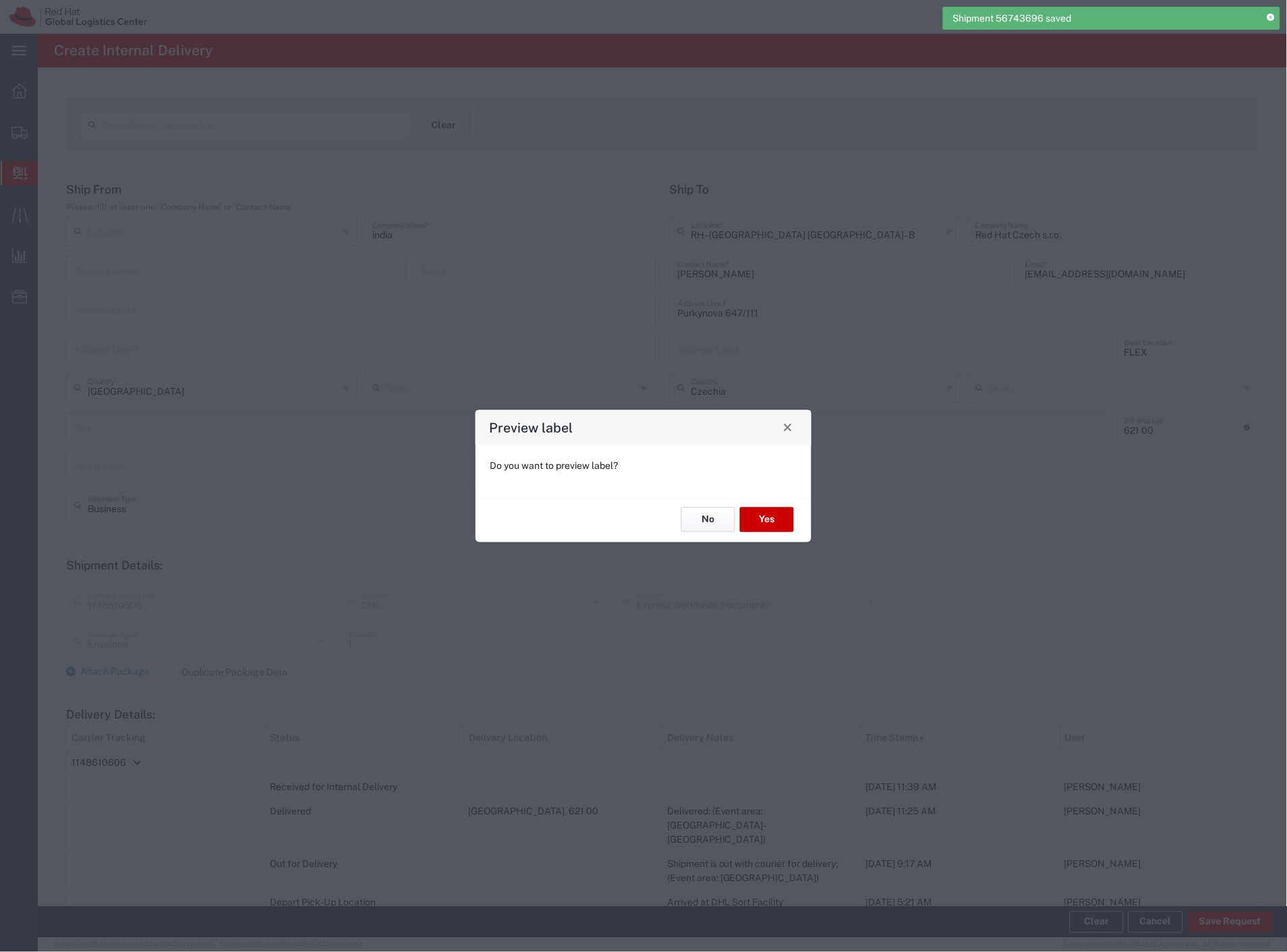
click at [709, 528] on button "No" at bounding box center [709, 520] width 54 height 25
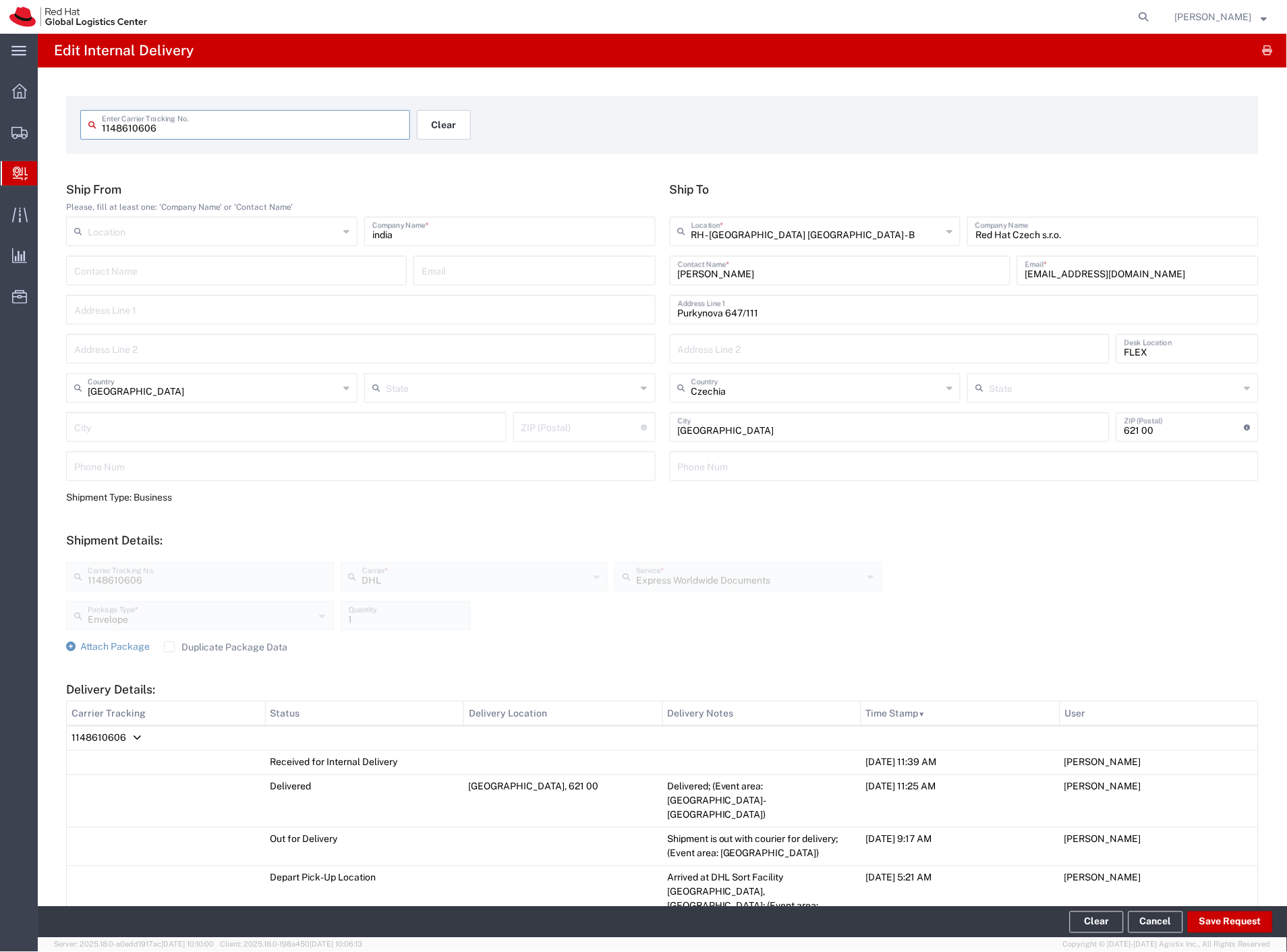
click at [442, 126] on button "Clear" at bounding box center [445, 124] width 54 height 30
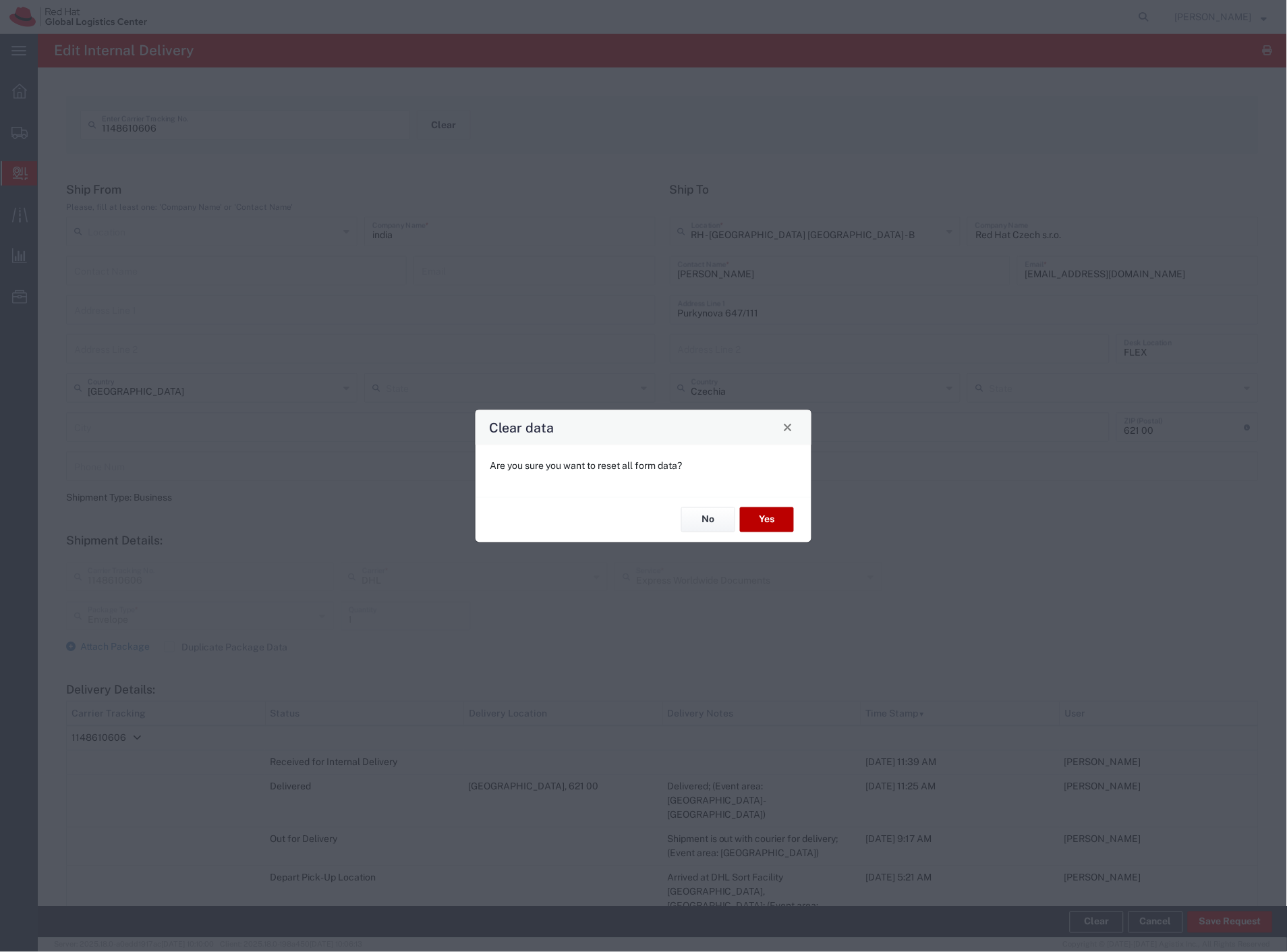
click at [775, 527] on button "Yes" at bounding box center [768, 520] width 54 height 25
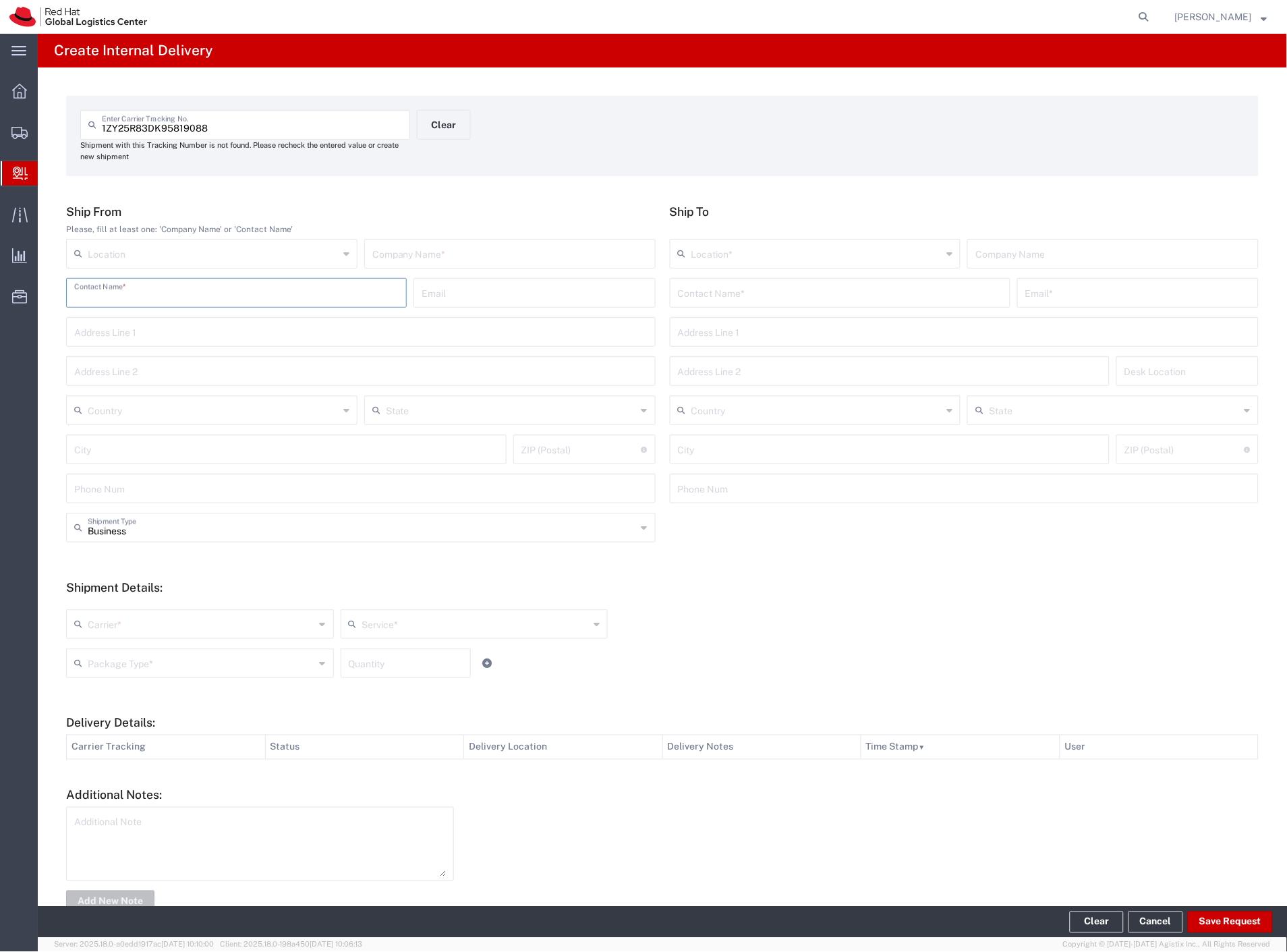
click at [143, 291] on input "text" at bounding box center [236, 292] width 324 height 23
click at [819, 295] on input "text" at bounding box center [841, 292] width 324 height 23
click at [792, 334] on p "Purkynova 665/115, 0D165, [GEOGRAPHIC_DATA], 621 00, [GEOGRAPHIC_DATA]" at bounding box center [840, 342] width 323 height 16
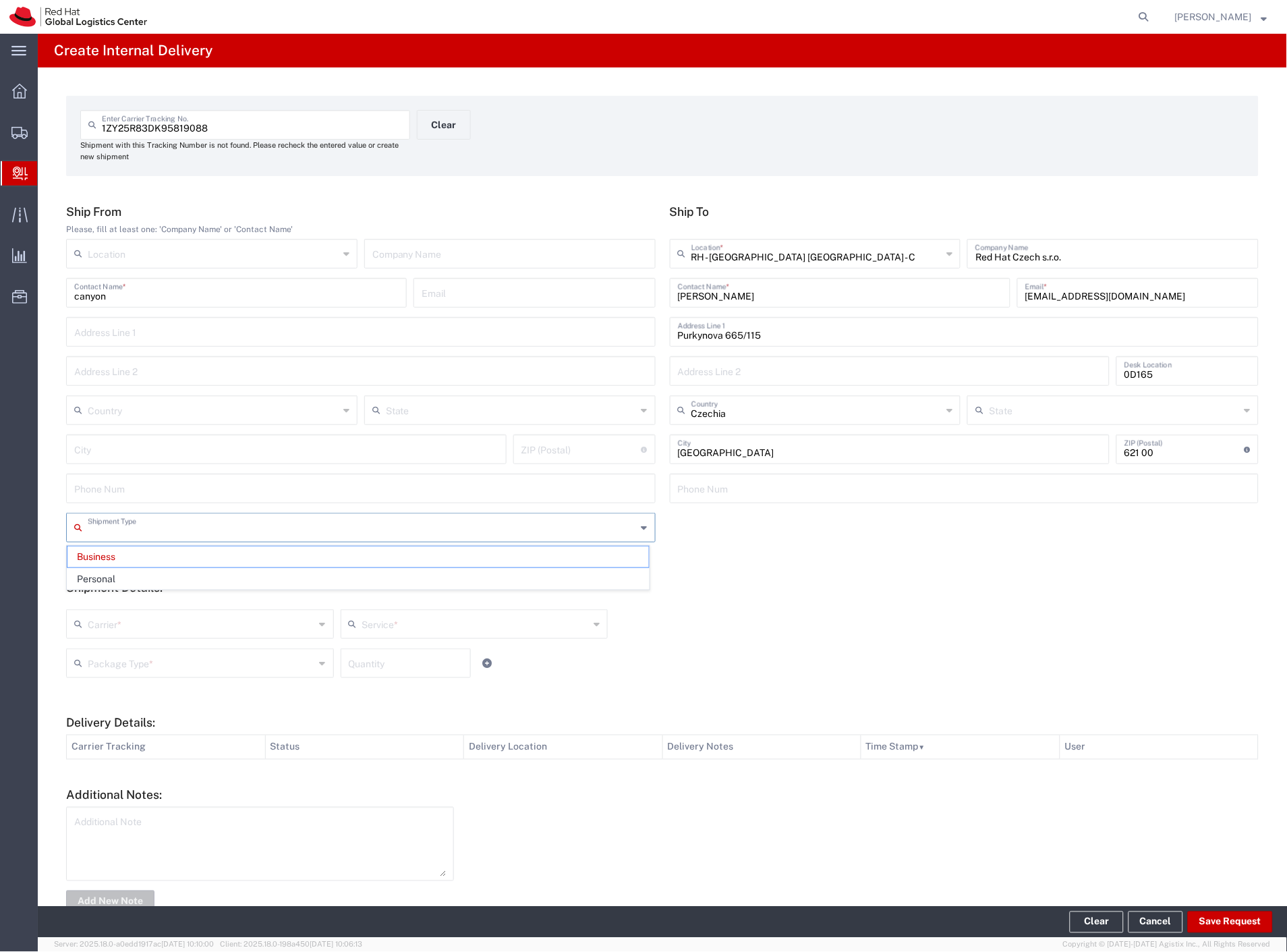
click at [149, 523] on input "text" at bounding box center [362, 526] width 549 height 23
click at [146, 588] on span "Personal" at bounding box center [358, 579] width 581 height 21
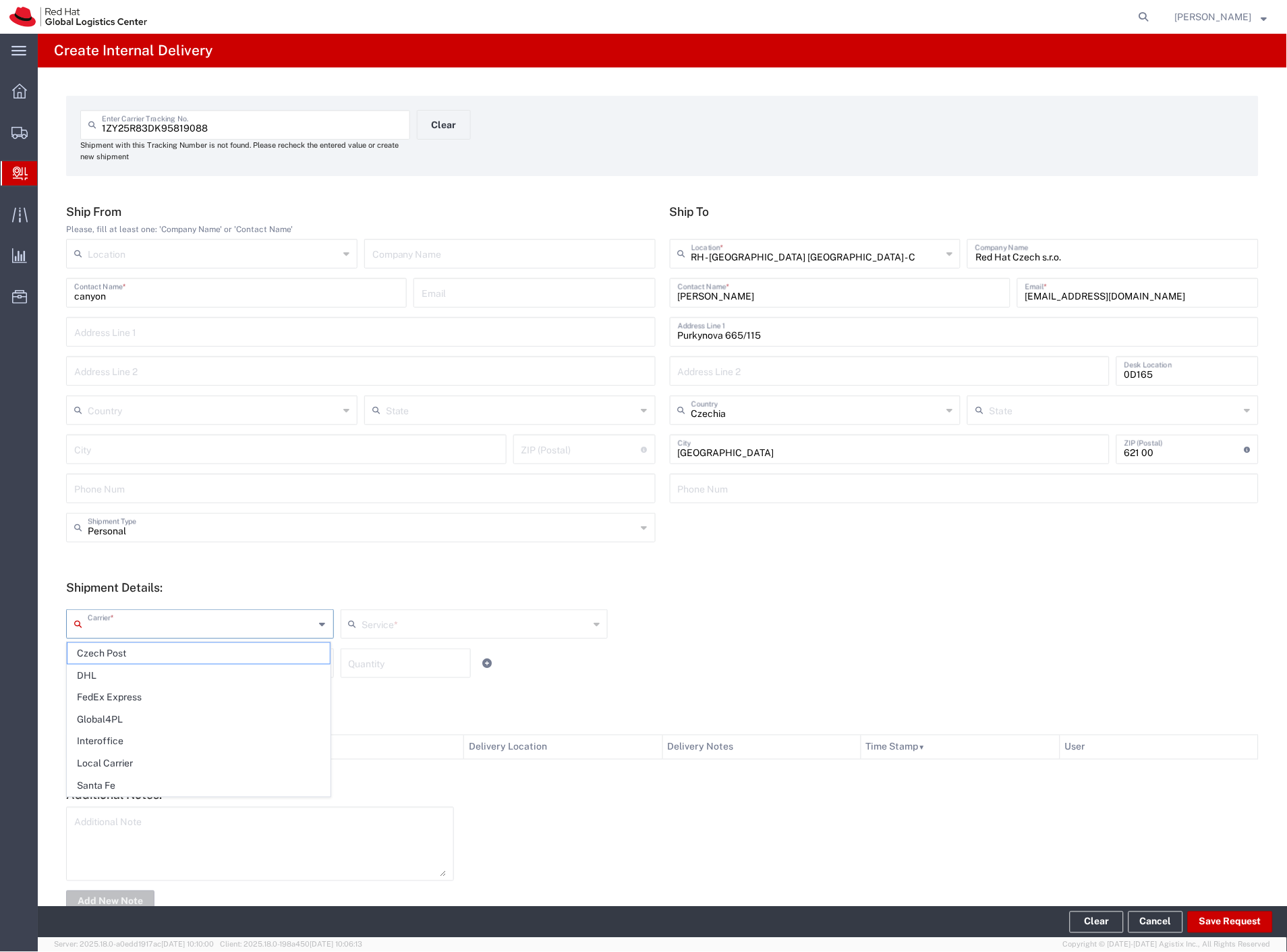
drag, startPoint x: 139, startPoint y: 617, endPoint x: 130, endPoint y: 640, distance: 24.7
click at [136, 621] on input "text" at bounding box center [201, 623] width 227 height 23
click at [126, 649] on span "Czech Post" at bounding box center [199, 654] width 262 height 21
drag, startPoint x: 126, startPoint y: 649, endPoint x: 109, endPoint y: 709, distance: 62.4
click at [126, 651] on input "text" at bounding box center [201, 662] width 227 height 23
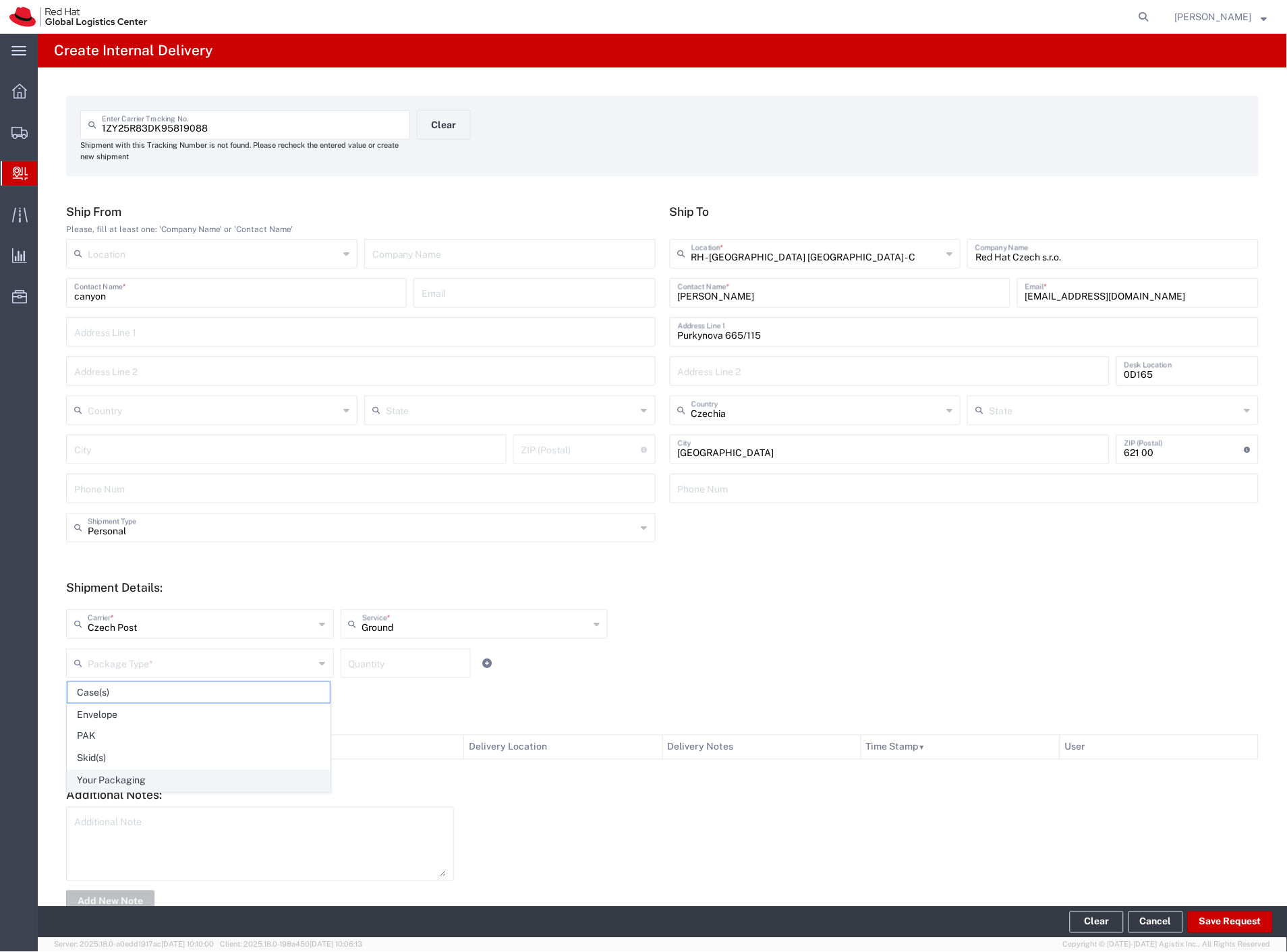
click at [118, 779] on span "Your Packaging" at bounding box center [199, 781] width 262 height 21
click at [1219, 924] on button "Save Request" at bounding box center [1231, 922] width 85 height 21
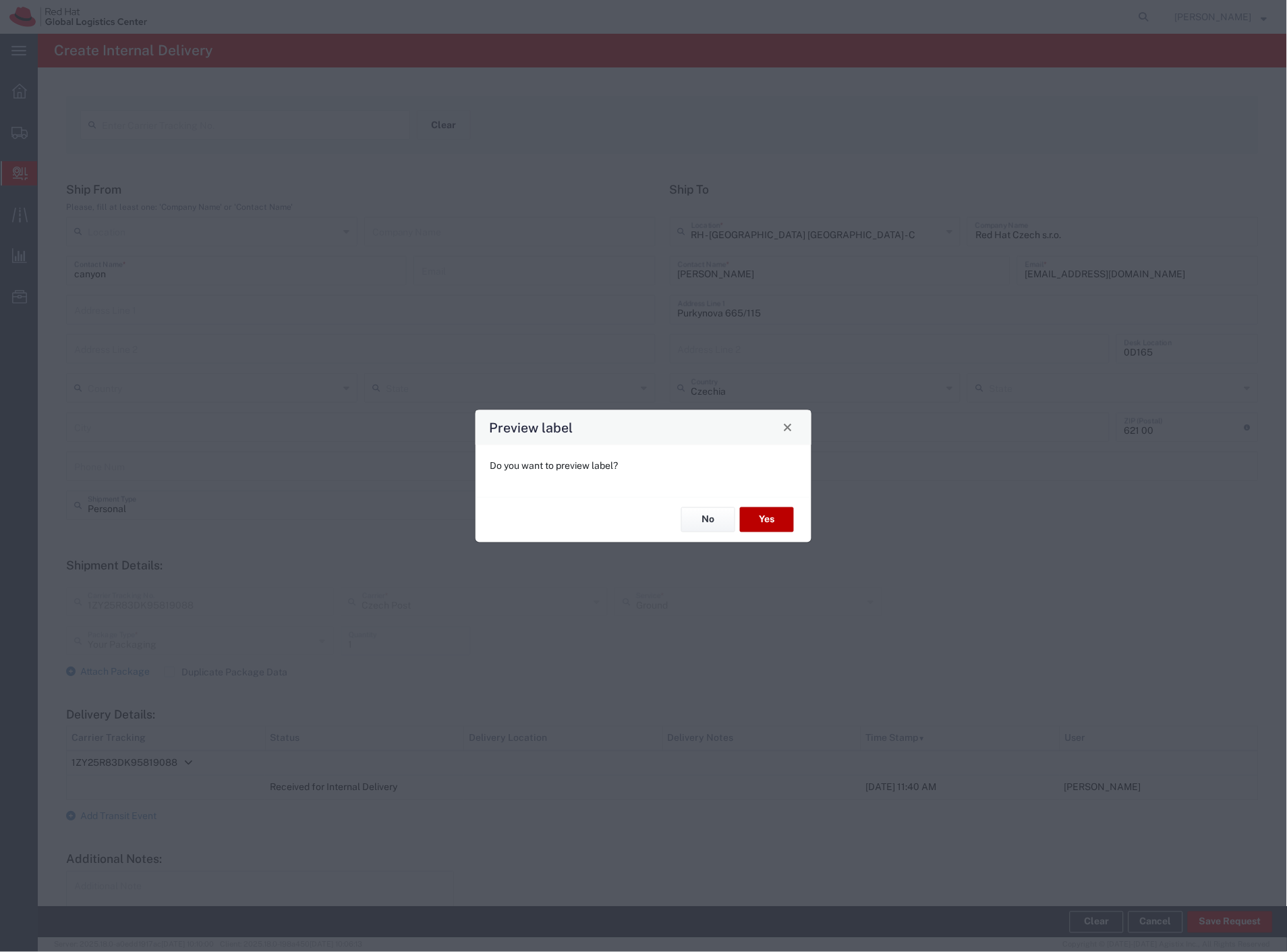
click at [758, 527] on button "Yes" at bounding box center [768, 520] width 54 height 25
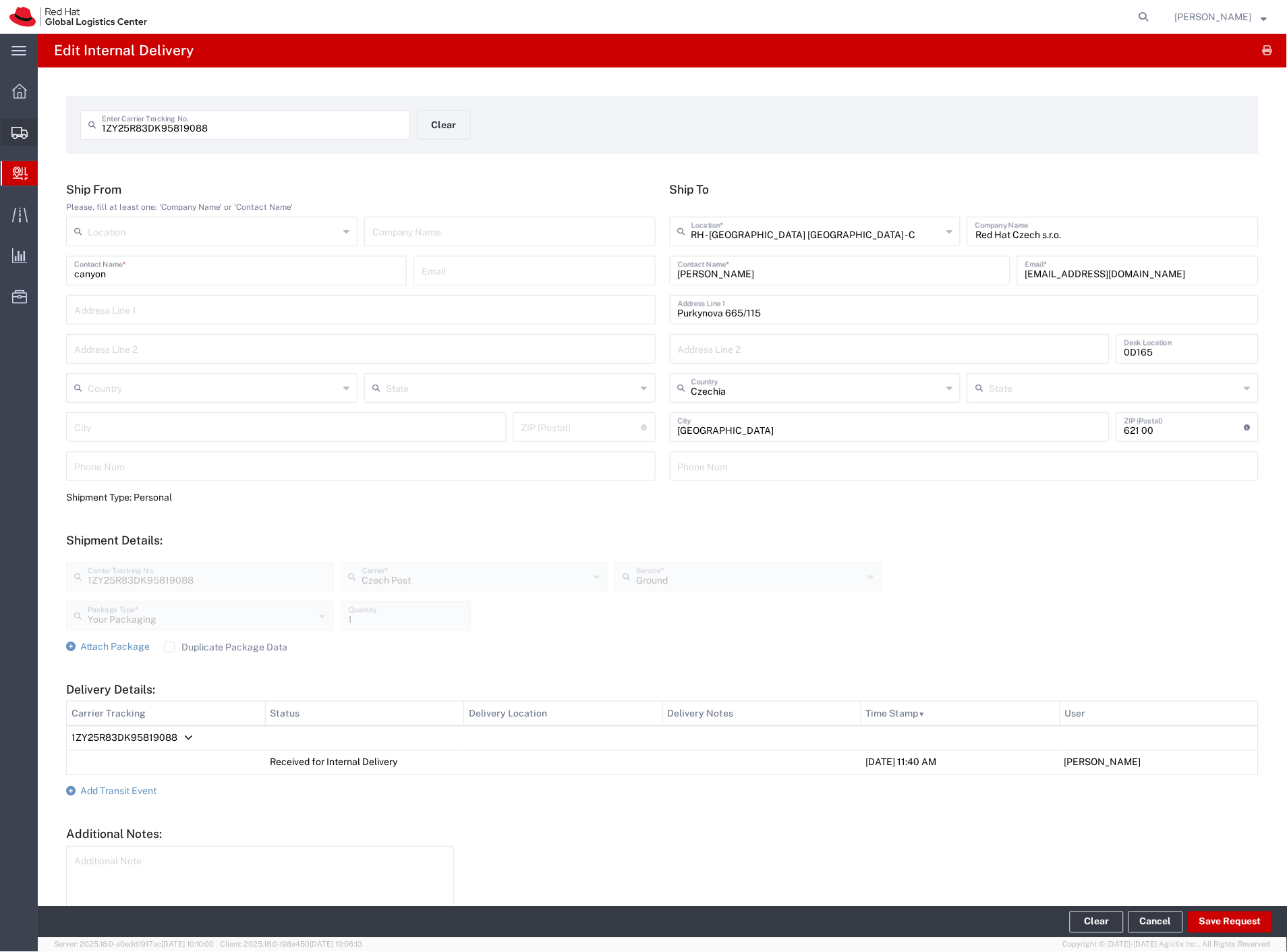
click at [0, 0] on span "Shipment Manager" at bounding box center [0, 0] width 0 height 0
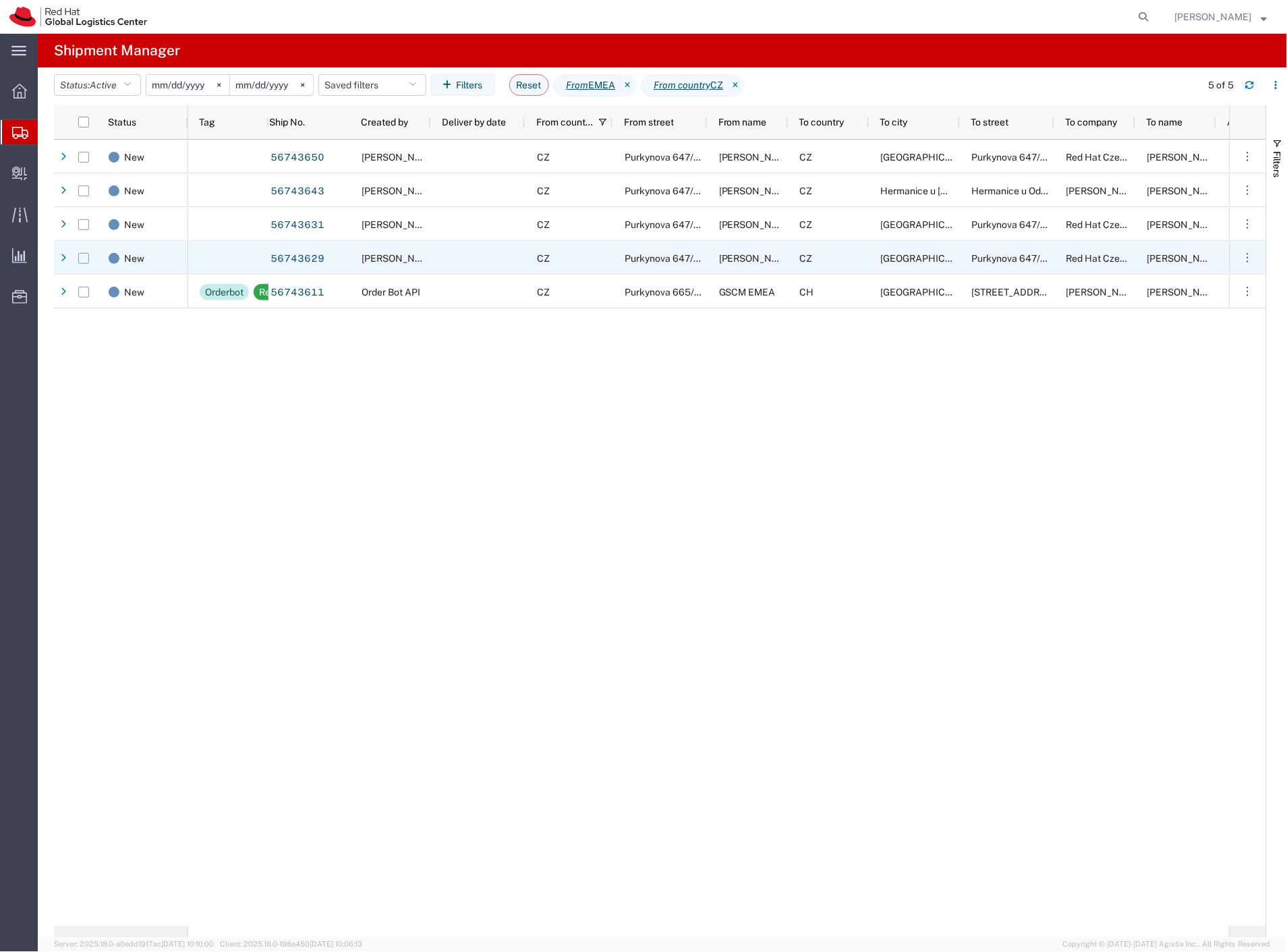
click at [82, 255] on input "Press Space to toggle row selection (unchecked)" at bounding box center [83, 258] width 11 height 11
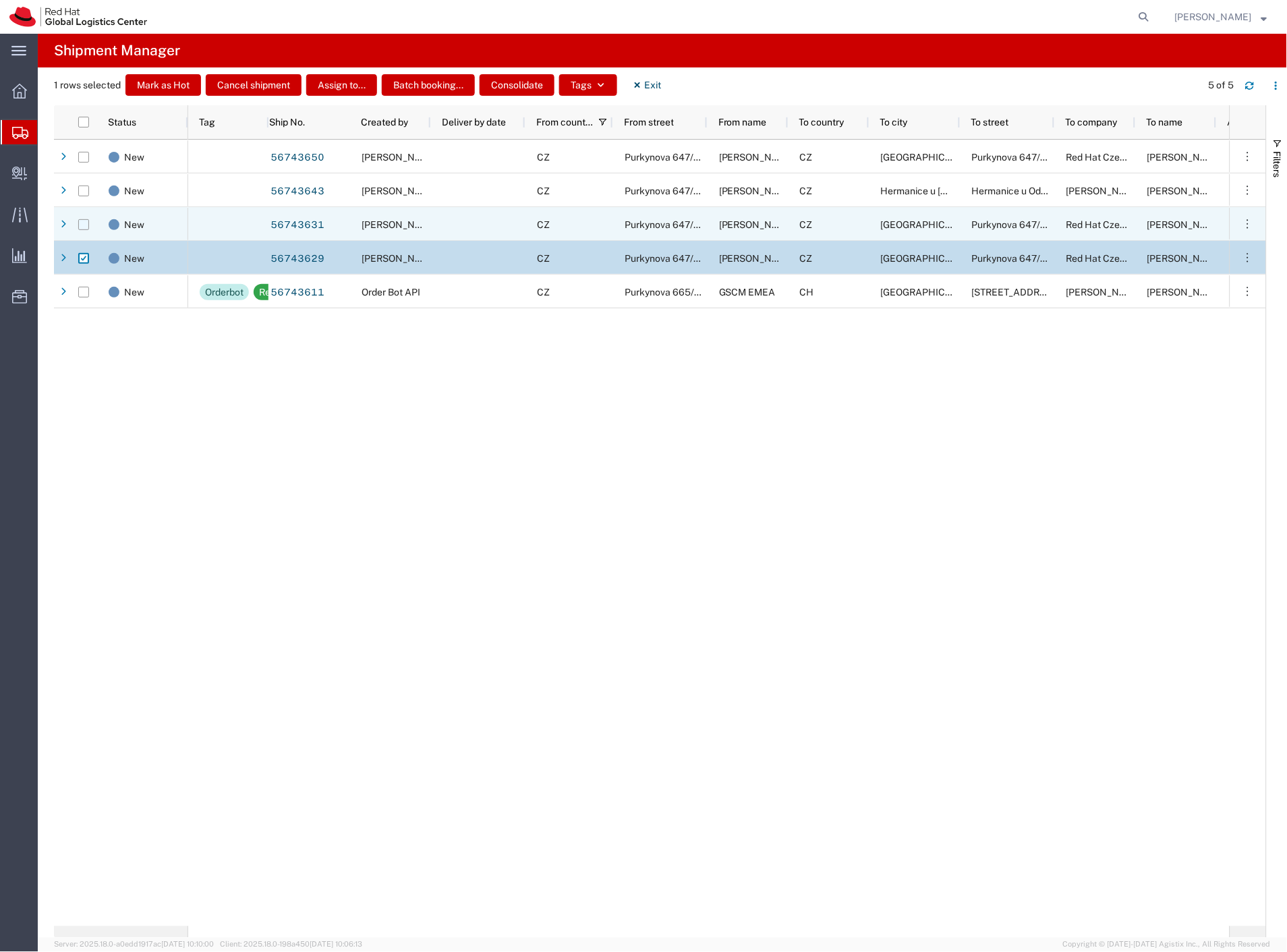
click at [85, 220] on input "Press Space to toggle row selection (unchecked)" at bounding box center [83, 224] width 11 height 11
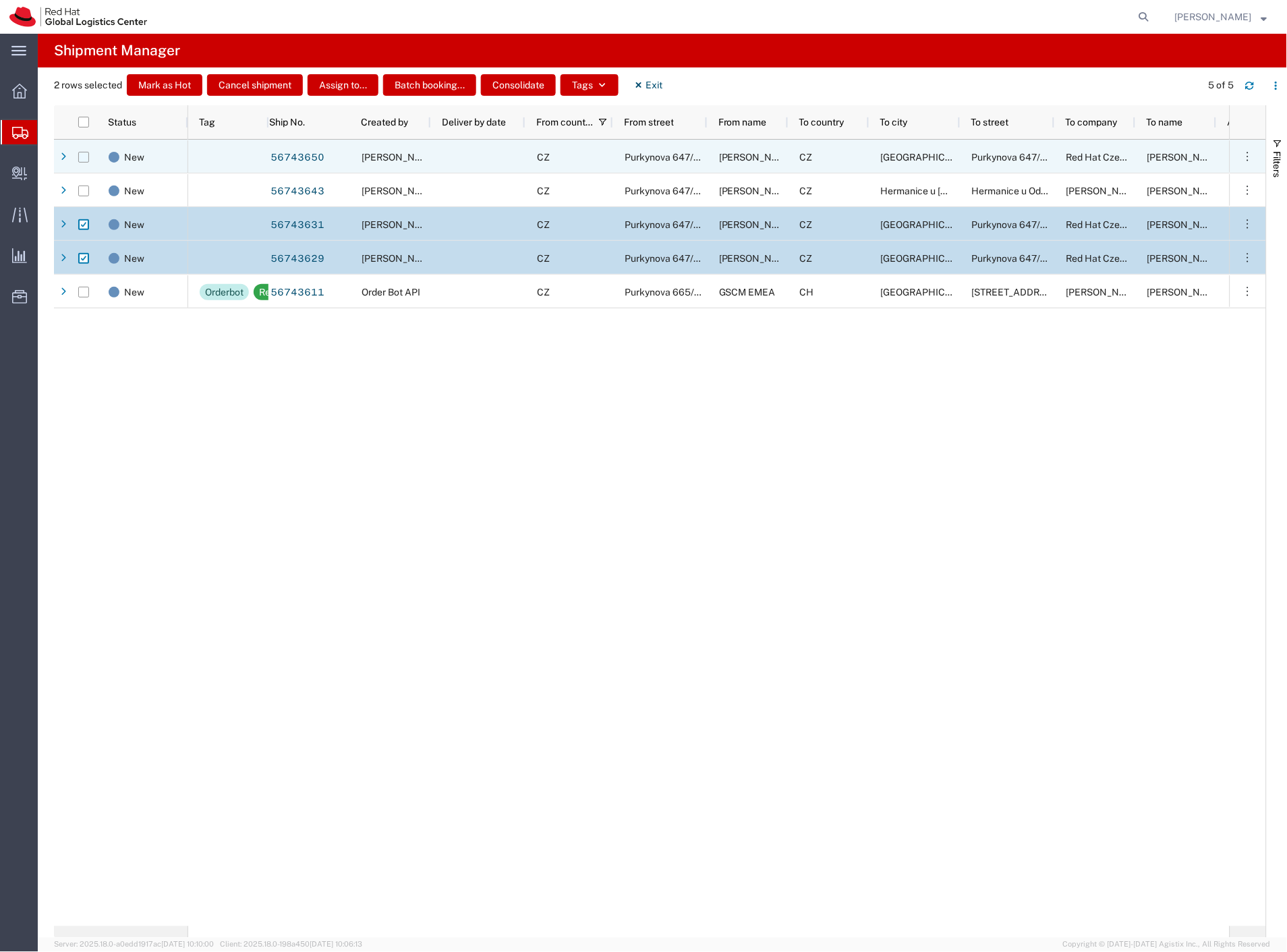
click at [85, 158] on input "Press Space to toggle row selection (unchecked)" at bounding box center [83, 156] width 11 height 11
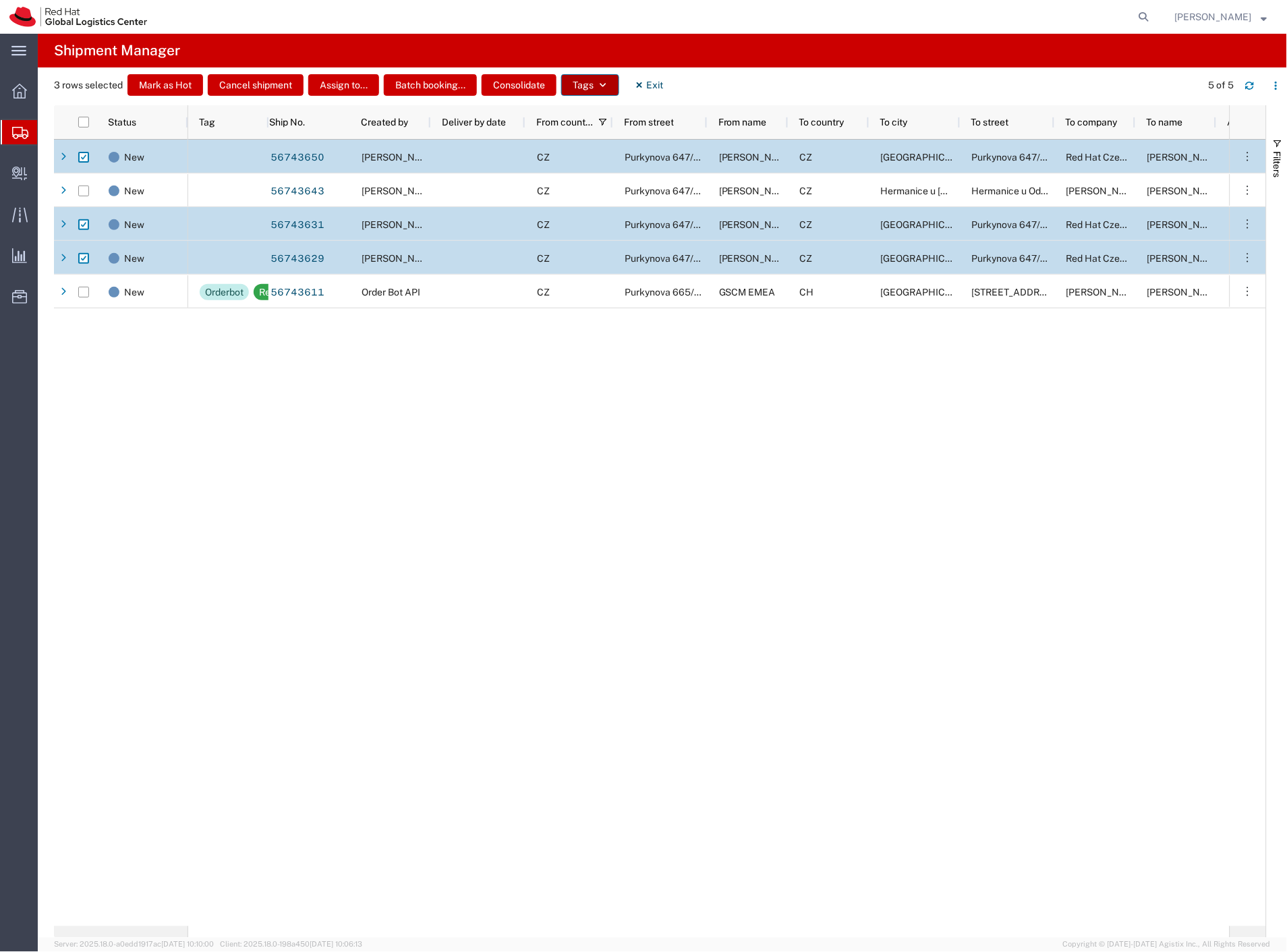
click at [596, 85] on button "Tags" at bounding box center [590, 84] width 58 height 21
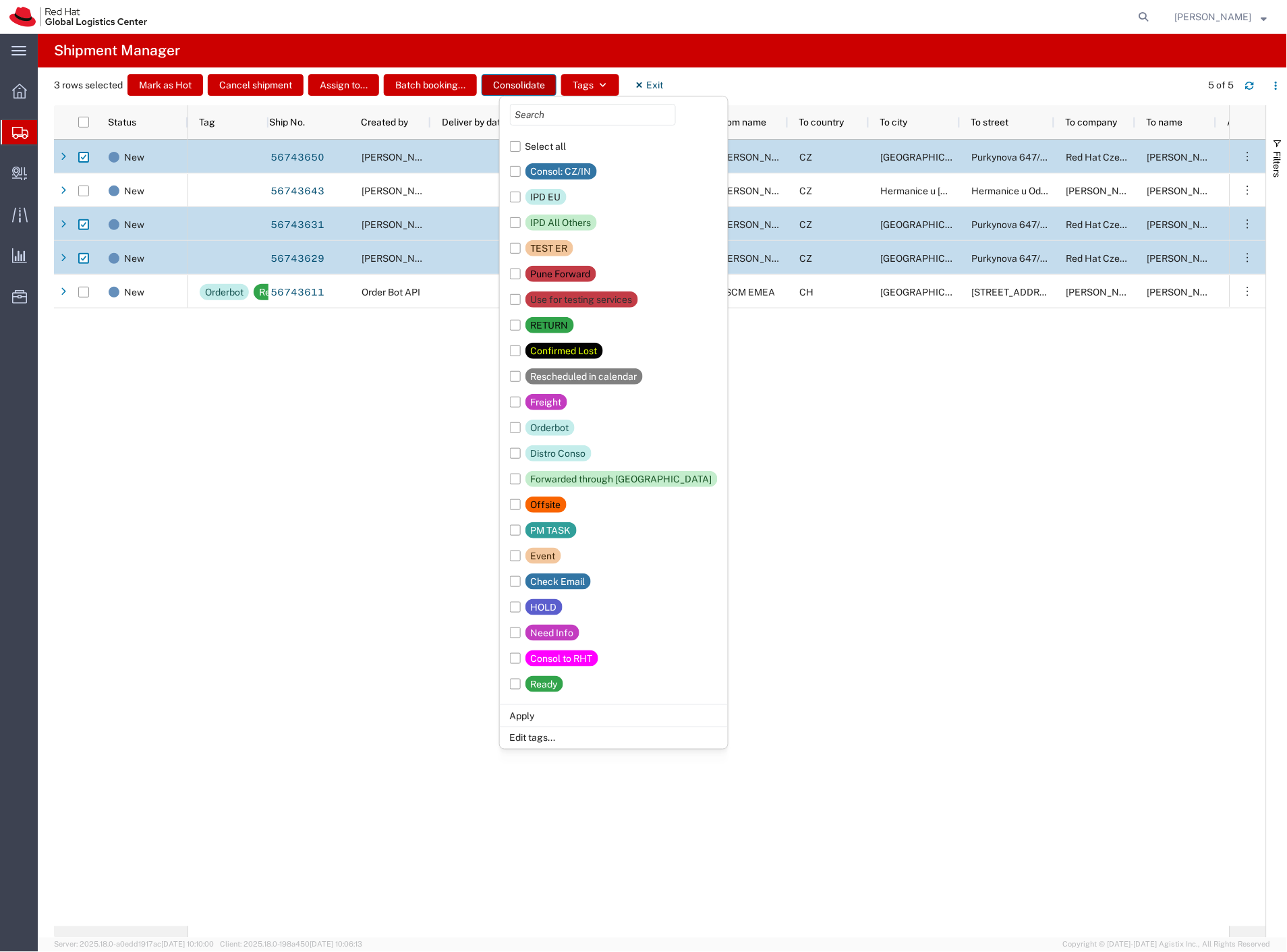
click at [512, 89] on button "Consolidate" at bounding box center [518, 84] width 75 height 21
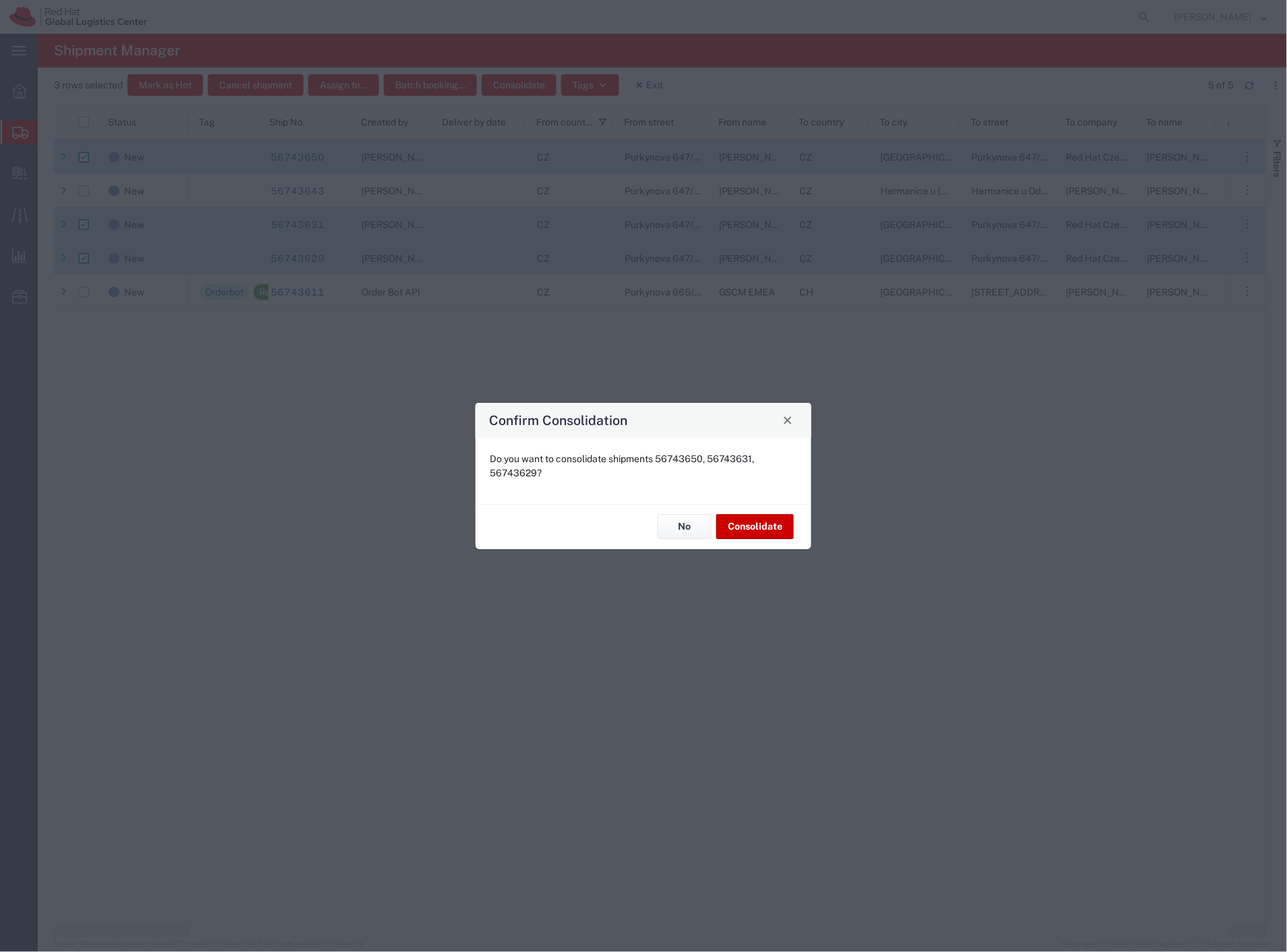
click at [783, 410] on div "Confirm Consolidation" at bounding box center [644, 420] width 336 height 35
click at [787, 420] on span "Close" at bounding box center [788, 420] width 10 height 10
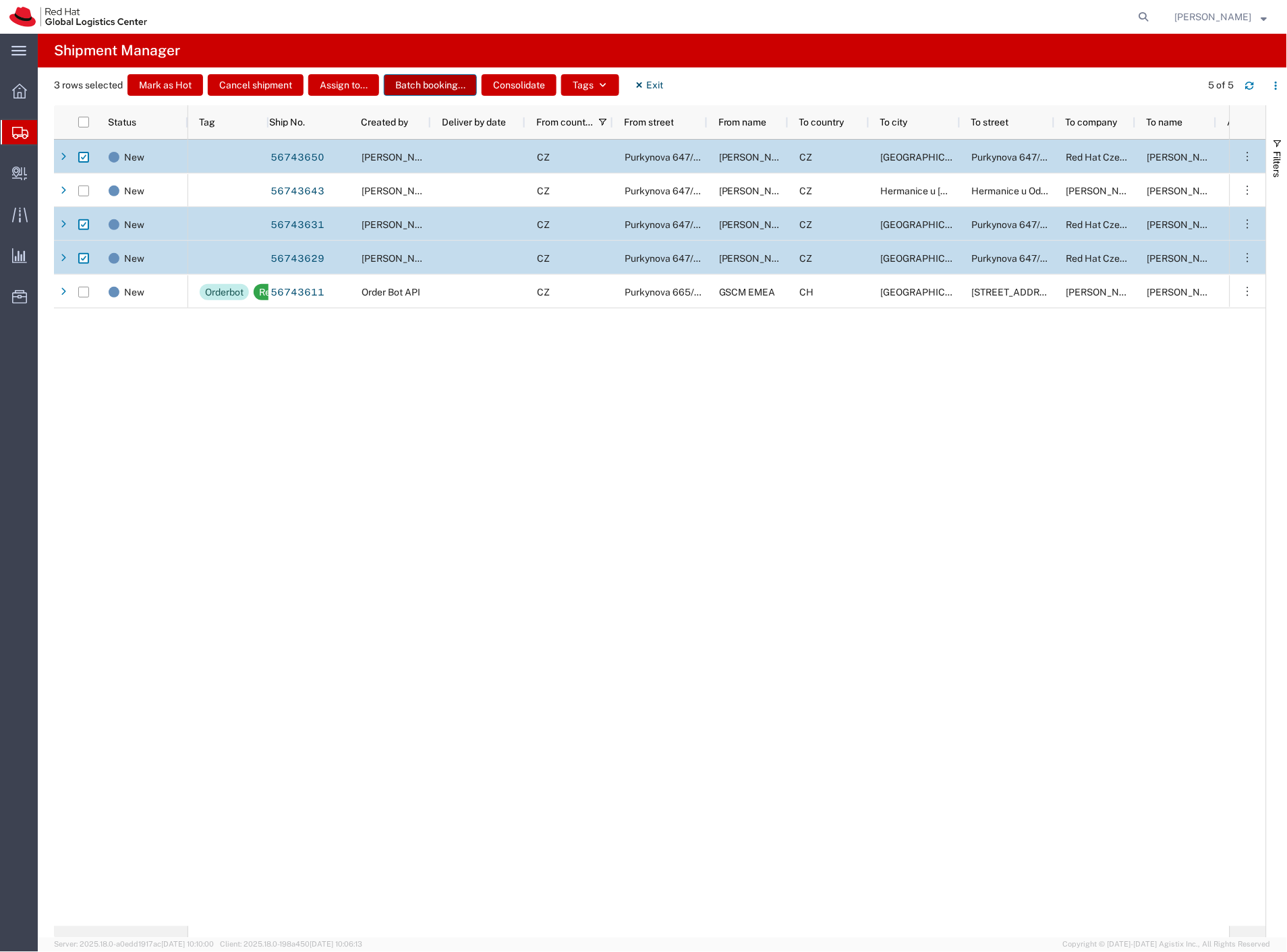
click at [452, 81] on button "Batch booking..." at bounding box center [431, 84] width 93 height 21
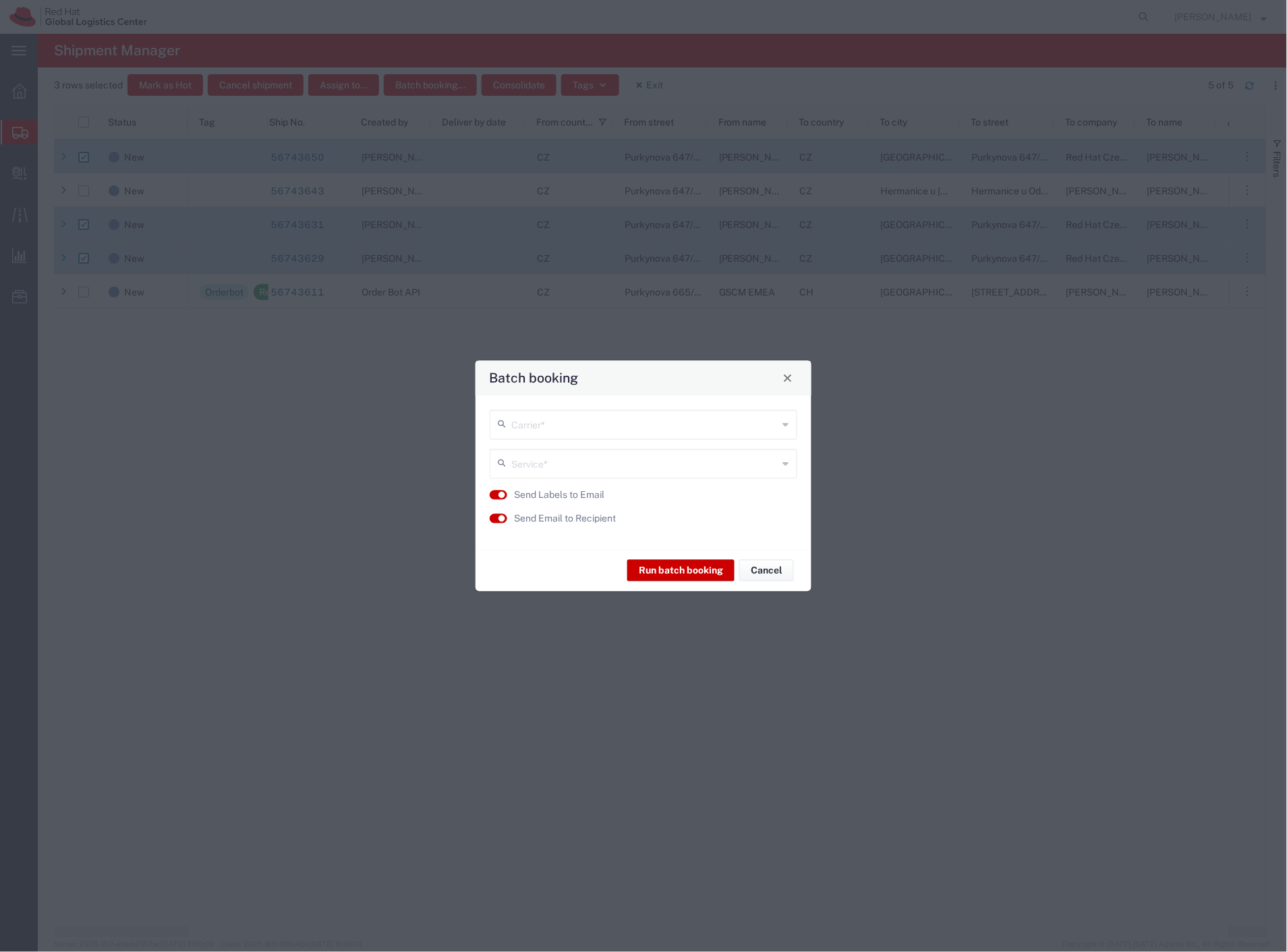
click at [555, 424] on input "text" at bounding box center [644, 423] width 267 height 23
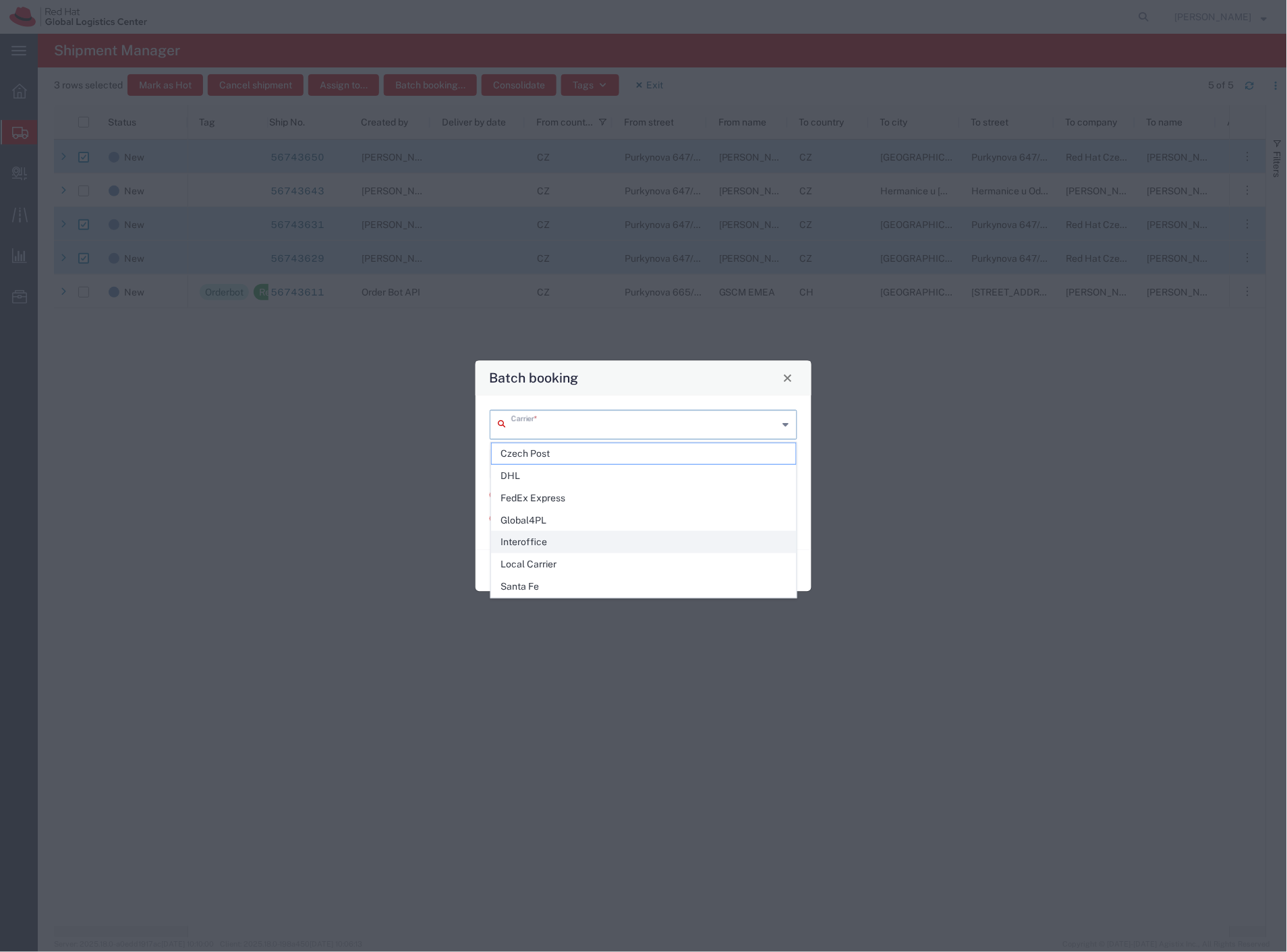
click at [561, 538] on span "Interoffice" at bounding box center [644, 542] width 305 height 21
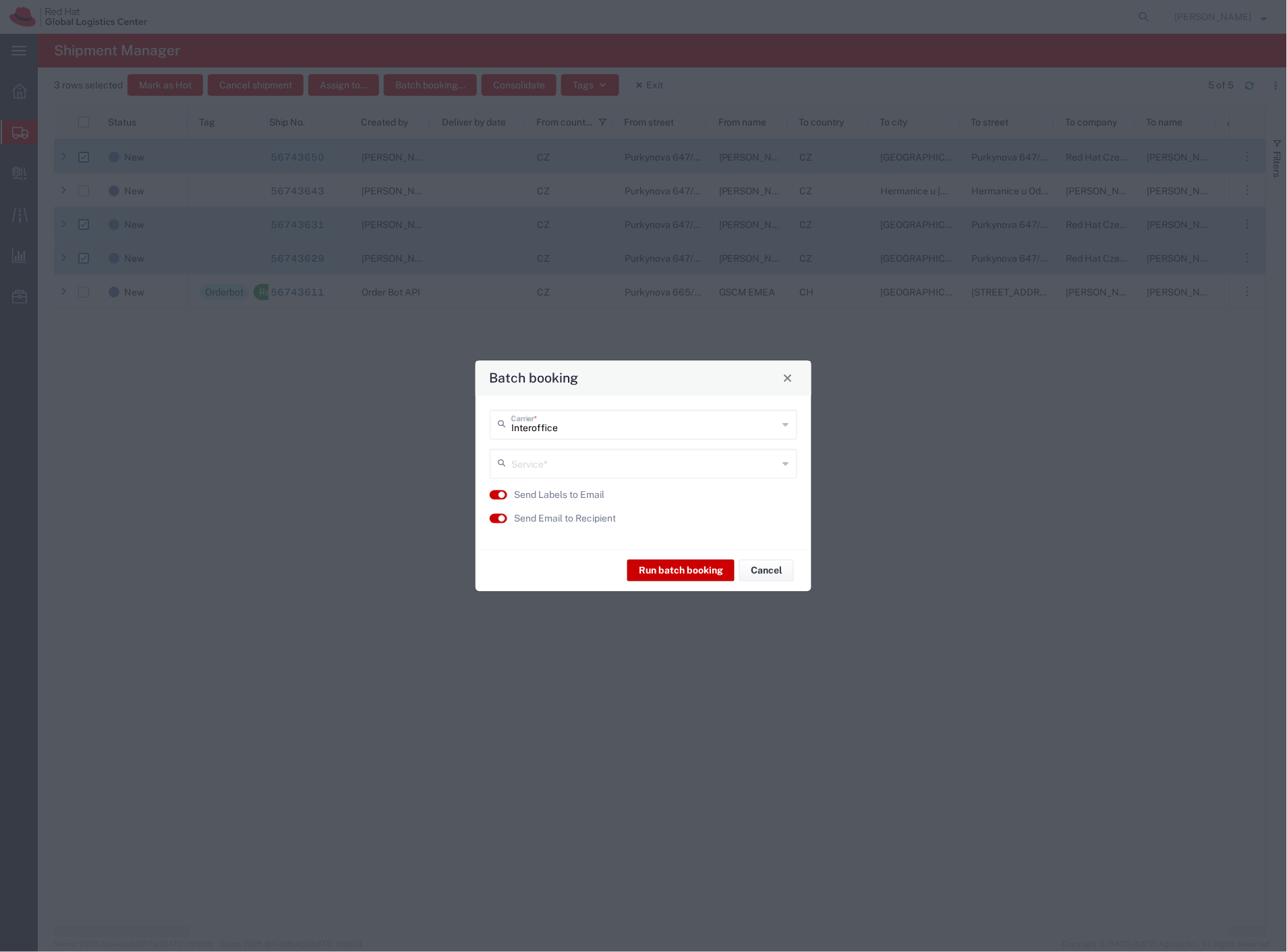
click at [557, 462] on input "text" at bounding box center [644, 462] width 267 height 23
click at [548, 495] on span "IO_Ground" at bounding box center [644, 493] width 305 height 21
click at [568, 497] on label "Send Labels to Email" at bounding box center [559, 495] width 90 height 15
click at [574, 497] on label "Send Labels to Email" at bounding box center [559, 495] width 90 height 15
click at [575, 516] on label "Send Email to Recipient" at bounding box center [565, 518] width 102 height 15
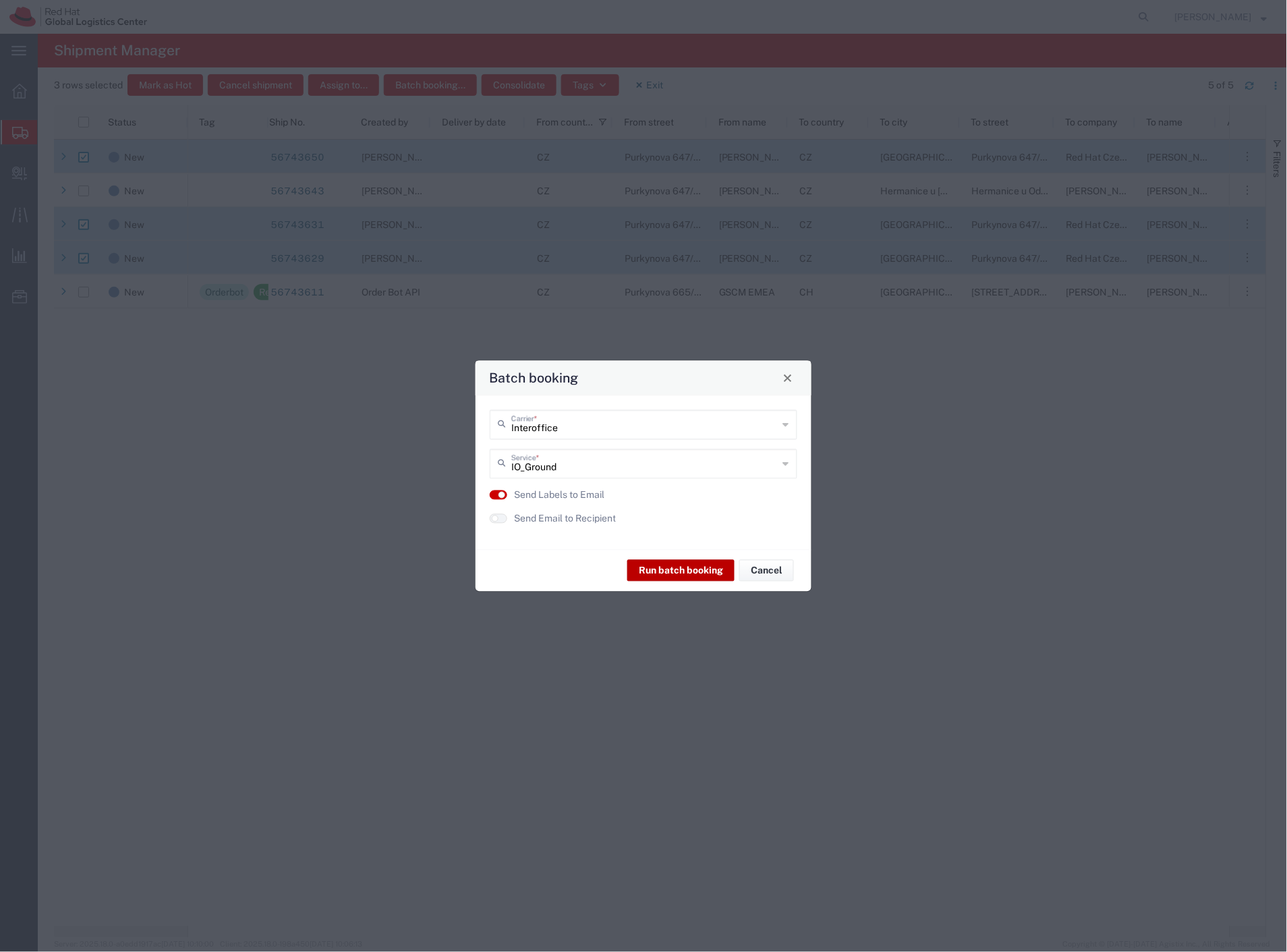
click at [651, 570] on button "Run batch booking" at bounding box center [681, 571] width 108 height 21
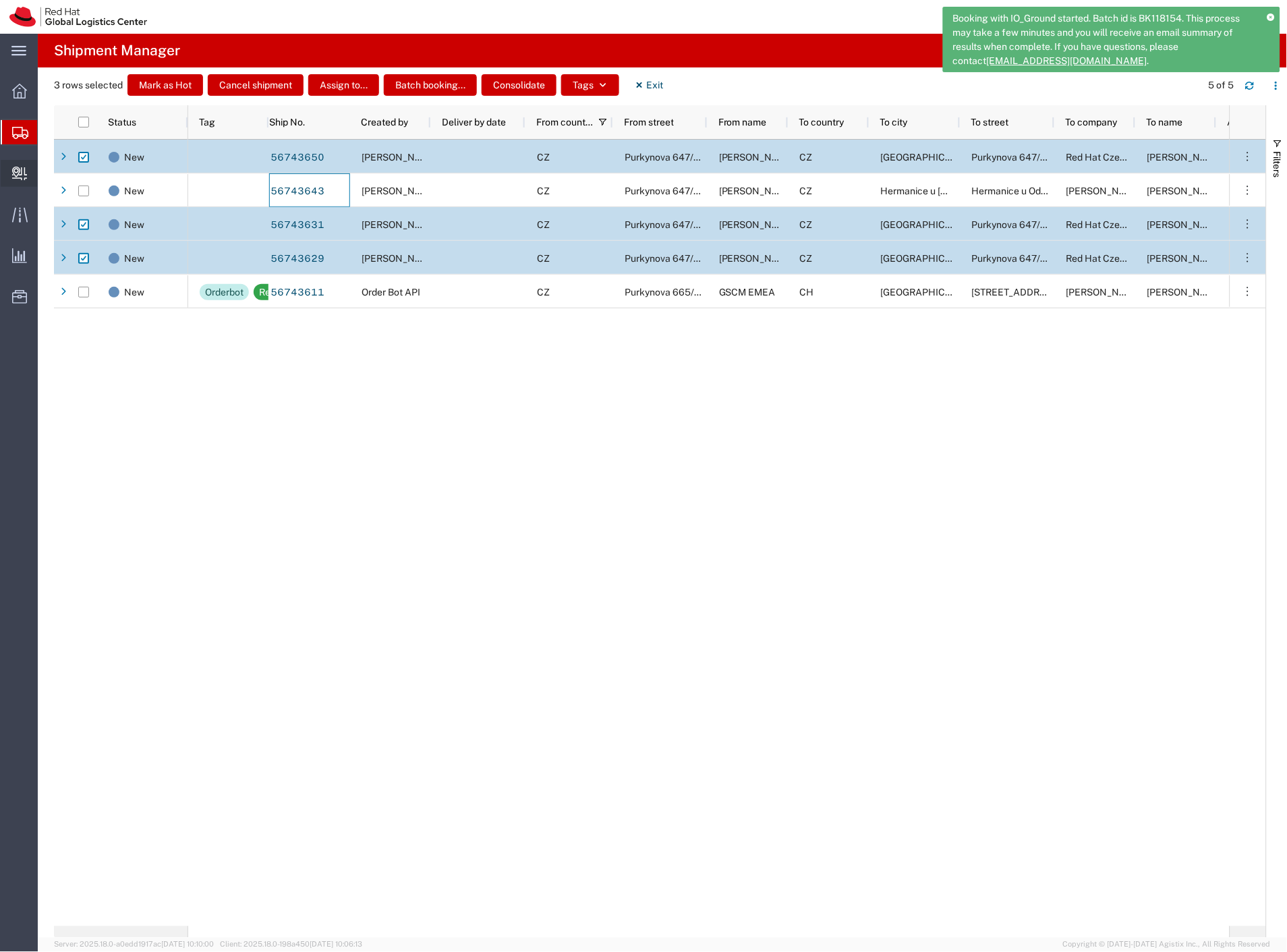
click at [0, 0] on span "Create Delivery" at bounding box center [0, 0] width 0 height 0
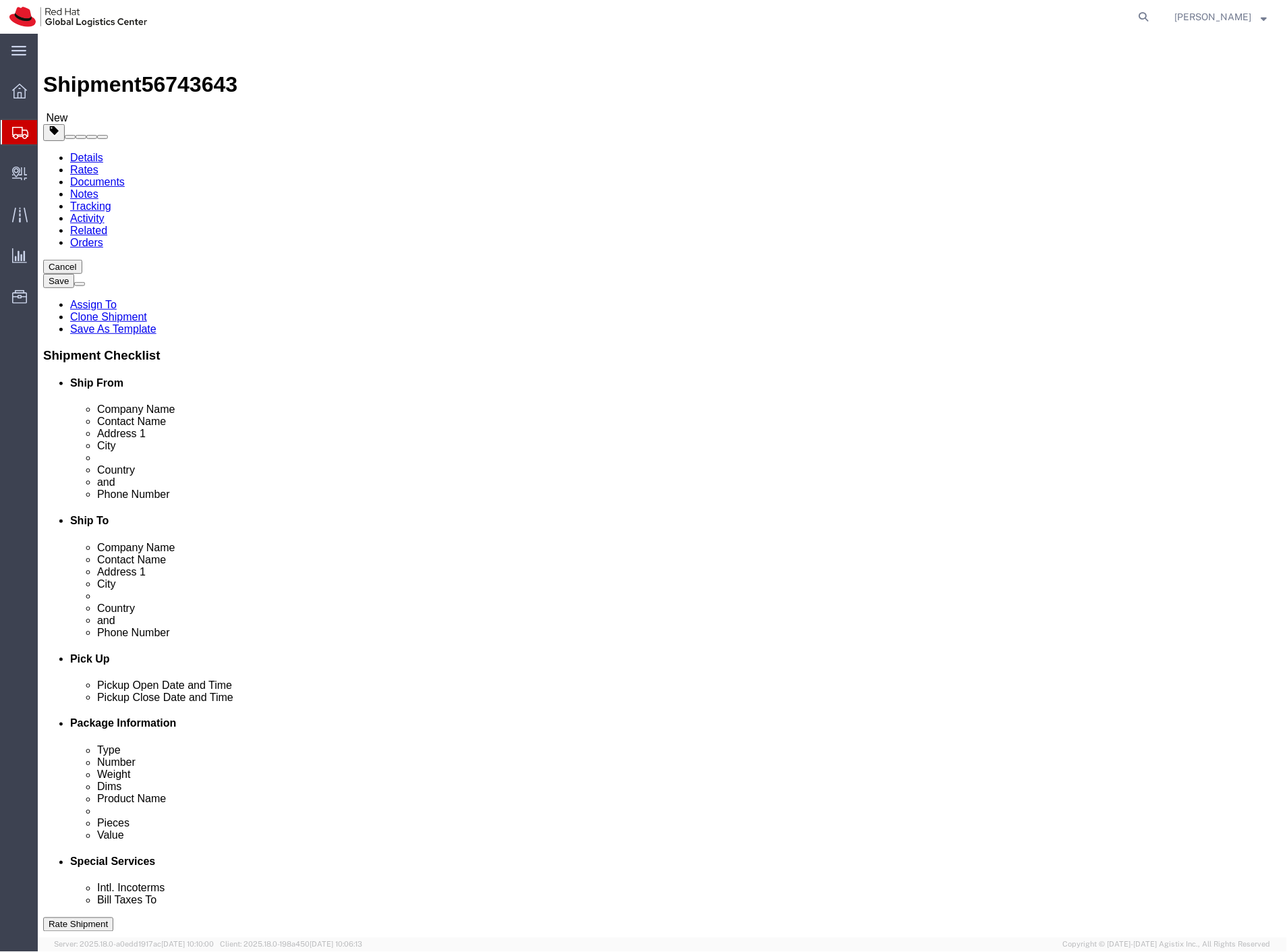
select select "38036"
select select
click button "Rate Shipment"
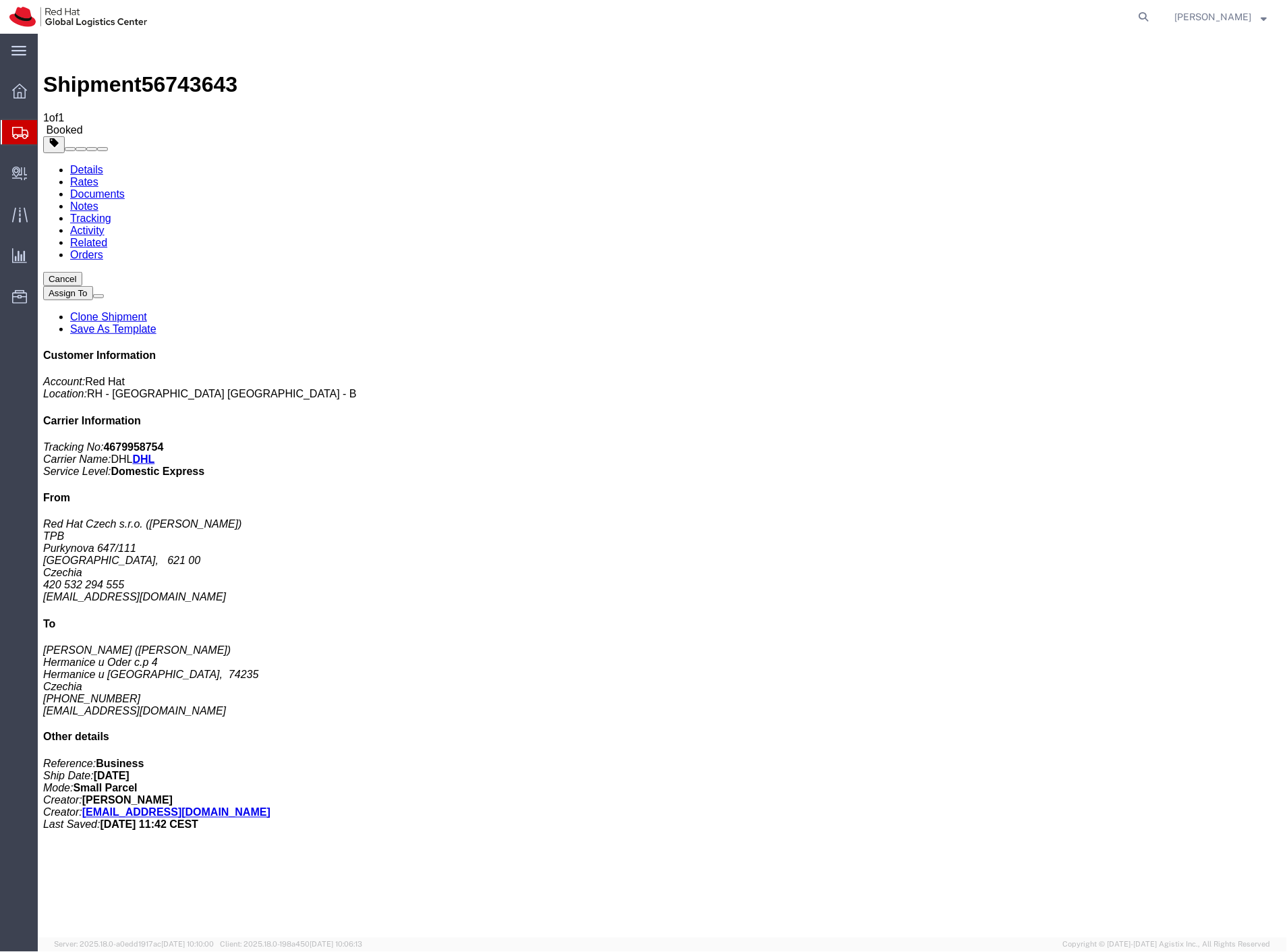
click at [87, 163] on link "Details" at bounding box center [86, 169] width 33 height 12
click link "Schedule pickup request"
click at [0, 0] on span "Create Delivery" at bounding box center [0, 0] width 0 height 0
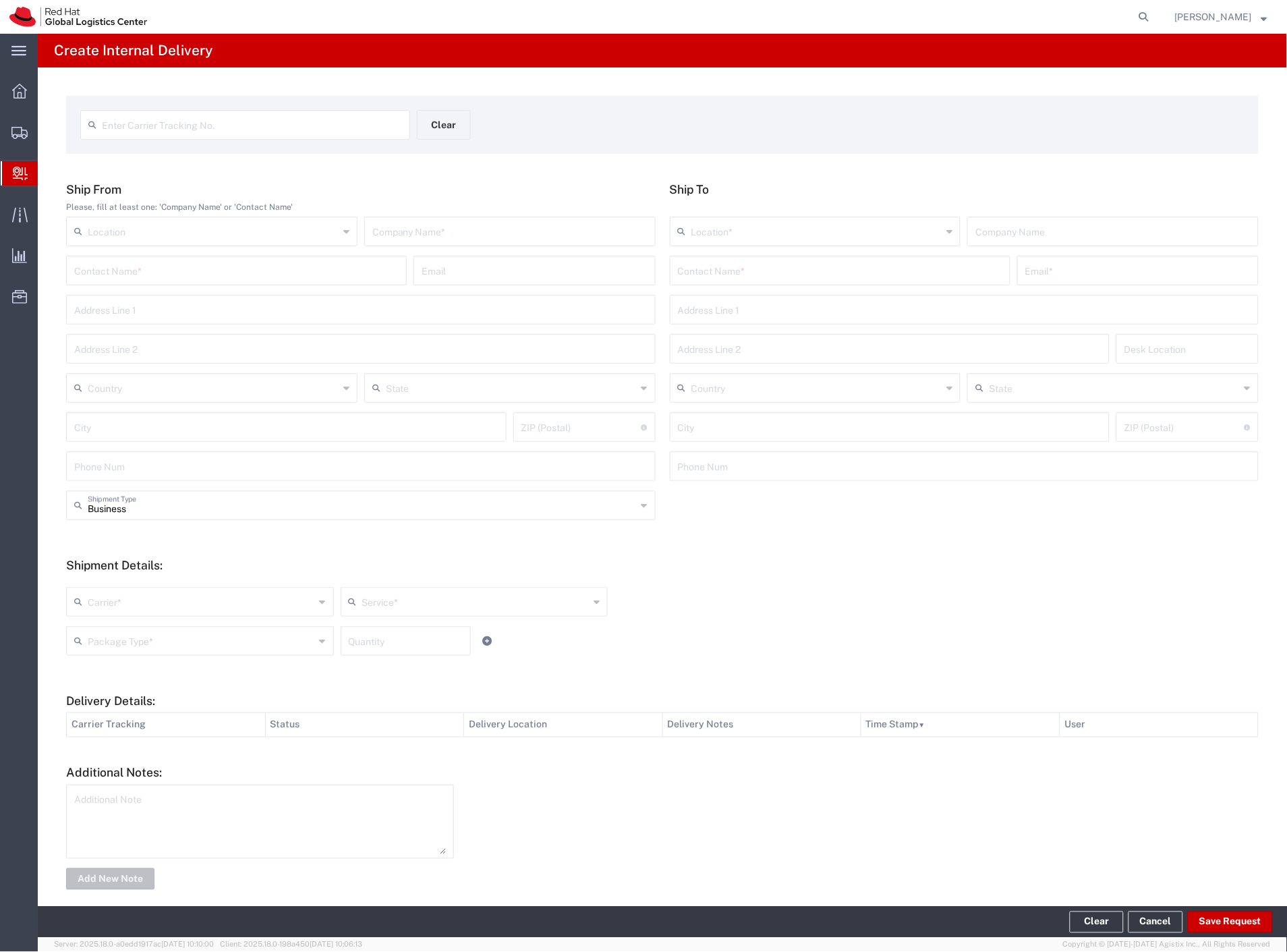
click at [197, 127] on input "text" at bounding box center [251, 123] width 300 height 23
paste input "56743650"
type input "56743650"
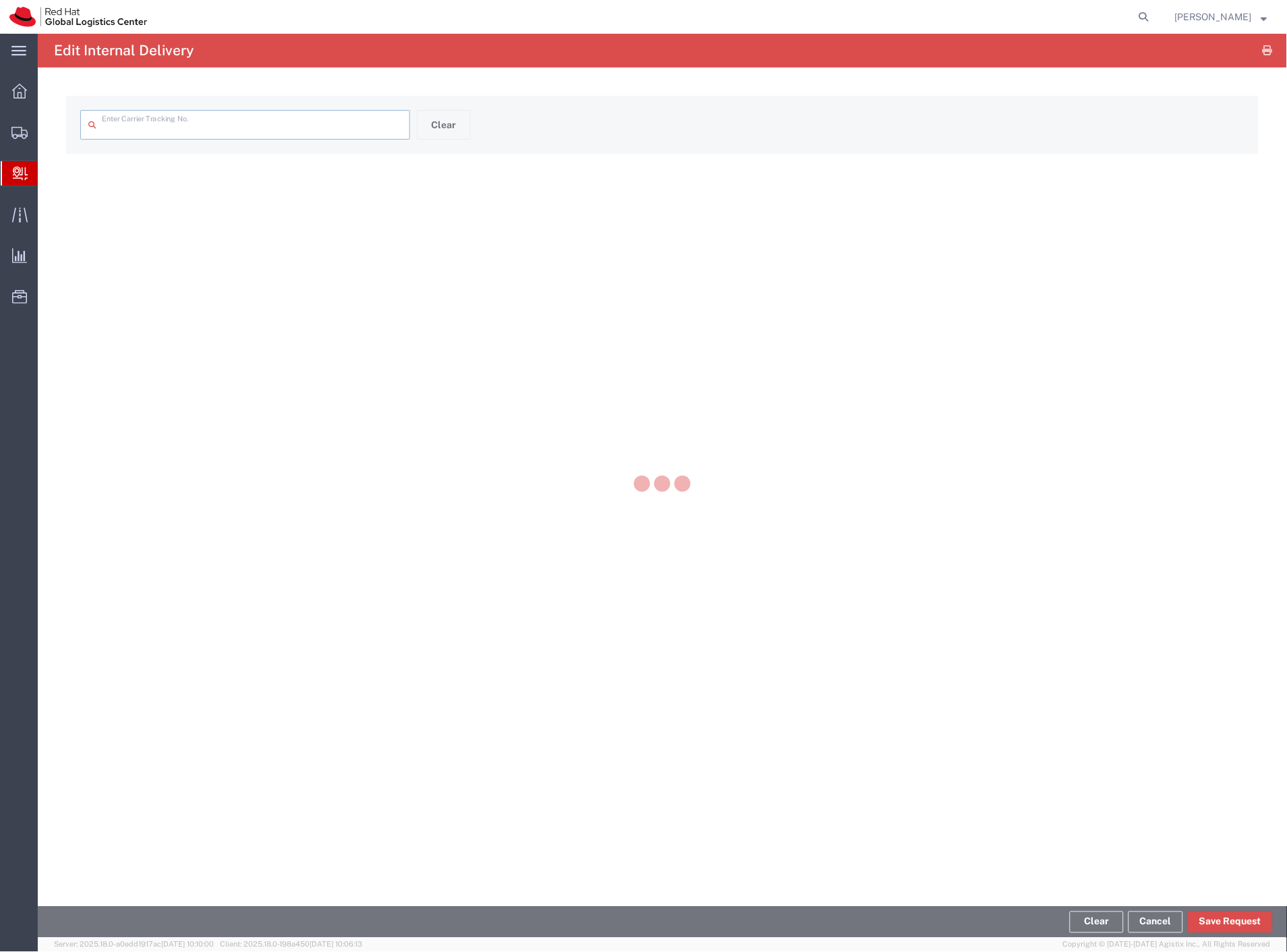
type input "56743650"
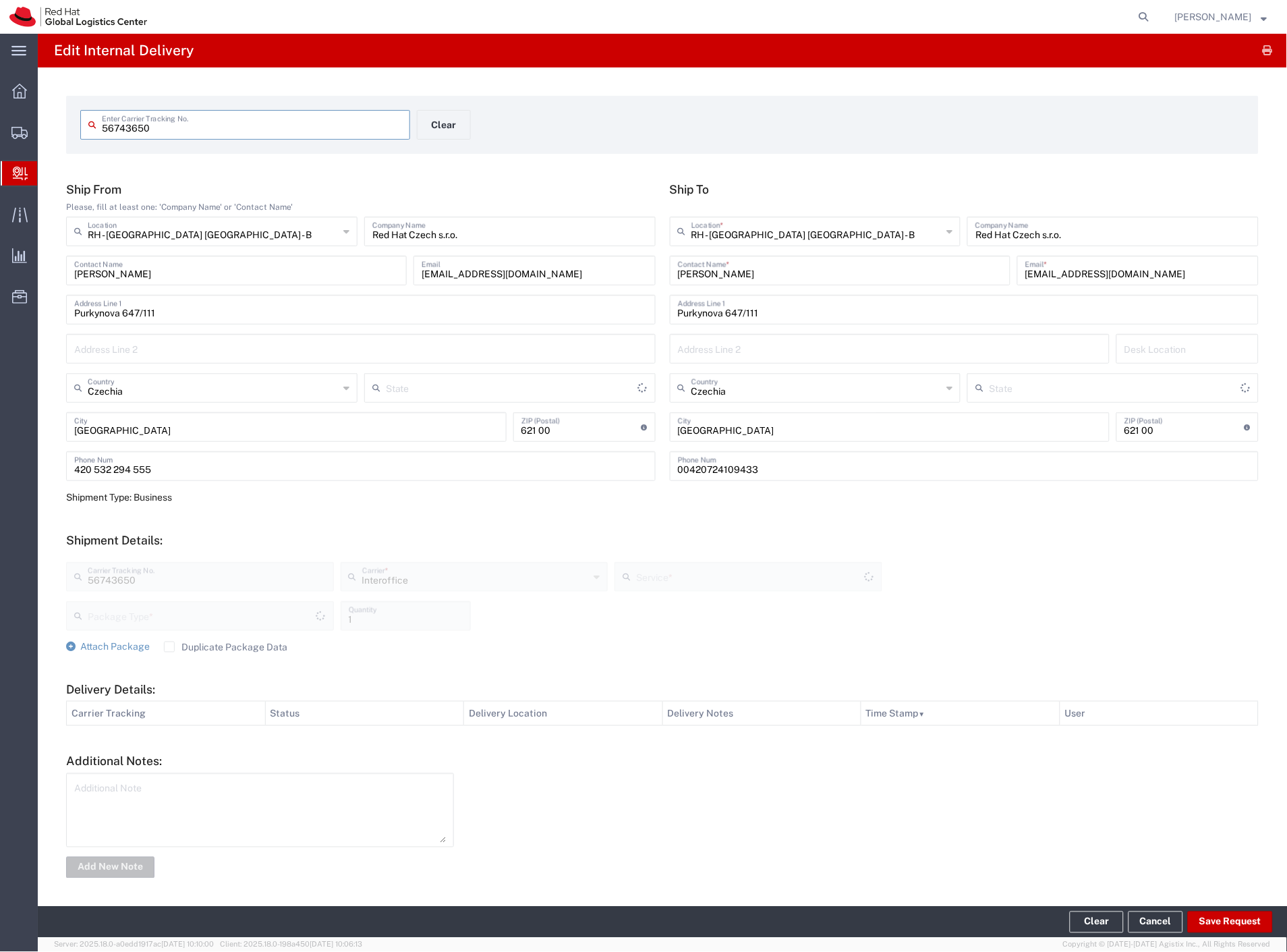
type input "Your Packaging"
type input "IO_Ground"
click at [1230, 926] on button "Save Request" at bounding box center [1231, 922] width 85 height 21
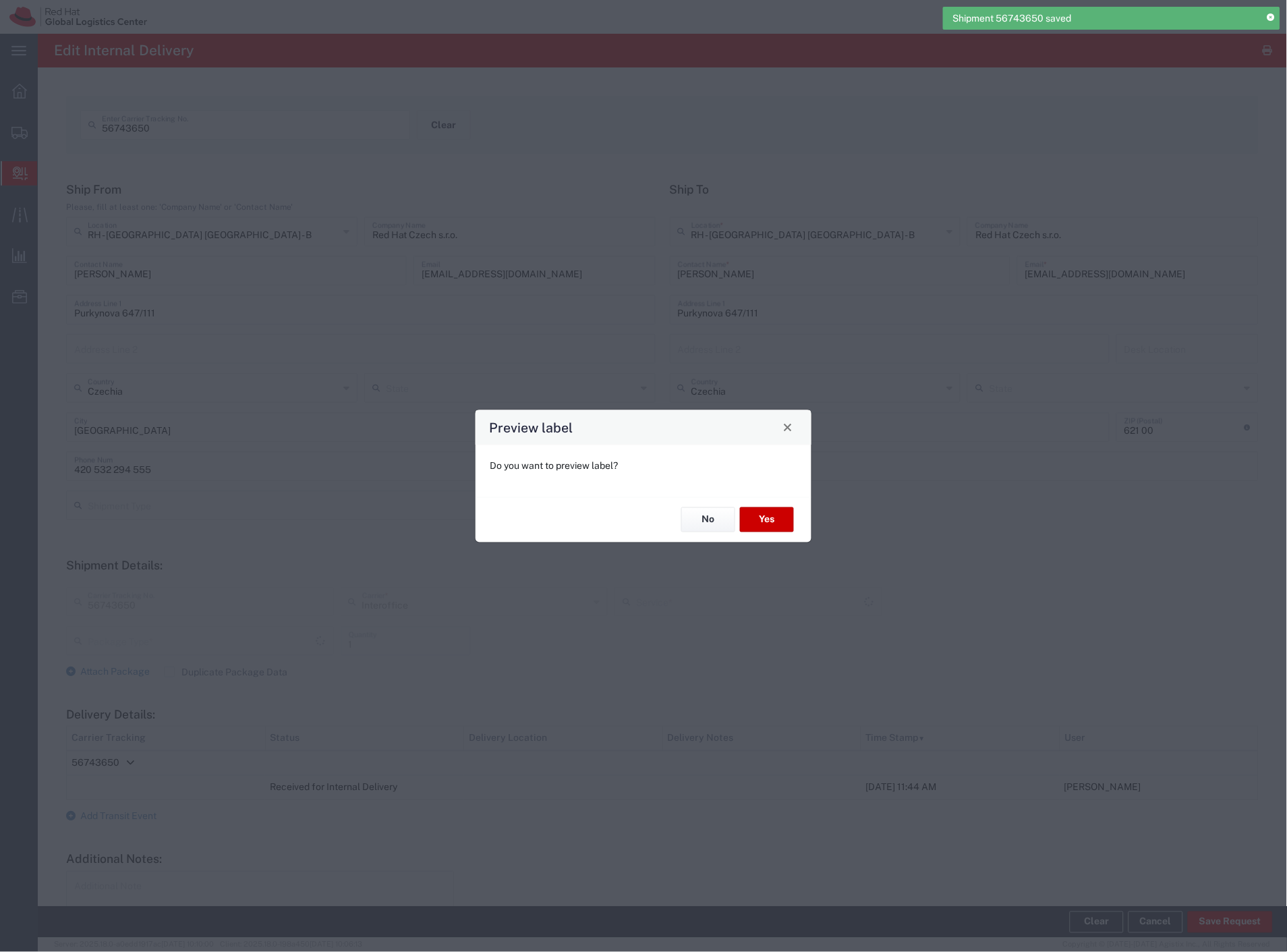
type input "Your Packaging"
type input "IO_Ground"
click at [704, 513] on button "No" at bounding box center [709, 520] width 54 height 25
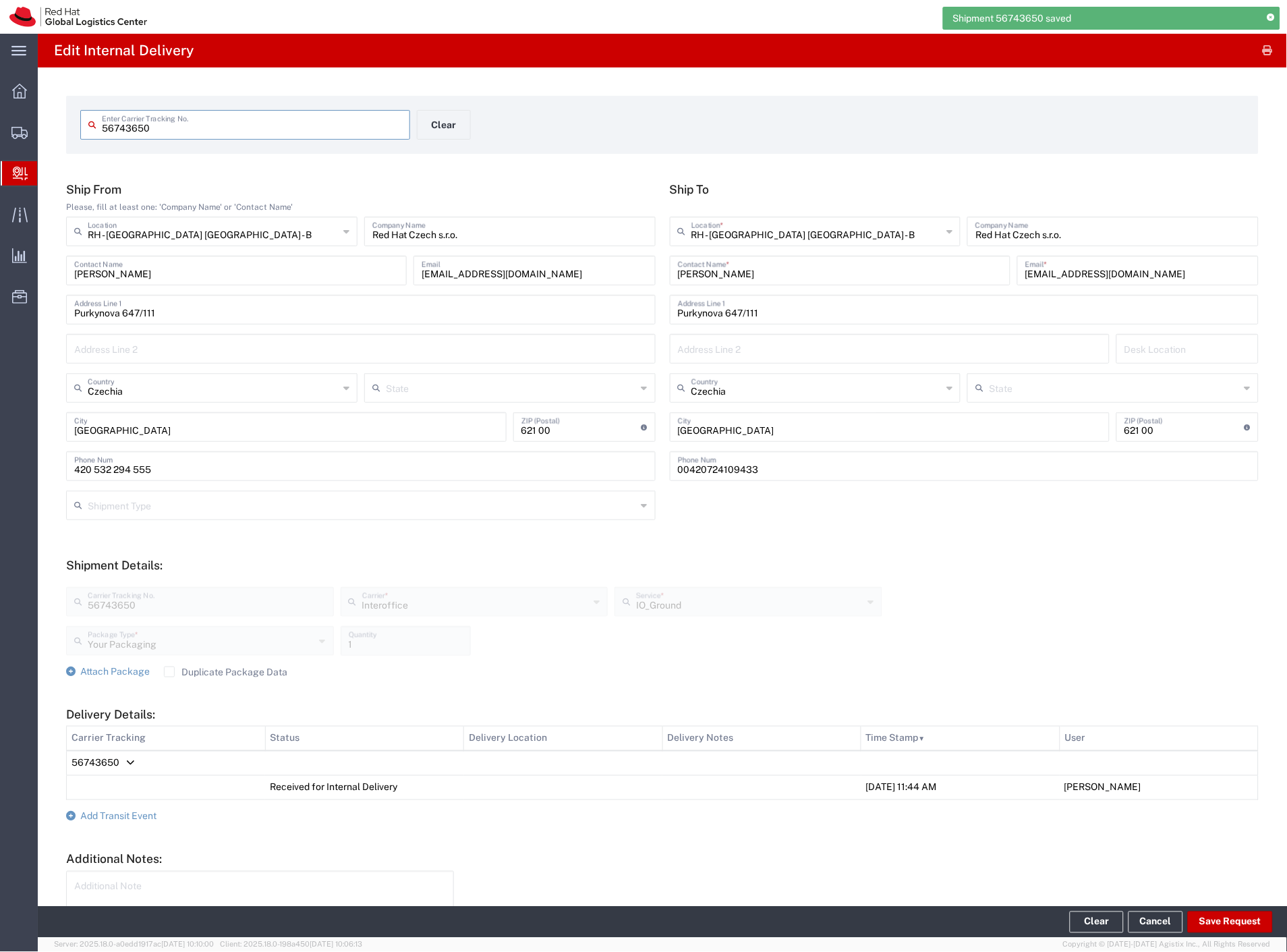
click at [231, 135] on input "56743650" at bounding box center [251, 123] width 300 height 23
paste input "31"
type input "56743631"
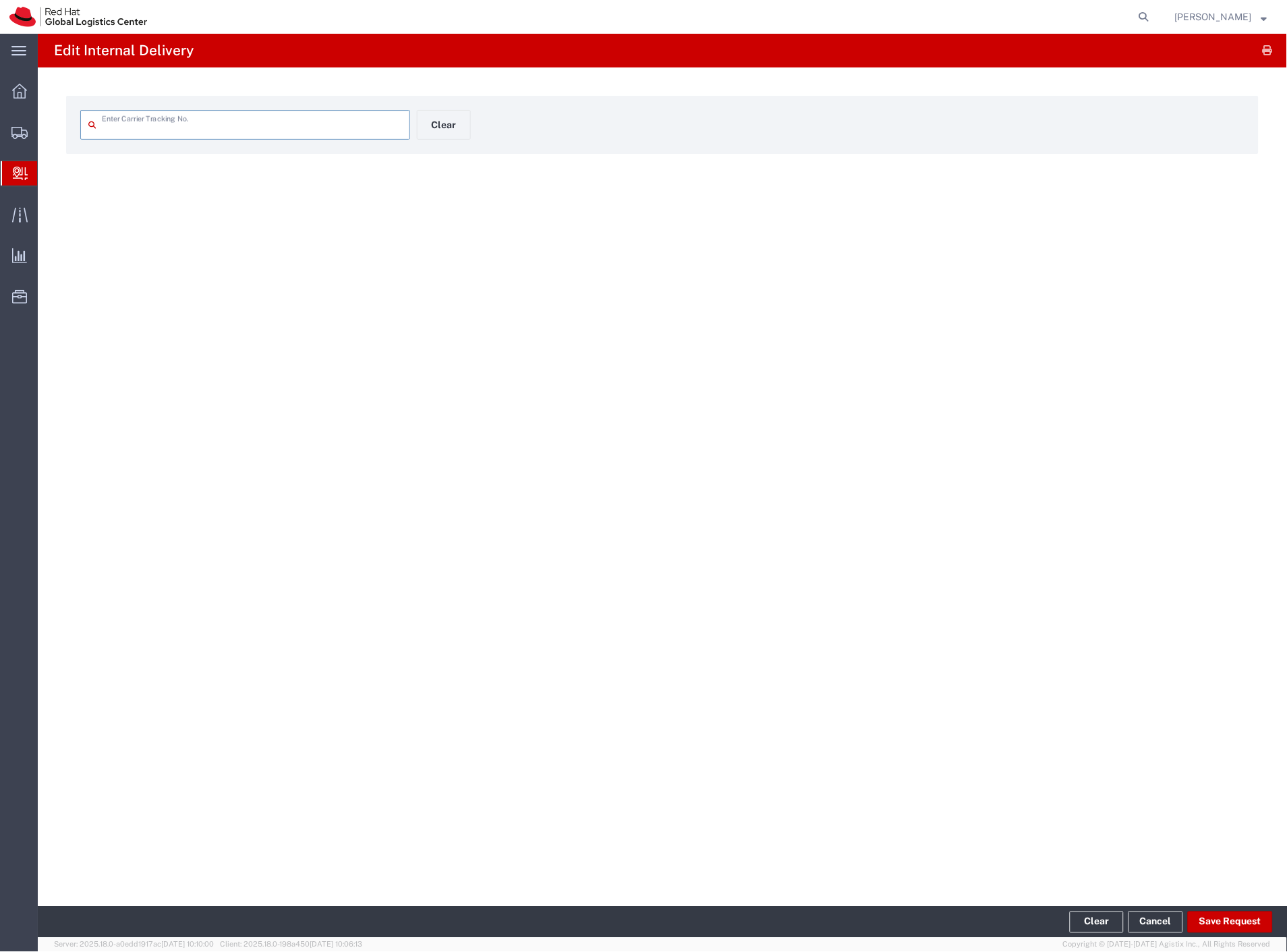
type input "56743631"
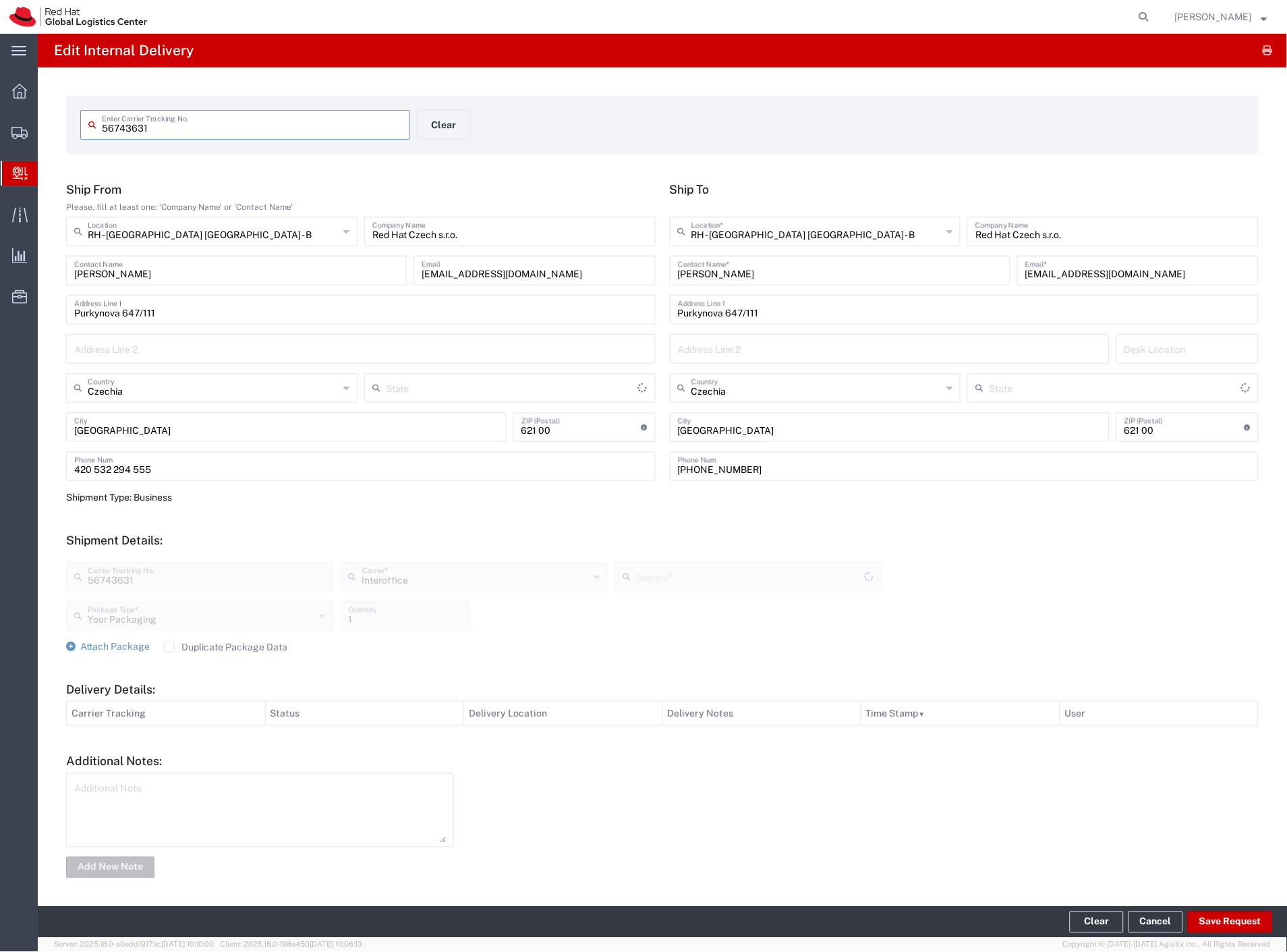
type input "IO_Ground"
click at [1212, 925] on button "Save Request" at bounding box center [1231, 922] width 85 height 21
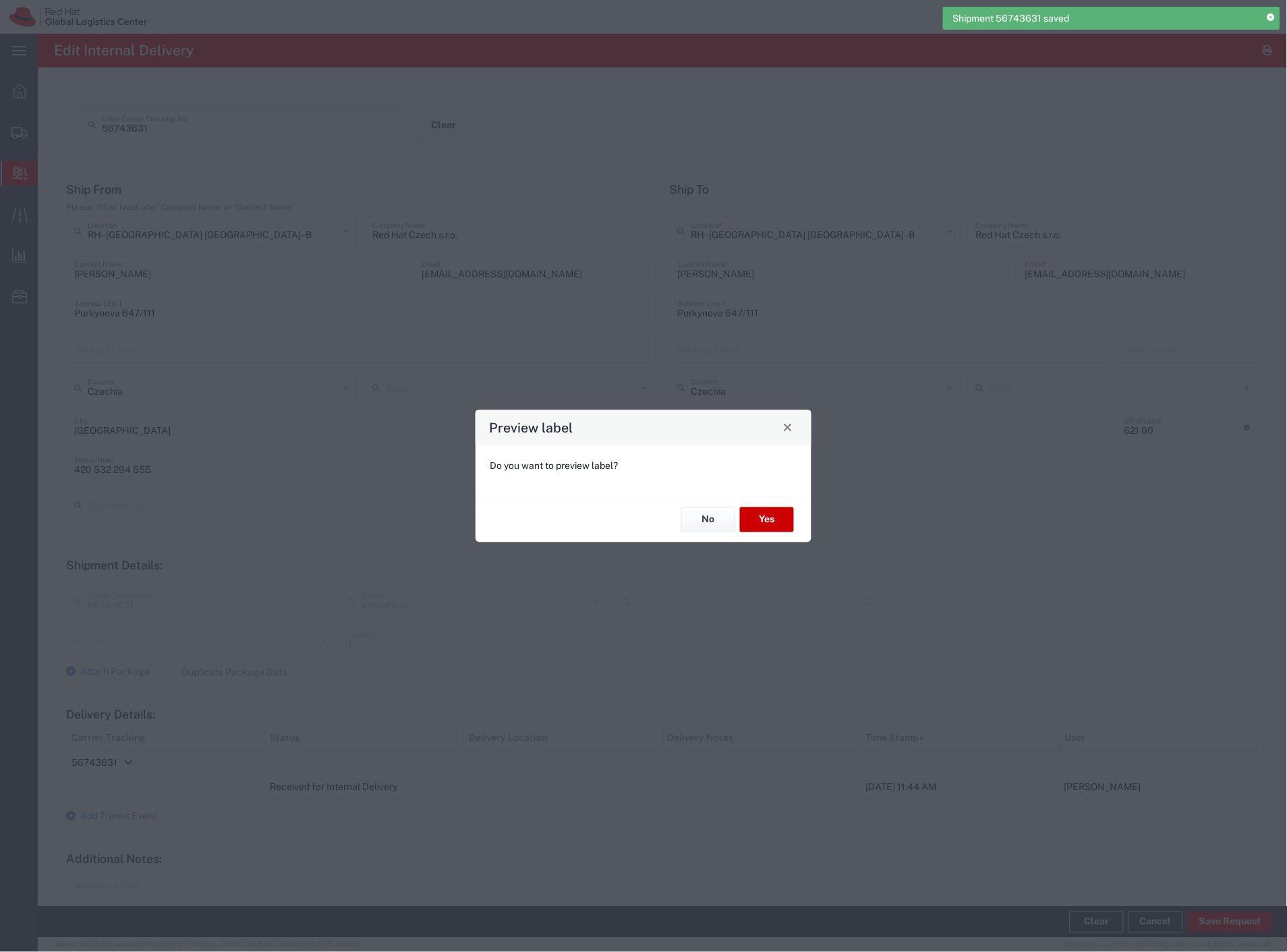
type input "Your Packaging"
type input "IO_Ground"
click at [715, 527] on button "No" at bounding box center [709, 520] width 54 height 25
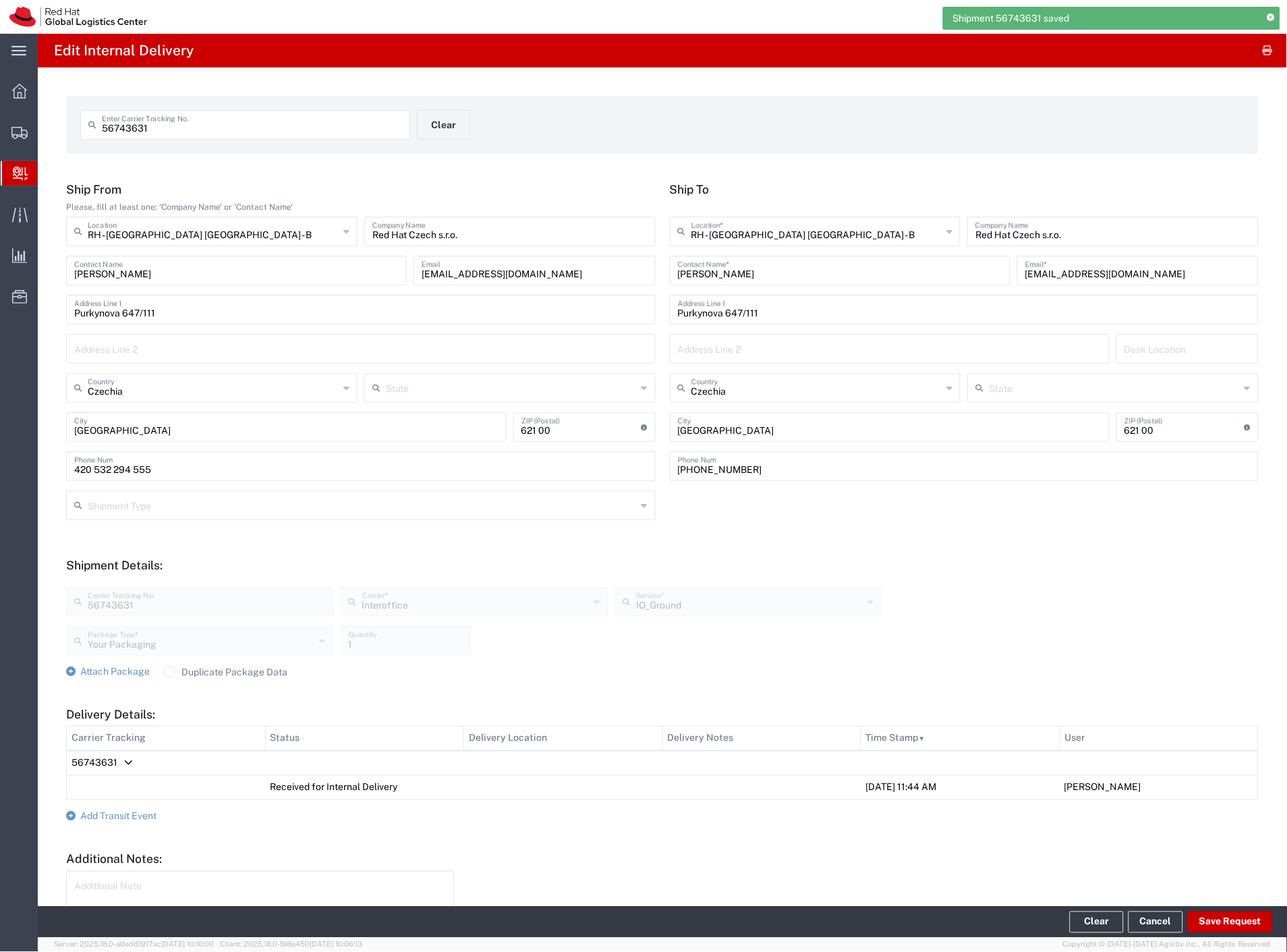
click at [191, 128] on input "56743631" at bounding box center [251, 123] width 300 height 23
paste input "29"
type input "56743629"
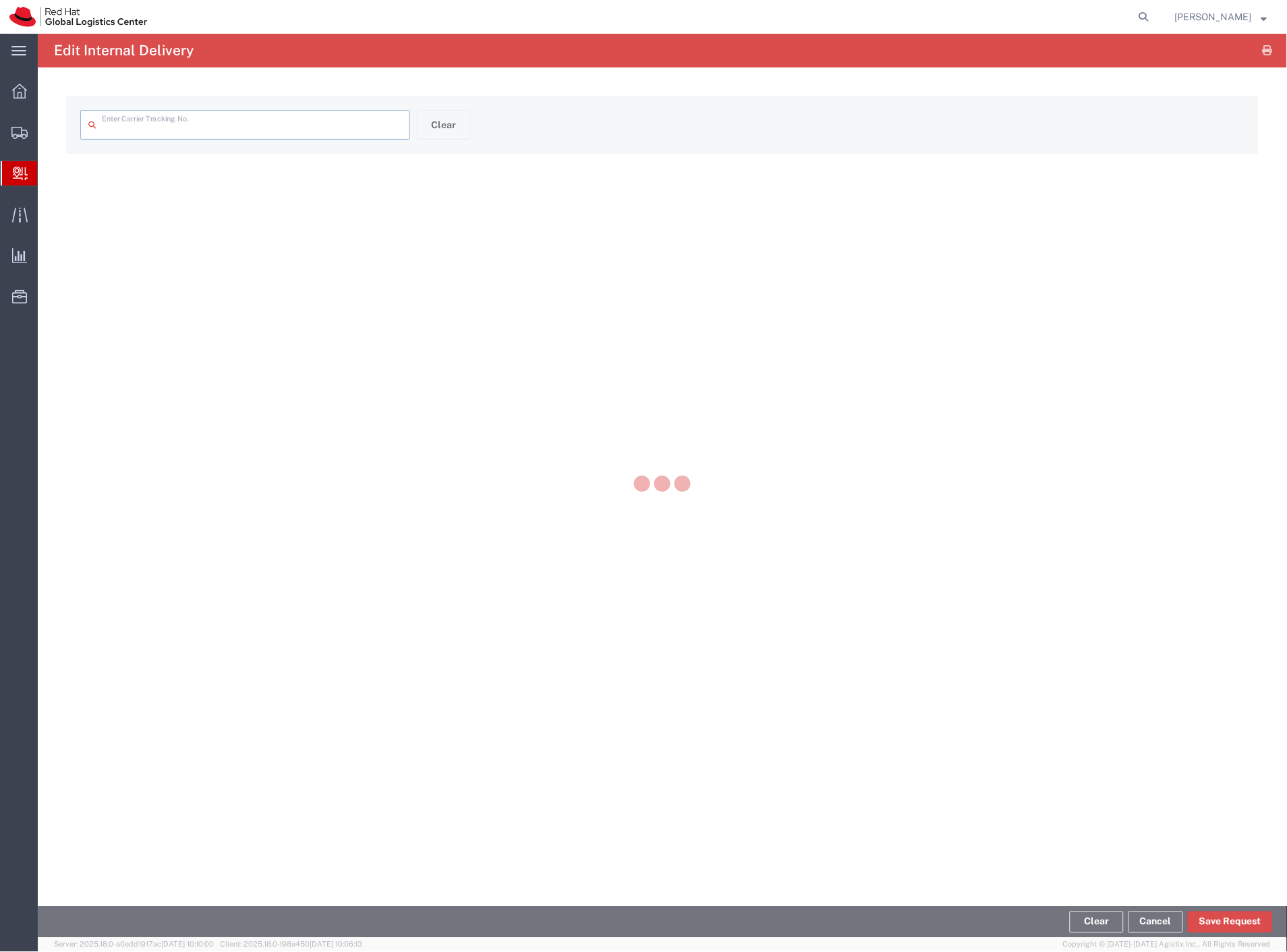
type input "56743629"
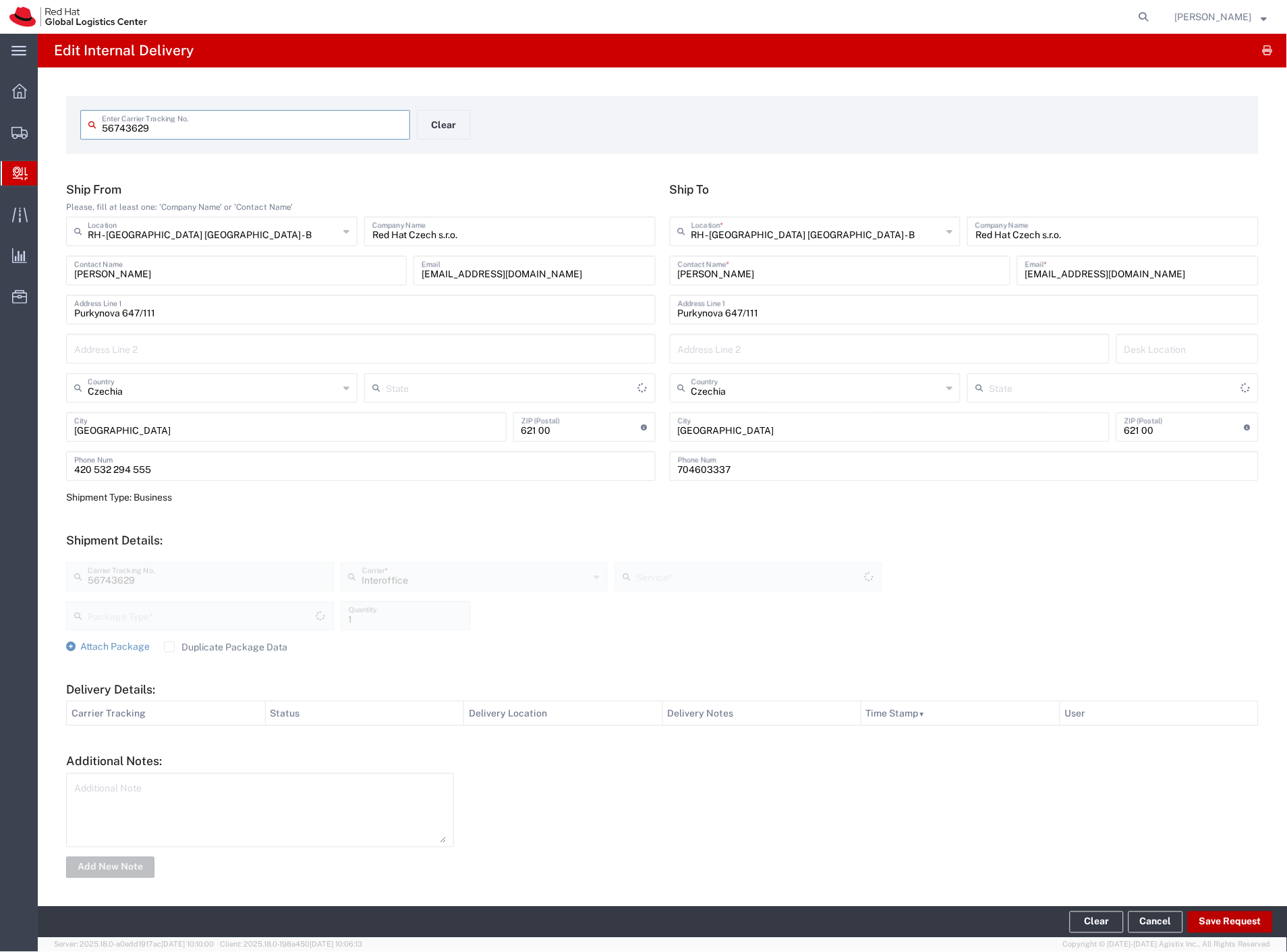
type input "Your Packaging"
type input "IO_Ground"
click at [1244, 918] on button "Save Request" at bounding box center [1231, 922] width 85 height 21
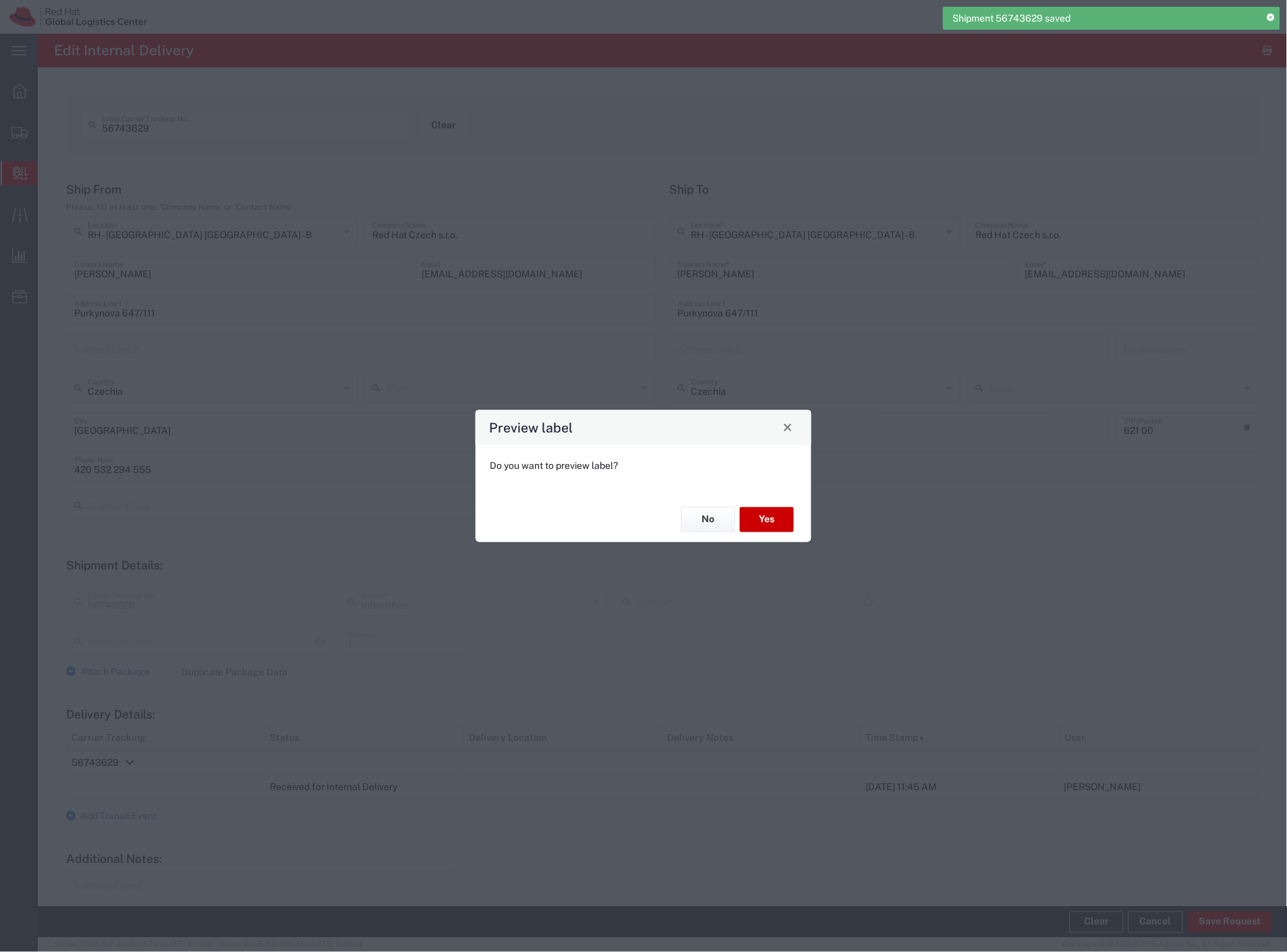
type input "Your Packaging"
type input "IO_Ground"
click at [716, 521] on button "No" at bounding box center [709, 520] width 54 height 25
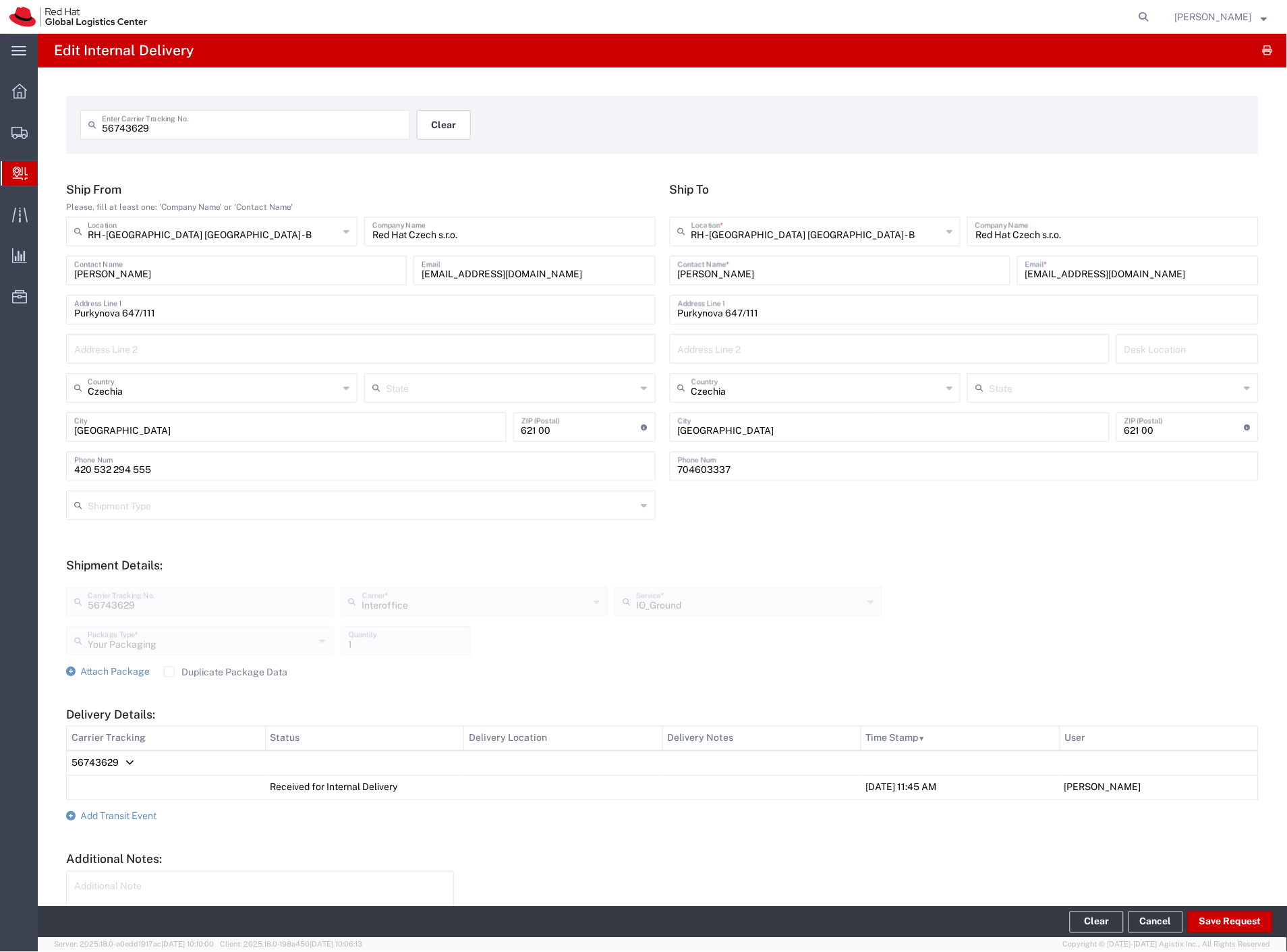
click at [448, 124] on button "Clear" at bounding box center [445, 124] width 54 height 30
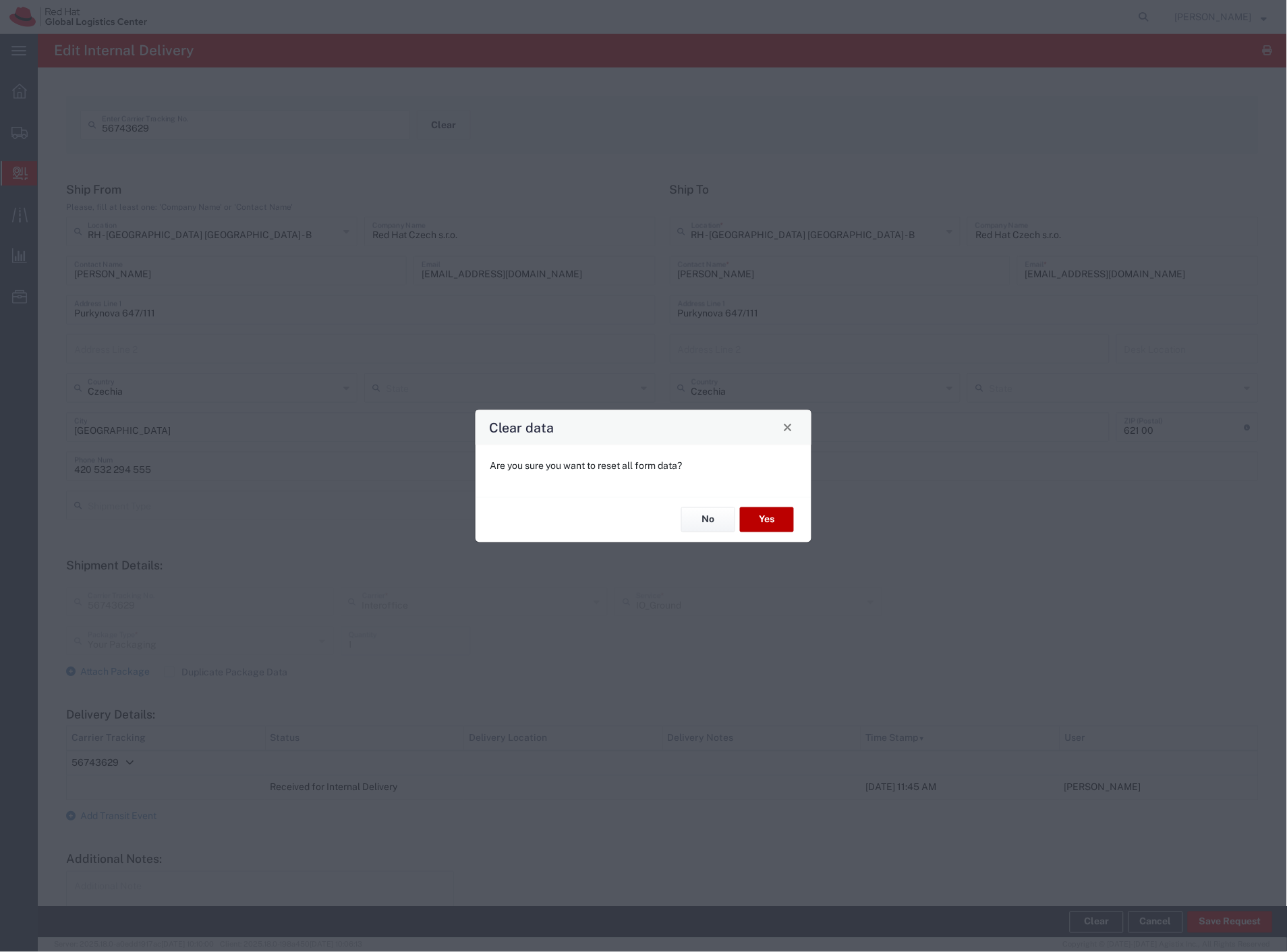
click at [778, 525] on button "Yes" at bounding box center [768, 520] width 54 height 25
